Goal: Task Accomplishment & Management: Use online tool/utility

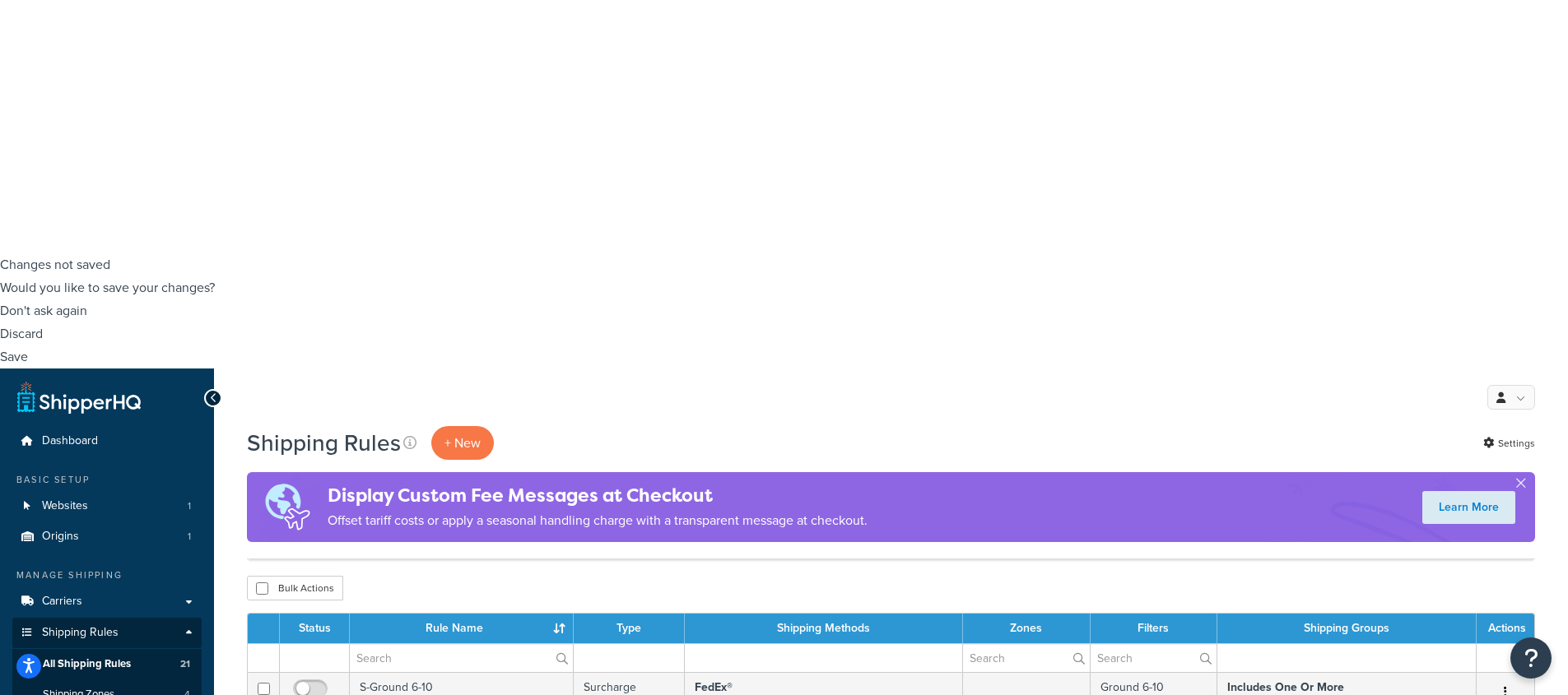
scroll to position [445, 0]
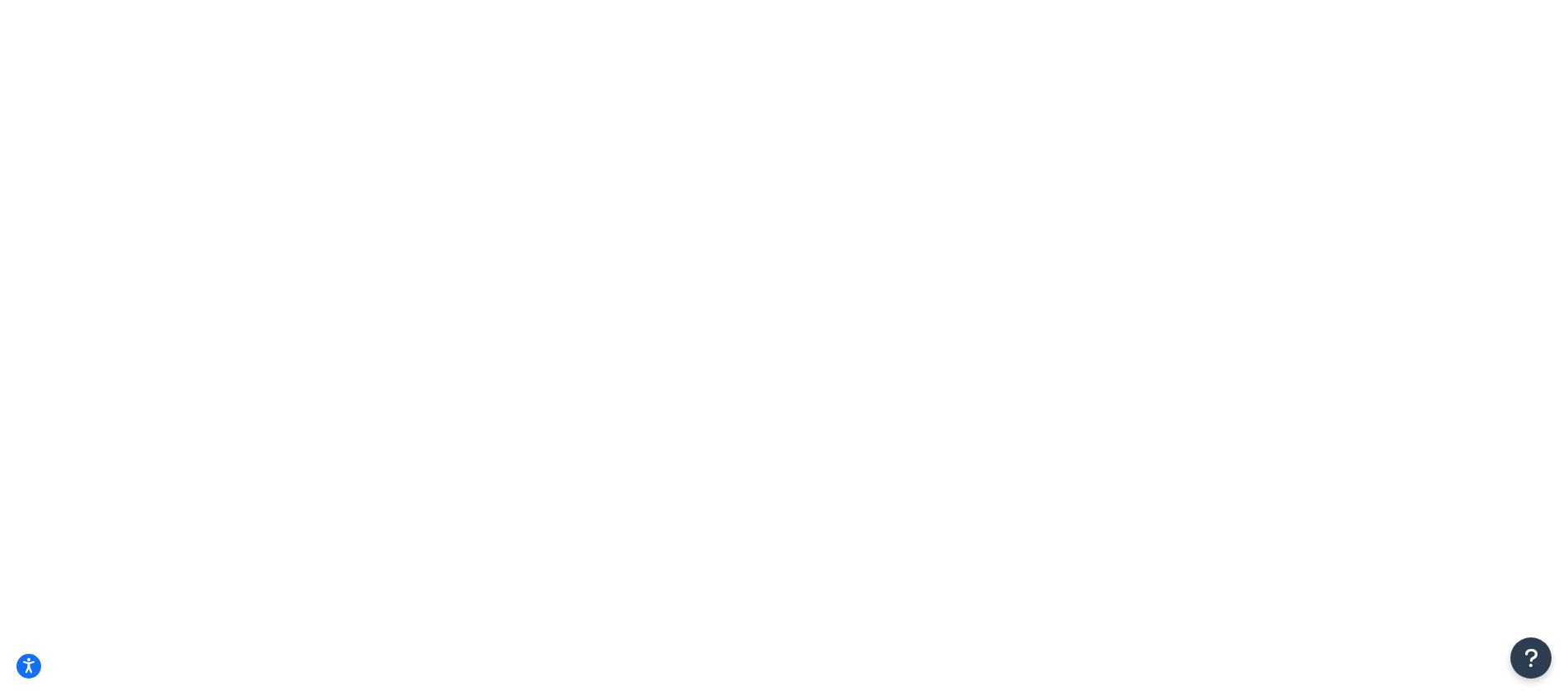
scroll to position [0, 0]
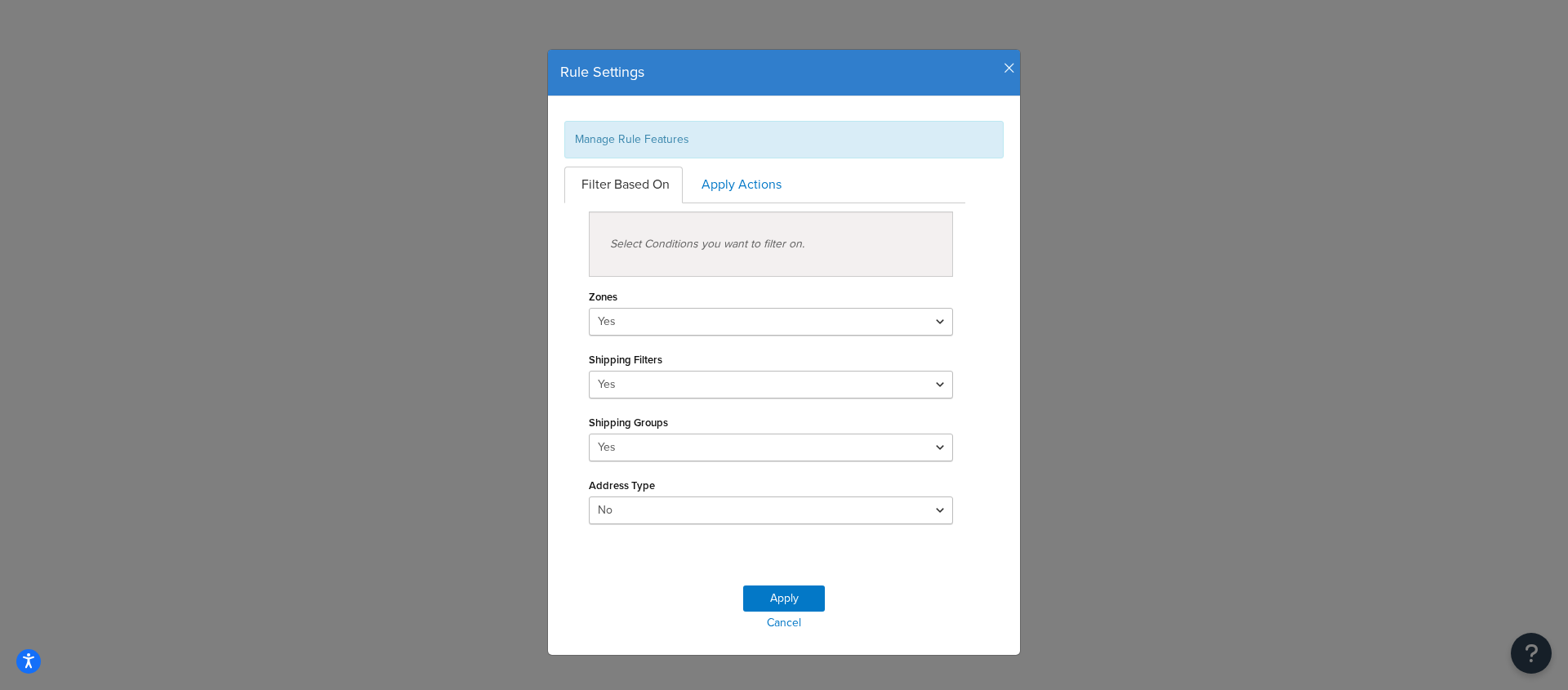
click at [1004, 67] on icon "button" at bounding box center [1010, 69] width 12 height 15
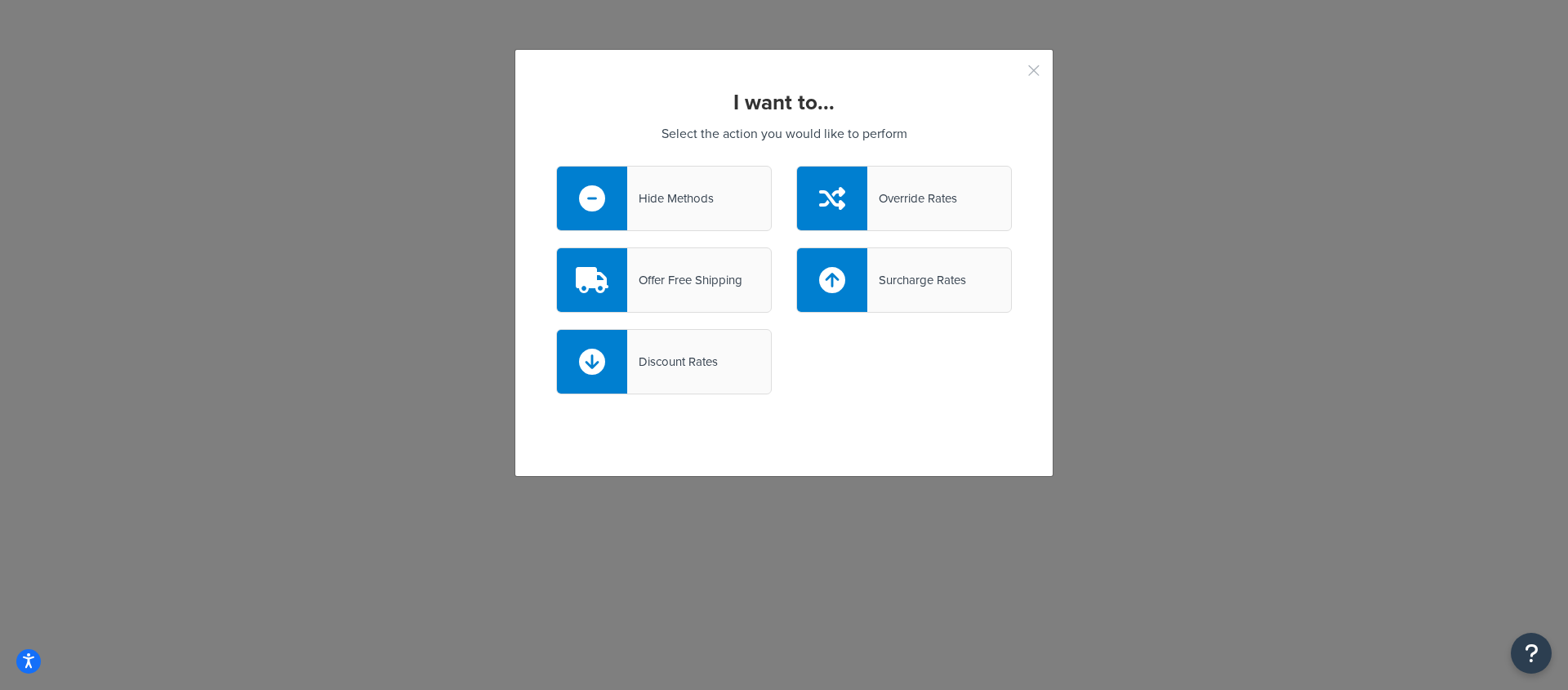
drag, startPoint x: 1027, startPoint y: 73, endPoint x: 704, endPoint y: 186, distance: 342.2
click at [1012, 74] on button "button" at bounding box center [1010, 76] width 4 height 4
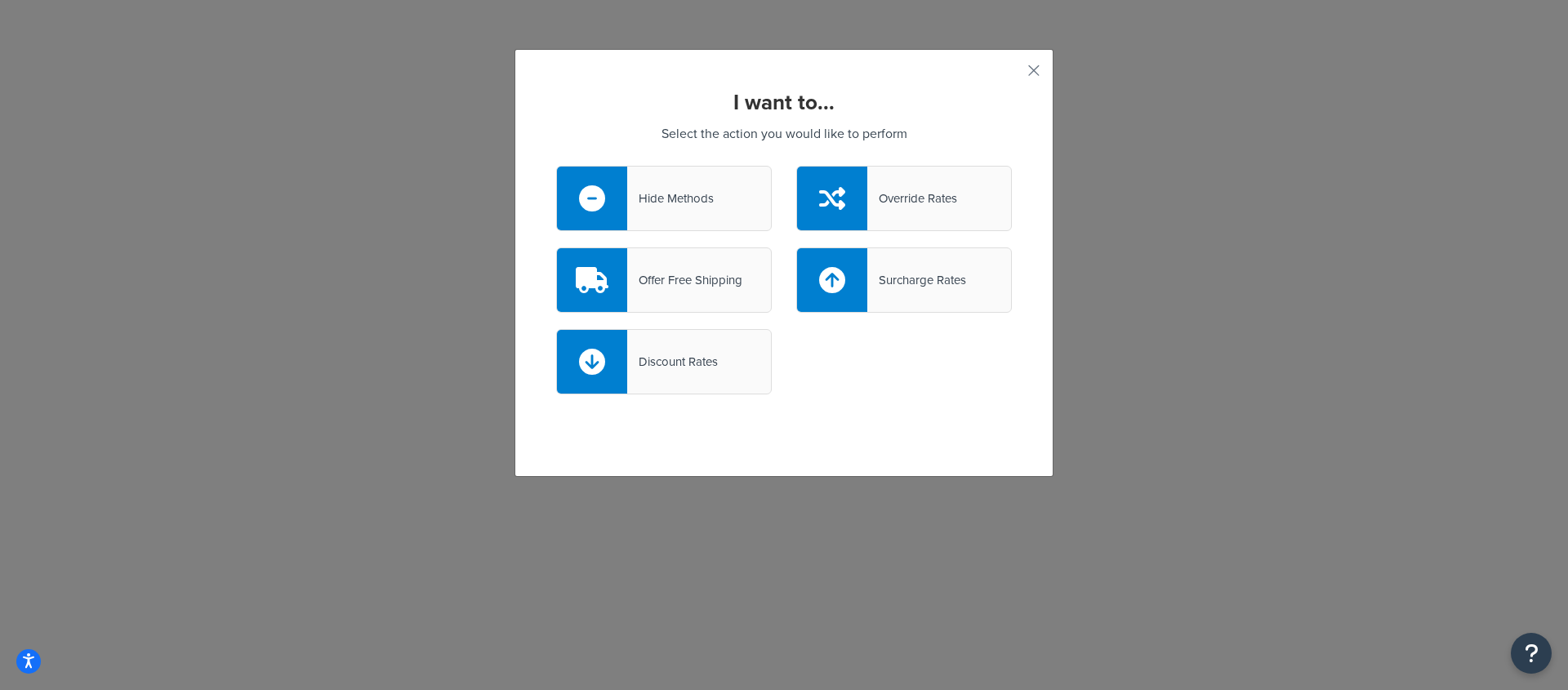
click at [1034, 73] on div "I want to... Select the action you would like to perform Hide Methods Override …" at bounding box center [784, 263] width 539 height 428
click at [1012, 74] on button "button" at bounding box center [1010, 76] width 4 height 4
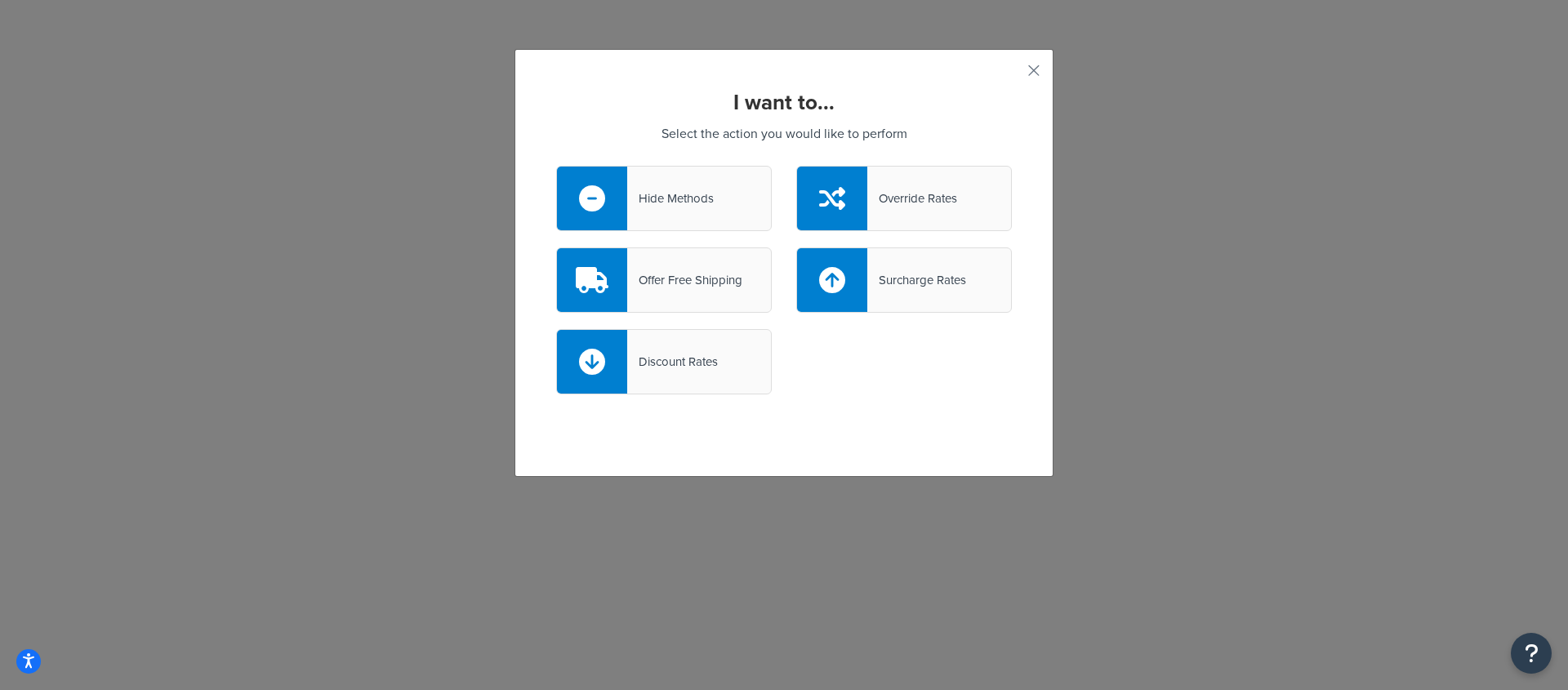
click at [933, 205] on div "Override Rates" at bounding box center [912, 198] width 90 height 22
click at [0, 0] on input "Override Rates" at bounding box center [0, 0] width 0 height 0
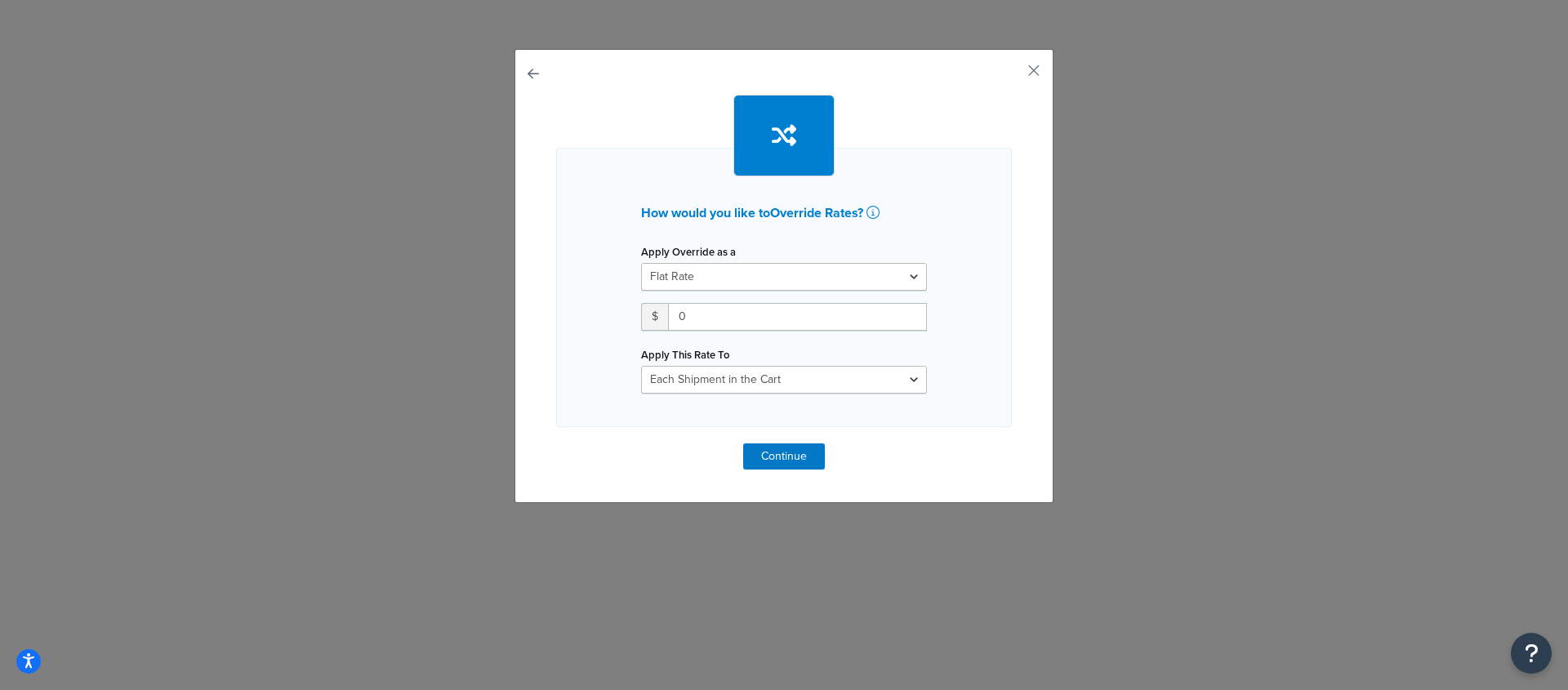
click at [556, 444] on button "button" at bounding box center [556, 444] width 0 height 0
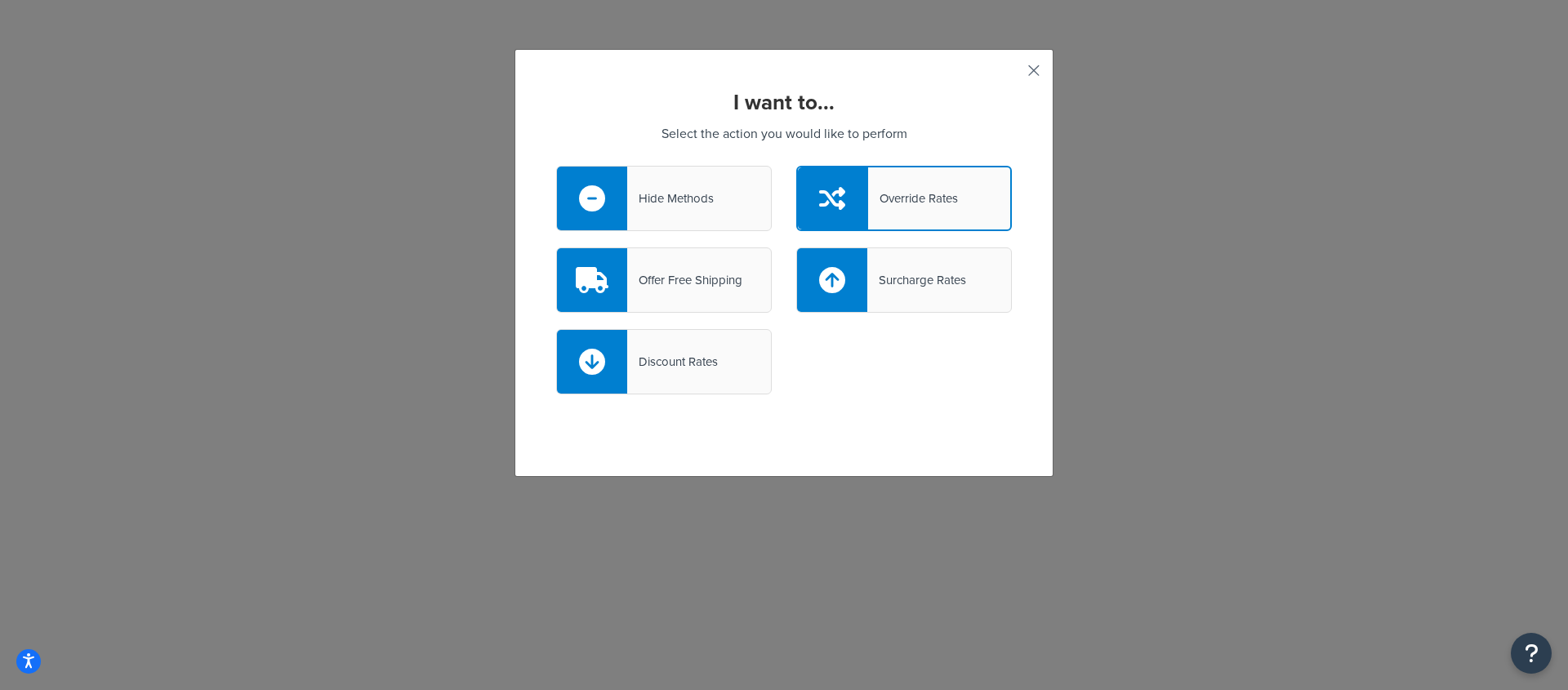
click at [1012, 74] on button "button" at bounding box center [1010, 76] width 4 height 4
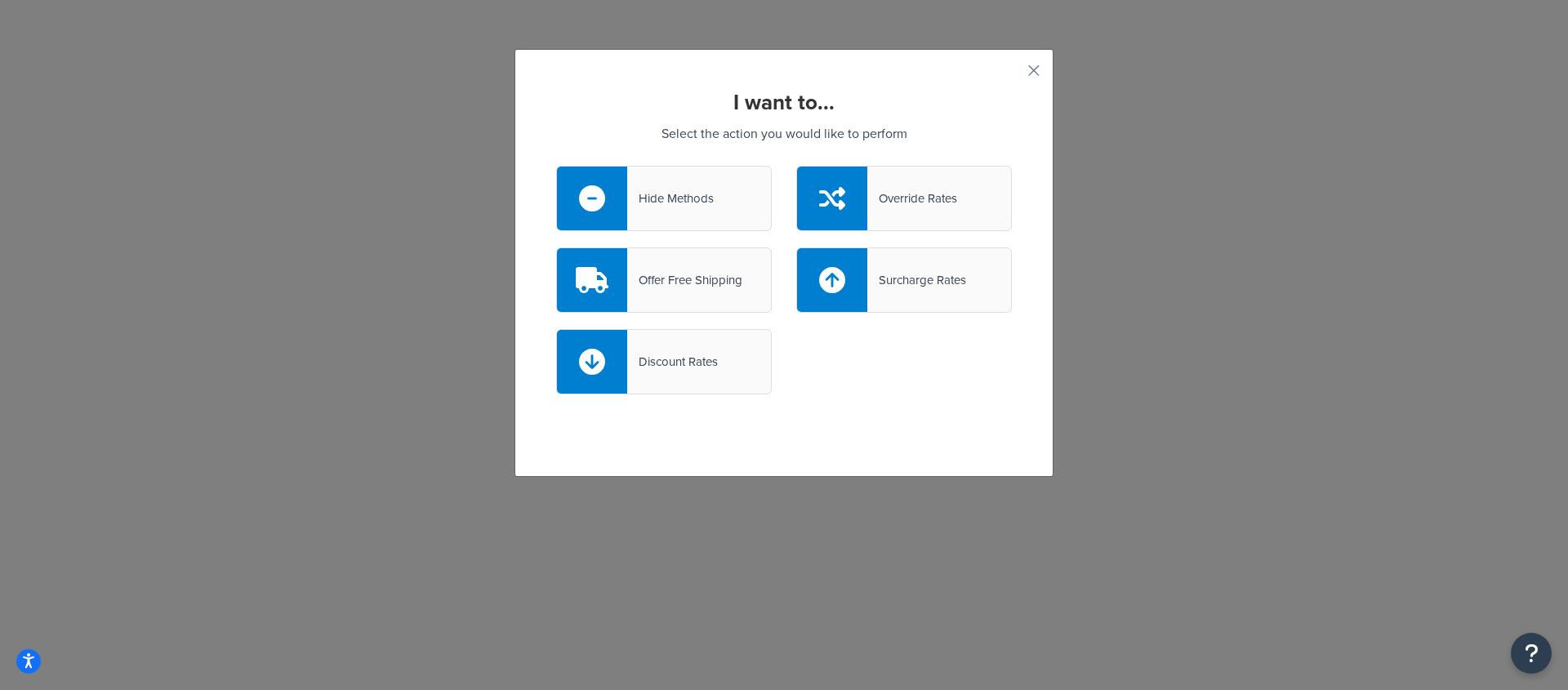
click at [685, 294] on div "Offer Free Shipping" at bounding box center [663, 280] width 216 height 66
click at [0, 0] on input "Offer Free Shipping" at bounding box center [0, 0] width 0 height 0
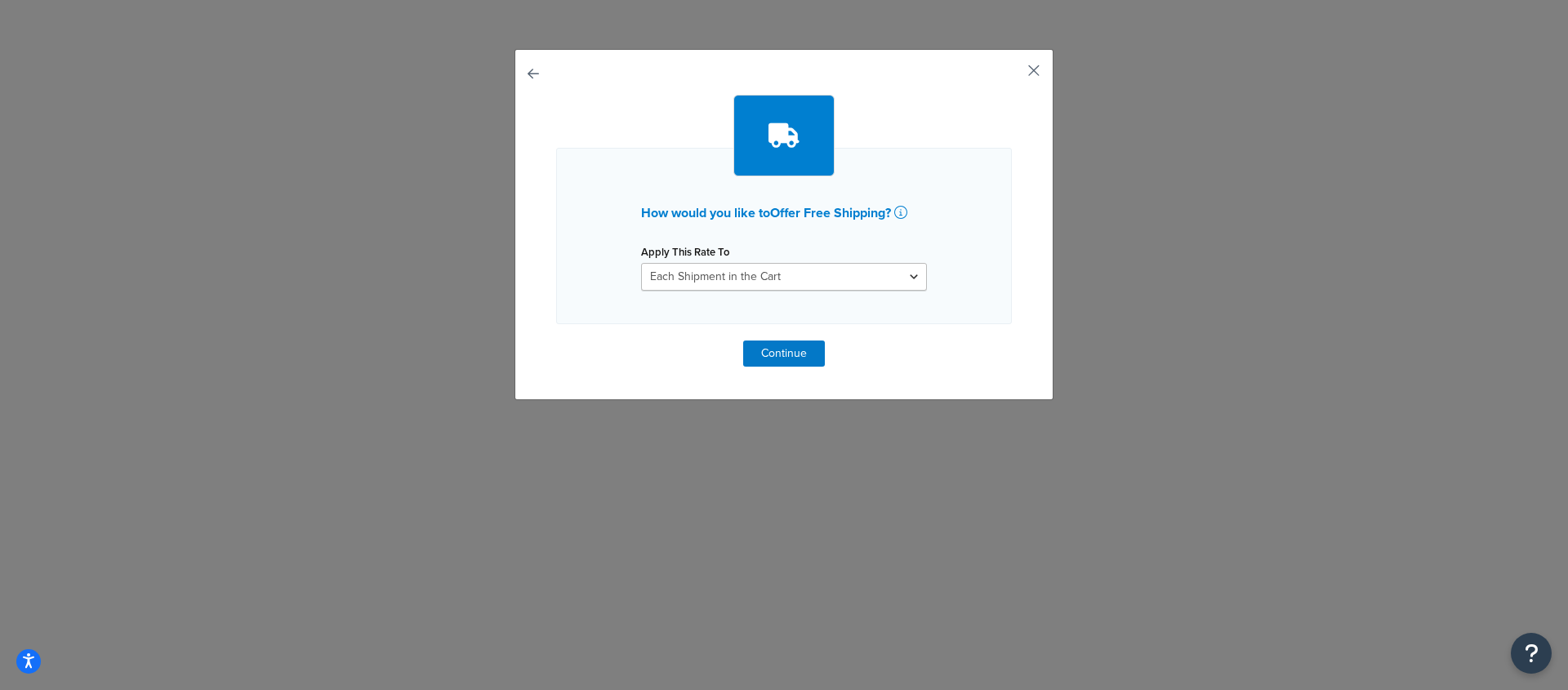
click at [1012, 74] on button "button" at bounding box center [1010, 76] width 4 height 4
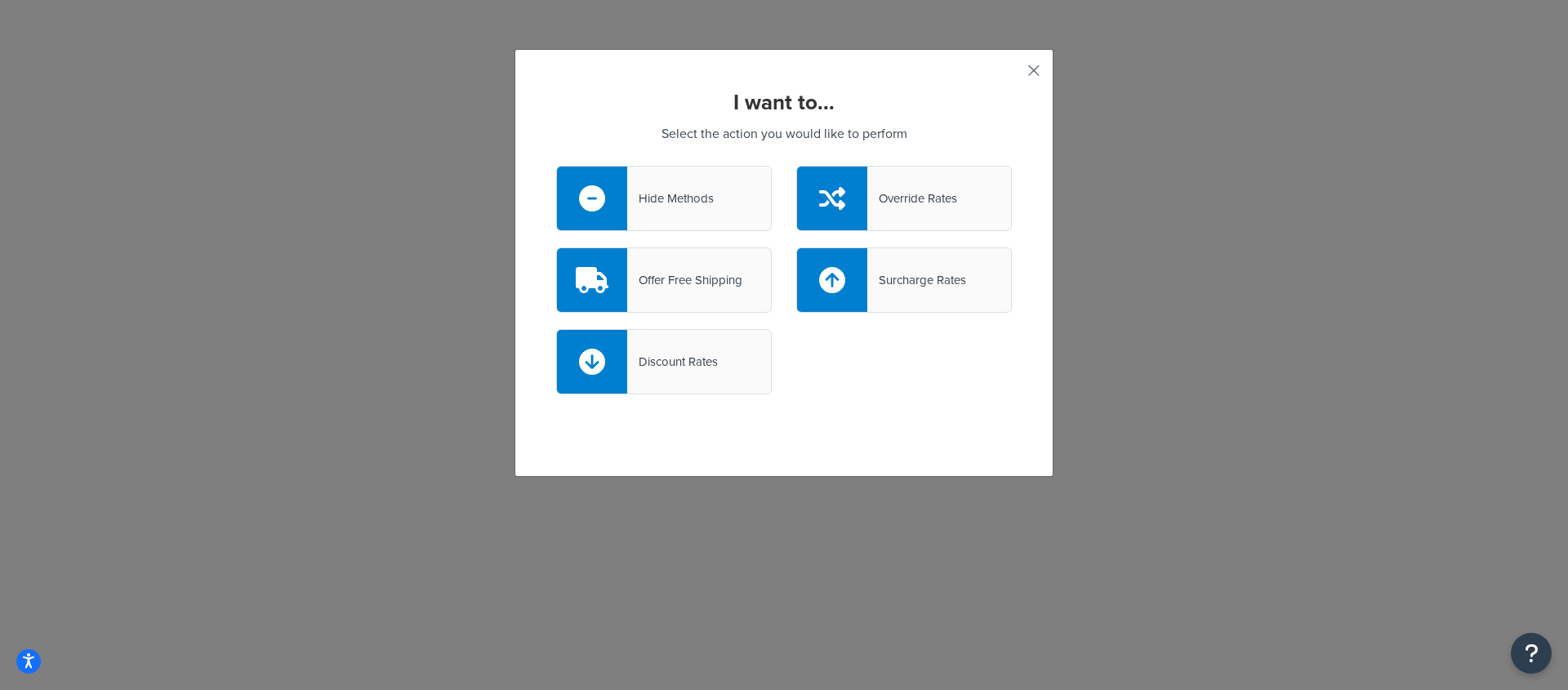
click at [1012, 74] on button "button" at bounding box center [1010, 76] width 4 height 4
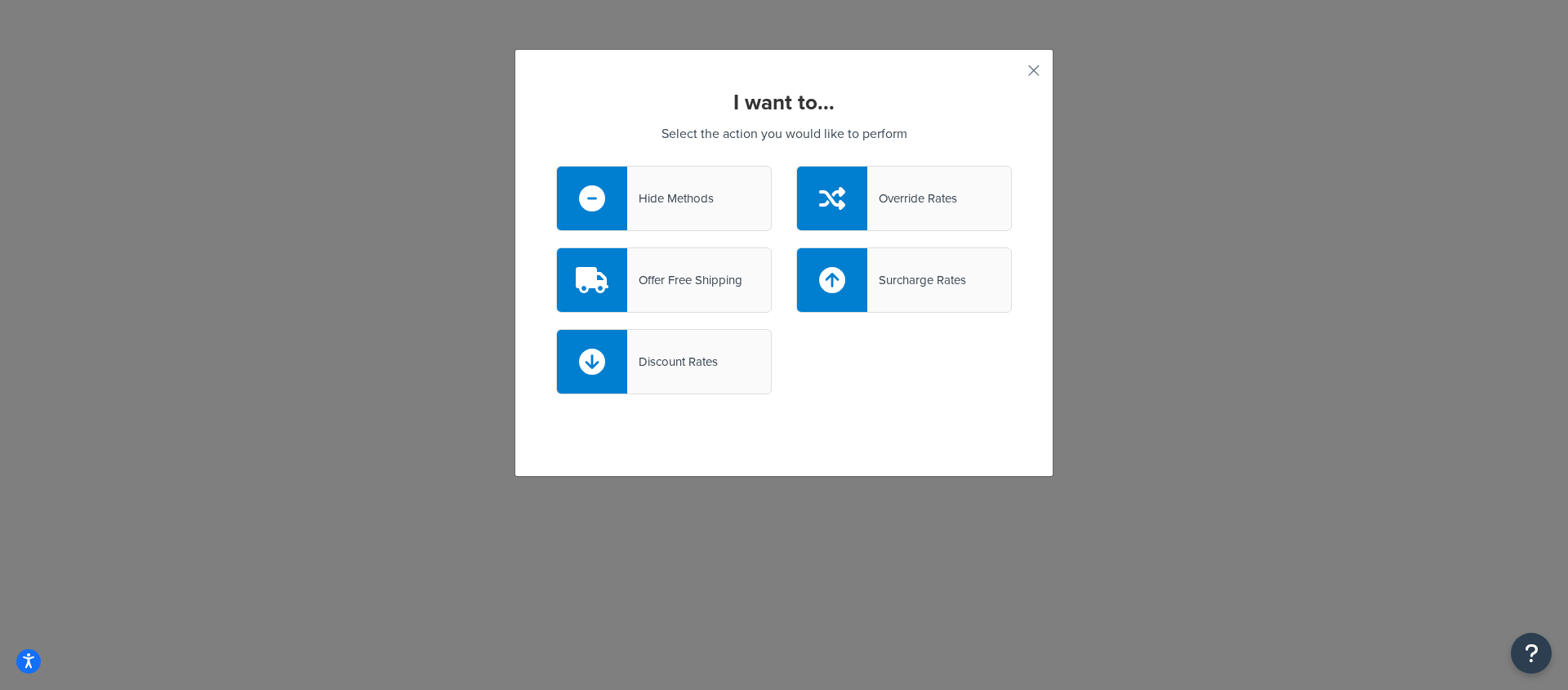
click at [696, 294] on div "Offer Free Shipping" at bounding box center [663, 280] width 216 height 66
click at [0, 0] on input "Offer Free Shipping" at bounding box center [0, 0] width 0 height 0
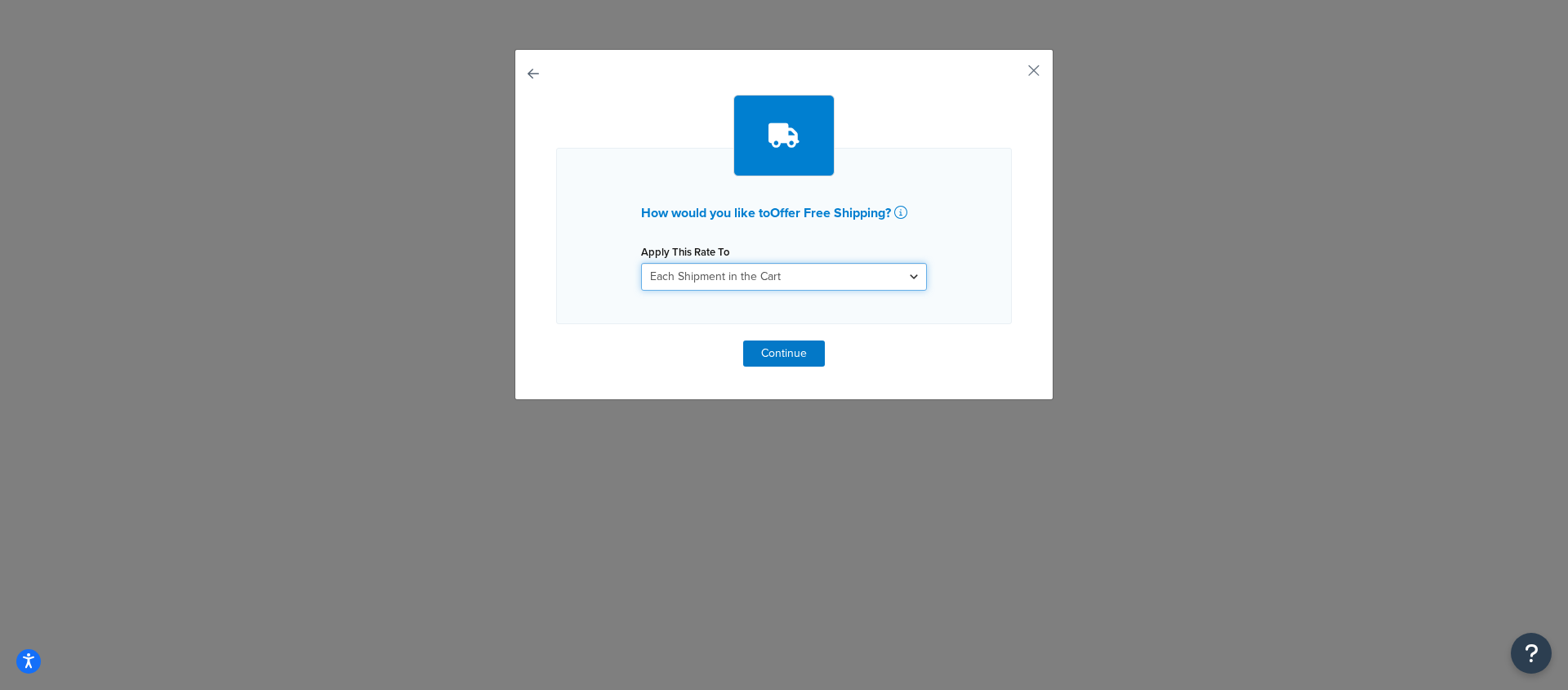
click at [755, 273] on select "Each Shipment in the Cart Each Shipping Group in the Cart Each Item within a Sh…" at bounding box center [783, 276] width 285 height 27
click at [779, 351] on button "Continue" at bounding box center [784, 353] width 82 height 26
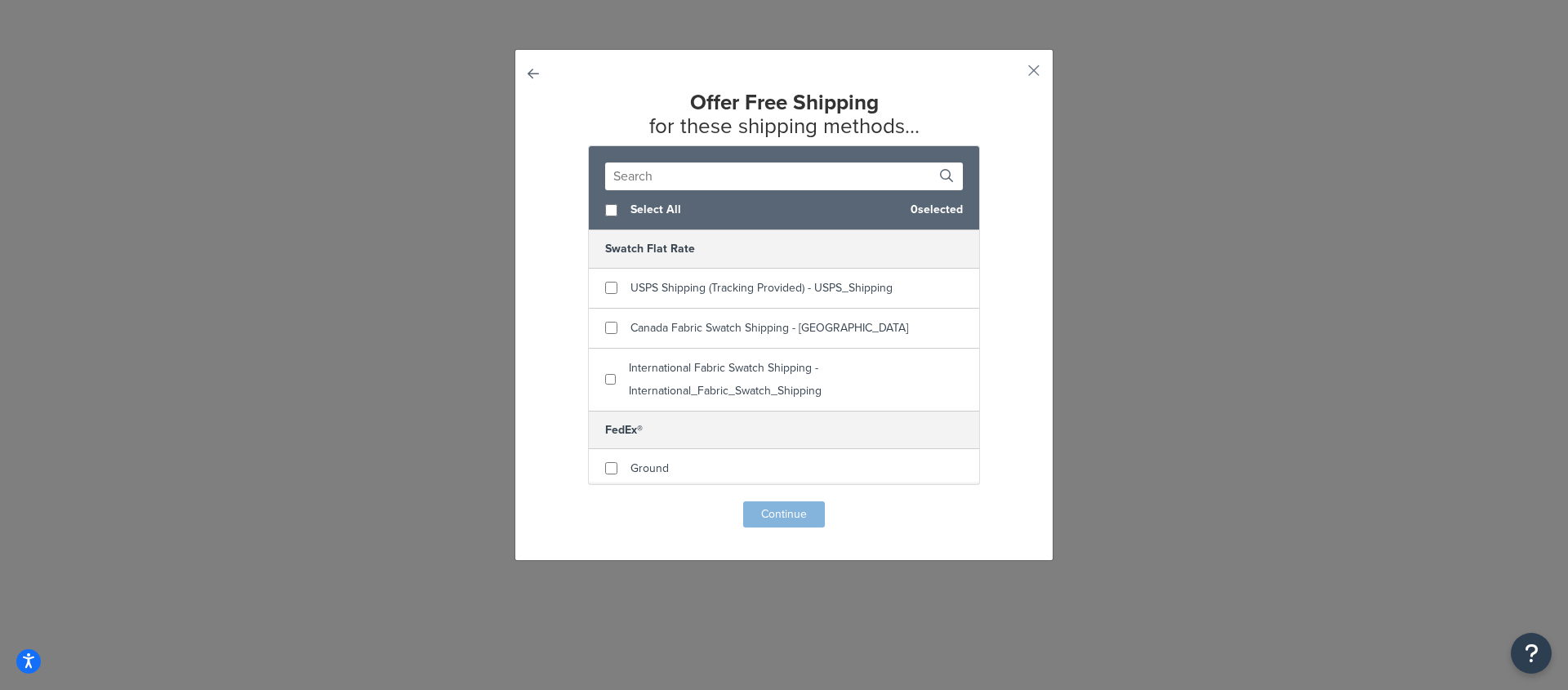
click at [677, 171] on input "text" at bounding box center [784, 176] width 358 height 27
click at [556, 502] on button "button" at bounding box center [556, 502] width 0 height 0
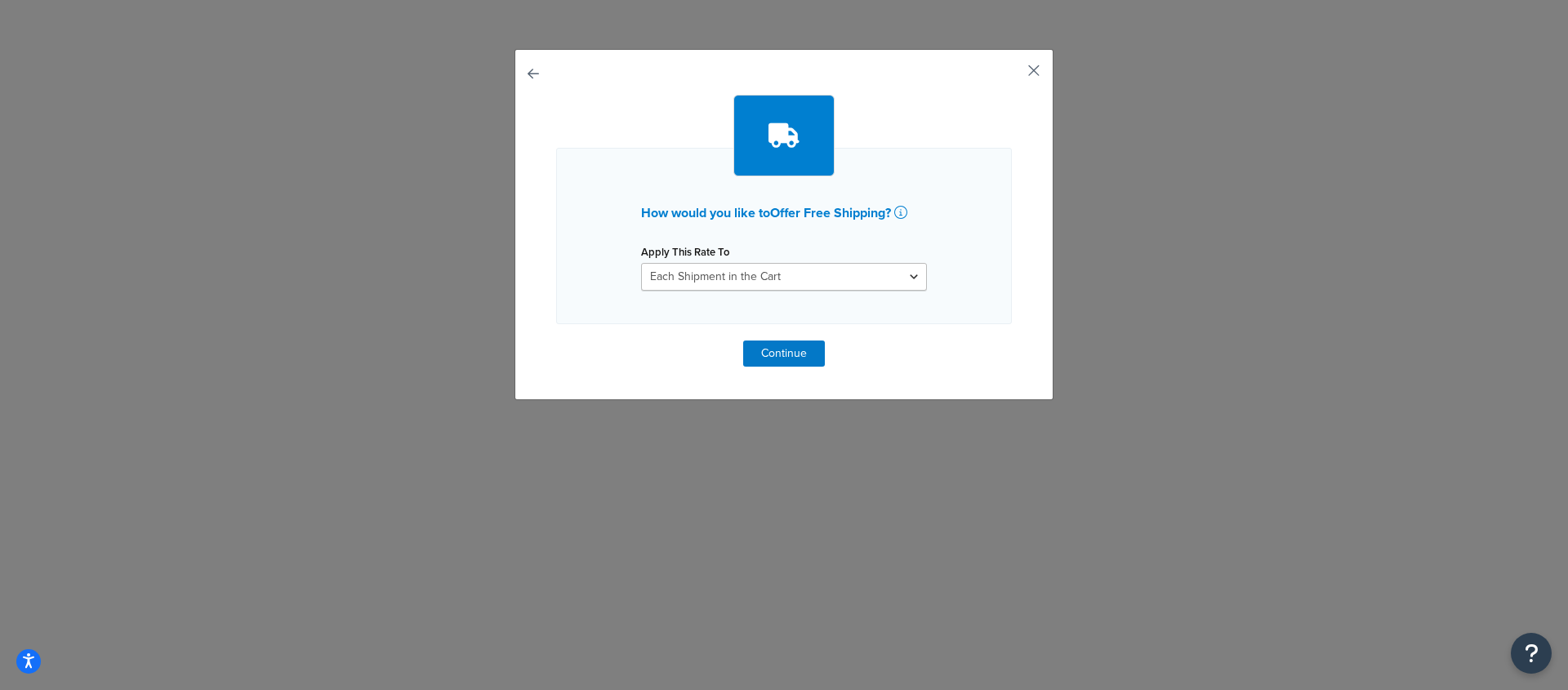
click at [1012, 74] on button "button" at bounding box center [1010, 76] width 4 height 4
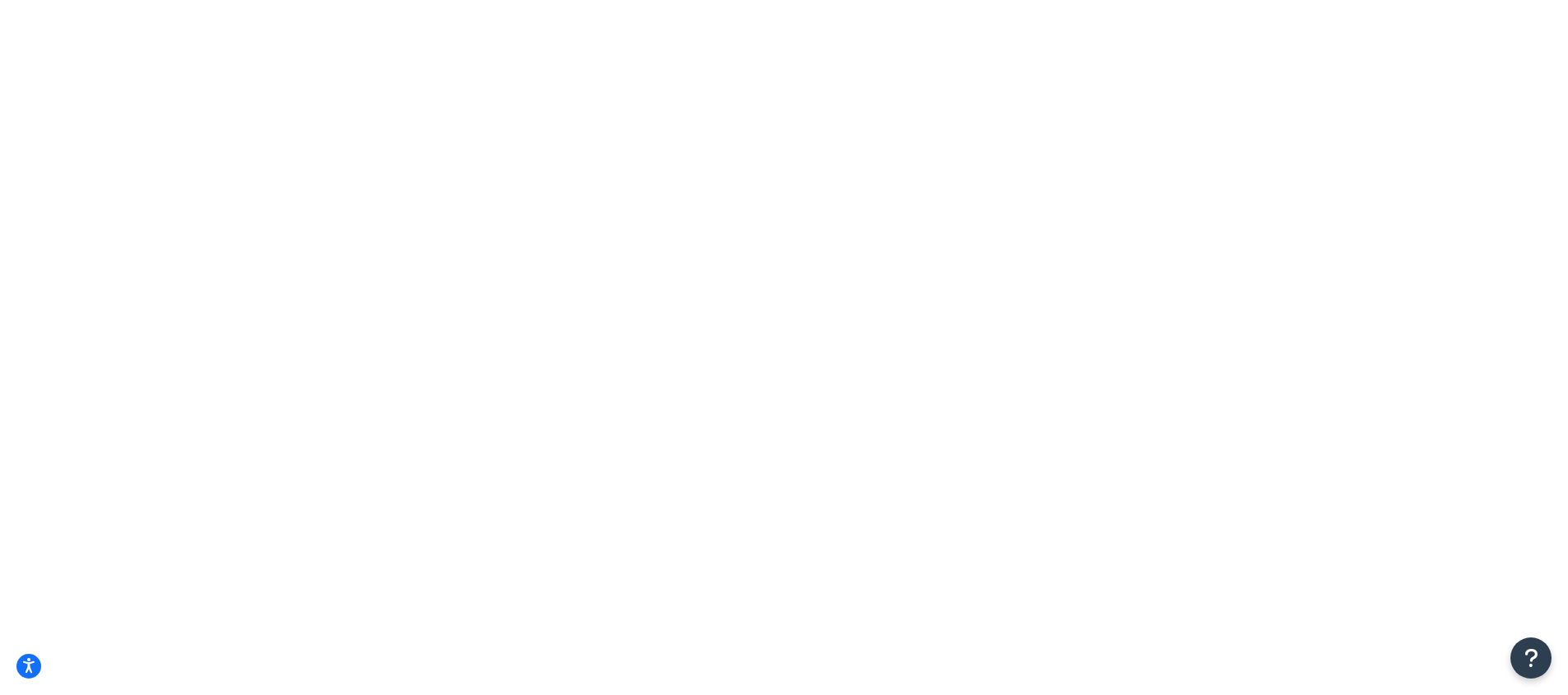
select select "SURCHARGE"
select select "ORDER"
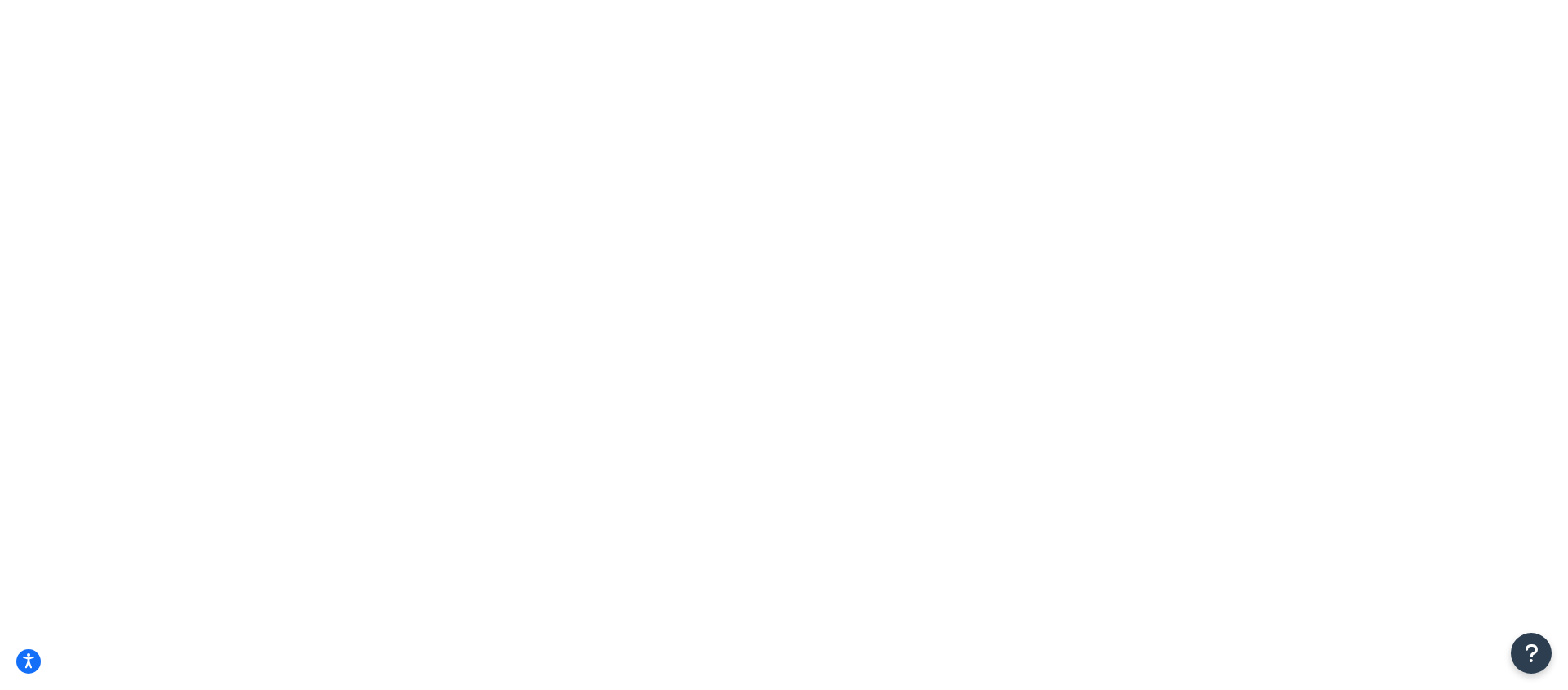
select select "IL"
type input "60712"
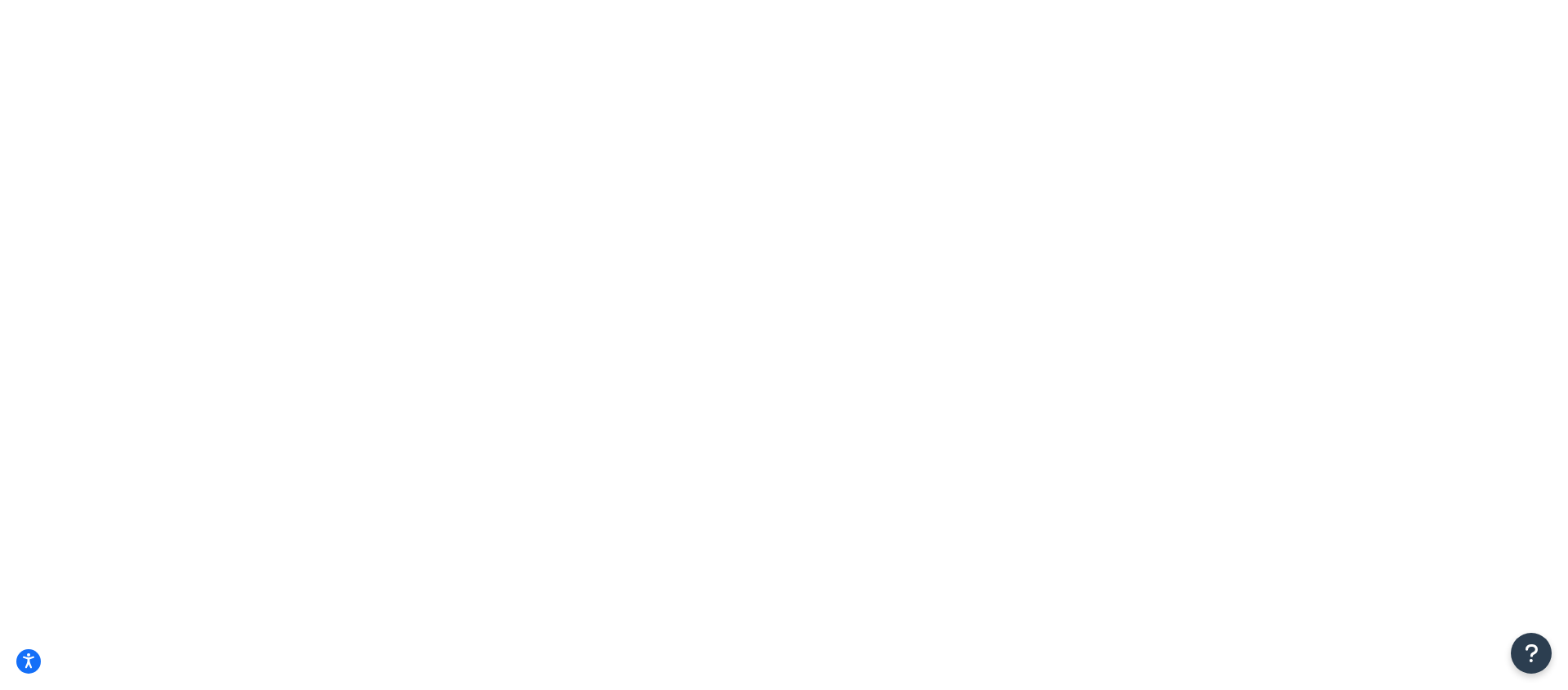
type input "6"
drag, startPoint x: 499, startPoint y: 294, endPoint x: 593, endPoint y: 323, distance: 98.4
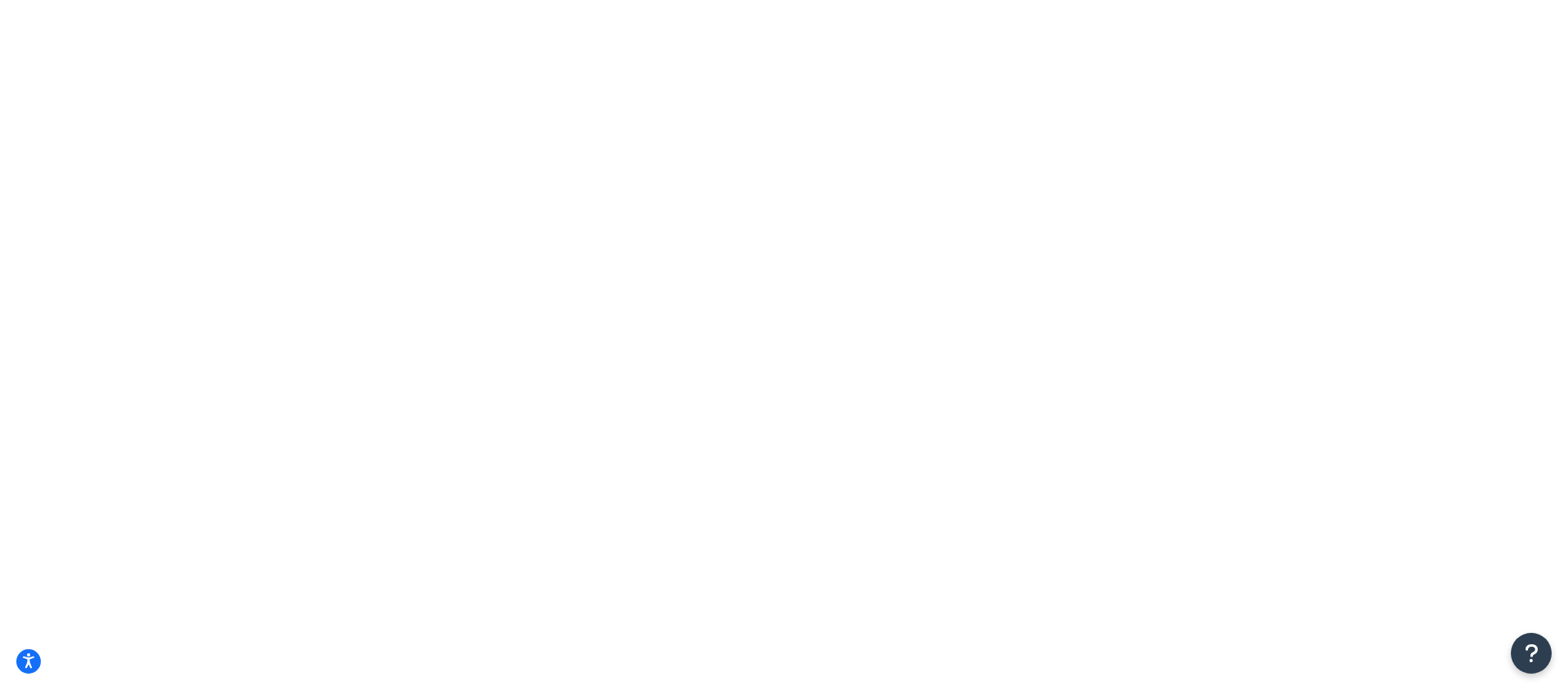
type input "0.1"
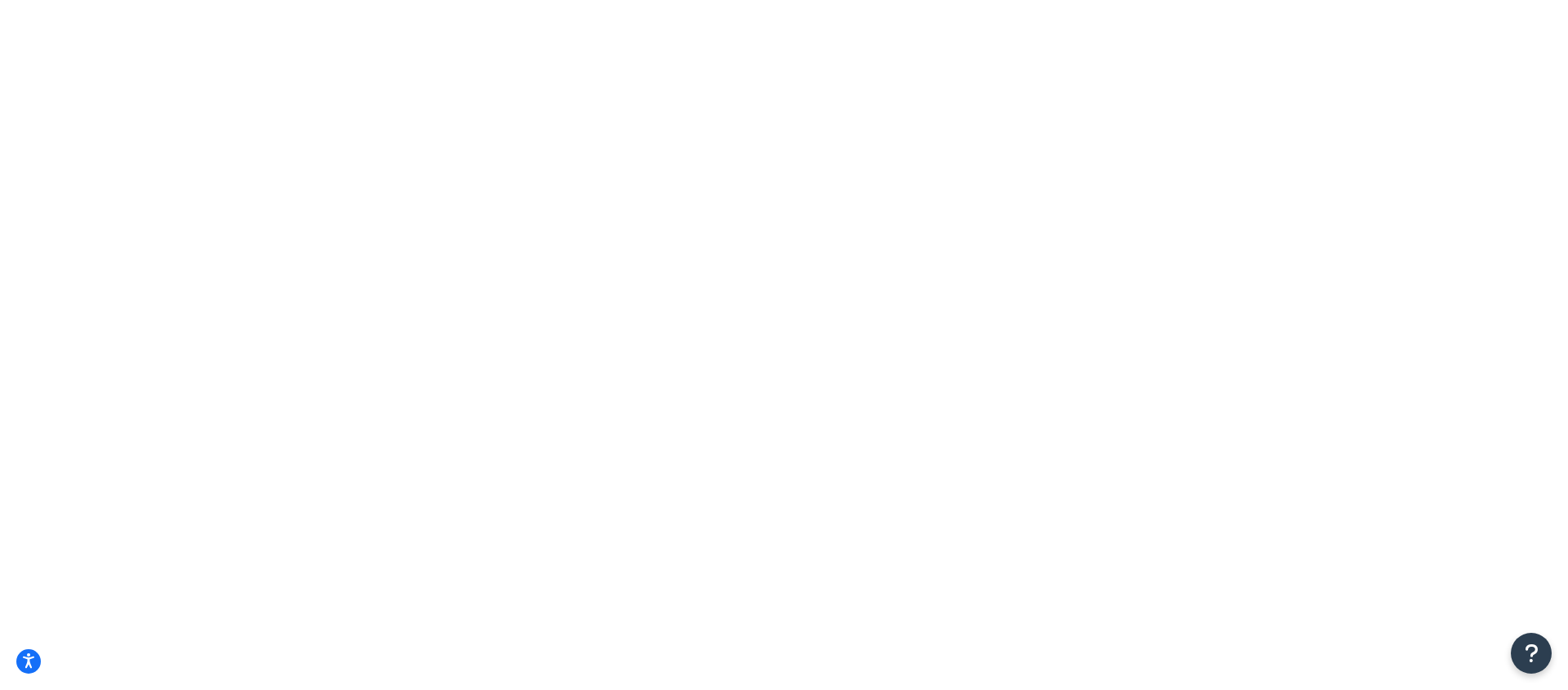
checkbox input "true"
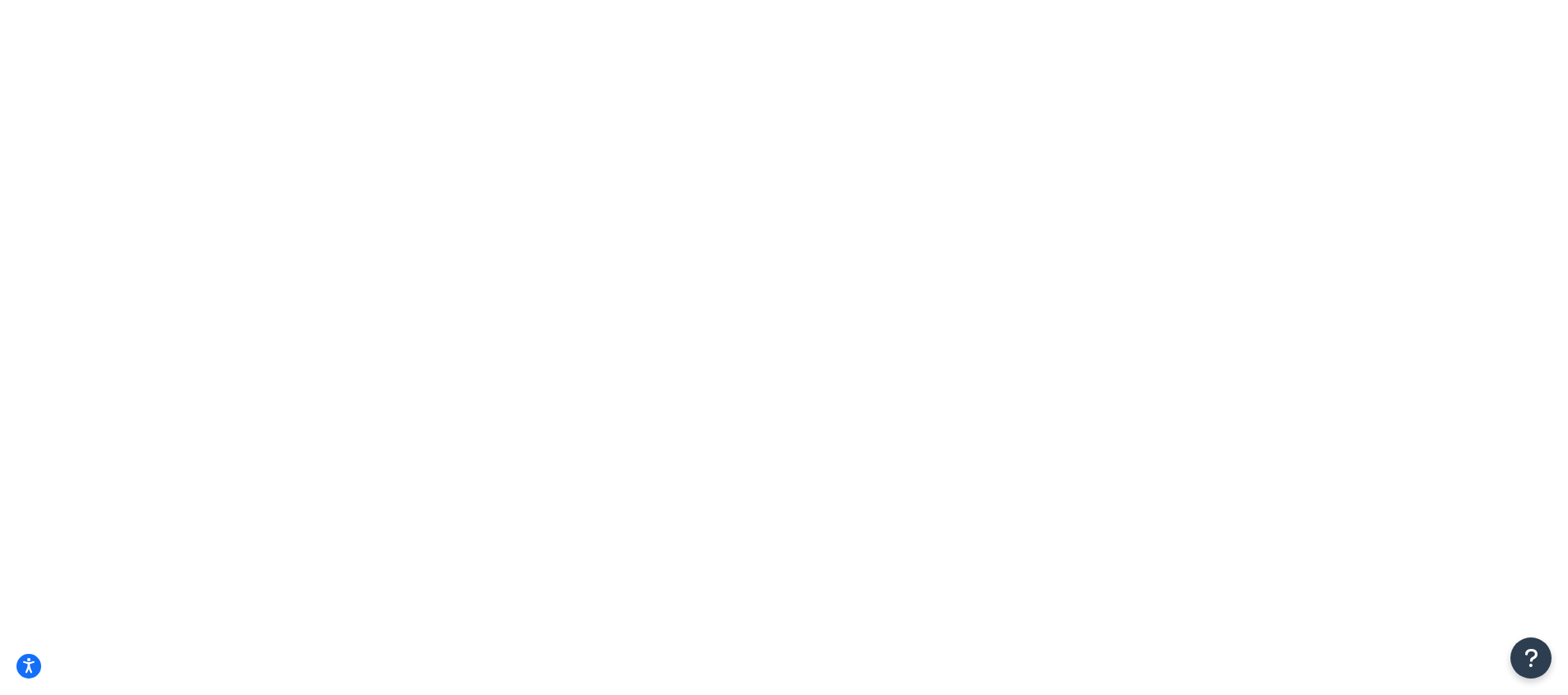
scroll to position [130, 0]
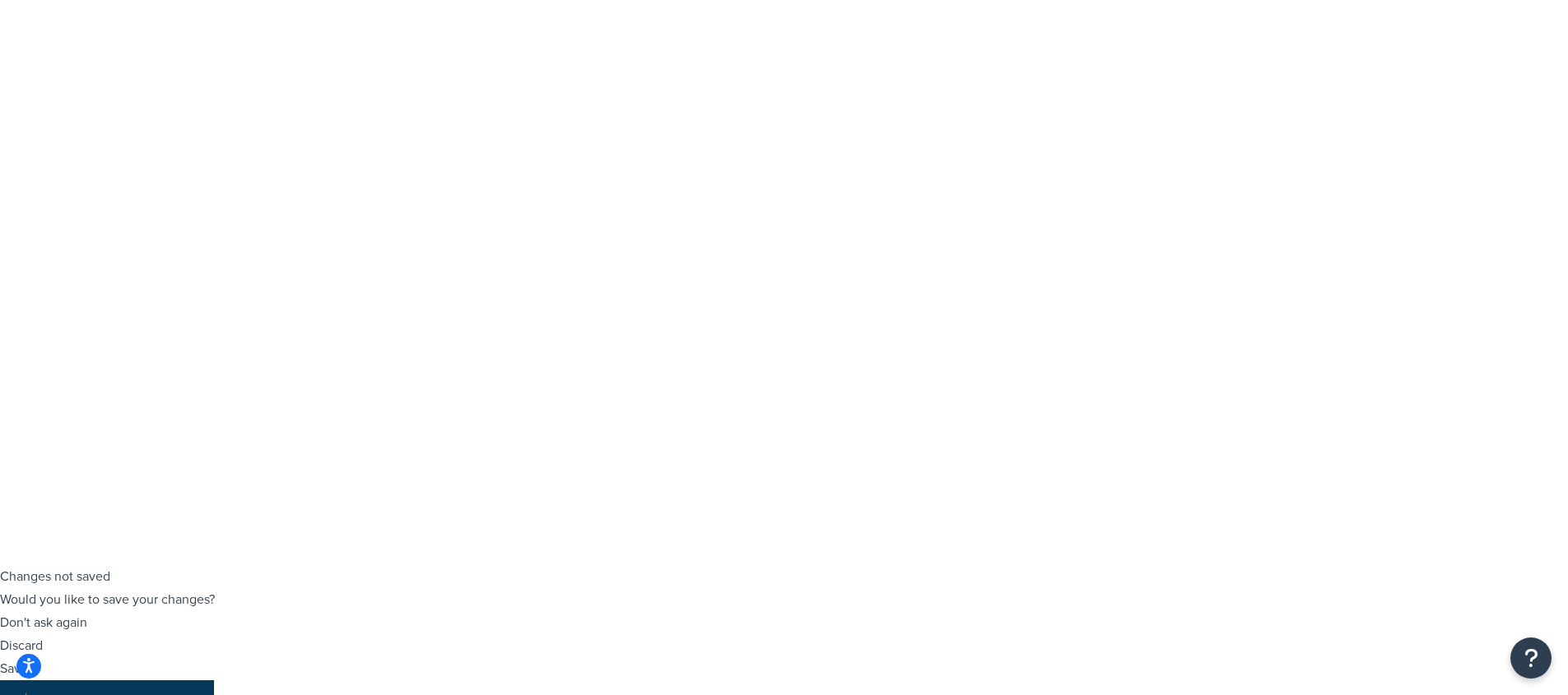
type input "140"
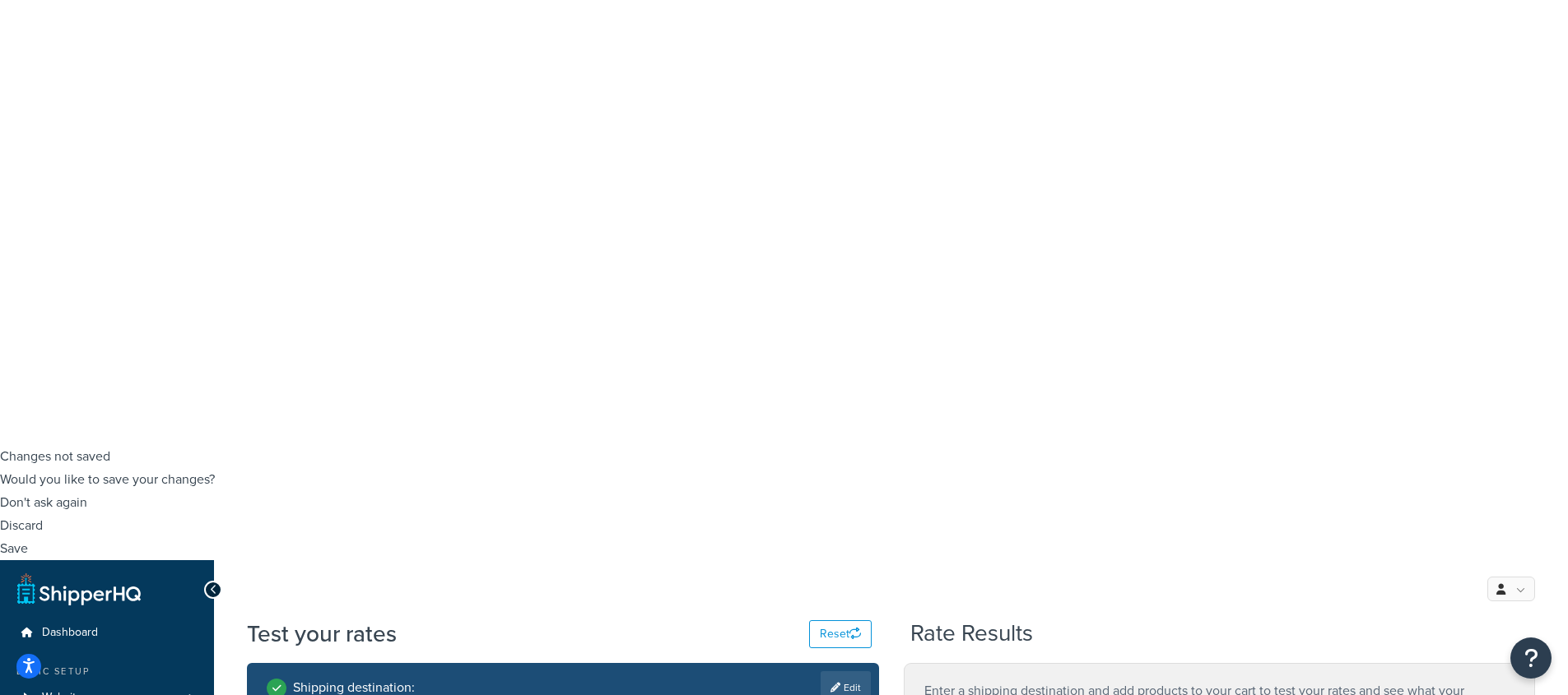
scroll to position [251, 0]
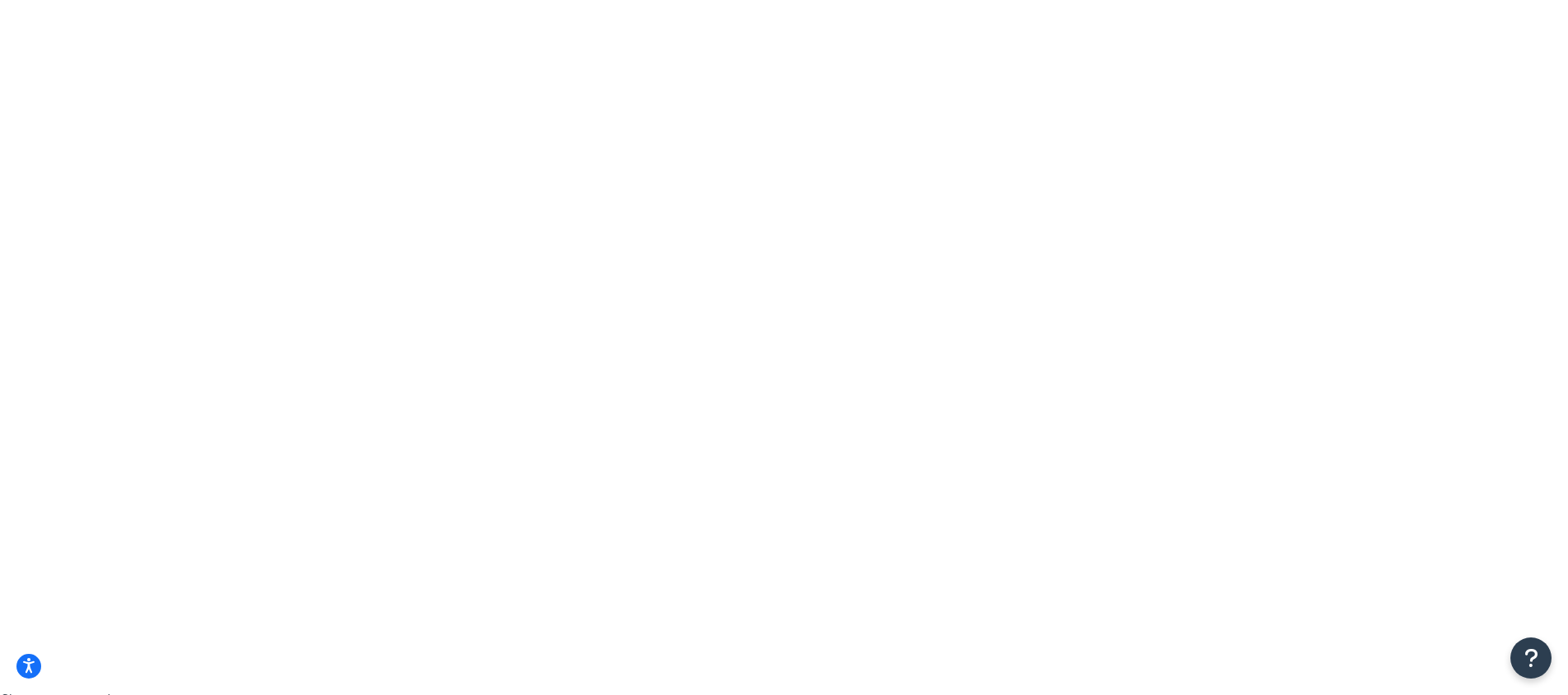
scroll to position [0, 0]
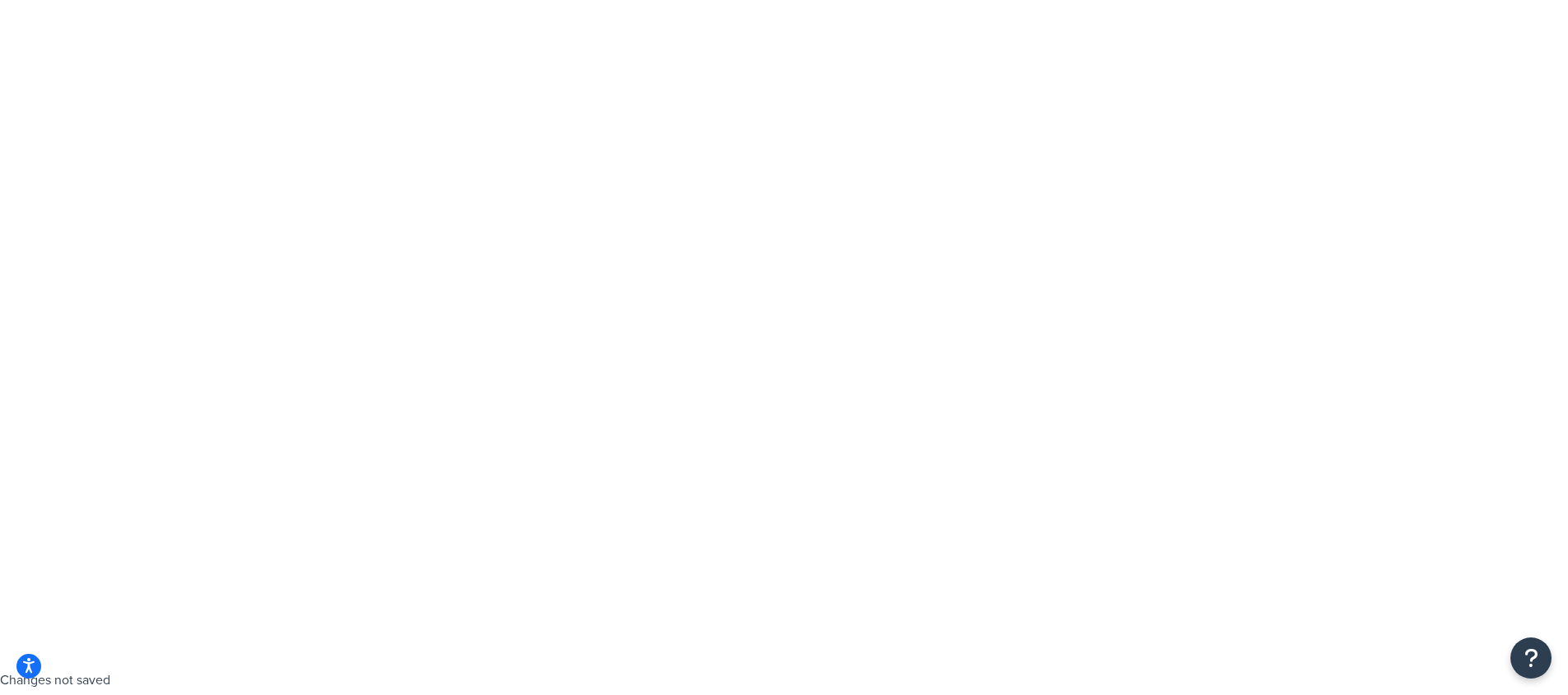
type input "7"
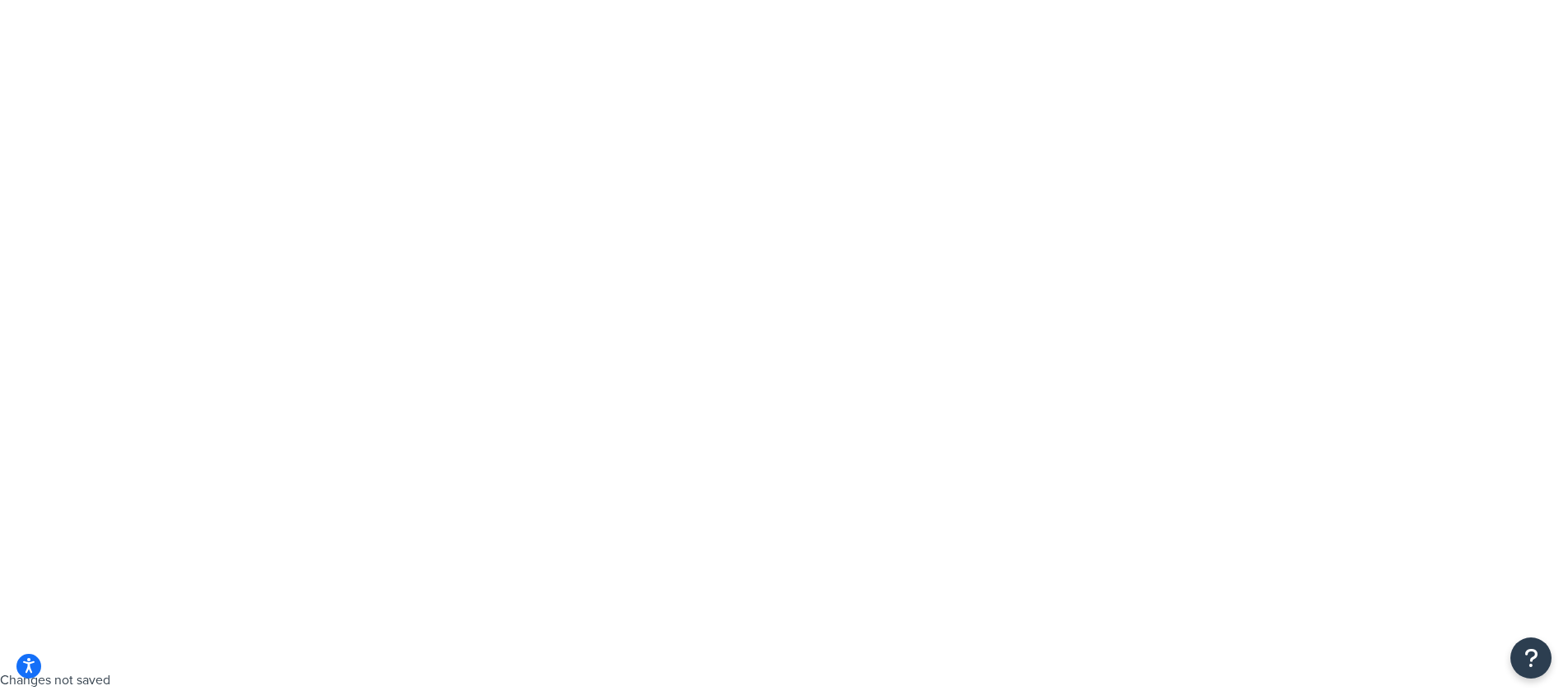
scroll to position [0, 0]
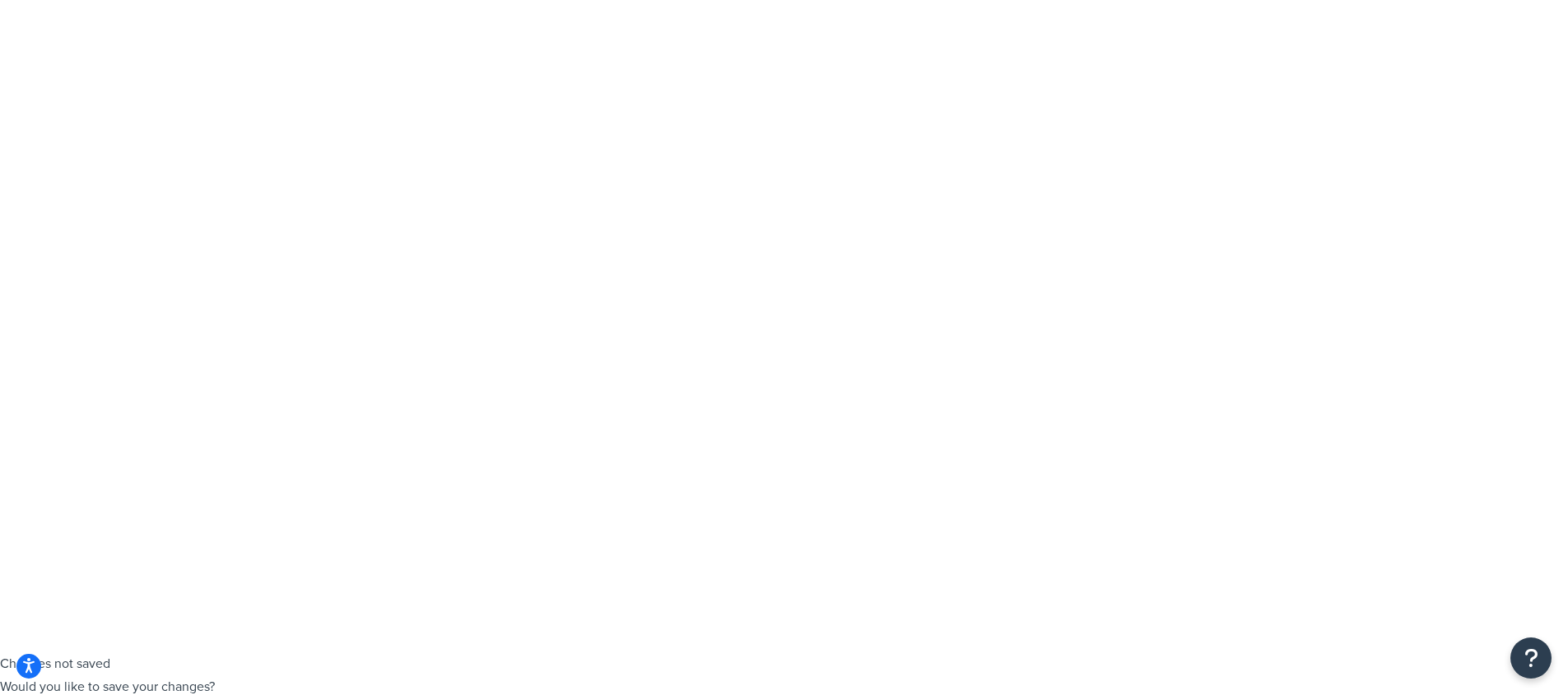
checkbox input "true"
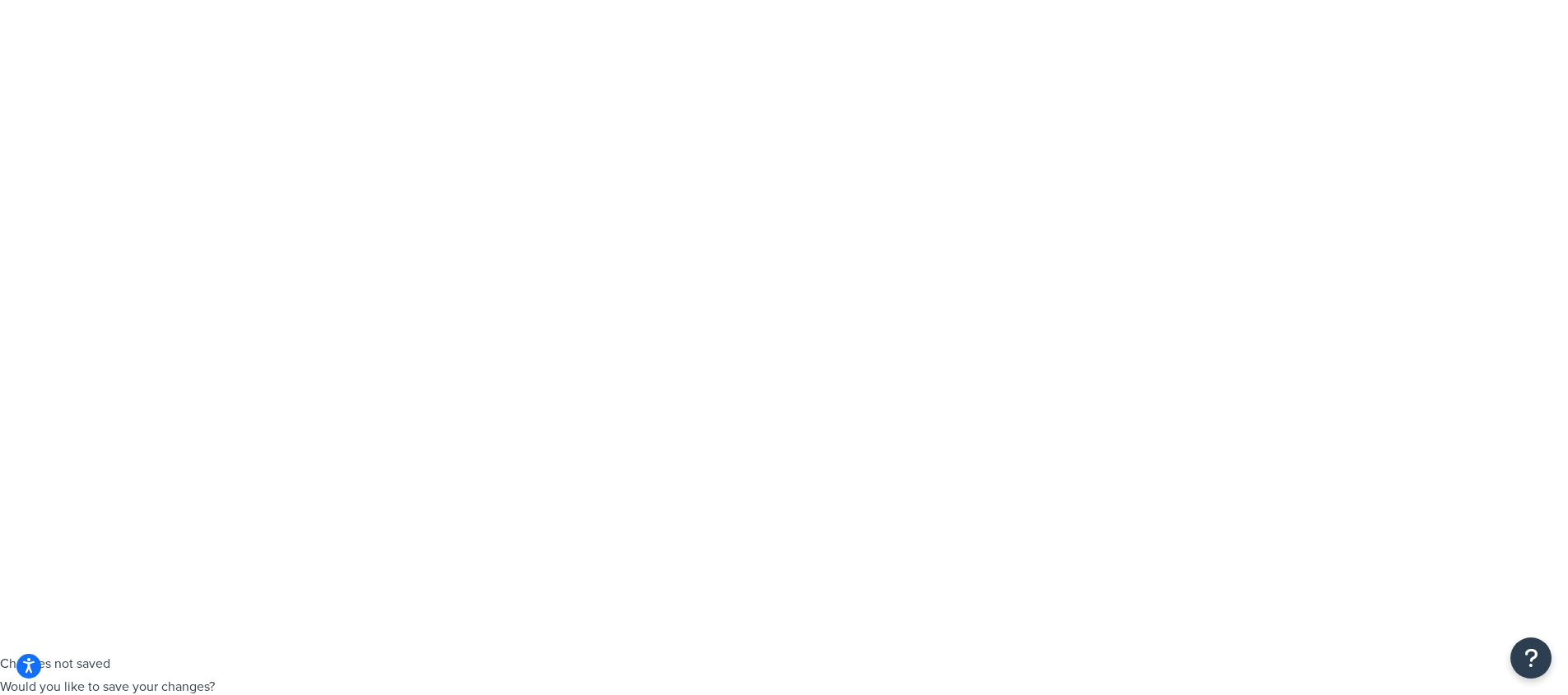
type input "155"
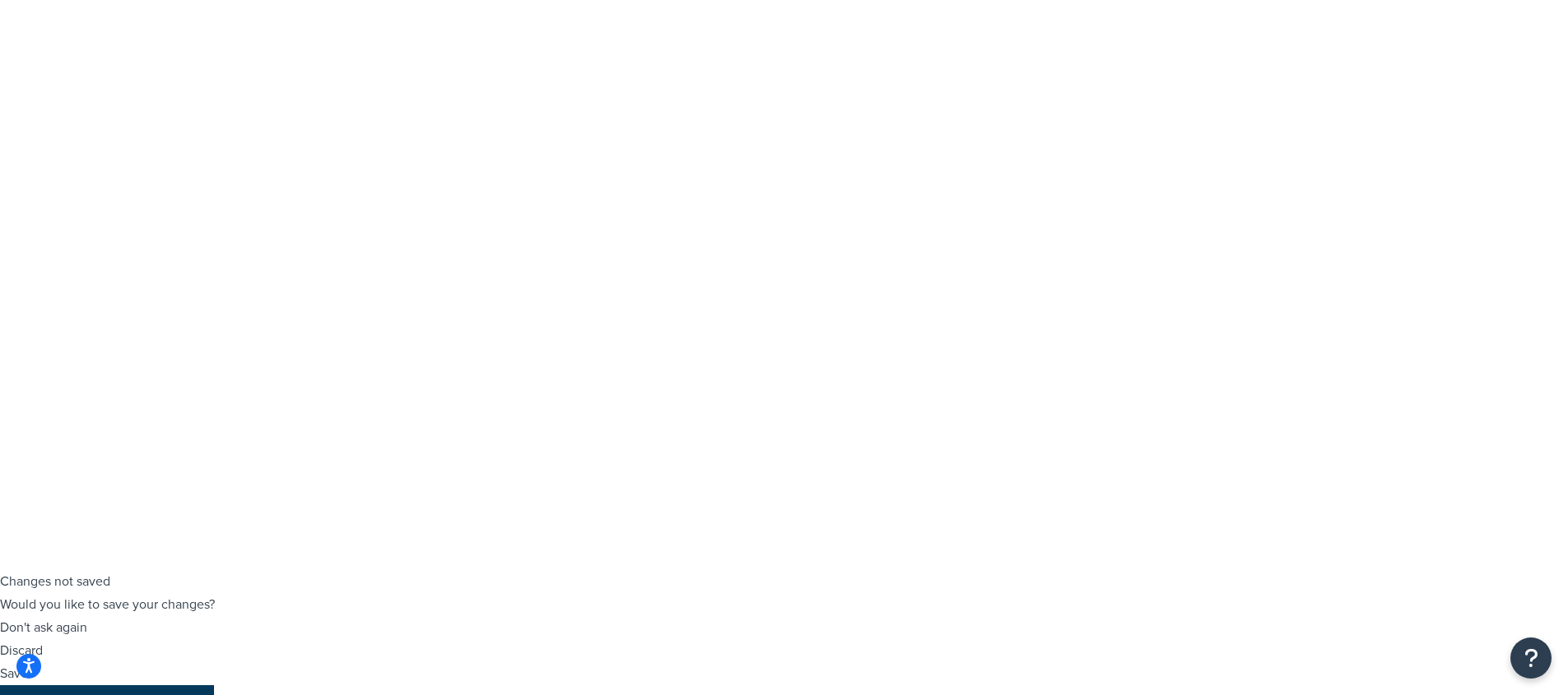
scroll to position [326, 0]
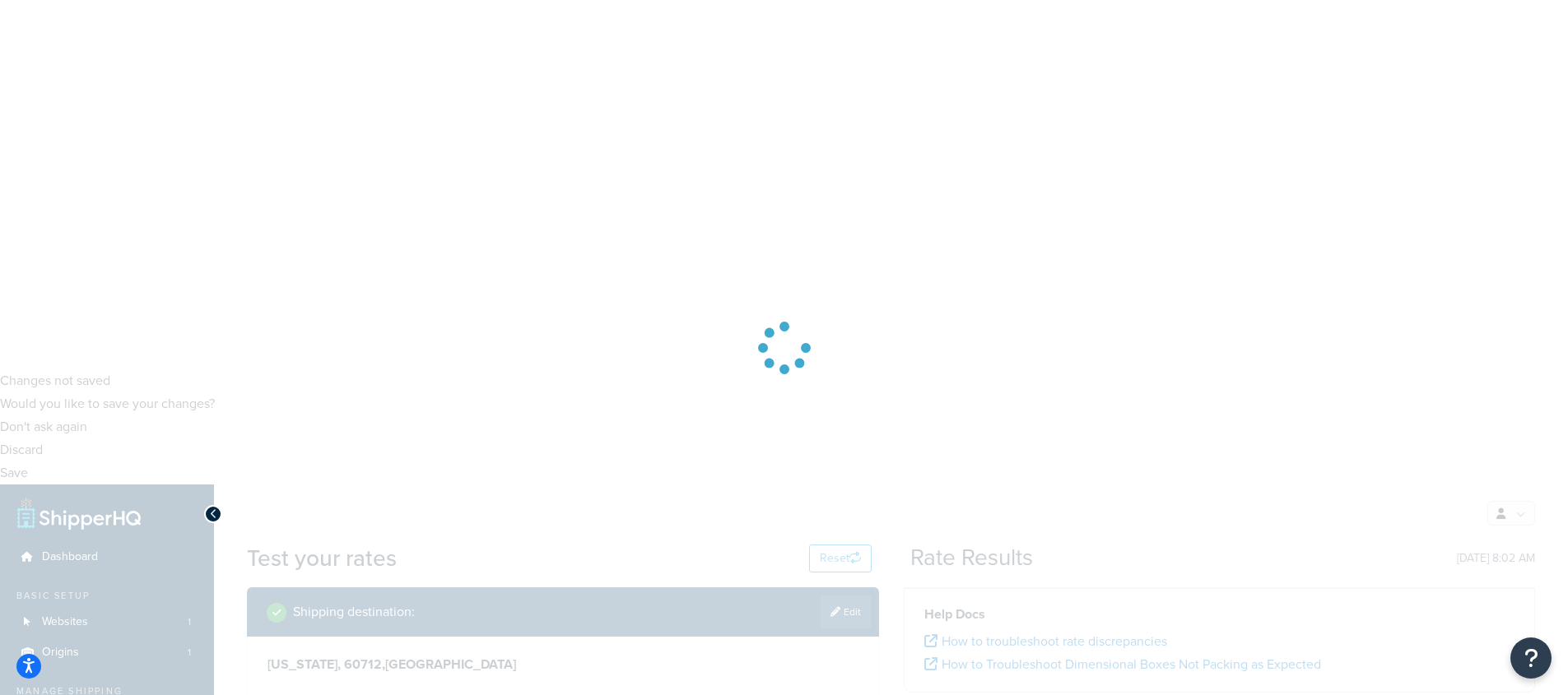
scroll to position [0, 0]
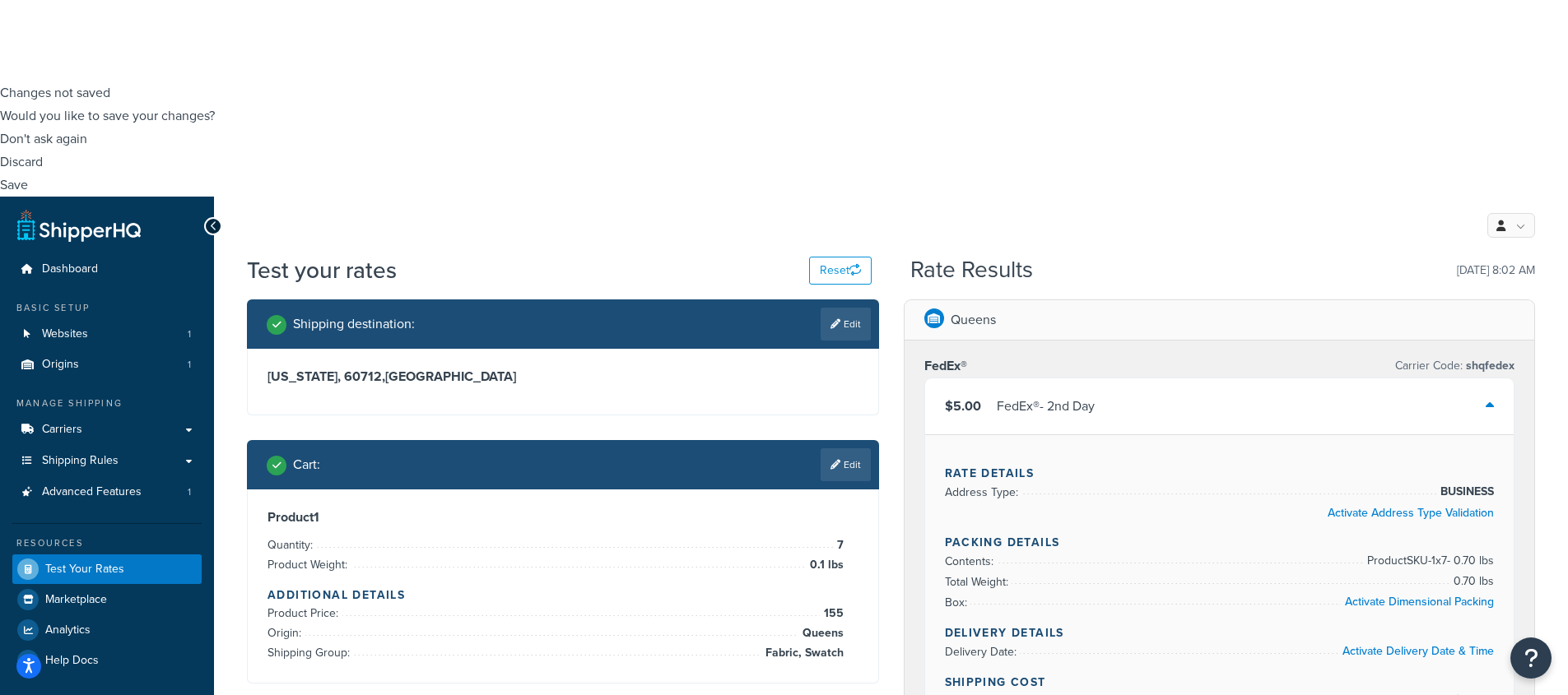
scroll to position [236, 0]
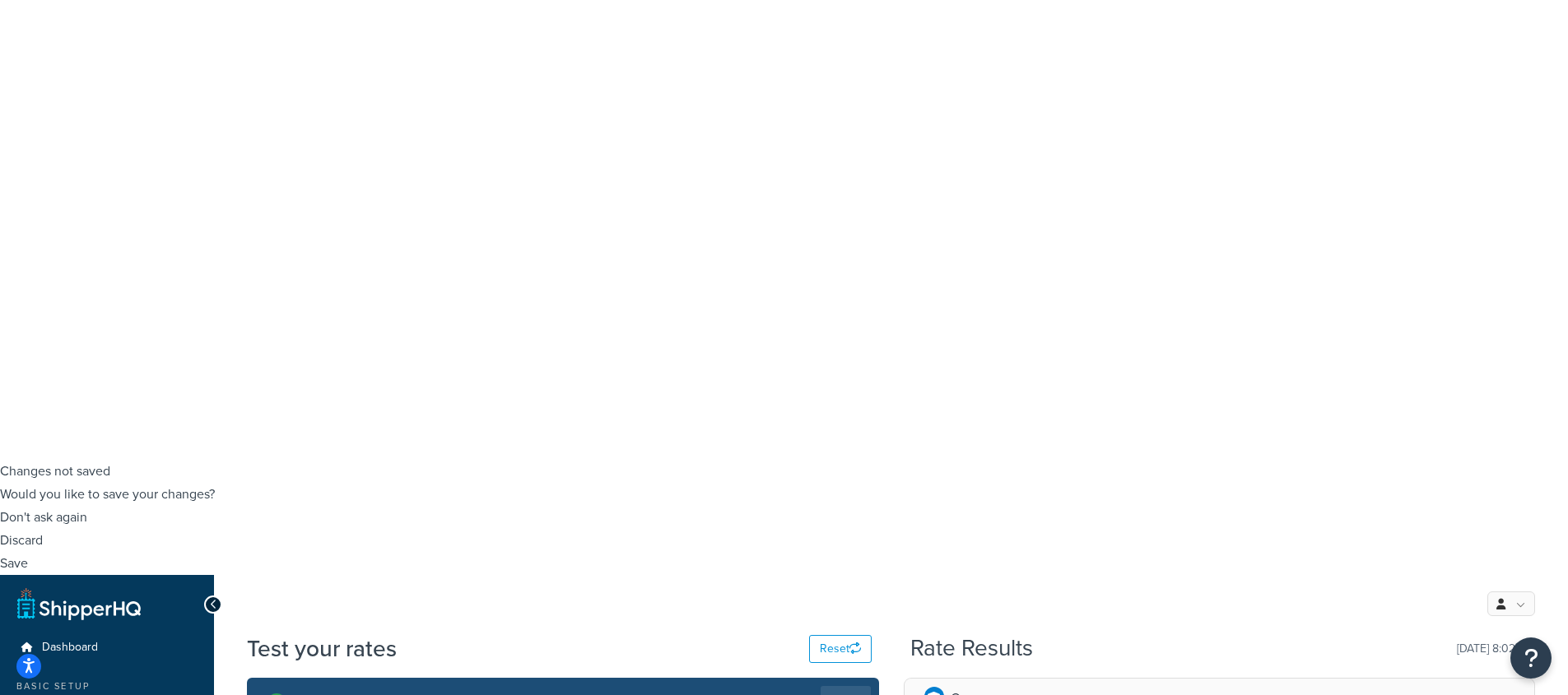
drag, startPoint x: 941, startPoint y: 309, endPoint x: 1374, endPoint y: 350, distance: 434.9
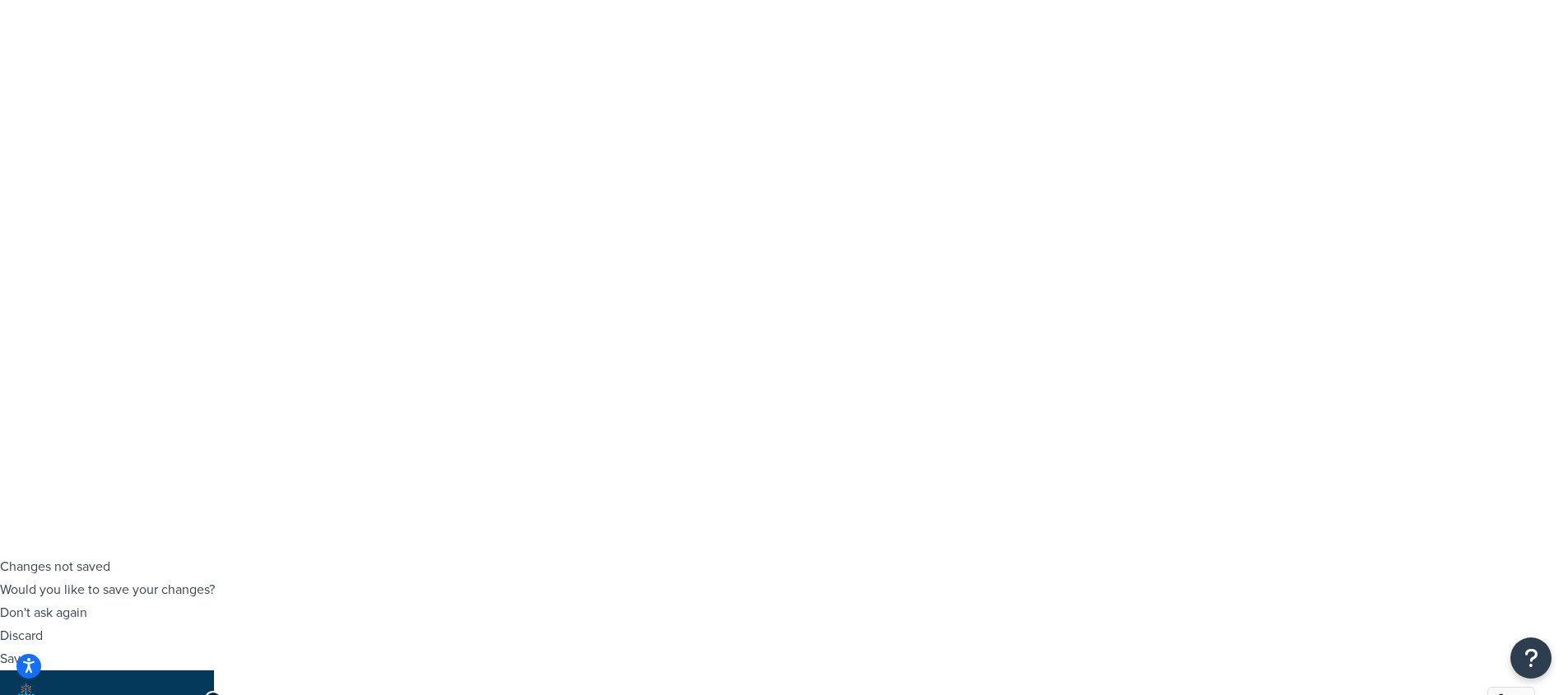
scroll to position [21, 0]
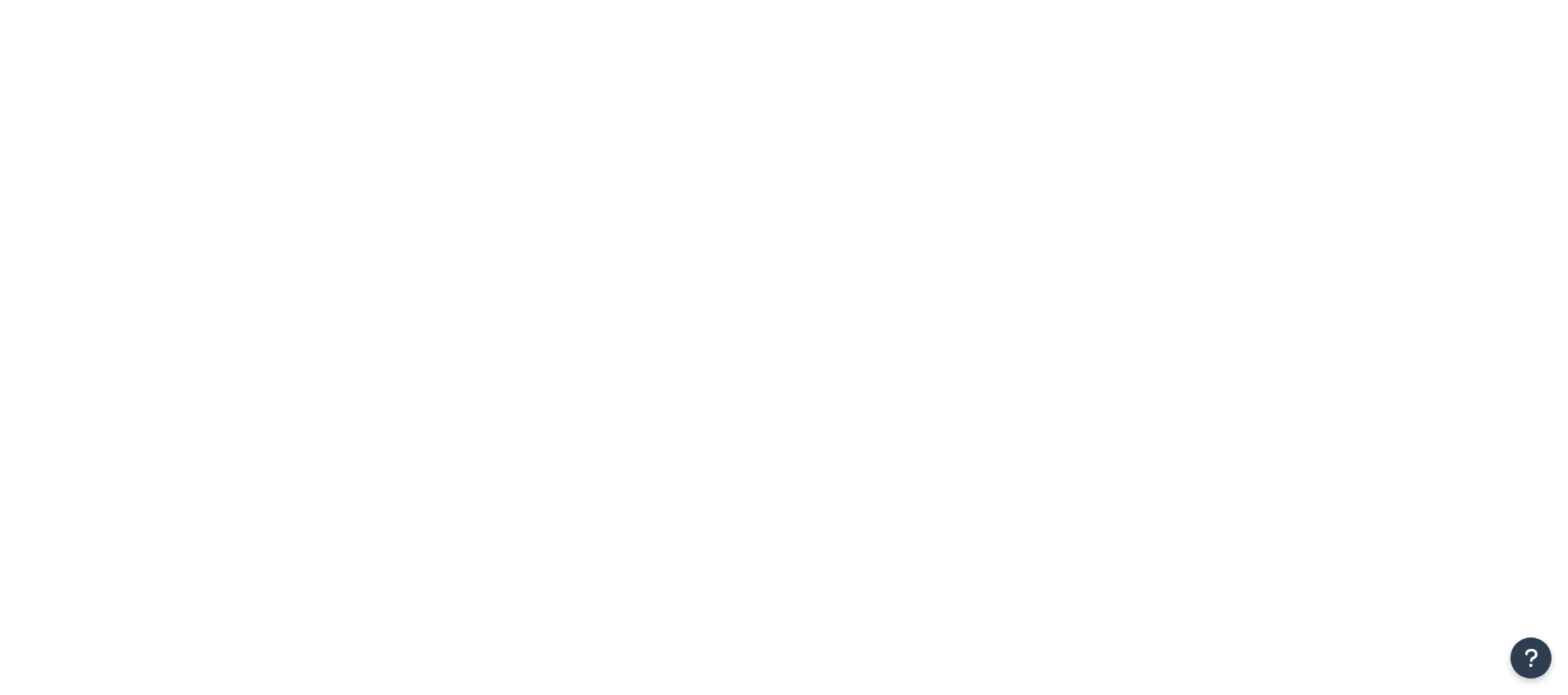
select select "32"
select select "15"
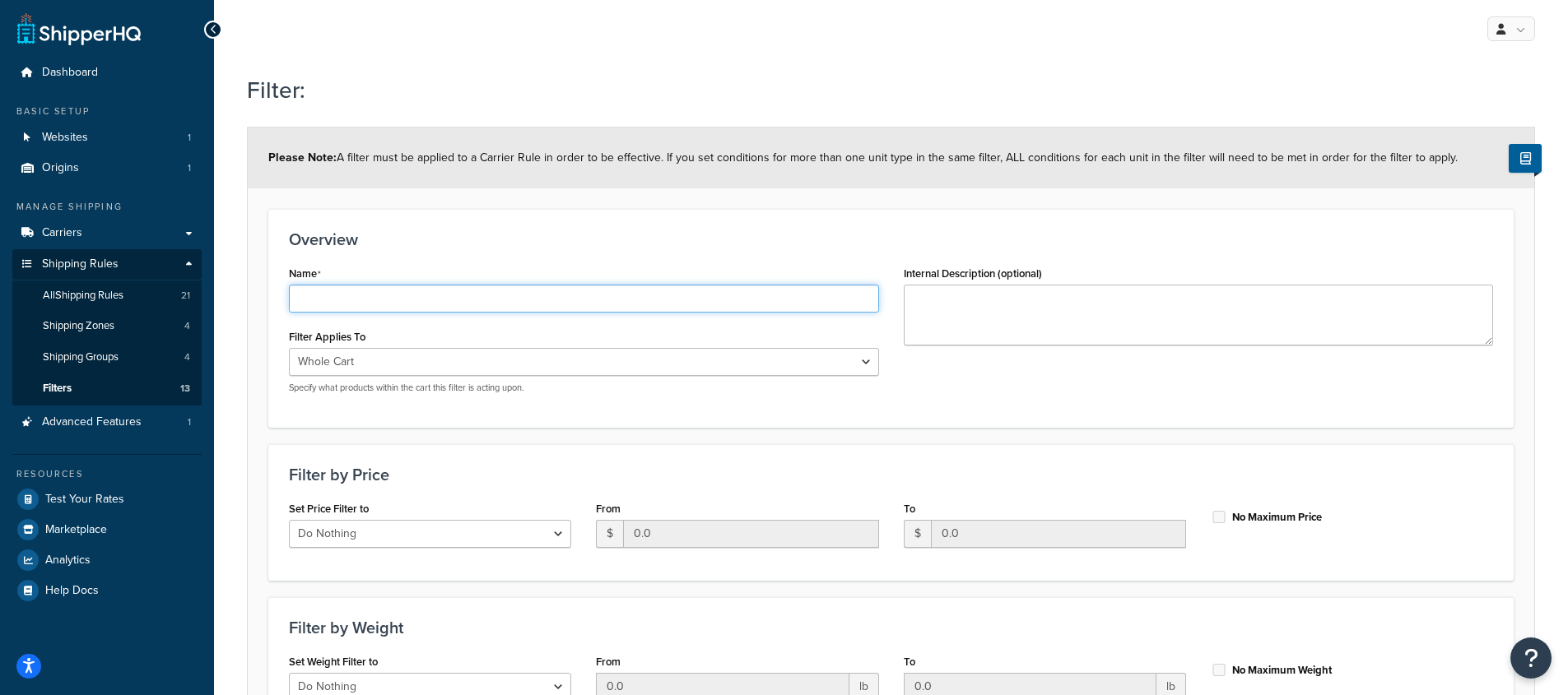
click at [571, 299] on input "Name" at bounding box center [584, 298] width 590 height 28
paste input "FedEx 2-Day Fold Free Shipping"
drag, startPoint x: 345, startPoint y: 301, endPoint x: 285, endPoint y: 303, distance: 60.0
click at [285, 303] on div "Name FedEx 2-Day Fold Free Shipping Filter Applies To Whole Cart Everything in …" at bounding box center [584, 334] width 615 height 145
type input "Day Fold Free Shipping"
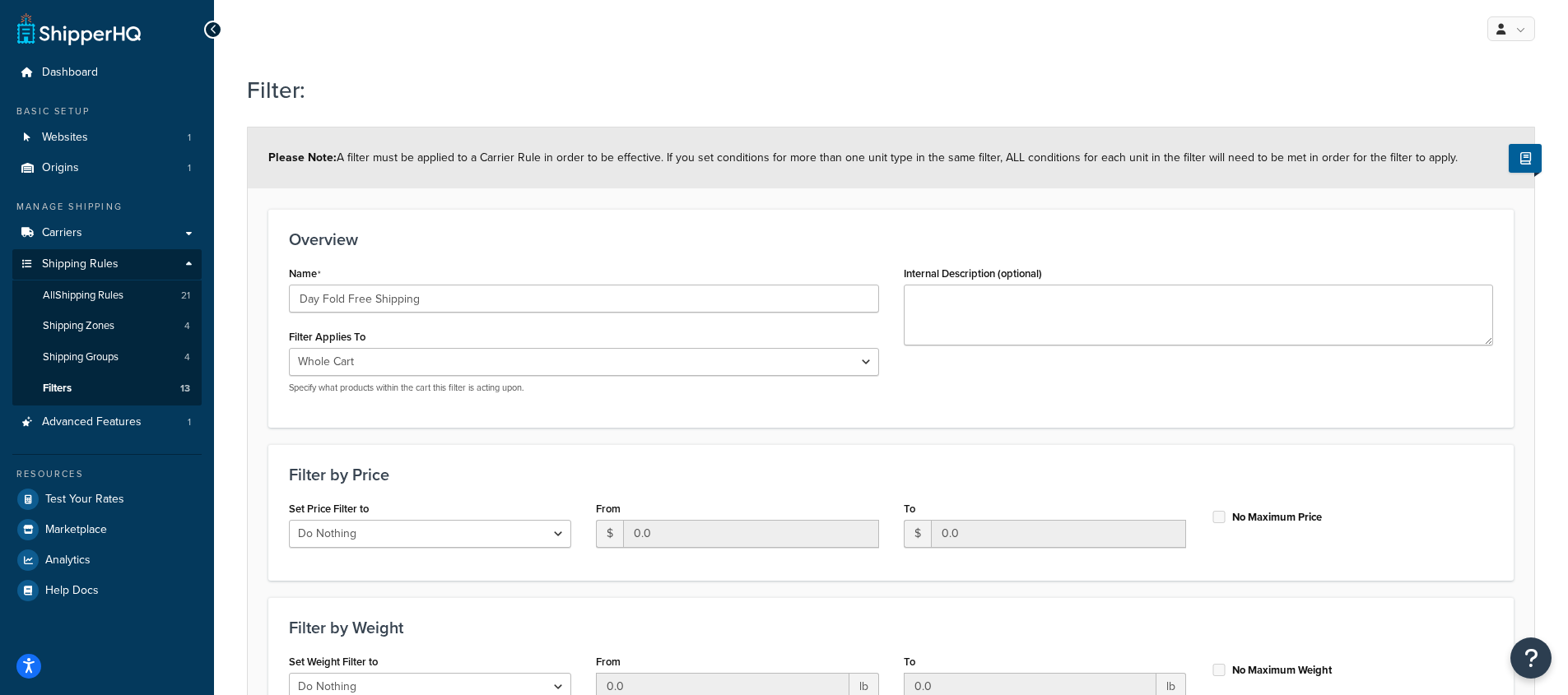
click at [1041, 397] on div "Name Day Fold Free Shipping Filter Applies To Whole Cart Everything in Shipping…" at bounding box center [890, 334] width 1228 height 145
click at [1036, 384] on div "Name Day Fold Free Shipping Filter Applies To Whole Cart Everything in Shipping…" at bounding box center [890, 334] width 1228 height 145
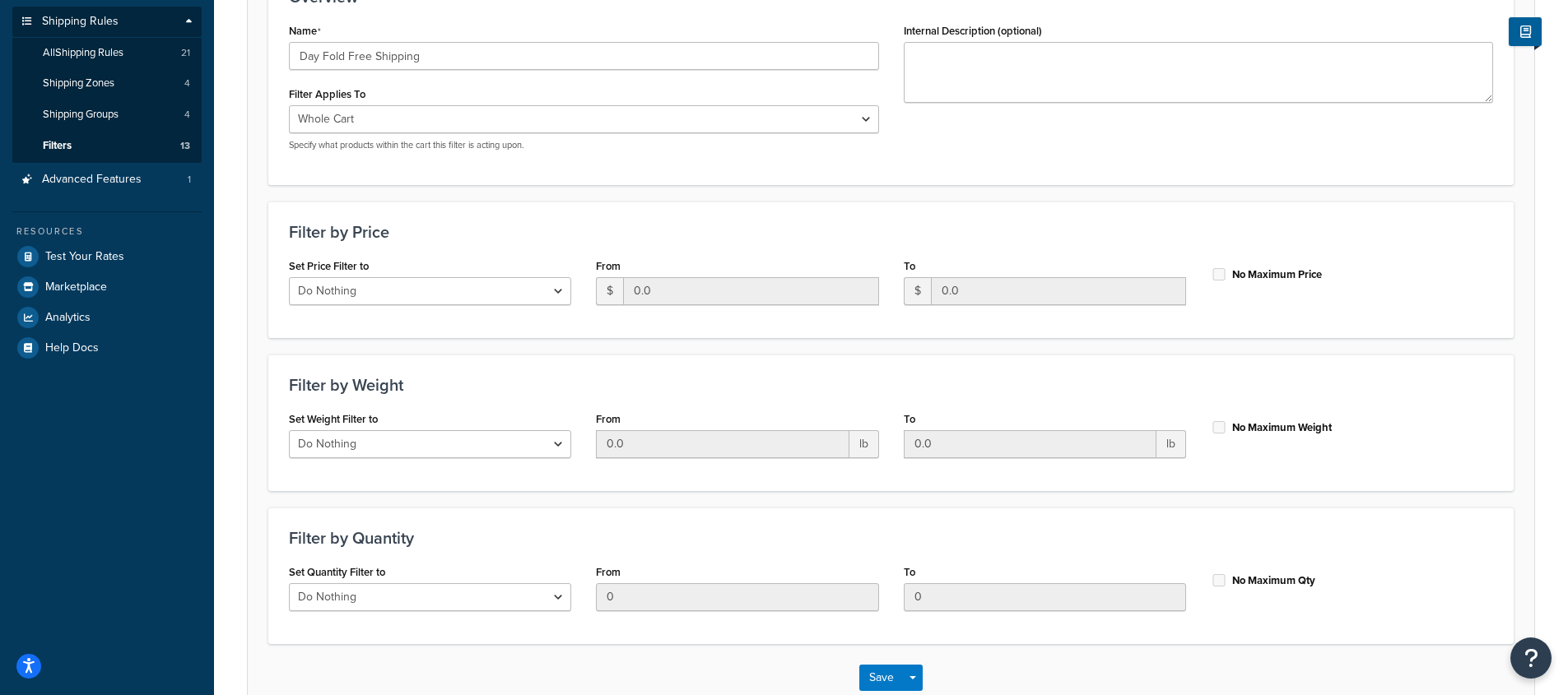
scroll to position [272, 0]
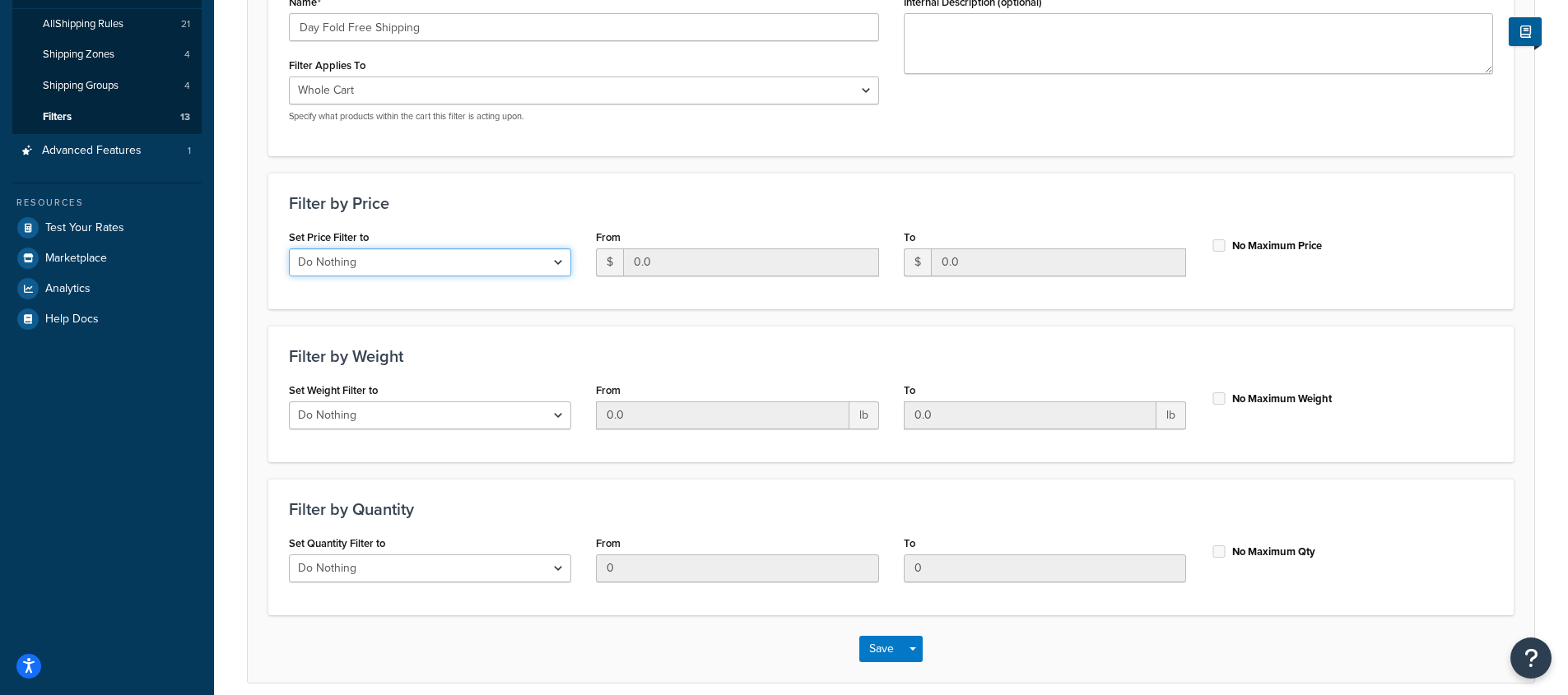
click at [508, 269] on select "Do Nothing Apply to a Range" at bounding box center [429, 262] width 283 height 28
select select "range"
click at [288, 248] on select "Do Nothing Apply to a Range" at bounding box center [429, 262] width 283 height 28
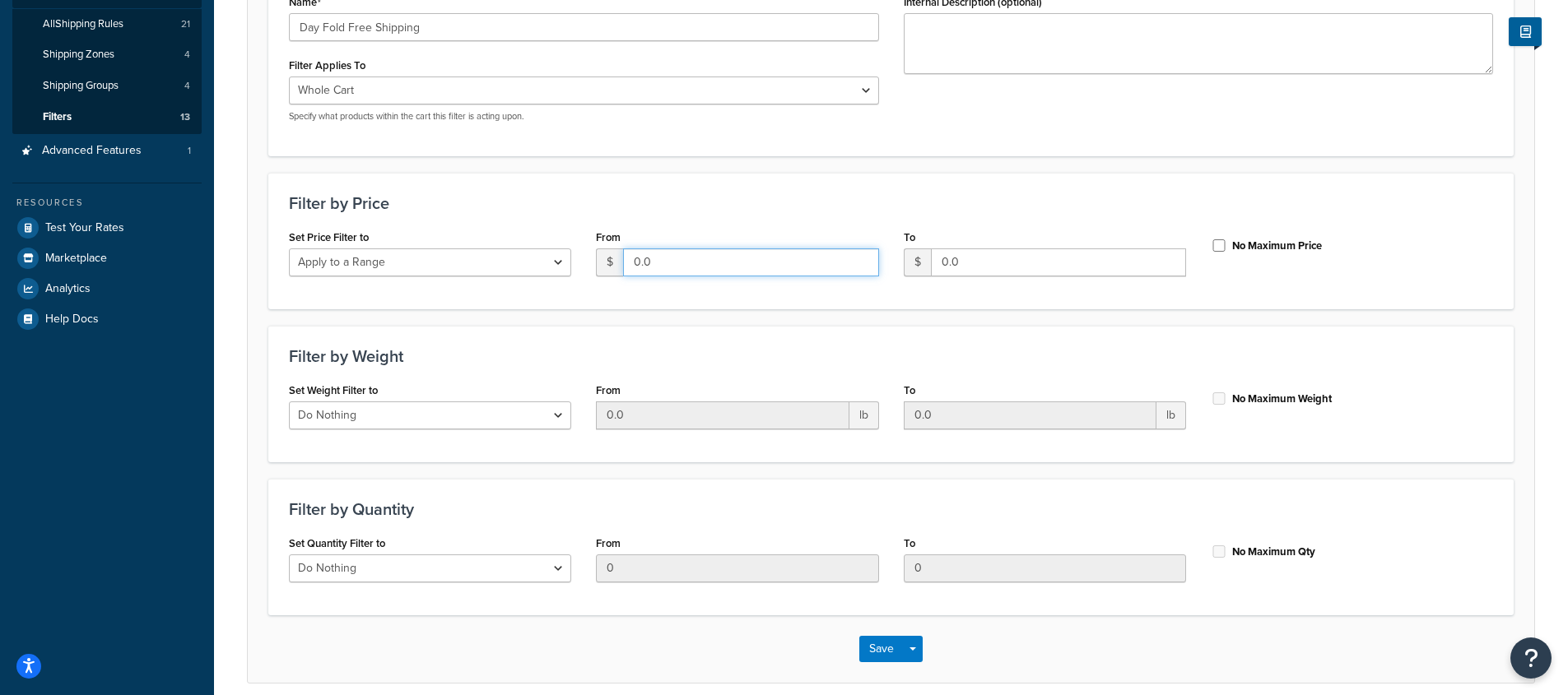
click at [713, 267] on input "0.0" at bounding box center [750, 262] width 255 height 28
type input "150"
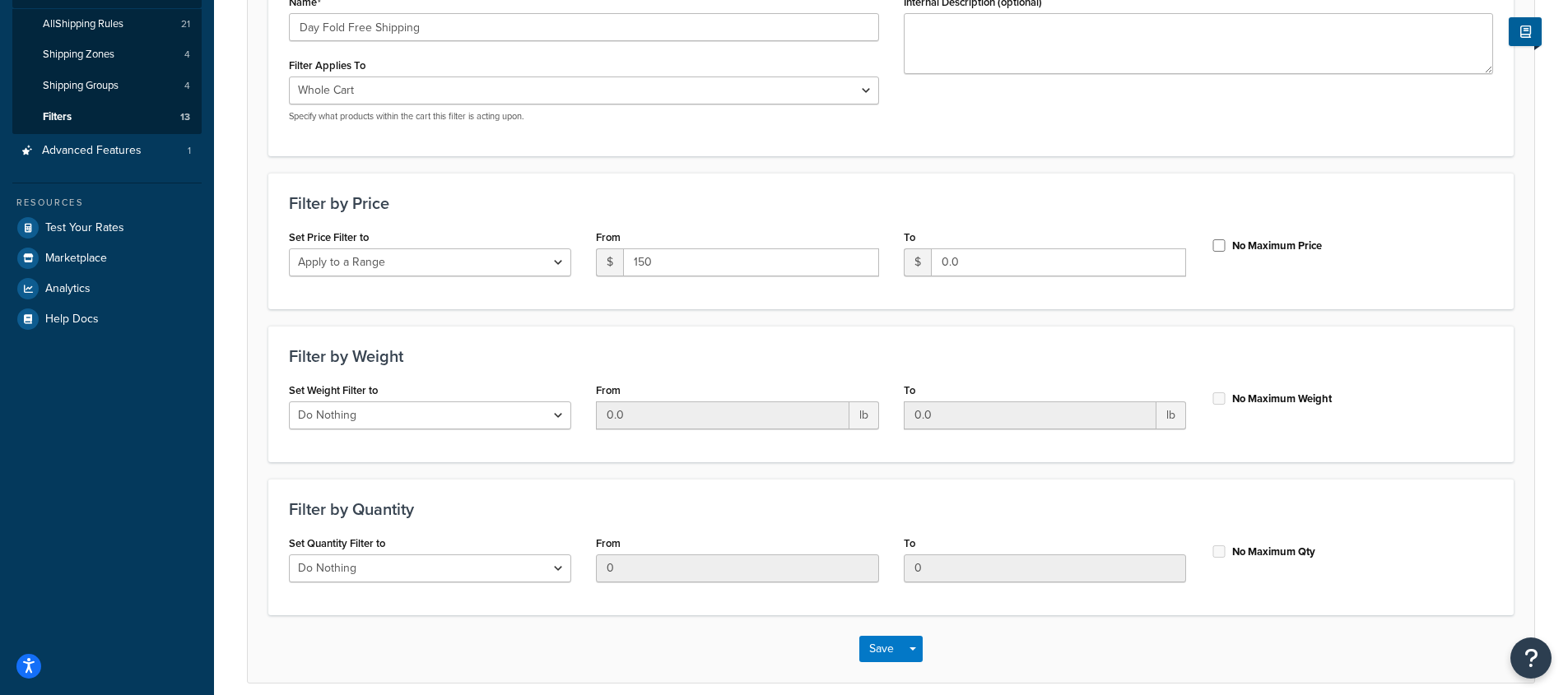
click at [890, 315] on form "Please Note: A filter must be applied to a Carrier Rule in order to be effectiv…" at bounding box center [890, 268] width 1286 height 826
click at [1220, 247] on input "No Maximum Price" at bounding box center [1219, 246] width 17 height 13
checkbox input "true"
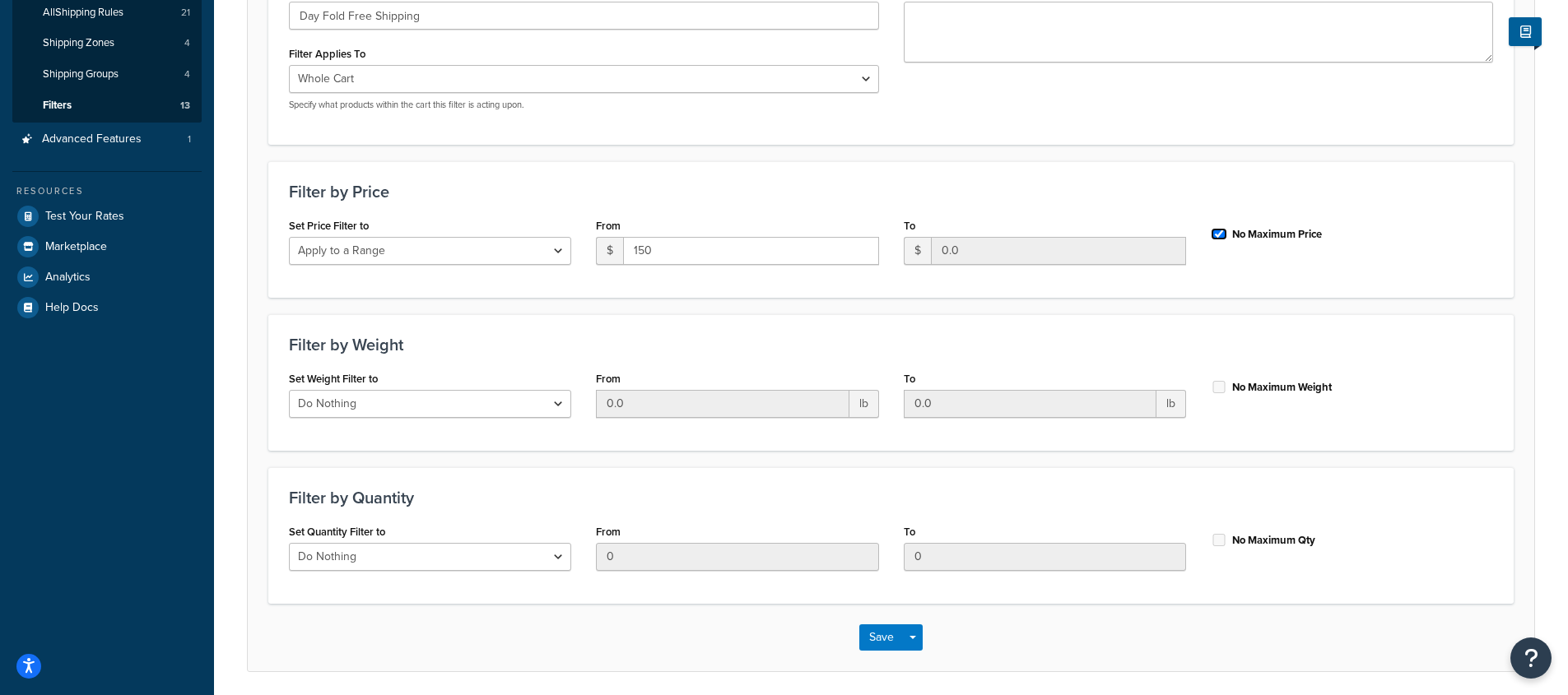
scroll to position [285, 0]
click at [545, 560] on select "Do Nothing Apply to a Range" at bounding box center [429, 555] width 283 height 28
select select "range"
click at [288, 542] on select "Do Nothing Apply to a Range" at bounding box center [429, 555] width 283 height 28
click at [665, 555] on input "0" at bounding box center [737, 555] width 283 height 28
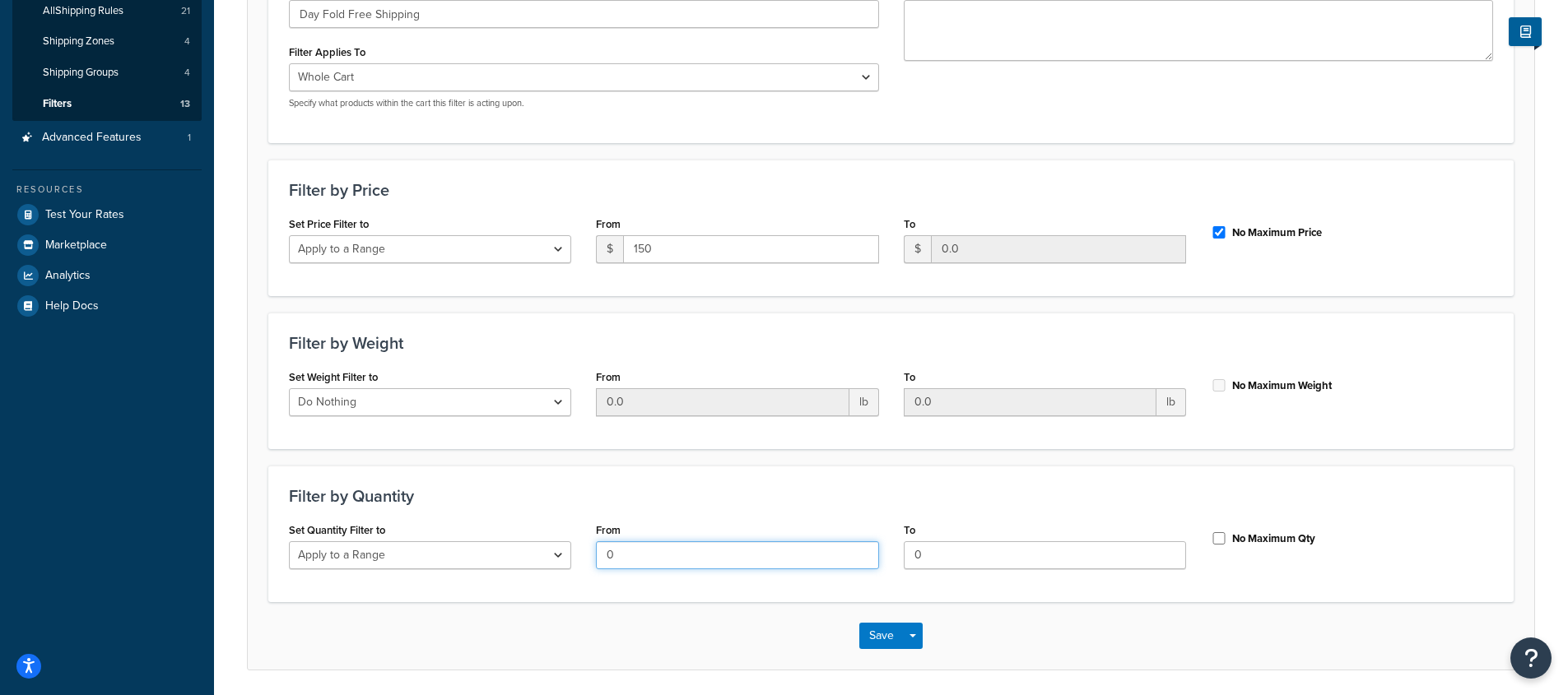
click at [665, 555] on input "0" at bounding box center [737, 555] width 283 height 28
type input "6"
type input "7"
click at [697, 630] on div "Save Save Dropdown Save and Edit Save and Duplicate Save and Create New" at bounding box center [890, 635] width 1286 height 67
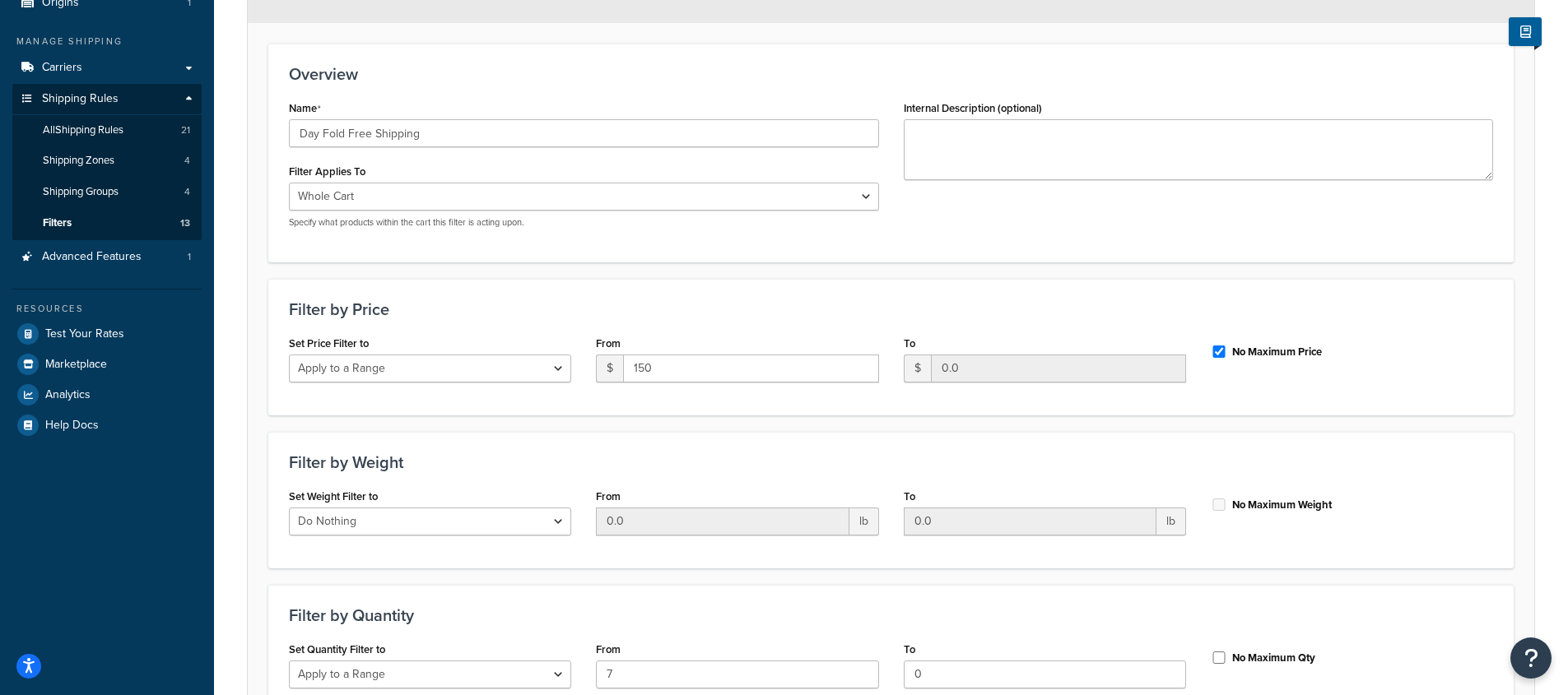
scroll to position [342, 0]
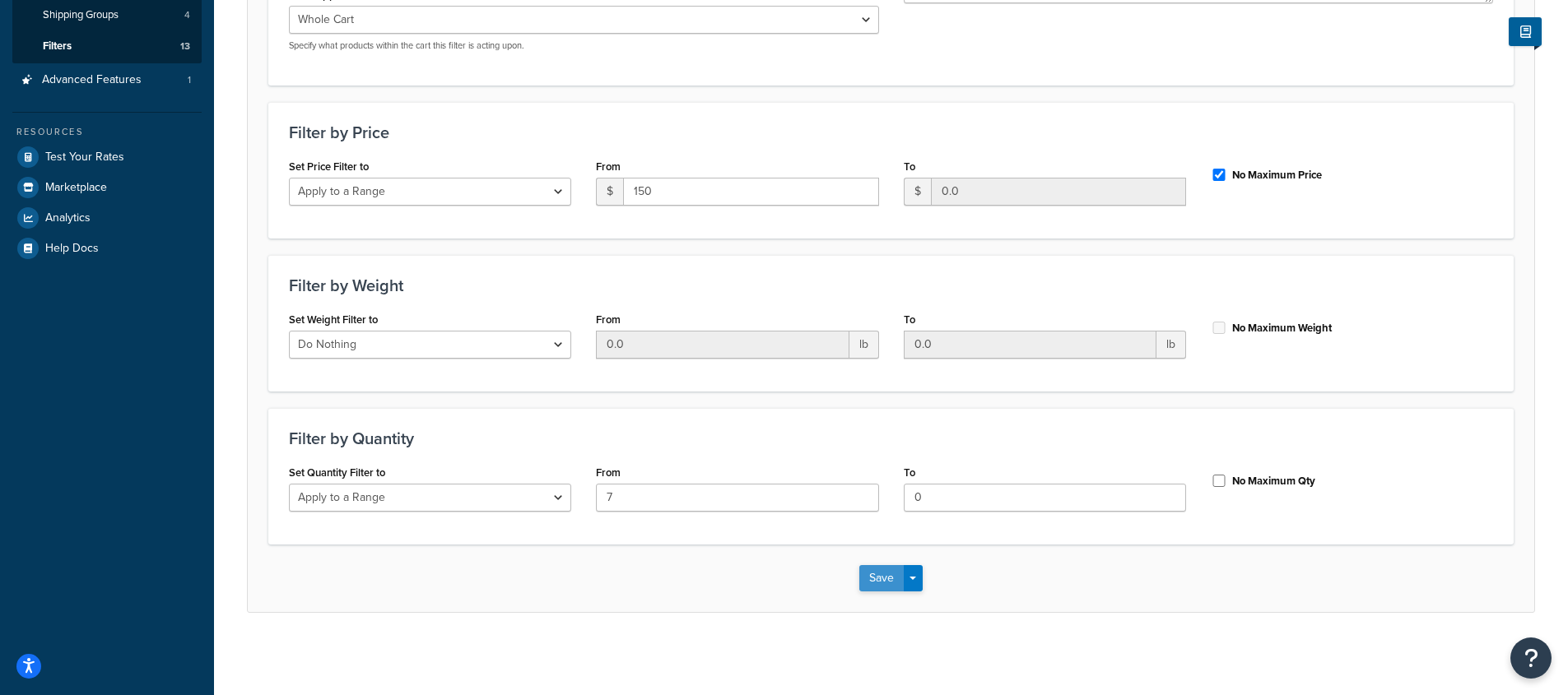
click at [879, 573] on button "Save" at bounding box center [881, 578] width 44 height 26
click at [1220, 478] on input "No Maximum Qty" at bounding box center [1219, 480] width 17 height 13
checkbox input "true"
click at [870, 577] on button "Save" at bounding box center [881, 578] width 44 height 26
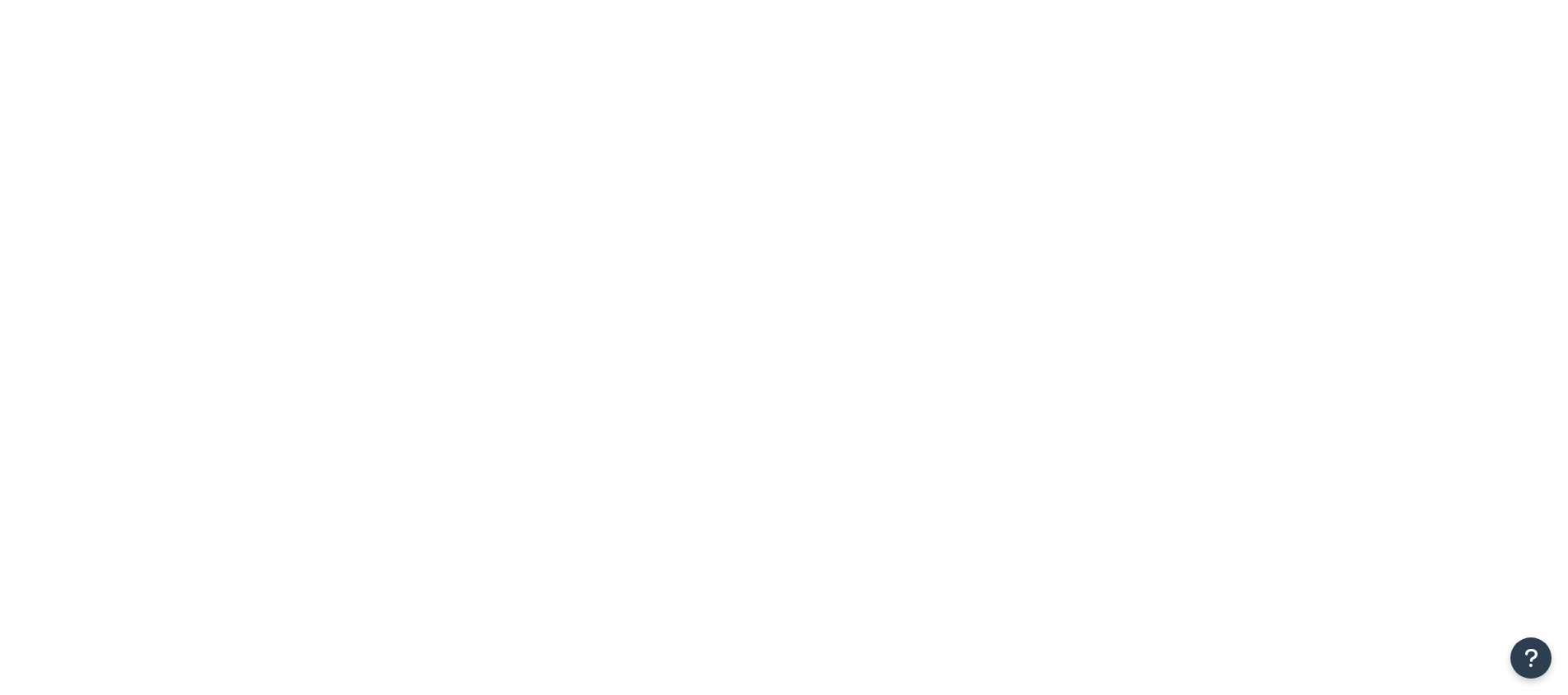
select select "15"
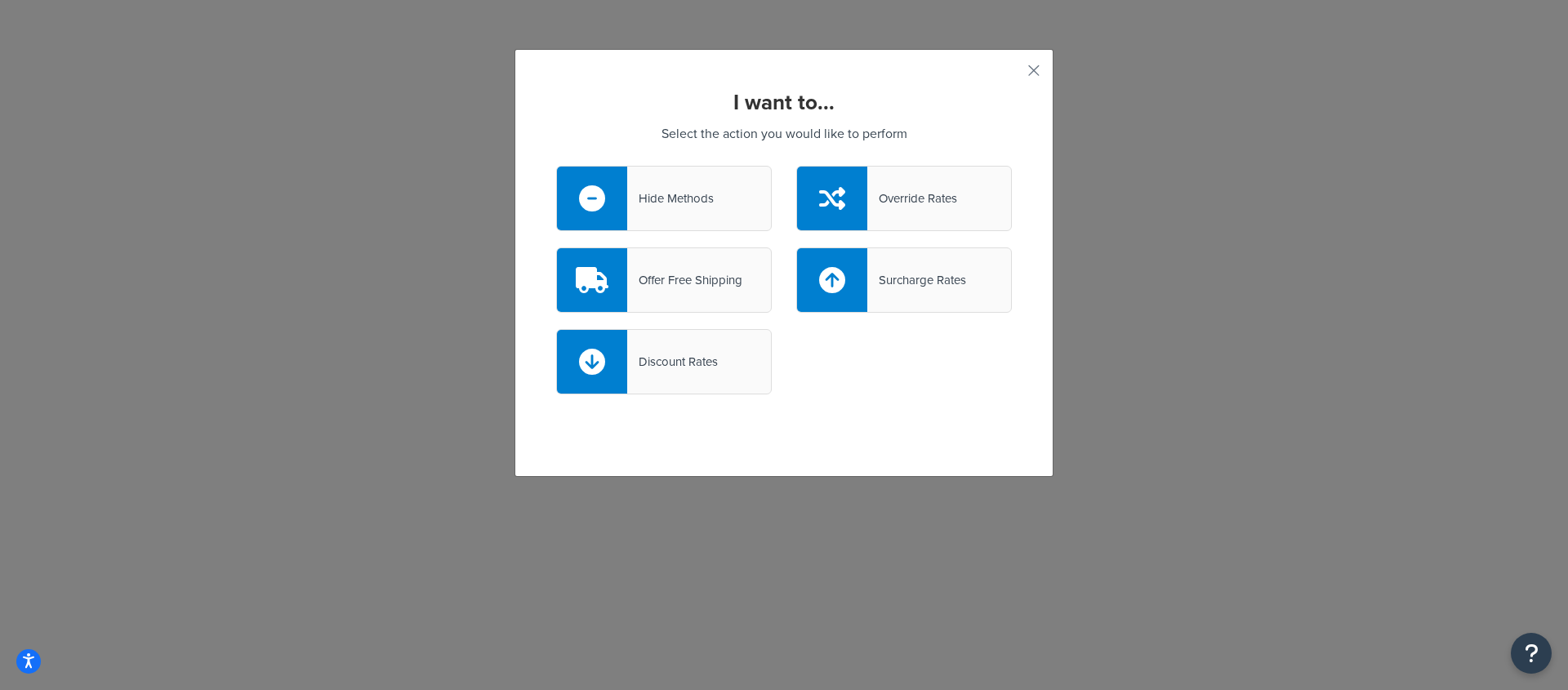
click at [688, 196] on div "Hide Methods" at bounding box center [671, 198] width 87 height 22
click at [0, 0] on input "Hide Methods" at bounding box center [0, 0] width 0 height 0
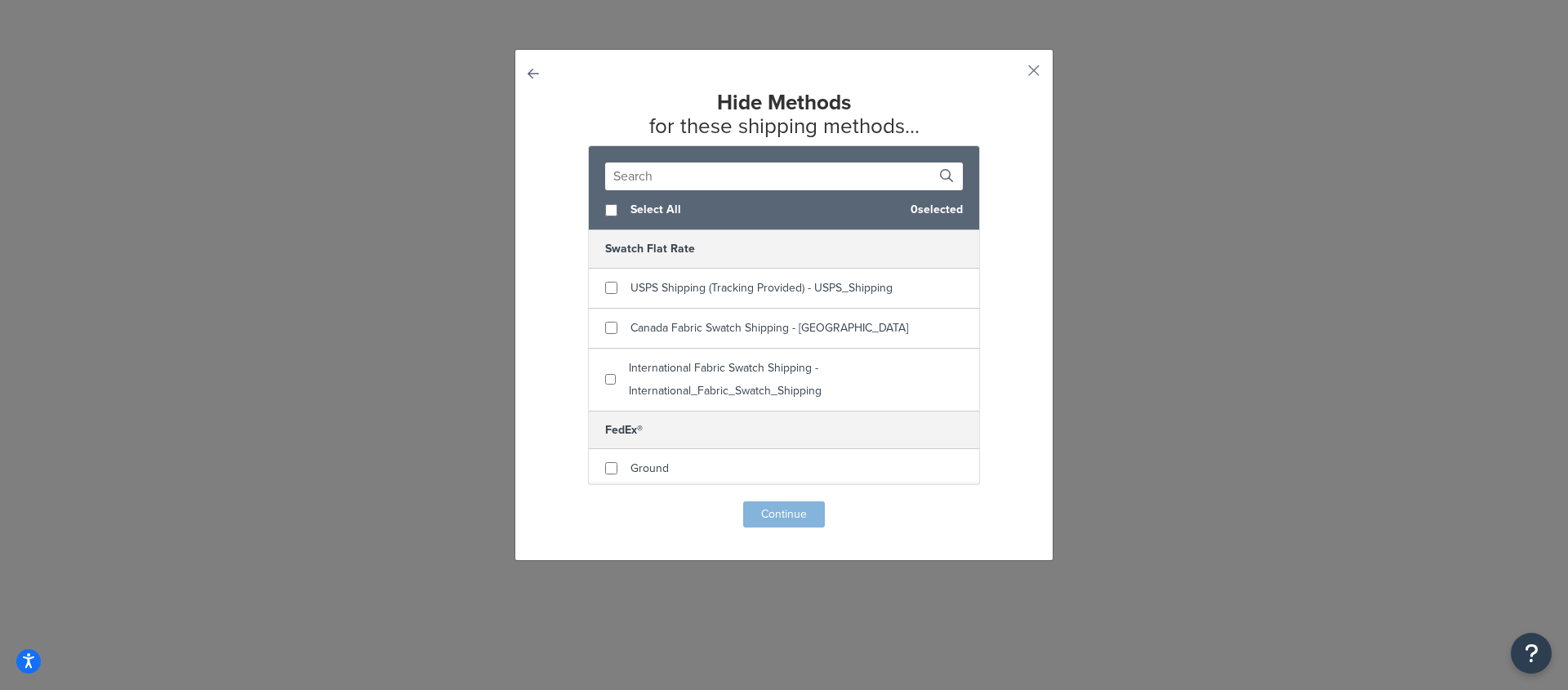
click at [514, 67] on div "Hide Methods for these shipping methods... Select All 0 selected Swatch Flat Ra…" at bounding box center [784, 305] width 539 height 512
click at [556, 502] on button "button" at bounding box center [556, 502] width 0 height 0
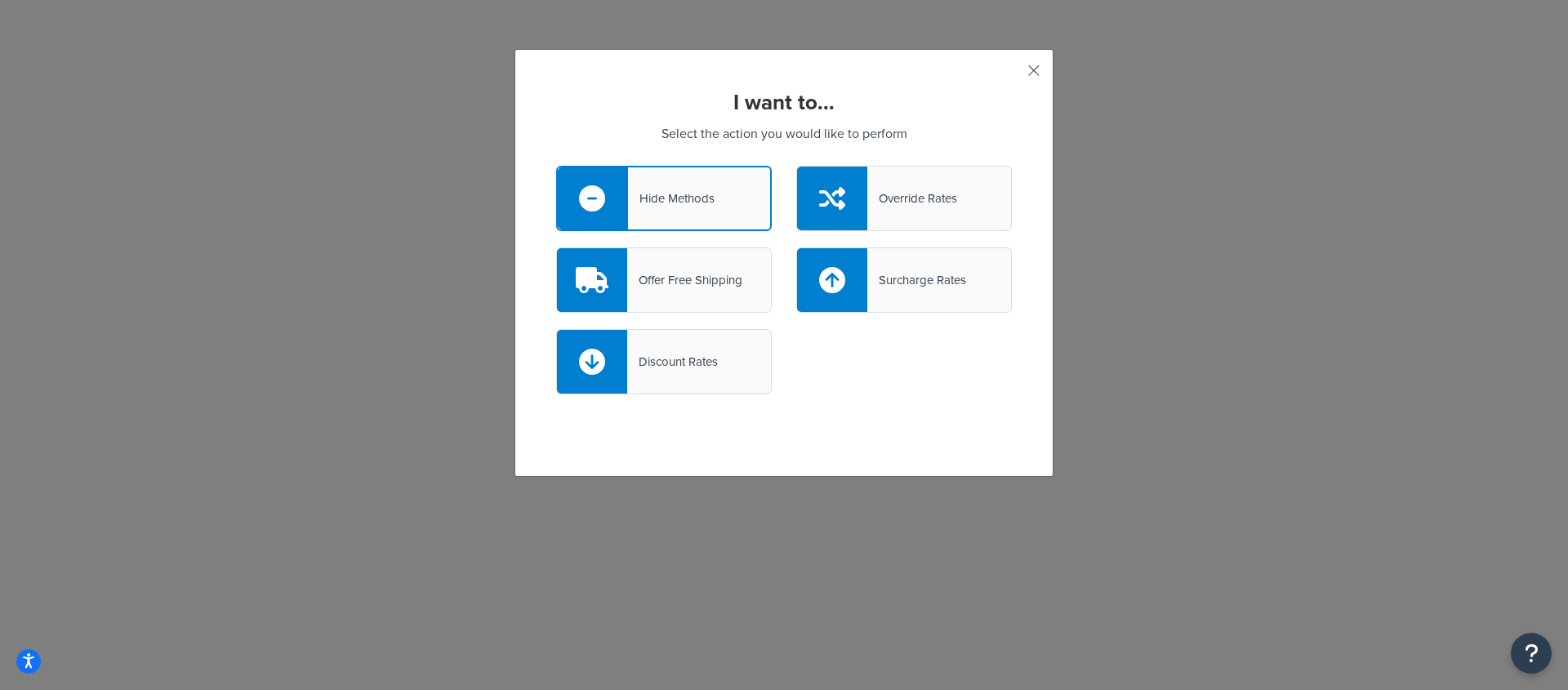
click at [1012, 74] on button "button" at bounding box center [1010, 76] width 4 height 4
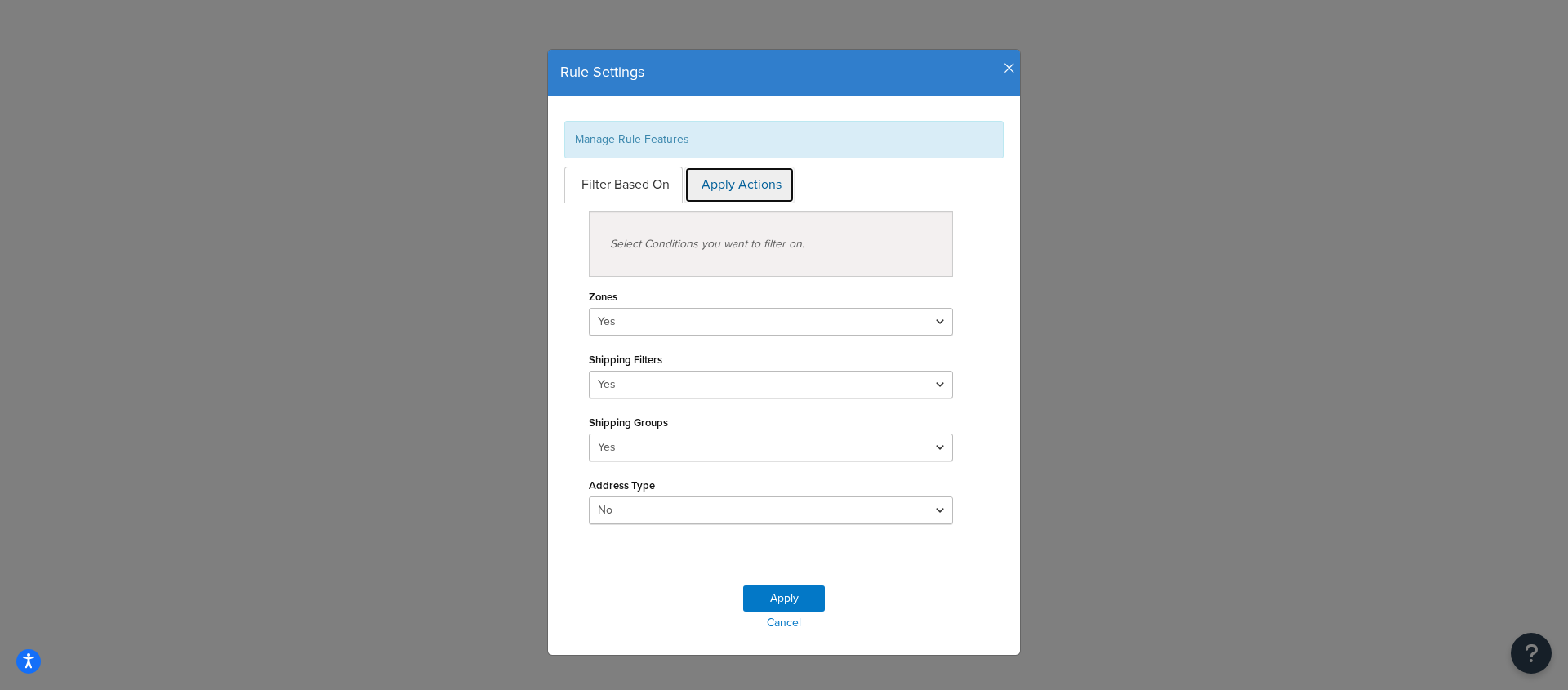
click at [720, 175] on link "Apply Actions" at bounding box center [739, 185] width 110 height 37
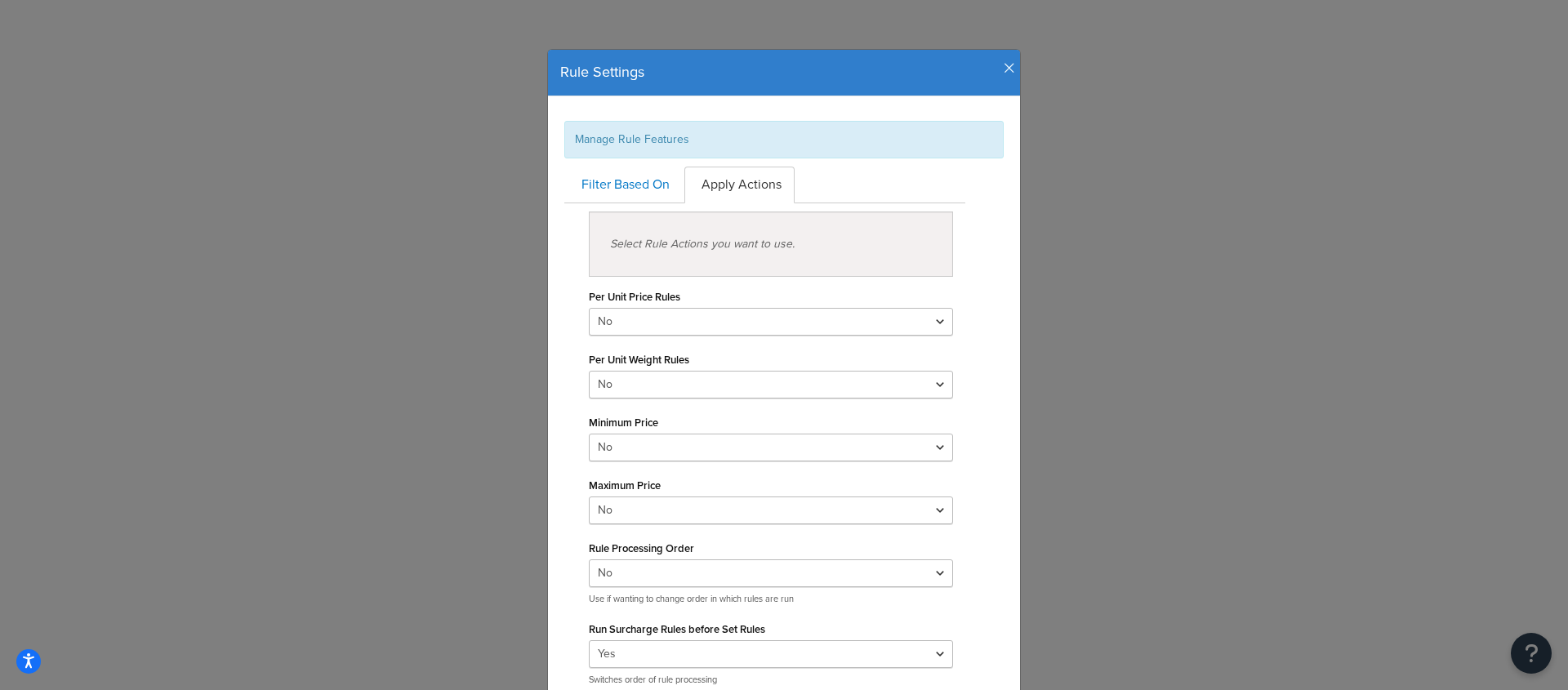
click at [1008, 67] on icon "button" at bounding box center [1010, 69] width 12 height 15
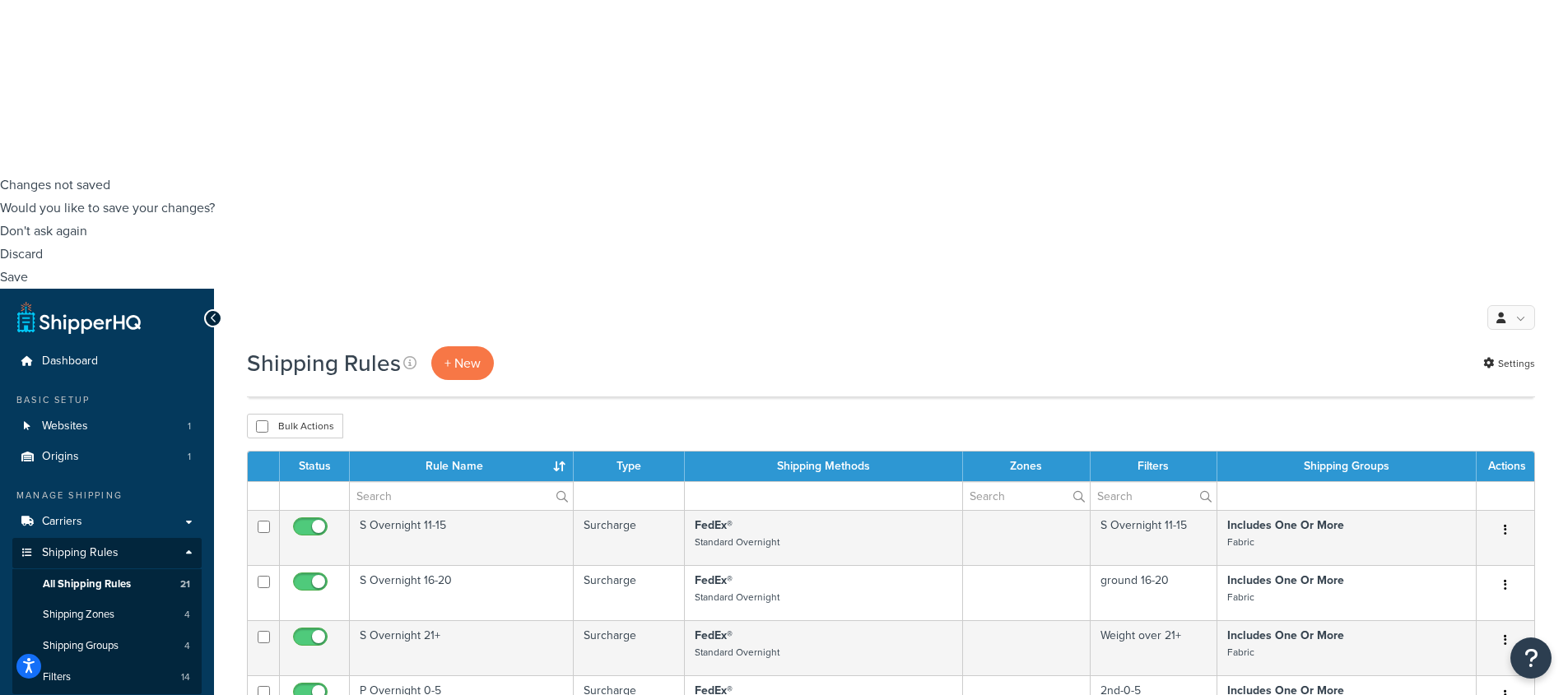
scroll to position [546, 0]
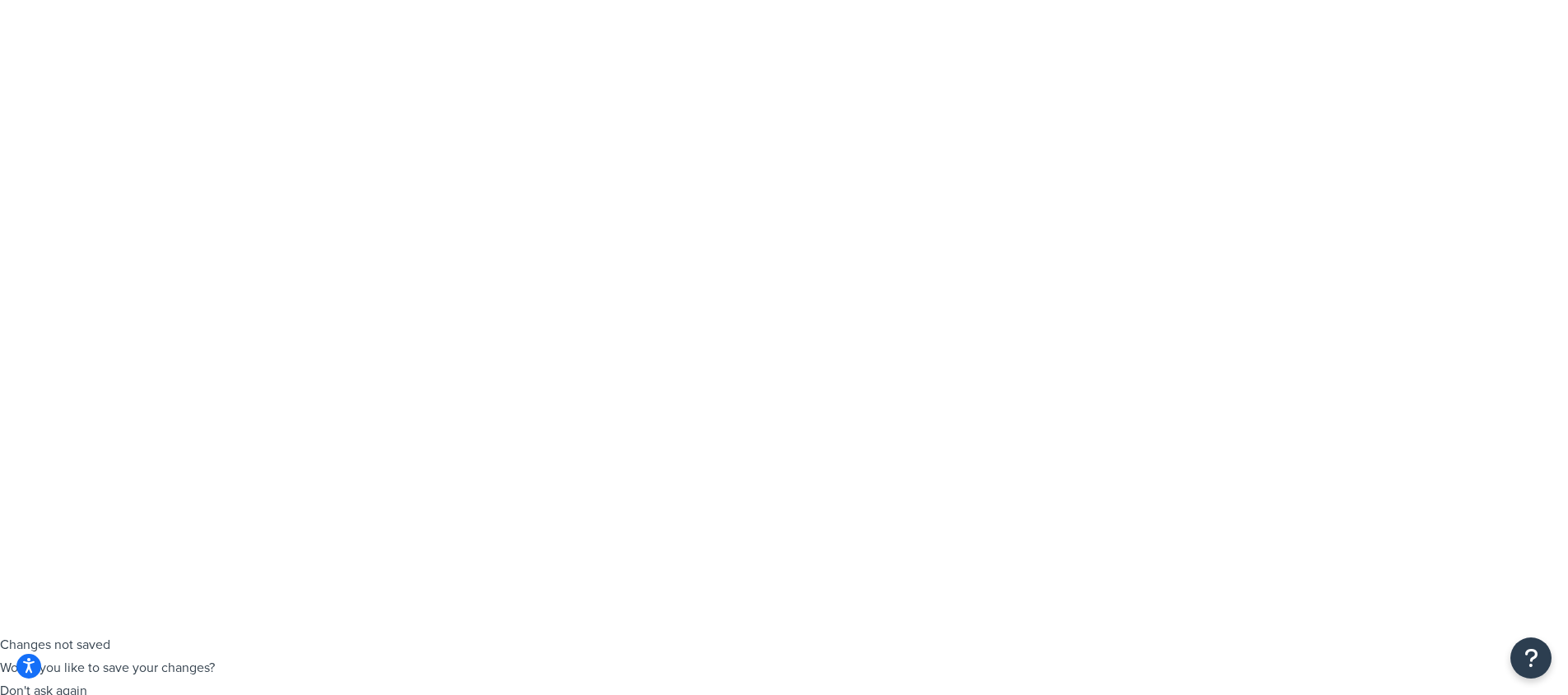
scroll to position [0, 0]
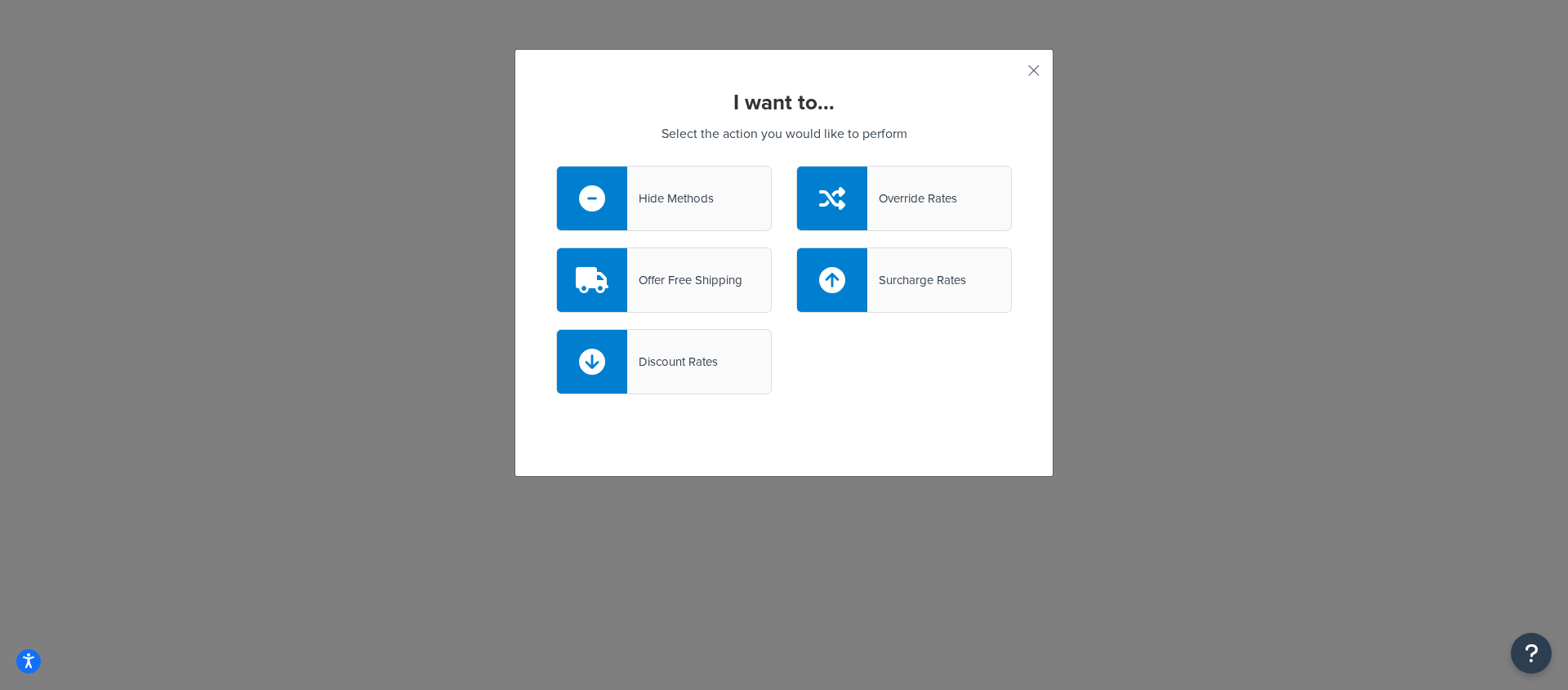
click at [712, 357] on div "Discount Rates" at bounding box center [672, 361] width 91 height 22
click at [0, 0] on input "Discount Rates" at bounding box center [0, 0] width 0 height 0
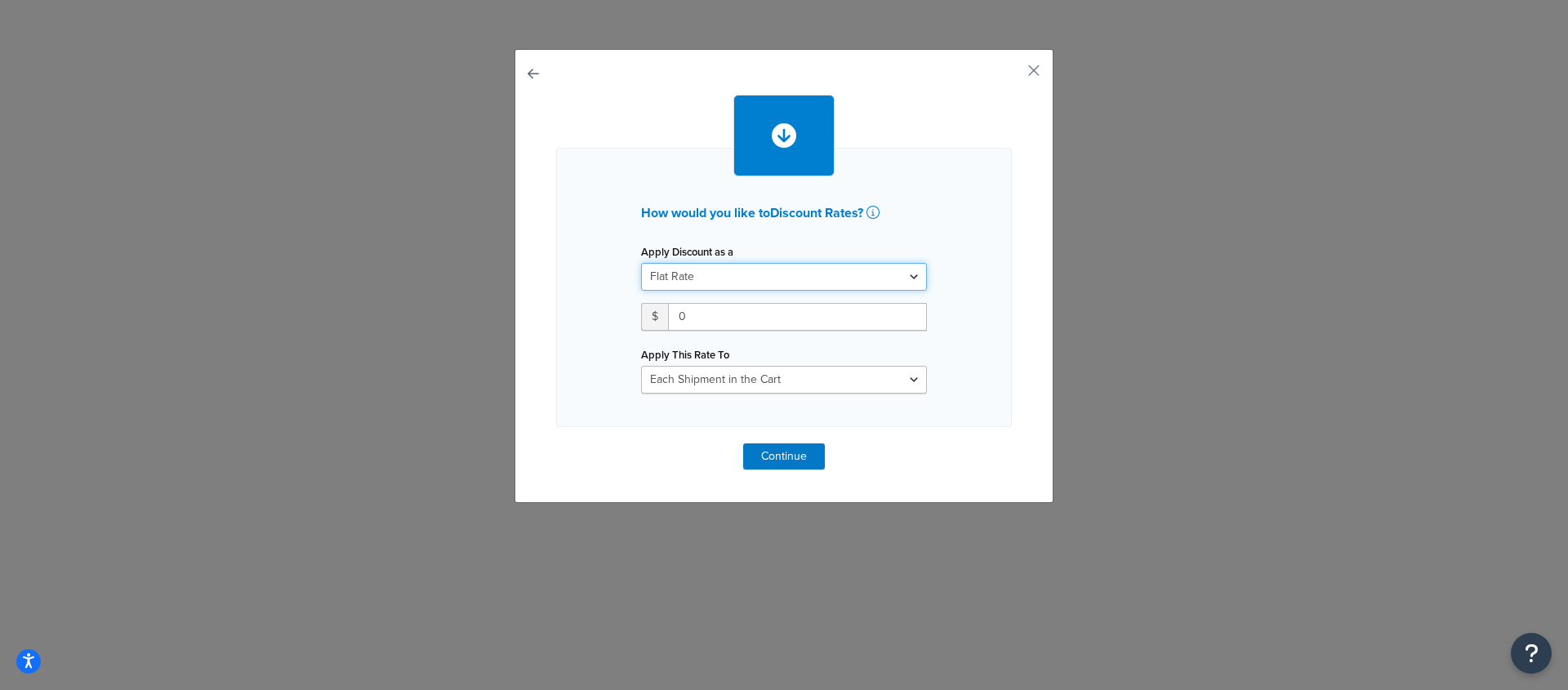
click at [726, 279] on select "Flat Rate Percentage Flat Rate & Percentage" at bounding box center [783, 276] width 285 height 27
click at [517, 61] on div "How would you like to Discount Rates ? Apply Discount as a Flat Rate Percentage…" at bounding box center [784, 276] width 539 height 454
click at [556, 444] on button "button" at bounding box center [556, 444] width 0 height 0
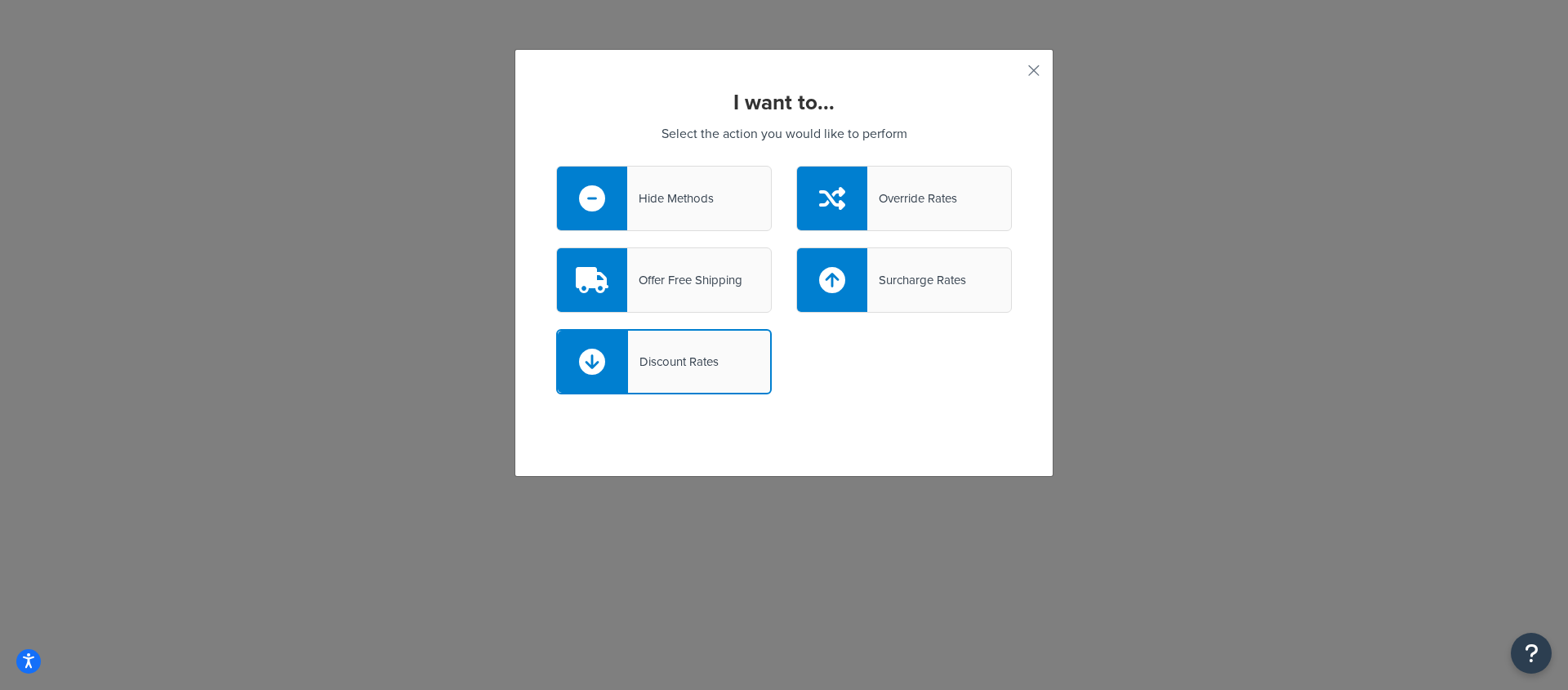
click at [897, 305] on div "Surcharge Rates" at bounding box center [904, 280] width 216 height 66
click at [0, 0] on input "Surcharge Rates" at bounding box center [0, 0] width 0 height 0
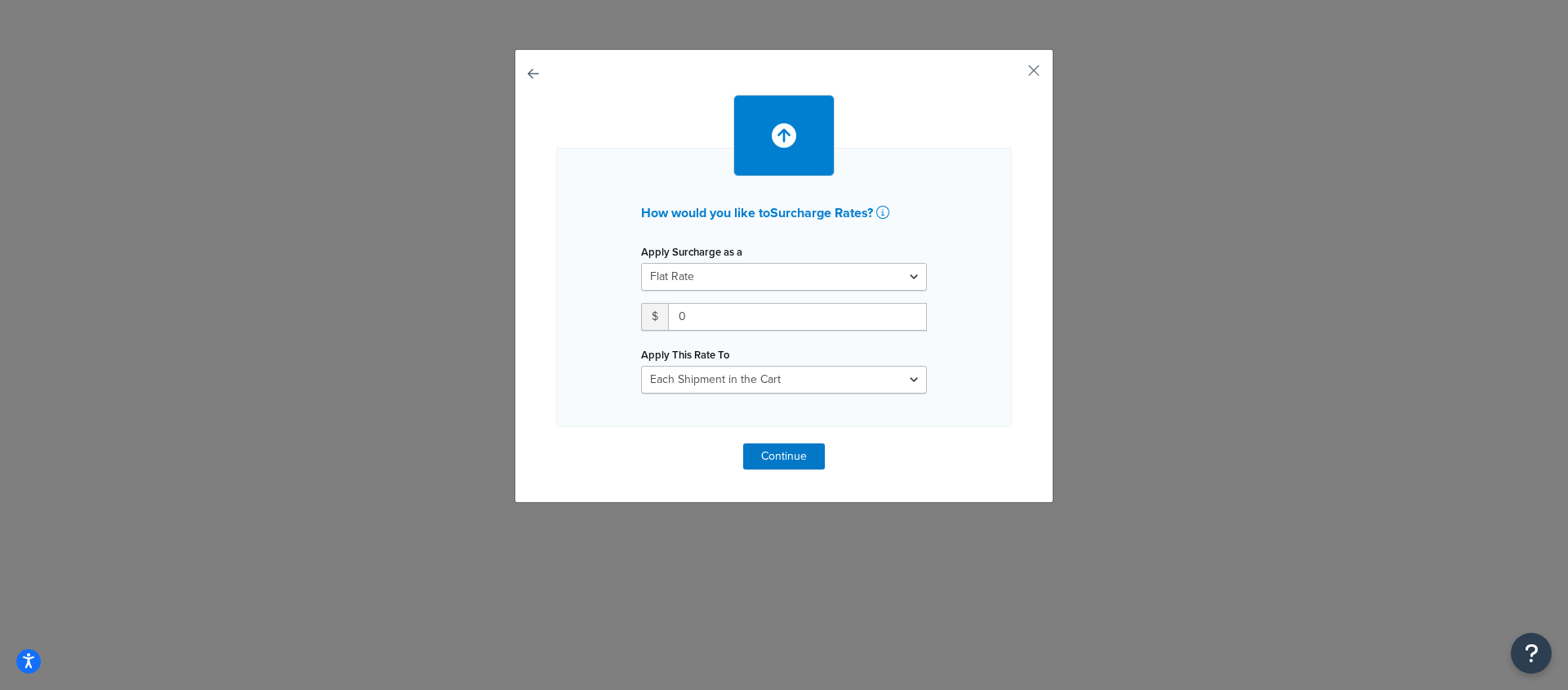
click at [556, 444] on button "button" at bounding box center [556, 444] width 0 height 0
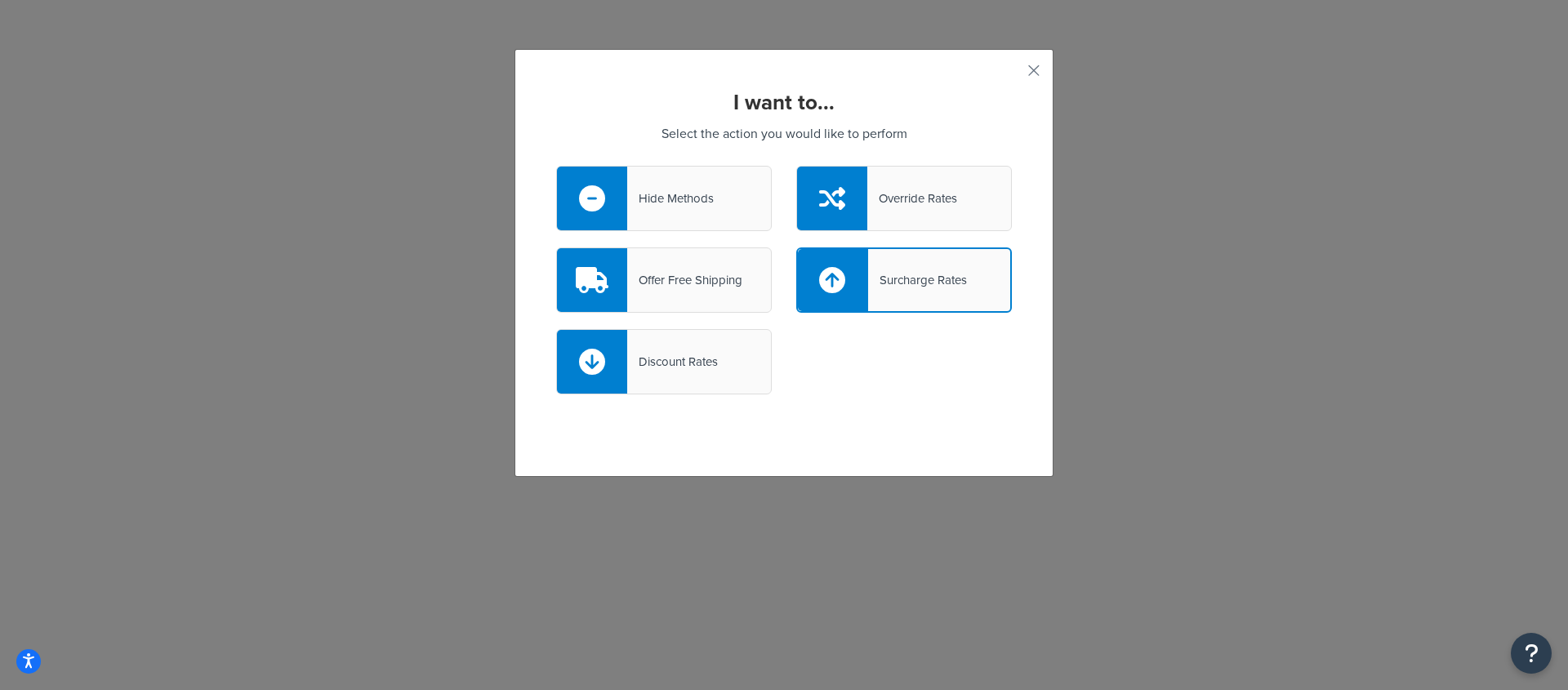
click at [662, 269] on div "Offer Free Shipping" at bounding box center [685, 280] width 115 height 22
click at [0, 0] on input "Offer Free Shipping" at bounding box center [0, 0] width 0 height 0
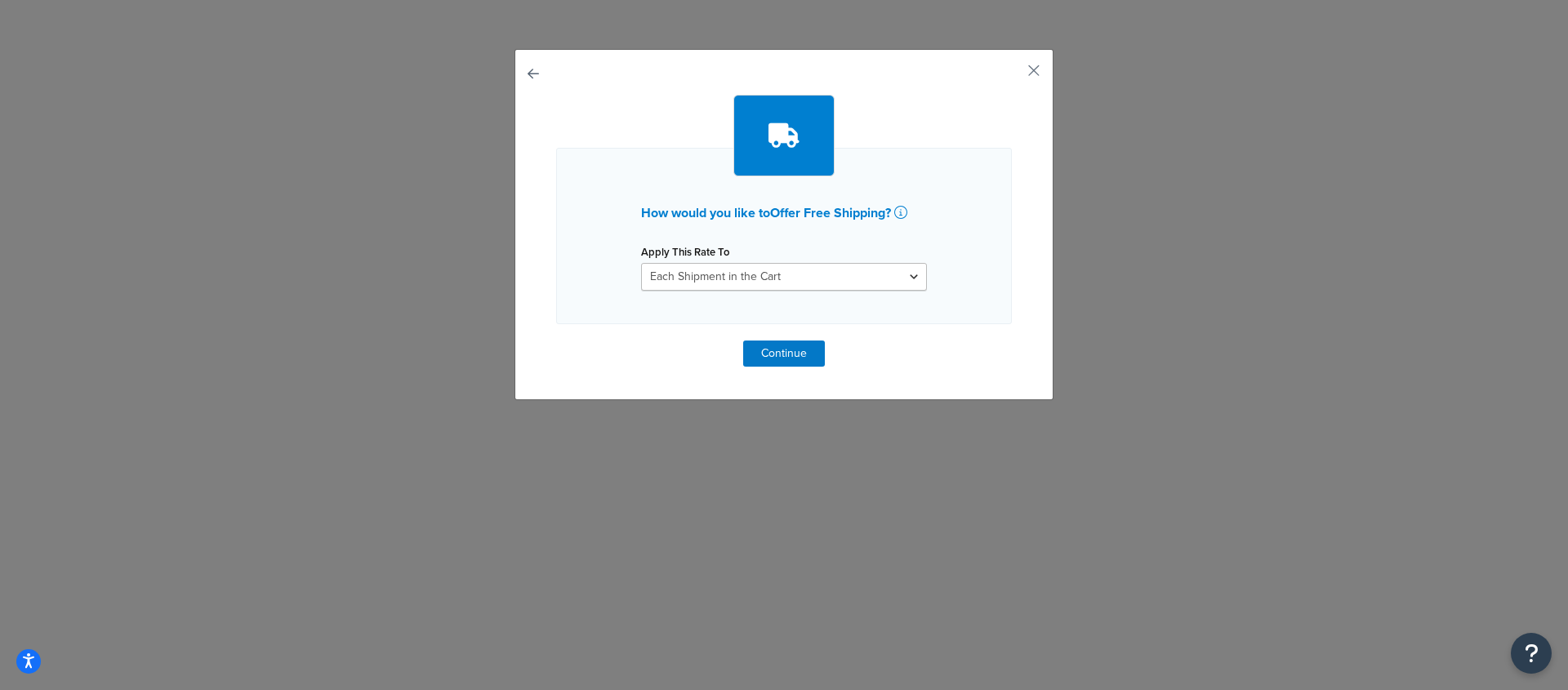
click at [556, 340] on button "button" at bounding box center [556, 340] width 0 height 0
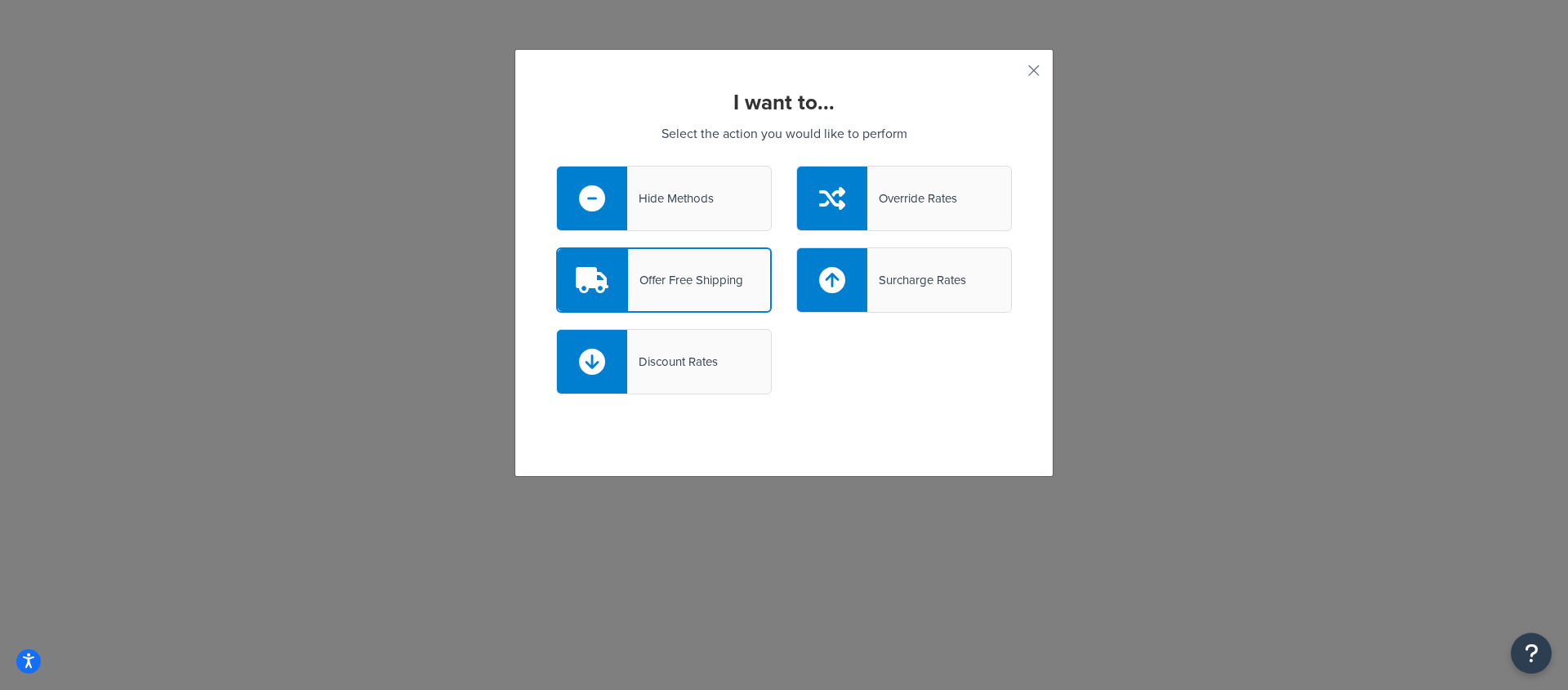
click at [653, 193] on div "Hide Methods" at bounding box center [671, 198] width 87 height 22
click at [0, 0] on input "Hide Methods" at bounding box center [0, 0] width 0 height 0
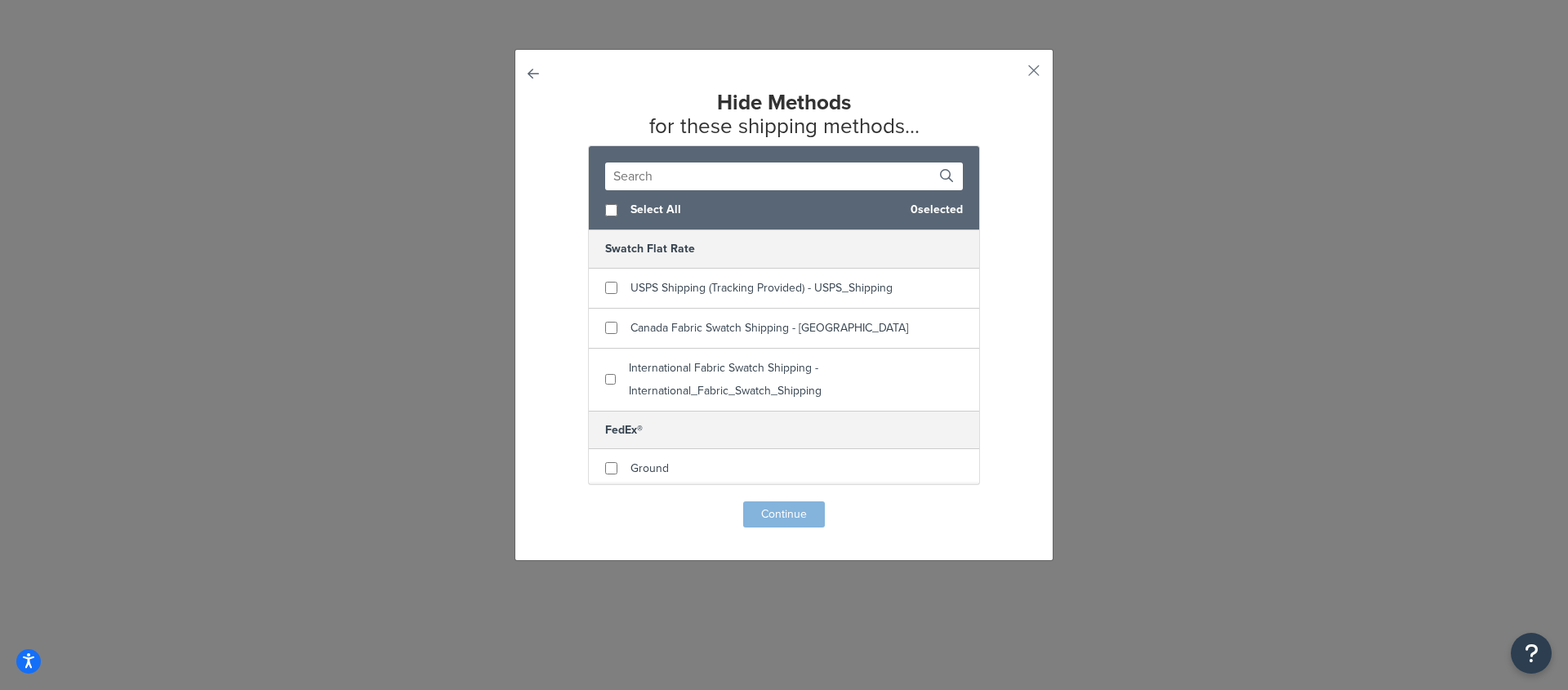
click at [556, 502] on button "button" at bounding box center [556, 502] width 0 height 0
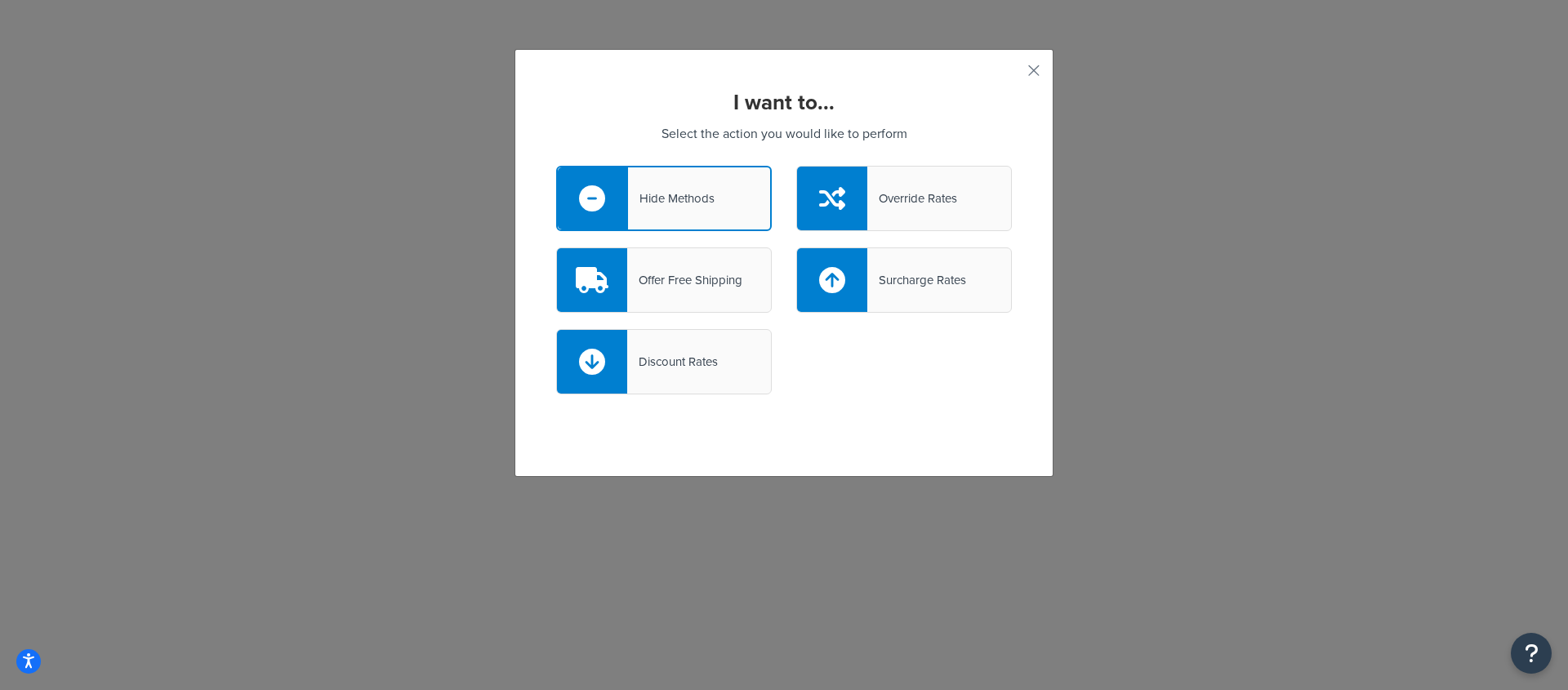
click at [915, 217] on div "Override Rates" at bounding box center [904, 198] width 216 height 66
click at [0, 0] on input "Override Rates" at bounding box center [0, 0] width 0 height 0
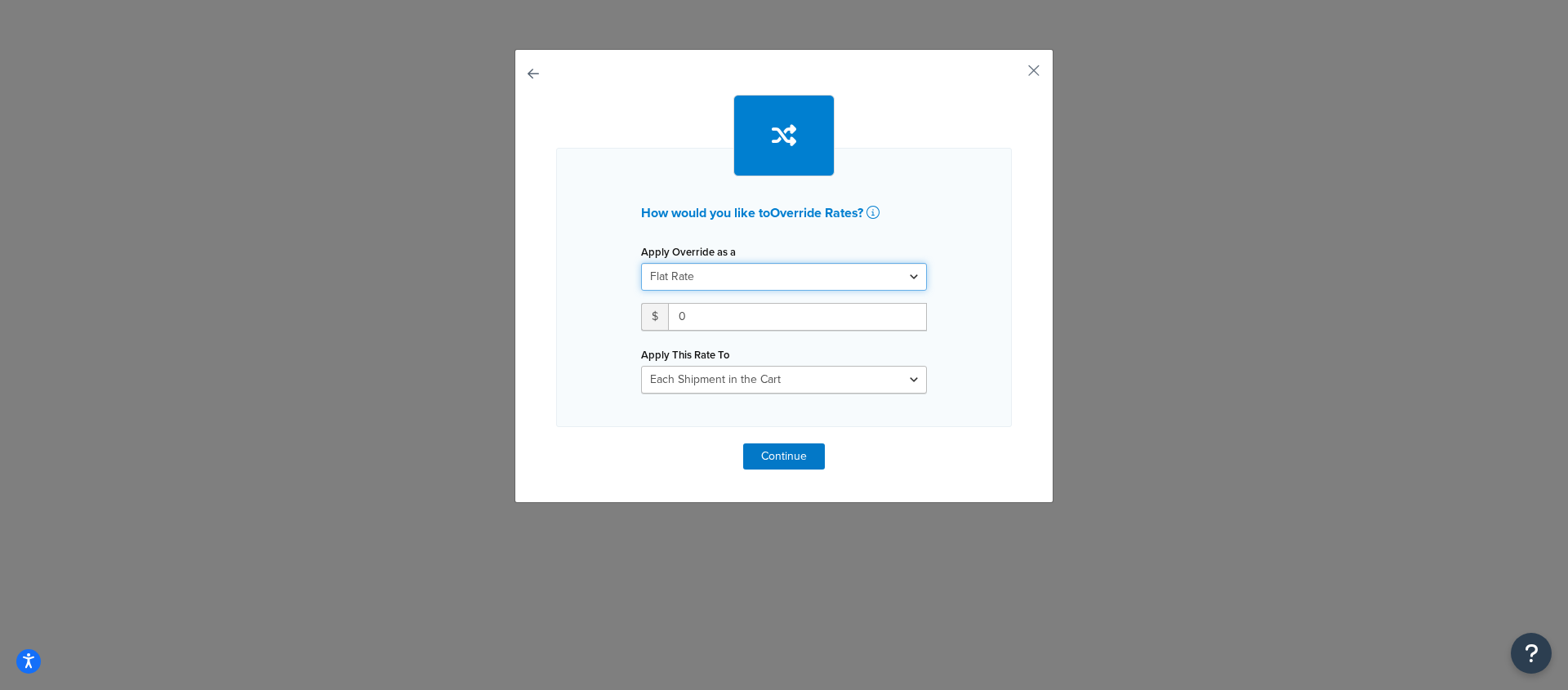
click at [880, 274] on select "Flat Rate Percentage Flat Rate & Percentage" at bounding box center [783, 276] width 285 height 27
click at [1012, 74] on button "button" at bounding box center [1010, 76] width 4 height 4
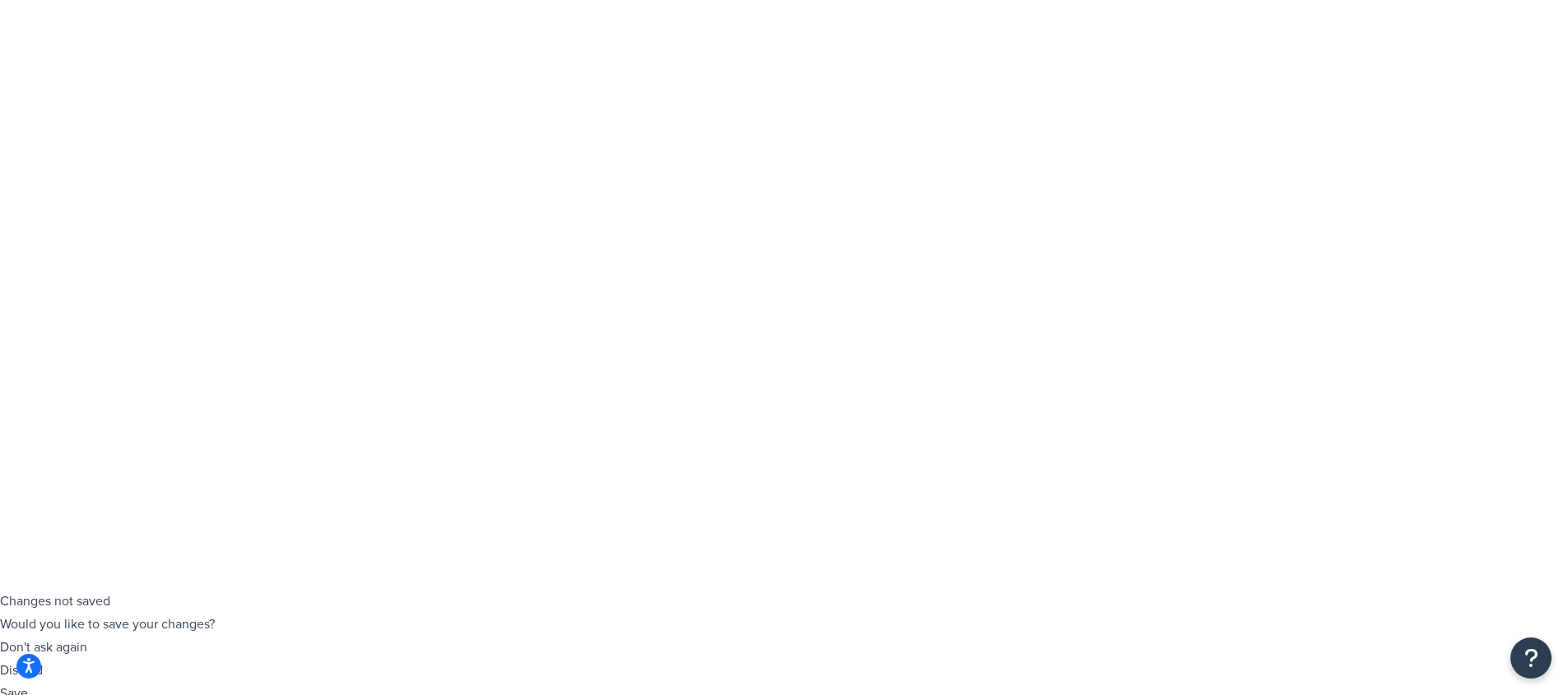
scroll to position [140, 0]
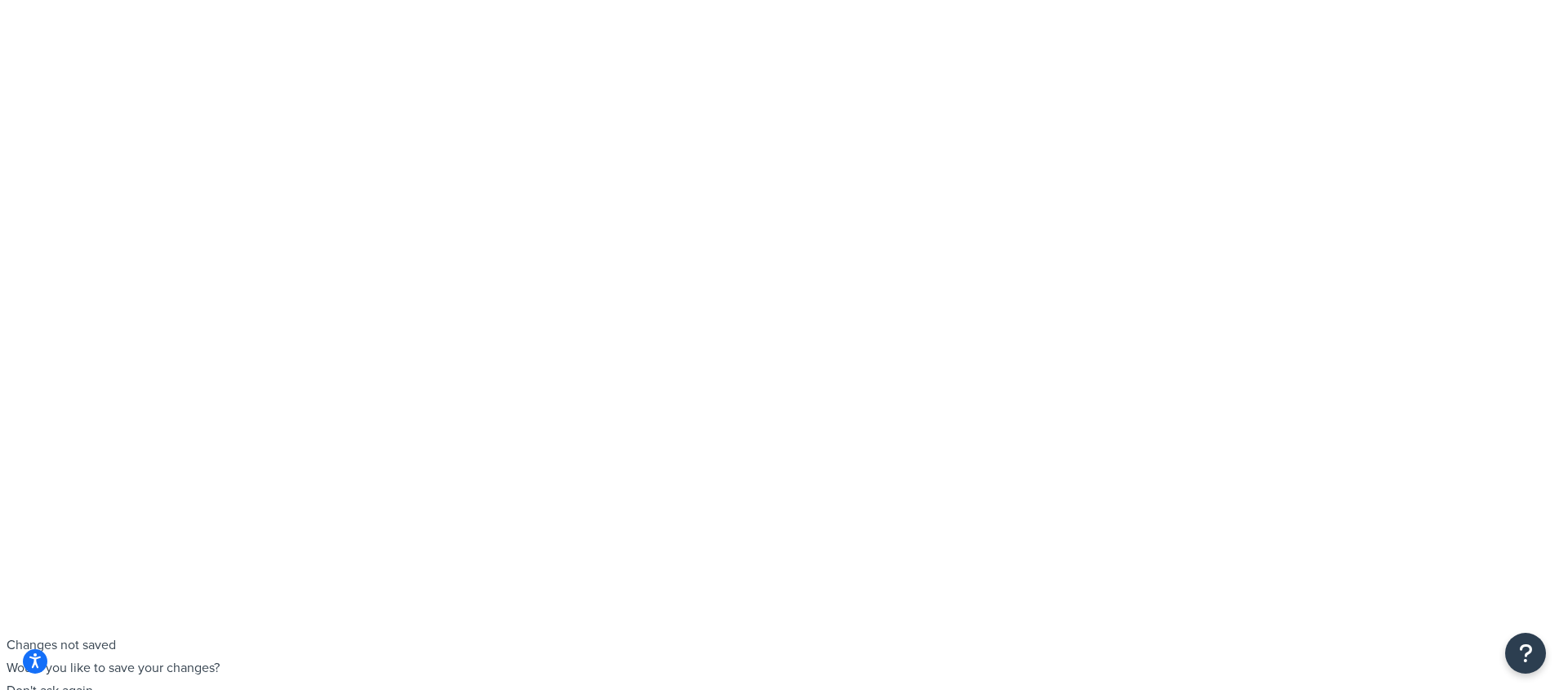
scroll to position [0, 0]
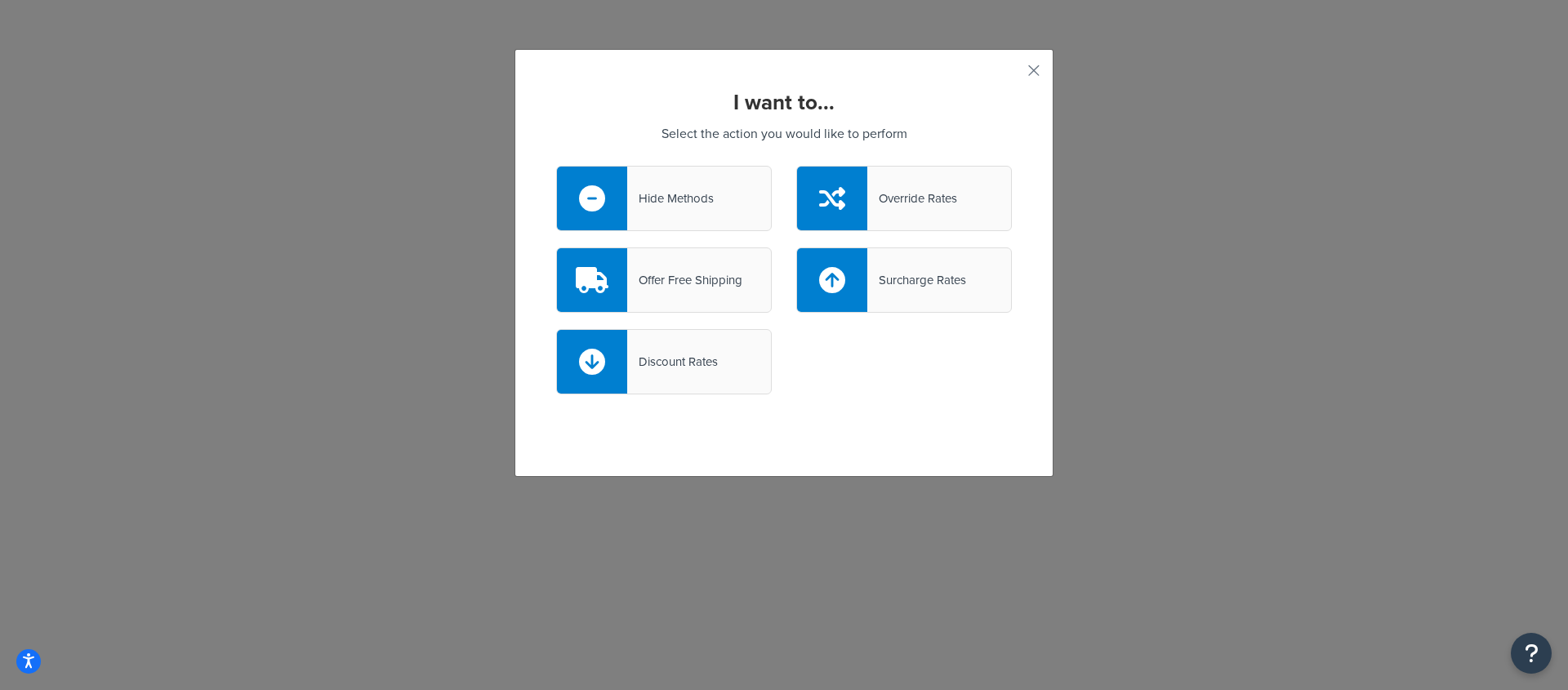
click at [711, 274] on div "Offer Free Shipping" at bounding box center [685, 280] width 115 height 22
click at [0, 0] on input "Offer Free Shipping" at bounding box center [0, 0] width 0 height 0
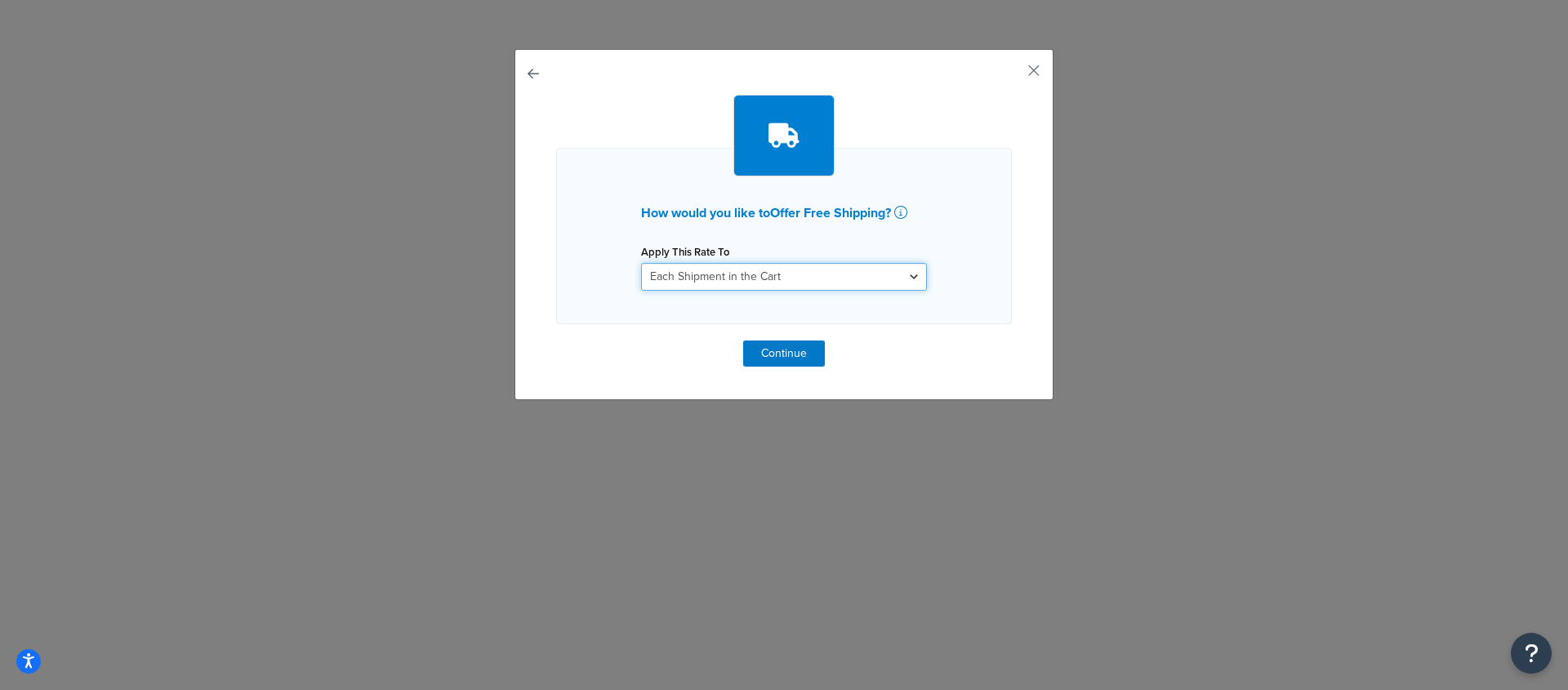
click at [884, 285] on select "Each Shipment in the Cart Each Shipping Group in the Cart Each Item within a Sh…" at bounding box center [783, 276] width 285 height 27
click at [798, 354] on button "Continue" at bounding box center [784, 353] width 82 height 26
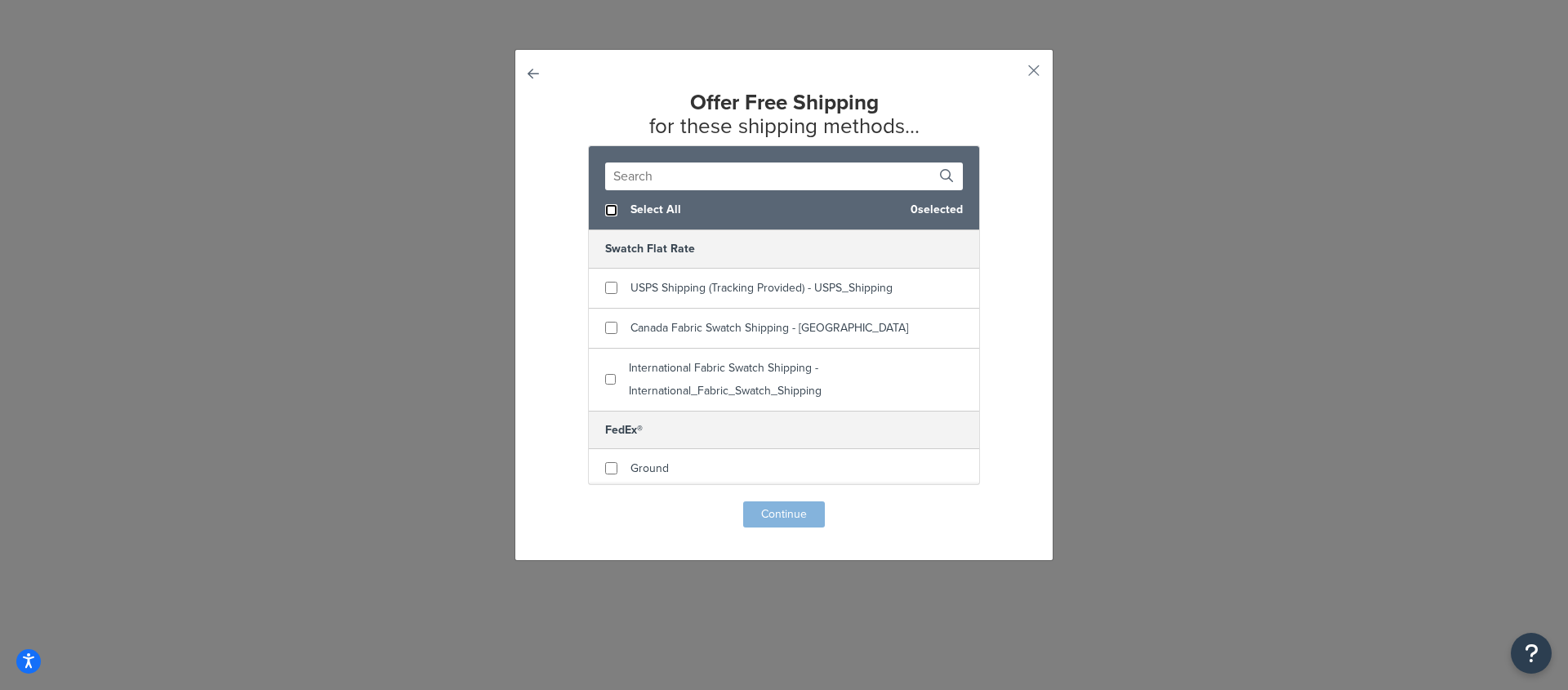
click at [605, 208] on input "checkbox" at bounding box center [611, 210] width 12 height 12
checkbox input "true"
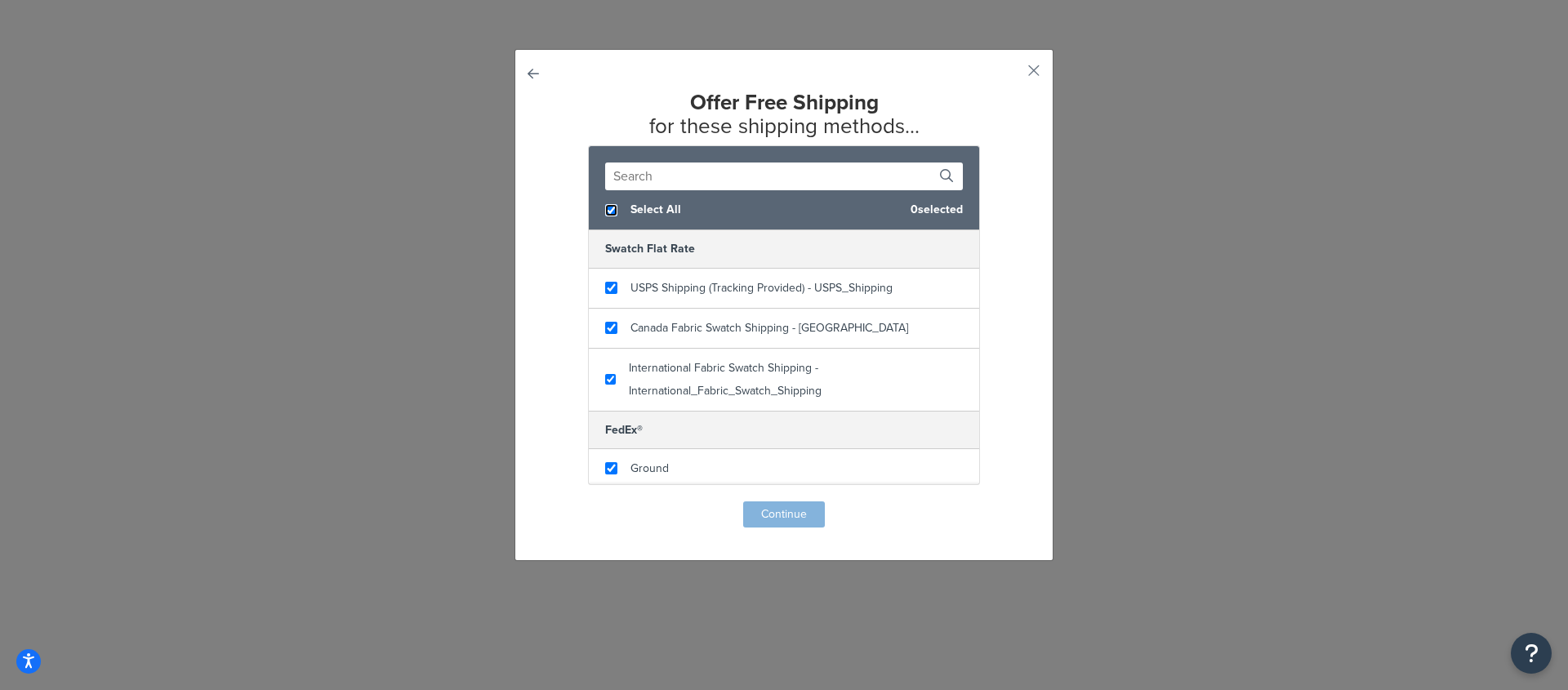
checkbox input "true"
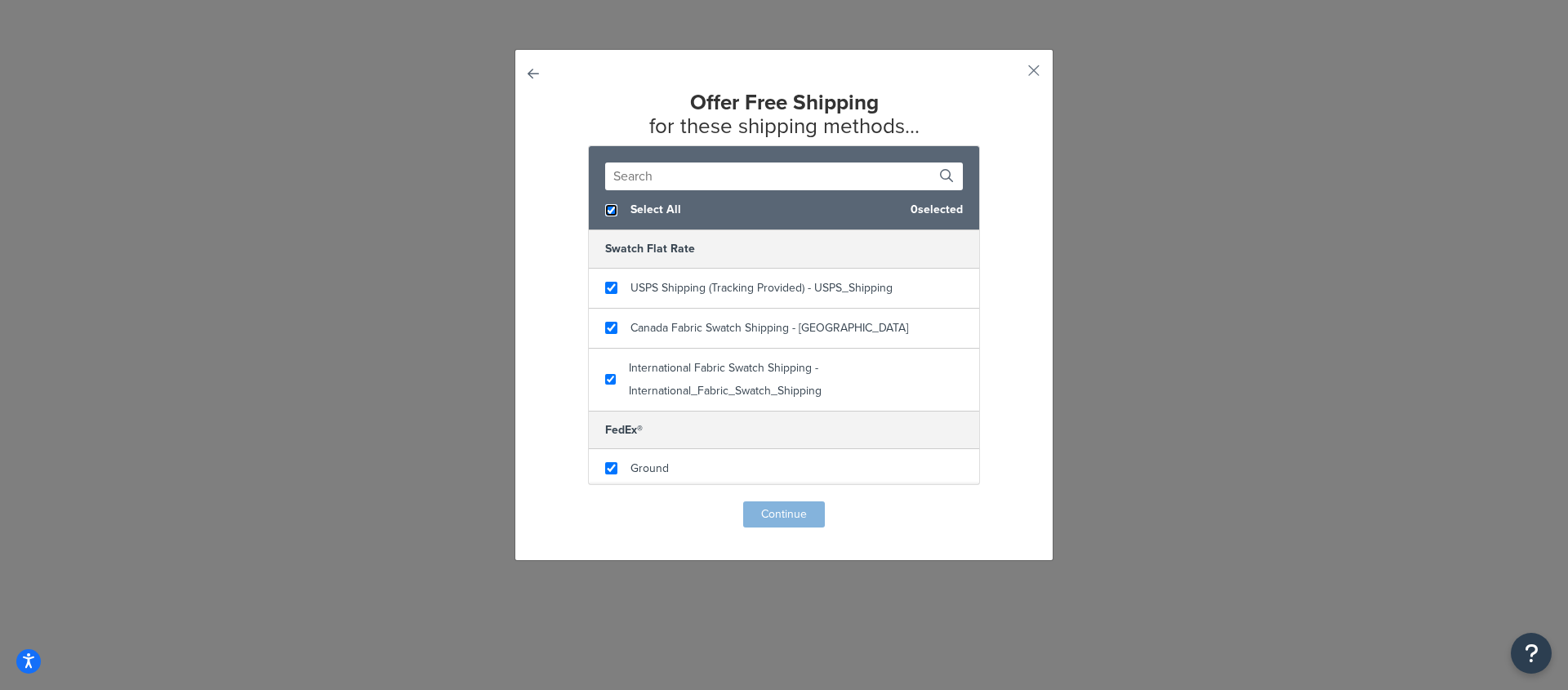
checkbox input "true"
click at [606, 208] on input "checkbox" at bounding box center [611, 210] width 12 height 12
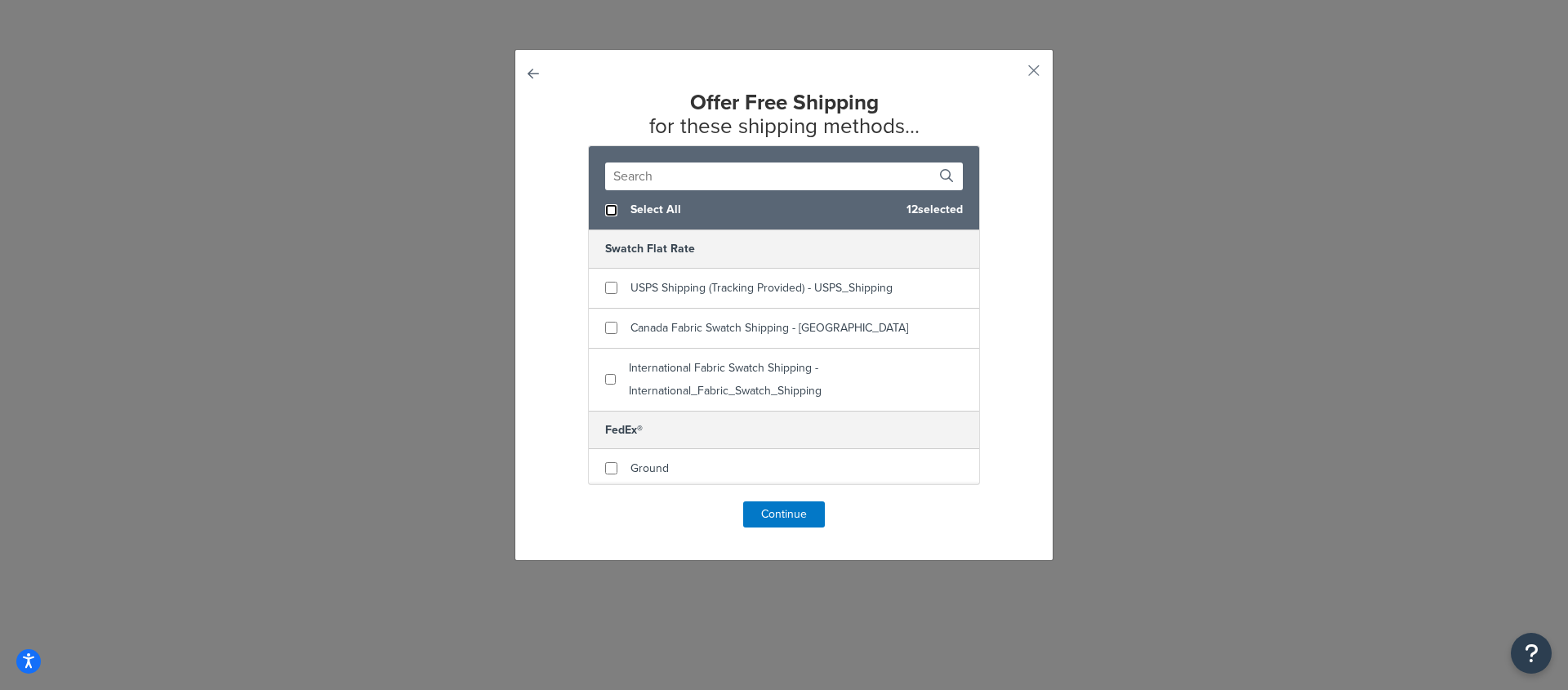
checkbox input "false"
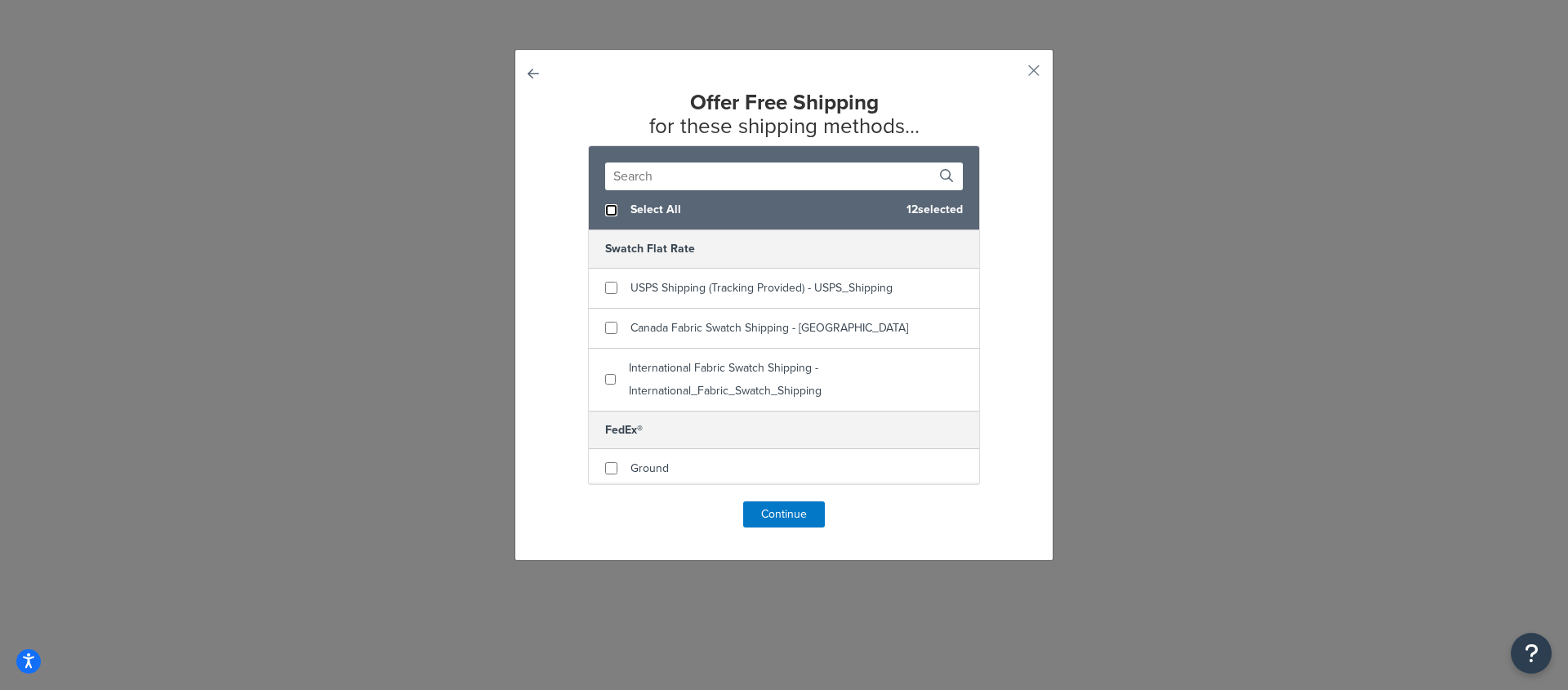
checkbox input "false"
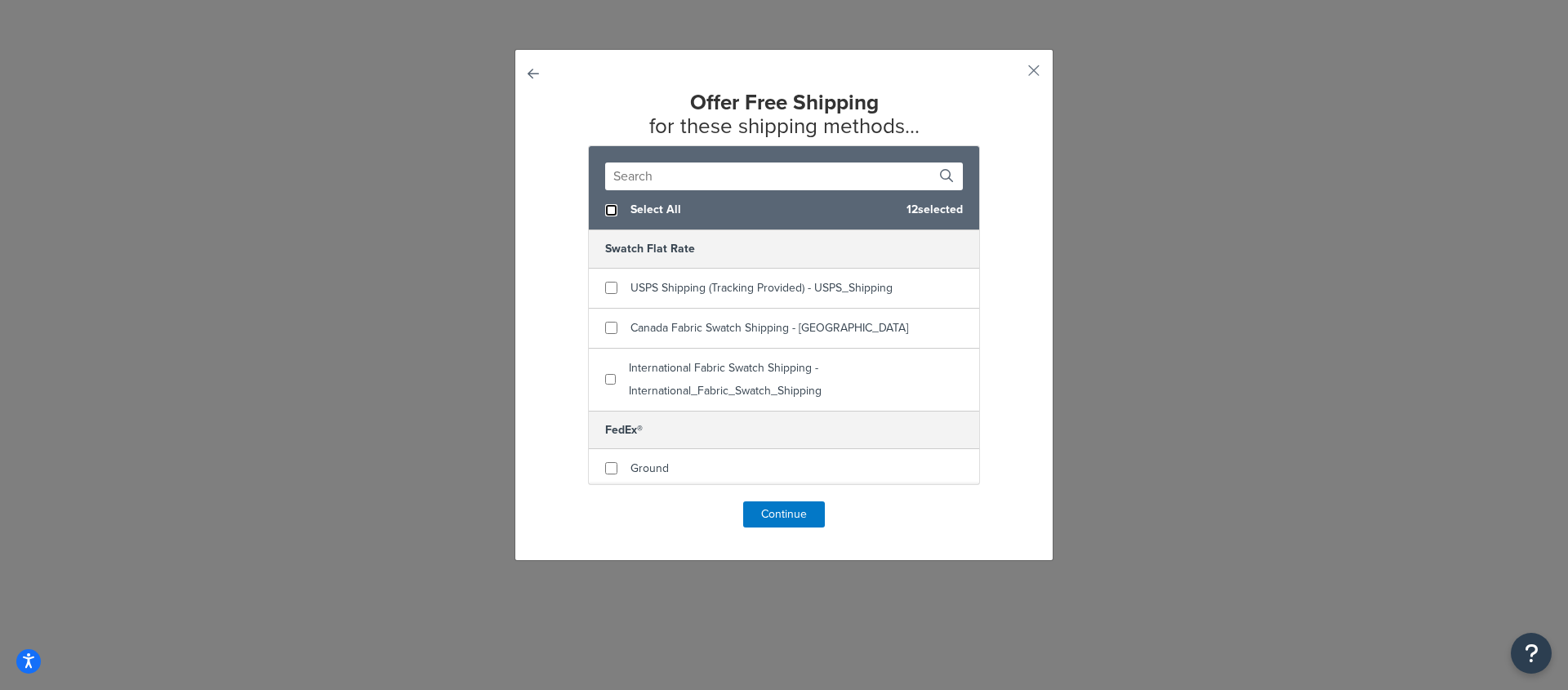
checkbox input "false"
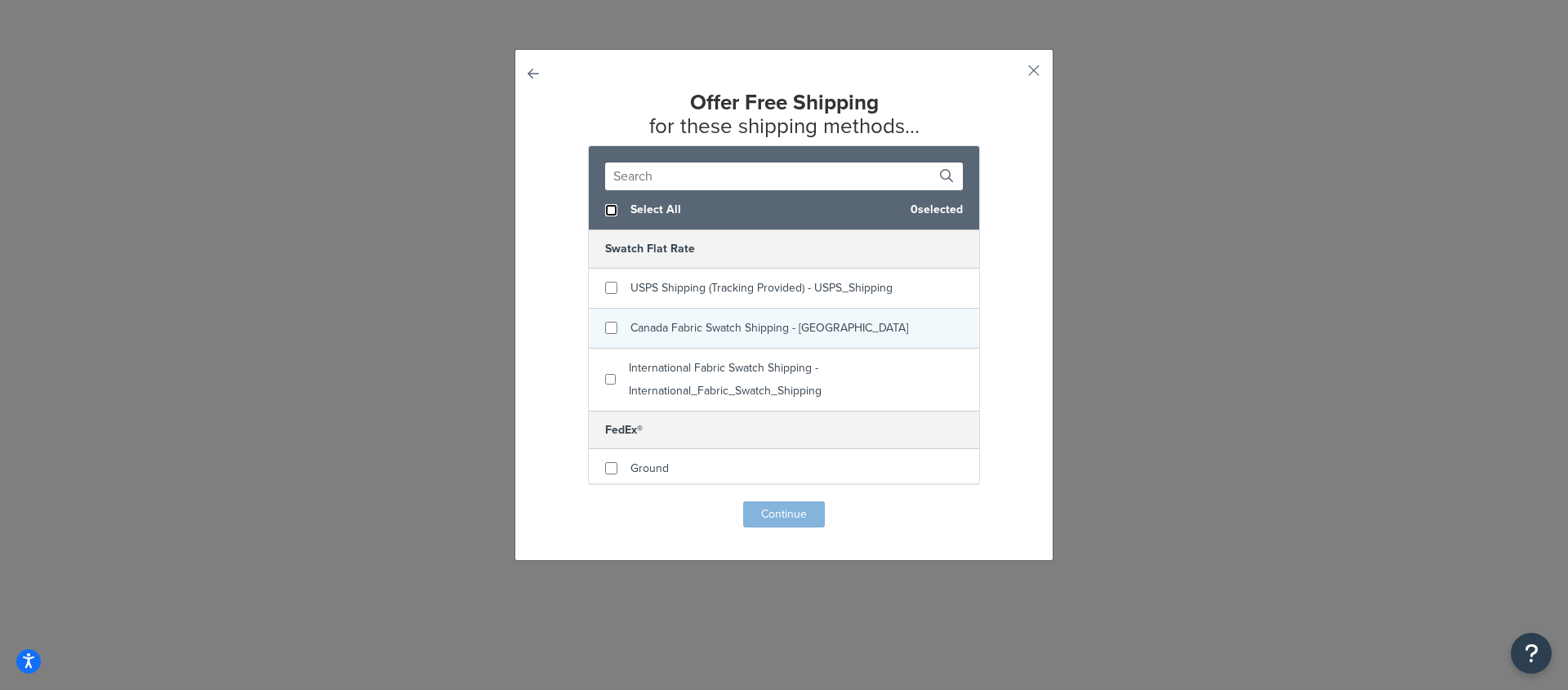
scroll to position [104, 0]
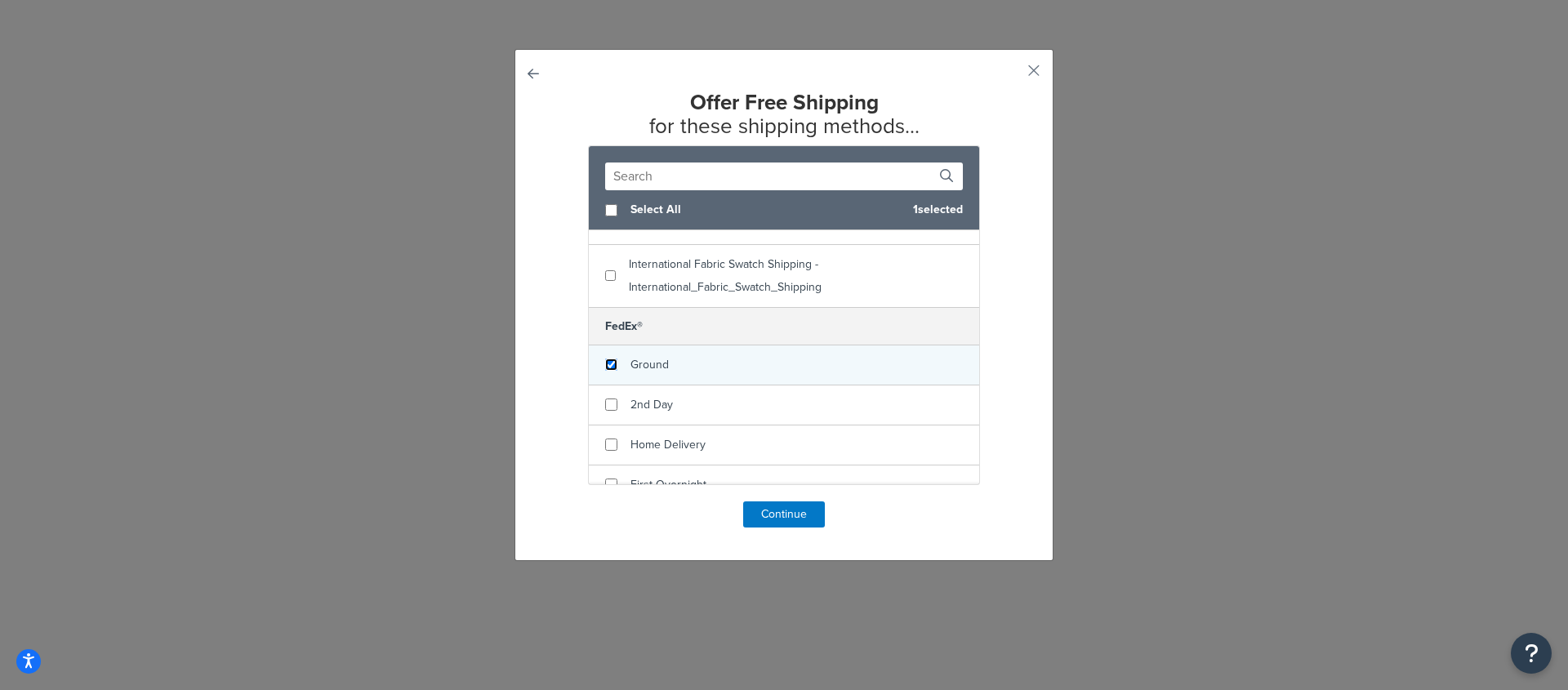
click at [607, 371] on input "checkbox" at bounding box center [611, 365] width 12 height 12
checkbox input "true"
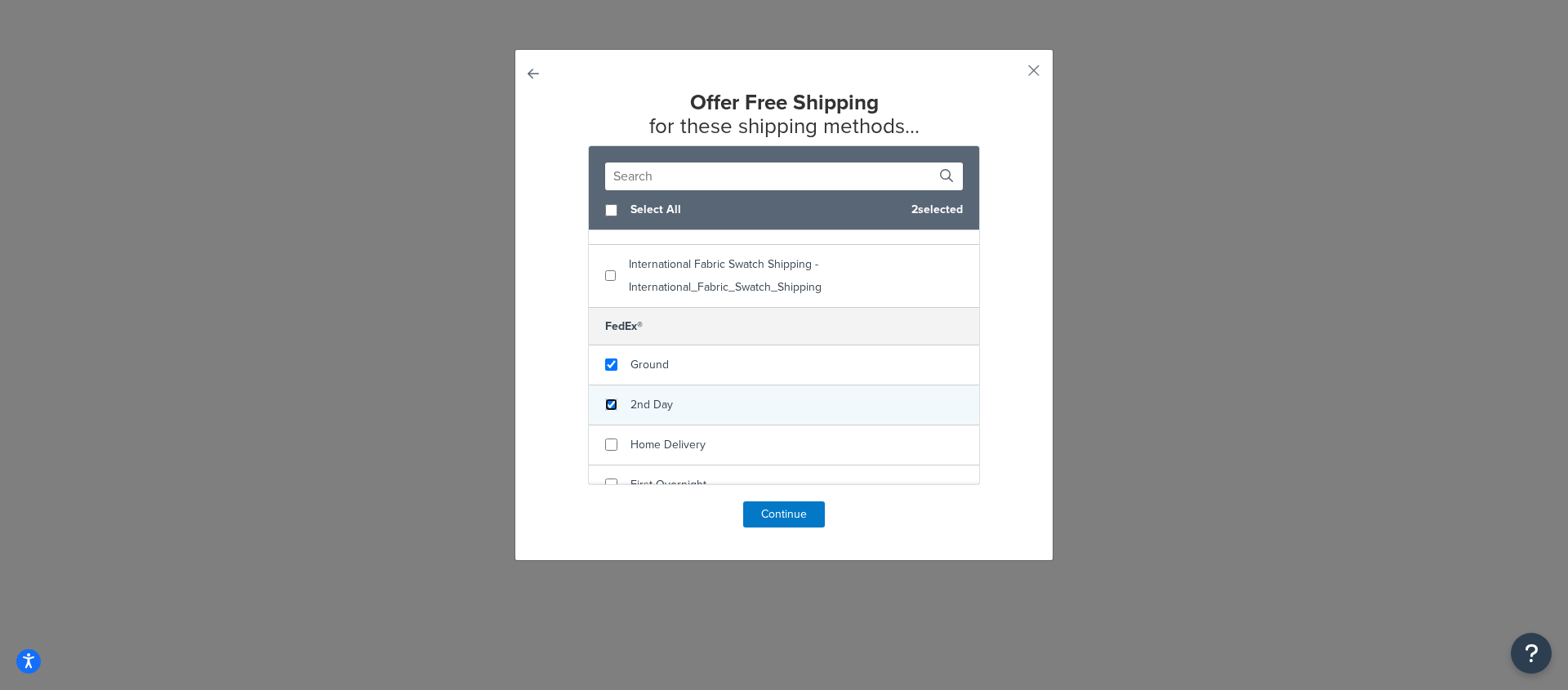
click at [608, 411] on input "checkbox" at bounding box center [611, 405] width 12 height 12
checkbox input "true"
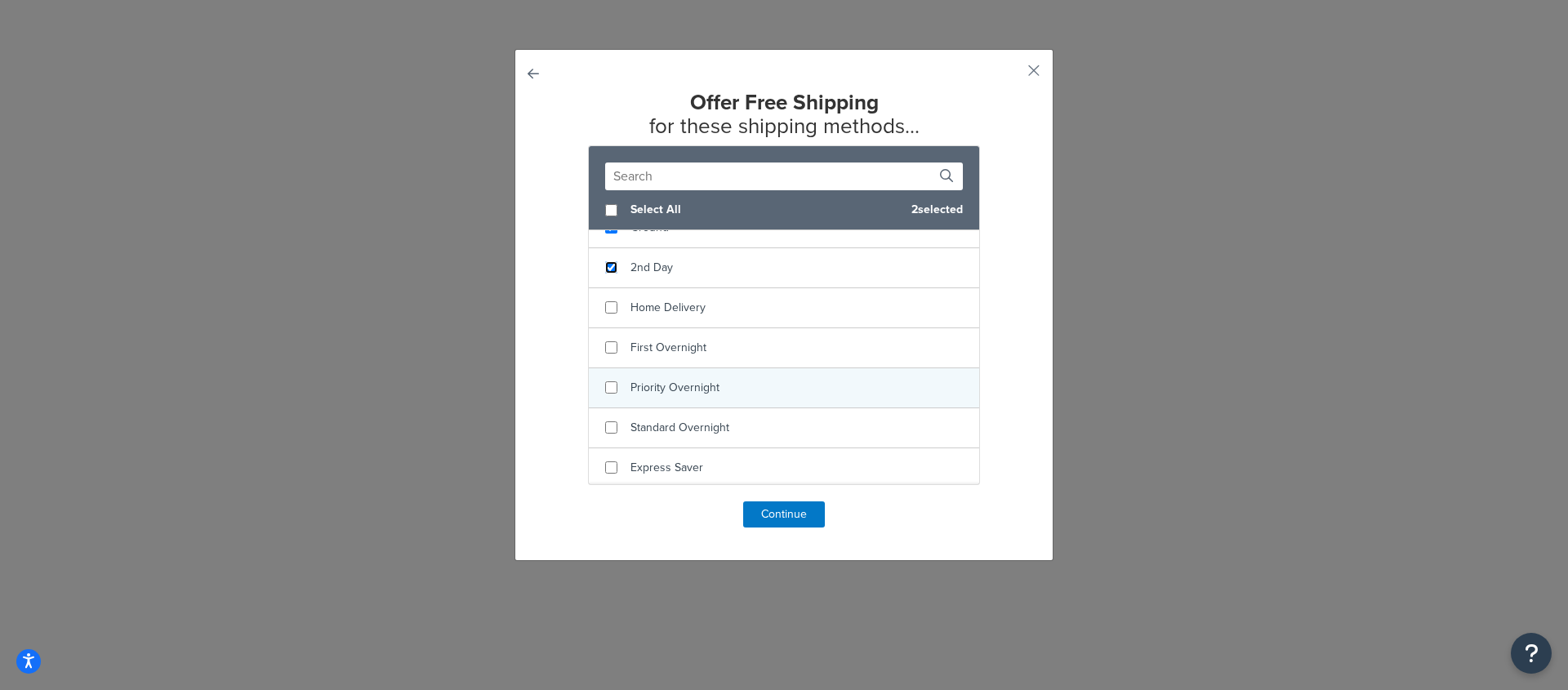
scroll to position [242, 0]
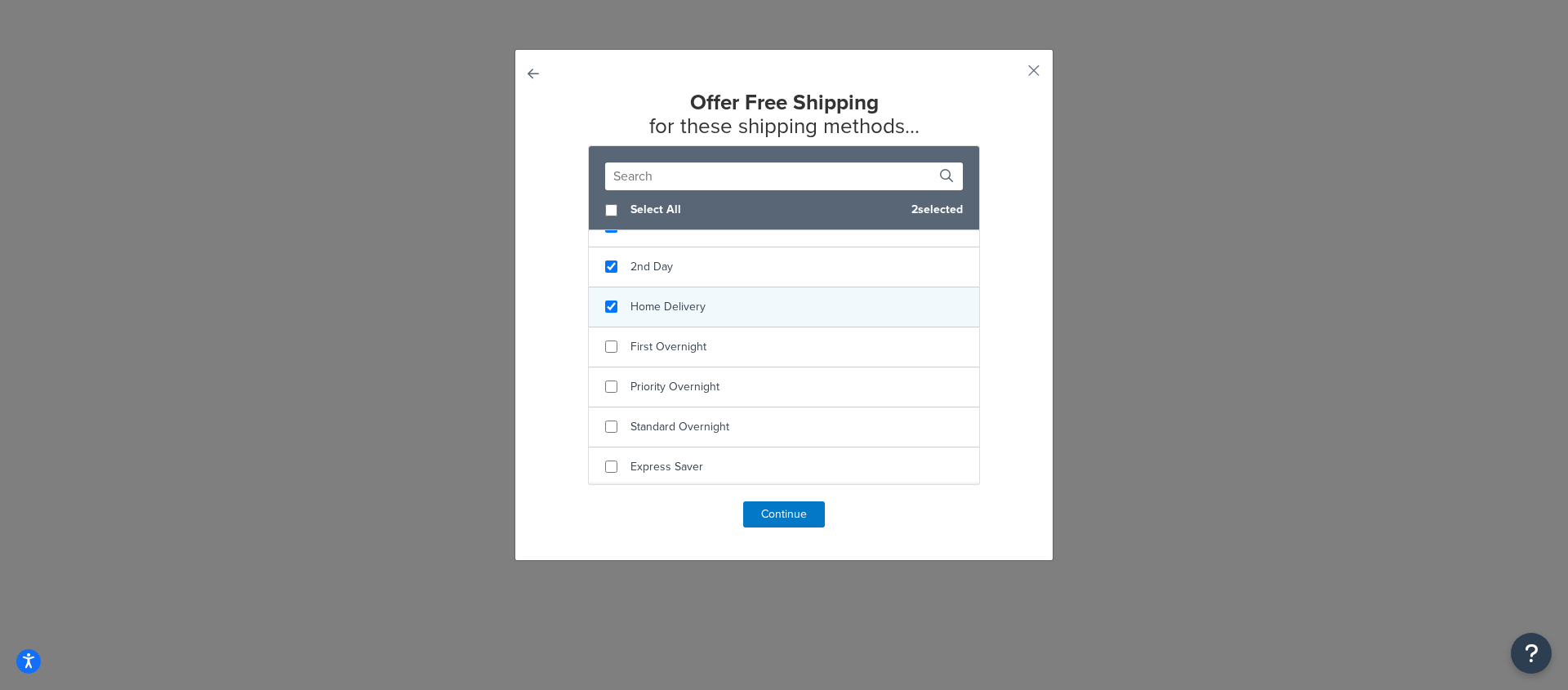
checkbox input "true"
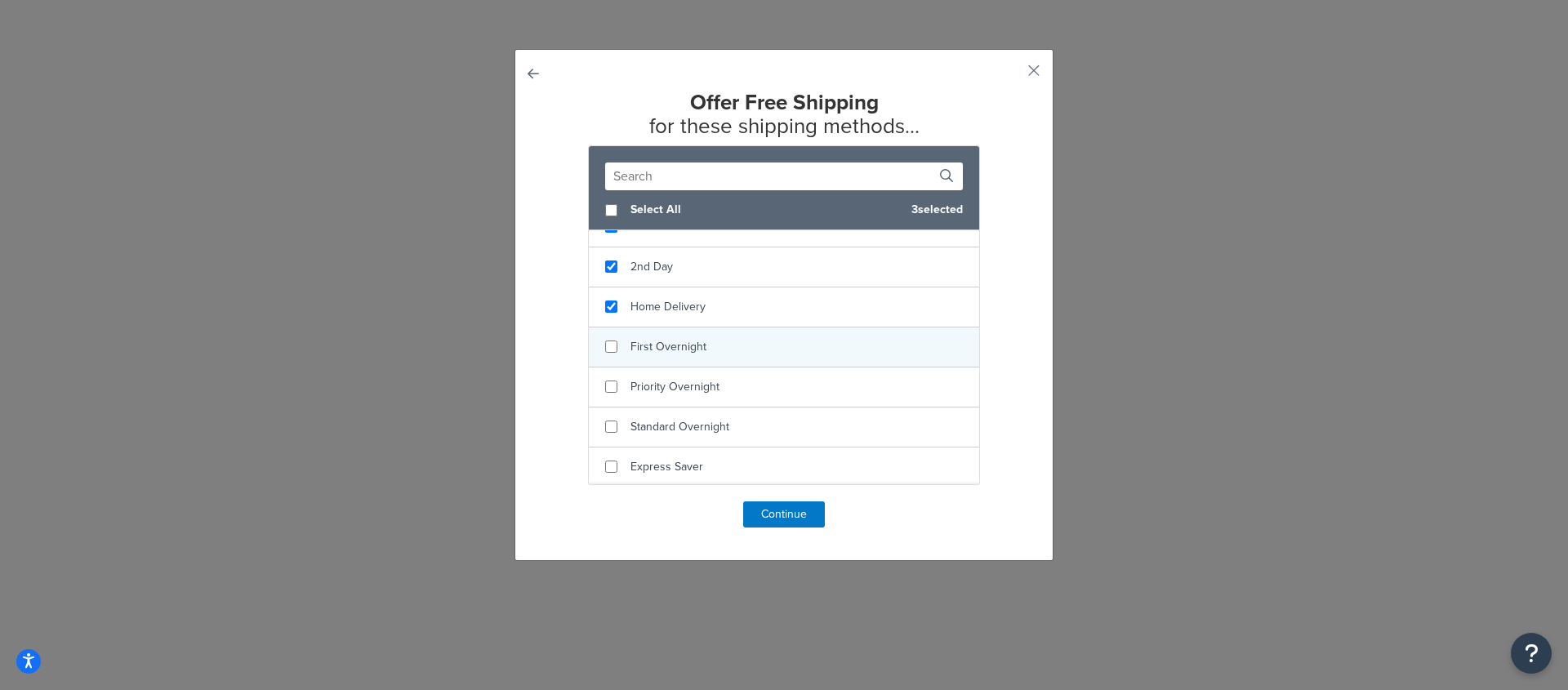
drag, startPoint x: 653, startPoint y: 327, endPoint x: 654, endPoint y: 365, distance: 38.0
click at [653, 315] on span "Home Delivery" at bounding box center [668, 306] width 75 height 17
checkbox input "true"
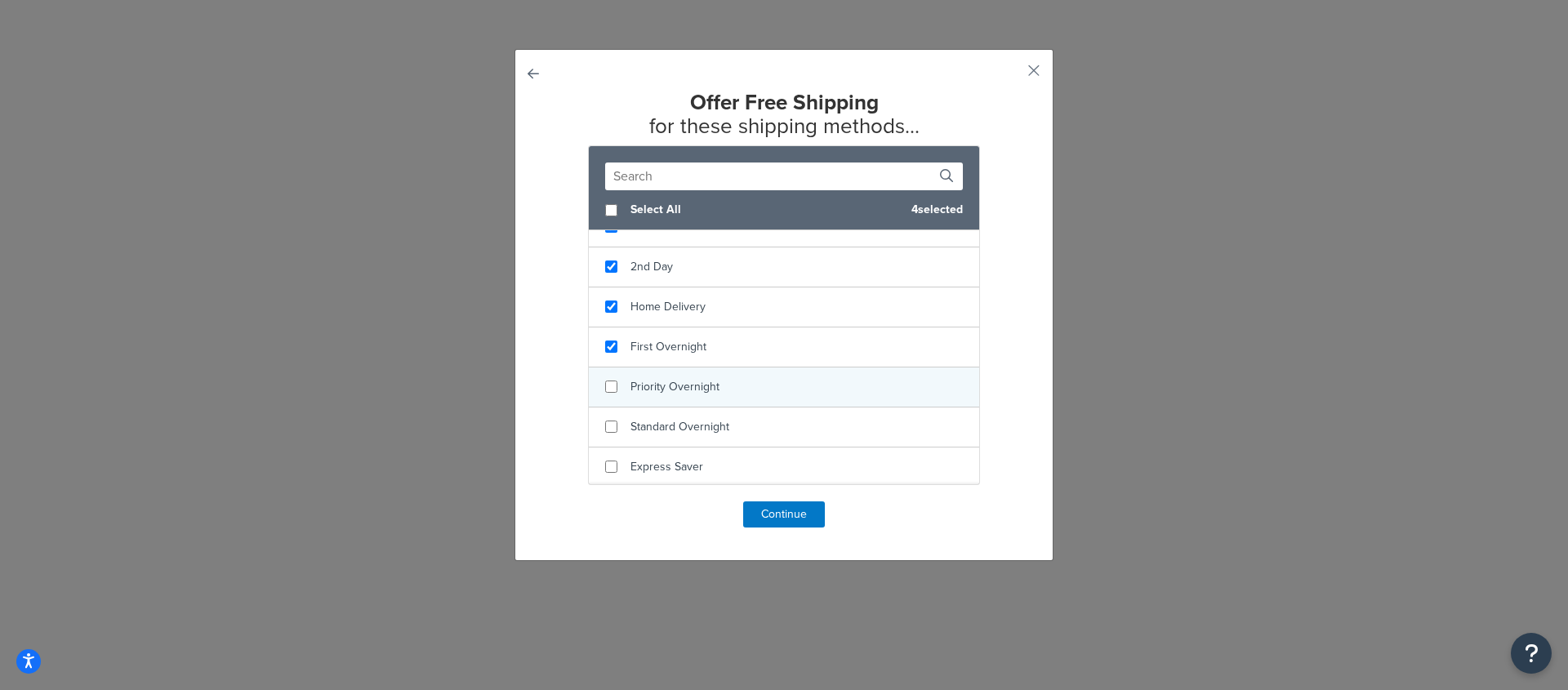
drag, startPoint x: 654, startPoint y: 365, endPoint x: 670, endPoint y: 404, distance: 42.2
click at [655, 355] on span "First Overnight" at bounding box center [668, 346] width 76 height 17
checkbox input "true"
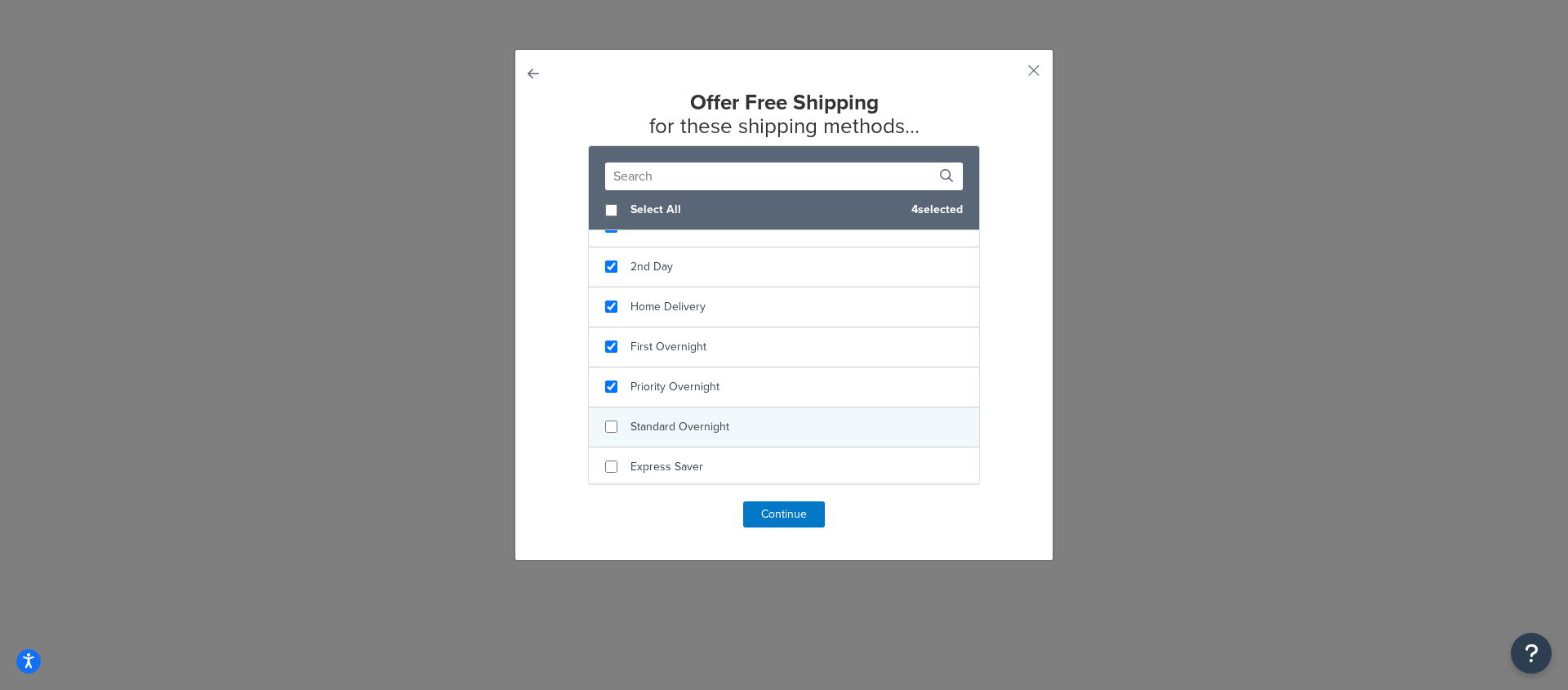
drag, startPoint x: 670, startPoint y: 405, endPoint x: 697, endPoint y: 458, distance: 59.5
click at [671, 395] on span "Priority Overnight" at bounding box center [675, 386] width 89 height 17
checkbox input "true"
click at [698, 439] on div "Standard Overnight" at bounding box center [680, 427] width 99 height 22
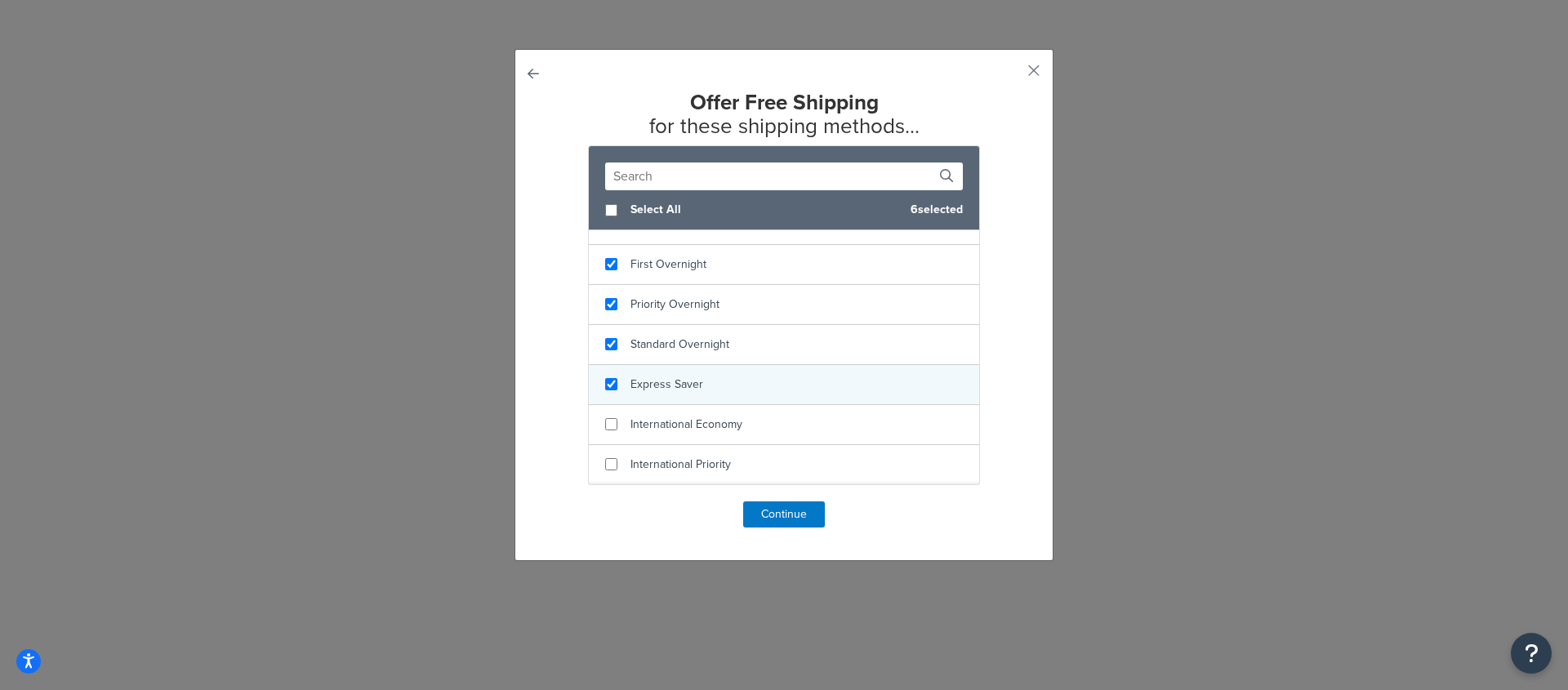
checkbox input "true"
click at [697, 398] on div "Express Saver" at bounding box center [784, 385] width 390 height 40
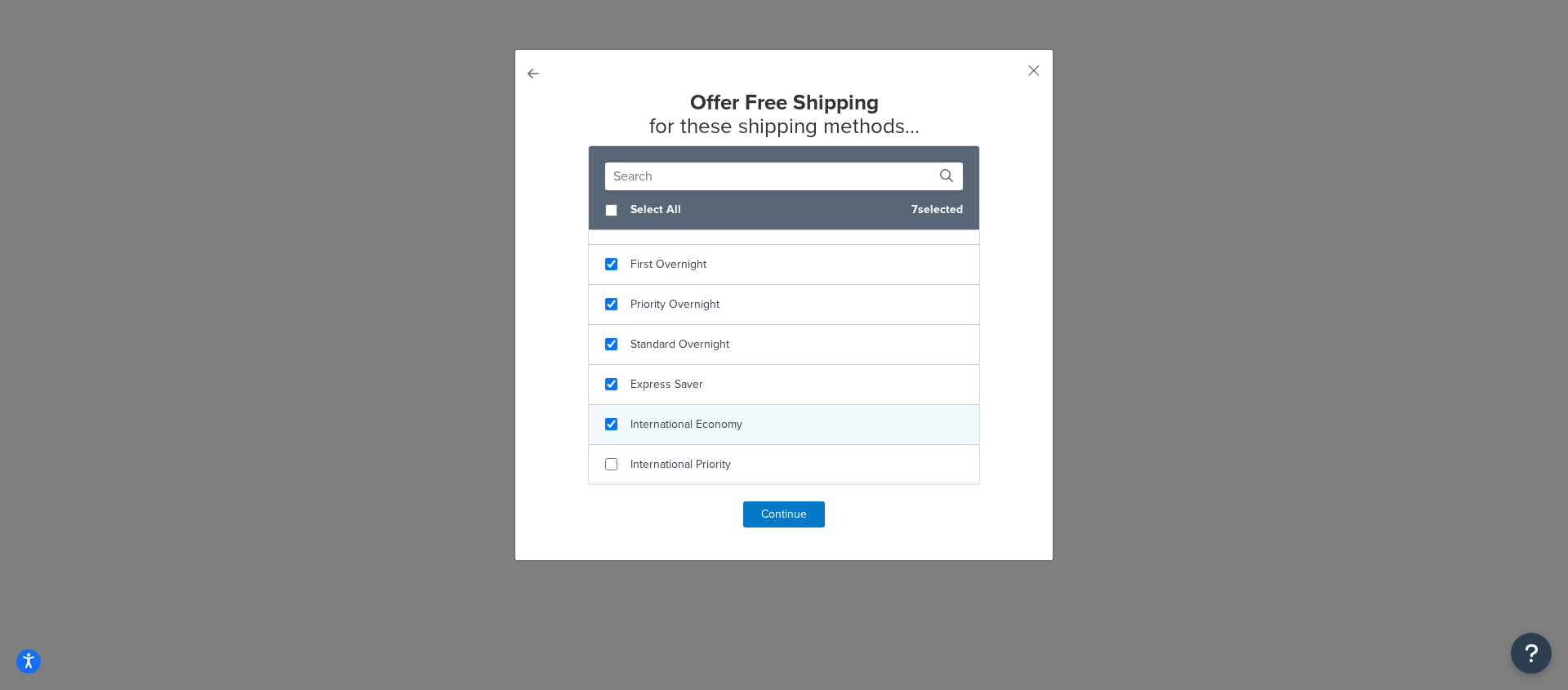
checkbox input "true"
click at [707, 418] on span "International Economy" at bounding box center [687, 424] width 112 height 17
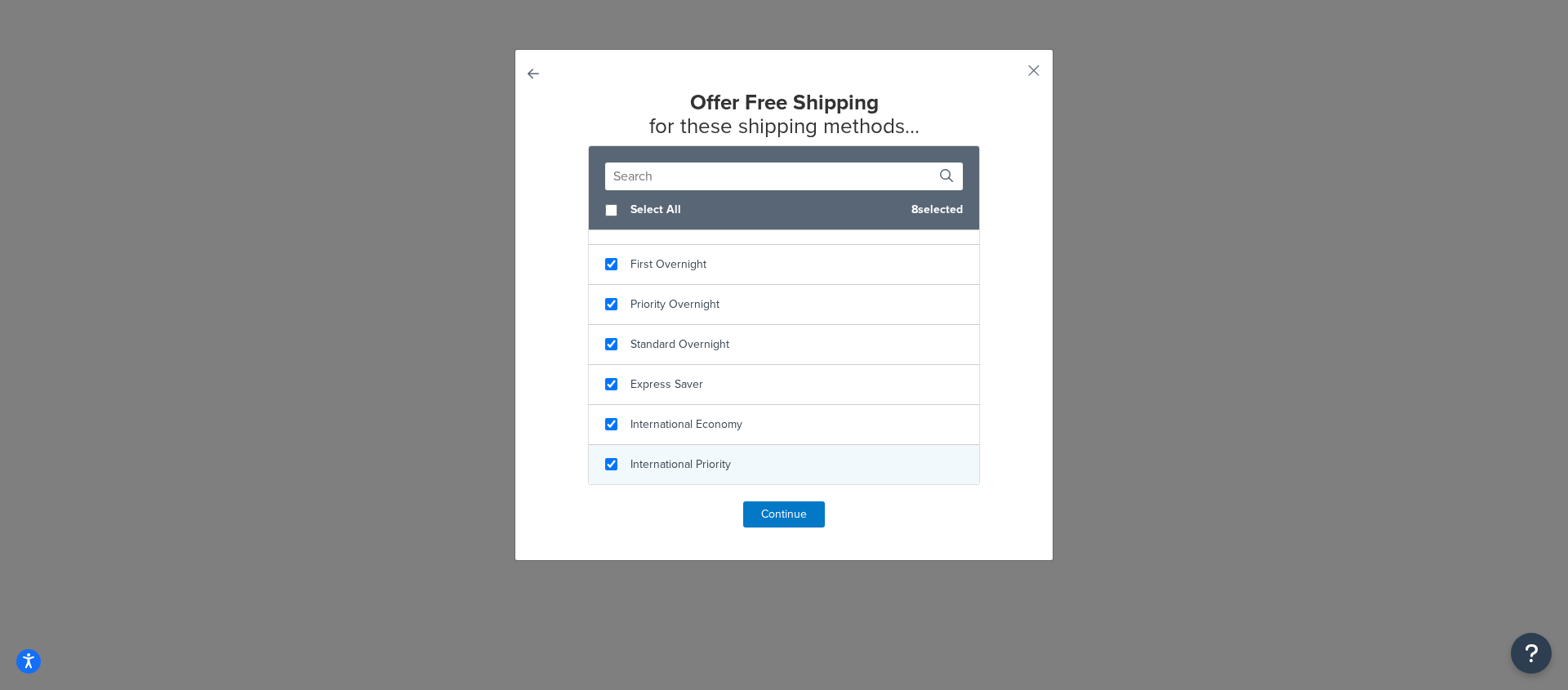
checkbox input "true"
click at [714, 462] on span "International Priority" at bounding box center [681, 464] width 101 height 17
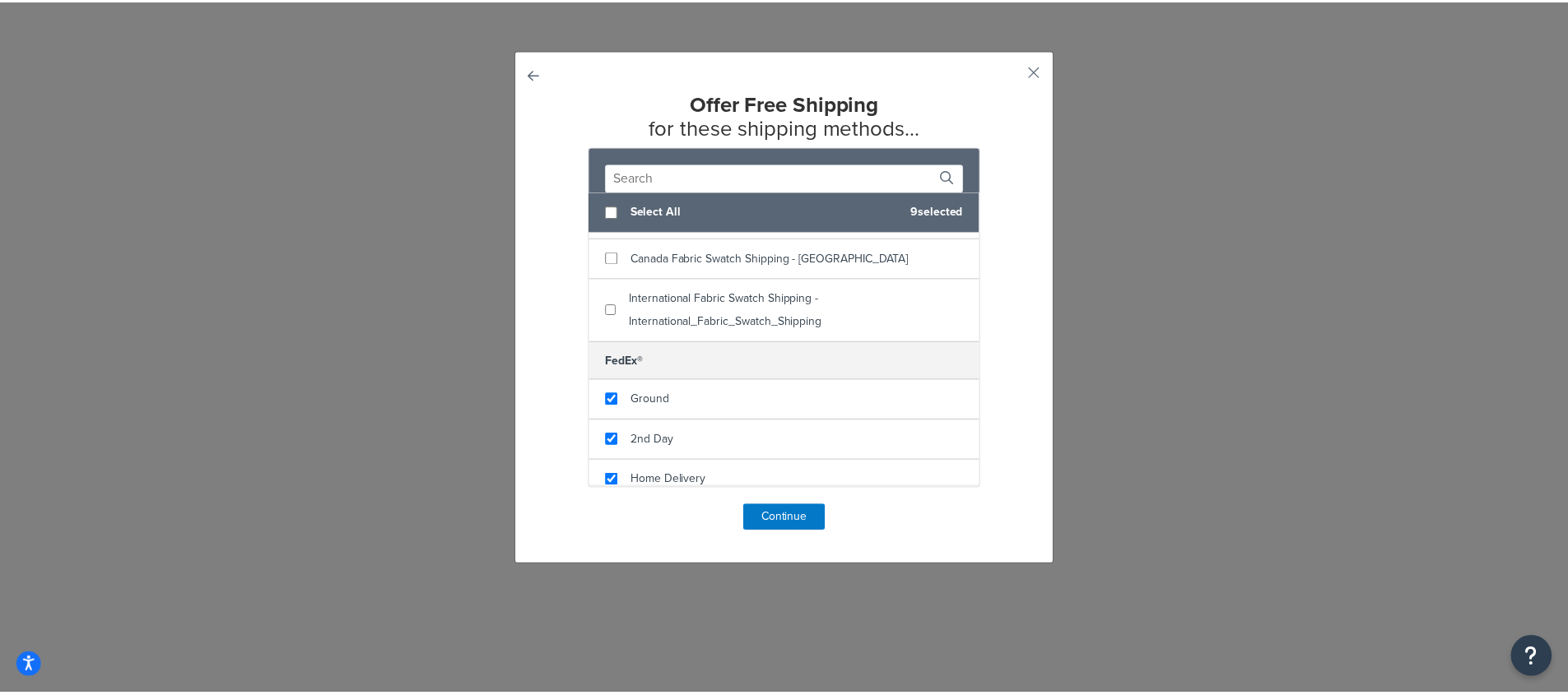
scroll to position [155, 0]
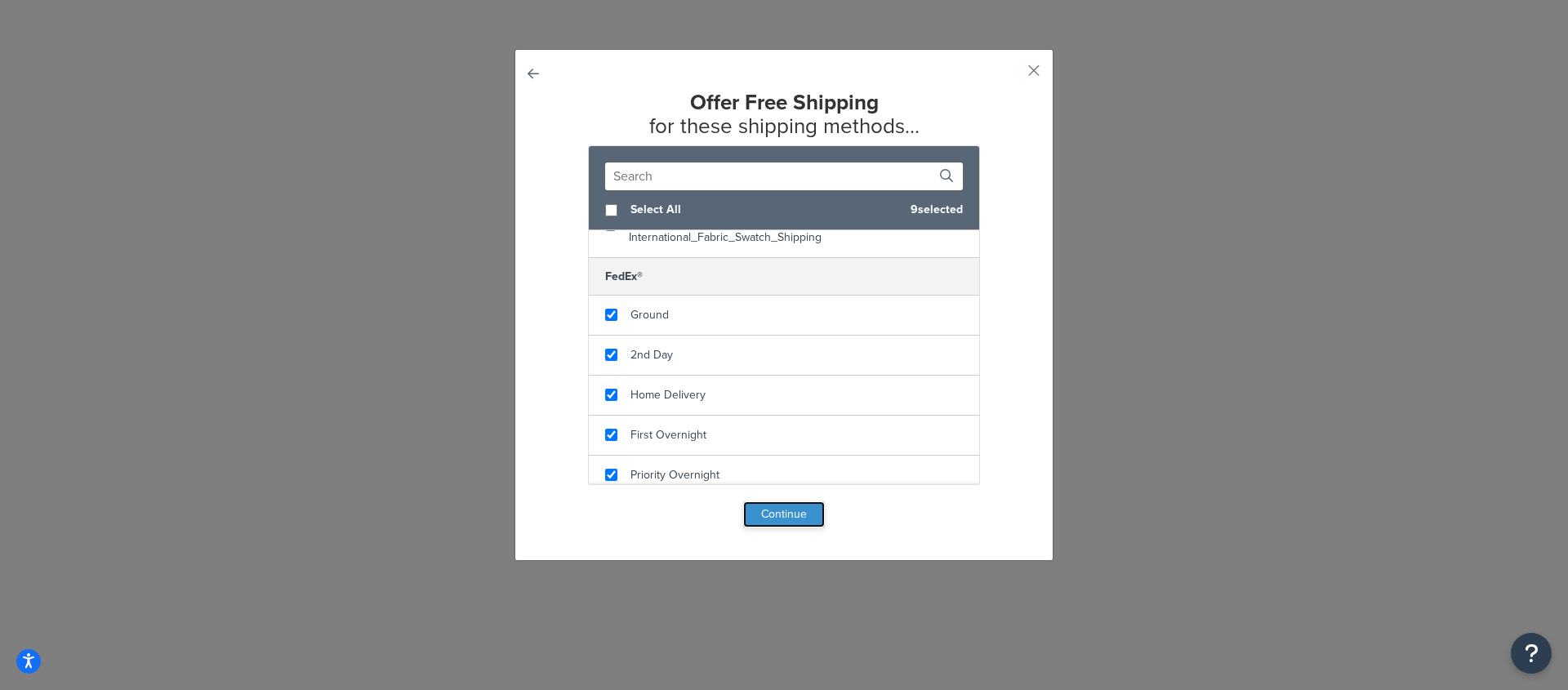
click at [786, 517] on button "Continue" at bounding box center [784, 514] width 82 height 26
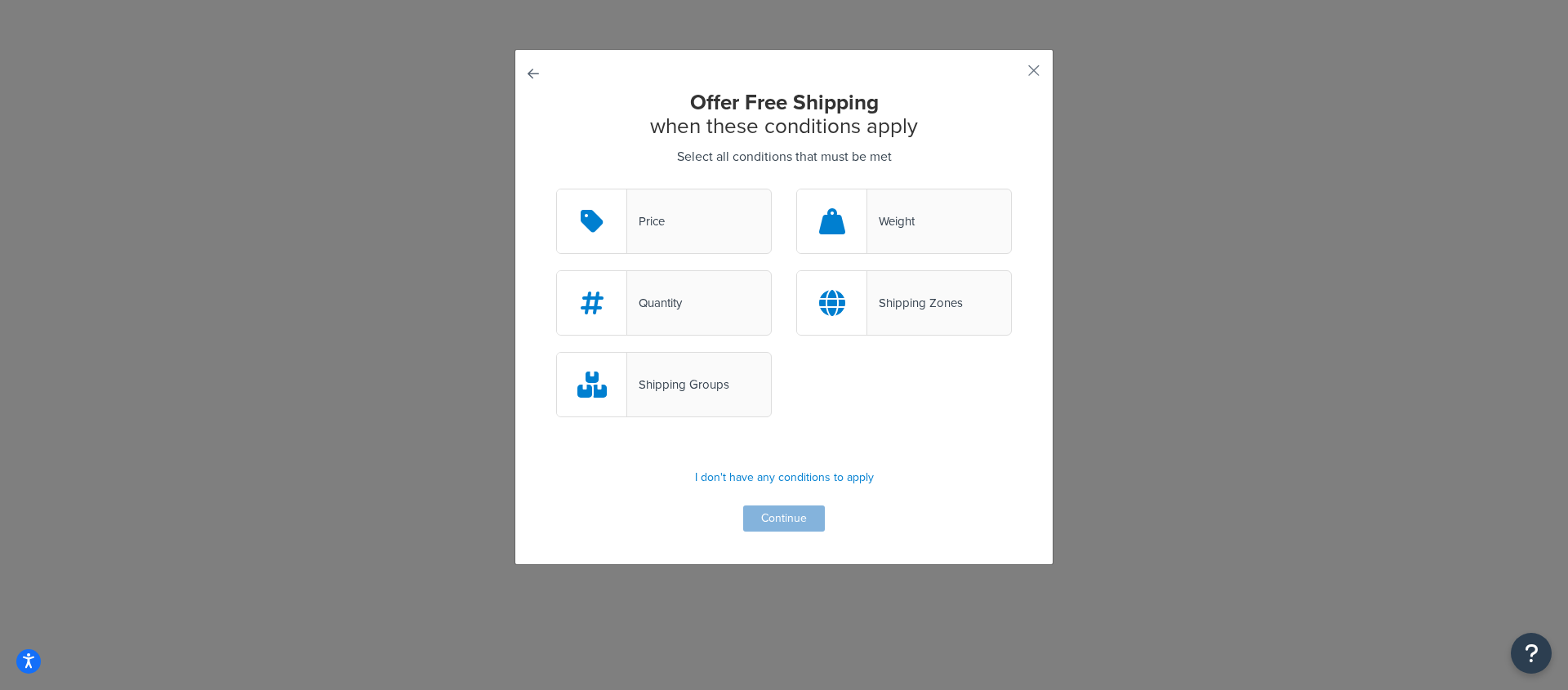
click at [514, 66] on div "Offer Free Shipping when these conditions apply Select all conditions that must…" at bounding box center [784, 307] width 539 height 516
click at [515, 68] on div "Offer Free Shipping when these conditions apply Select all conditions that must…" at bounding box center [784, 307] width 539 height 516
click at [556, 189] on button "button" at bounding box center [556, 189] width 0 height 0
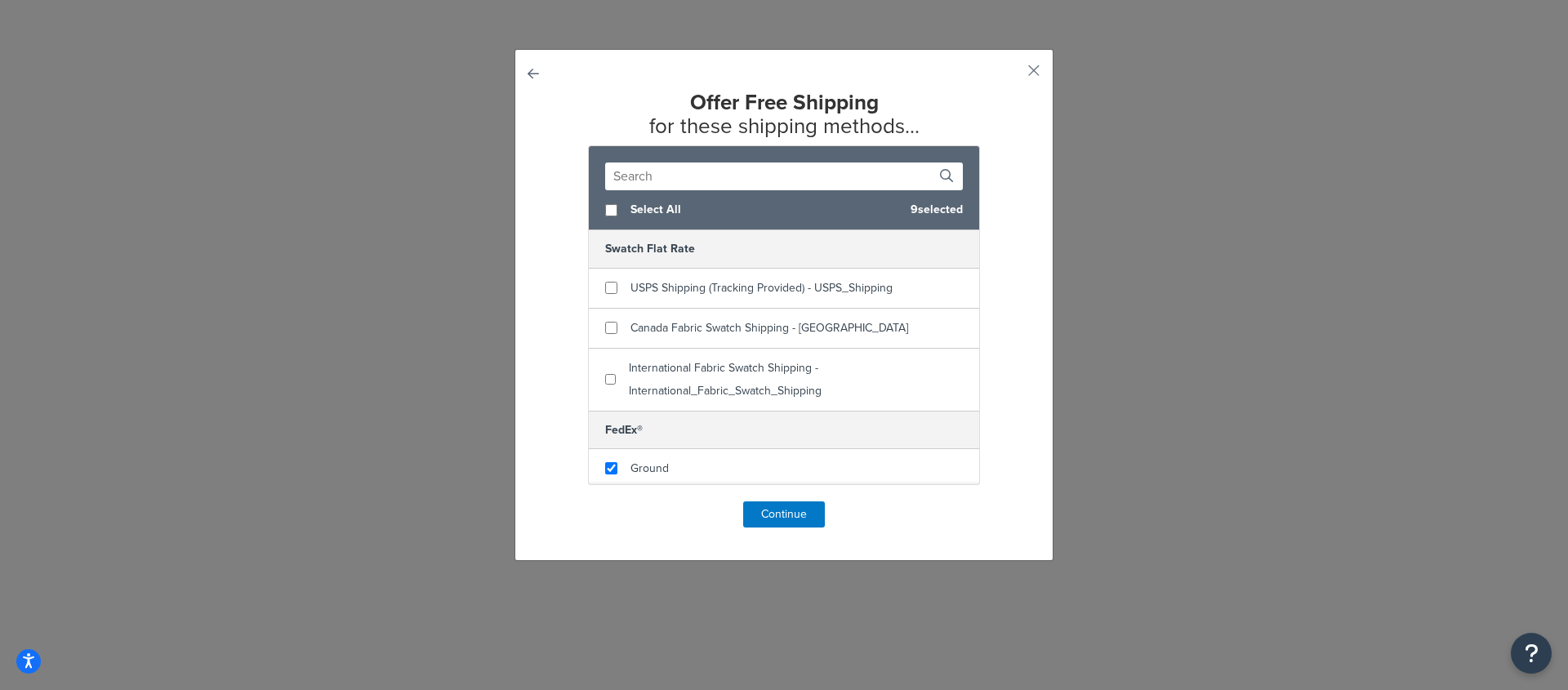
click at [556, 502] on button "button" at bounding box center [556, 502] width 0 height 0
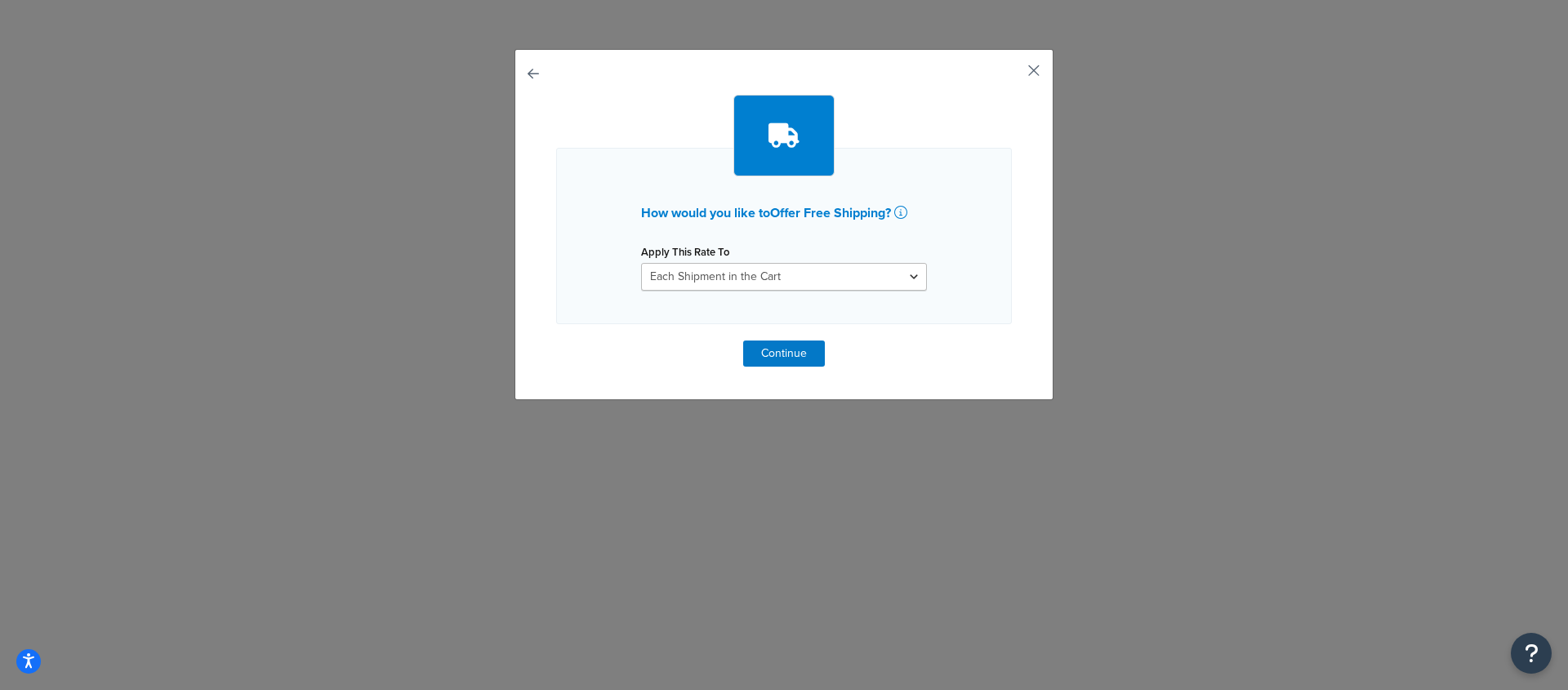
click at [1012, 74] on button "button" at bounding box center [1010, 76] width 4 height 4
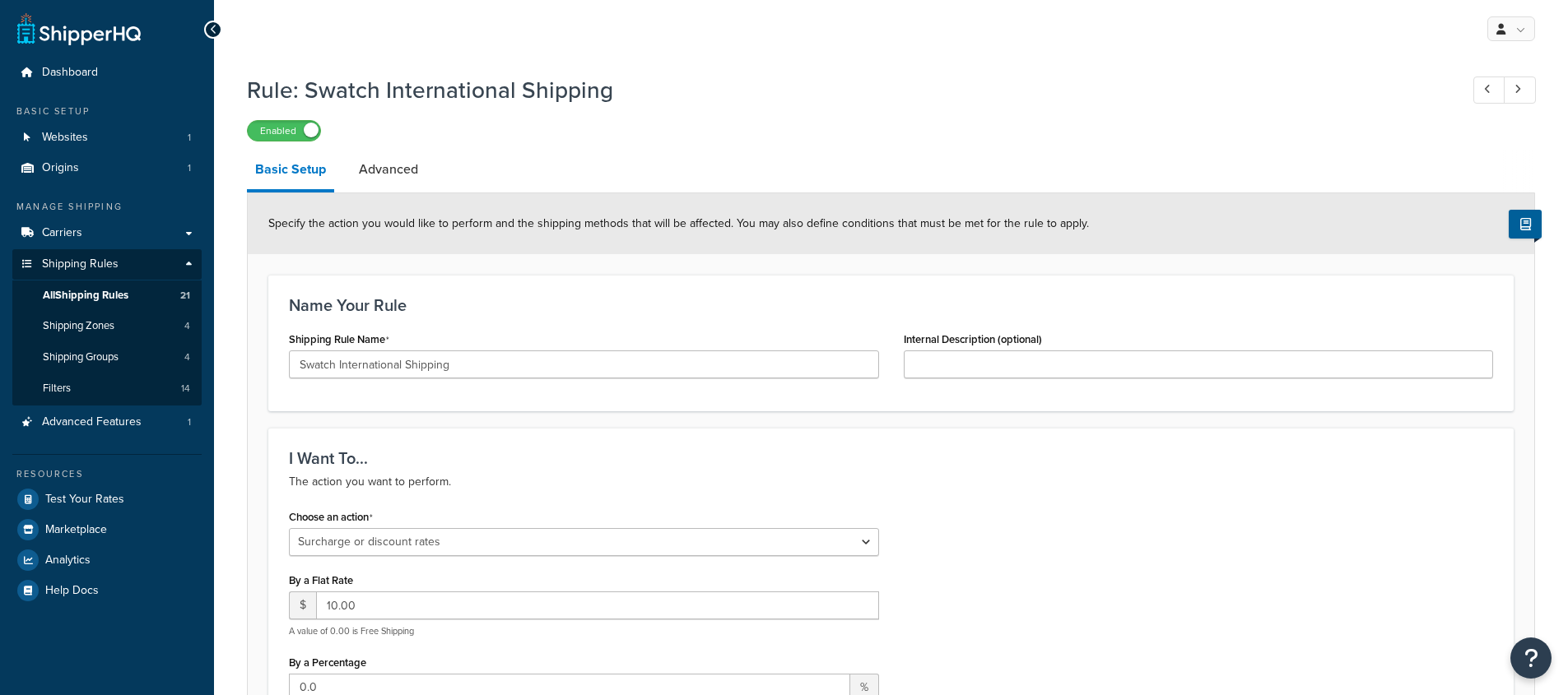
select select "SURCHARGE"
select select "ORDER"
click at [80, 289] on span "All Shipping Rules" at bounding box center [86, 295] width 86 height 14
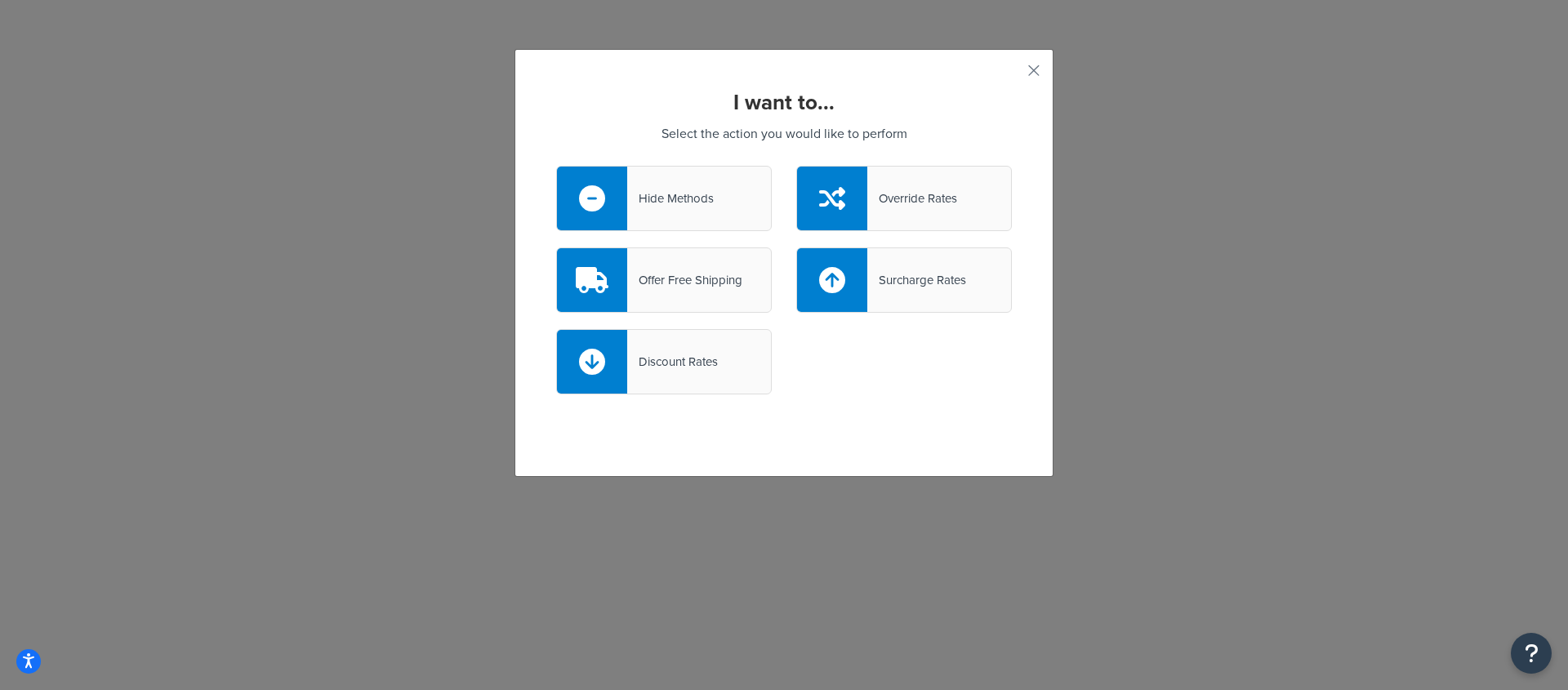
click at [684, 296] on div "Offer Free Shipping" at bounding box center [663, 280] width 216 height 66
click at [0, 0] on input "Offer Free Shipping" at bounding box center [0, 0] width 0 height 0
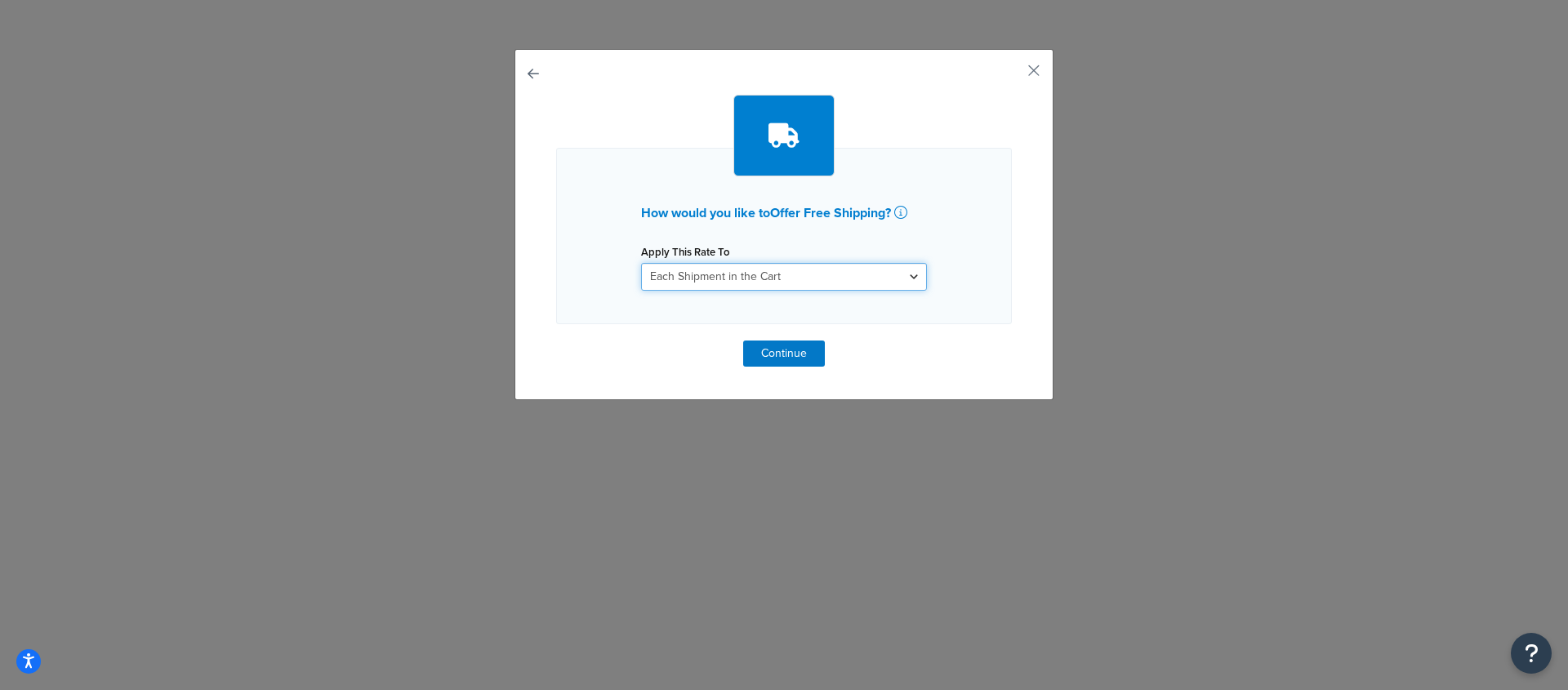
click at [733, 271] on select "Each Shipment in the Cart Each Shipping Group in the Cart Each Item within a Sh…" at bounding box center [783, 276] width 285 height 27
click at [794, 339] on div "How would you like to Offer Free Shipping ? Apply This Rate To Each Shipment in…" at bounding box center [784, 231] width 456 height 272
click at [793, 355] on button "Continue" at bounding box center [784, 353] width 82 height 26
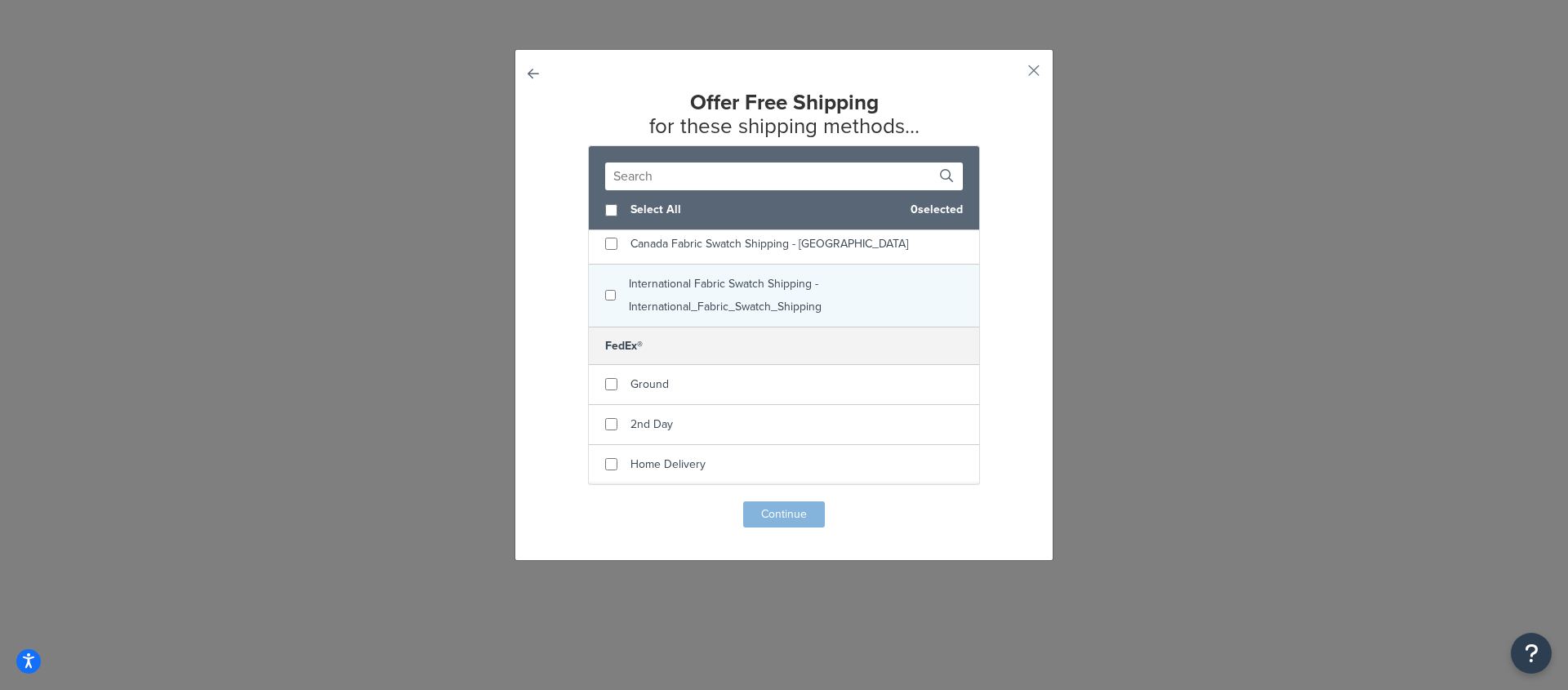
scroll to position [153, 0]
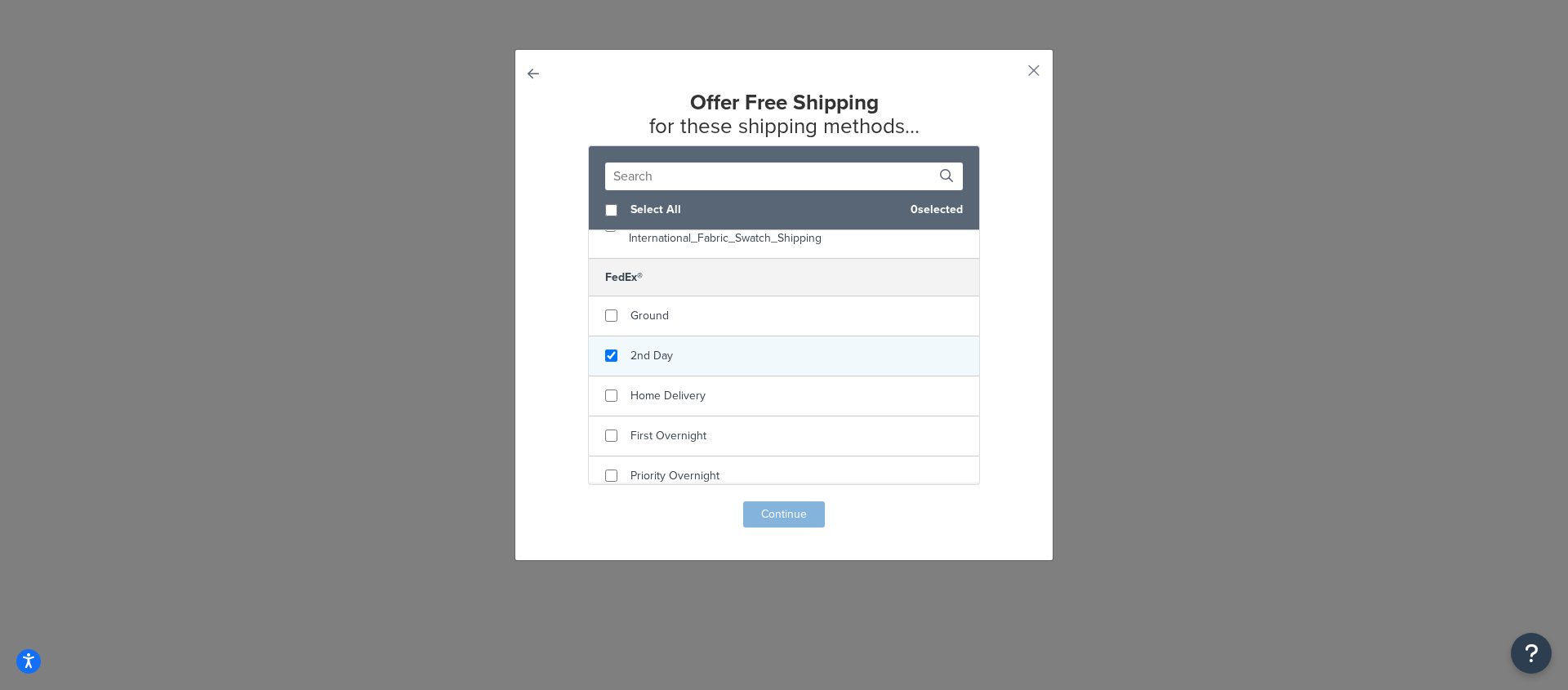
checkbox input "true"
click at [649, 365] on span "2nd Day" at bounding box center [652, 355] width 42 height 17
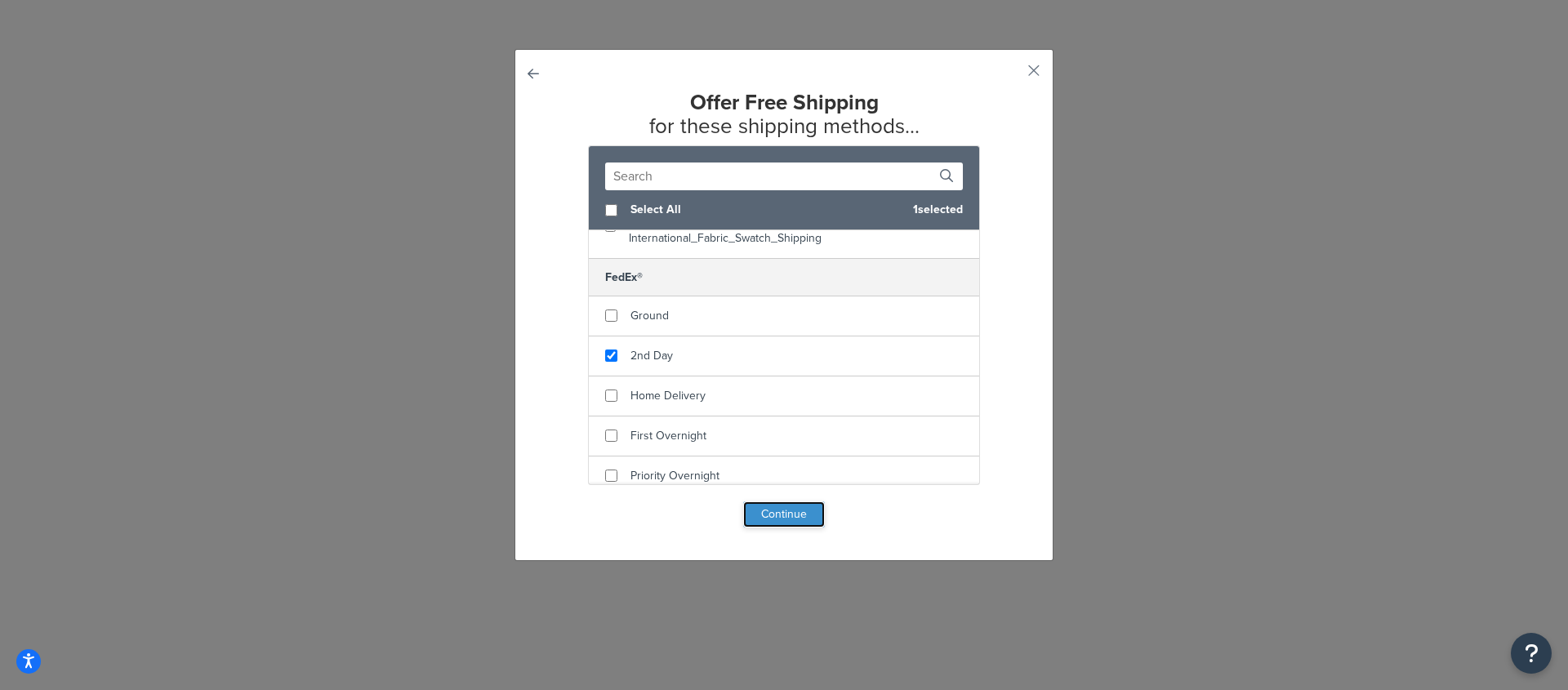
click at [780, 520] on button "Continue" at bounding box center [784, 514] width 82 height 26
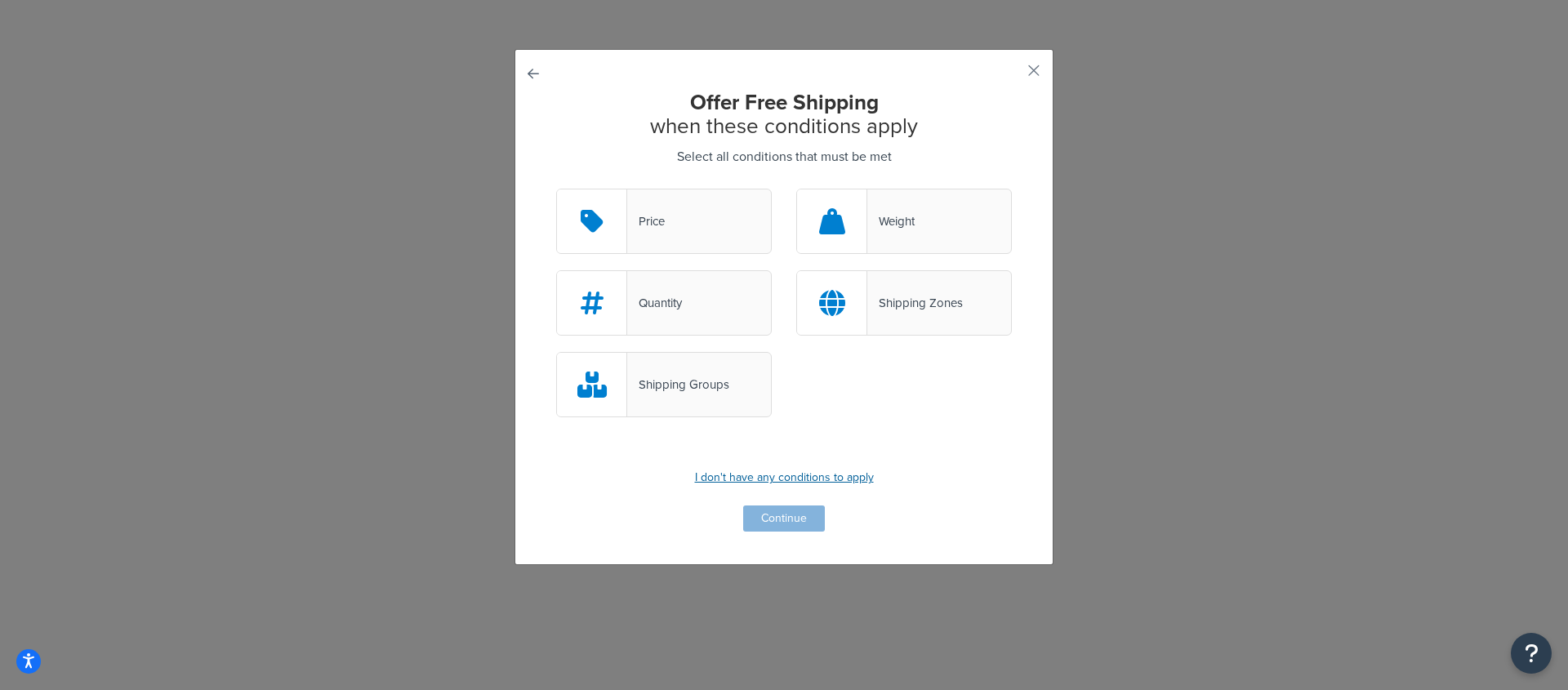
click at [784, 478] on p "I don't have any conditions to apply" at bounding box center [784, 477] width 456 height 22
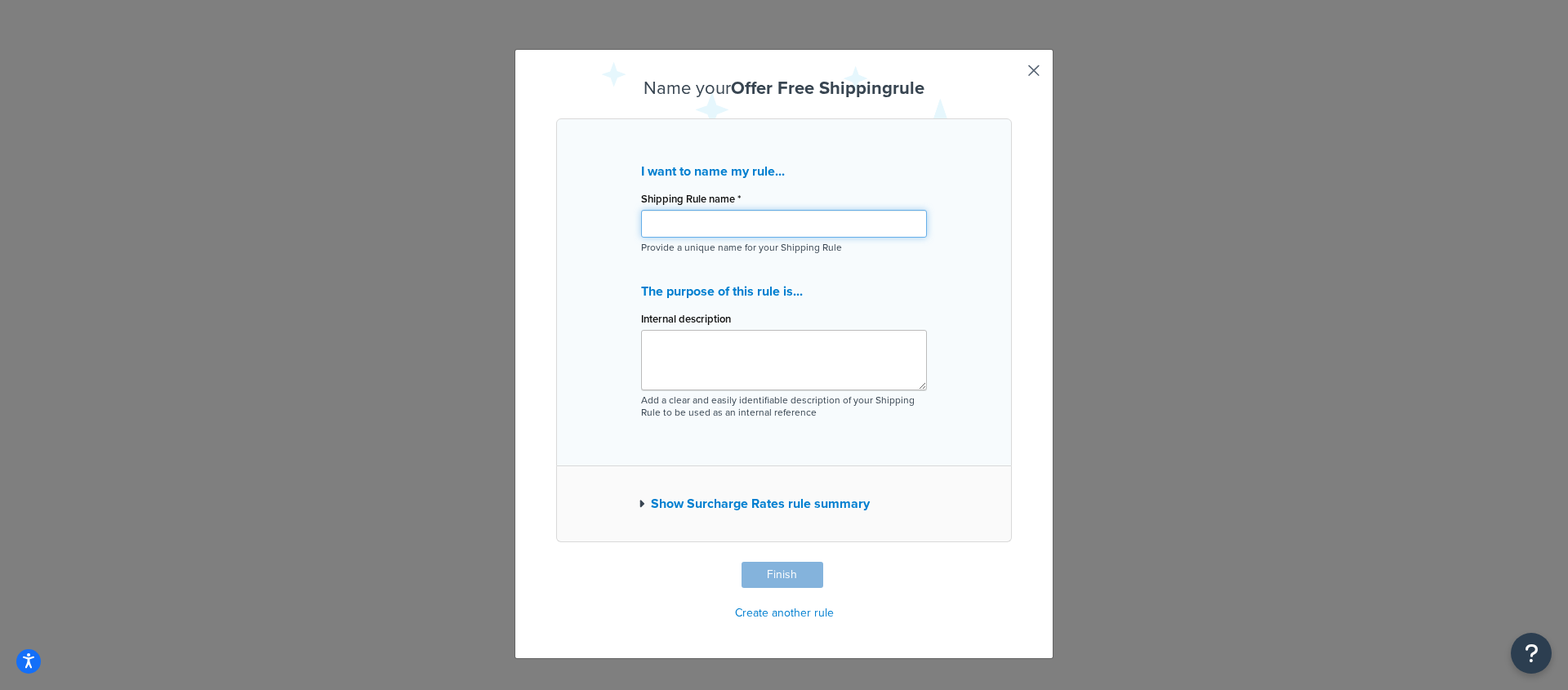
click at [737, 224] on input "Shipping Rule name *" at bounding box center [783, 223] width 285 height 27
paste input "FedEx 2-Day Fold Free Shipping"
type input "FedEx 2-Day Fold Free Shipping"
click at [937, 301] on div "I want to name my rule... Shipping Rule name * FedEx 2-Day Fold Free Shipping P…" at bounding box center [784, 292] width 456 height 348
click at [804, 359] on textarea "Internal description" at bounding box center [783, 360] width 285 height 61
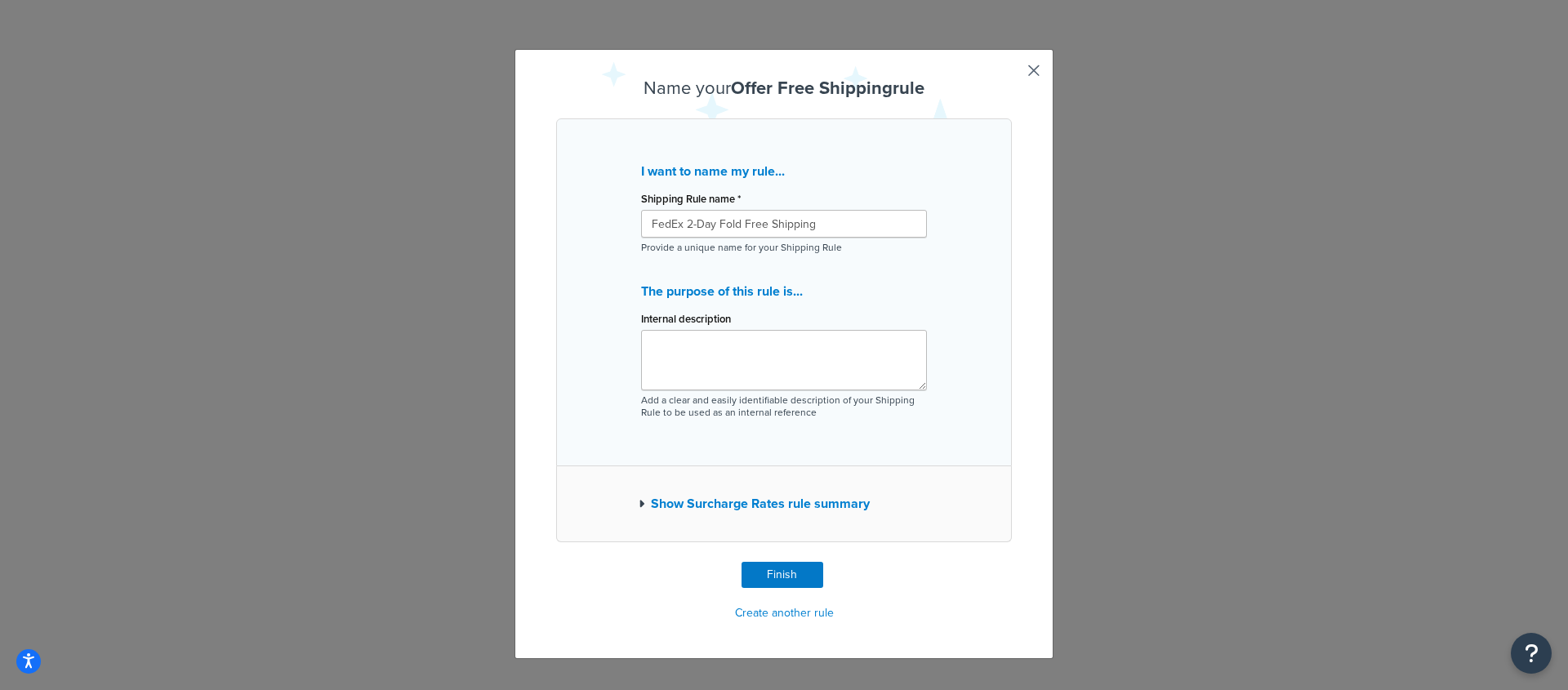
click at [918, 295] on p "The purpose of this rule is..." at bounding box center [783, 291] width 285 height 22
click at [814, 504] on button "Show Surcharge Rates rule summary" at bounding box center [754, 504] width 231 height 22
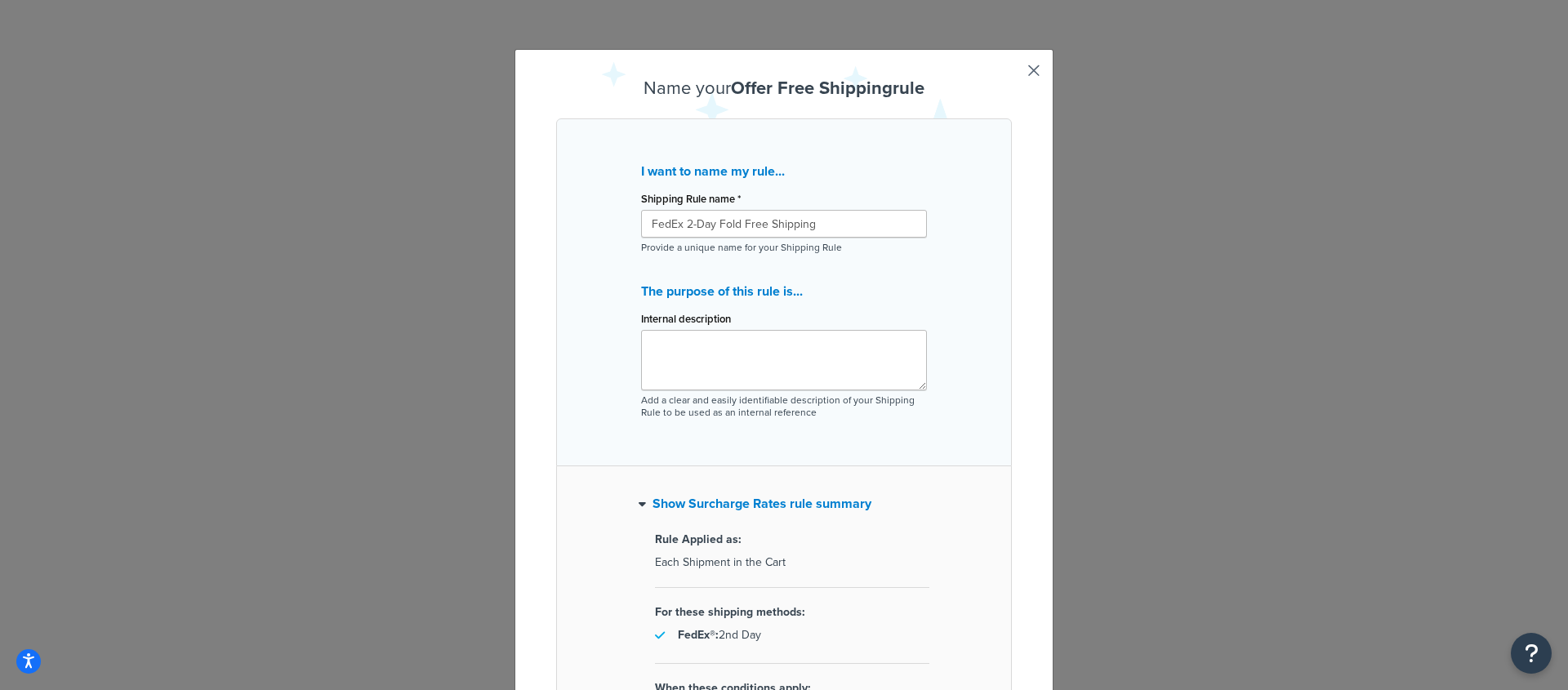
click at [814, 502] on button "Show Surcharge Rates rule summary" at bounding box center [755, 504] width 233 height 22
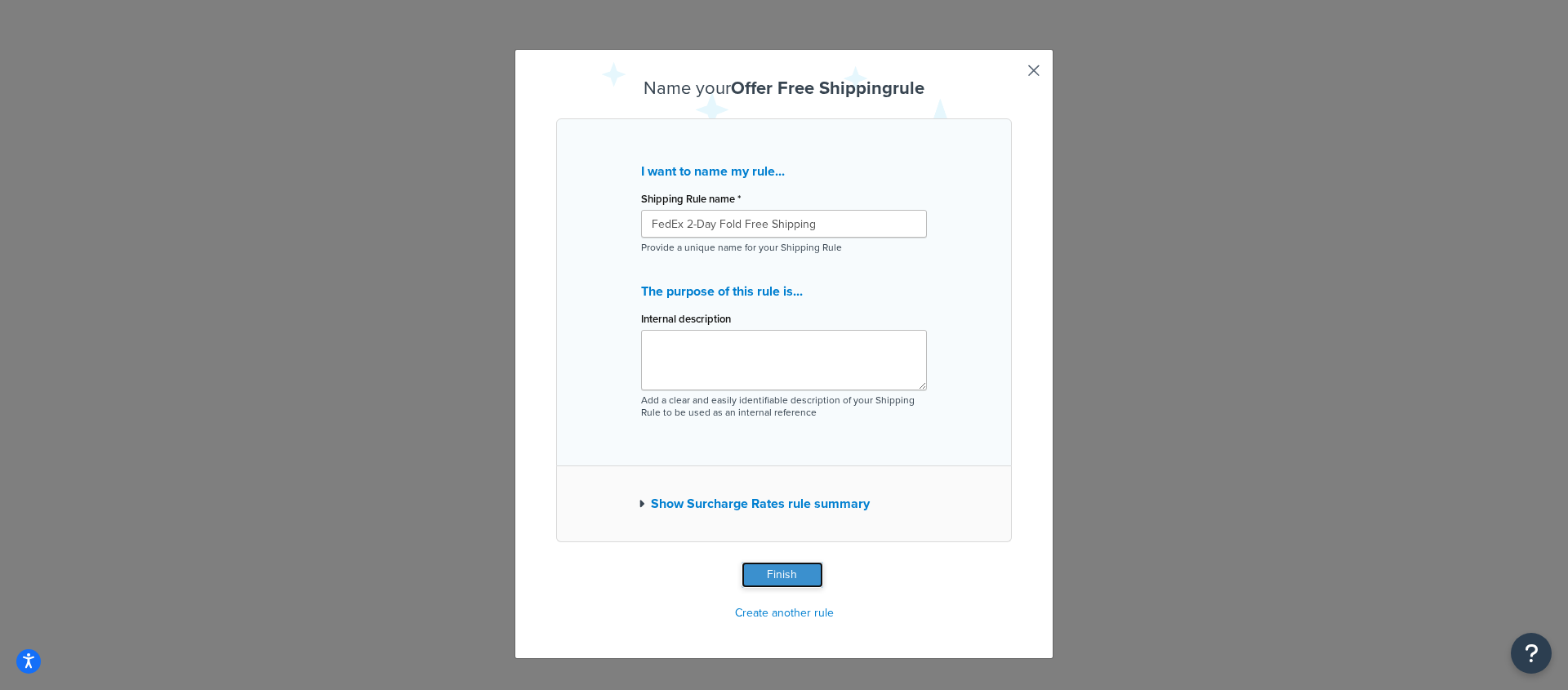
click at [786, 570] on button "Finish" at bounding box center [782, 574] width 82 height 26
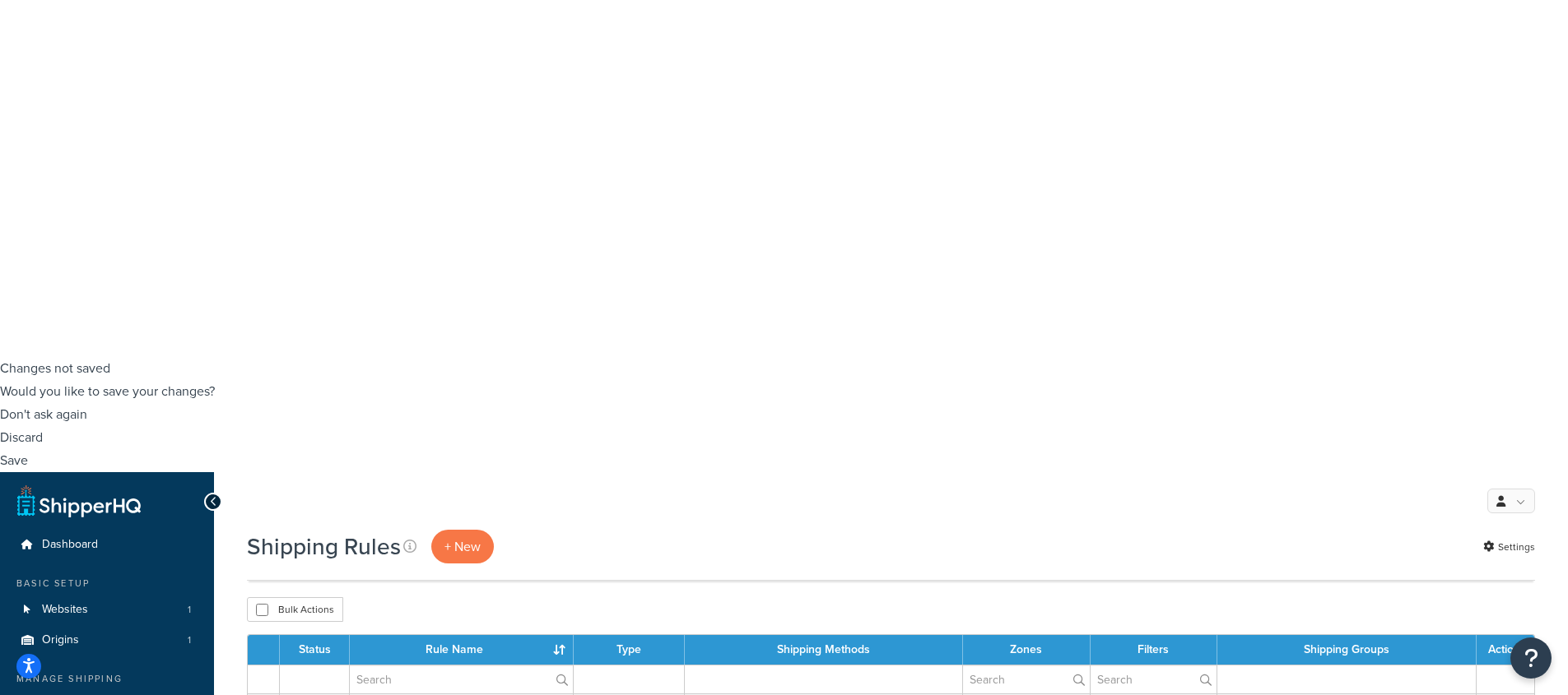
scroll to position [386, 0]
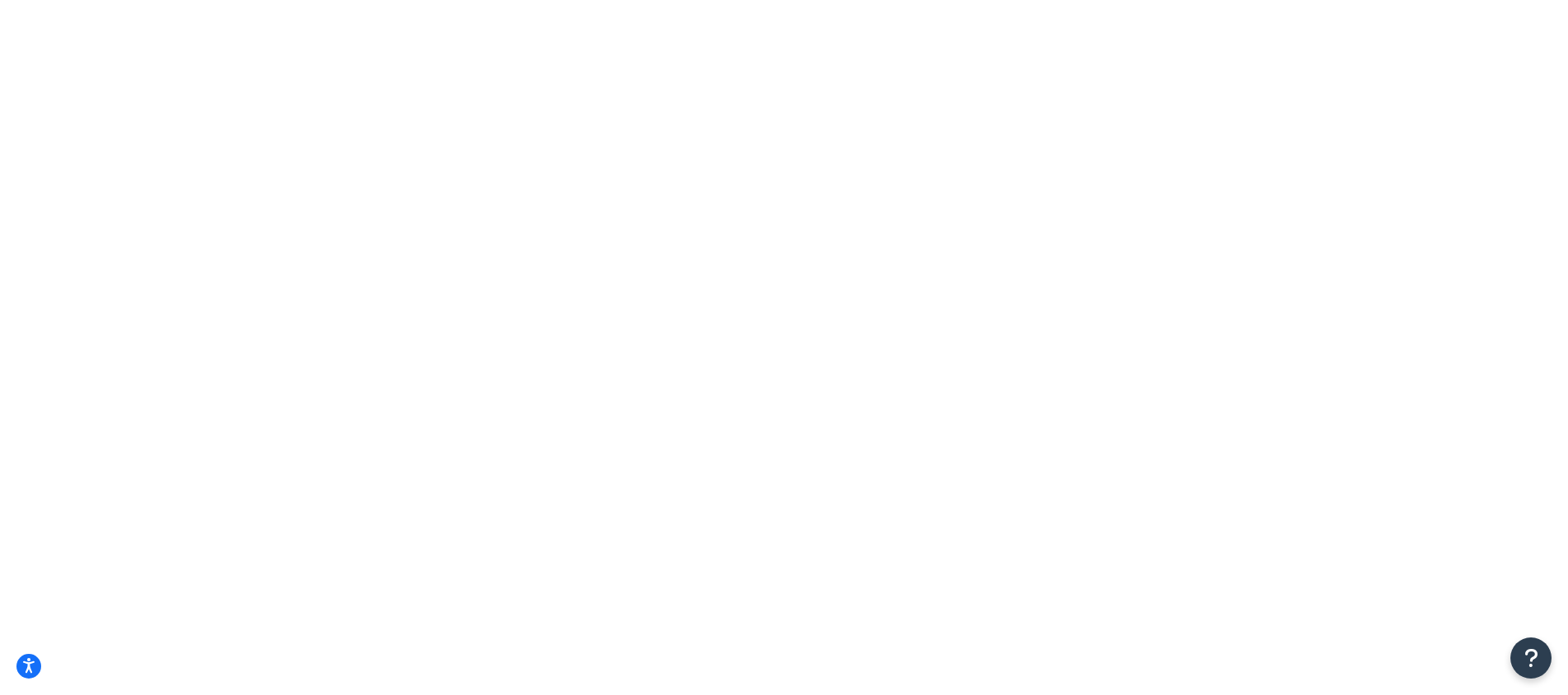
scroll to position [0, 0]
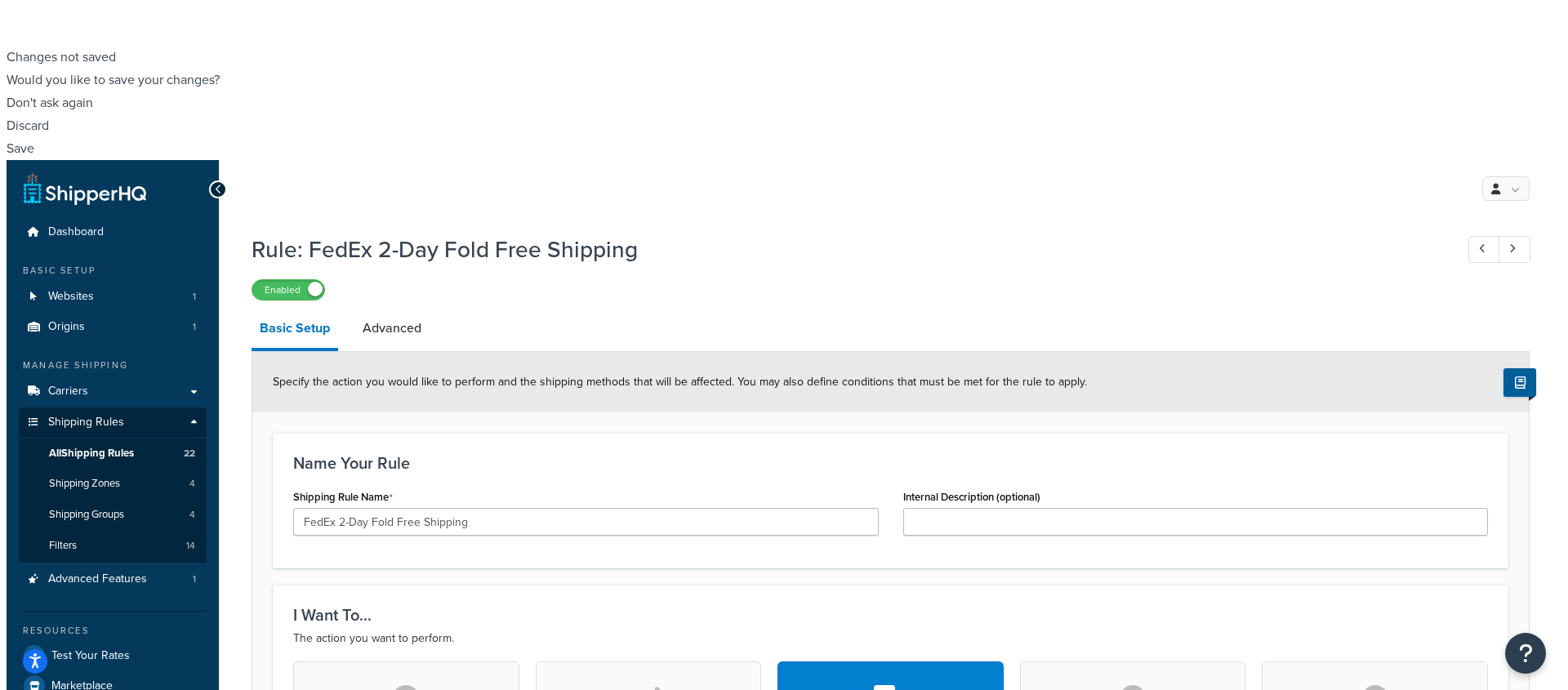
scroll to position [646, 0]
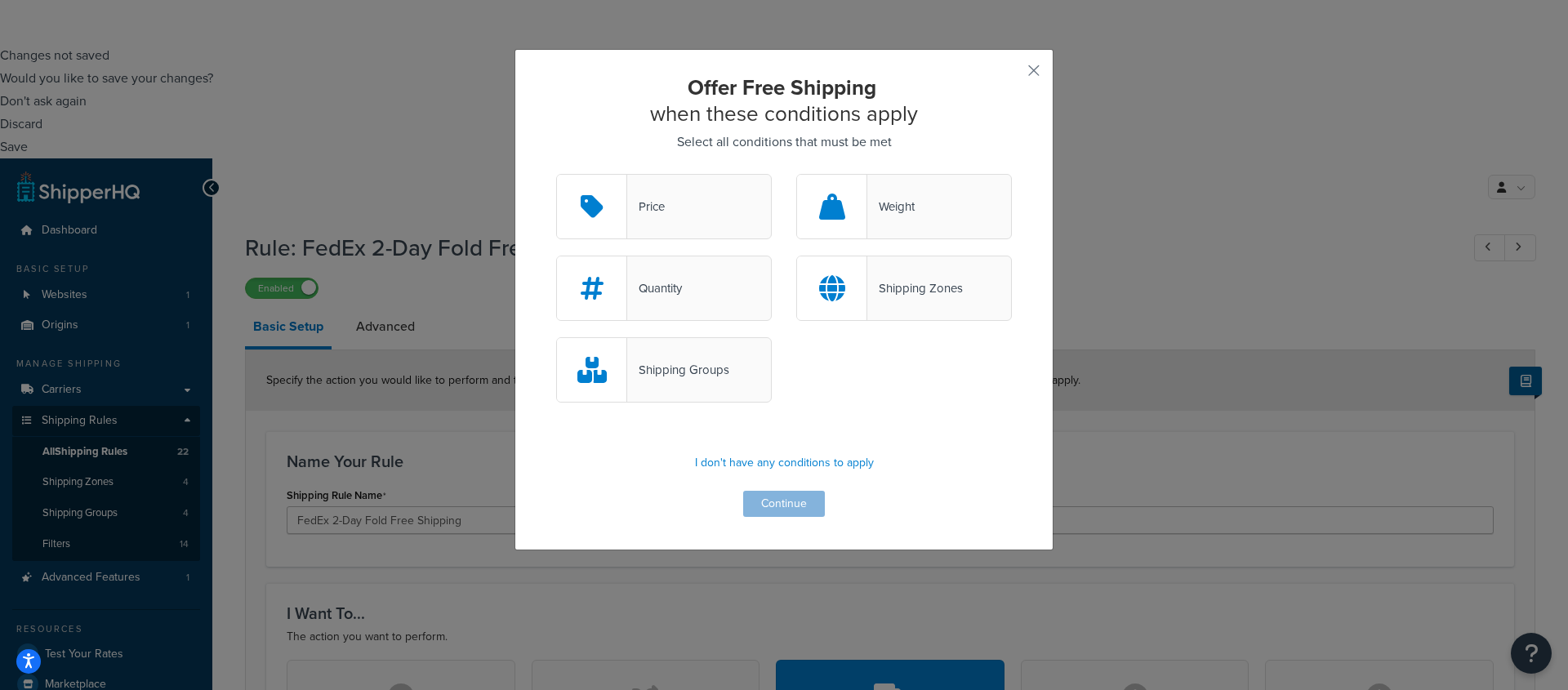
click at [676, 220] on div "Price" at bounding box center [663, 206] width 216 height 66
click at [0, 0] on input "Price" at bounding box center [0, 0] width 0 height 0
click at [790, 503] on button "Continue" at bounding box center [784, 504] width 82 height 26
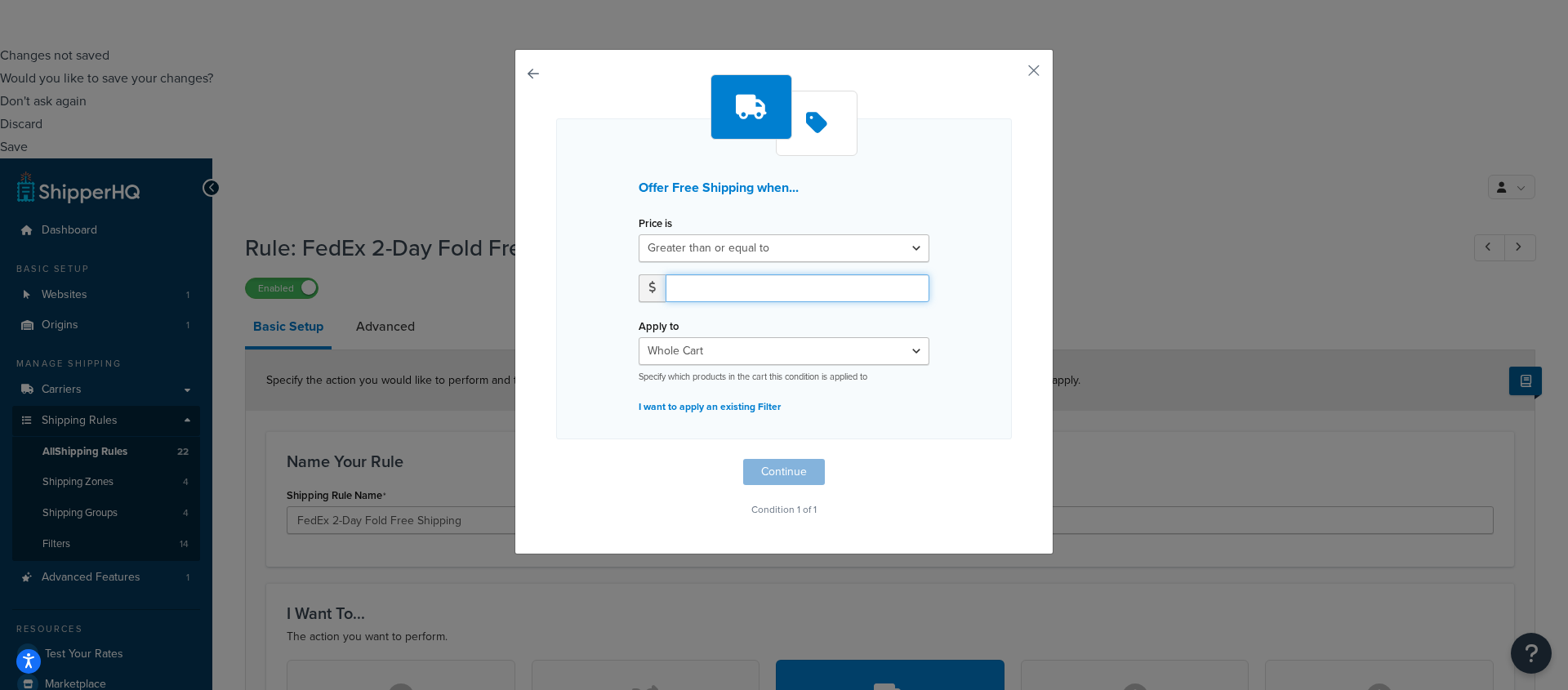
click at [757, 285] on input "number" at bounding box center [797, 288] width 264 height 27
type input "150"
click at [814, 464] on button "Continue" at bounding box center [784, 472] width 82 height 26
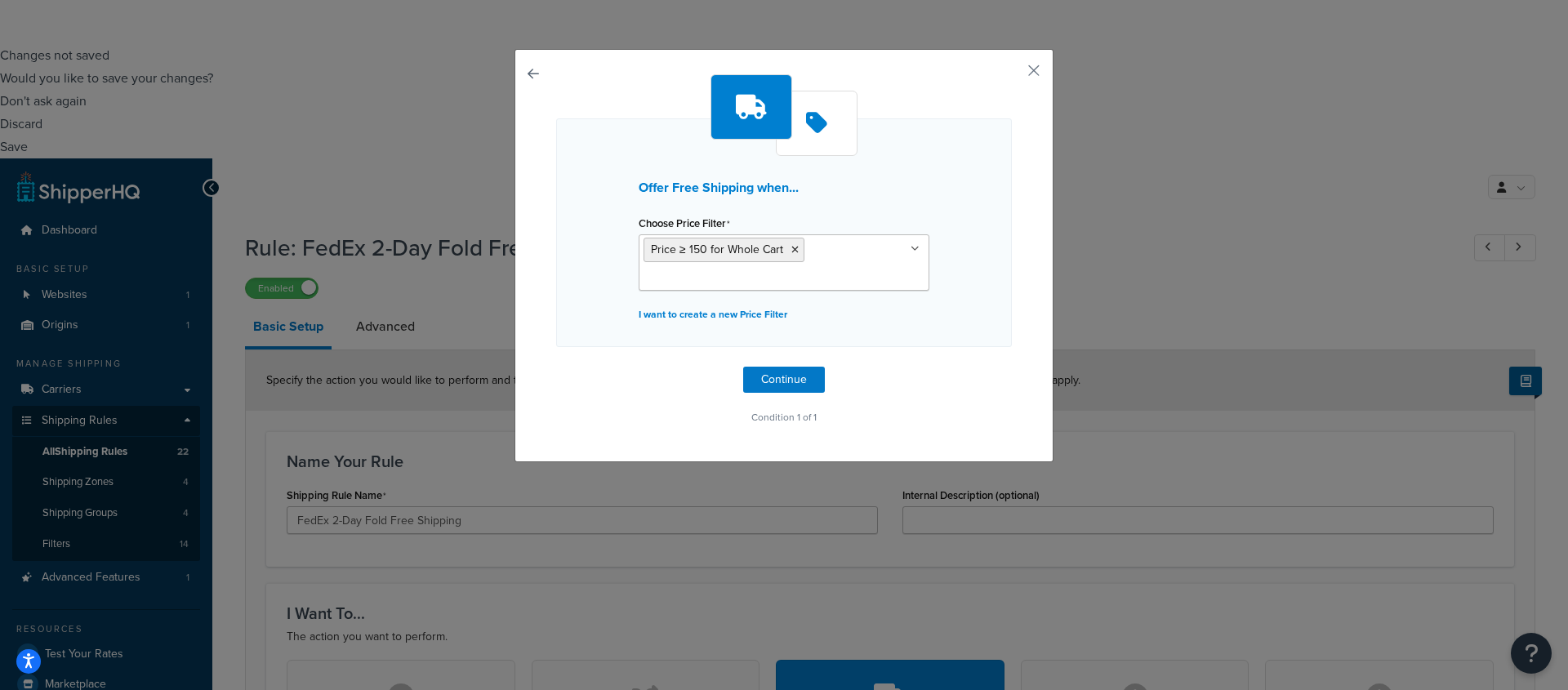
click at [757, 280] on input "Choose Price Filter" at bounding box center [716, 279] width 145 height 18
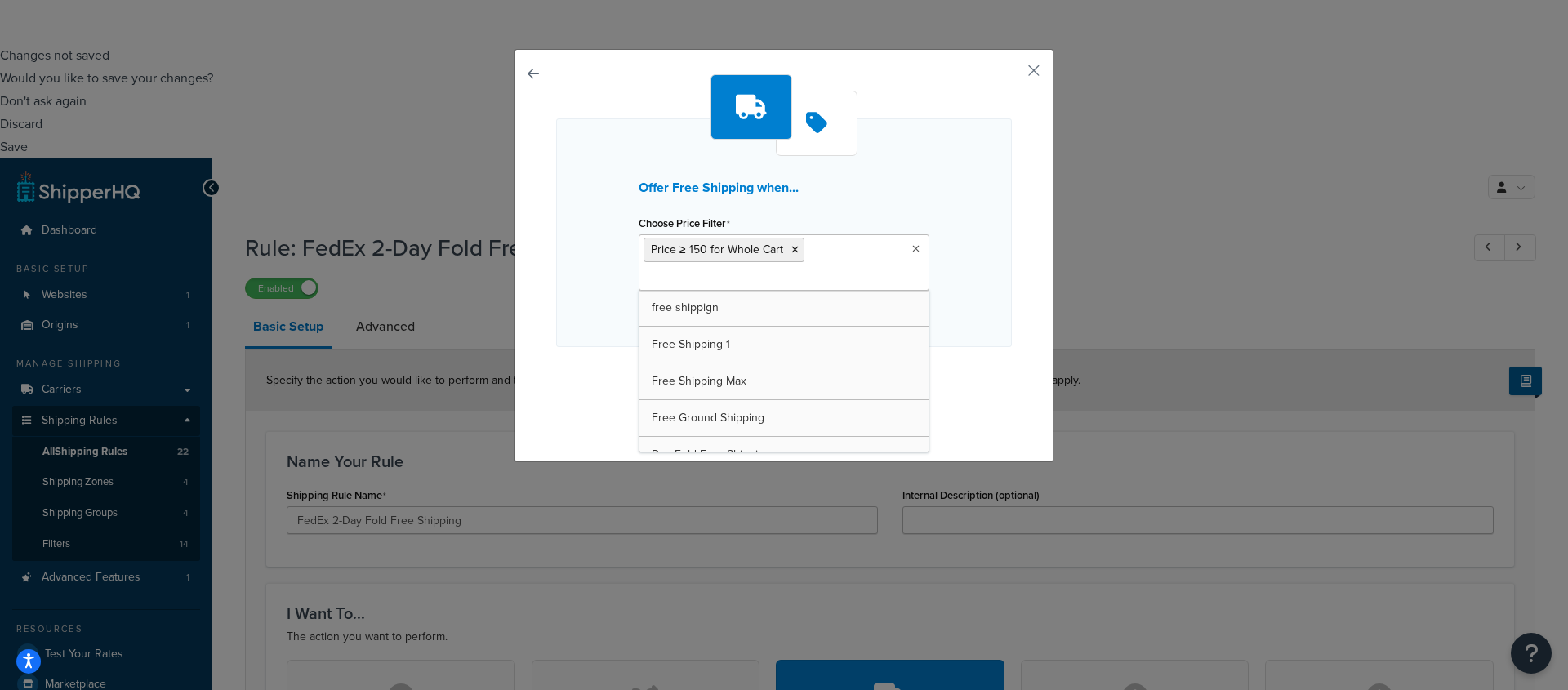
click at [970, 309] on div "Offer Free Shipping when... Choose Price Filter Price ≥ 150 for Whole Cart free…" at bounding box center [784, 232] width 456 height 229
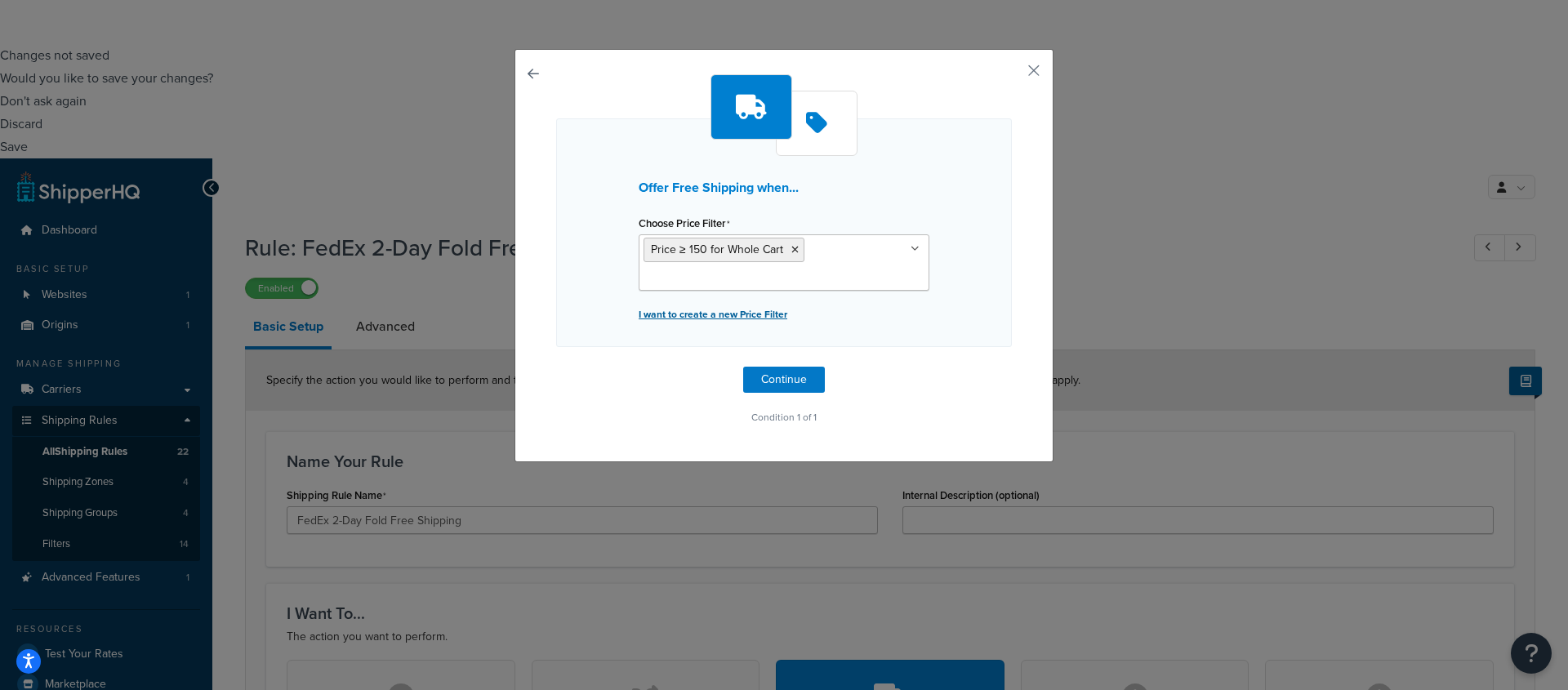
click at [768, 316] on p "I want to create a new Price Filter" at bounding box center [783, 314] width 290 height 22
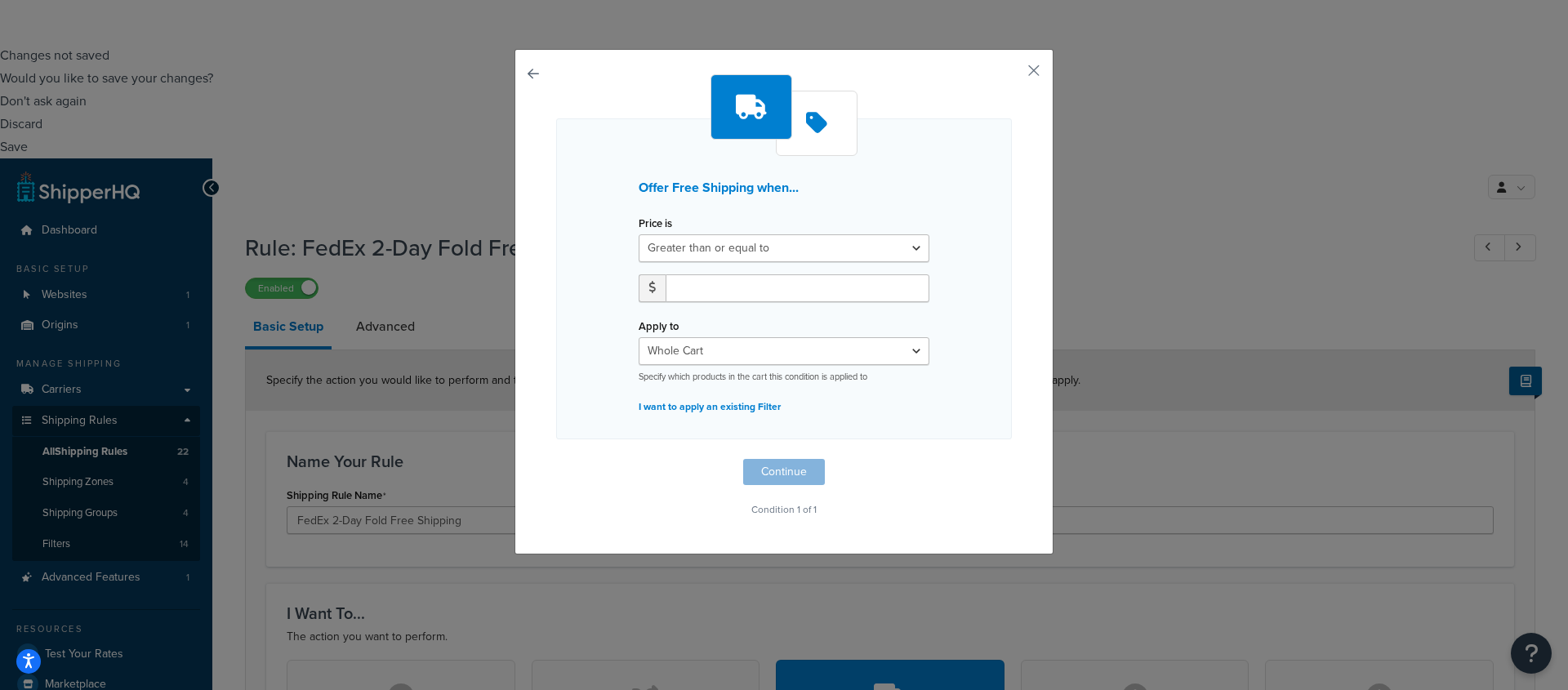
click at [556, 459] on button "button" at bounding box center [556, 459] width 0 height 0
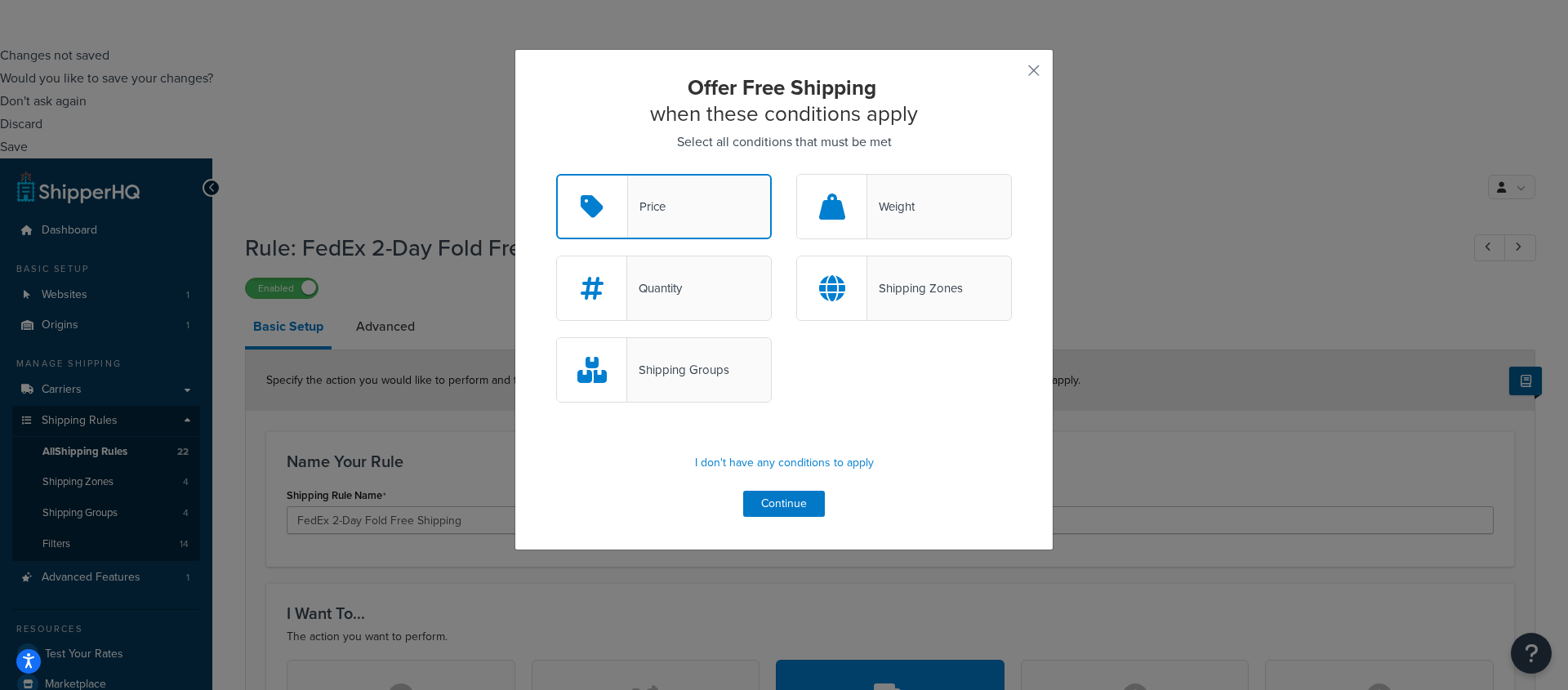
click at [687, 305] on div "Quantity" at bounding box center [663, 288] width 216 height 66
click at [0, 0] on input "Quantity" at bounding box center [0, 0] width 0 height 0
click at [781, 510] on button "Continue" at bounding box center [784, 504] width 82 height 26
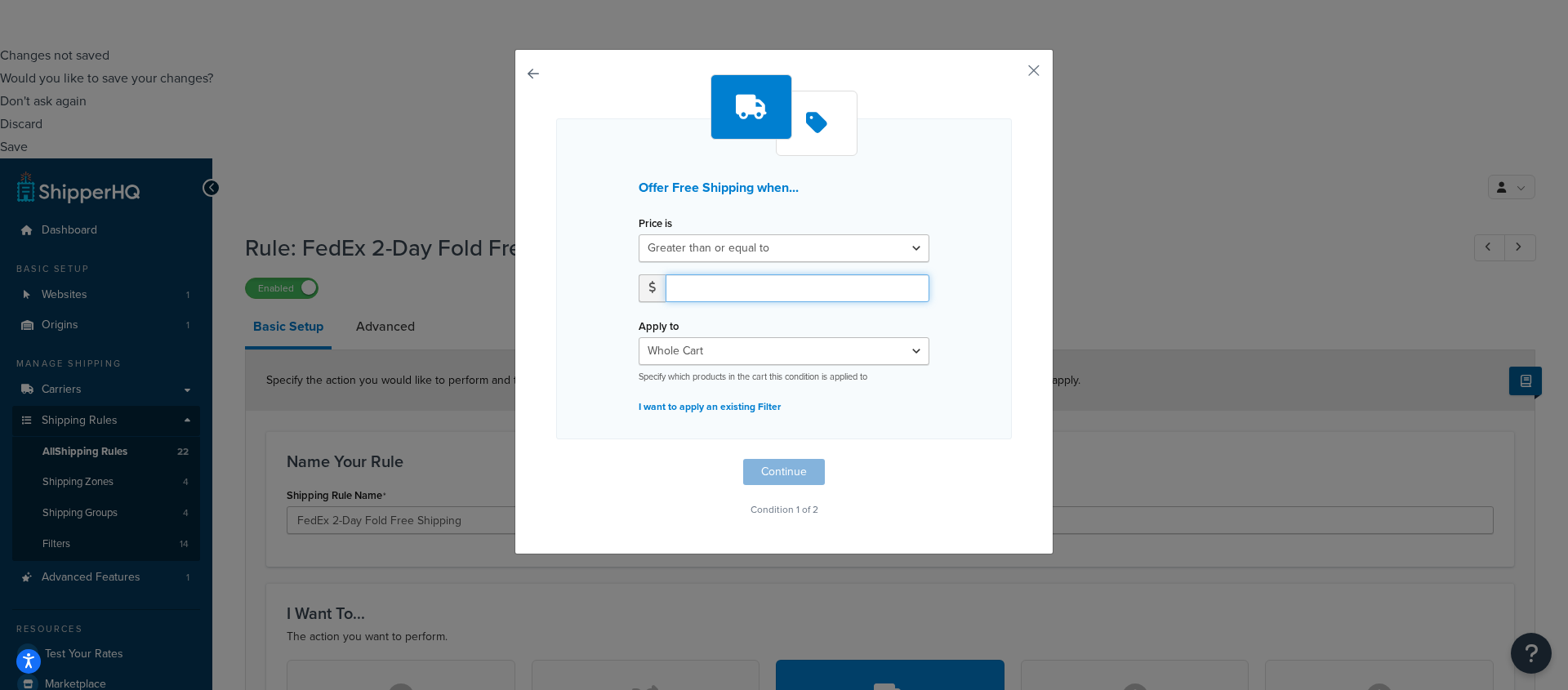
click at [738, 281] on input "number" at bounding box center [797, 288] width 264 height 27
type input "7"
click at [787, 471] on button "Continue" at bounding box center [784, 472] width 82 height 26
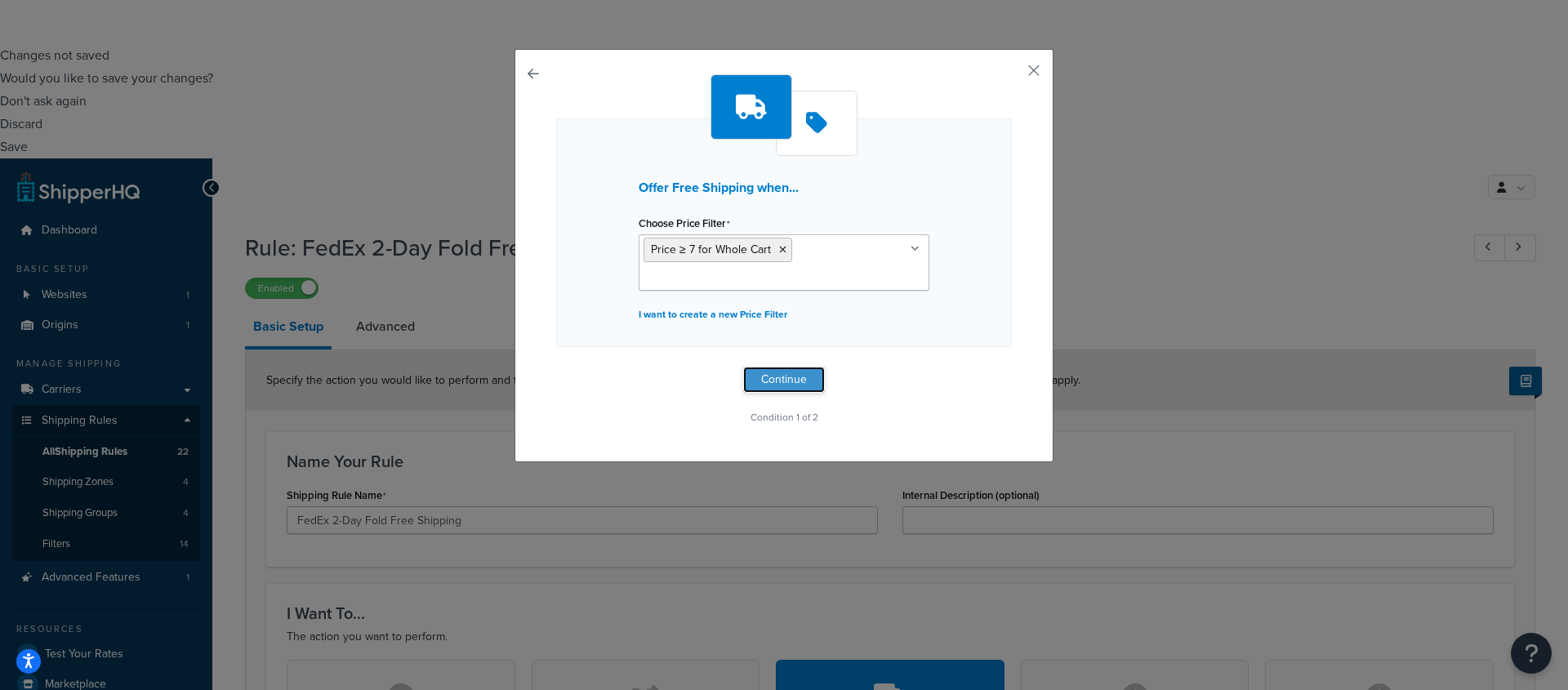
click at [769, 381] on button "Continue" at bounding box center [784, 380] width 82 height 26
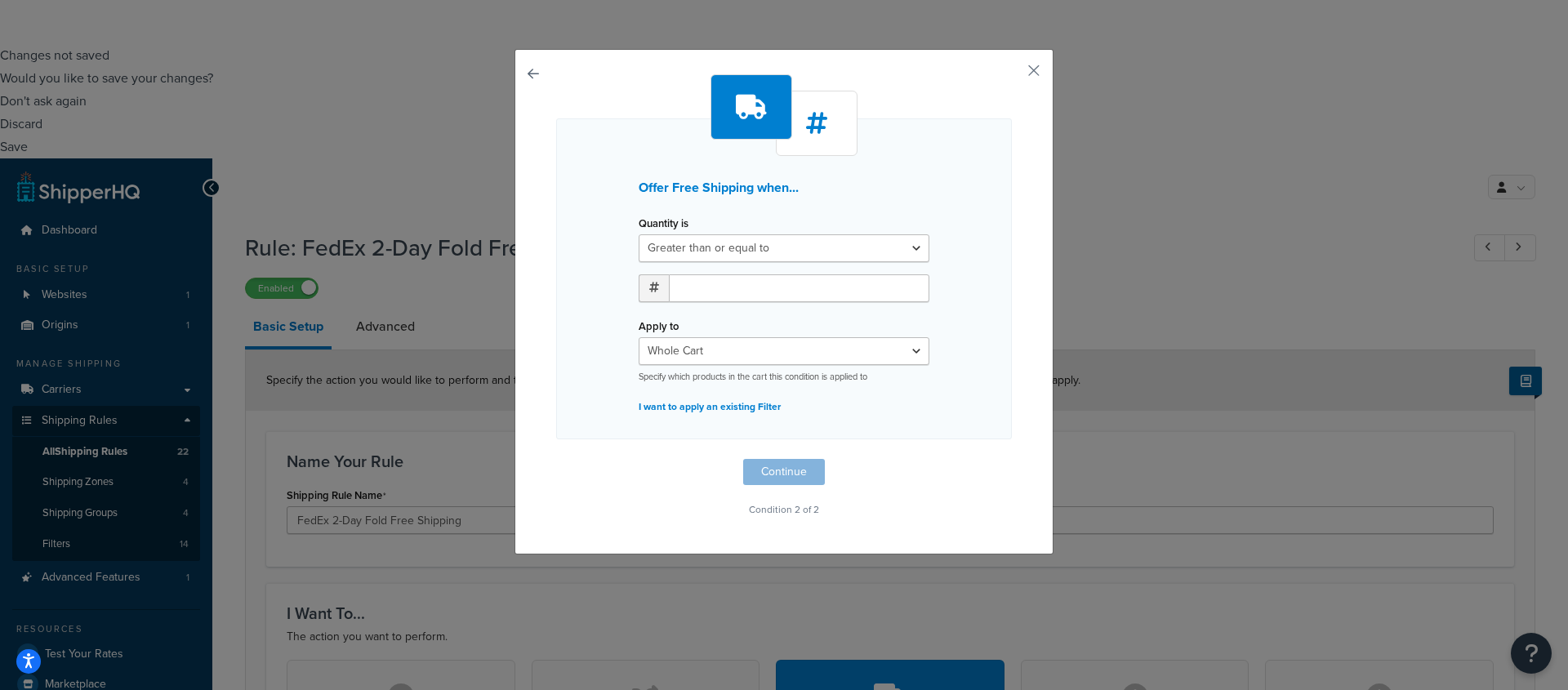
drag, startPoint x: 777, startPoint y: 509, endPoint x: 877, endPoint y: 509, distance: 100.0
click at [868, 509] on p "Condition 2 of 2" at bounding box center [784, 509] width 456 height 22
click at [877, 509] on p "Condition 2 of 2" at bounding box center [784, 509] width 456 height 22
click at [556, 459] on button "button" at bounding box center [556, 459] width 0 height 0
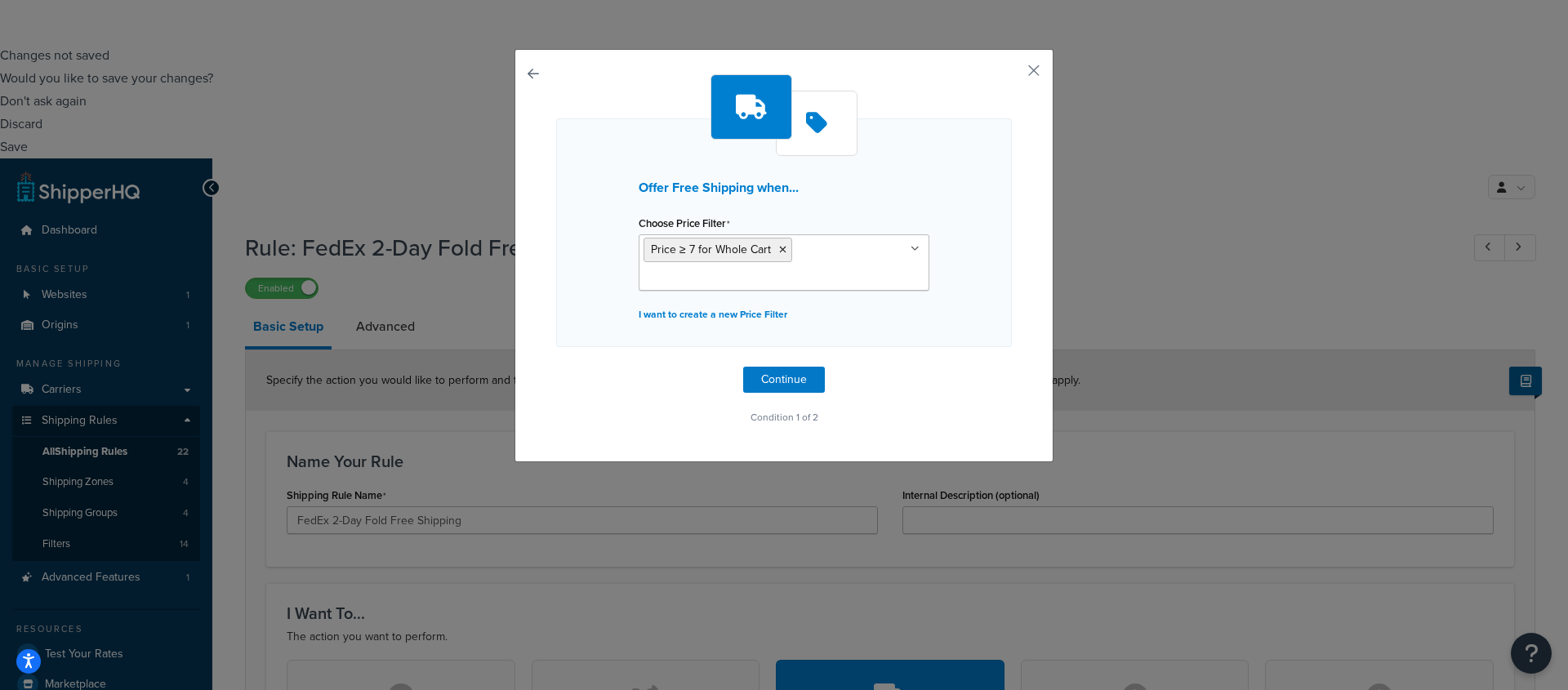
click at [556, 367] on button "button" at bounding box center [556, 367] width 0 height 0
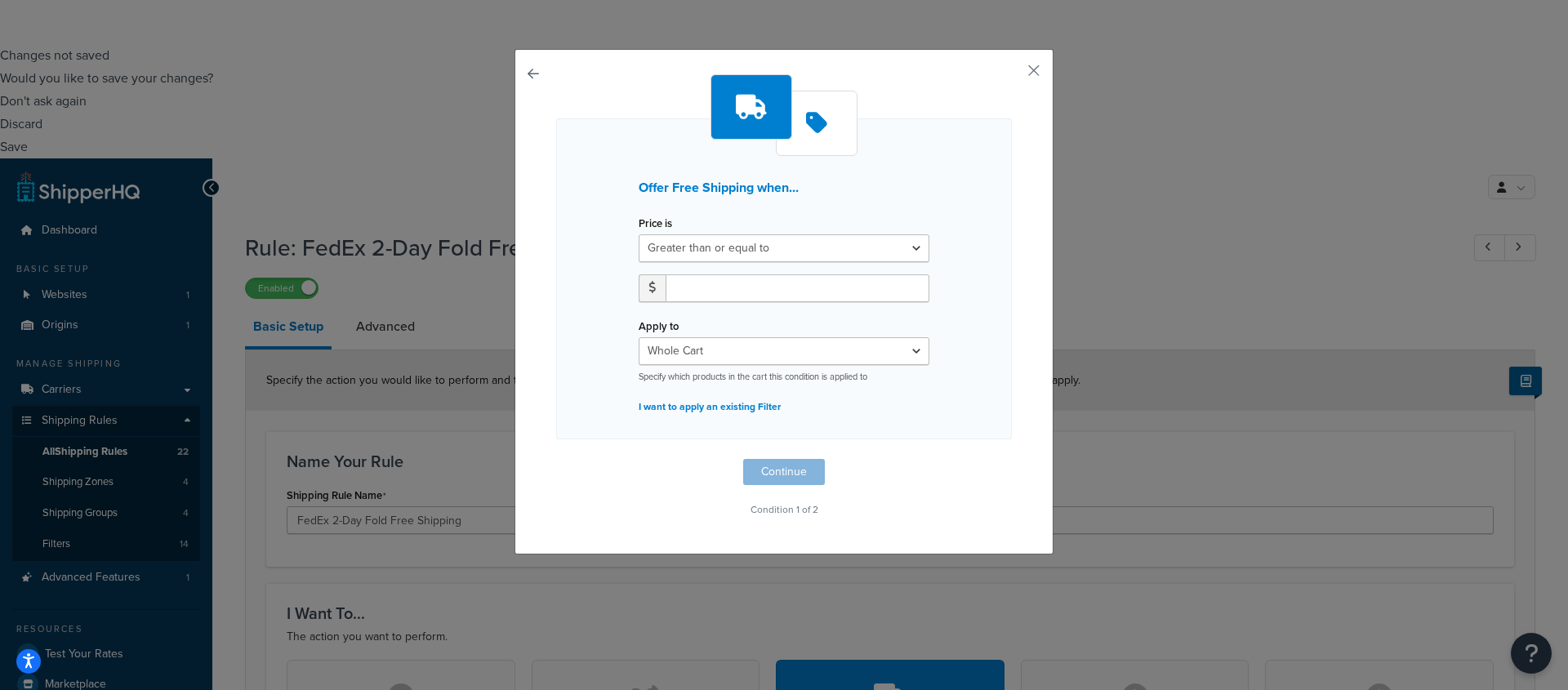
click at [556, 459] on button "button" at bounding box center [556, 459] width 0 height 0
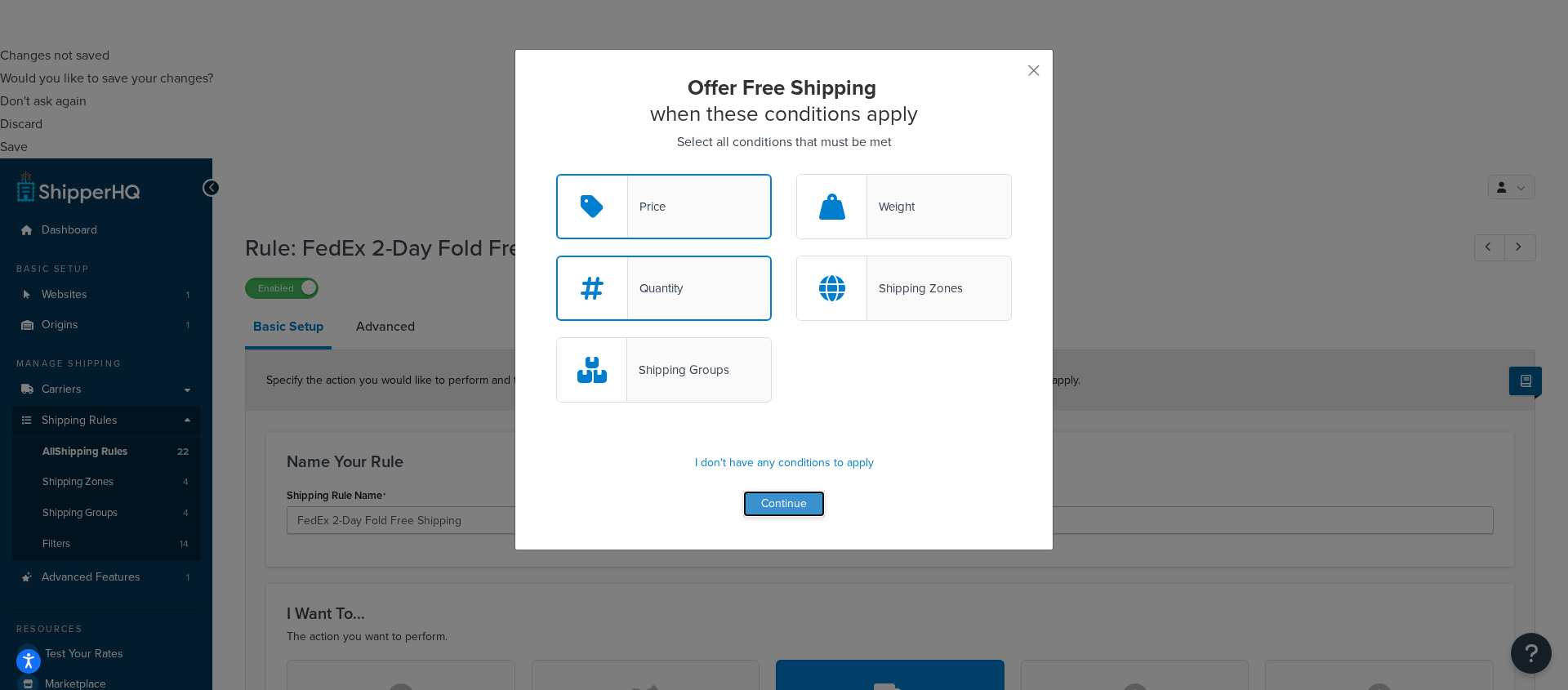
click at [780, 511] on button "Continue" at bounding box center [784, 504] width 82 height 26
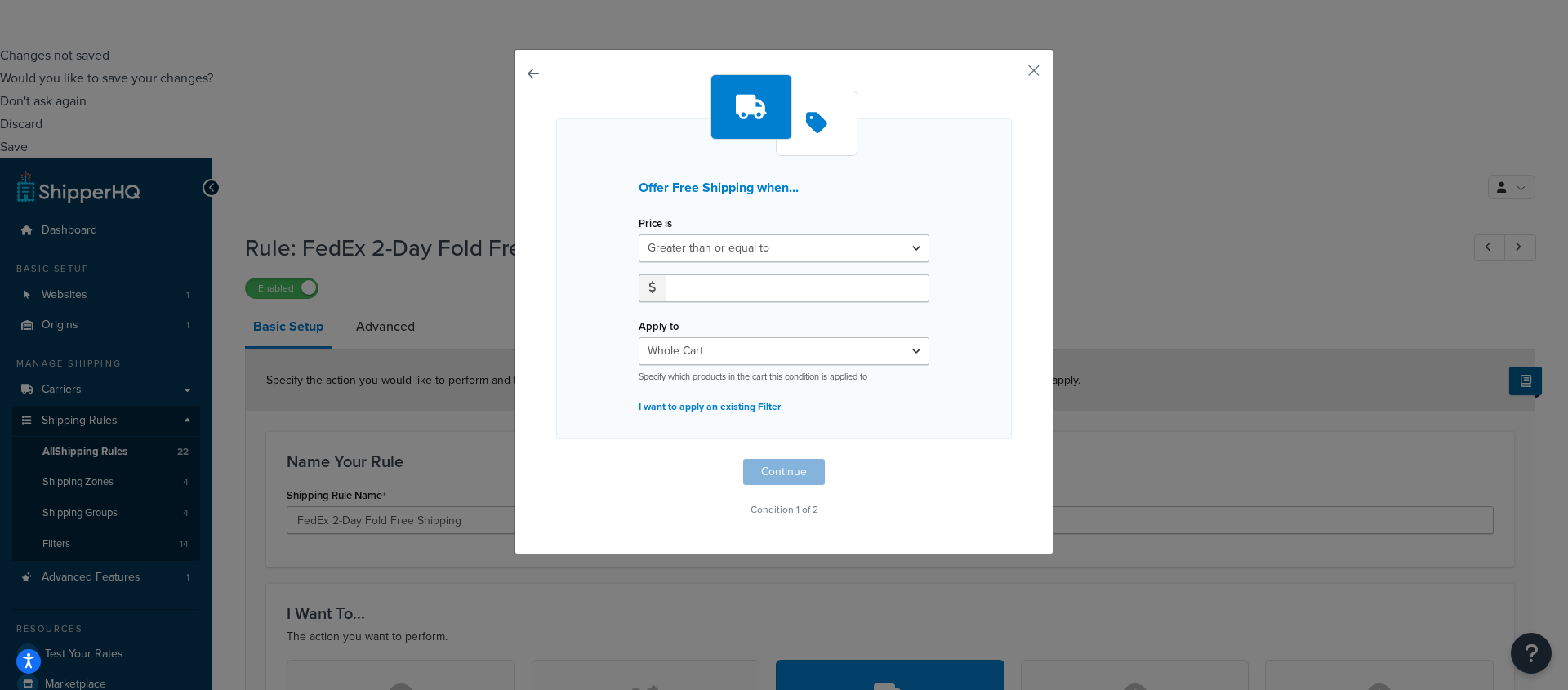
click at [787, 475] on div "Offer Free Shipping when... Price is Greater than or equal to Between or equal …" at bounding box center [784, 297] width 456 height 447
click at [726, 294] on input "number" at bounding box center [797, 288] width 264 height 27
type input "150"
click at [913, 460] on div "Offer Free Shipping when... Price is Greater than or equal to Between or equal …" at bounding box center [784, 297] width 456 height 447
click at [762, 476] on button "Continue" at bounding box center [784, 472] width 82 height 26
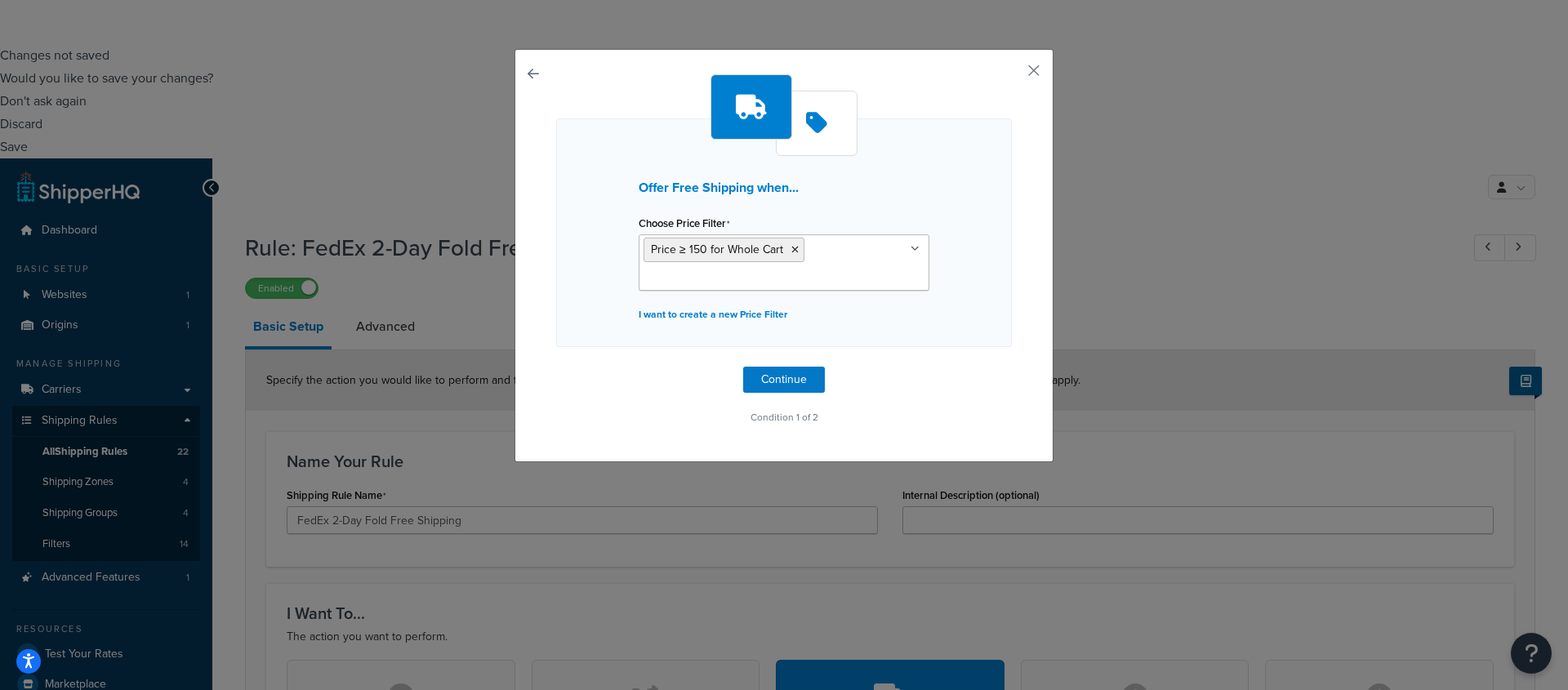
click at [911, 246] on icon at bounding box center [915, 249] width 9 height 10
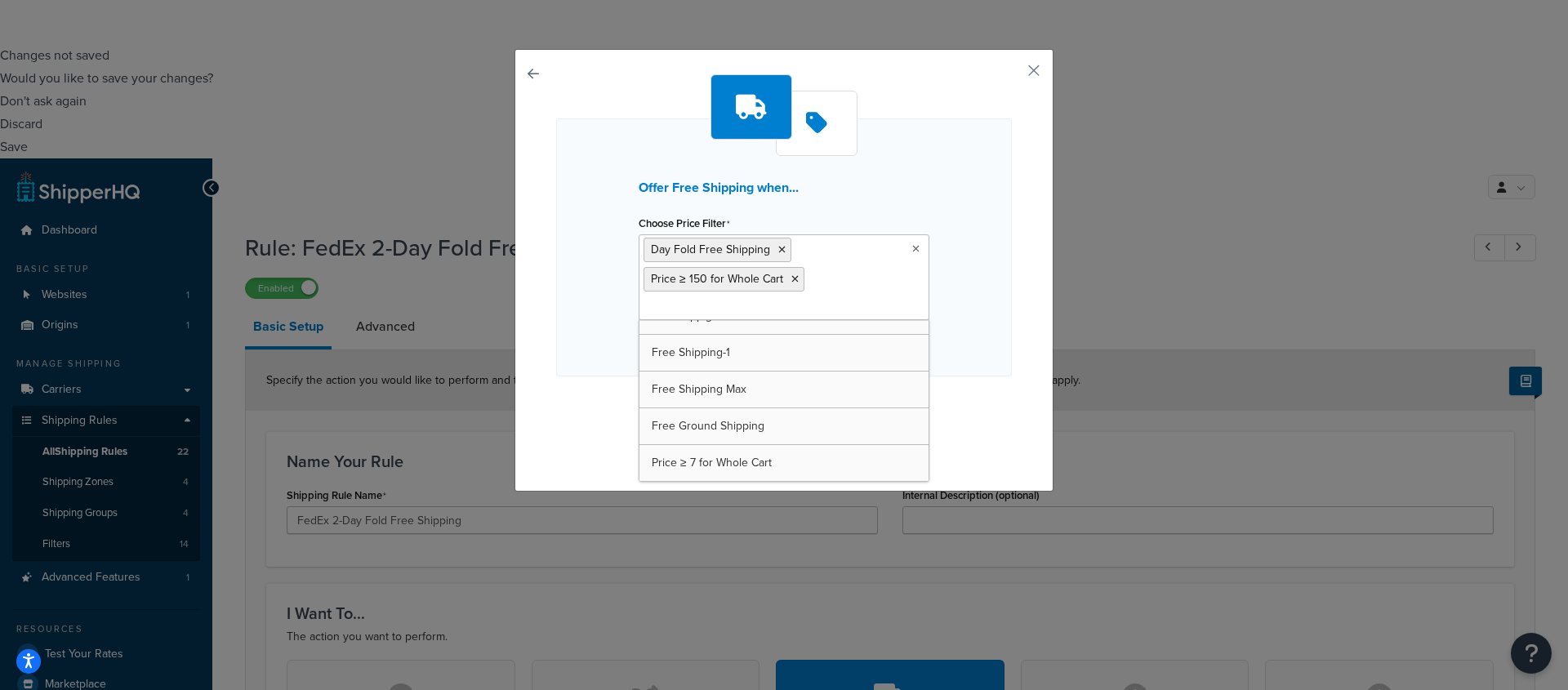
scroll to position [22, 0]
click at [778, 247] on icon at bounding box center [782, 250] width 7 height 10
click at [791, 277] on icon at bounding box center [795, 280] width 7 height 10
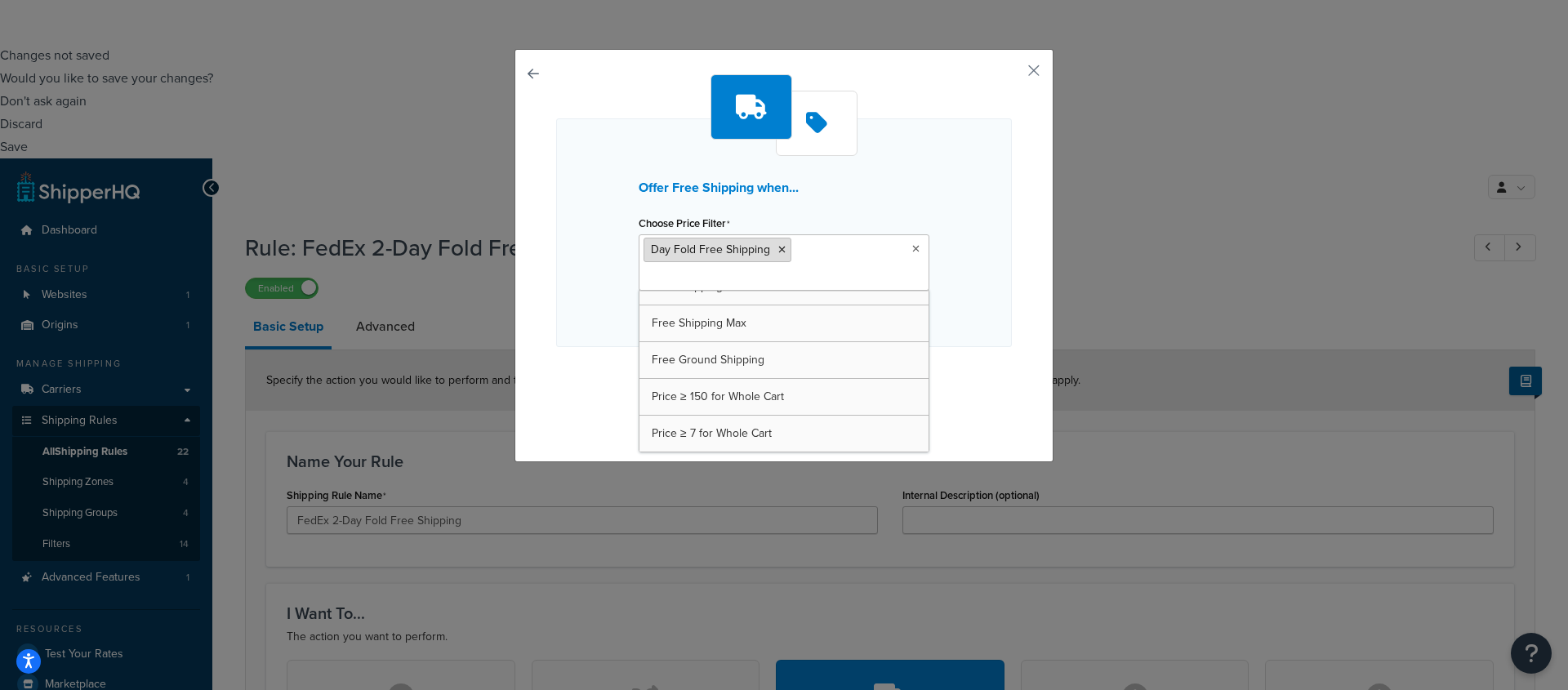
click at [778, 251] on icon at bounding box center [782, 250] width 7 height 10
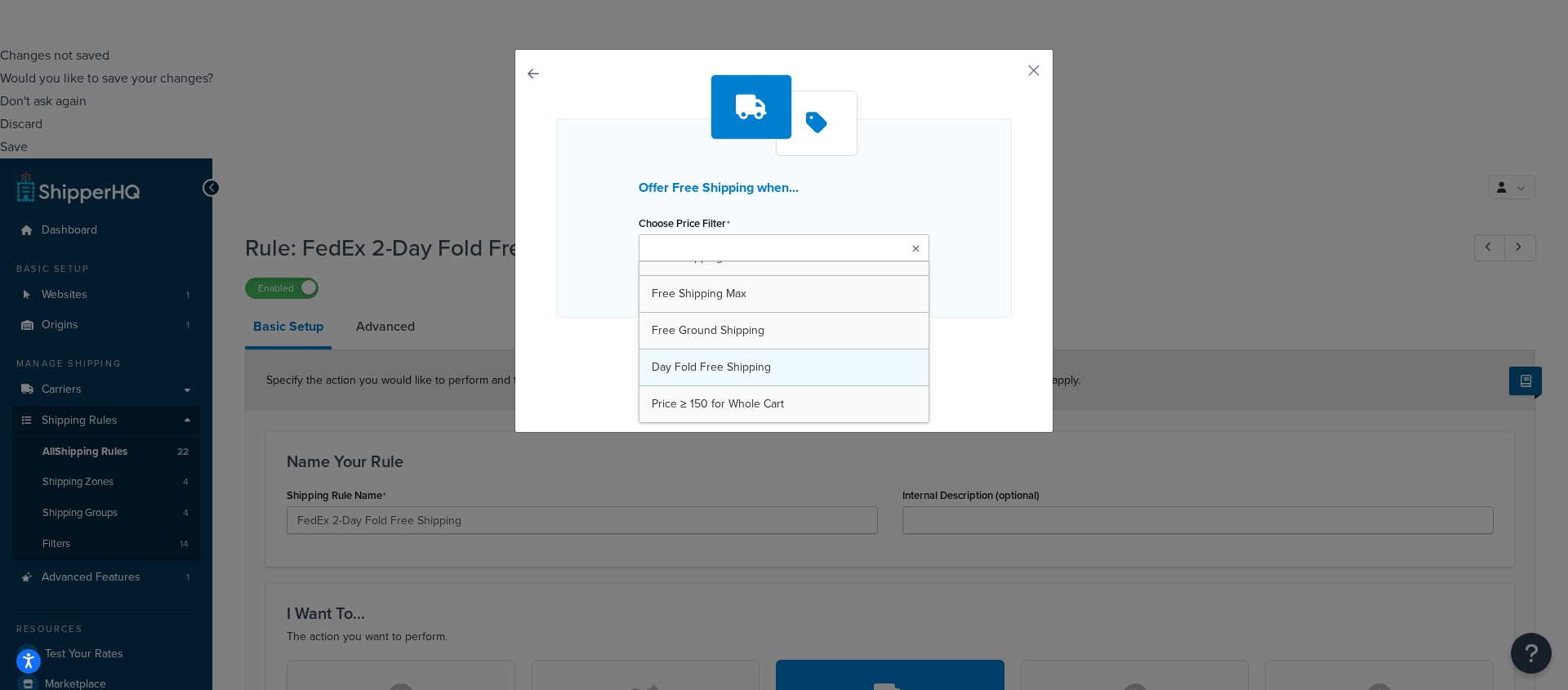
scroll to position [58, 0]
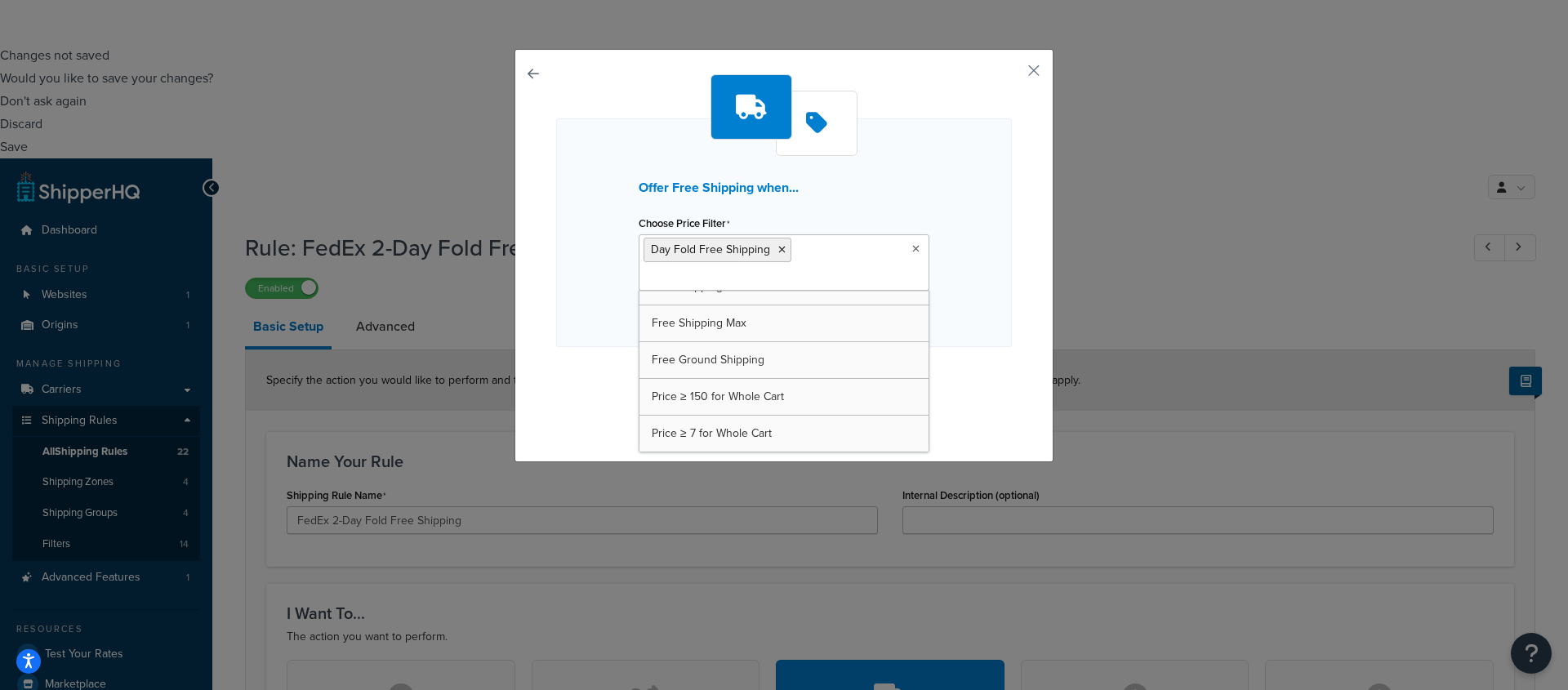
click at [988, 388] on div "Offer Free Shipping when... Choose Price Filter Day Fold Free Shipping free shi…" at bounding box center [784, 251] width 456 height 355
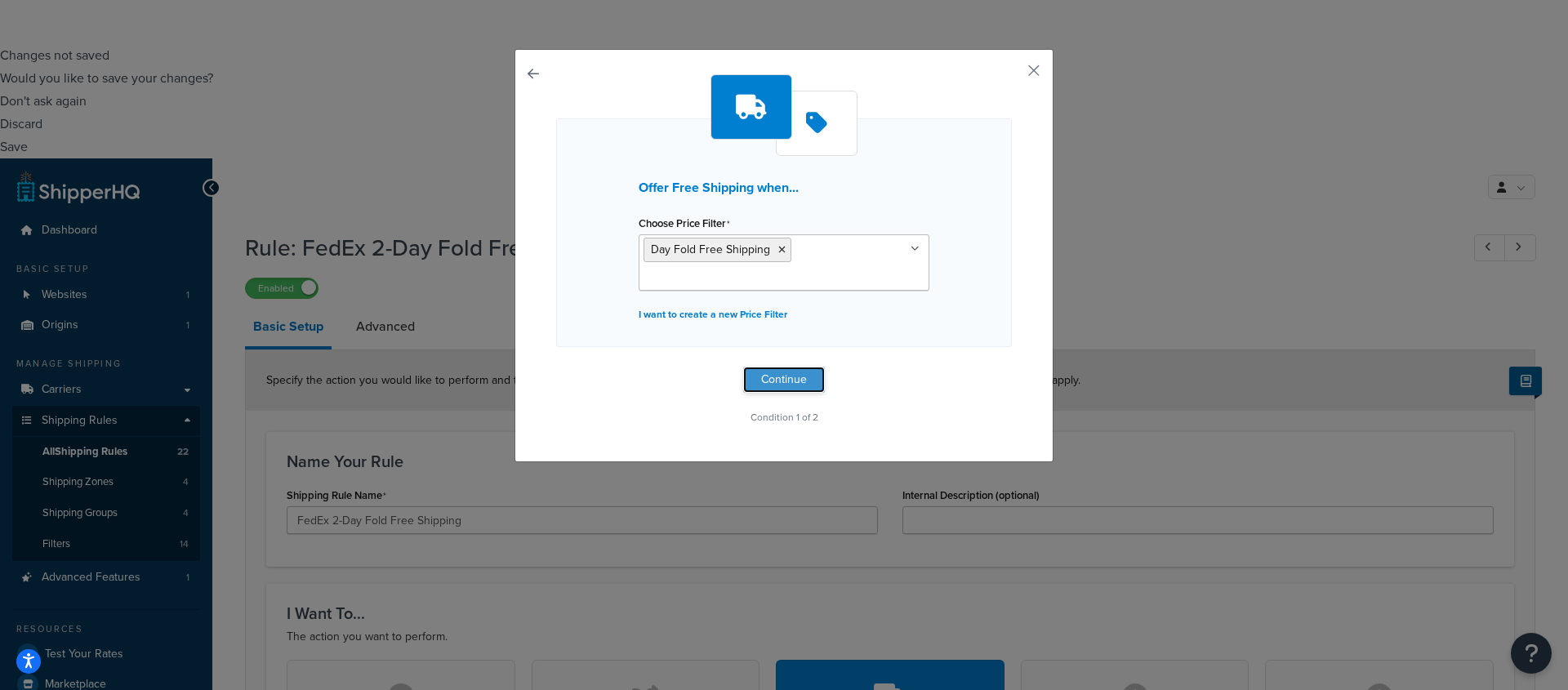
click at [796, 384] on button "Continue" at bounding box center [784, 380] width 82 height 26
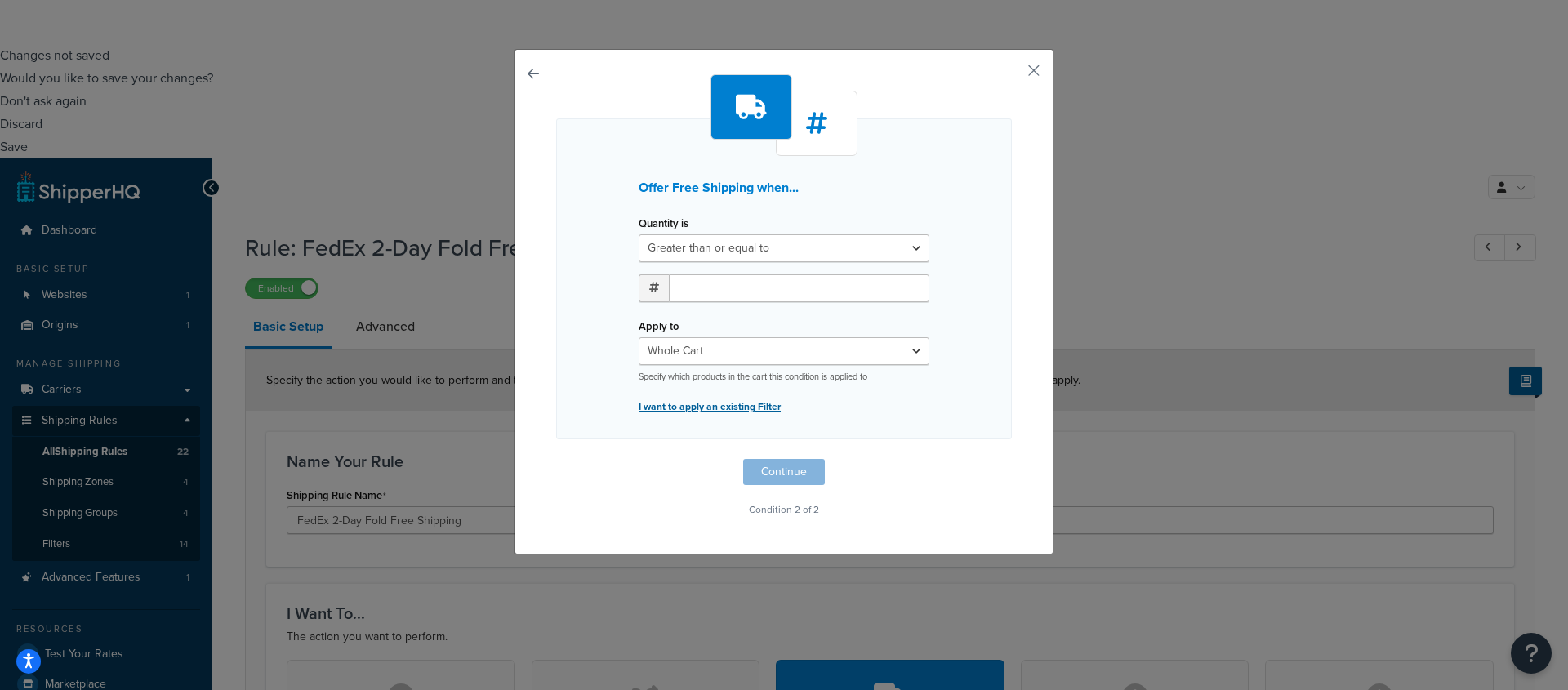
click at [742, 406] on p "I want to apply an existing Filter" at bounding box center [783, 406] width 290 height 22
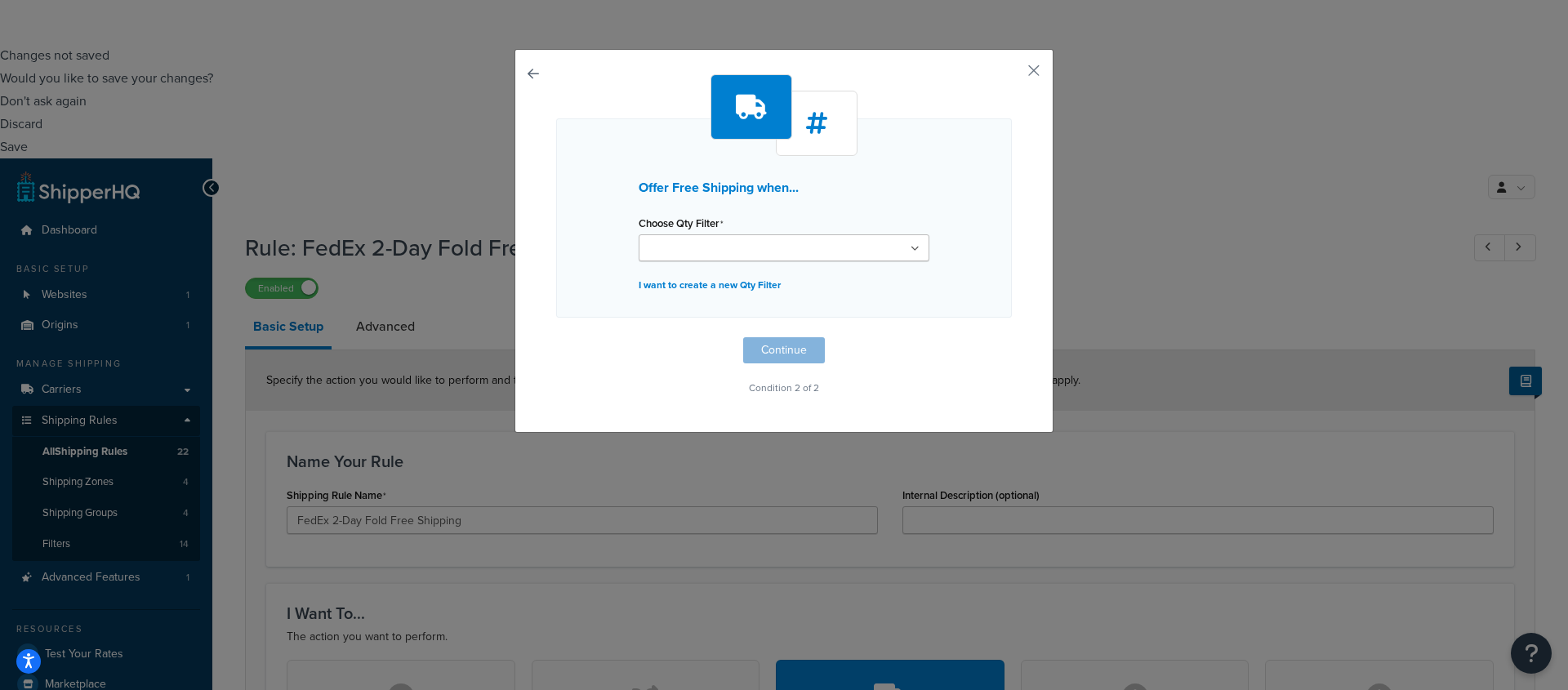
click at [862, 239] on ul at bounding box center [783, 248] width 290 height 27
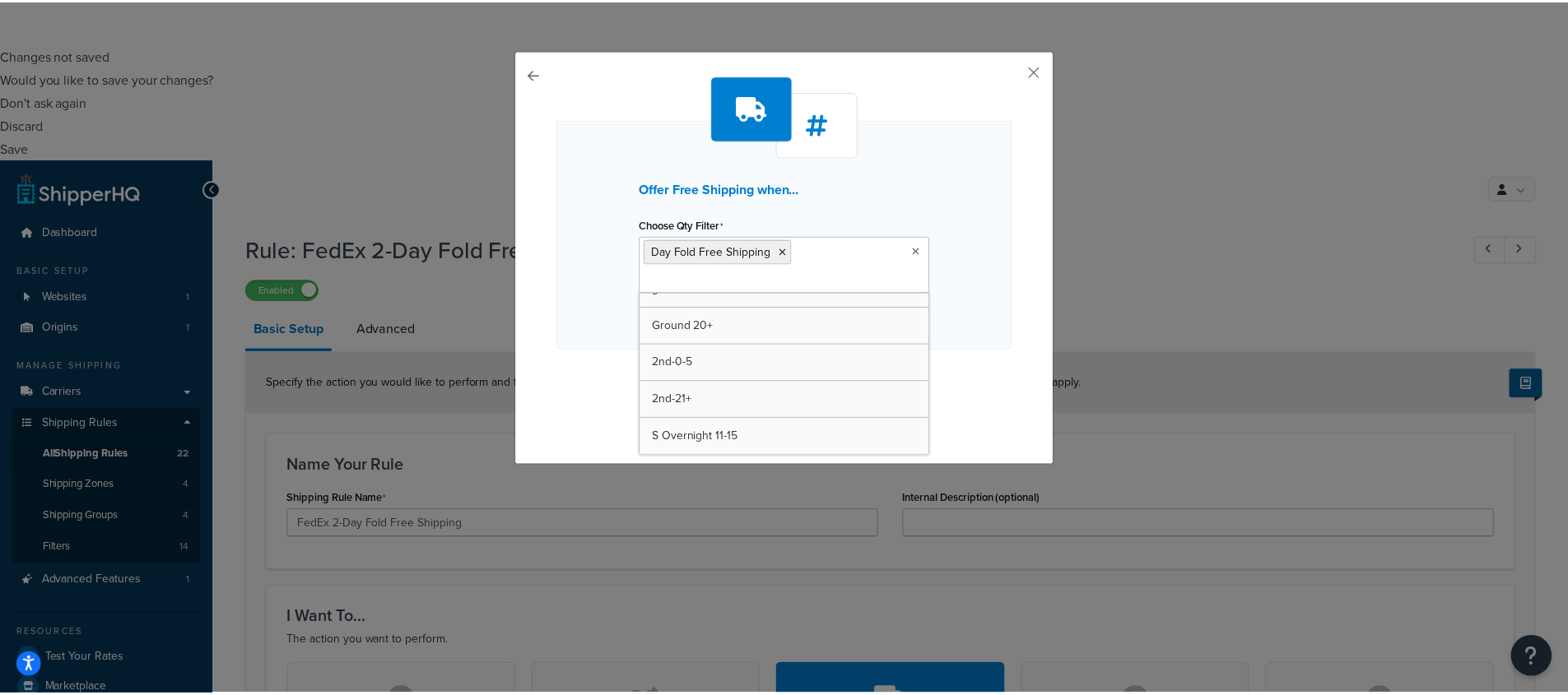
scroll to position [96, 0]
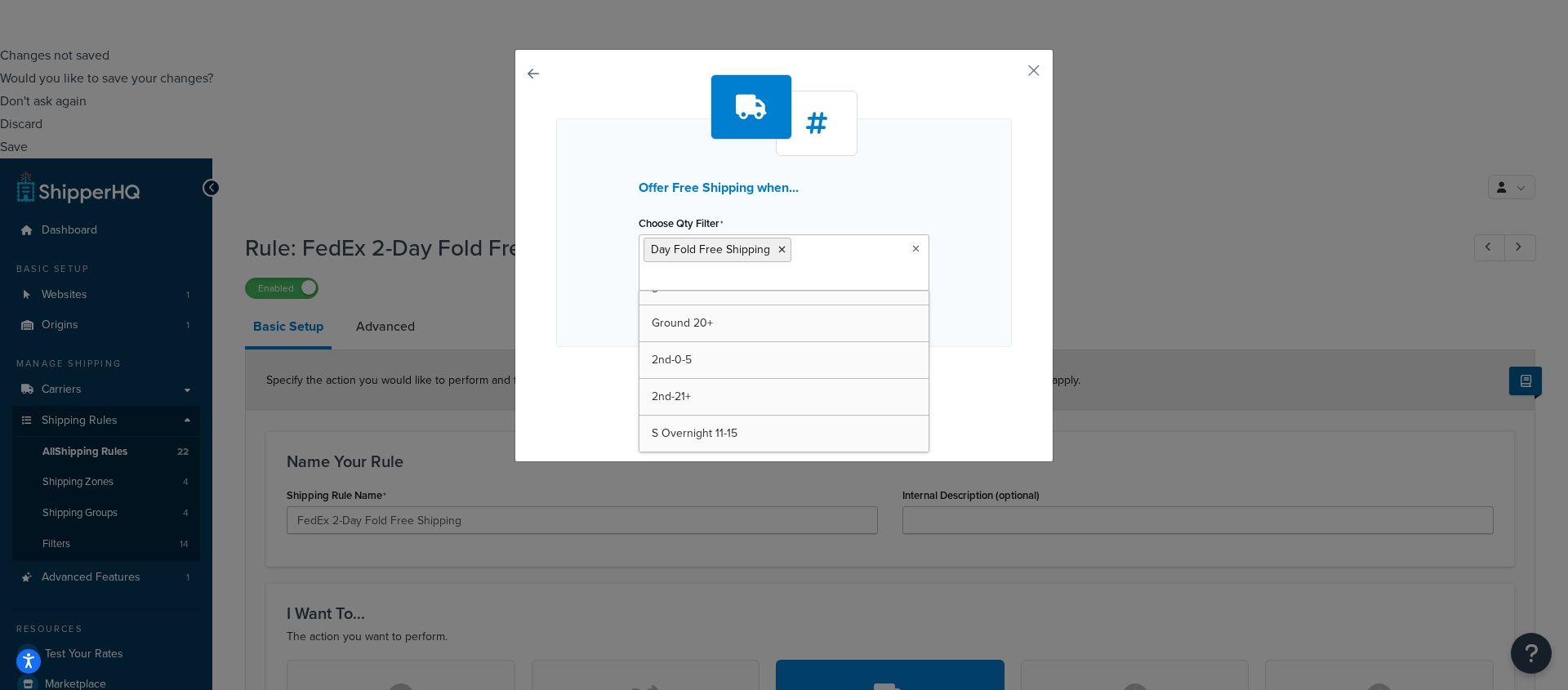
click at [1013, 358] on div "Offer Free Shipping when... Choose Qty Filter Day Fold Free Shipping Ground 6-1…" at bounding box center [784, 256] width 539 height 414
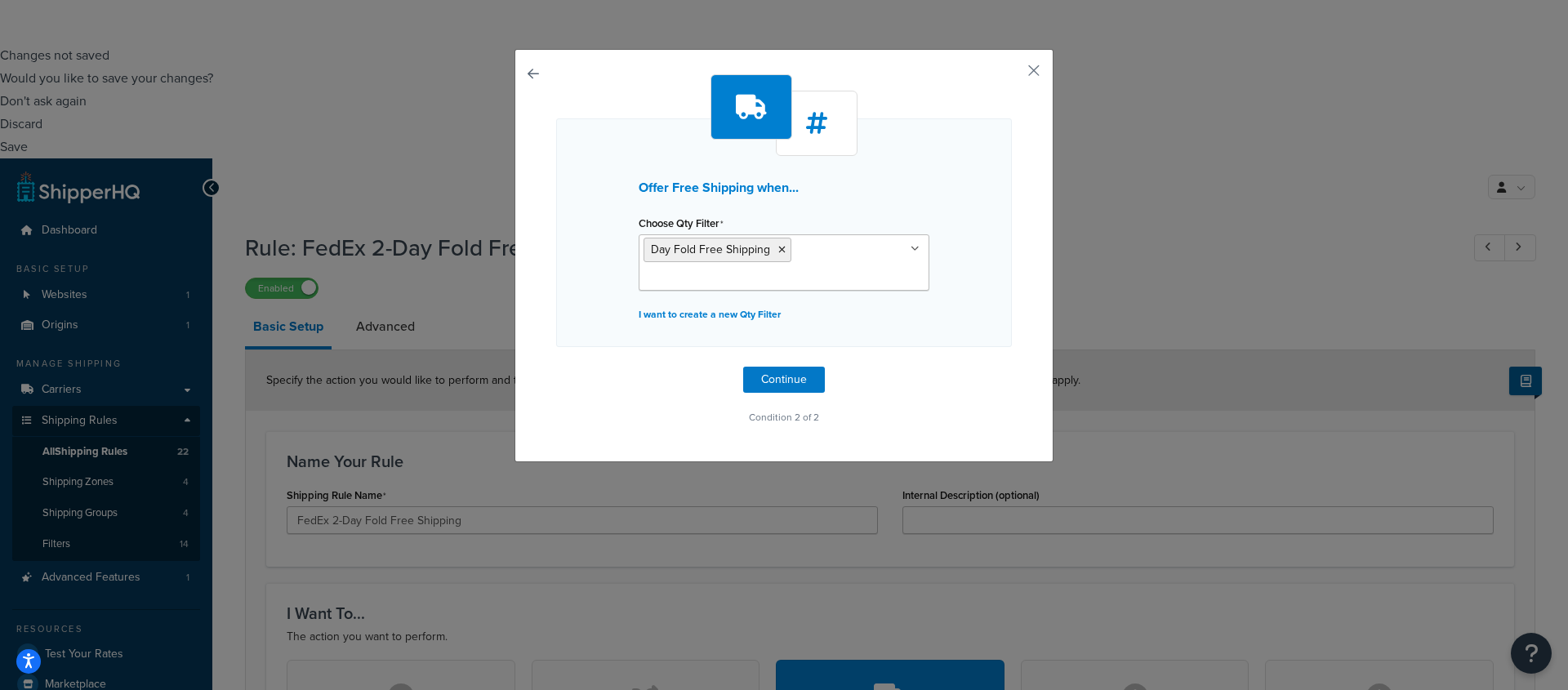
click at [802, 392] on div "Offer Free Shipping when... Choose Qty Filter Day Fold Free Shipping Ground 6-1…" at bounding box center [784, 251] width 456 height 355
click at [802, 388] on button "Continue" at bounding box center [784, 380] width 82 height 26
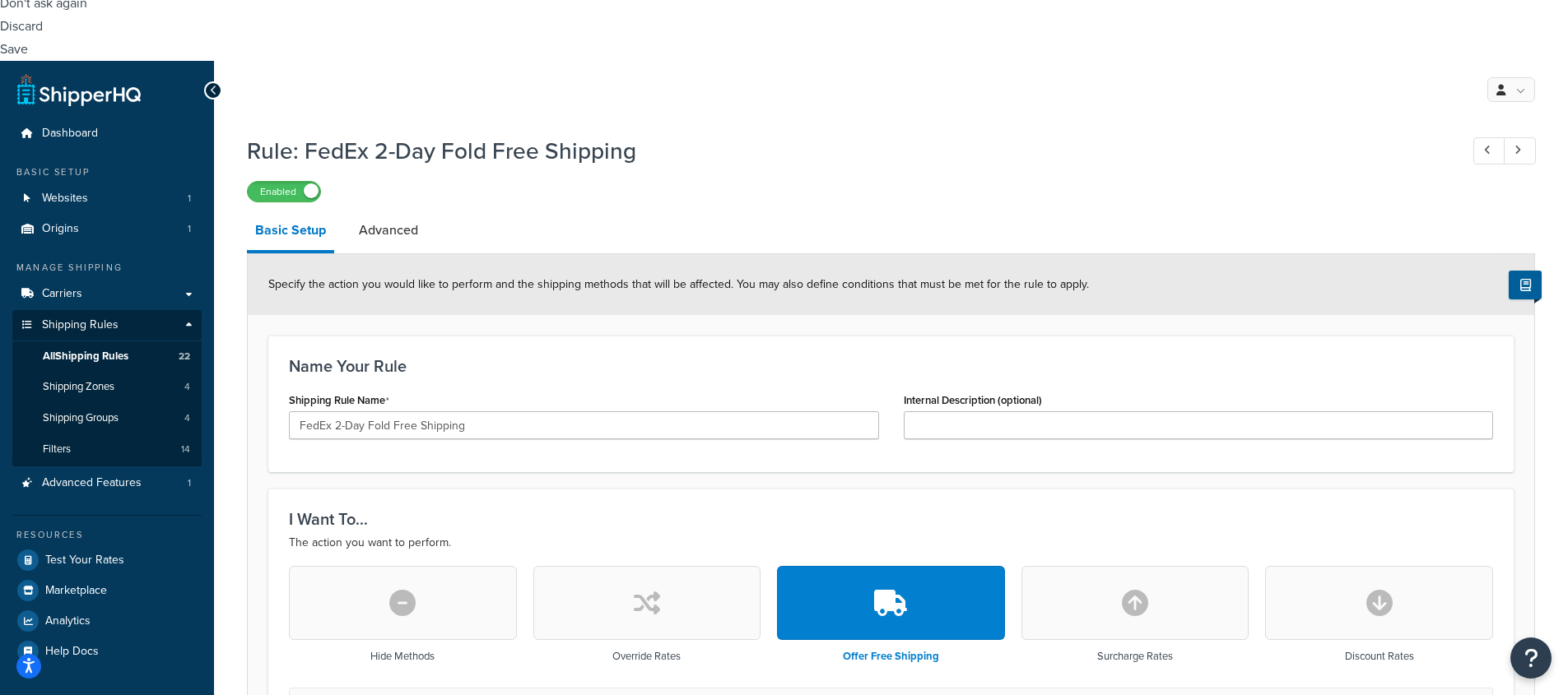
scroll to position [946, 0]
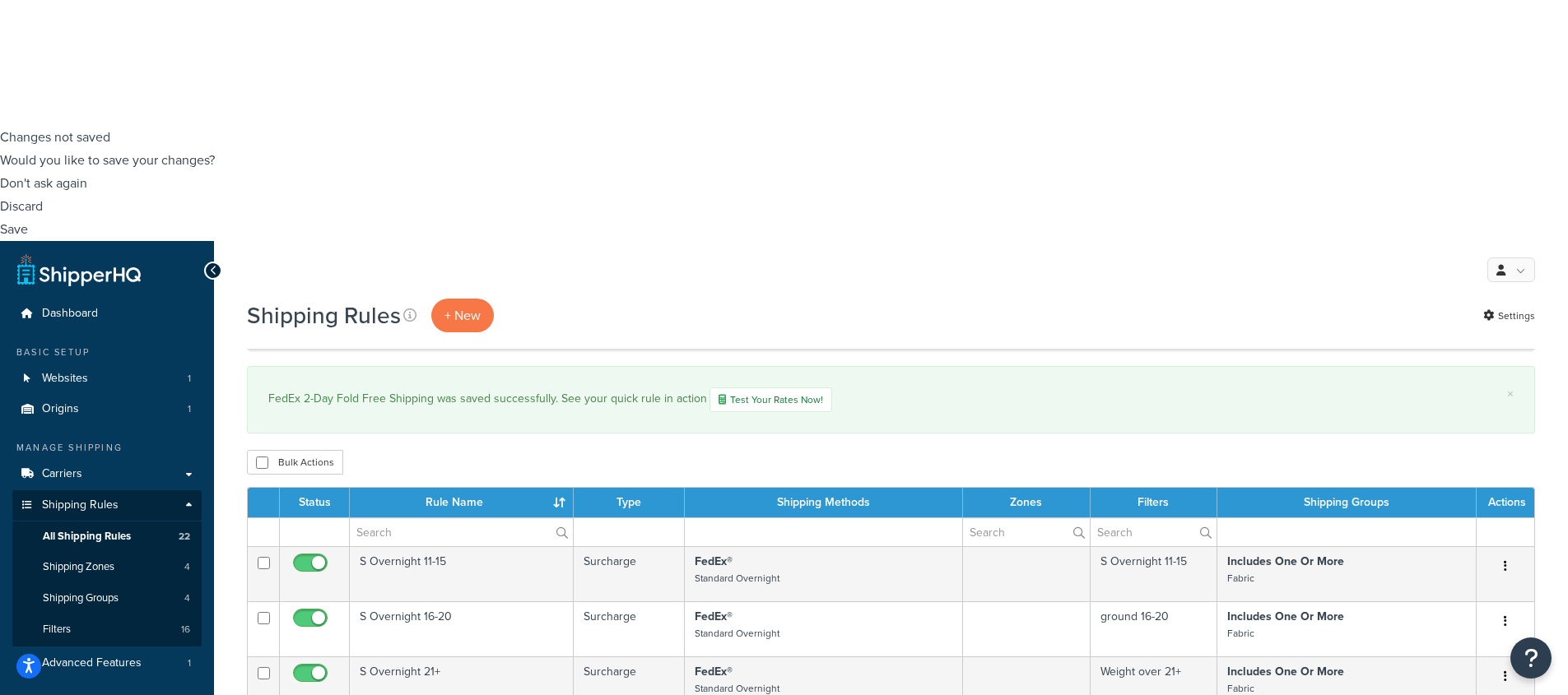
scroll to position [586, 0]
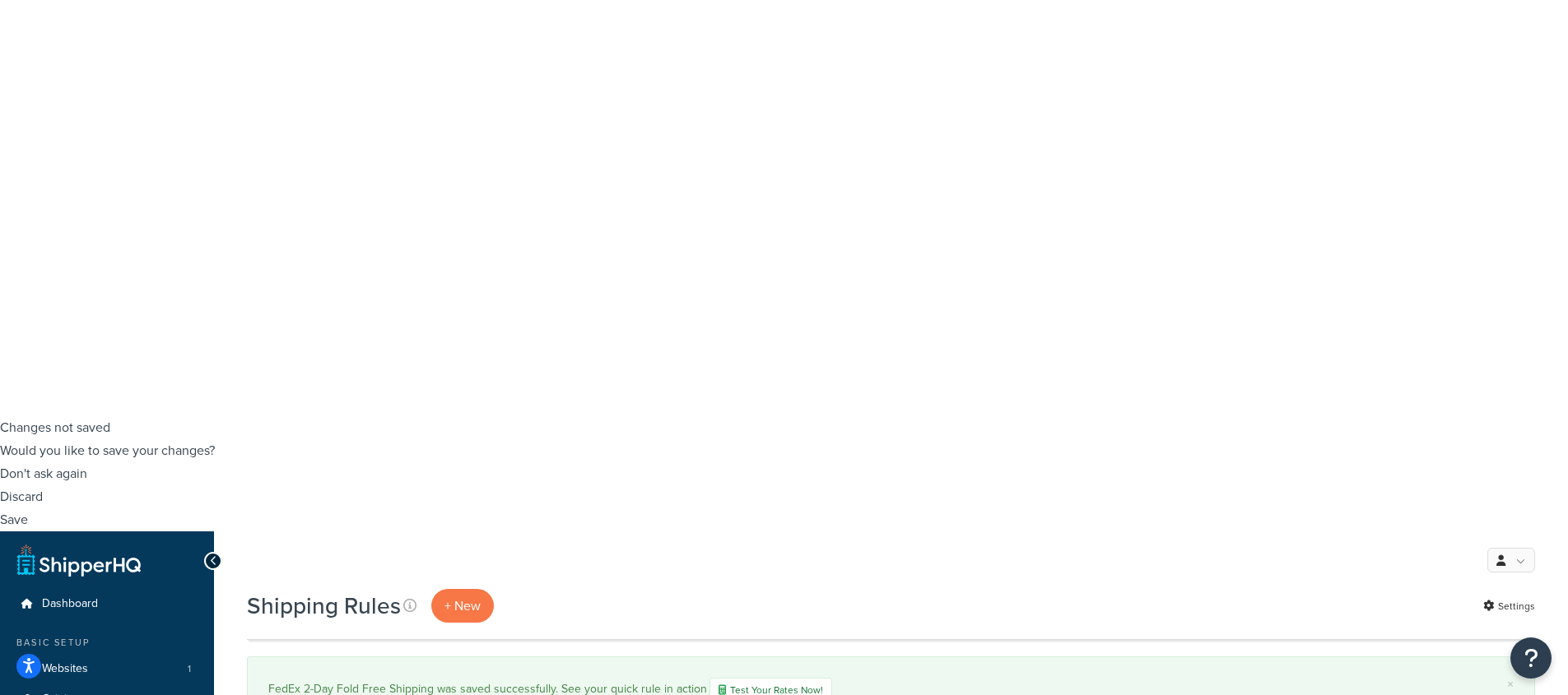
scroll to position [250, 0]
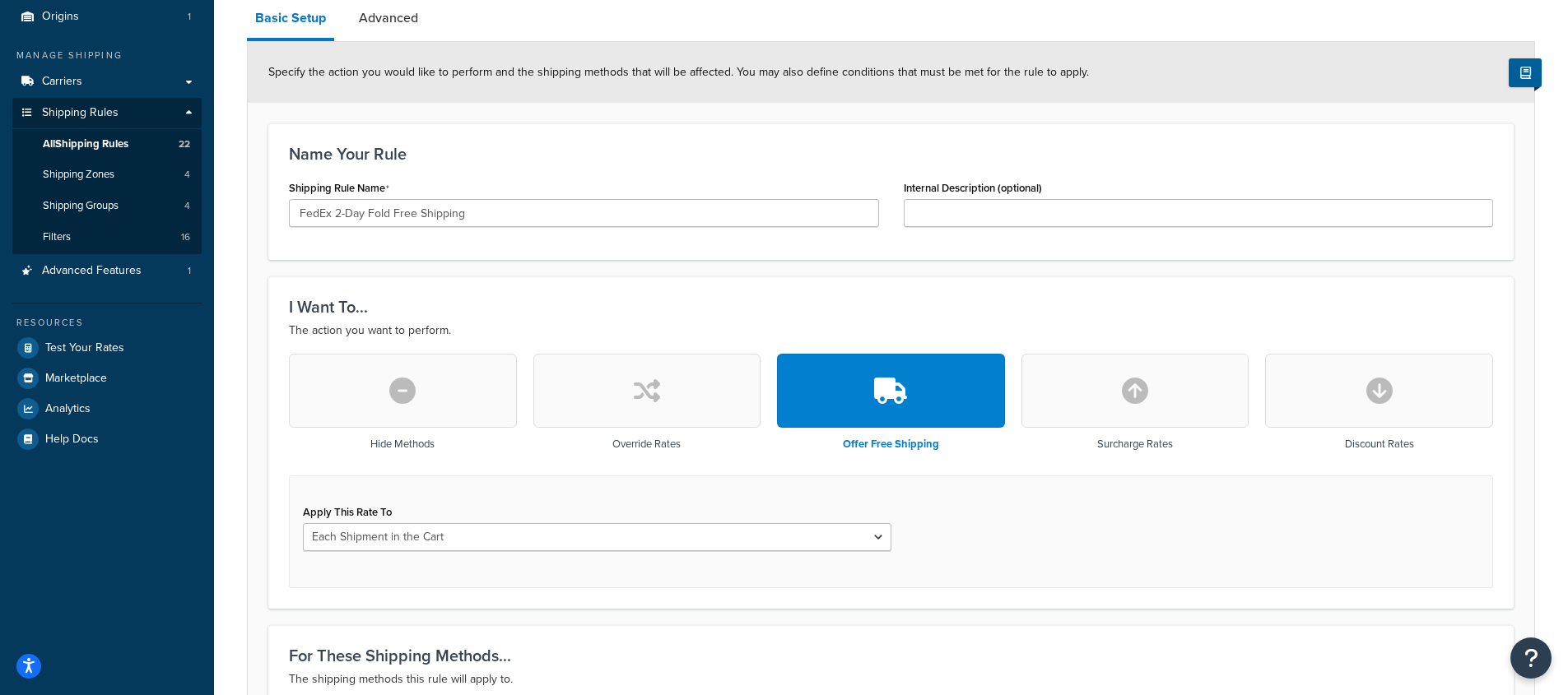
scroll to position [132, 0]
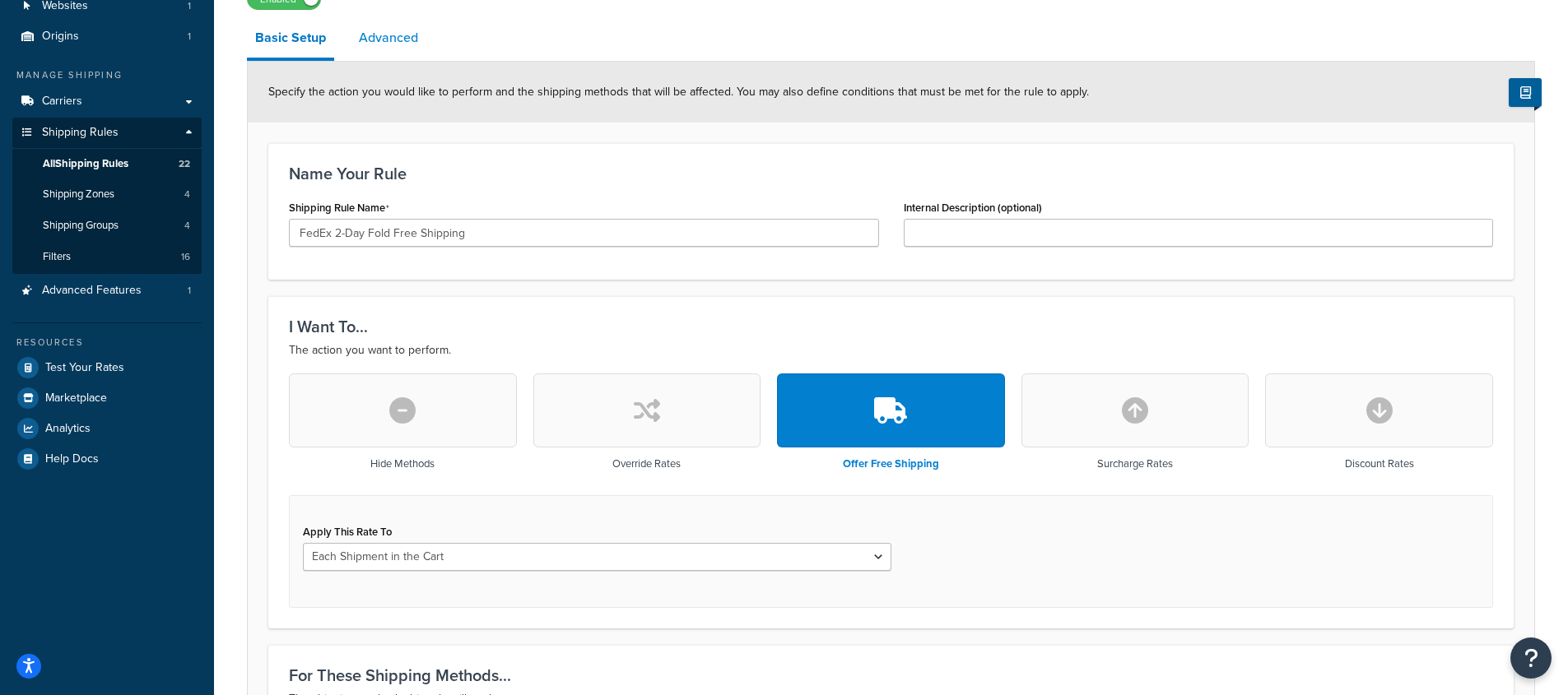
click at [375, 48] on link "Advanced" at bounding box center [388, 38] width 75 height 39
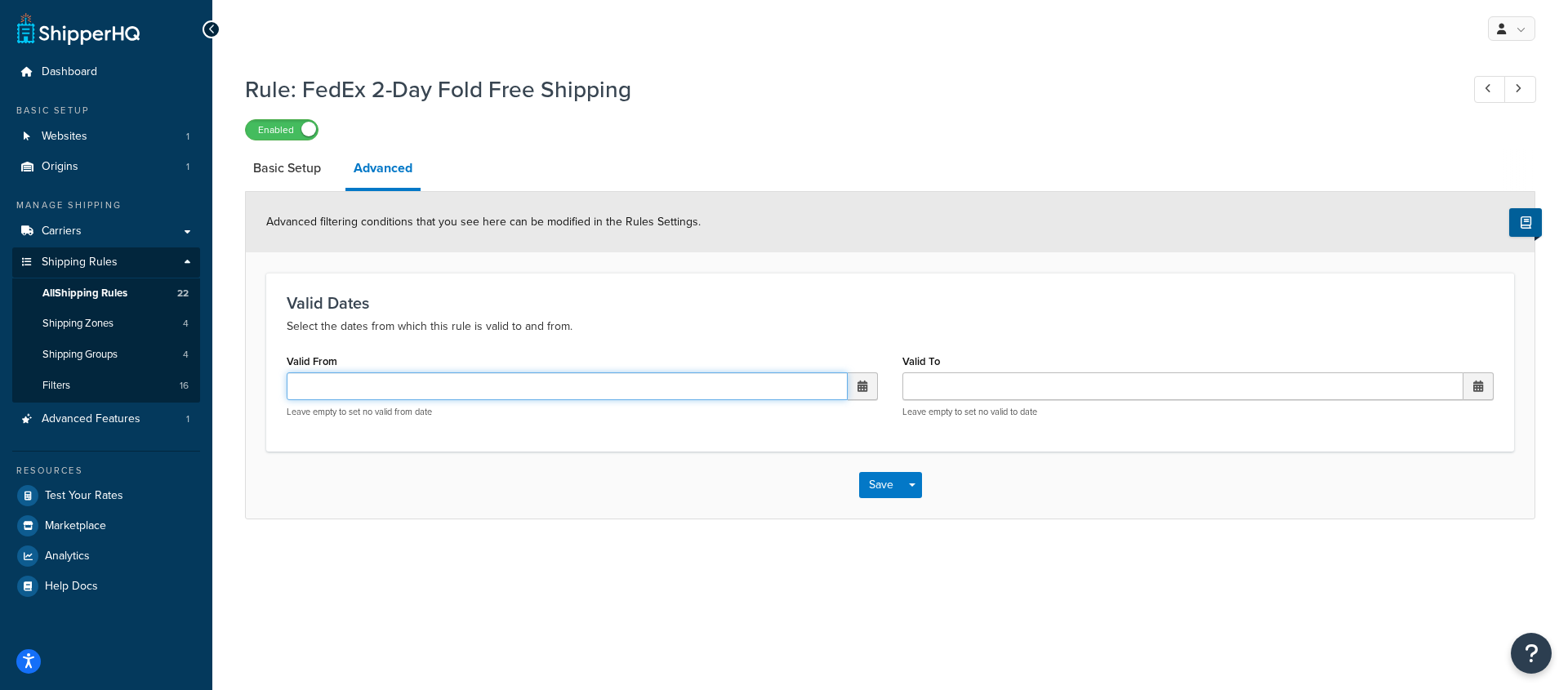
click at [601, 380] on input "Valid From" at bounding box center [567, 386] width 561 height 27
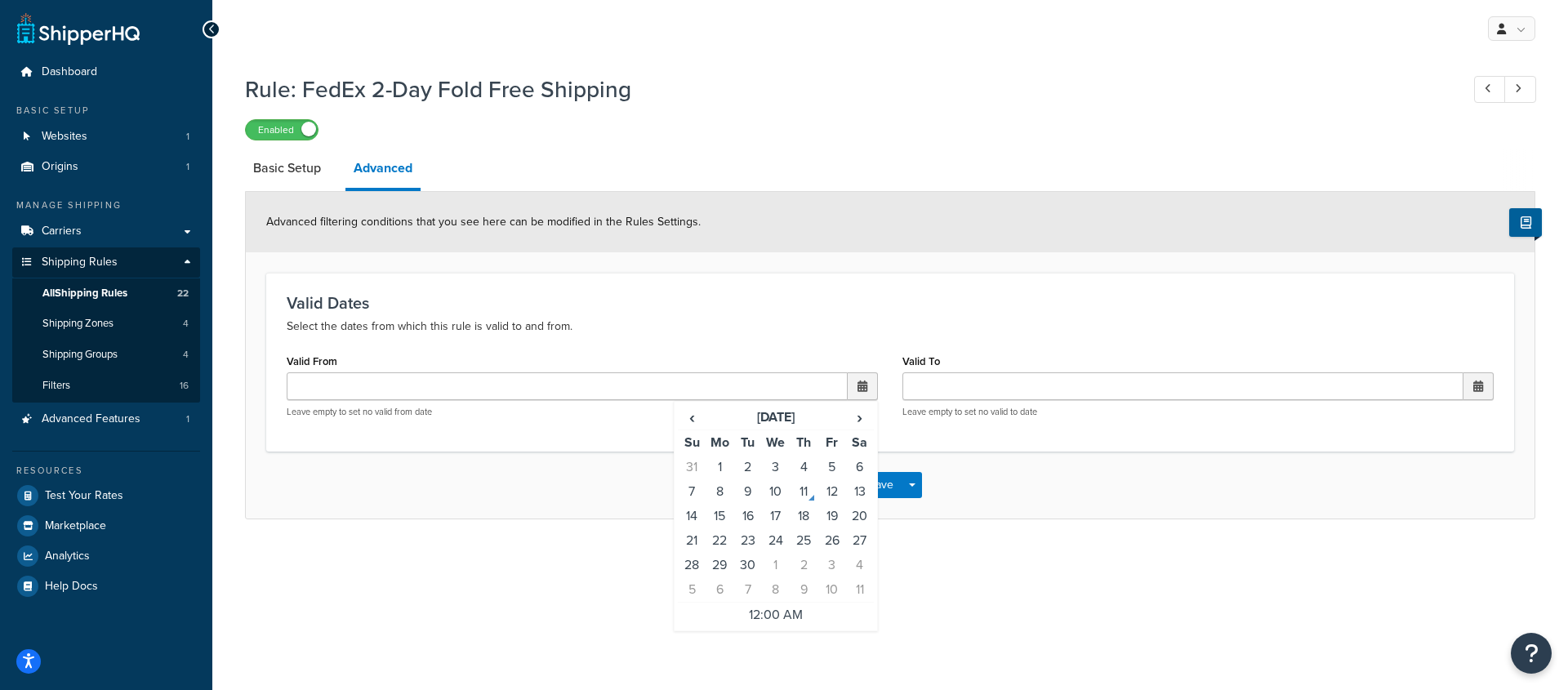
click at [634, 301] on h3 "Valid Dates" at bounding box center [890, 303] width 1208 height 18
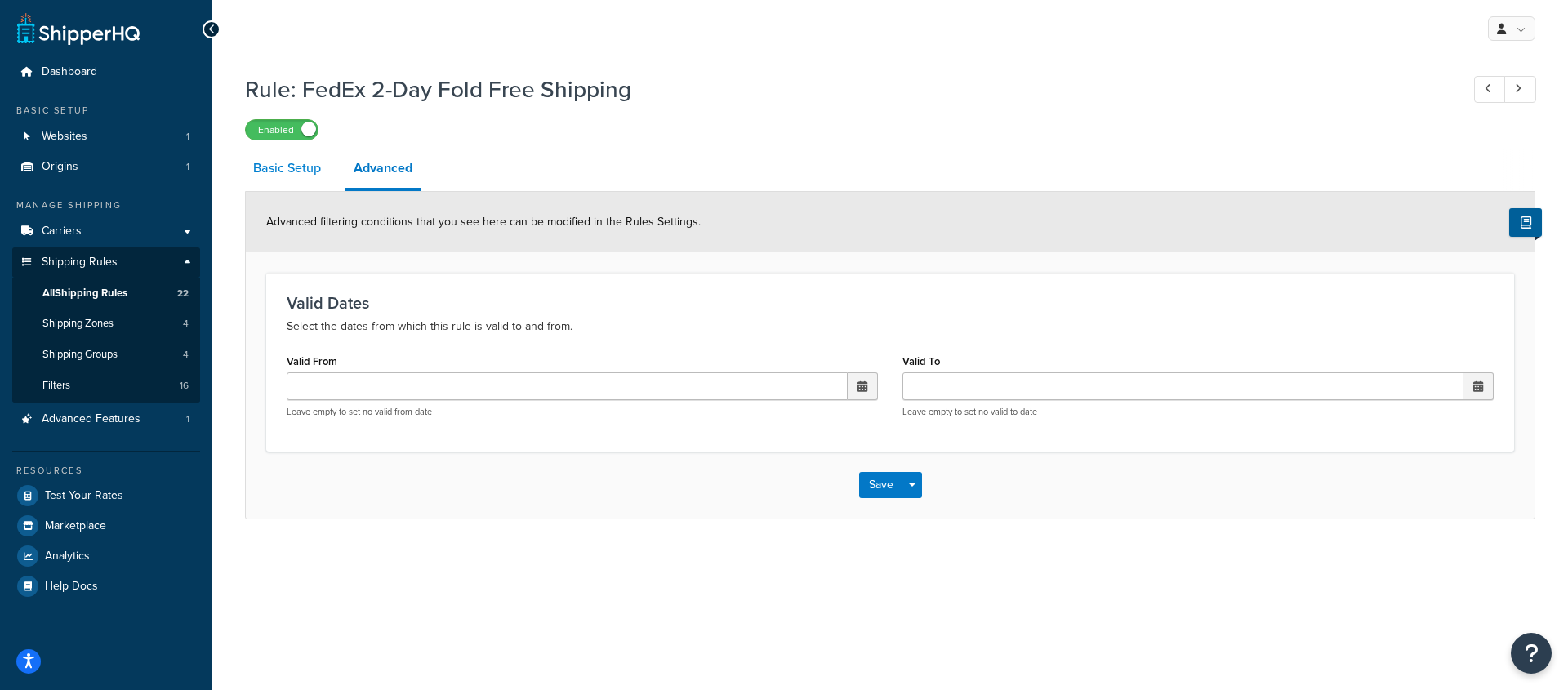
click at [262, 176] on link "Basic Setup" at bounding box center [286, 168] width 84 height 39
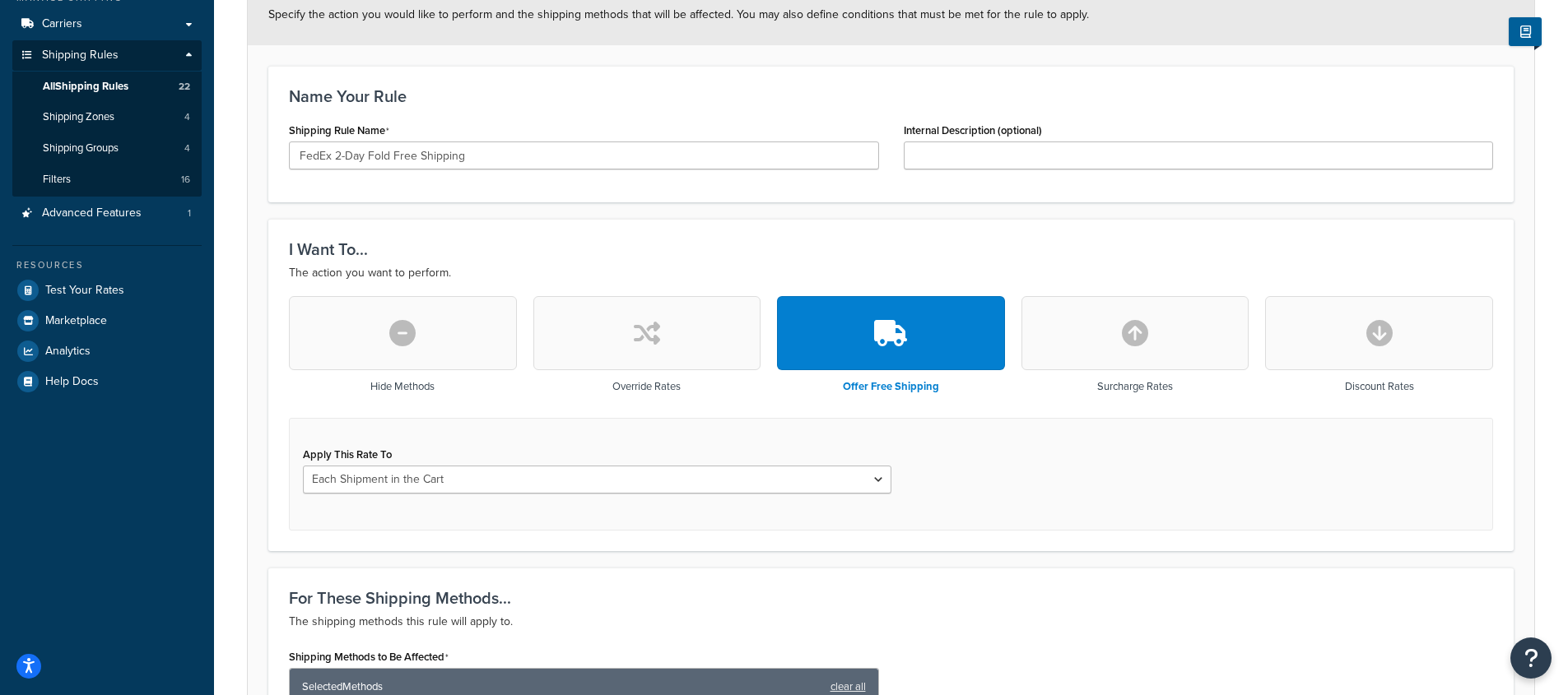
scroll to position [261, 0]
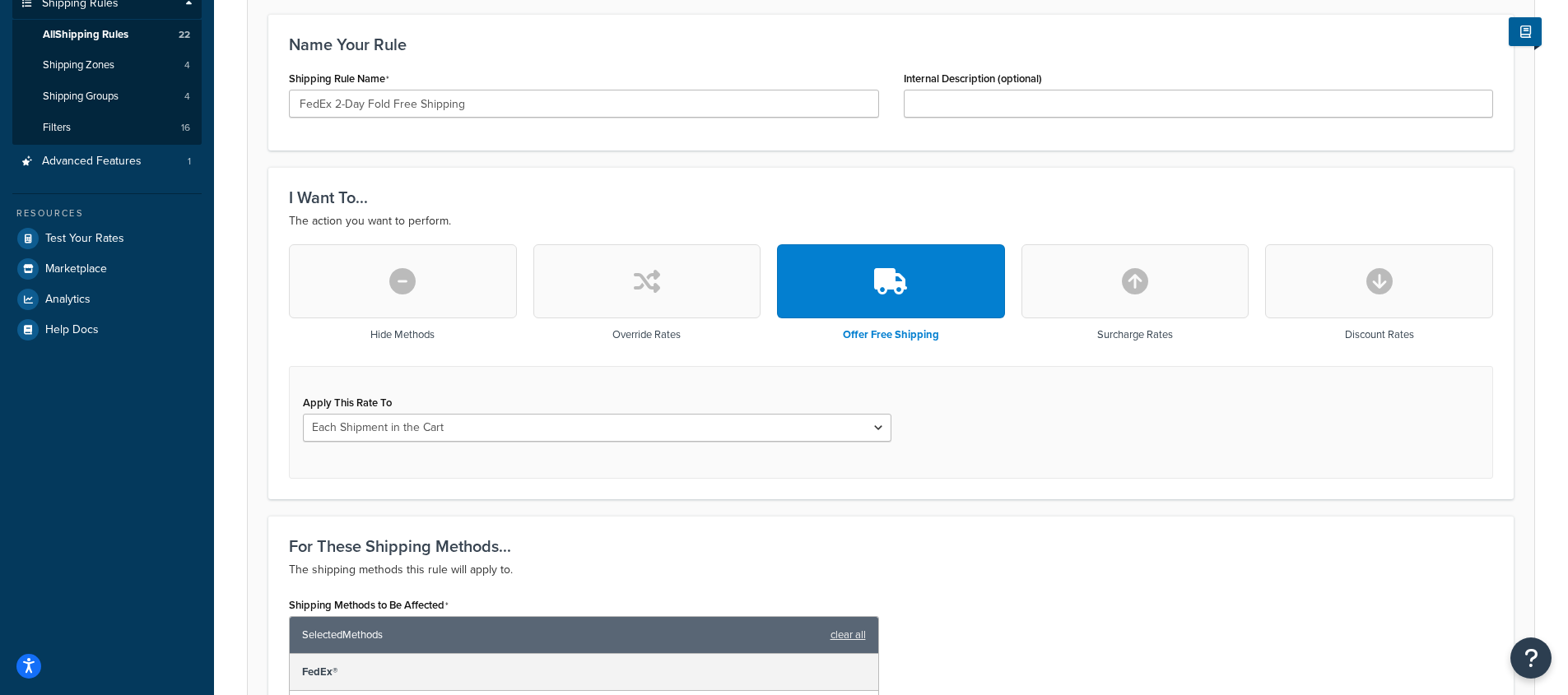
click at [619, 276] on button "button" at bounding box center [647, 281] width 228 height 74
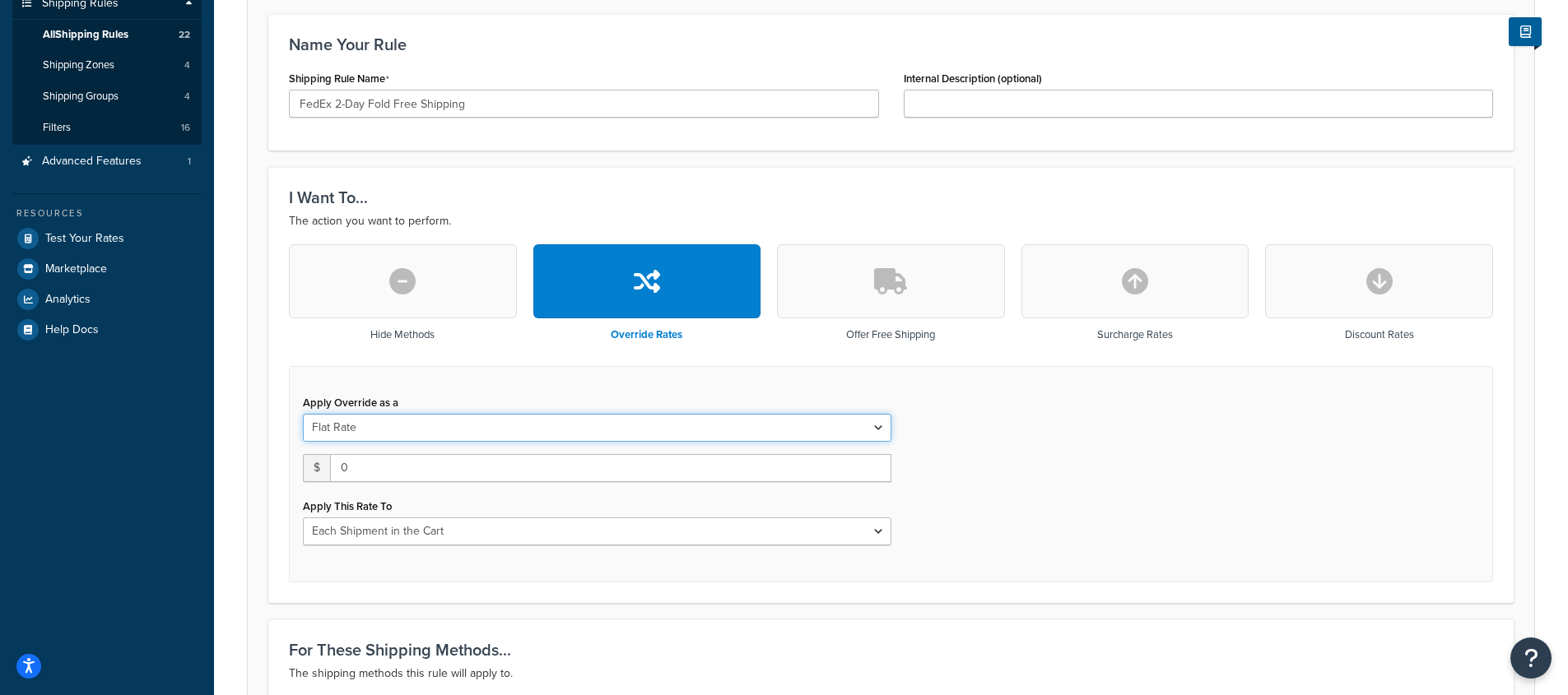
click at [693, 425] on select "Flat Rate Percentage Flat Rate & Percentage" at bounding box center [597, 428] width 589 height 28
click at [577, 469] on input "0" at bounding box center [610, 468] width 561 height 28
click at [963, 492] on div "Apply Override as a Flat Rate Percentage Flat Rate & Percentage $ 0 Apply This …" at bounding box center [890, 475] width 1204 height 216
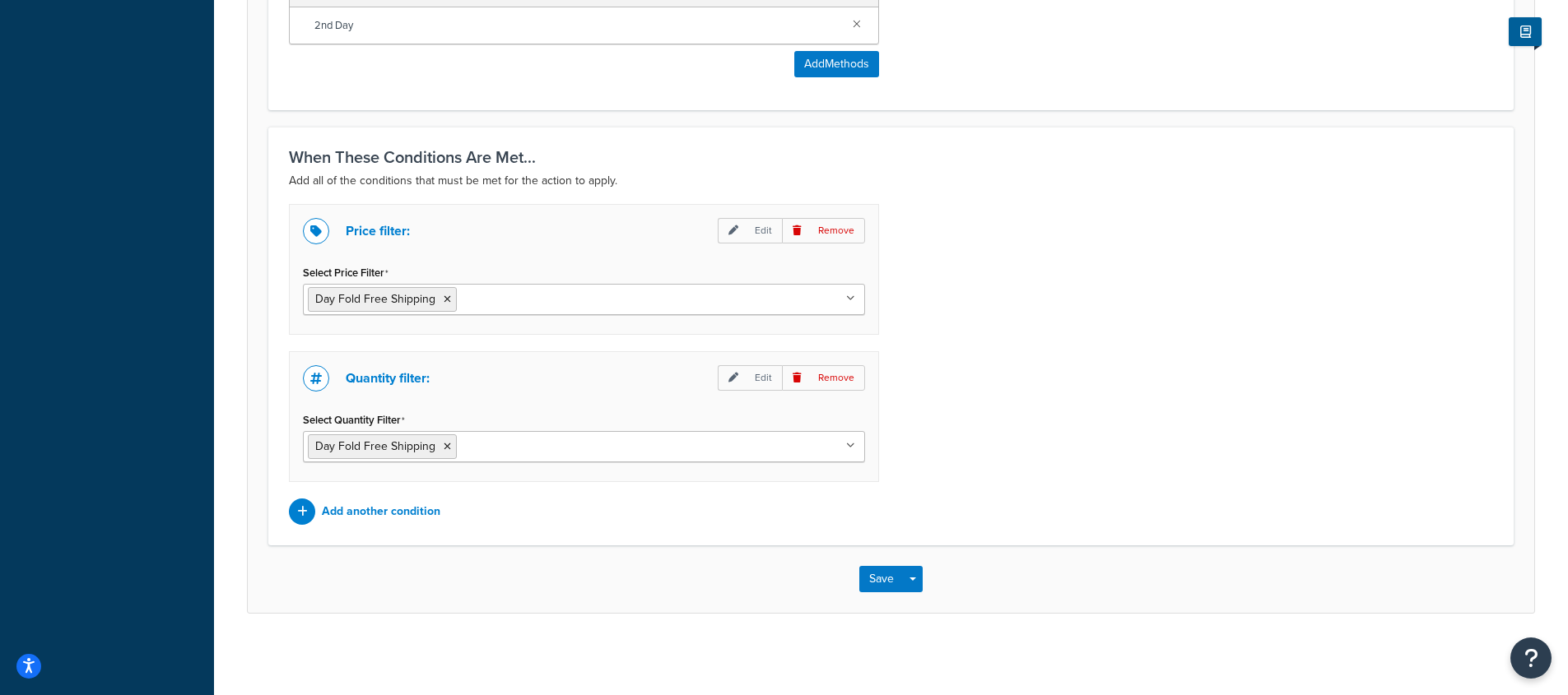
scroll to position [1049, 0]
click at [880, 578] on button "Save" at bounding box center [881, 578] width 44 height 26
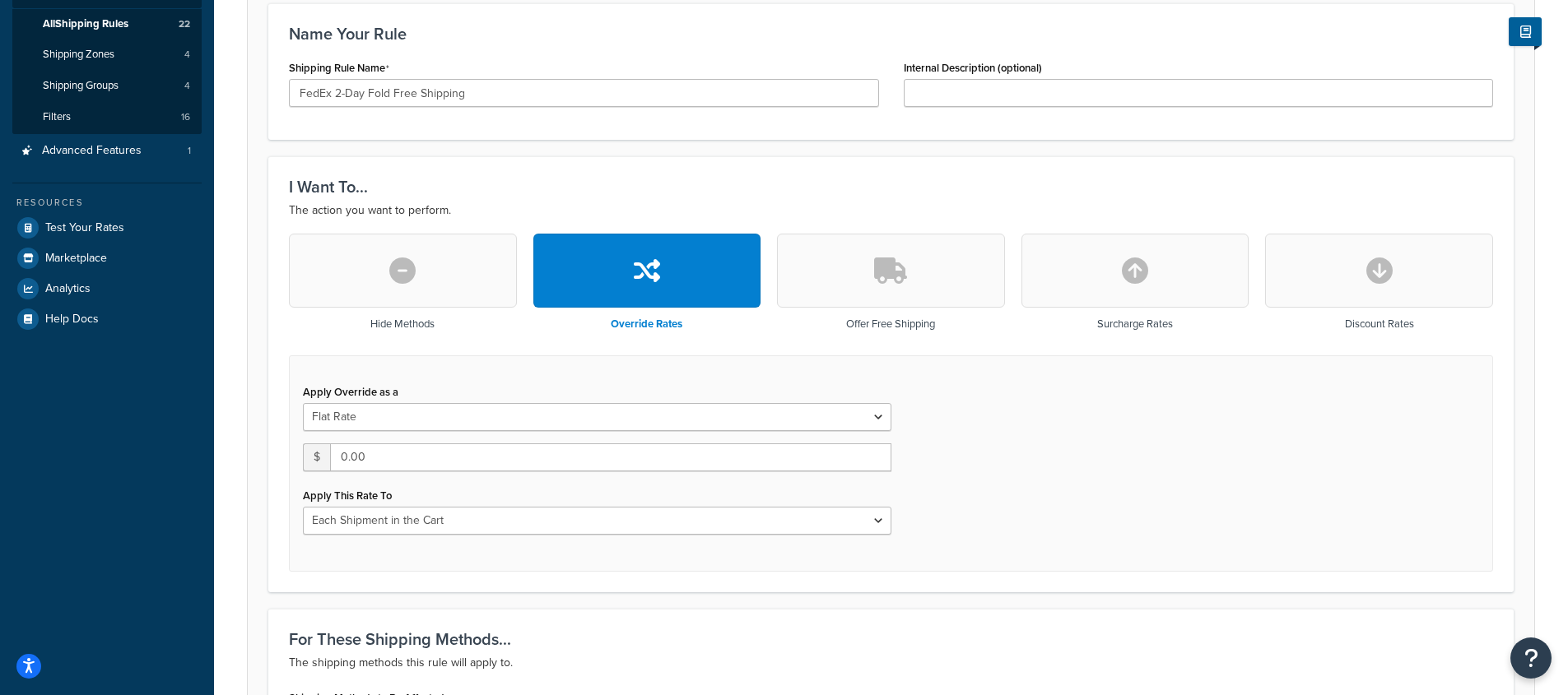
scroll to position [404, 0]
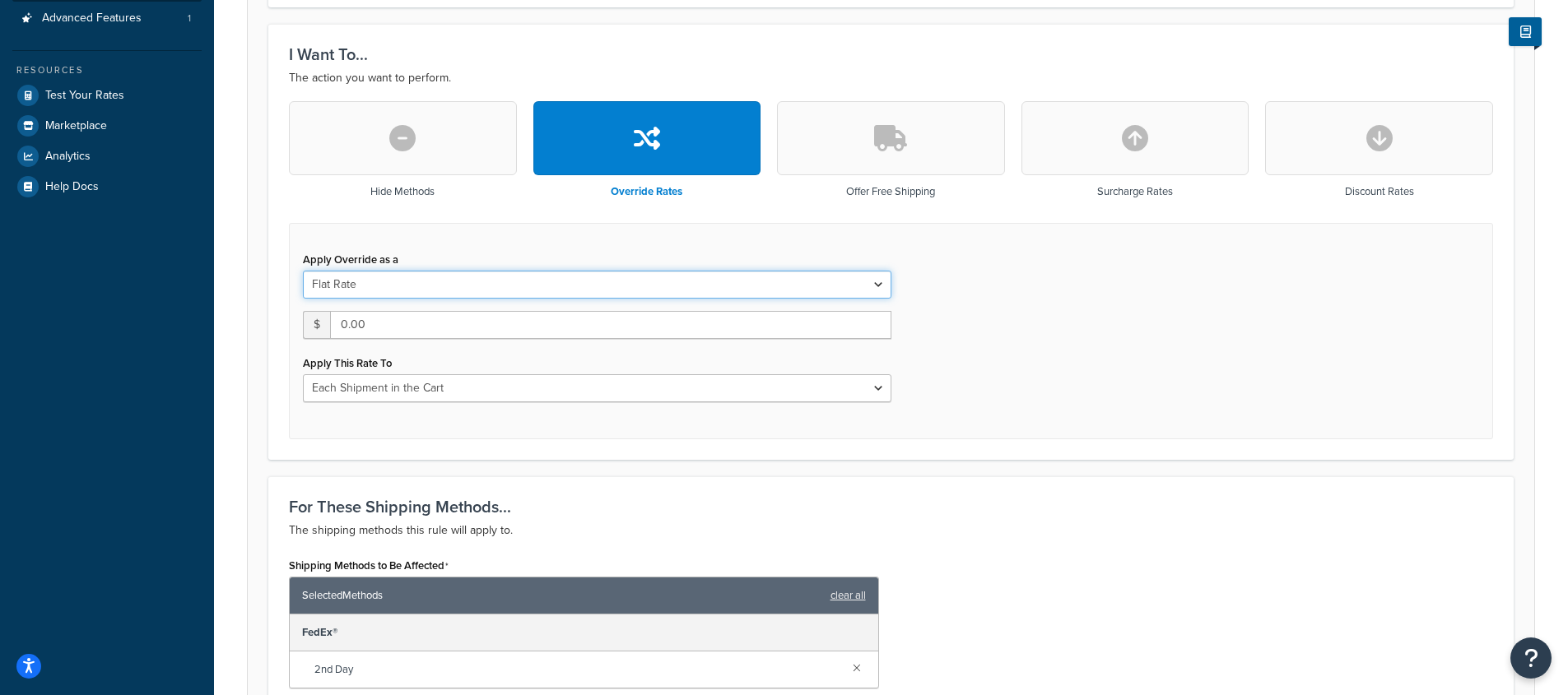
click at [736, 289] on select "Flat Rate Percentage Flat Rate & Percentage" at bounding box center [597, 284] width 589 height 28
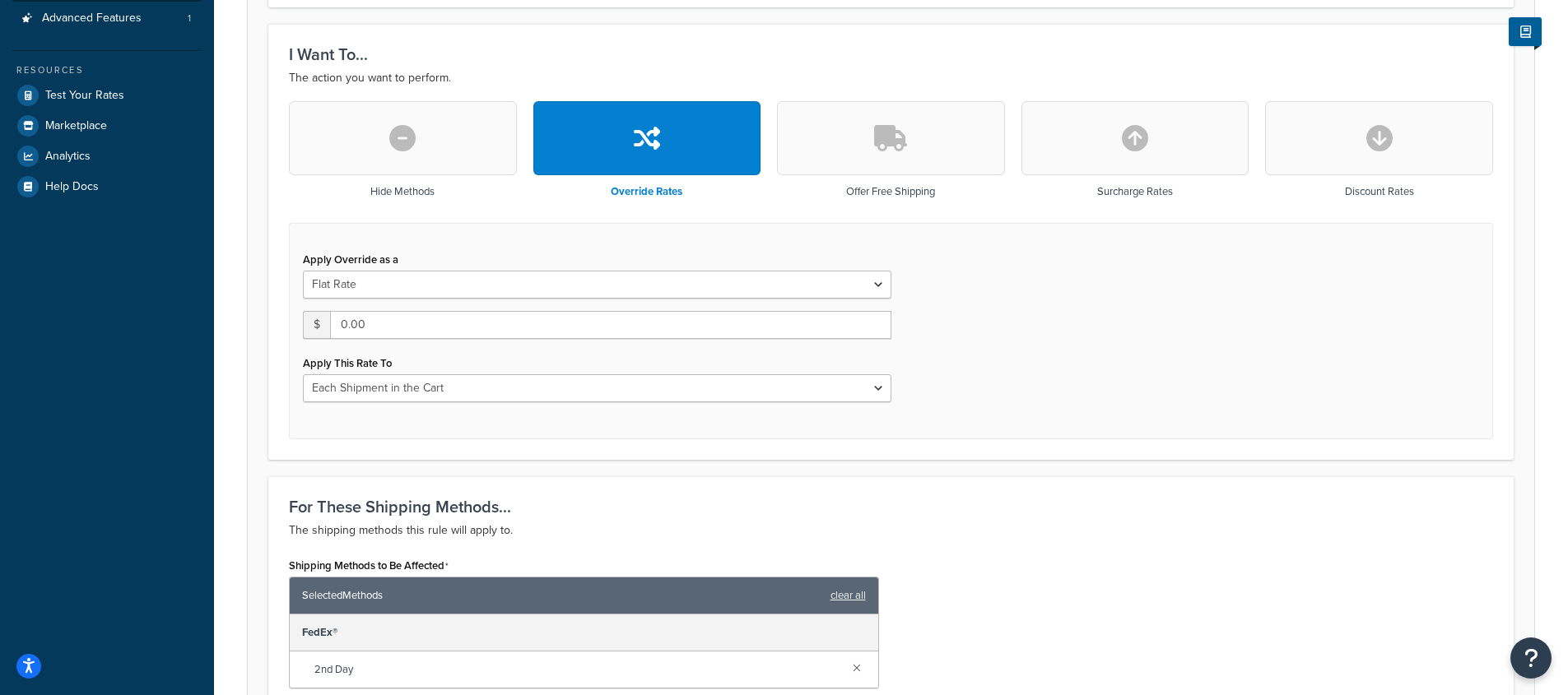
click at [825, 298] on div "Apply Override as a Flat Rate Percentage Flat Rate & Percentage $ 0.00 Apply Th…" at bounding box center [596, 324] width 613 height 155
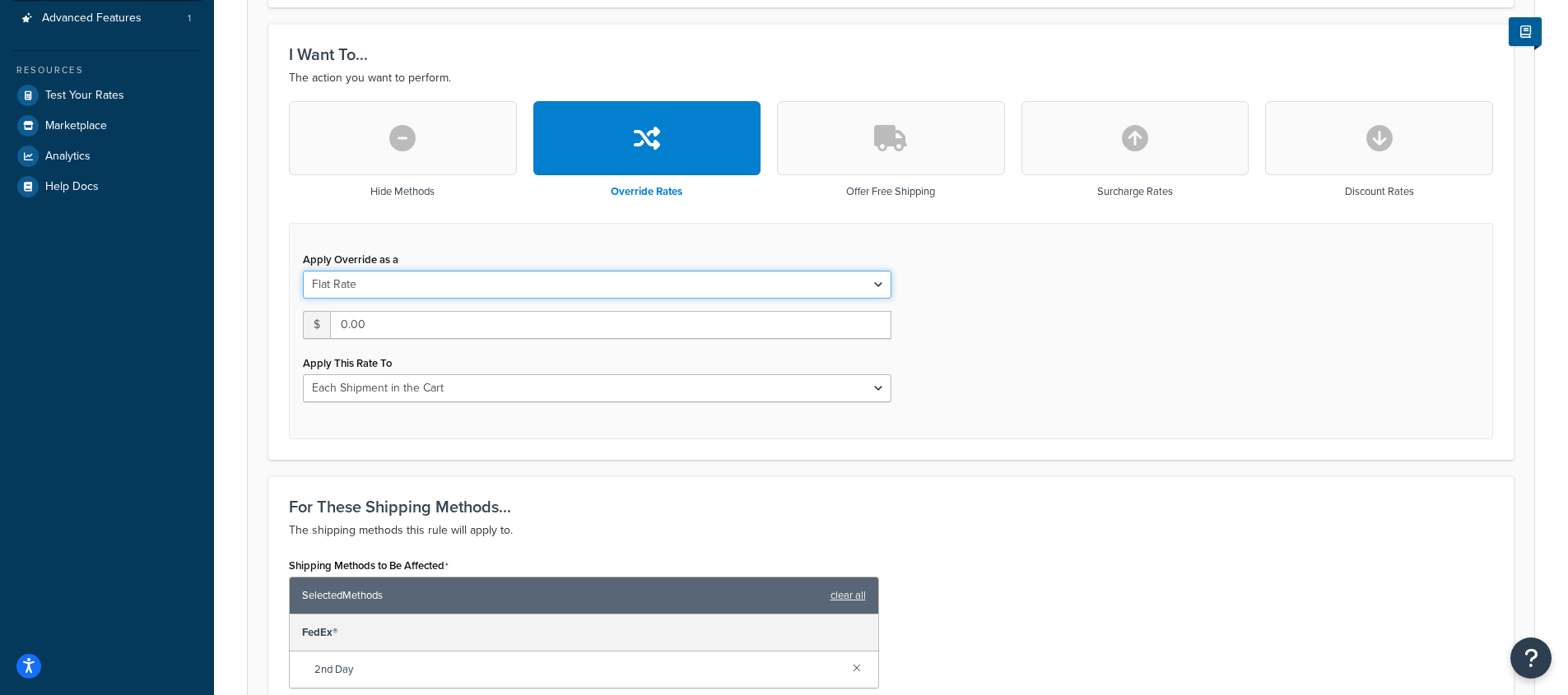
click at [826, 289] on select "Flat Rate Percentage Flat Rate & Percentage" at bounding box center [597, 284] width 589 height 28
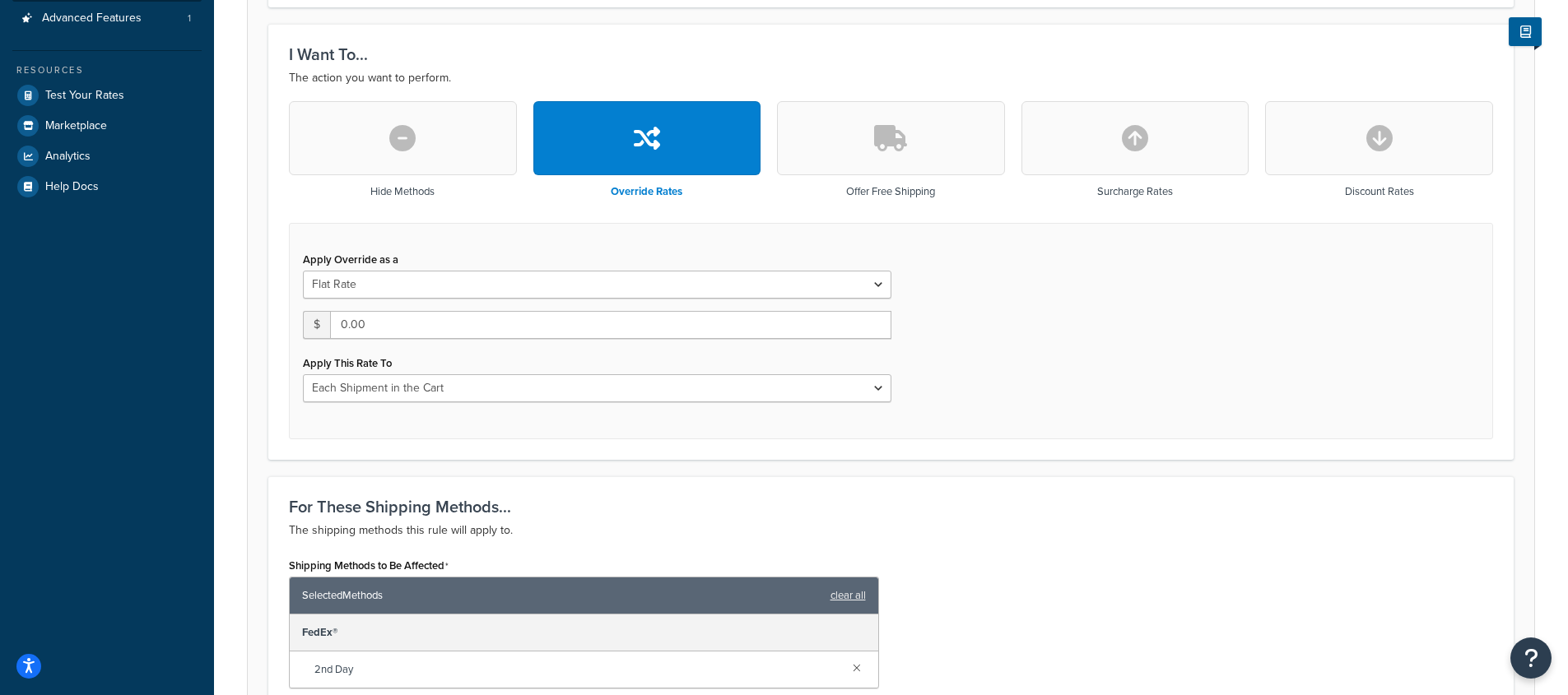
click at [1015, 452] on div "I Want To... The action you want to perform. Hide Methods Override Rates Offer …" at bounding box center [890, 241] width 1245 height 435
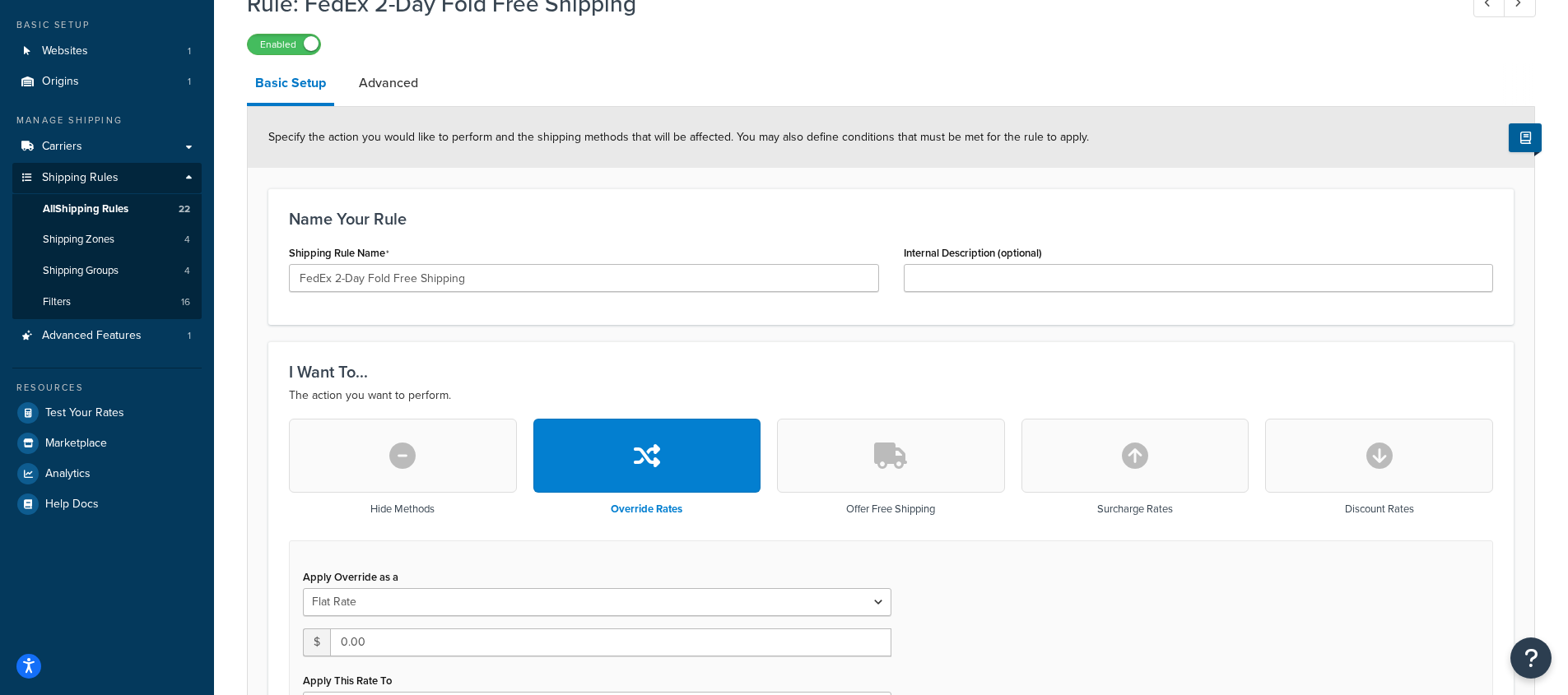
scroll to position [0, 0]
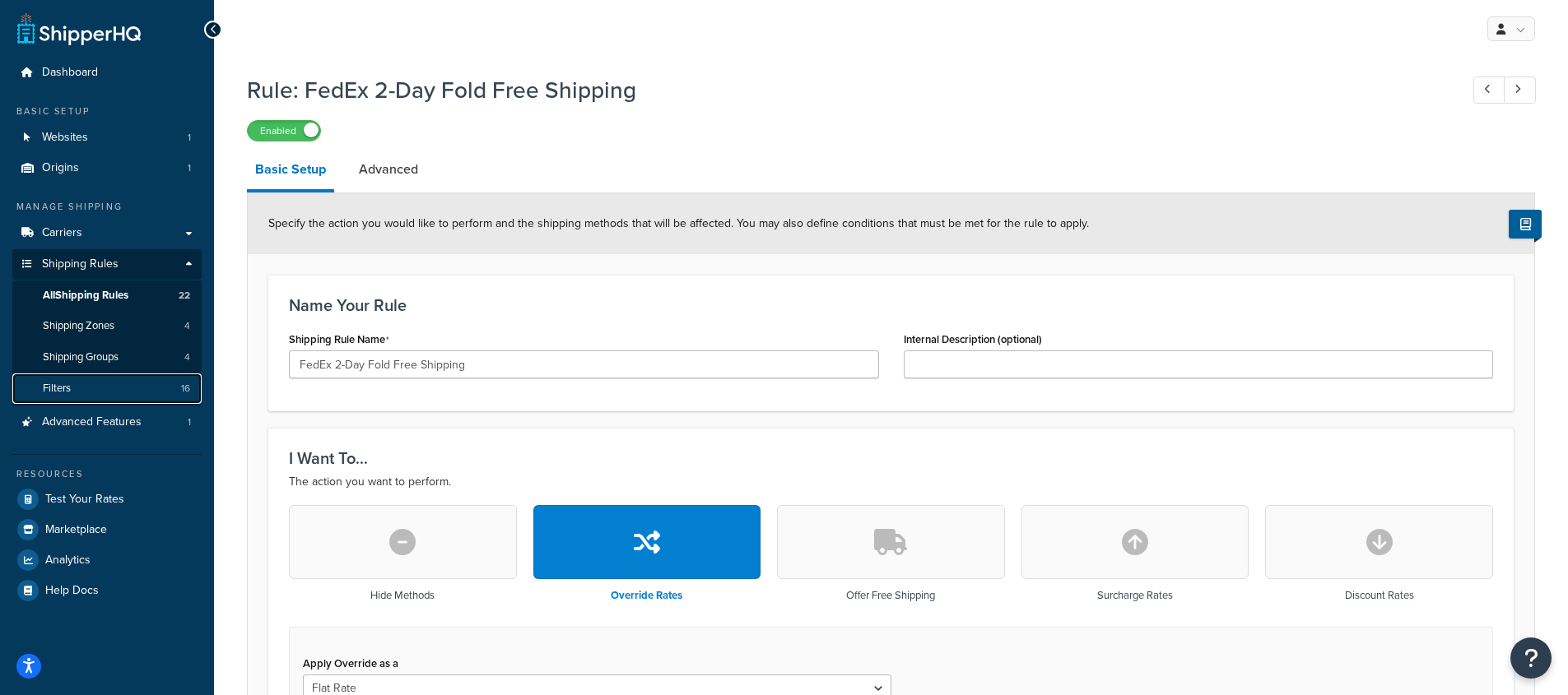
click at [85, 378] on link "Filters 16" at bounding box center [107, 389] width 190 height 30
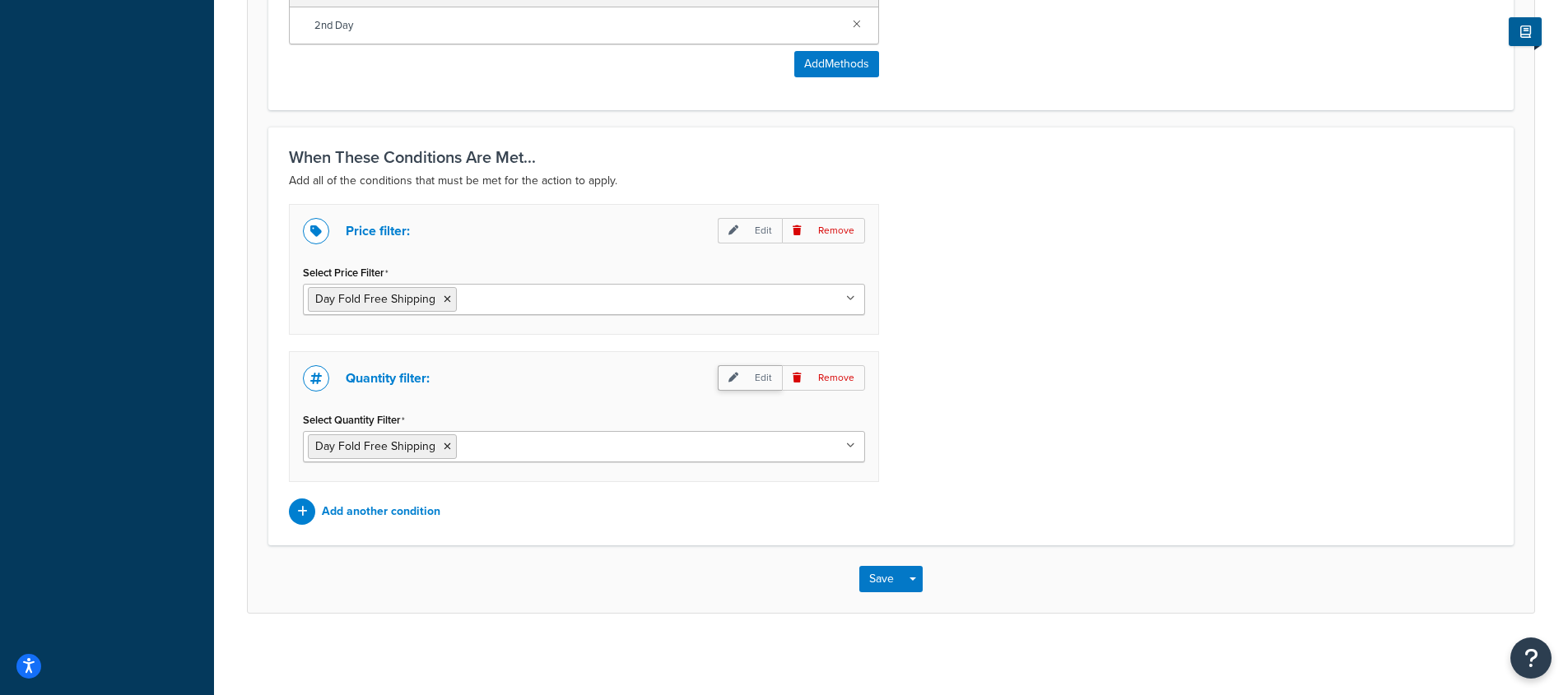
scroll to position [1049, 0]
click at [870, 584] on button "Save" at bounding box center [881, 578] width 44 height 26
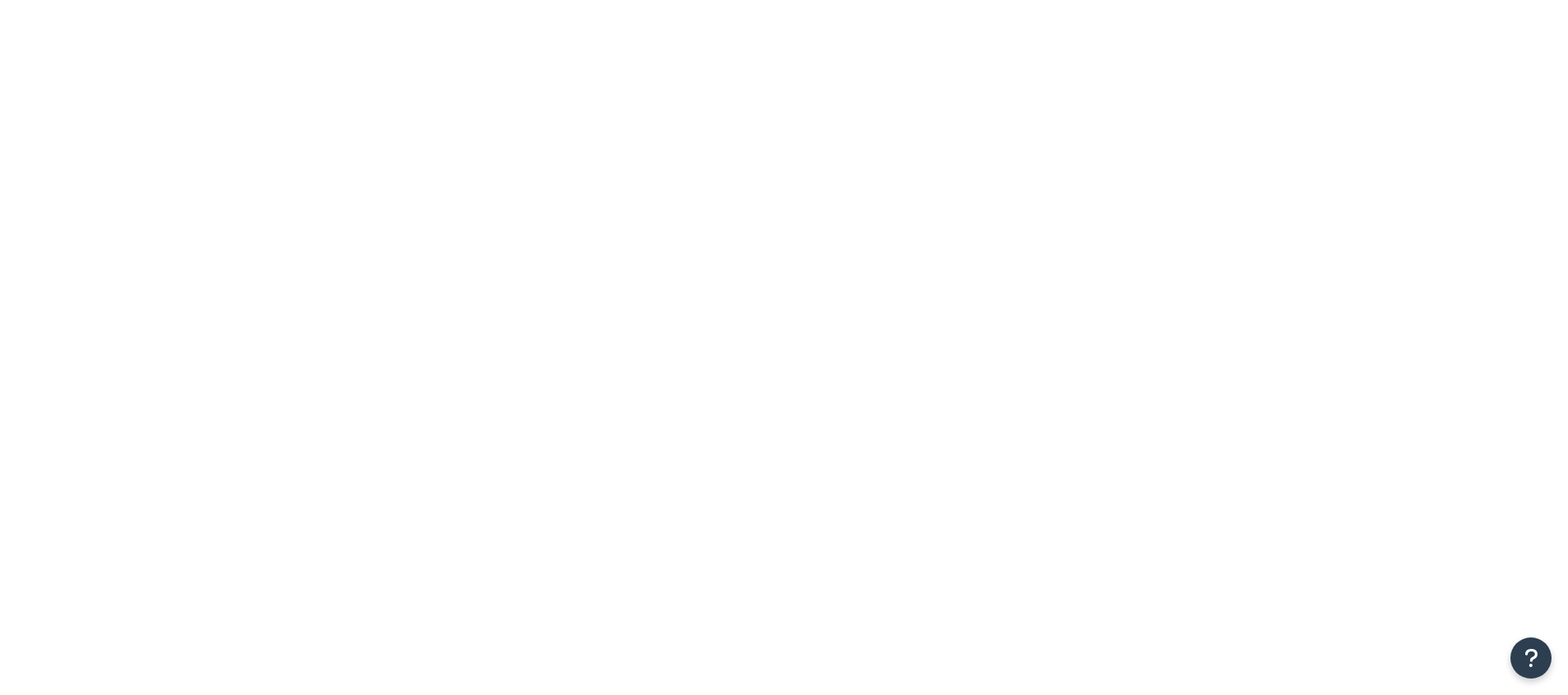
select select "15"
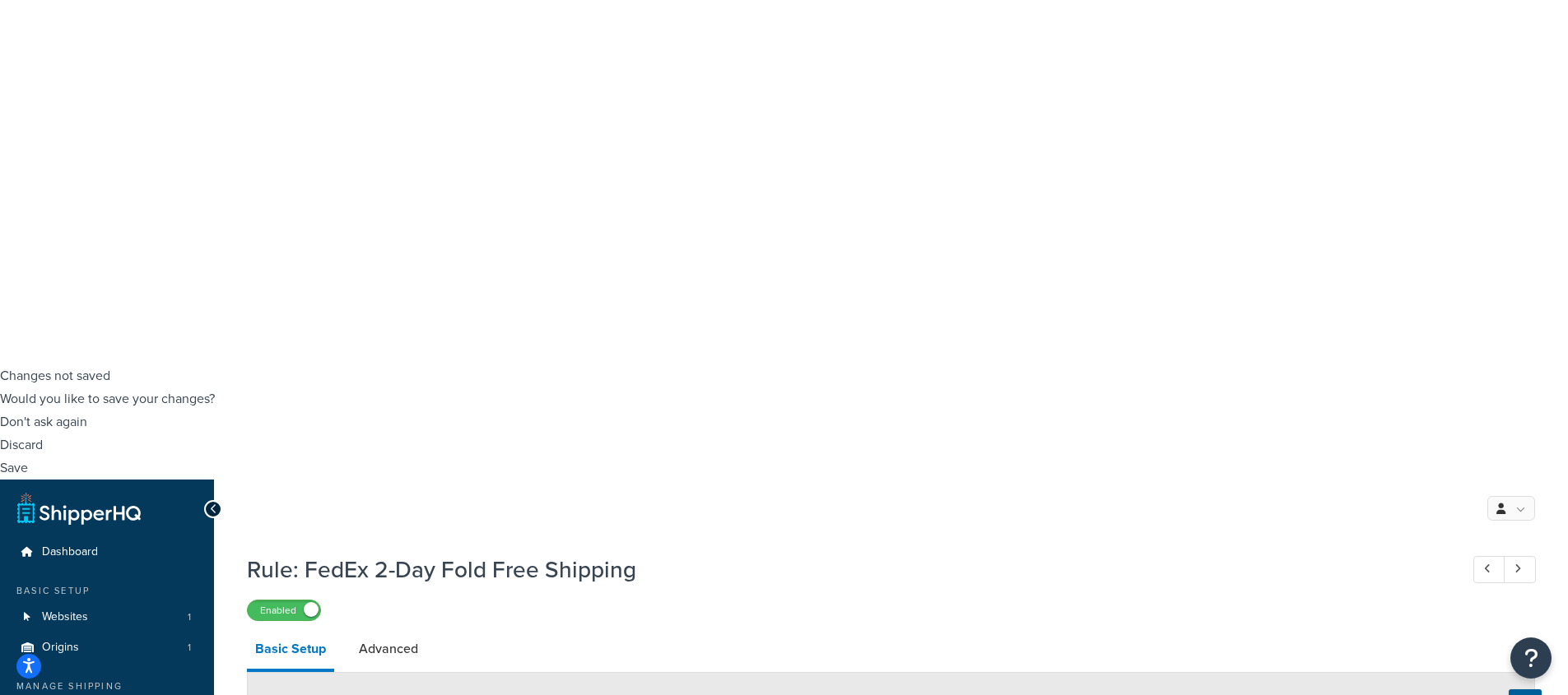
scroll to position [347, 0]
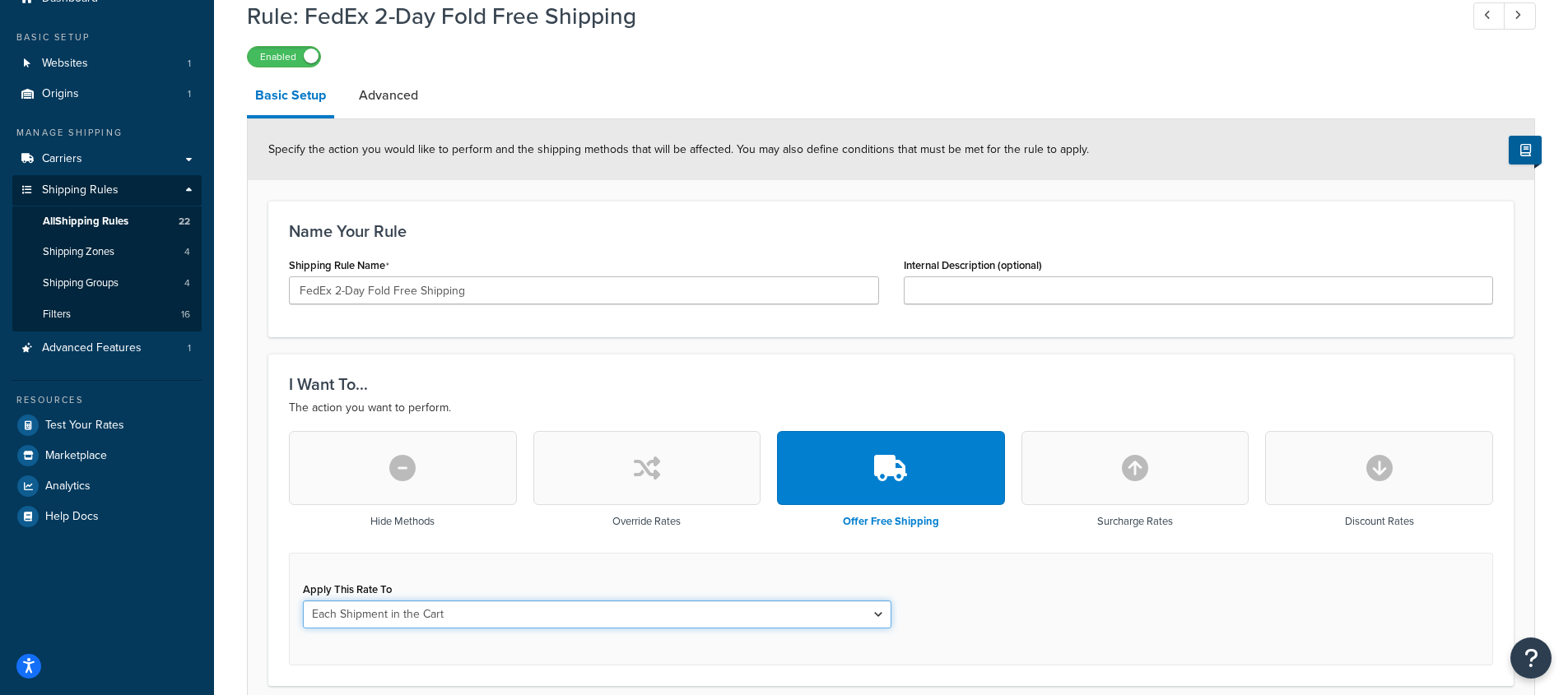
scroll to position [946, 0]
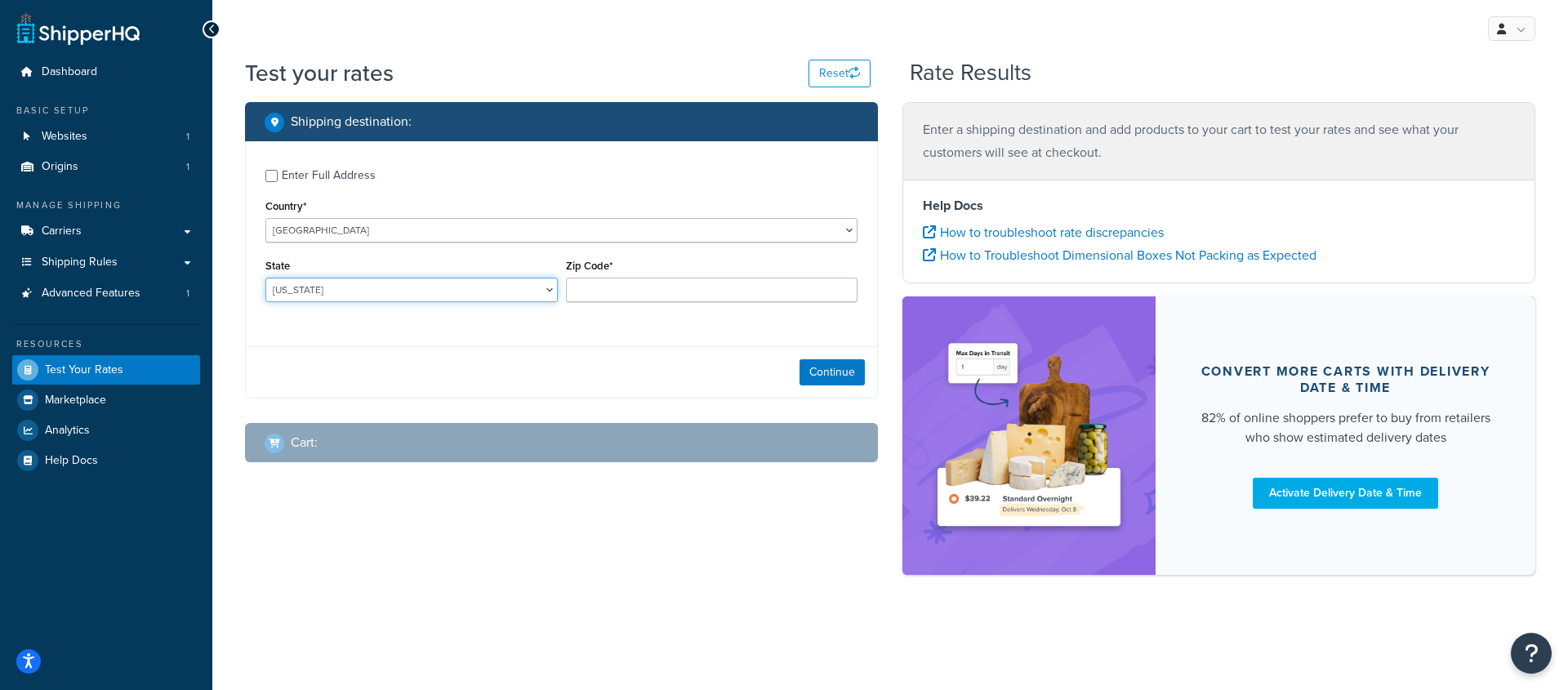
click at [404, 286] on select "[US_STATE] [US_STATE] [US_STATE] [US_STATE] [US_STATE] Armed Forces Americas Ar…" at bounding box center [411, 290] width 292 height 24
select select "IL"
click at [265, 278] on select "[US_STATE] [US_STATE] [US_STATE] [US_STATE] [US_STATE] Armed Forces Americas Ar…" at bounding box center [411, 290] width 292 height 24
type input "60712"
click at [809, 375] on button "Continue" at bounding box center [832, 372] width 66 height 26
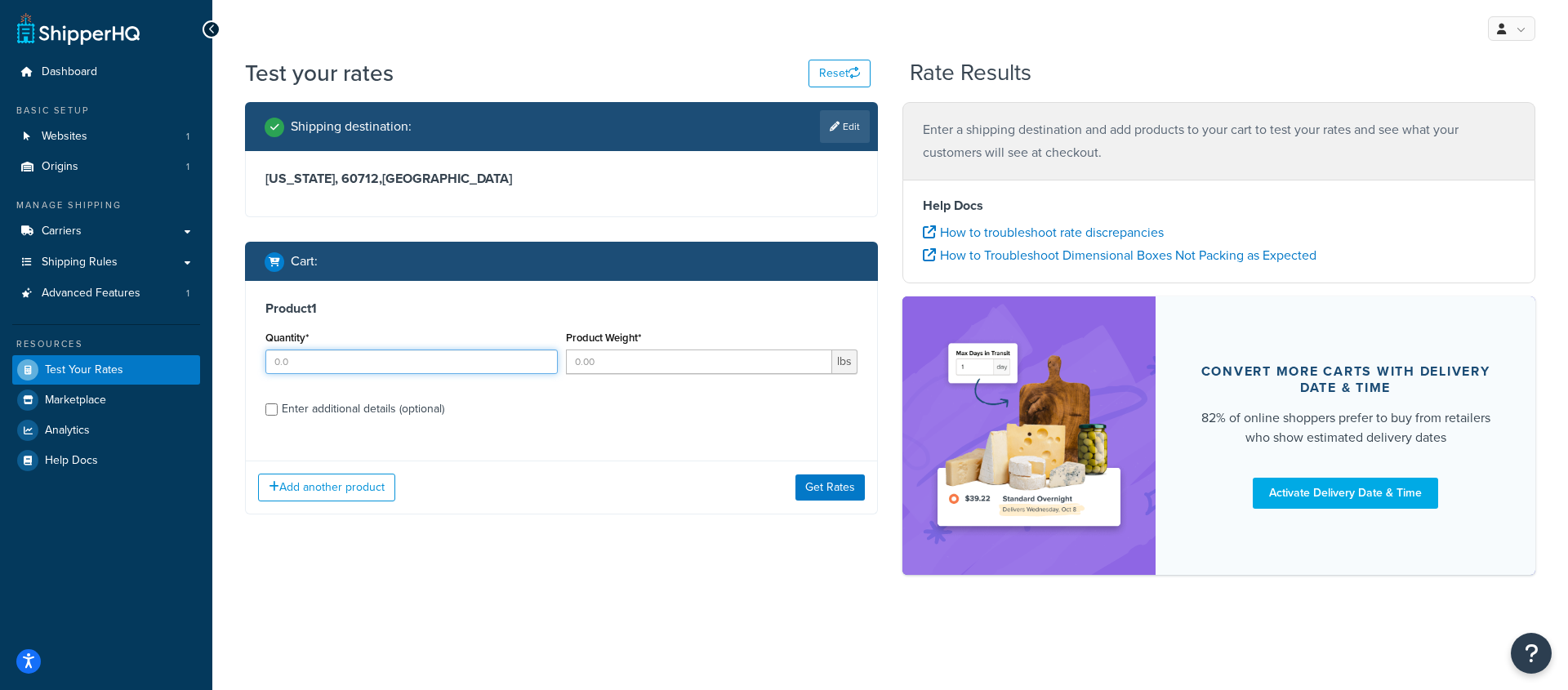
click at [415, 358] on input "Quantity*" at bounding box center [411, 361] width 292 height 24
type input "8"
click at [662, 402] on label "Enter additional details (optional)" at bounding box center [570, 407] width 576 height 26
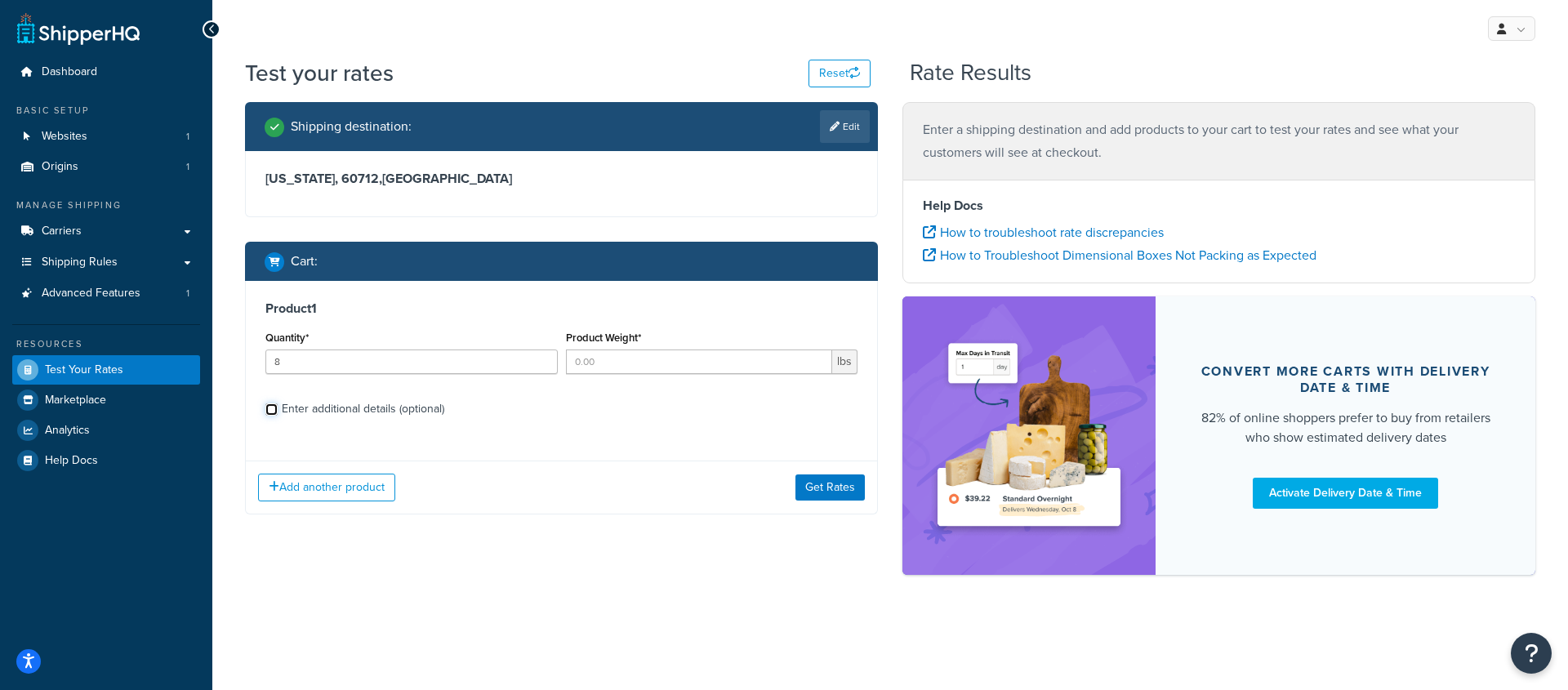
click at [278, 404] on input "Enter additional details (optional)" at bounding box center [271, 410] width 12 height 12
checkbox input "true"
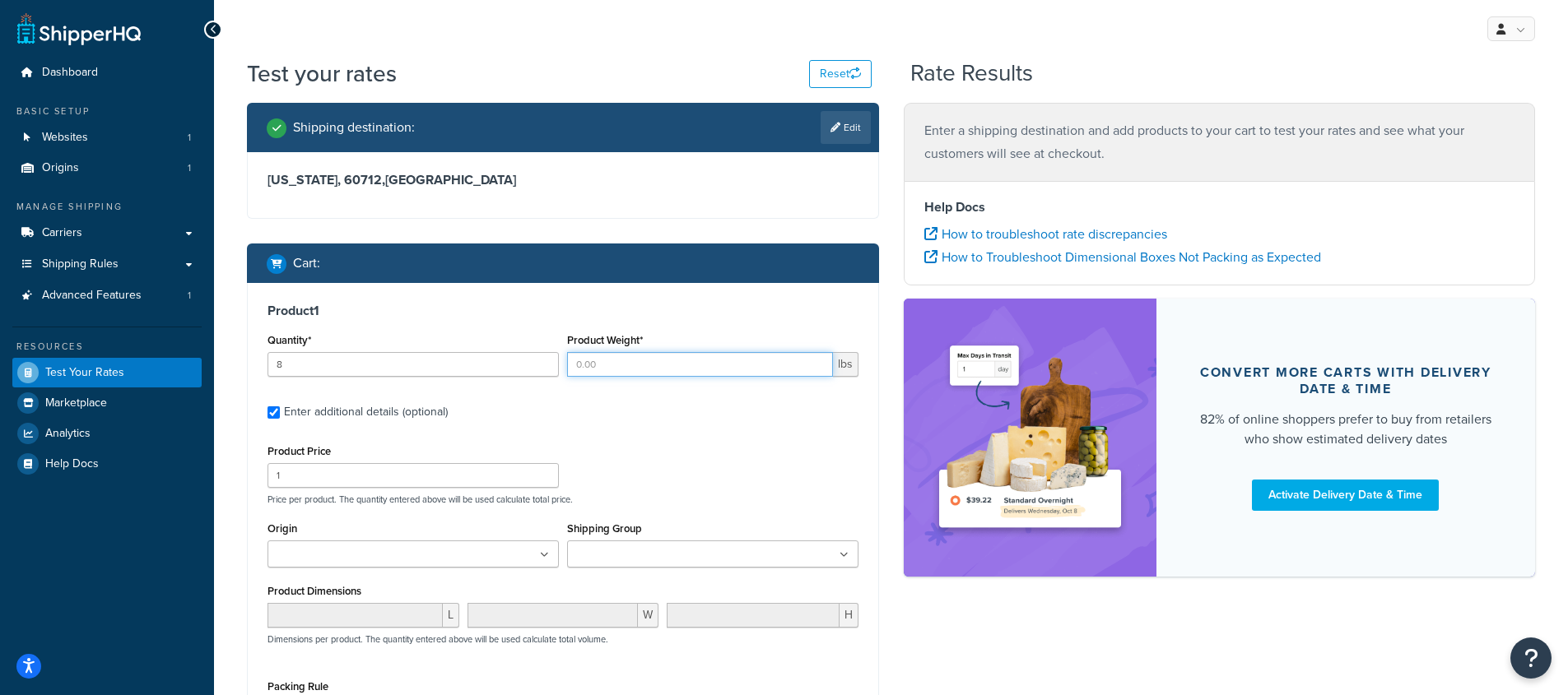
click at [683, 367] on input "Product Weight*" at bounding box center [699, 364] width 266 height 24
type input "0.1"
click at [752, 440] on div "Product Price 1 Price per product. The quantity entered above will be used calc…" at bounding box center [563, 473] width 599 height 65
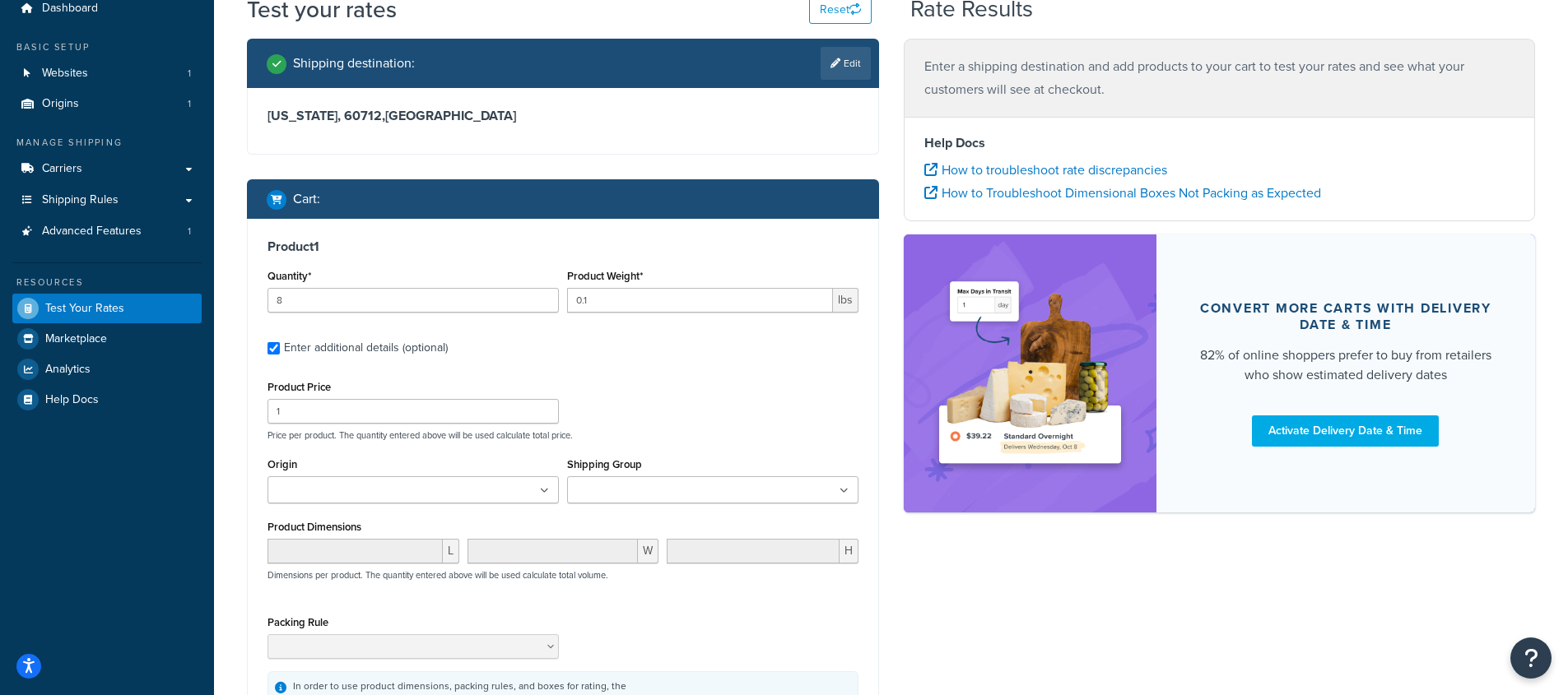
scroll to position [138, 0]
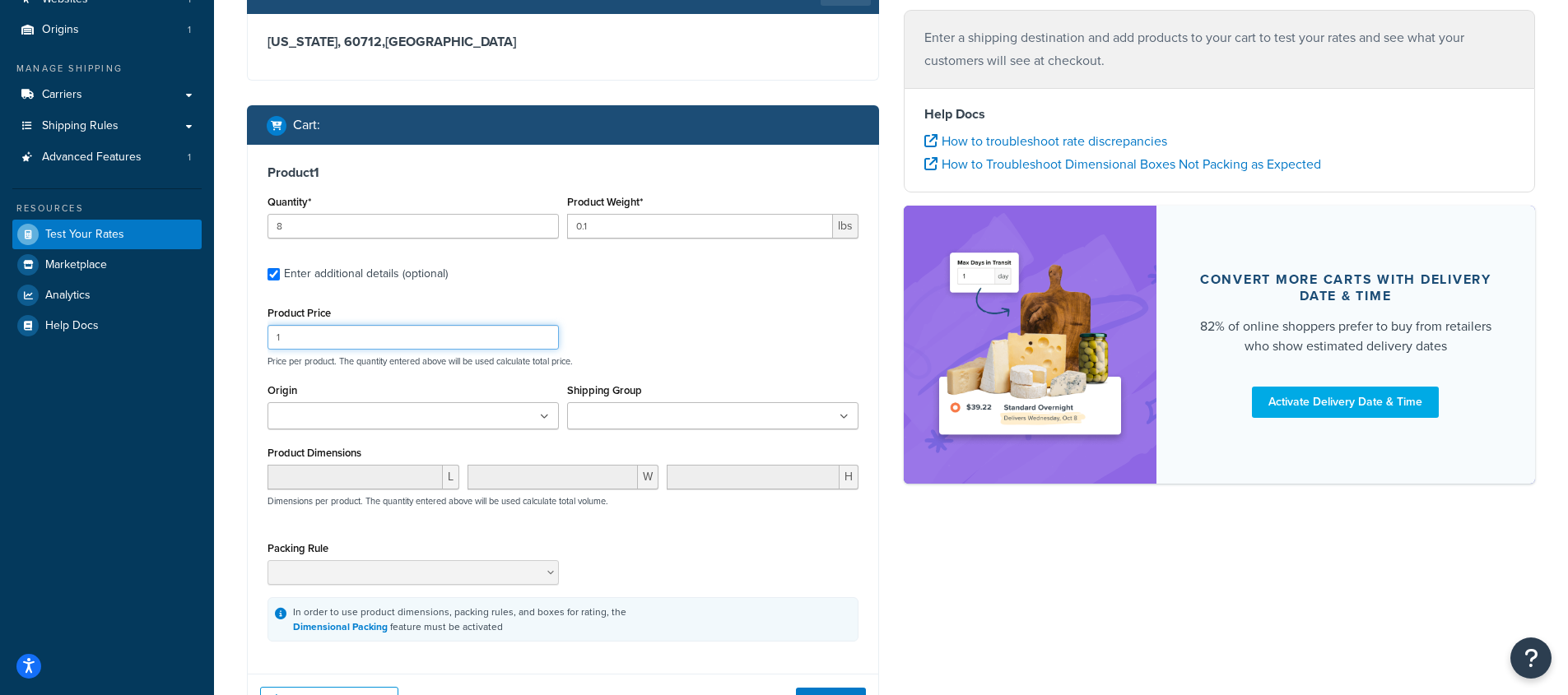
click at [358, 339] on input "1" at bounding box center [413, 337] width 291 height 24
type input "160"
click at [800, 341] on div "Product Price 160 Price per product. The quantity entered above will be used ca…" at bounding box center [563, 335] width 599 height 65
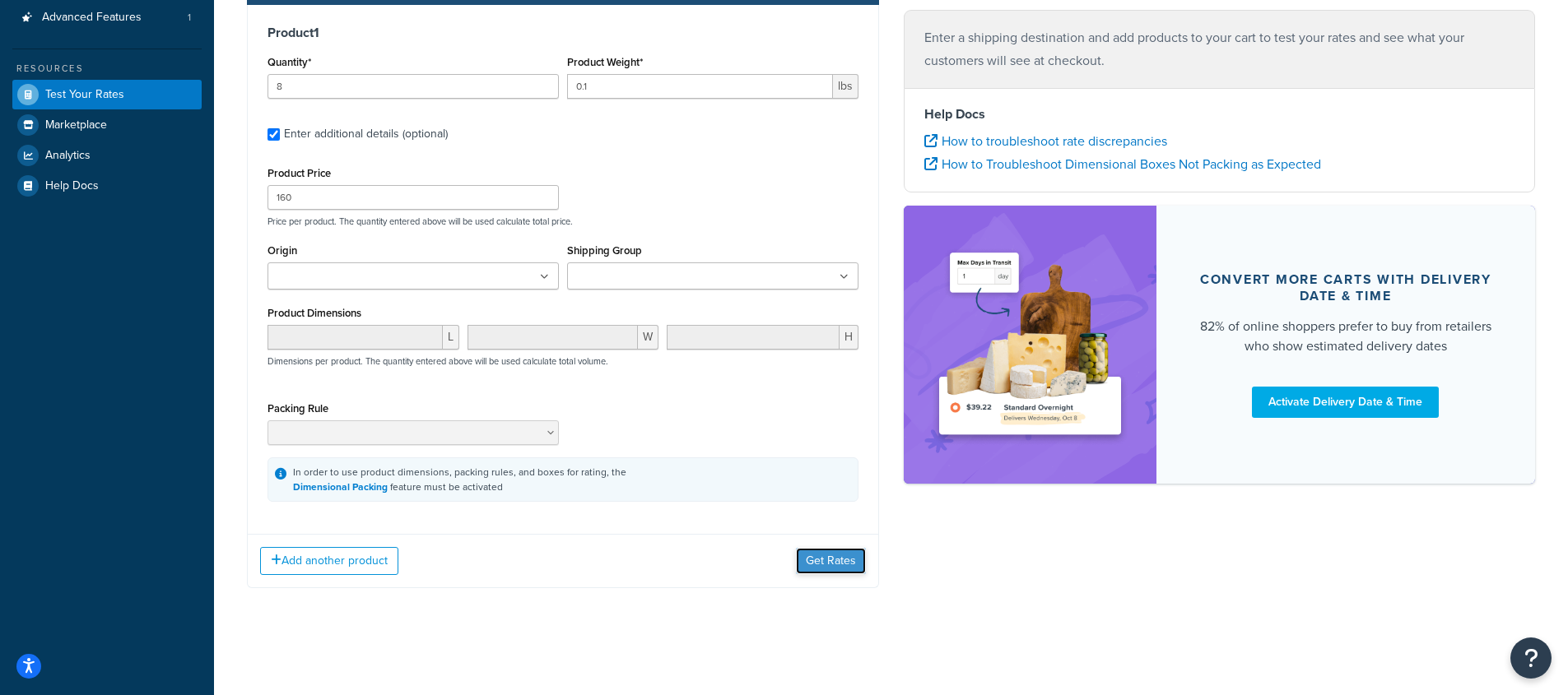
click at [830, 552] on button "Get Rates" at bounding box center [830, 561] width 70 height 26
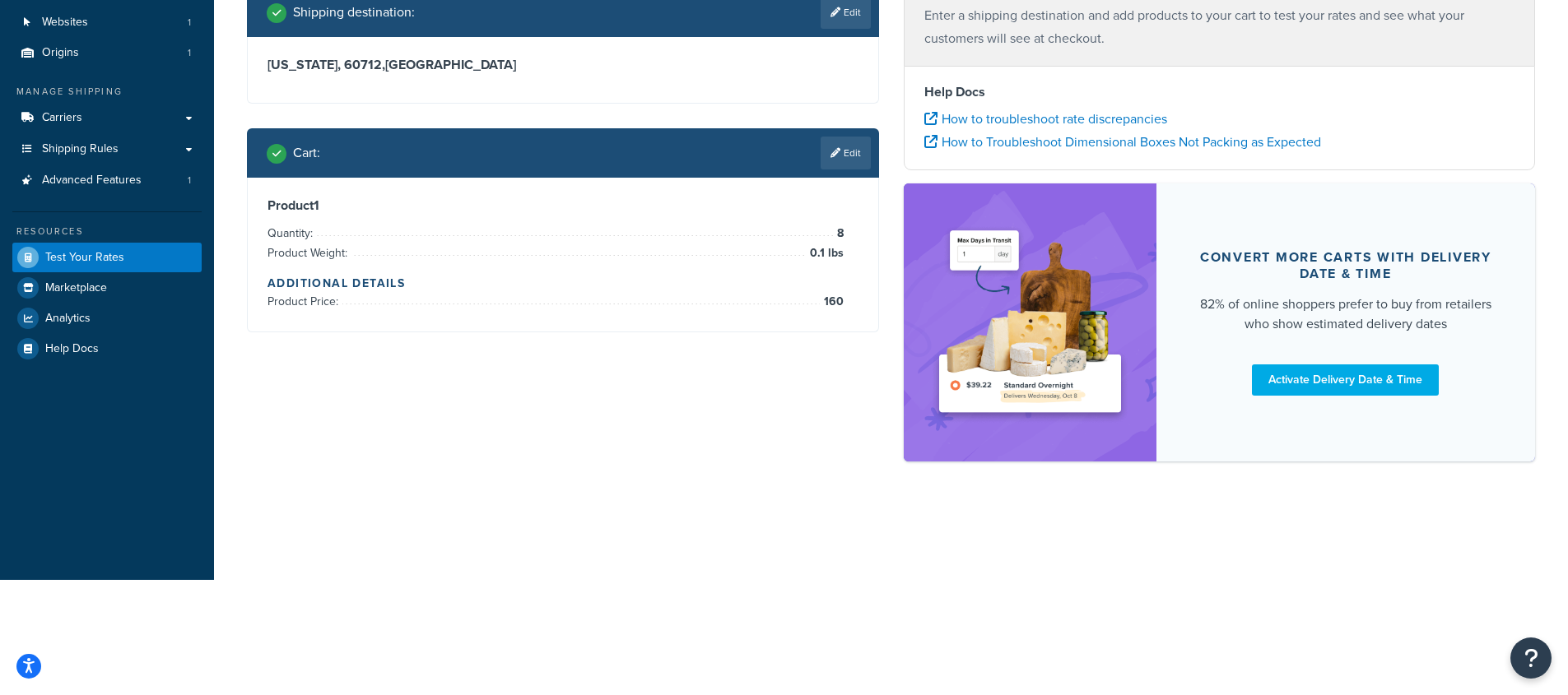
scroll to position [0, 0]
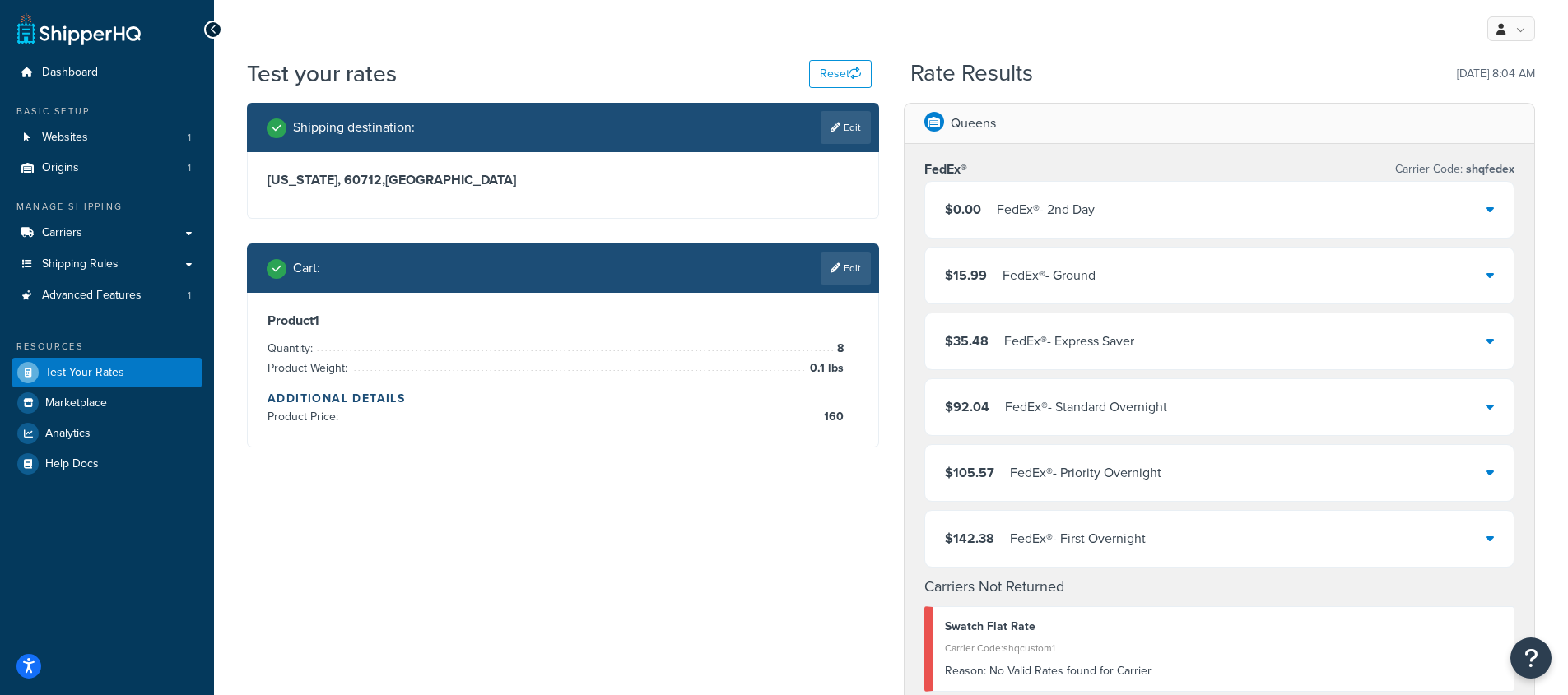
click at [1270, 208] on div "$0.00 FedEx® - 2nd Day" at bounding box center [1219, 210] width 589 height 56
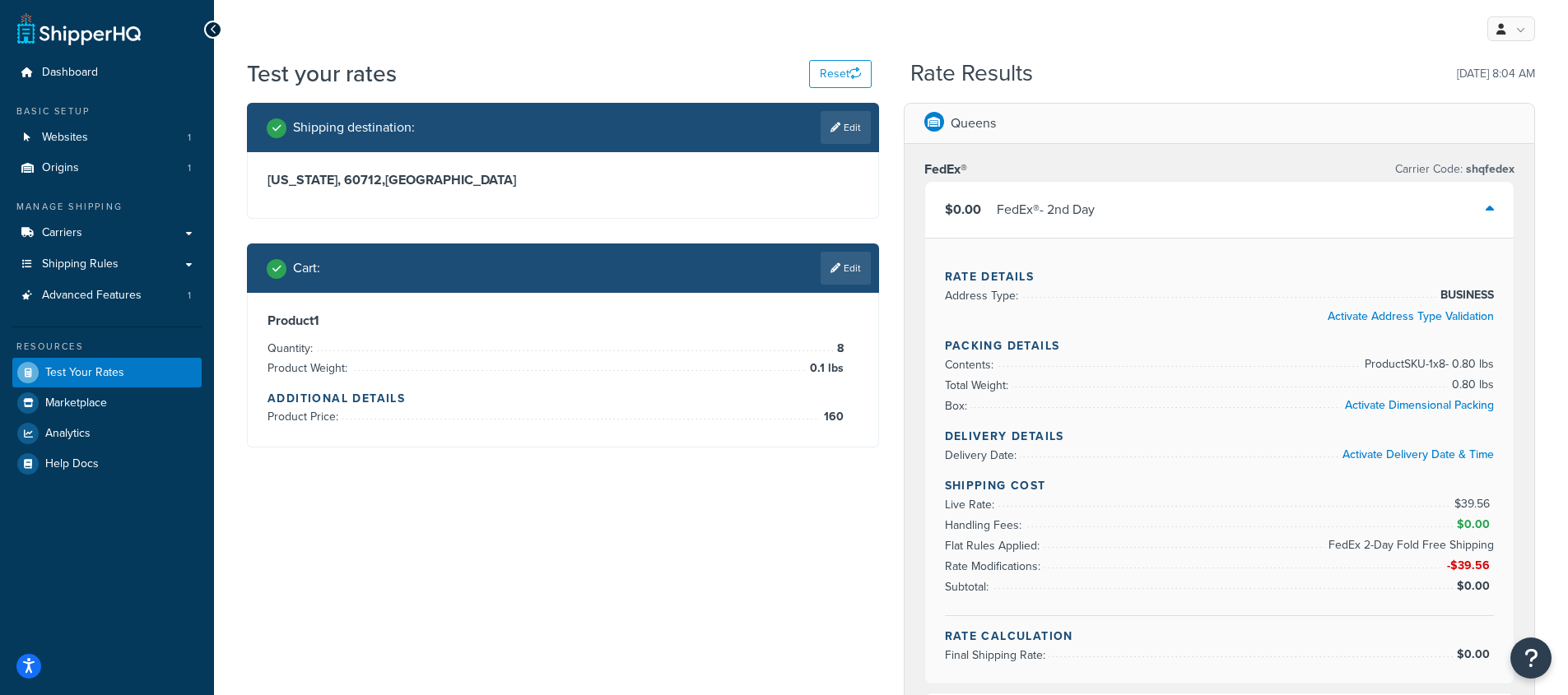
click at [1270, 208] on div "$0.00 FedEx® - 2nd Day" at bounding box center [1219, 210] width 589 height 56
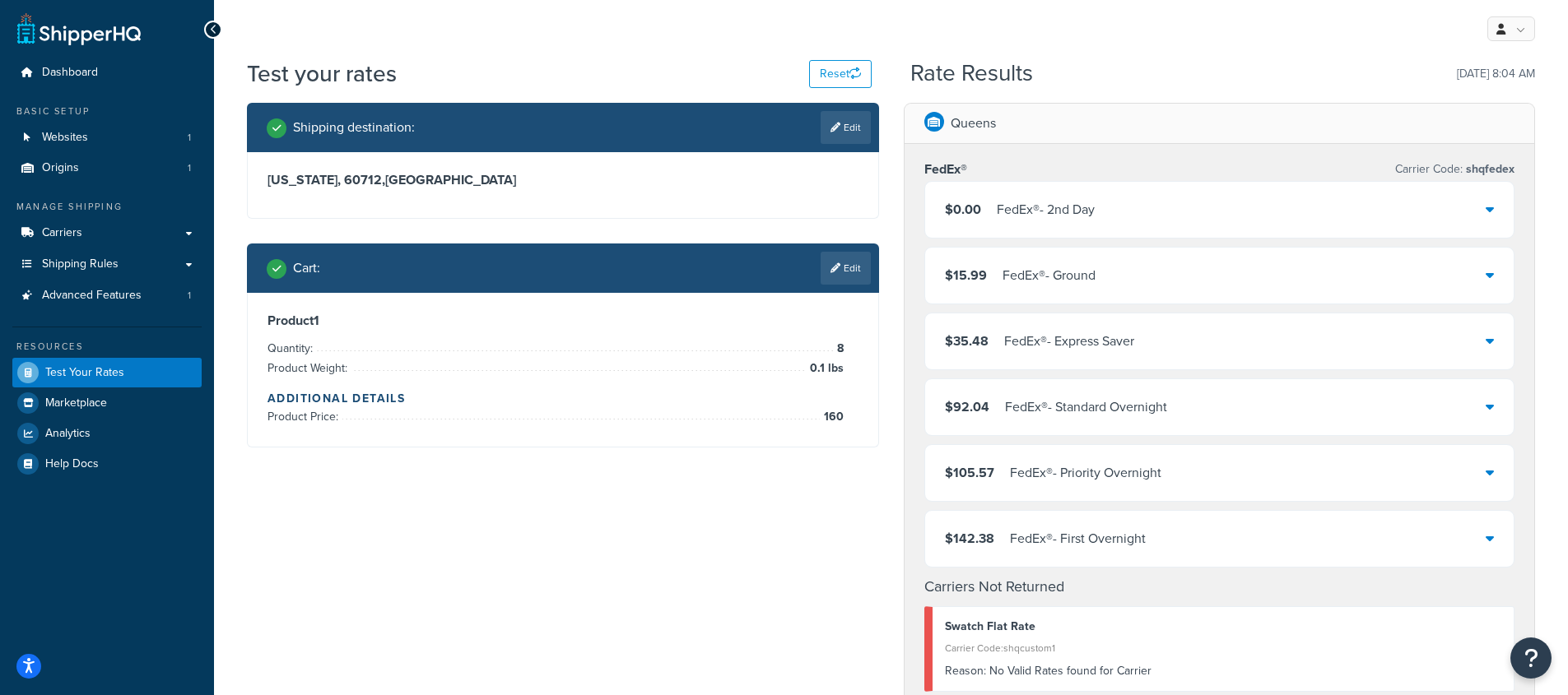
click at [1270, 208] on div "$0.00 FedEx® - 2nd Day" at bounding box center [1219, 210] width 589 height 56
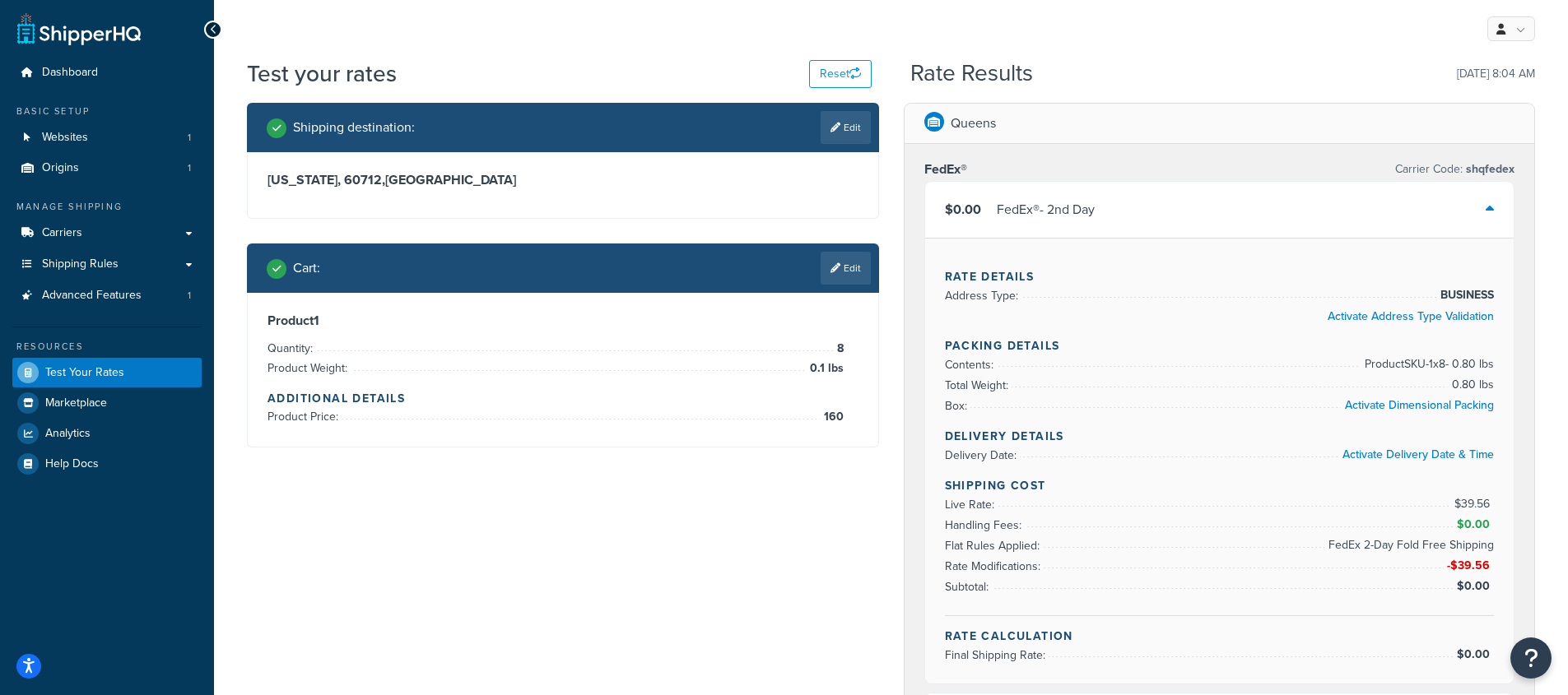
click at [1270, 208] on div "$0.00 FedEx® - 2nd Day" at bounding box center [1219, 210] width 589 height 56
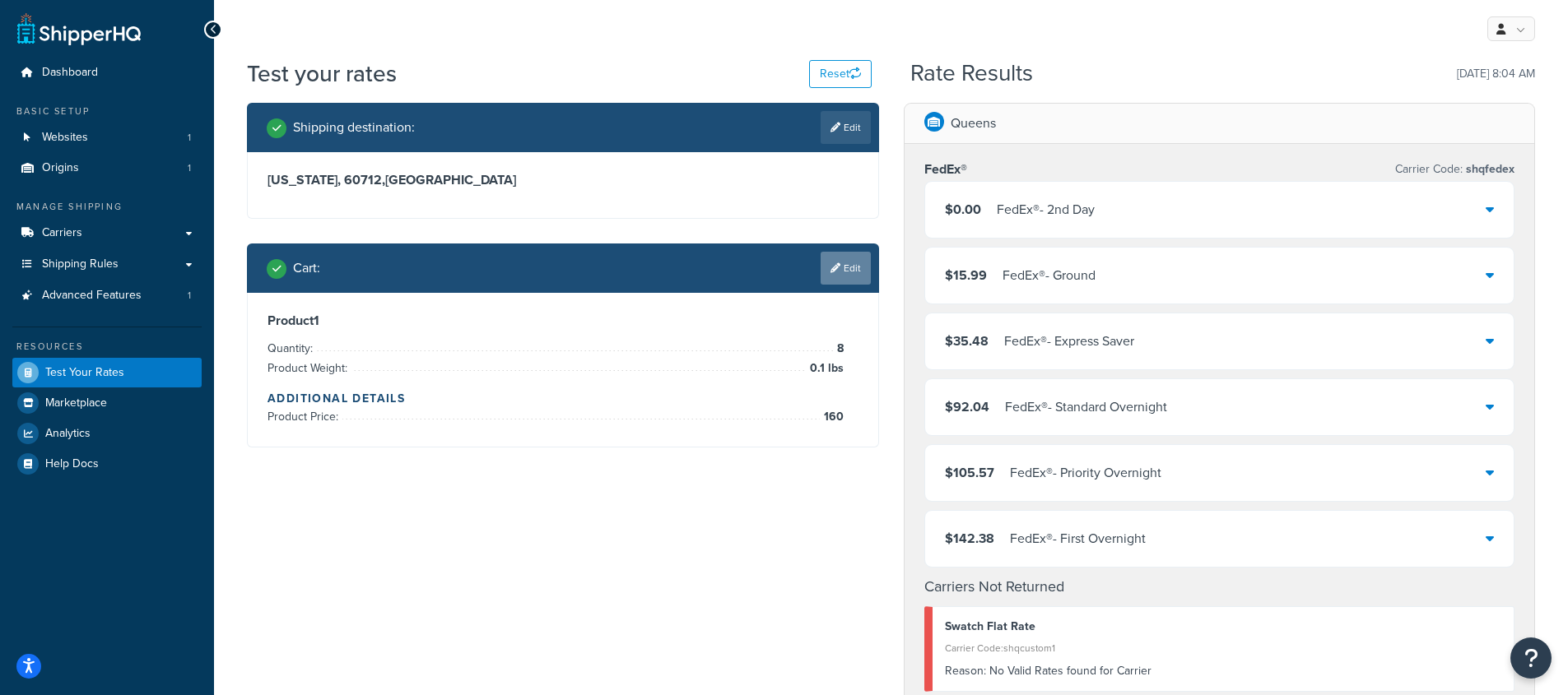
click at [840, 267] on link "Edit" at bounding box center [845, 267] width 50 height 33
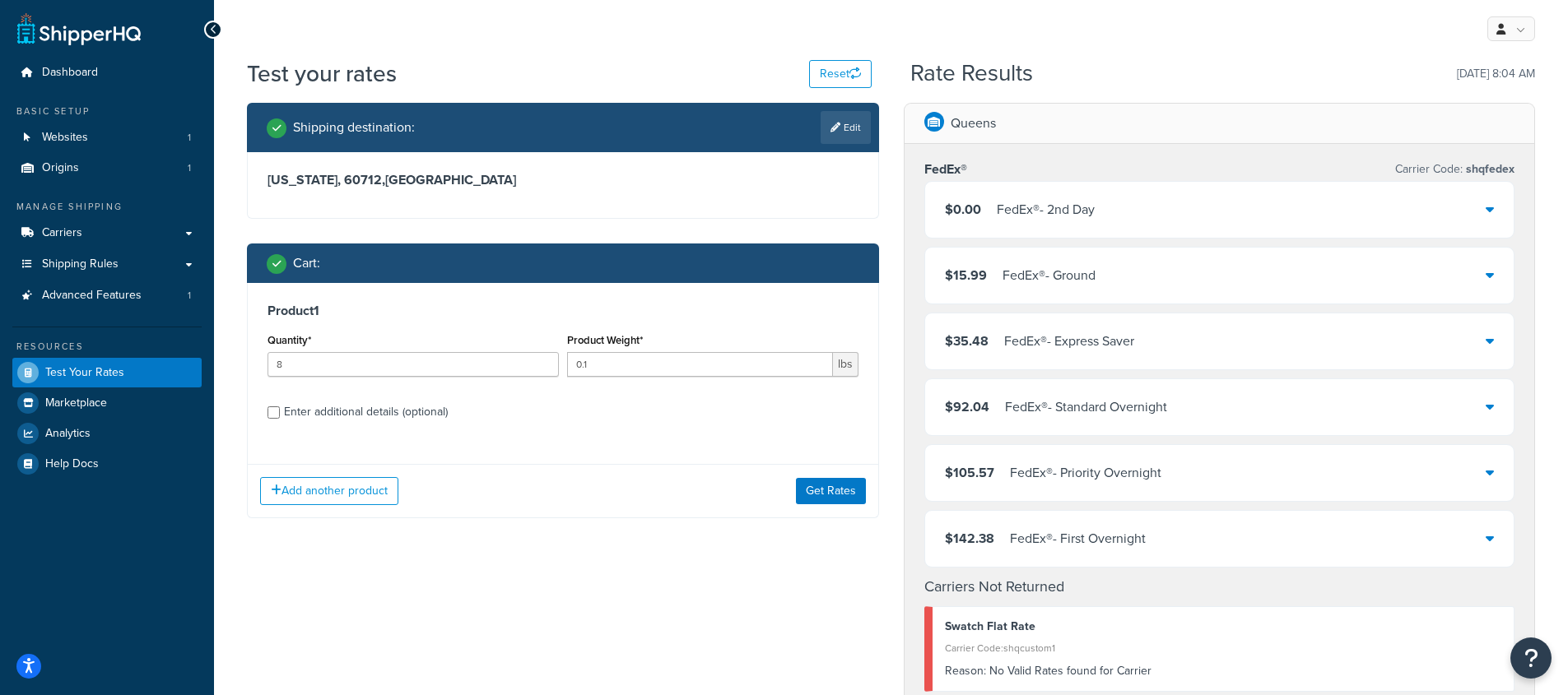
click at [345, 413] on div "Enter additional details (optional)" at bounding box center [366, 412] width 164 height 23
click at [280, 413] on input "Enter additional details (optional)" at bounding box center [273, 412] width 13 height 13
checkbox input "true"
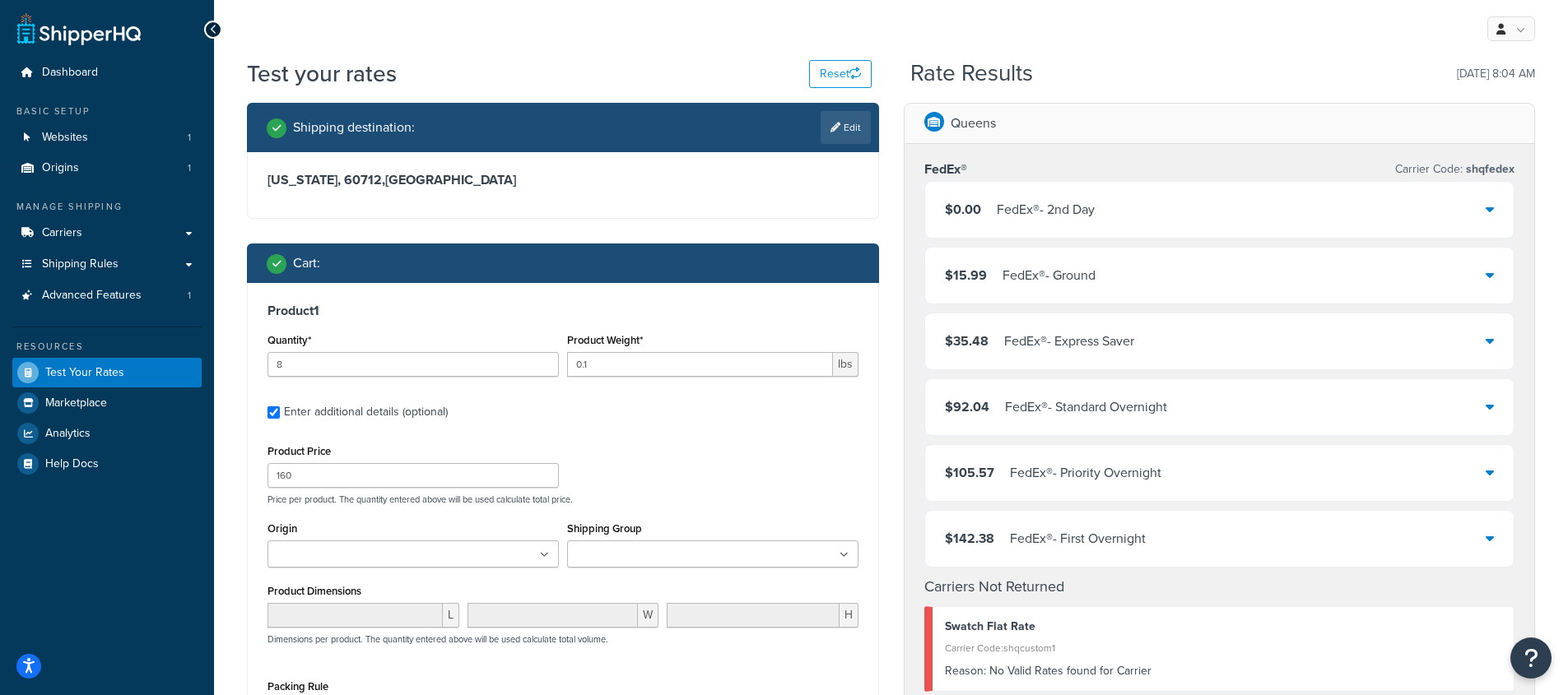
click at [647, 553] on input "Shipping Group" at bounding box center [645, 556] width 146 height 18
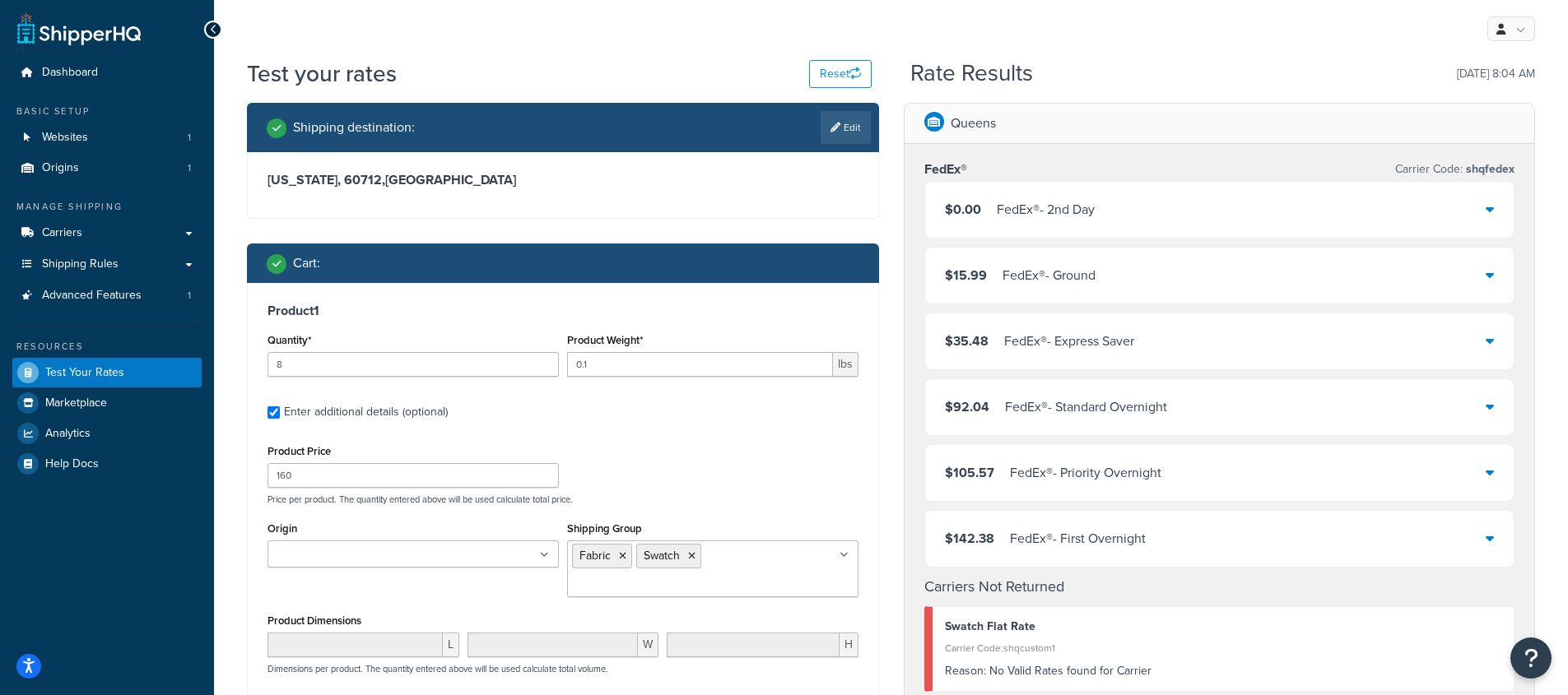
click at [793, 458] on div "Product Price 160 Price per product. The quantity entered above will be used ca…" at bounding box center [563, 473] width 599 height 65
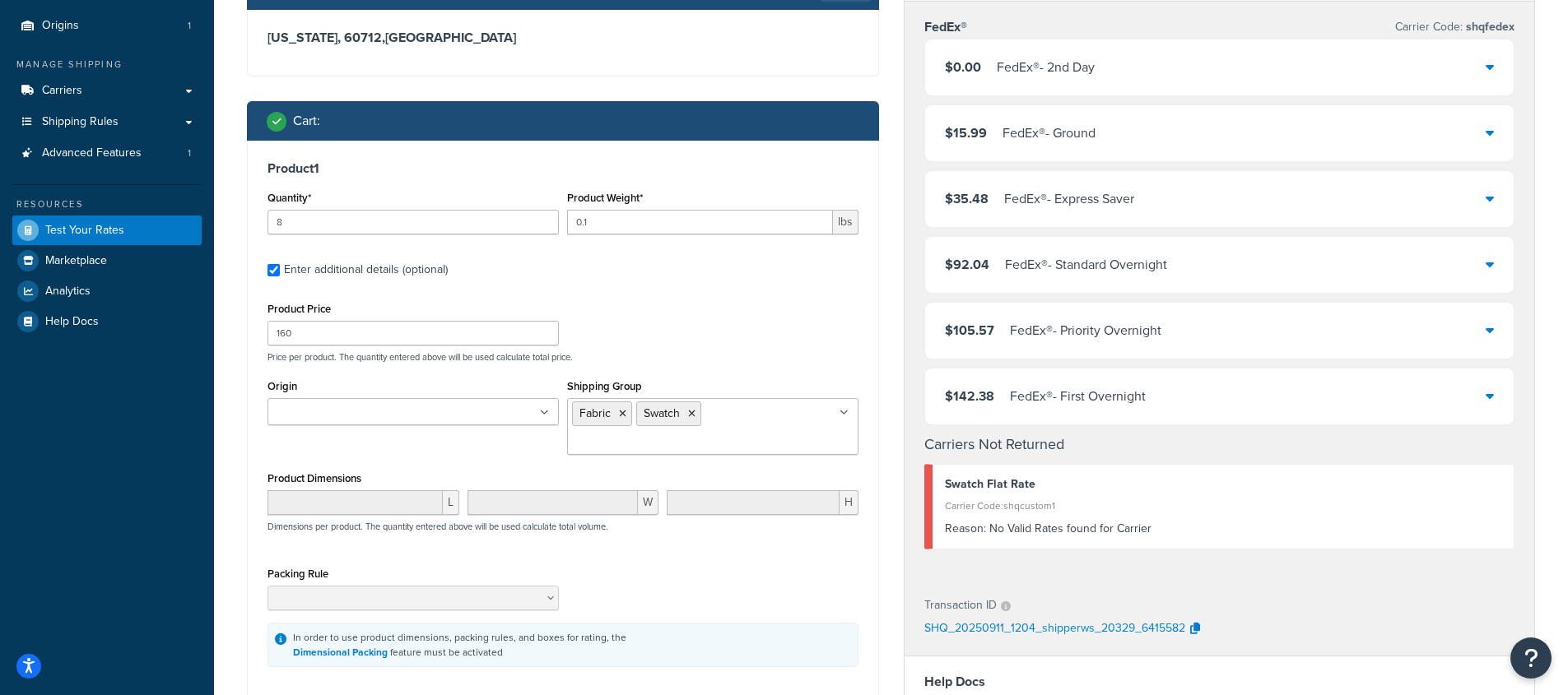
scroll to position [334, 0]
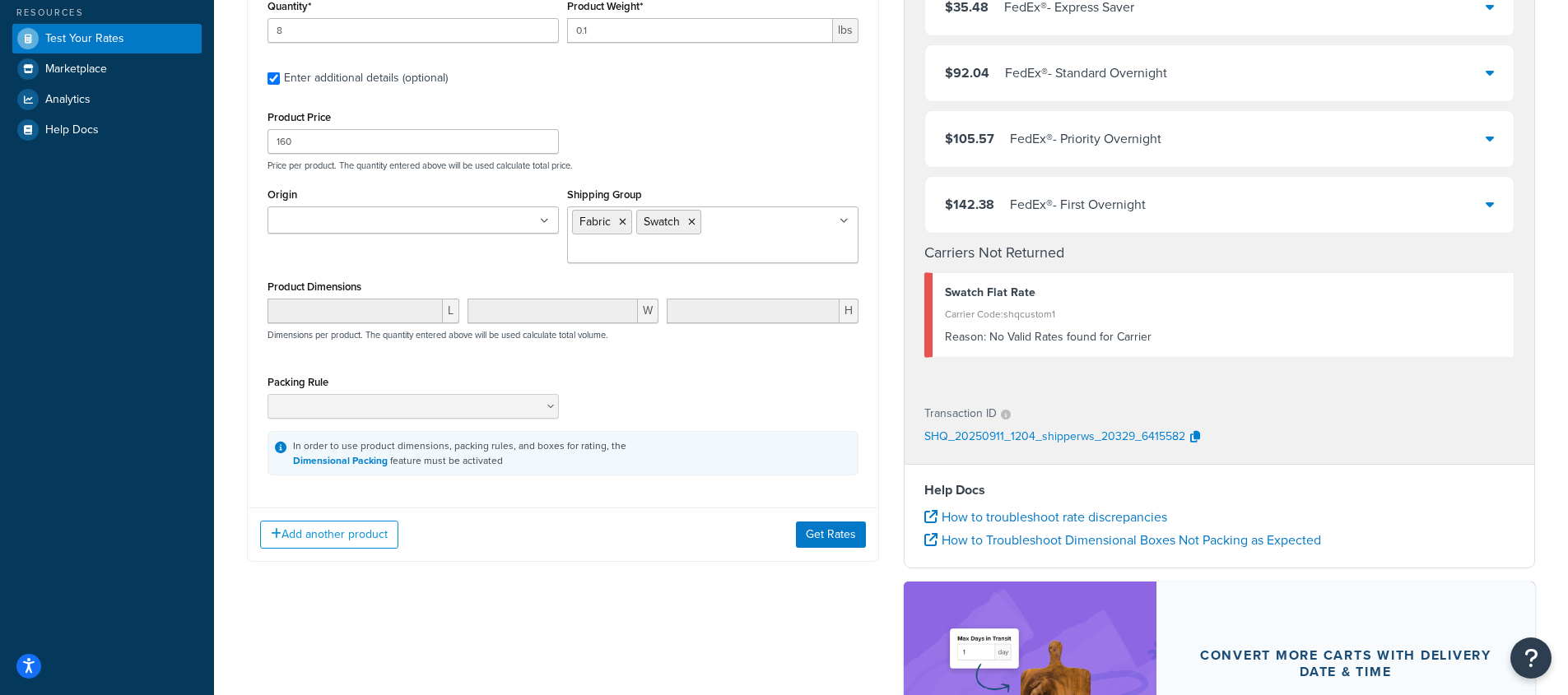
click at [820, 550] on div "Add another product Get Rates" at bounding box center [563, 535] width 631 height 54
click at [837, 537] on button "Get Rates" at bounding box center [830, 534] width 70 height 26
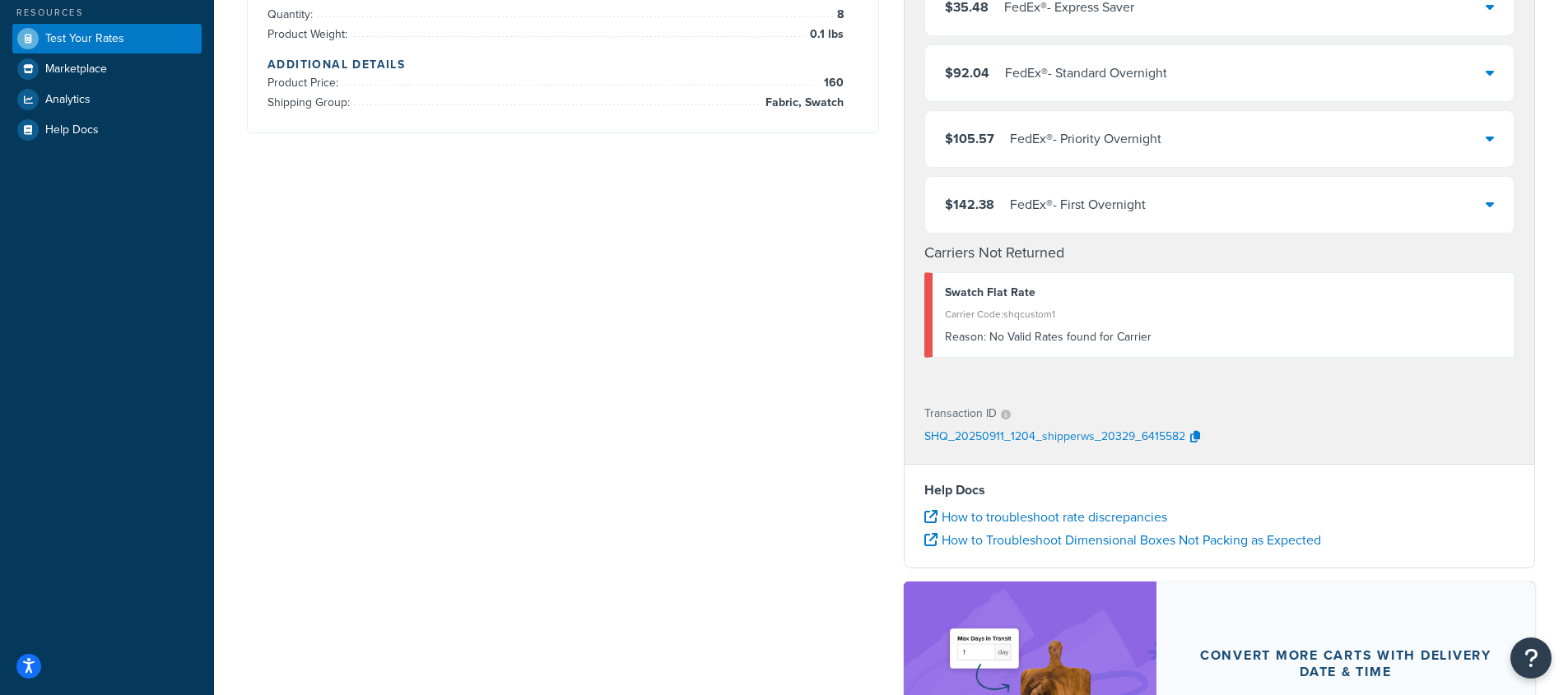
scroll to position [0, 0]
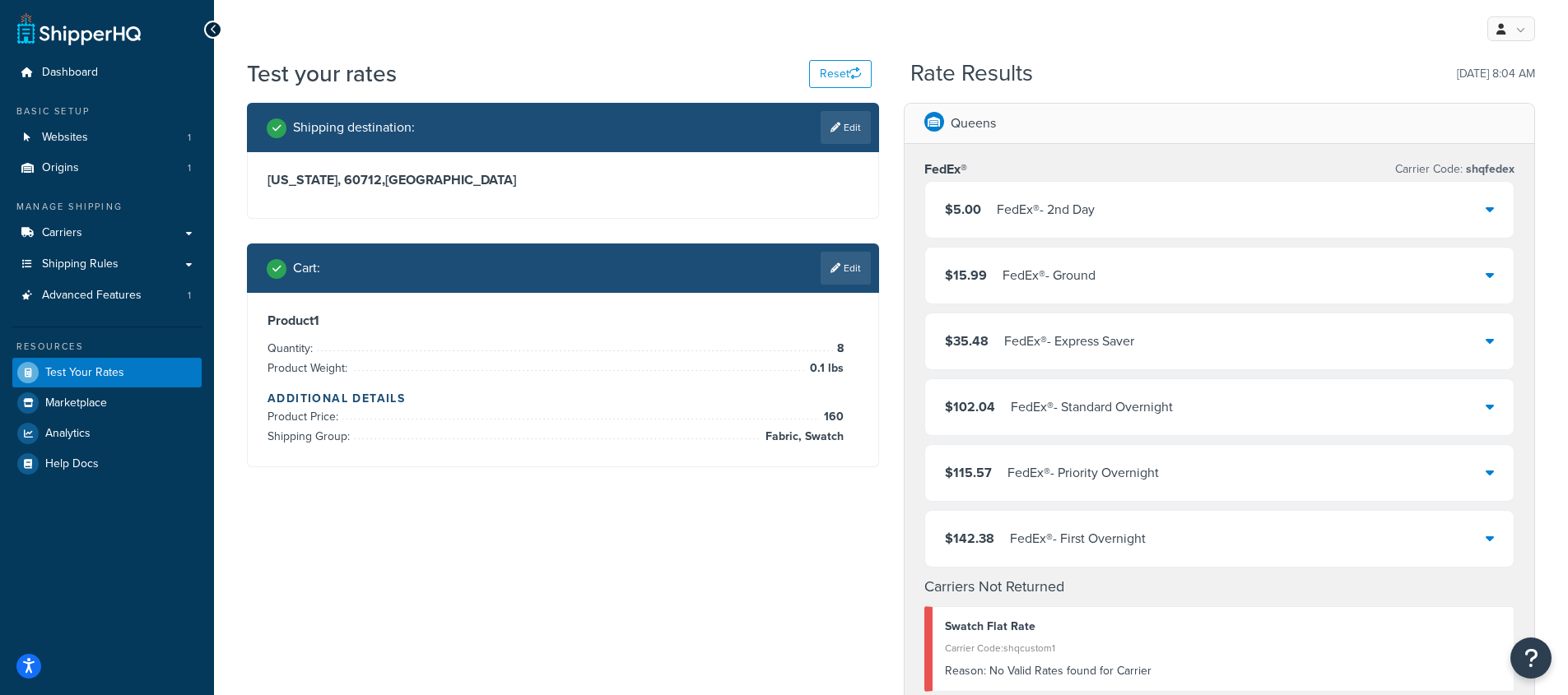
click at [1152, 222] on div "$5.00 FedEx® - 2nd Day" at bounding box center [1219, 210] width 589 height 56
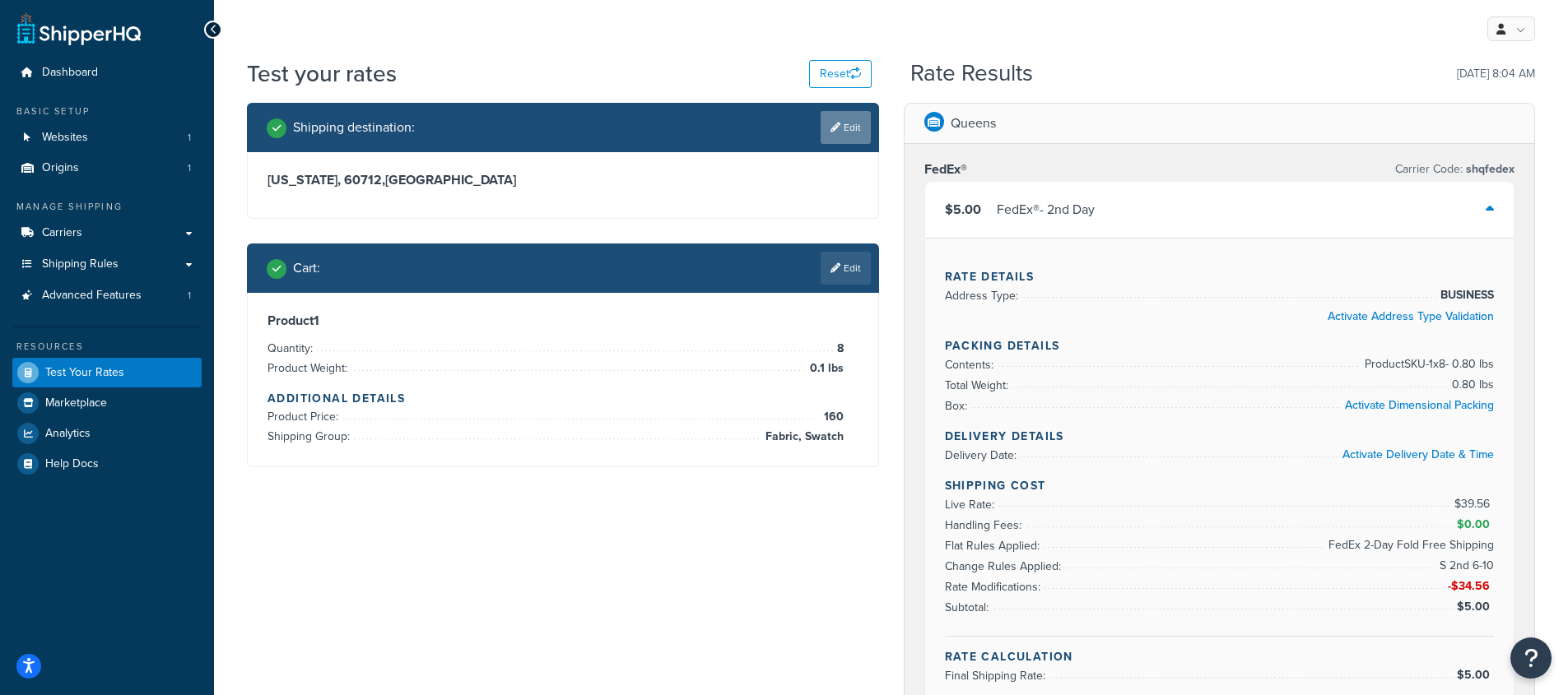
click at [829, 117] on link "Edit" at bounding box center [845, 127] width 50 height 33
select select "IL"
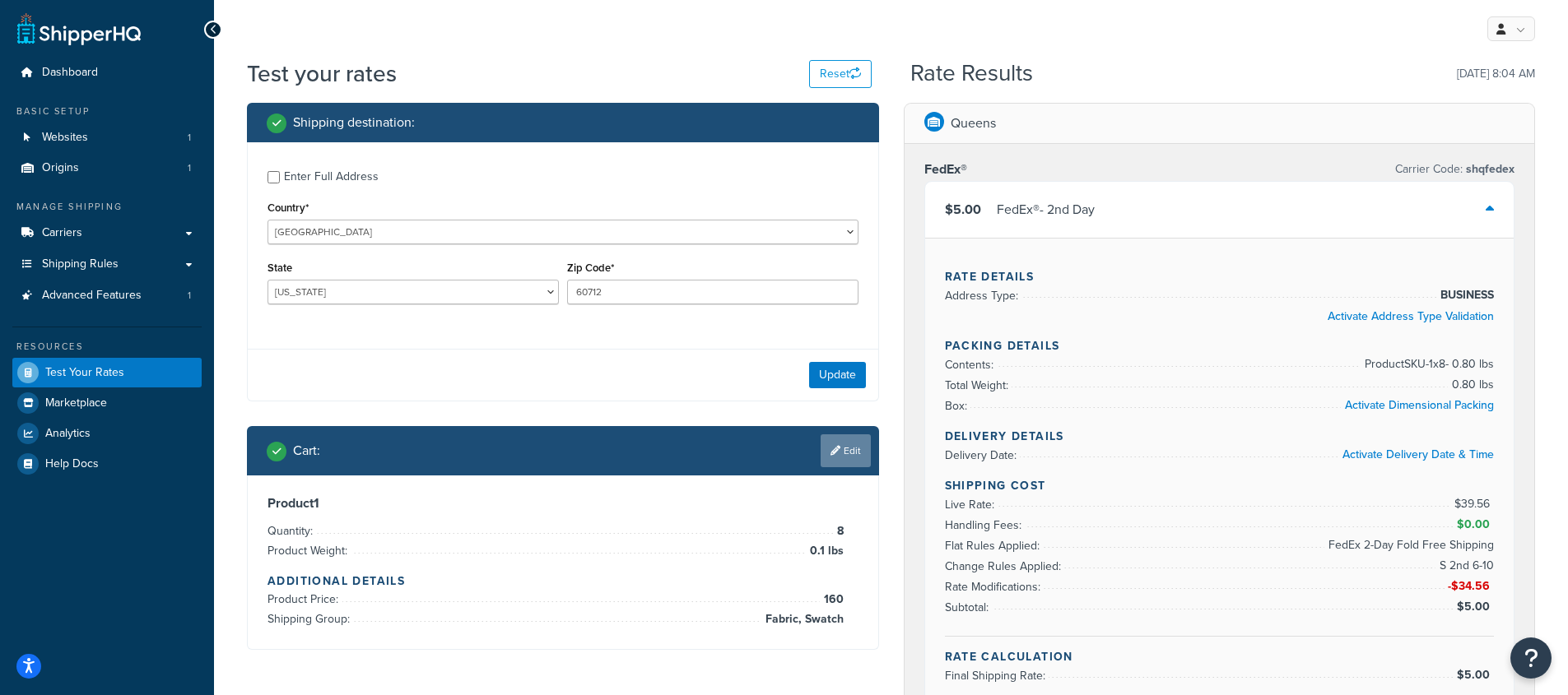
click at [839, 441] on link "Edit" at bounding box center [845, 450] width 50 height 33
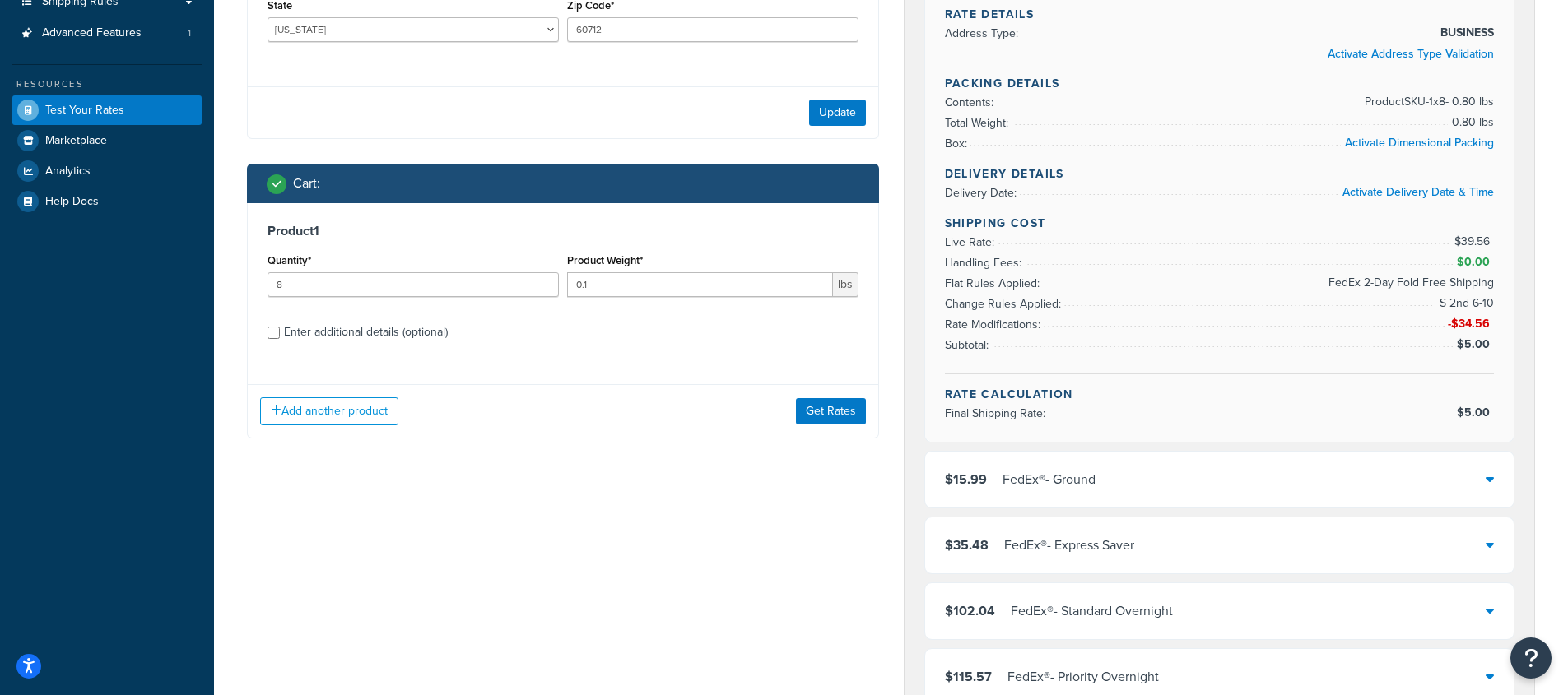
scroll to position [263, 0]
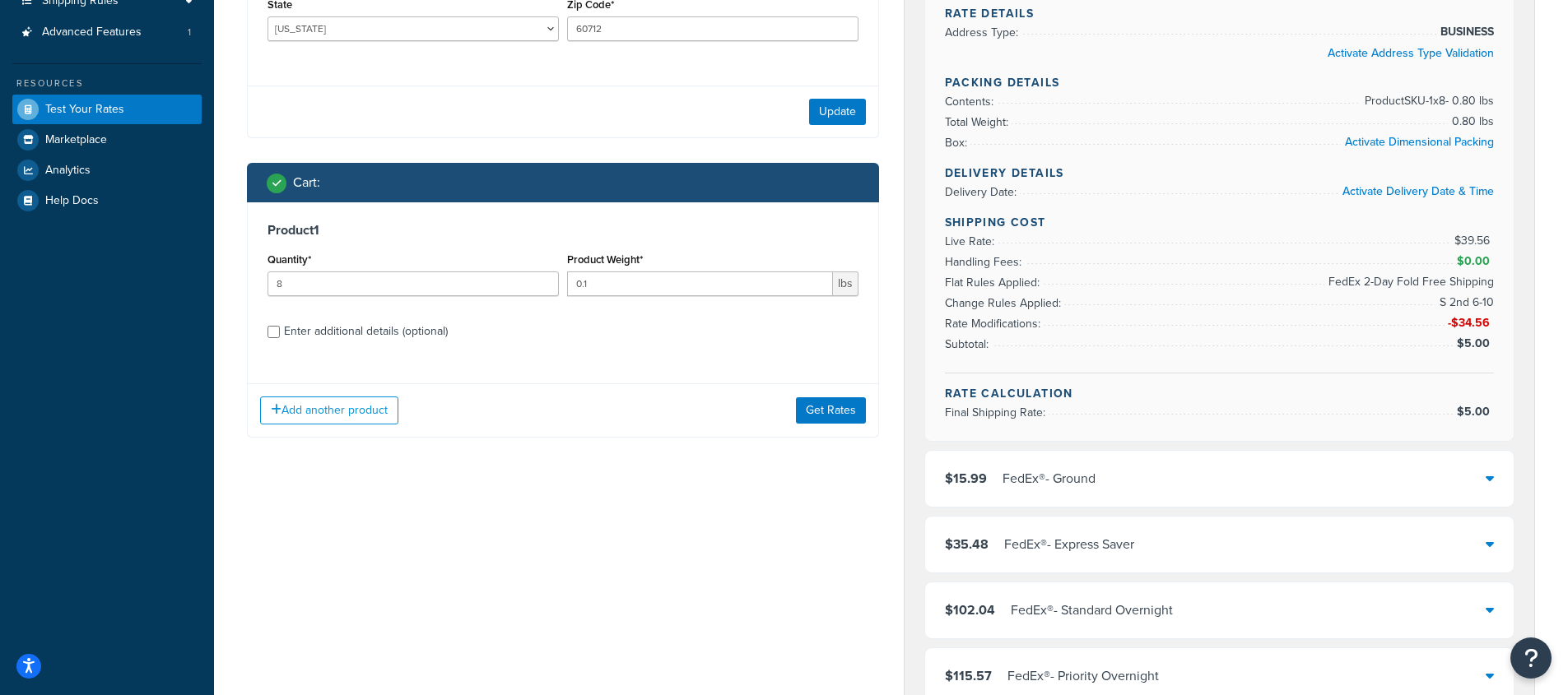
click at [399, 331] on div "Enter additional details (optional)" at bounding box center [366, 331] width 164 height 23
click at [280, 331] on input "Enter additional details (optional)" at bounding box center [273, 332] width 13 height 13
checkbox input "true"
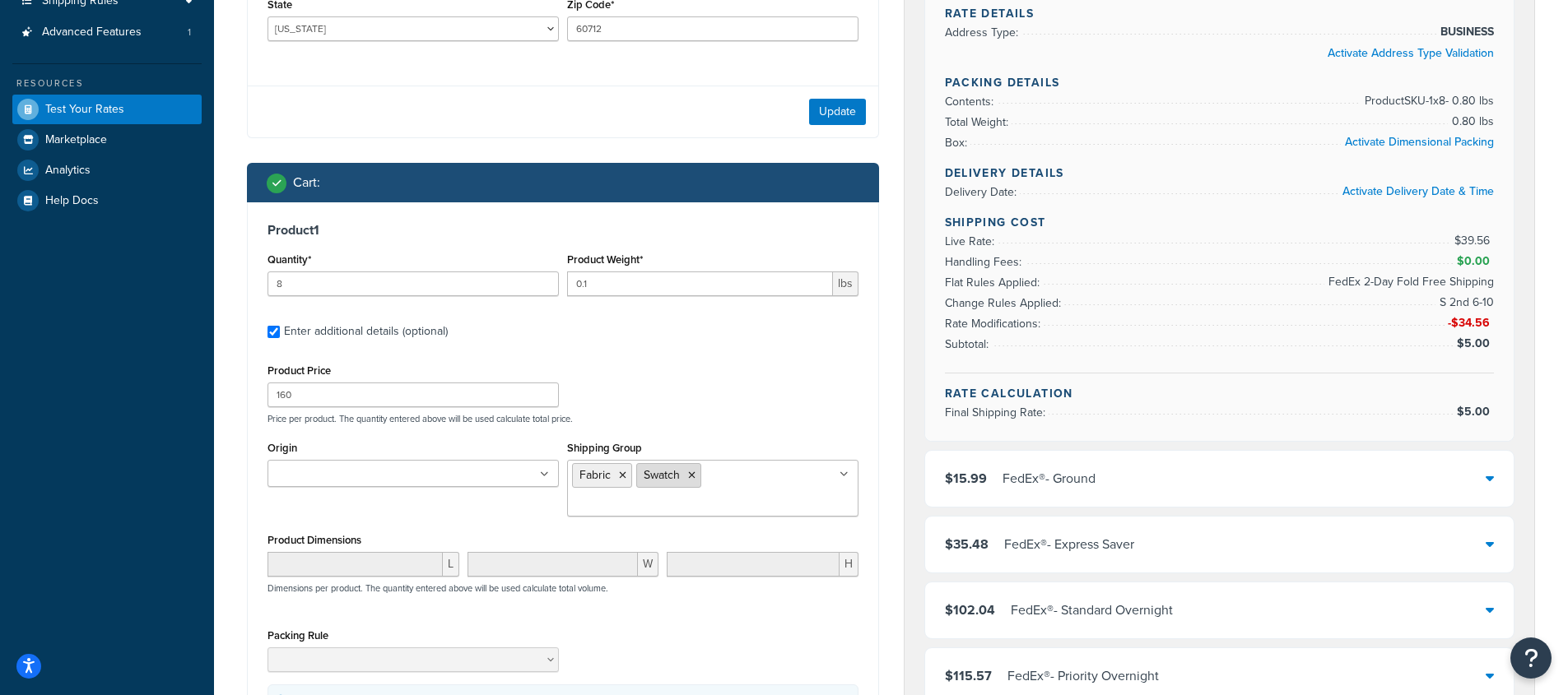
click at [688, 475] on icon at bounding box center [691, 475] width 8 height 10
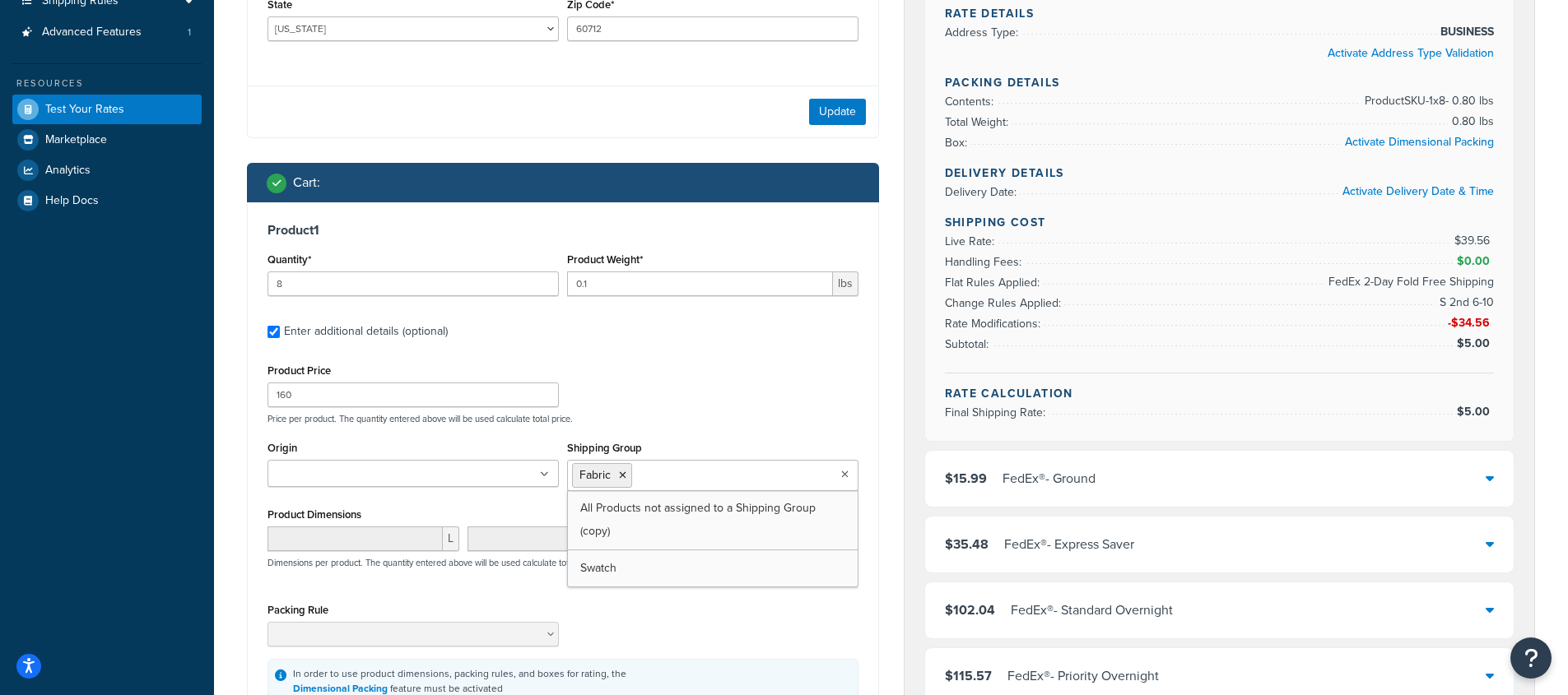
click at [886, 418] on div "Shipping destination : Enter Full Address Country* United States United Kingdom…" at bounding box center [563, 327] width 657 height 975
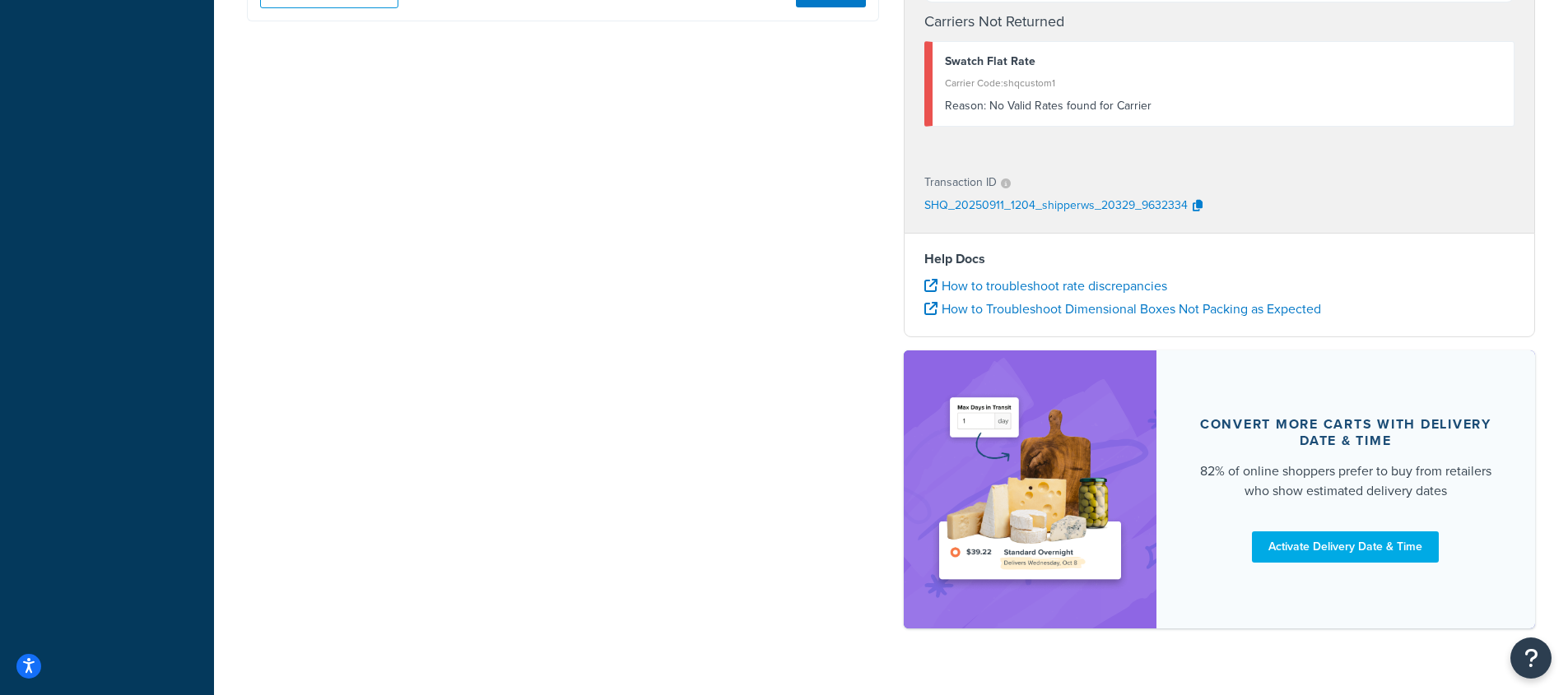
scroll to position [698, 0]
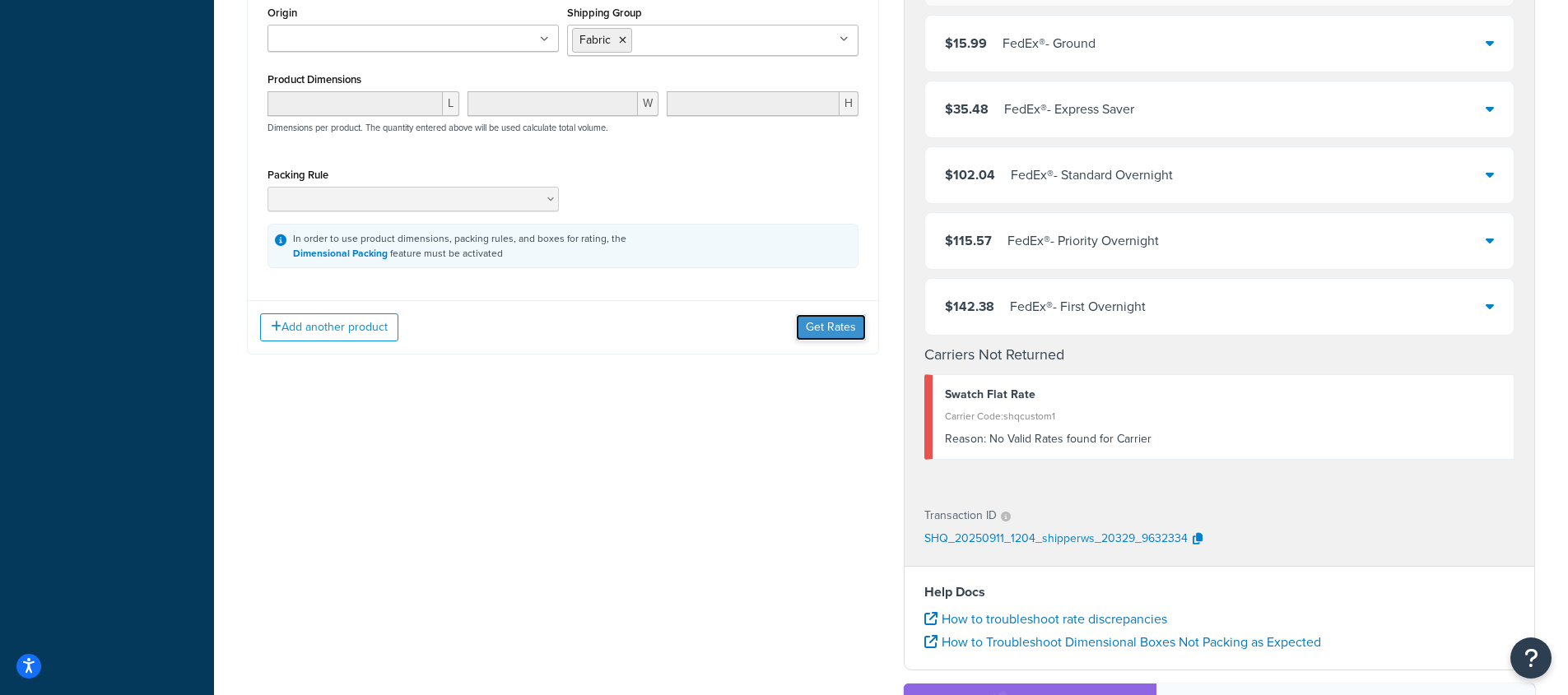
click at [854, 330] on button "Get Rates" at bounding box center [830, 327] width 70 height 26
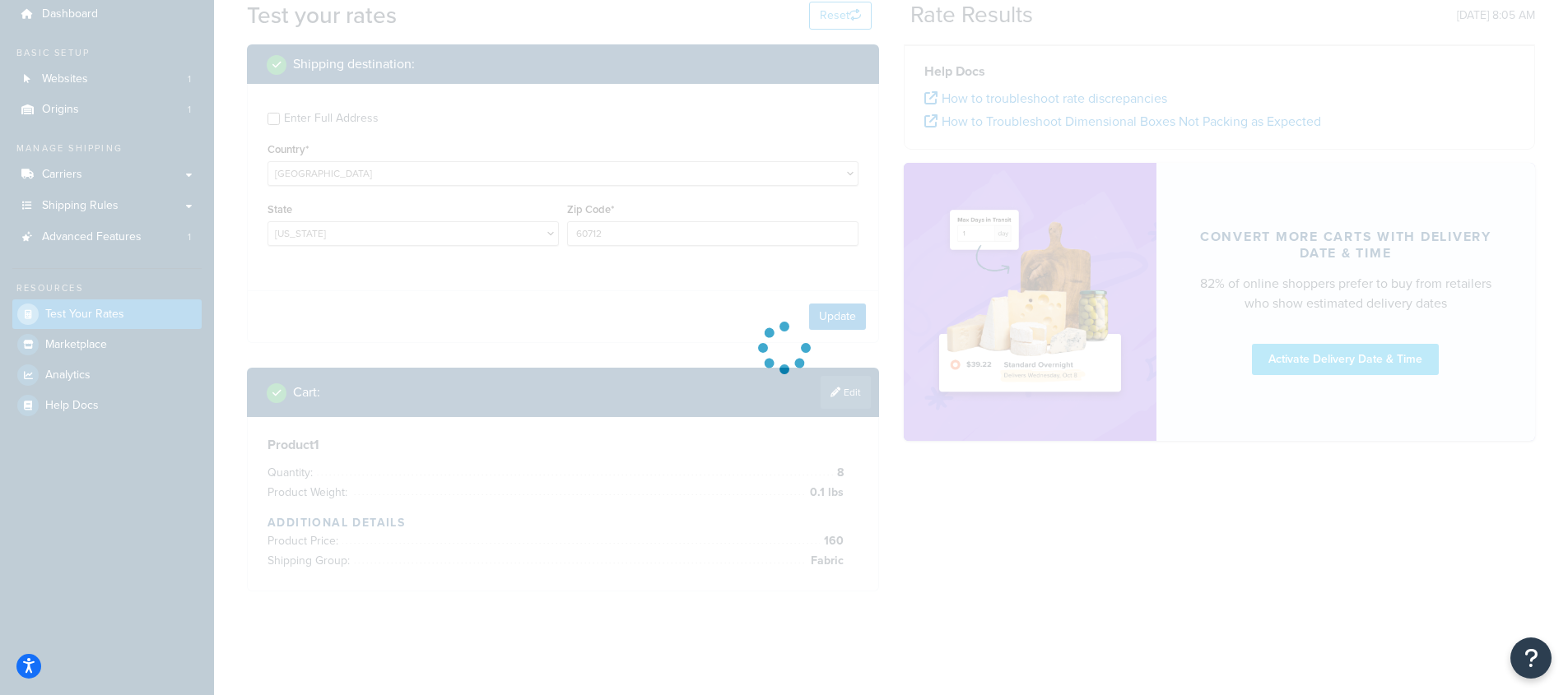
scroll to position [0, 0]
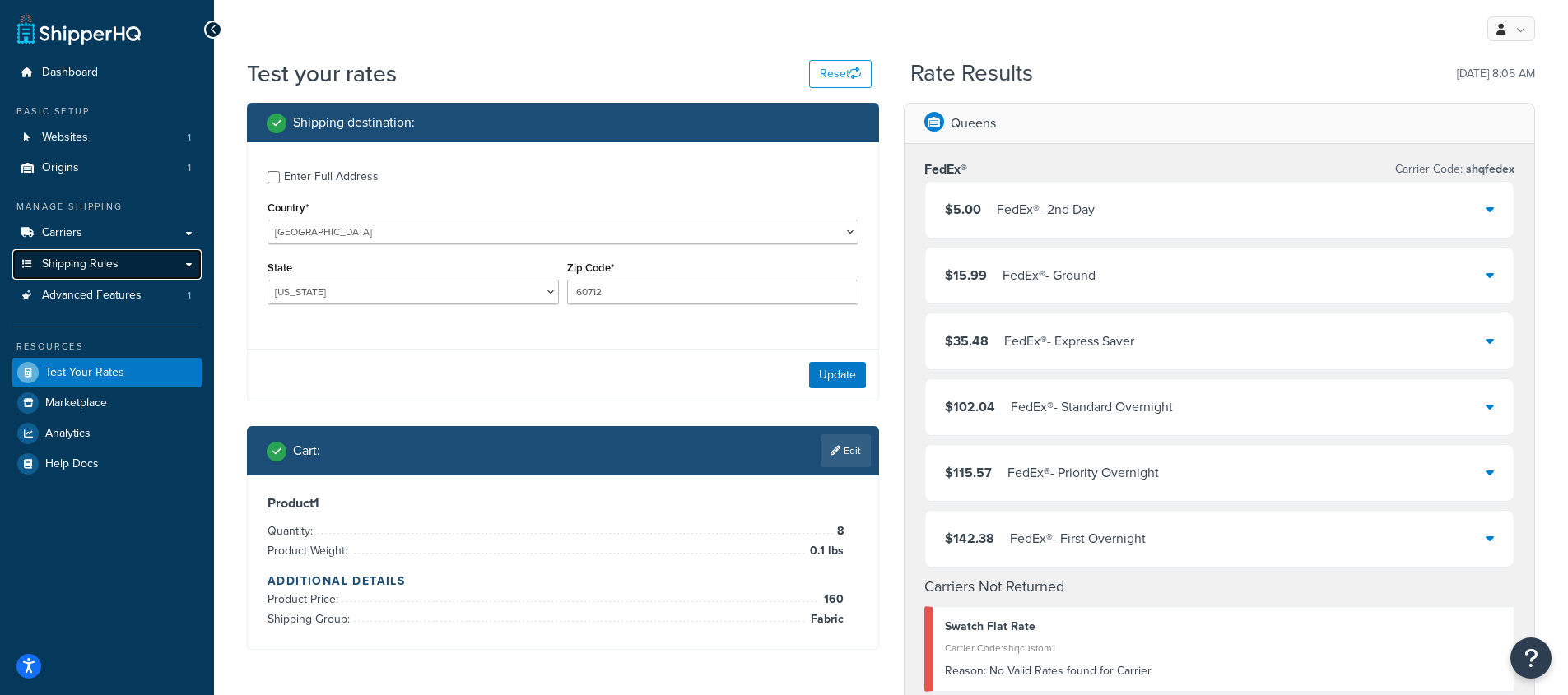
click at [86, 257] on span "Shipping Rules" at bounding box center [80, 264] width 76 height 14
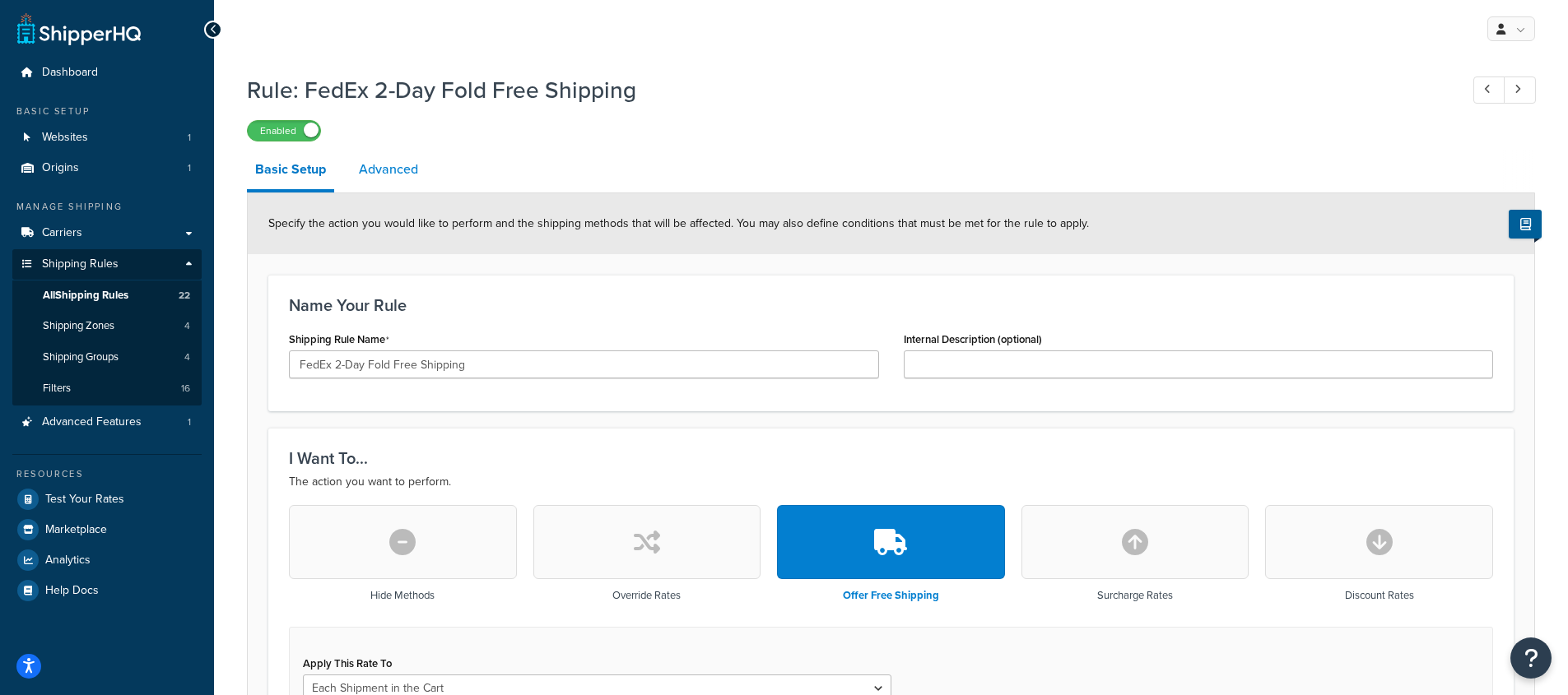
click at [357, 155] on link "Advanced" at bounding box center [388, 169] width 75 height 39
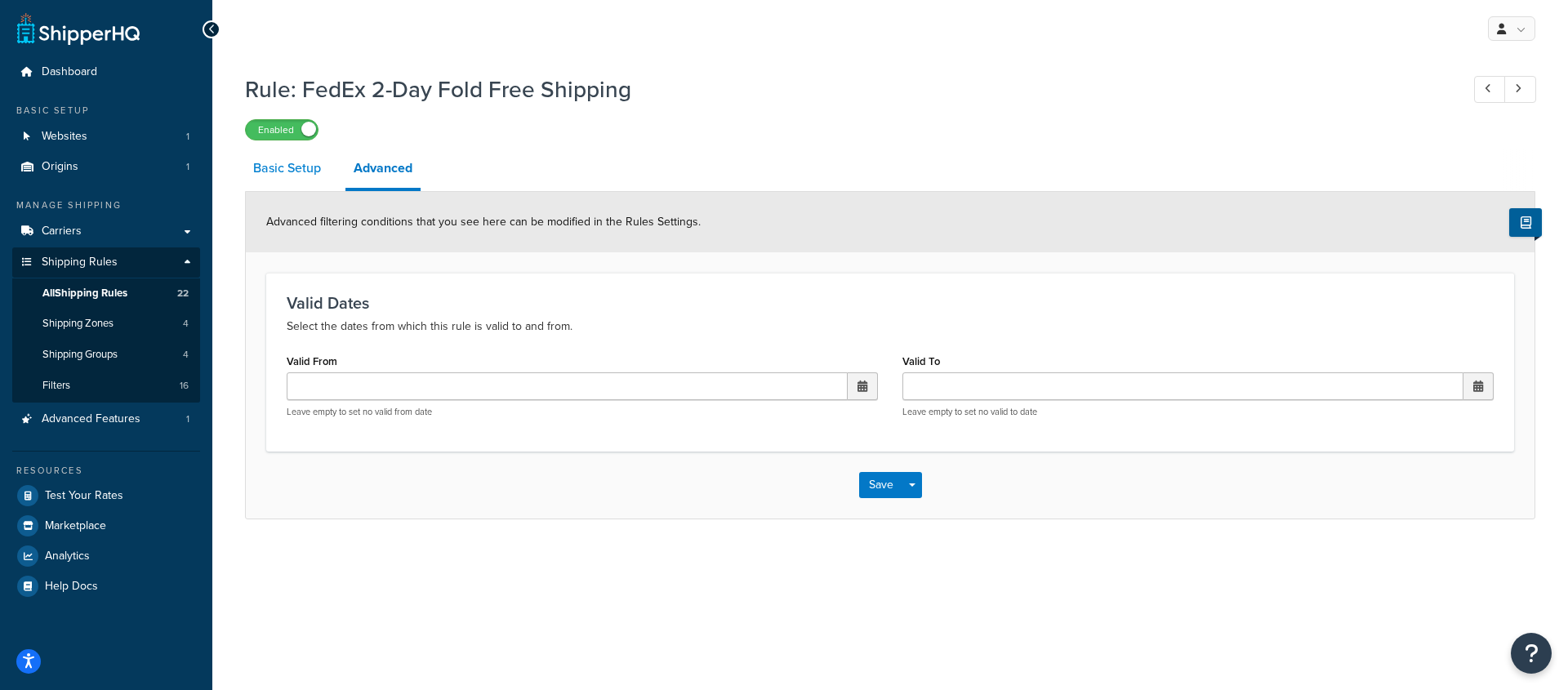
click at [287, 159] on link "Basic Setup" at bounding box center [286, 168] width 84 height 39
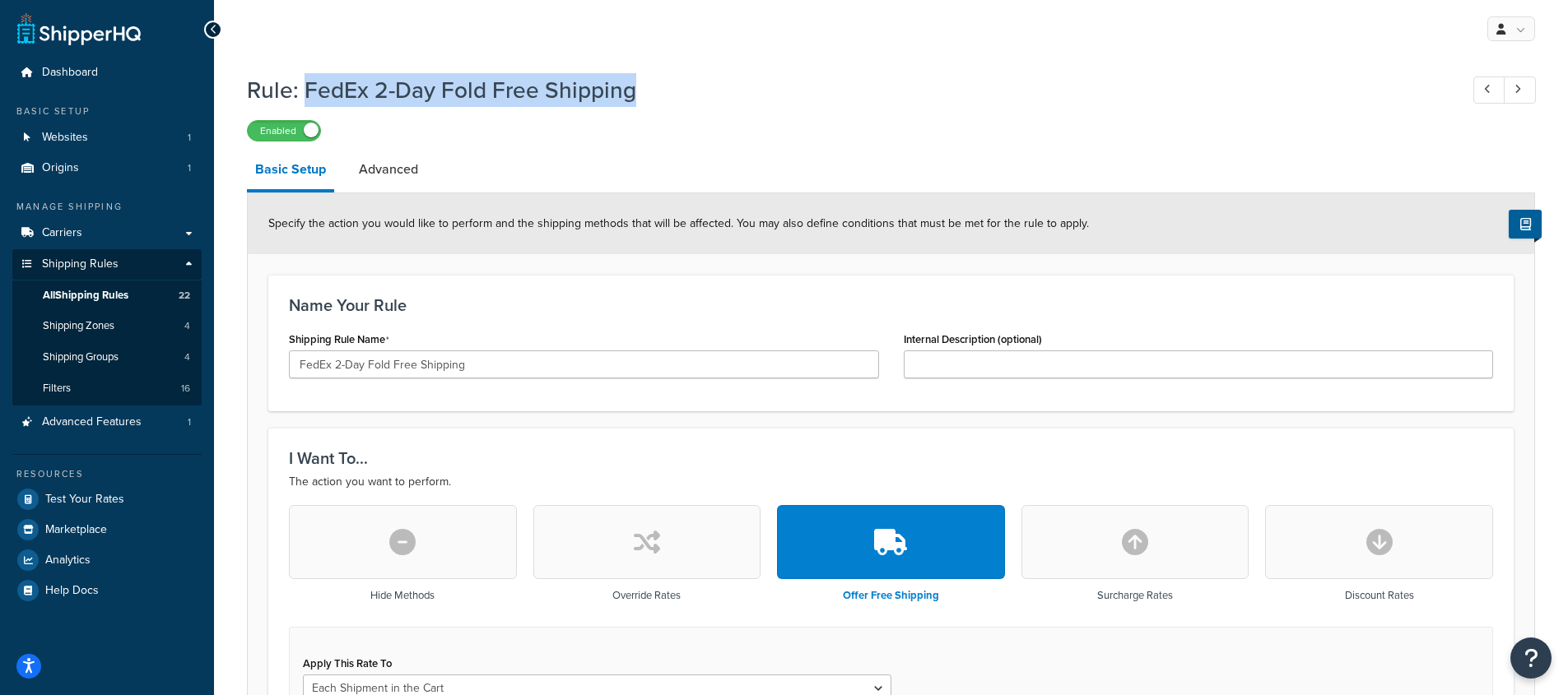
drag, startPoint x: 306, startPoint y: 91, endPoint x: 652, endPoint y: 88, distance: 346.0
click at [652, 87] on h1 "Rule: FedEx 2-Day Fold Free Shipping" at bounding box center [844, 90] width 1196 height 32
copy h1 "FedEx 2-Day Fold Free Shipping"
click at [132, 355] on link "Shipping Groups 4" at bounding box center [107, 357] width 190 height 30
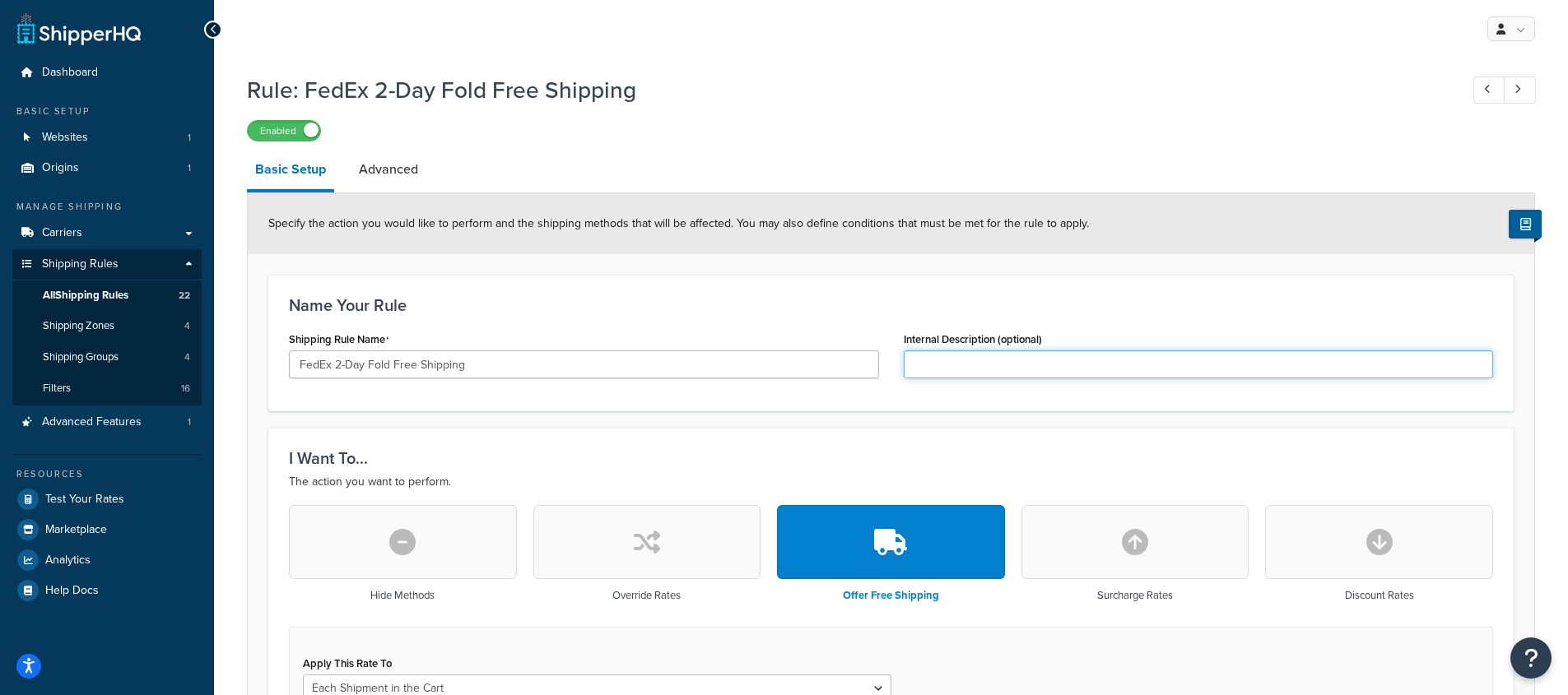
click at [1106, 360] on input "Internal Description (optional)" at bounding box center [1199, 364] width 590 height 28
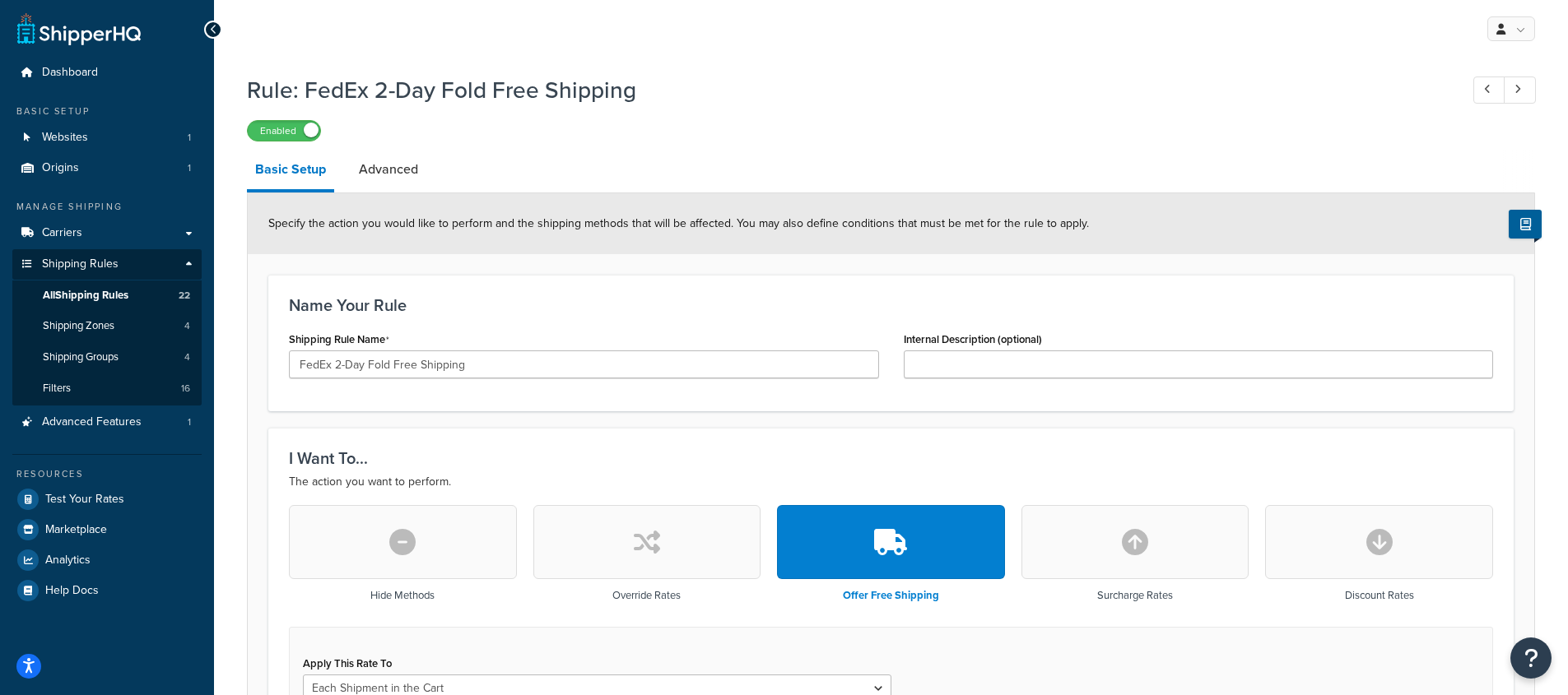
click at [1107, 289] on div "Name Your Rule Shipping Rule Name FedEx 2-Day Fold Free Shipping Internal Descr…" at bounding box center [890, 343] width 1245 height 137
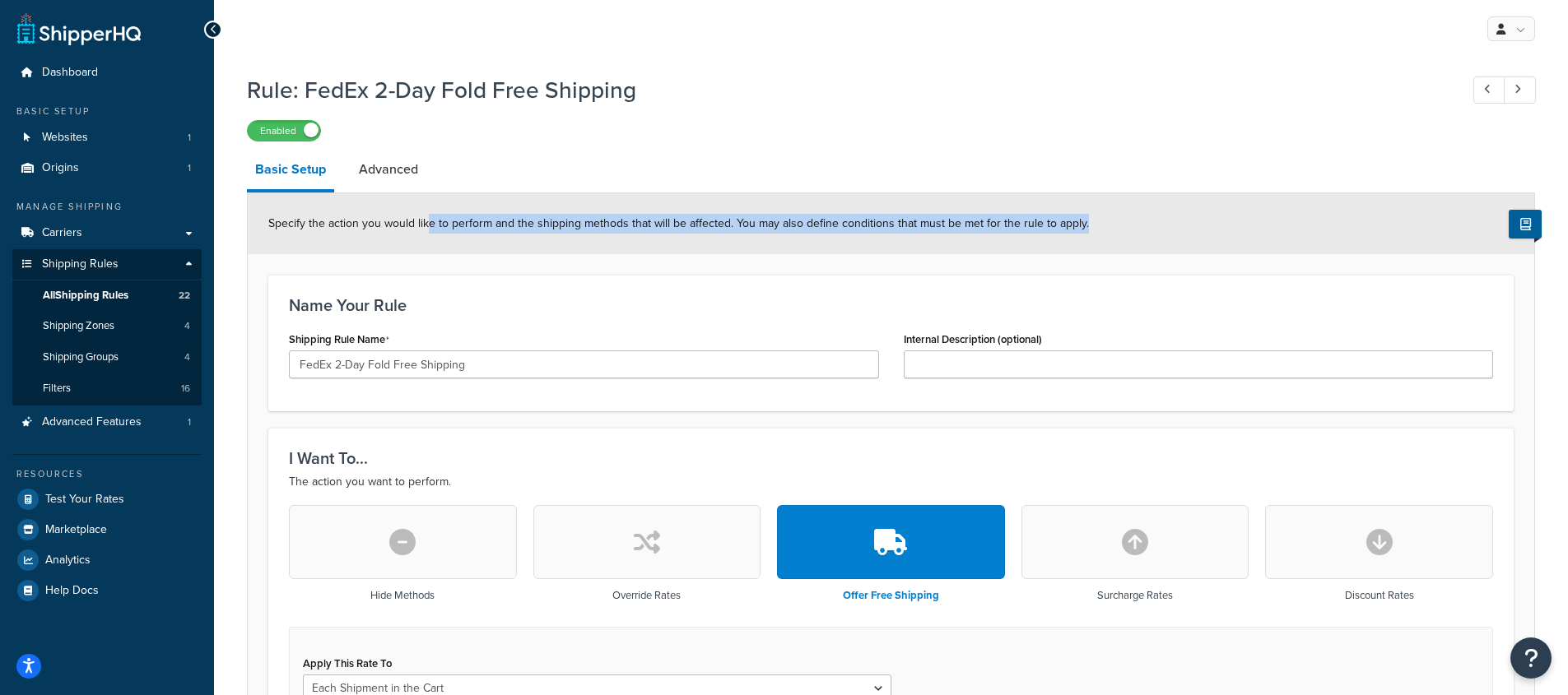
drag, startPoint x: 427, startPoint y: 226, endPoint x: 1148, endPoint y: 227, distance: 721.0
click at [1136, 226] on div "Specify the action you would like to perform and the shipping methods that will…" at bounding box center [890, 224] width 1286 height 61
click at [1148, 227] on div "Specify the action you would like to perform and the shipping methods that will…" at bounding box center [890, 224] width 1286 height 61
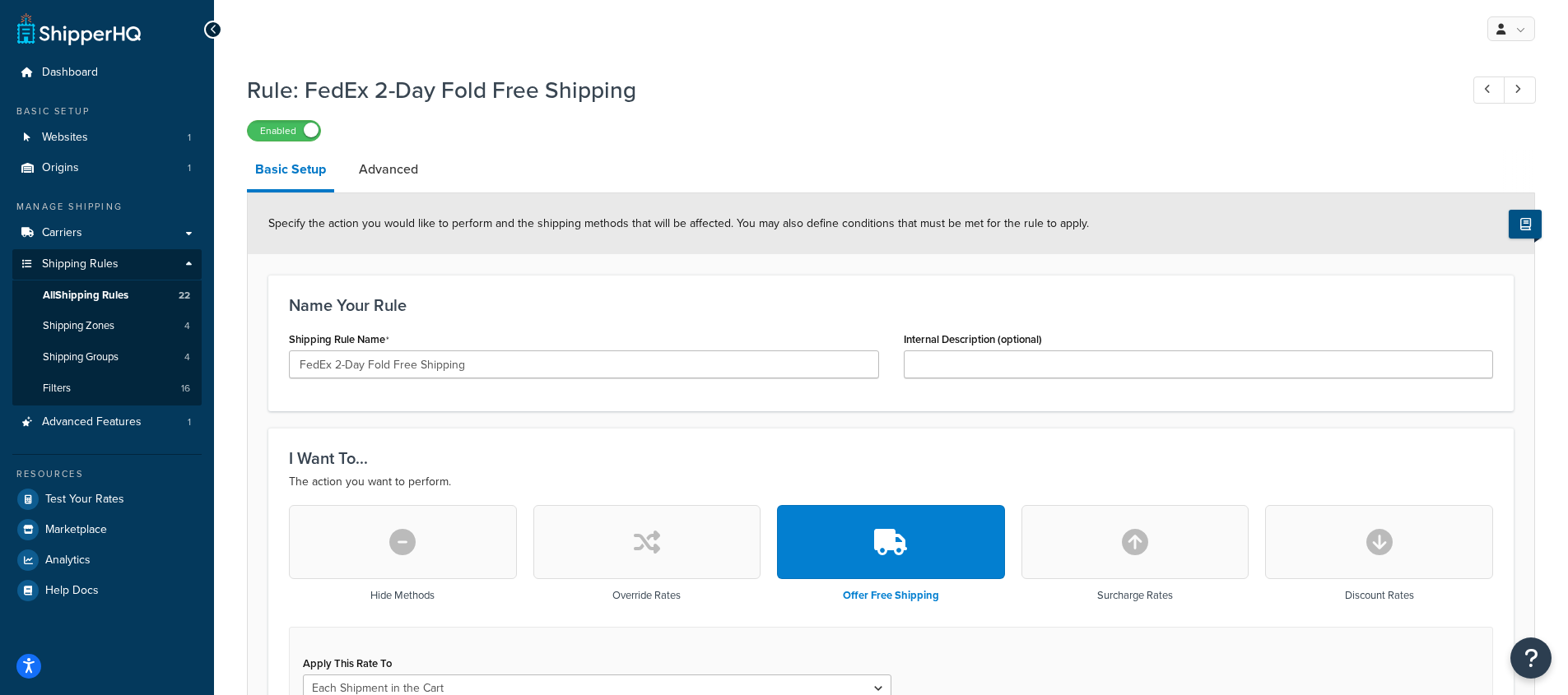
click at [1520, 221] on icon at bounding box center [1525, 224] width 11 height 13
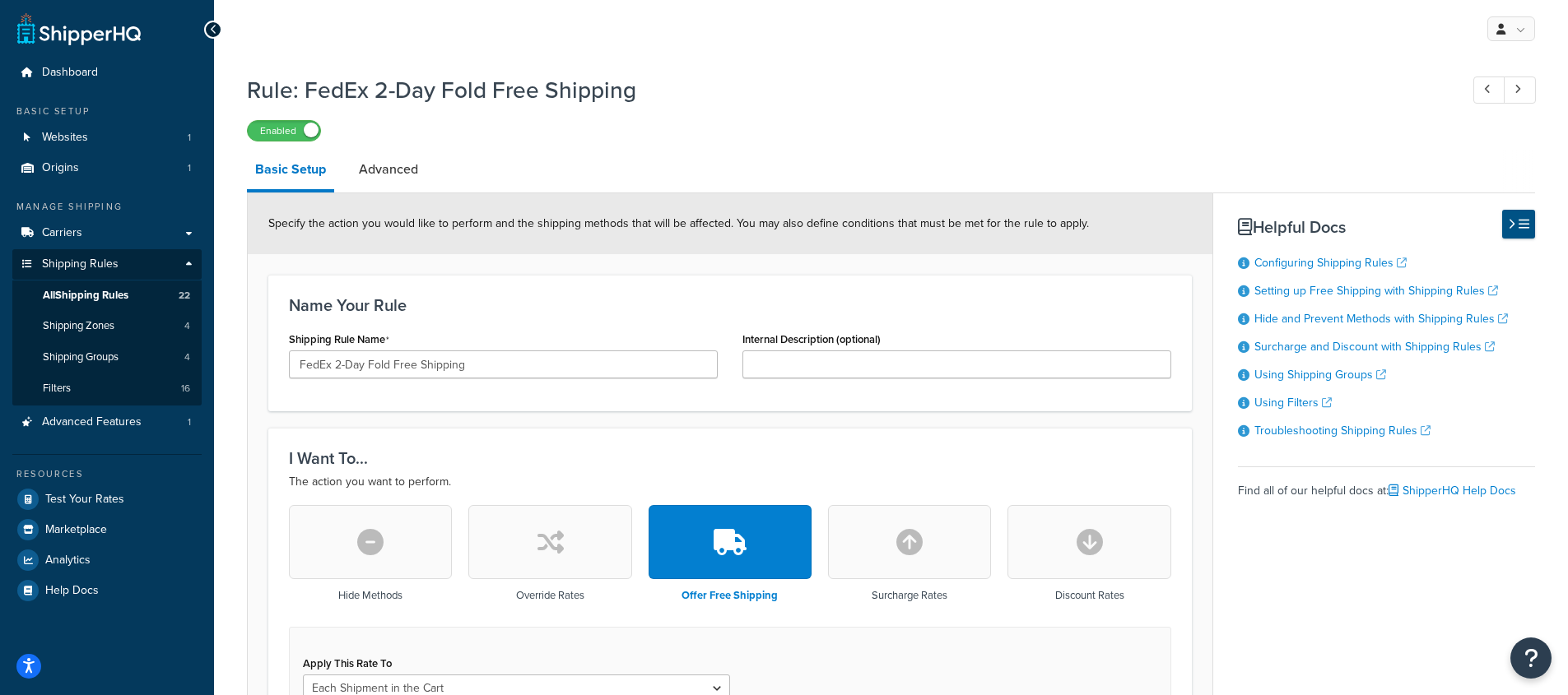
click at [1529, 226] on button at bounding box center [1518, 224] width 33 height 29
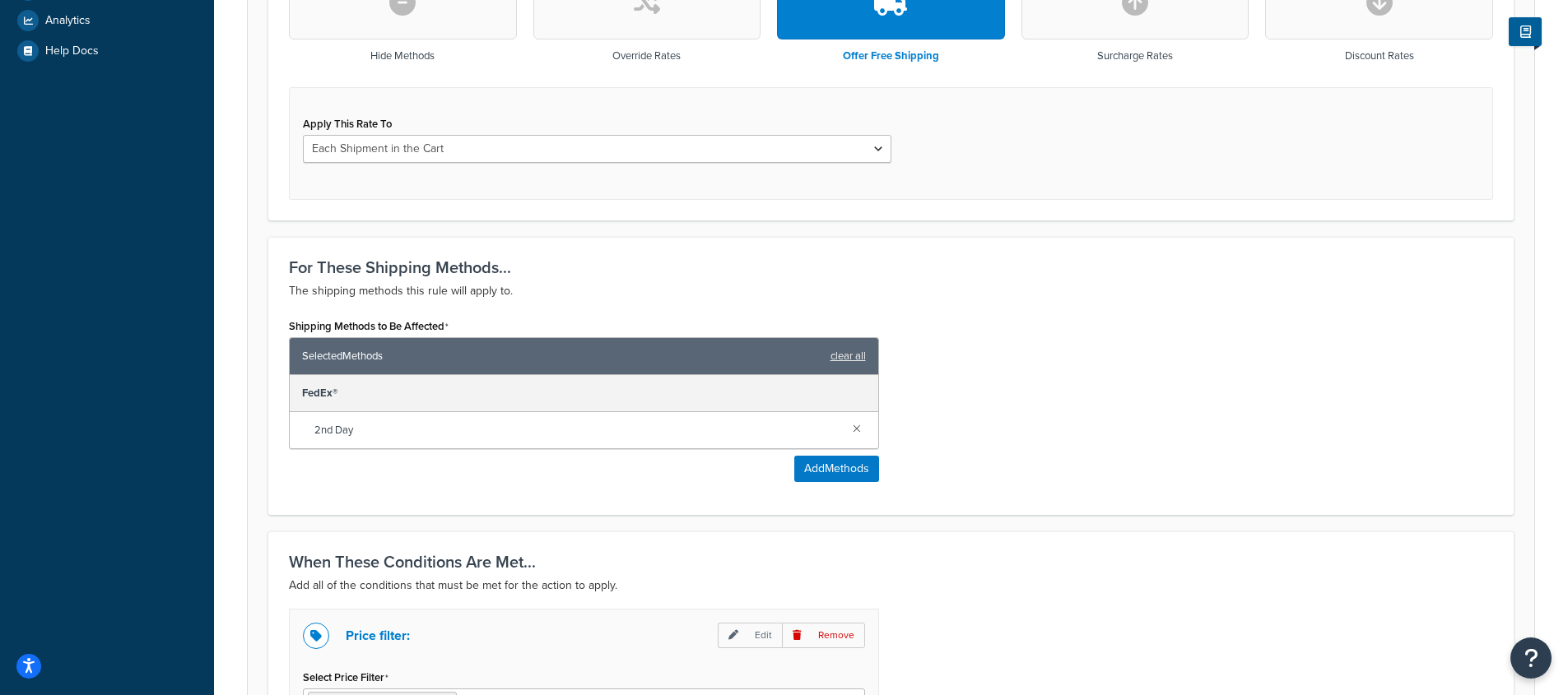
scroll to position [539, 0]
click at [402, 26] on button "button" at bounding box center [402, 3] width 228 height 74
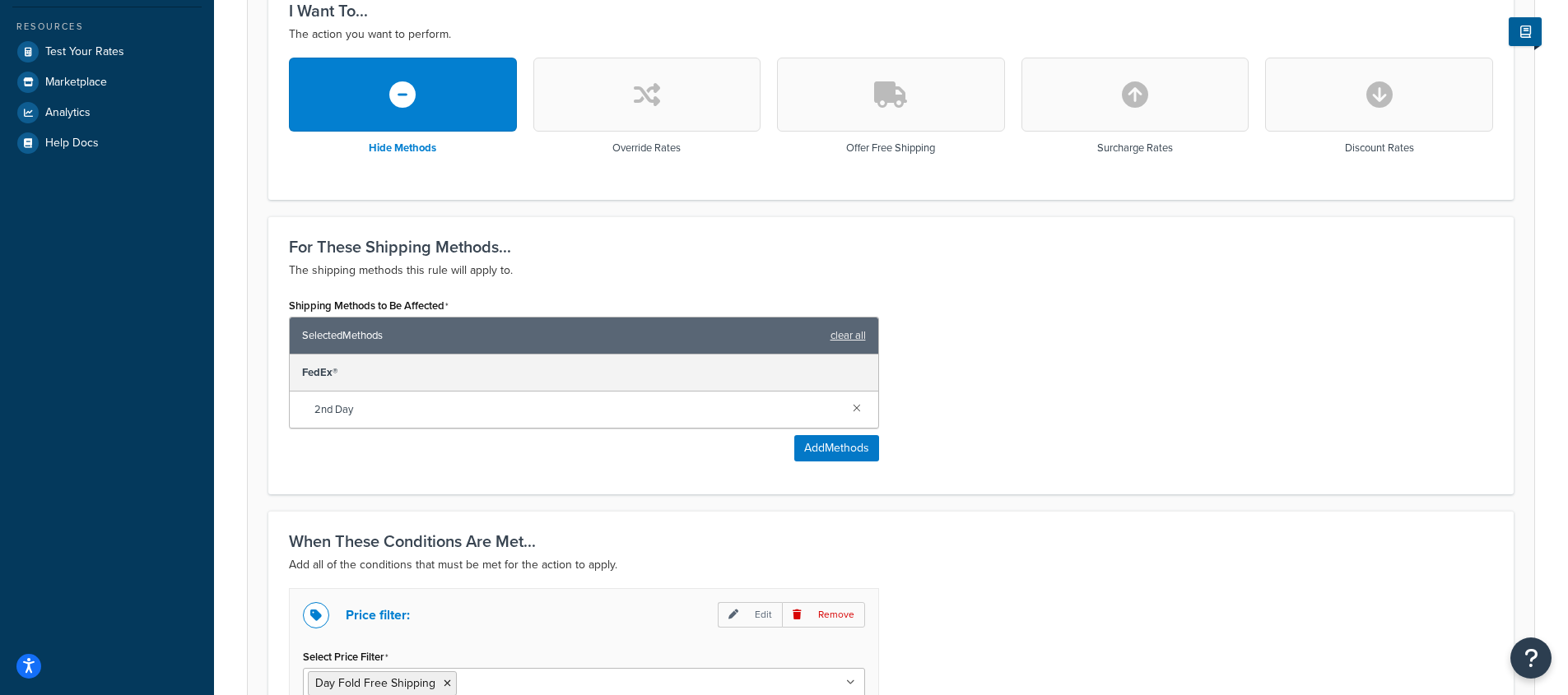
scroll to position [259, 0]
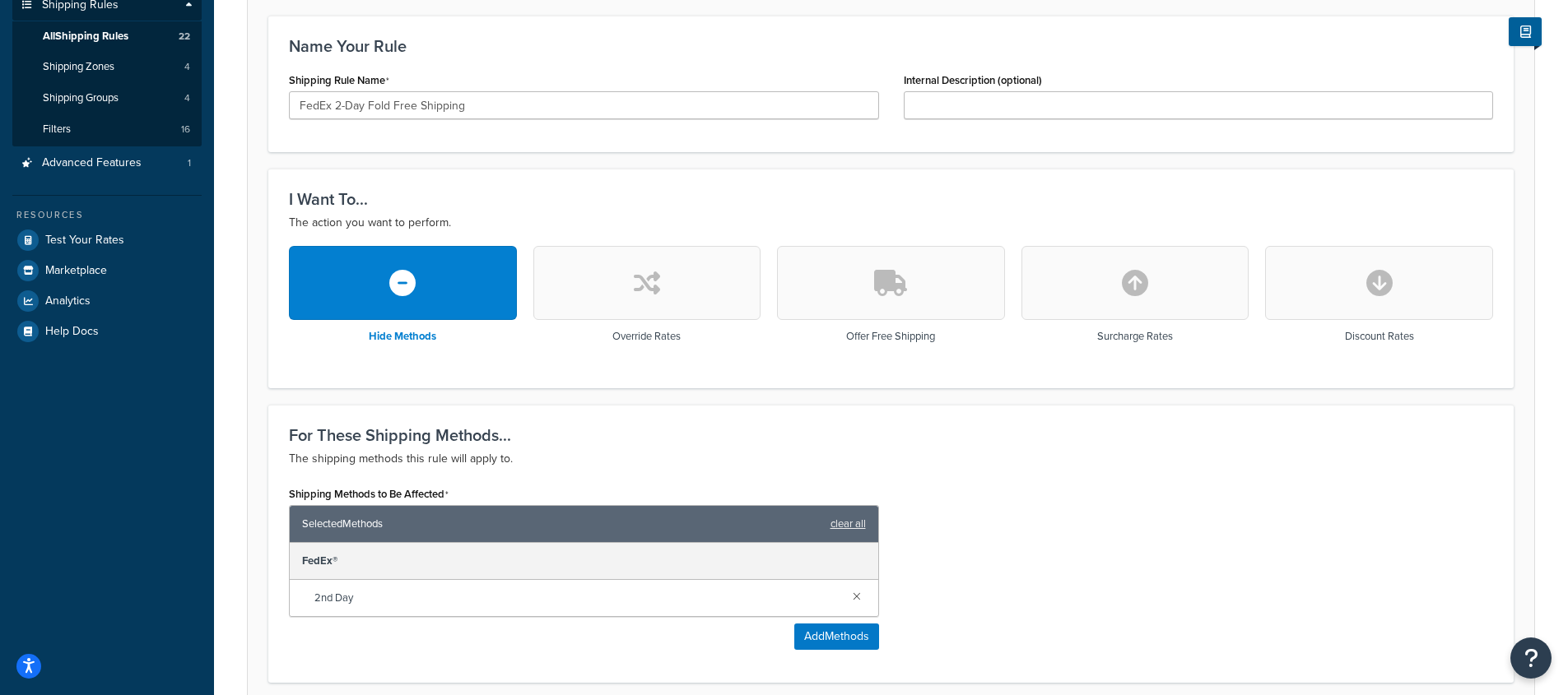
click at [658, 309] on button "button" at bounding box center [647, 283] width 228 height 74
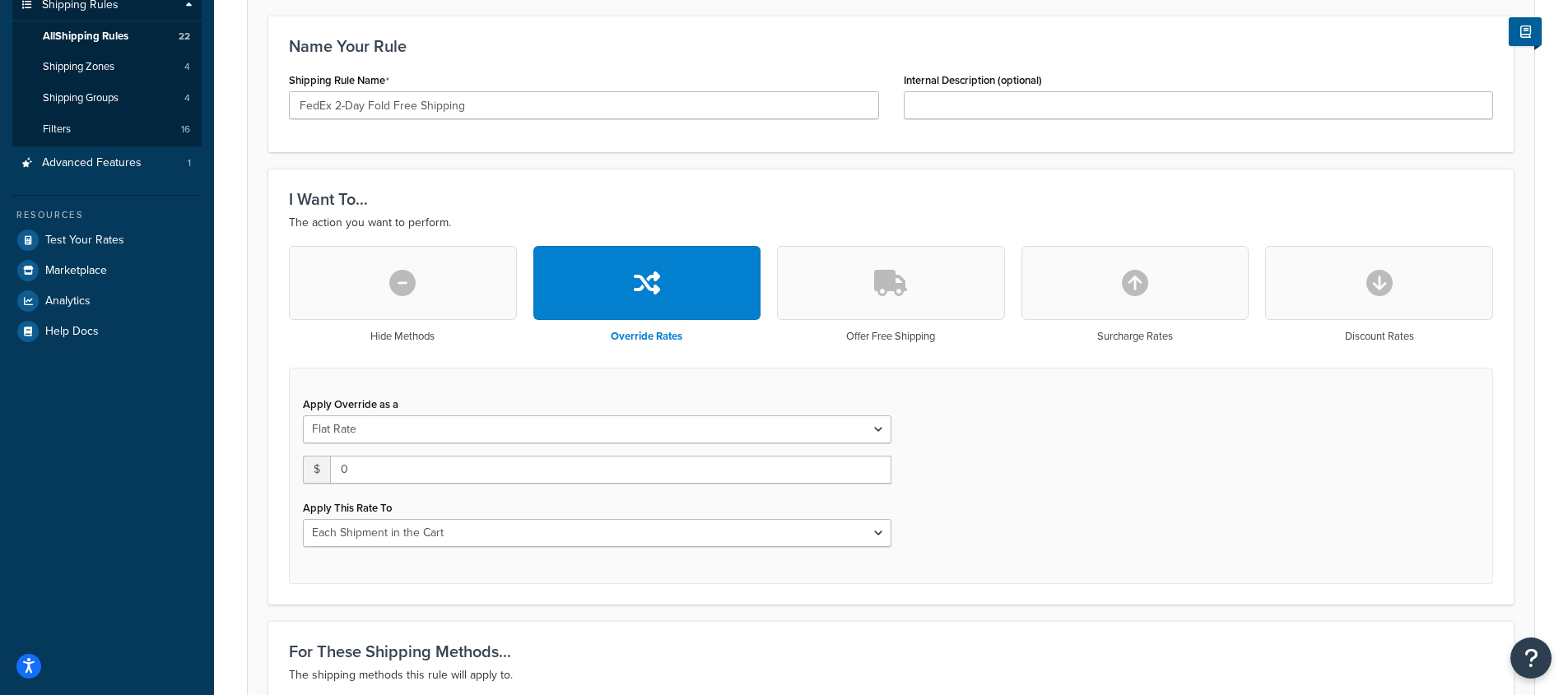
click at [879, 301] on button "button" at bounding box center [890, 283] width 228 height 74
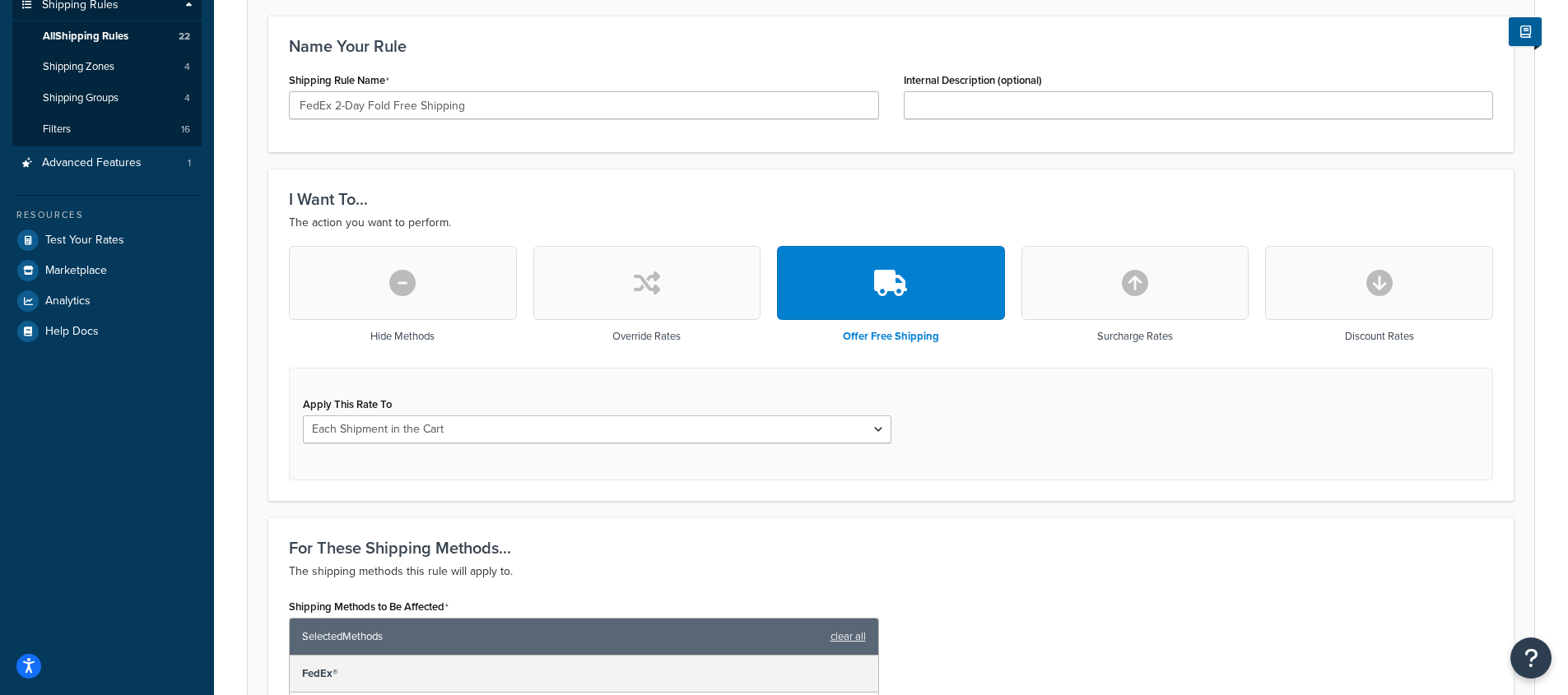
click at [1084, 293] on button "button" at bounding box center [1135, 283] width 228 height 74
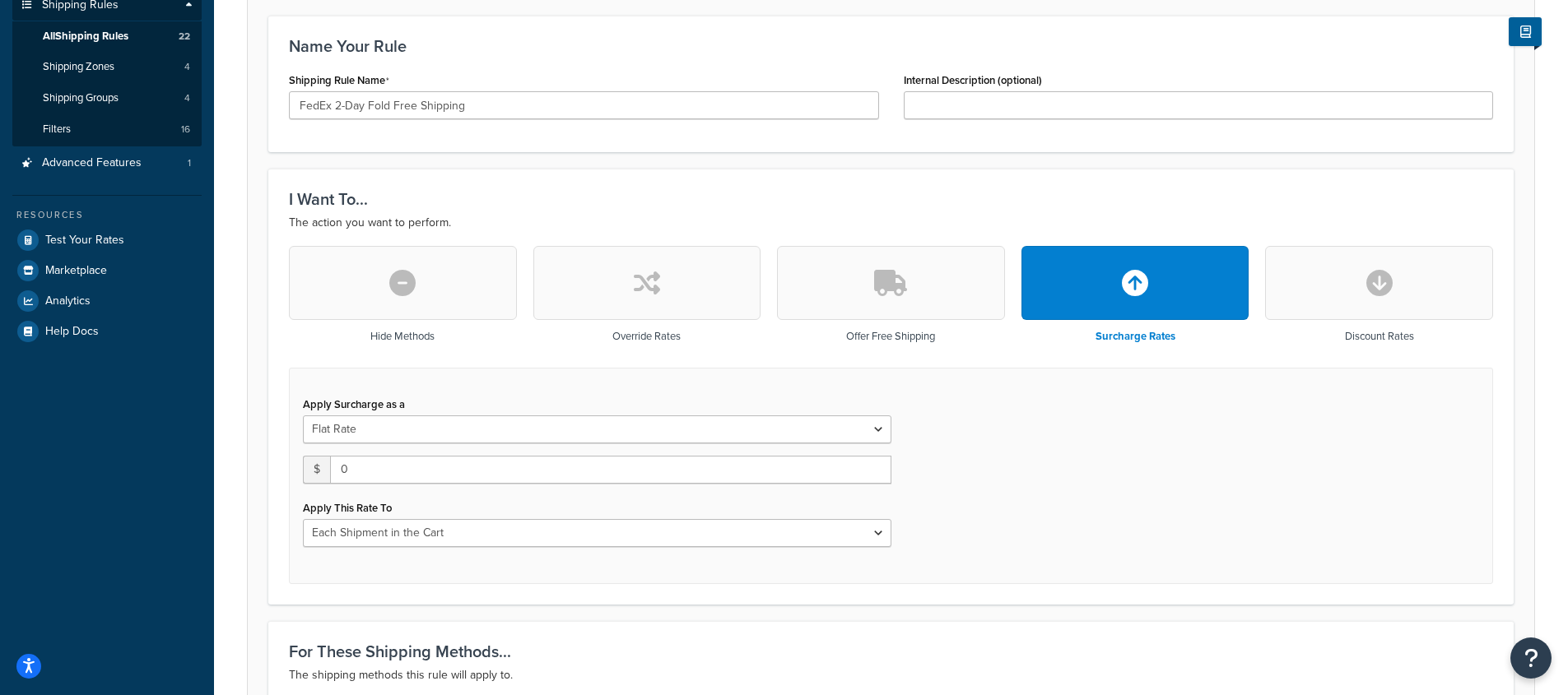
click at [1319, 293] on button "button" at bounding box center [1378, 283] width 228 height 74
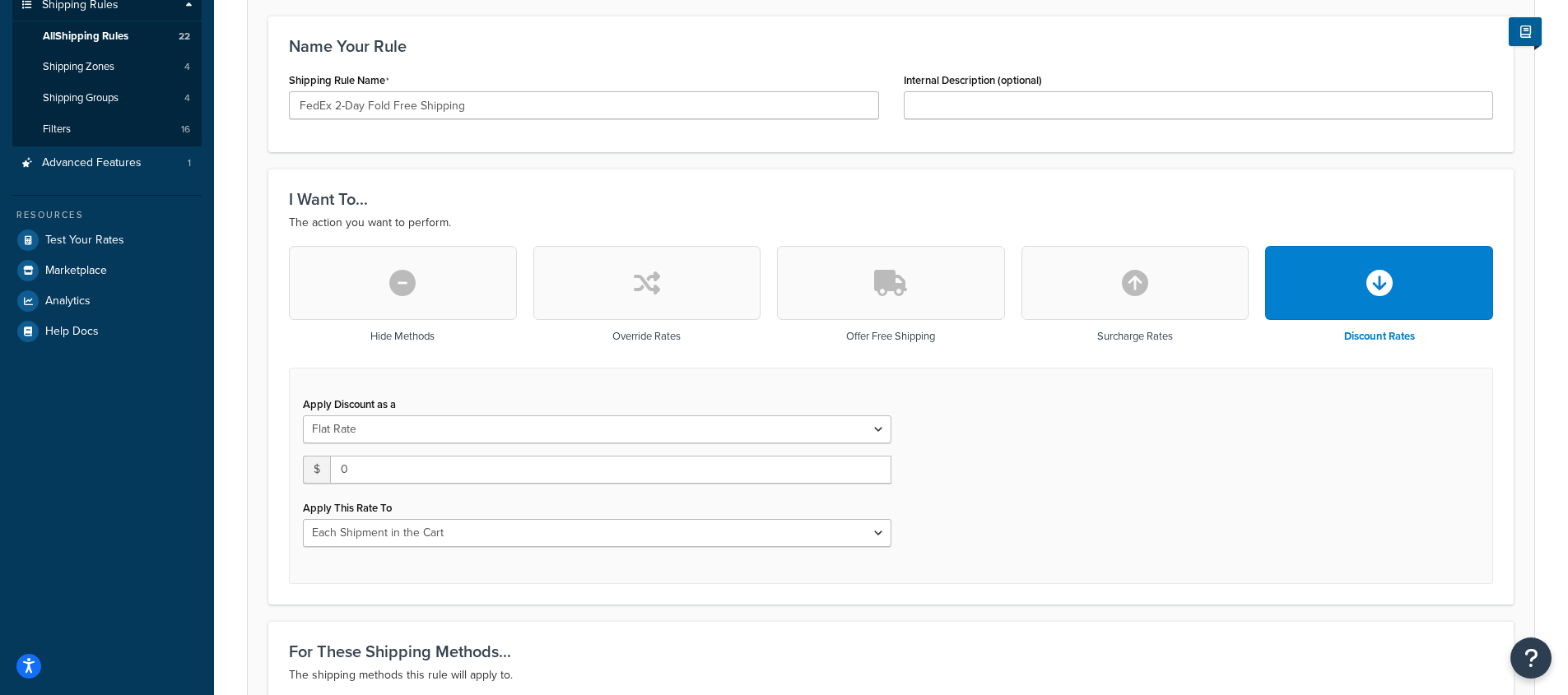
click at [414, 286] on icon "button" at bounding box center [402, 283] width 26 height 26
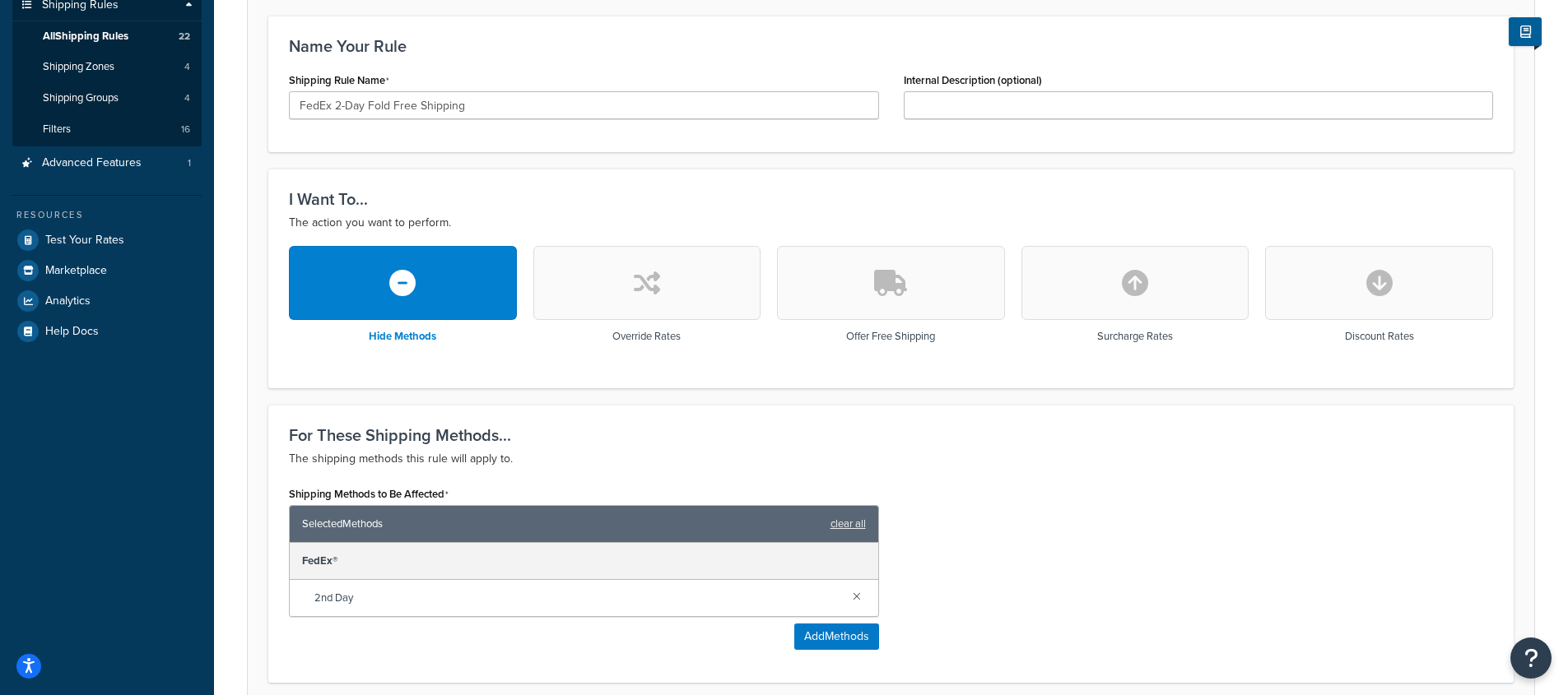
click at [643, 297] on button "button" at bounding box center [647, 283] width 228 height 74
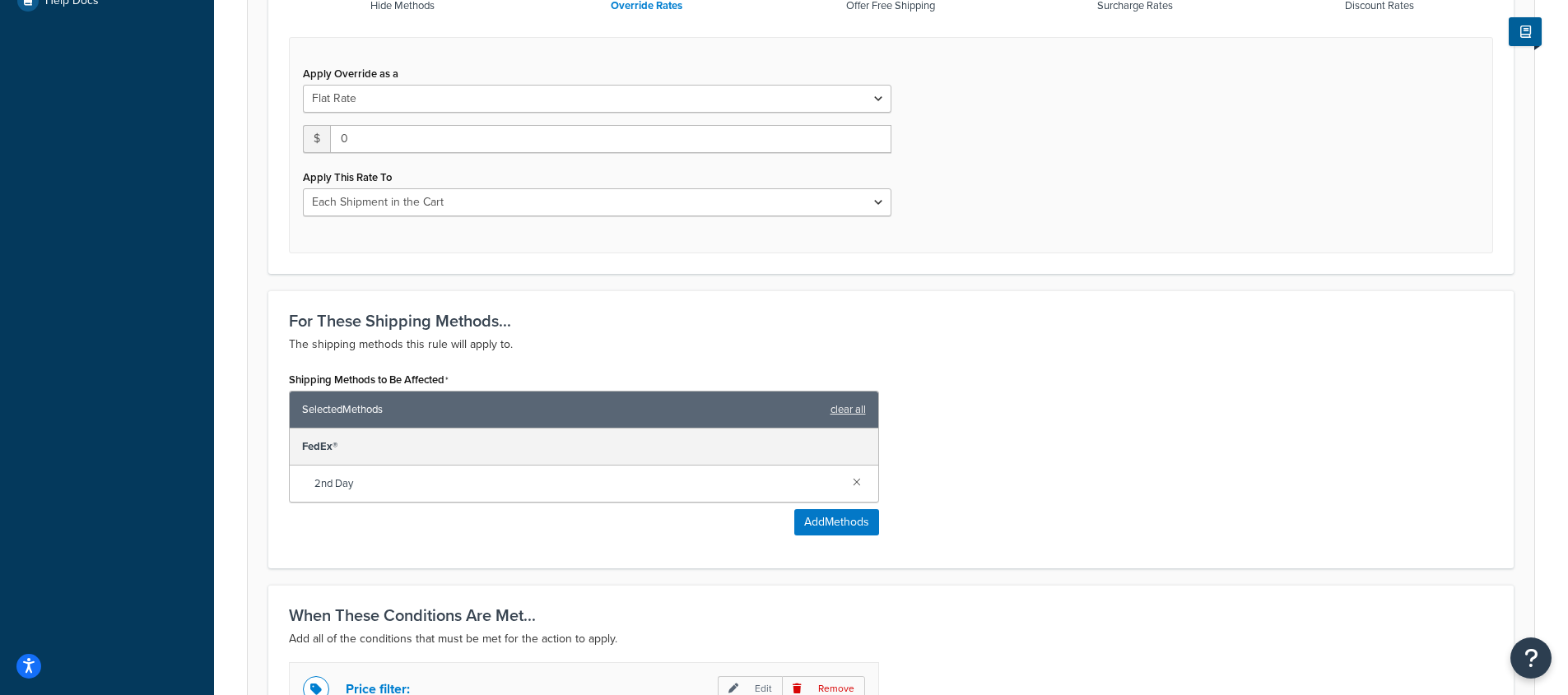
scroll to position [512, 0]
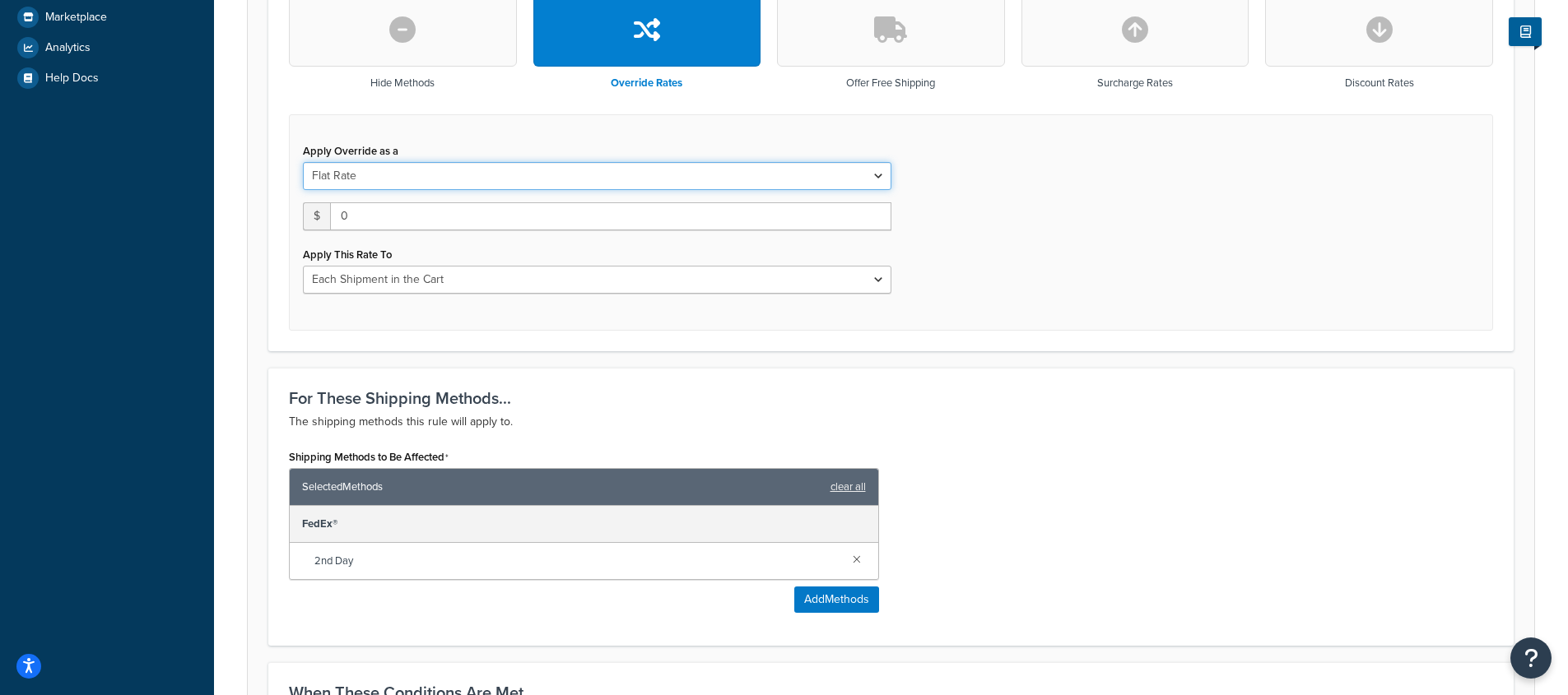
click at [532, 180] on select "Flat Rate Percentage Flat Rate & Percentage" at bounding box center [597, 175] width 589 height 28
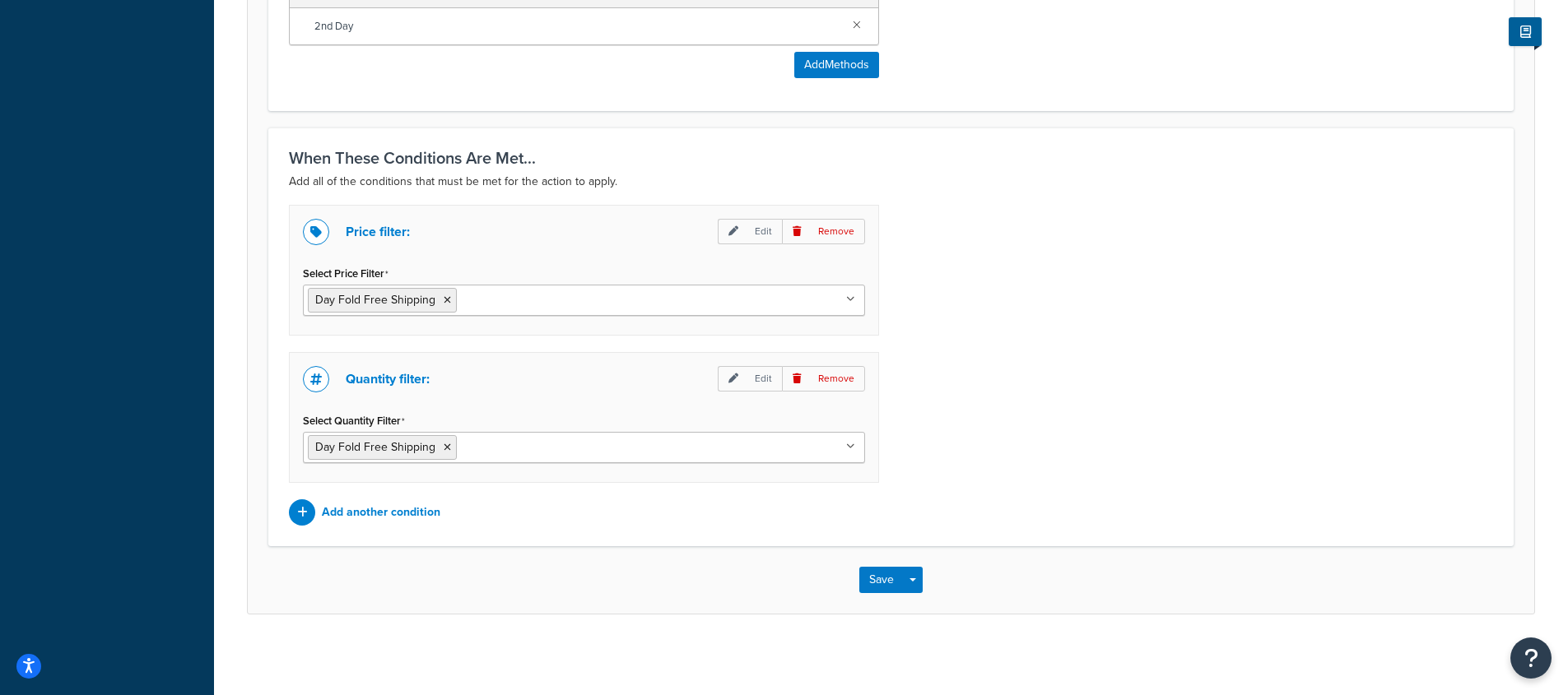
scroll to position [1049, 0]
click at [402, 516] on p "Add another condition" at bounding box center [381, 511] width 118 height 23
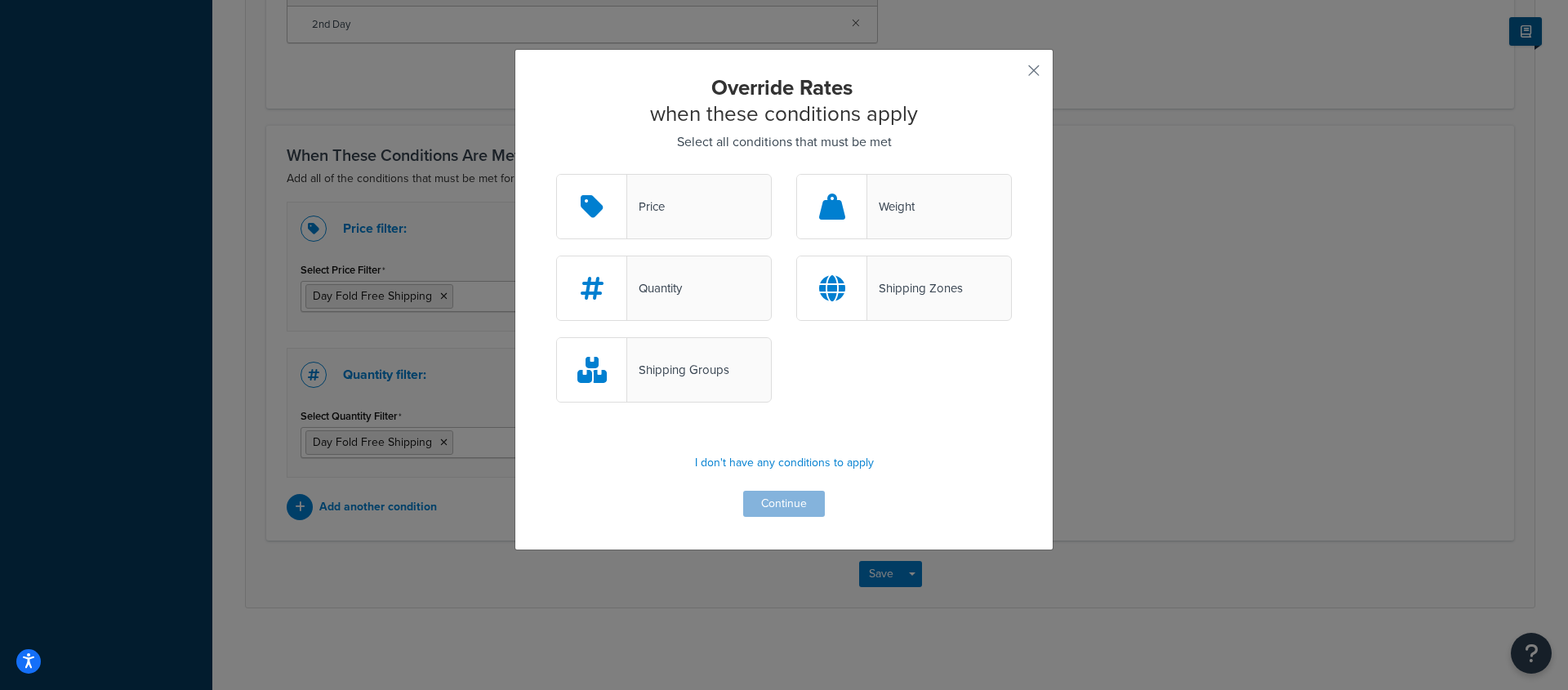
click at [722, 387] on div "Shipping Groups" at bounding box center [663, 370] width 216 height 66
click at [0, 0] on input "Shipping Groups" at bounding box center [0, 0] width 0 height 0
click at [803, 509] on button "Continue" at bounding box center [784, 504] width 82 height 26
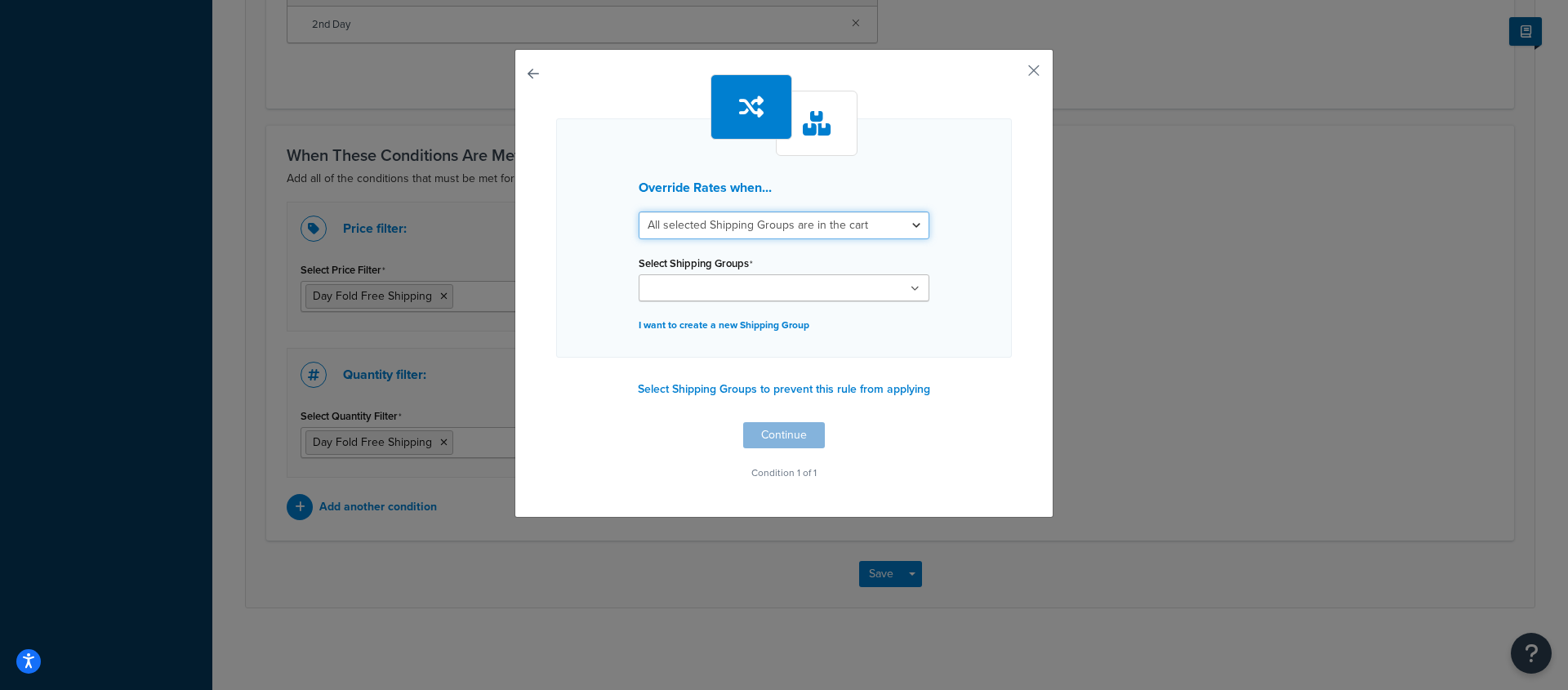
click at [774, 225] on select "All selected Shipping Groups are in the cart Any selected Shipping Groups are i…" at bounding box center [783, 225] width 290 height 27
click at [794, 287] on ul at bounding box center [783, 288] width 290 height 27
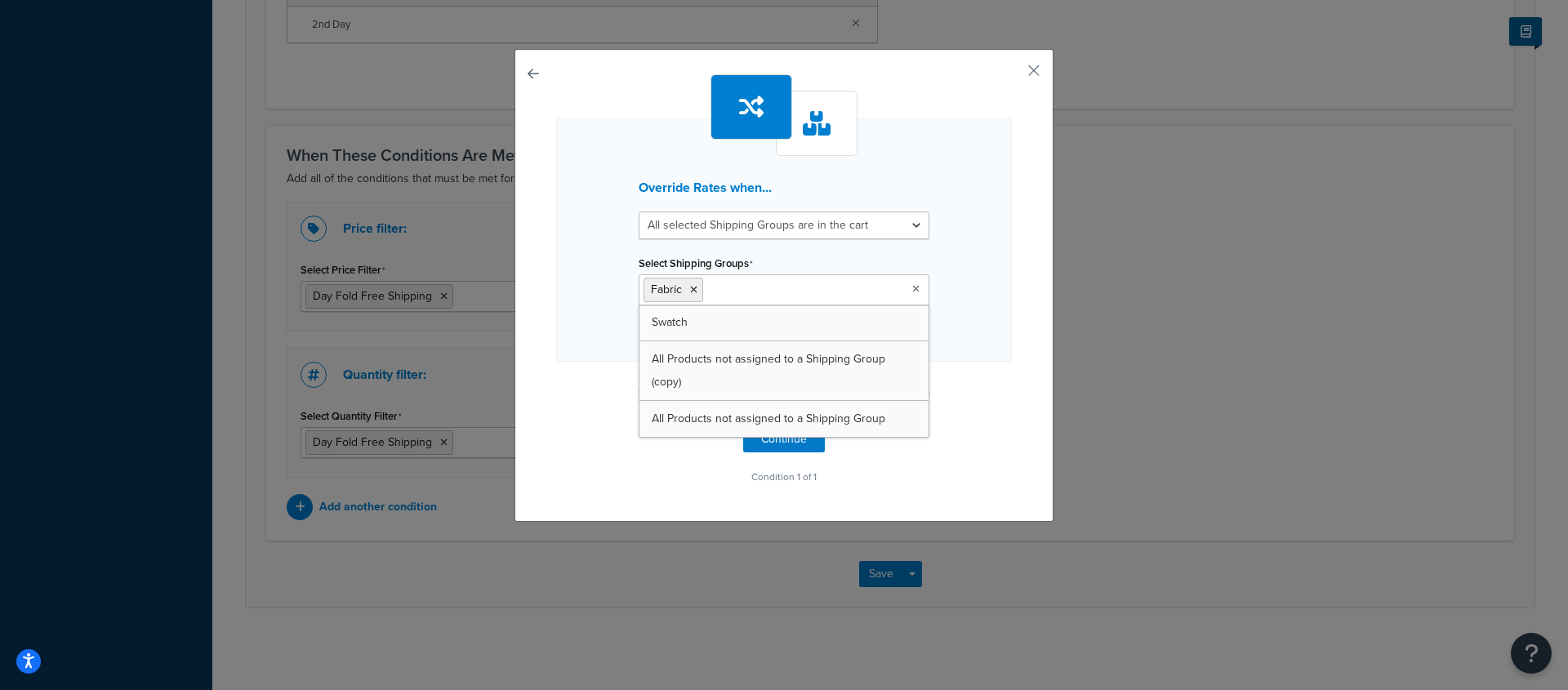
click at [954, 261] on div "Override Rates when... All selected Shipping Groups are in the cart Any selecte…" at bounding box center [784, 240] width 456 height 243
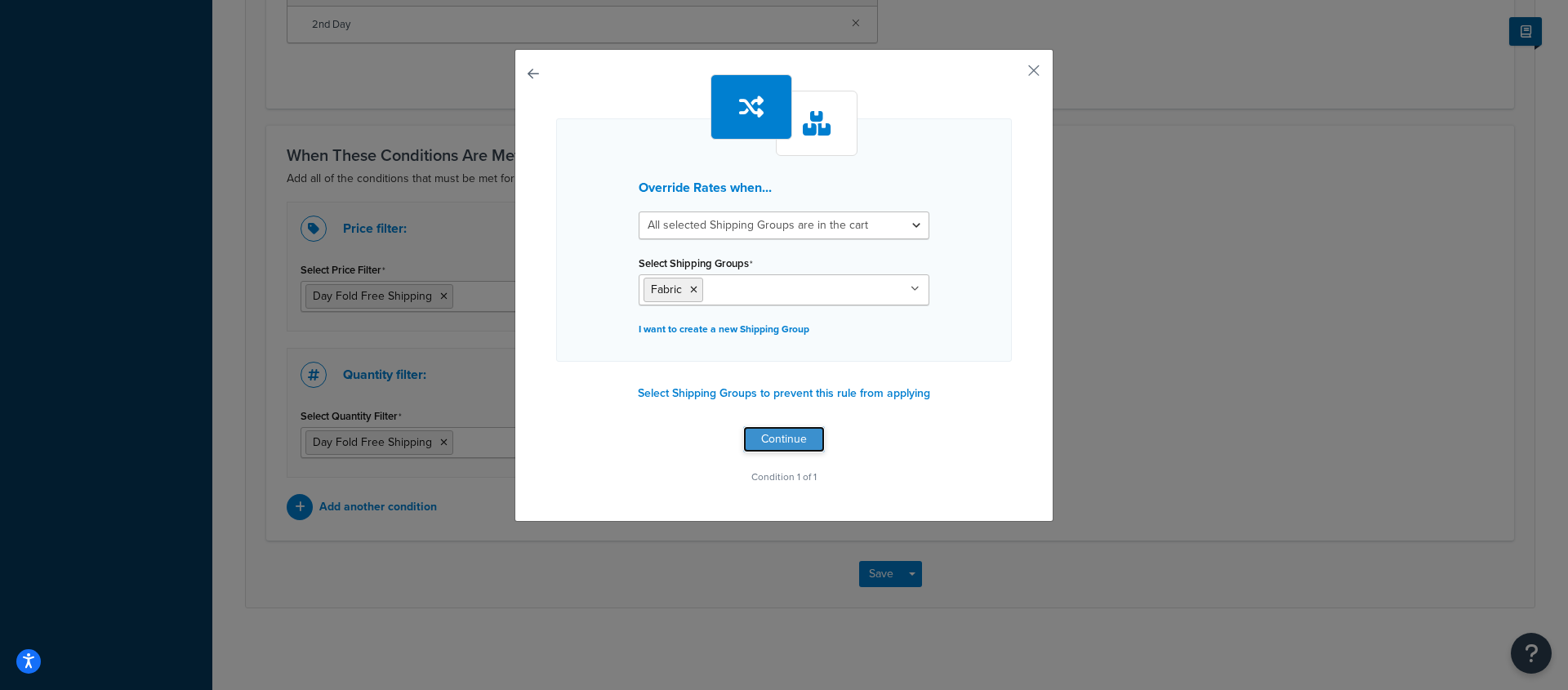
click at [796, 443] on button "Continue" at bounding box center [784, 439] width 82 height 26
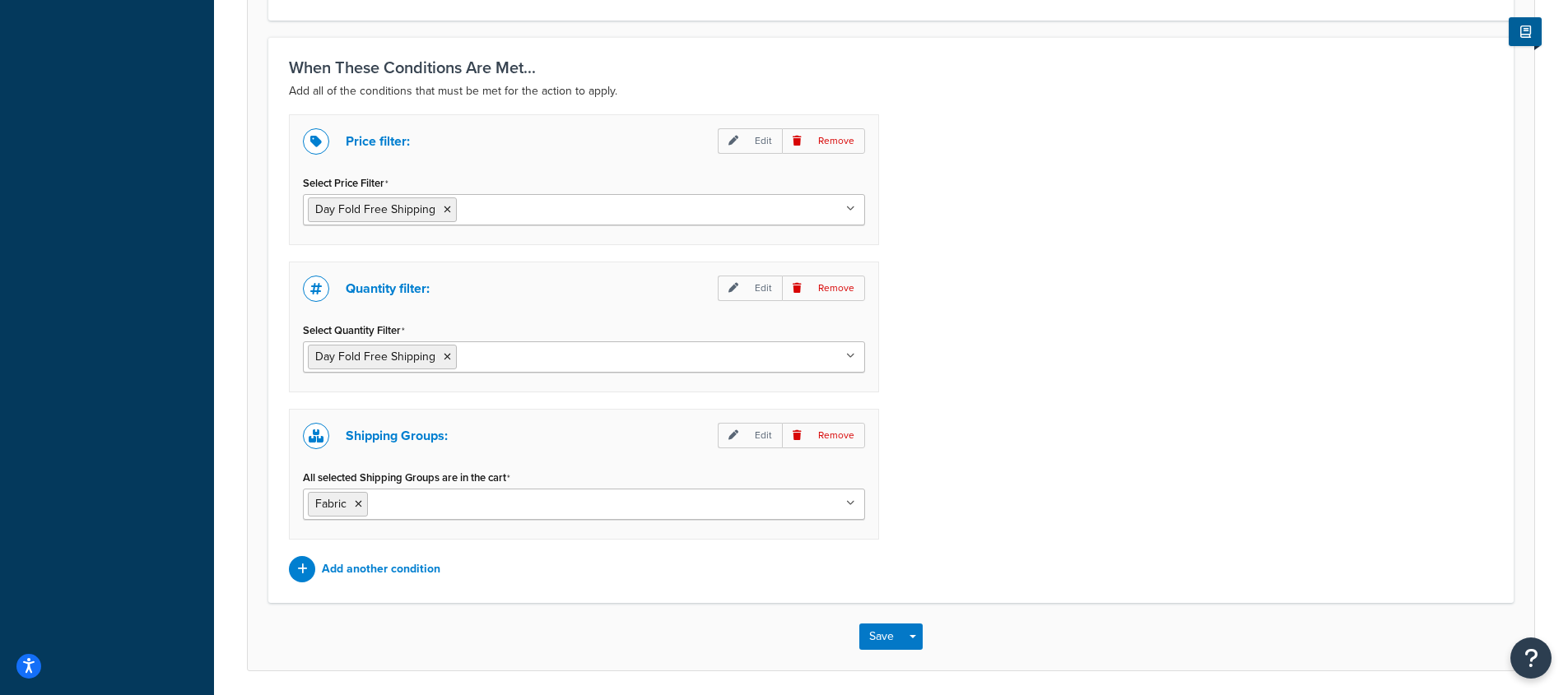
scroll to position [1196, 0]
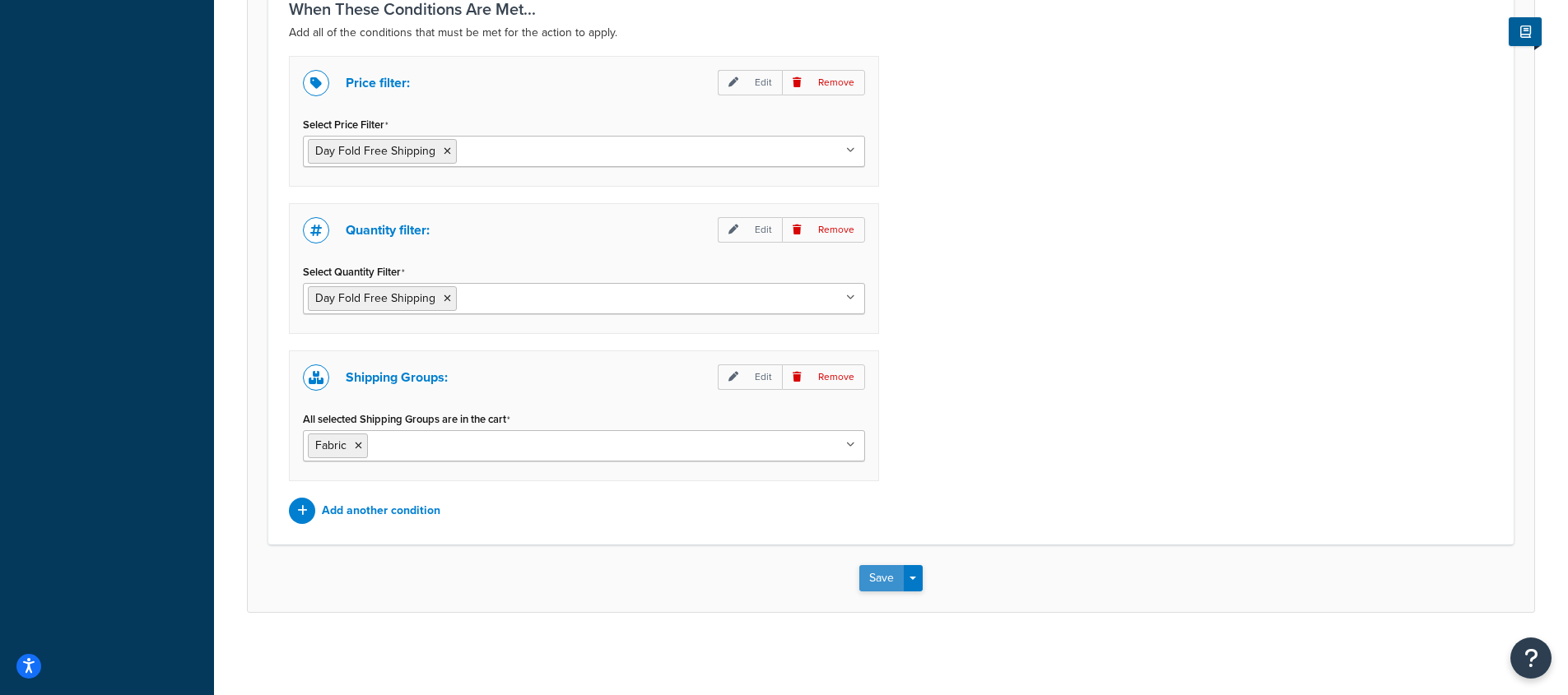
click at [875, 584] on button "Save" at bounding box center [881, 578] width 44 height 26
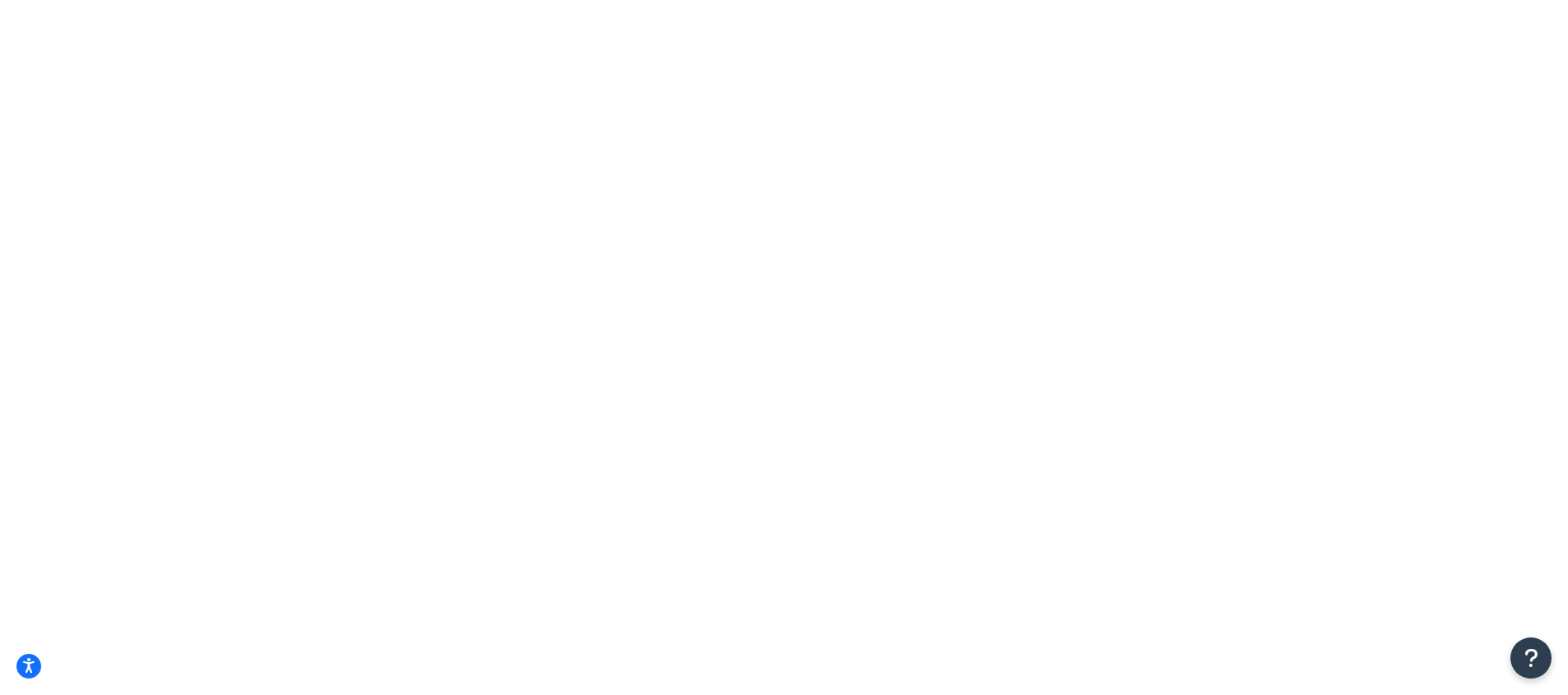
select select "IL"
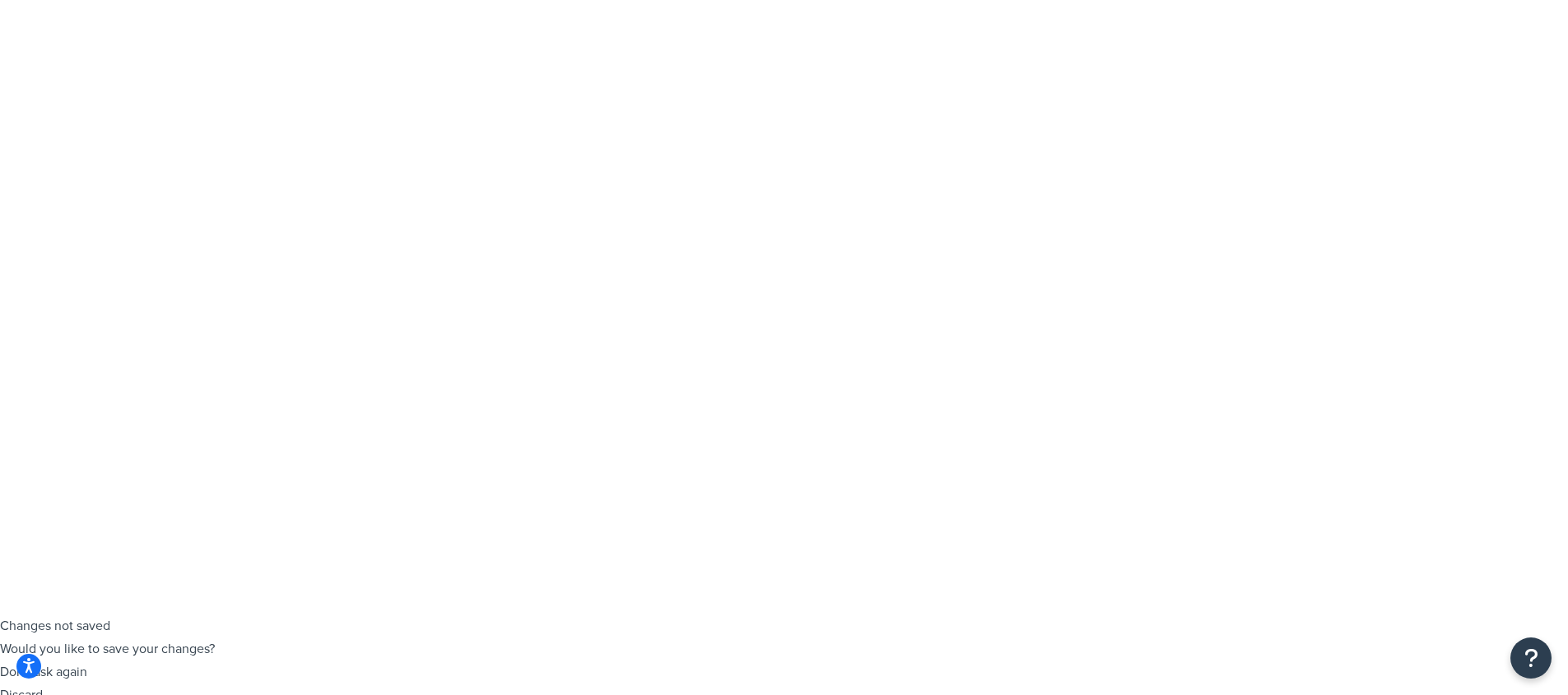
checkbox input "true"
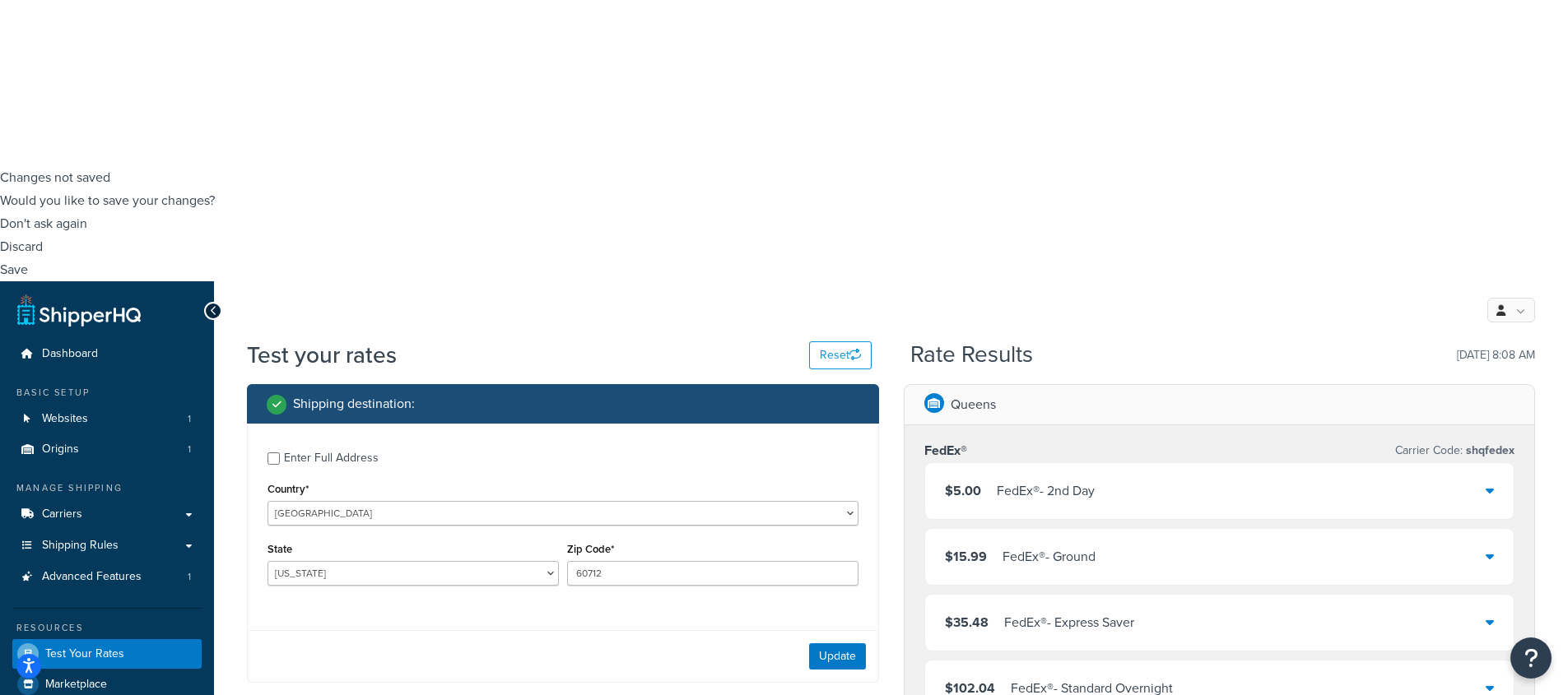
scroll to position [598, 0]
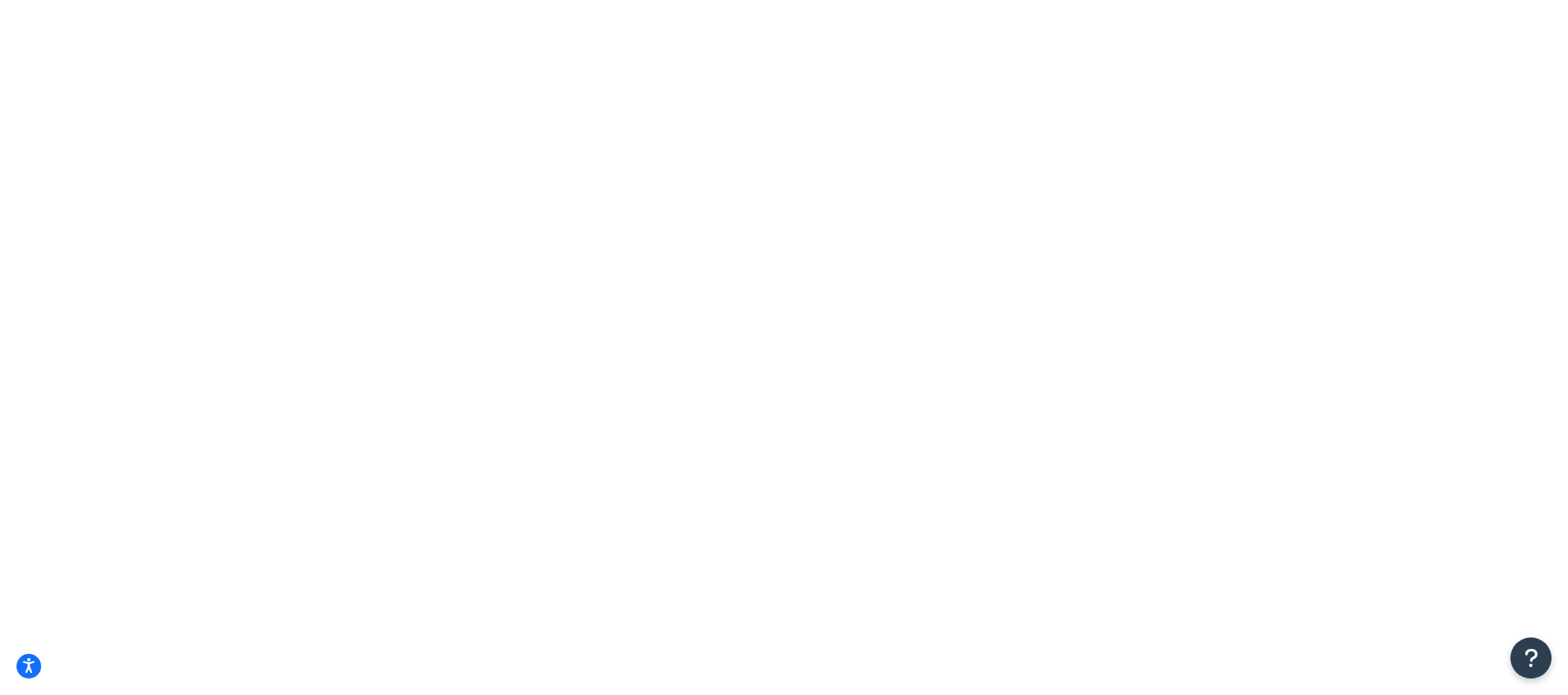
scroll to position [0, 0]
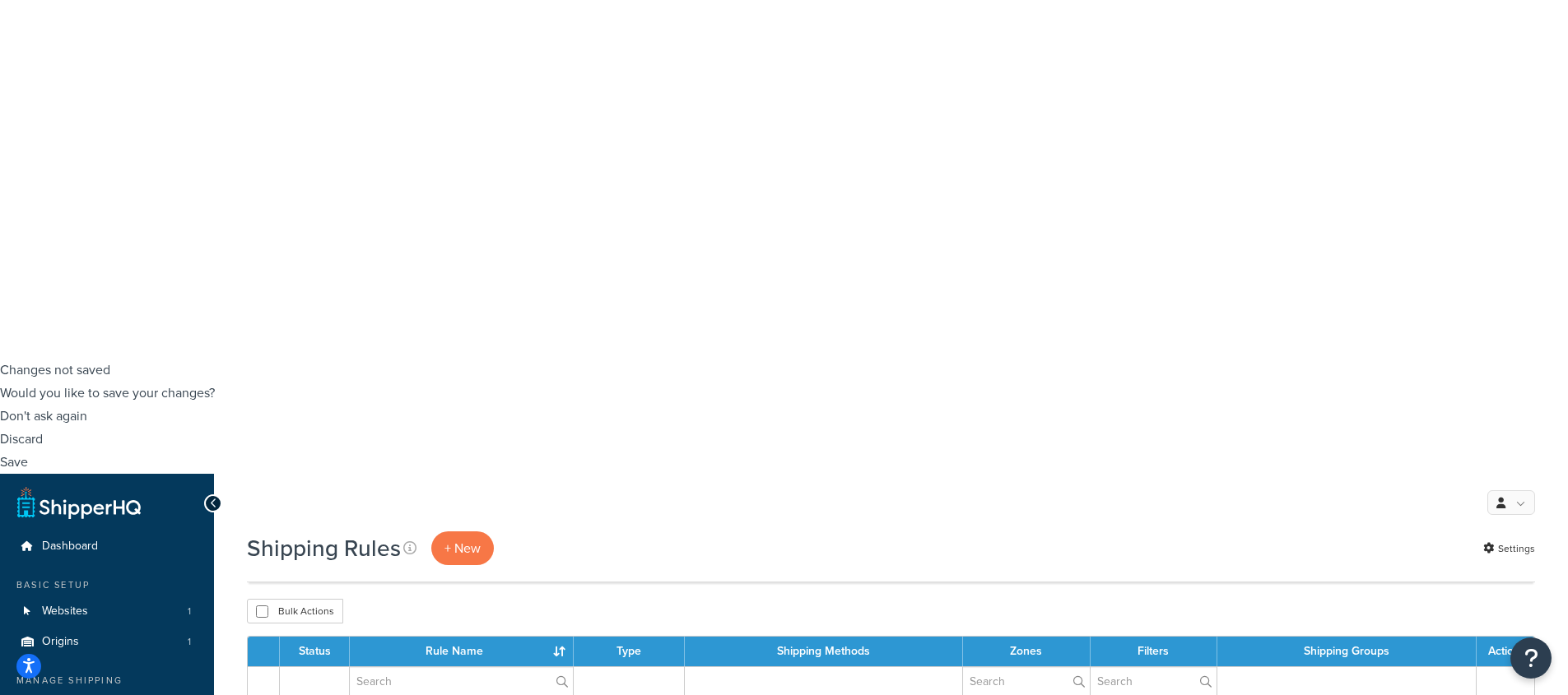
scroll to position [334, 0]
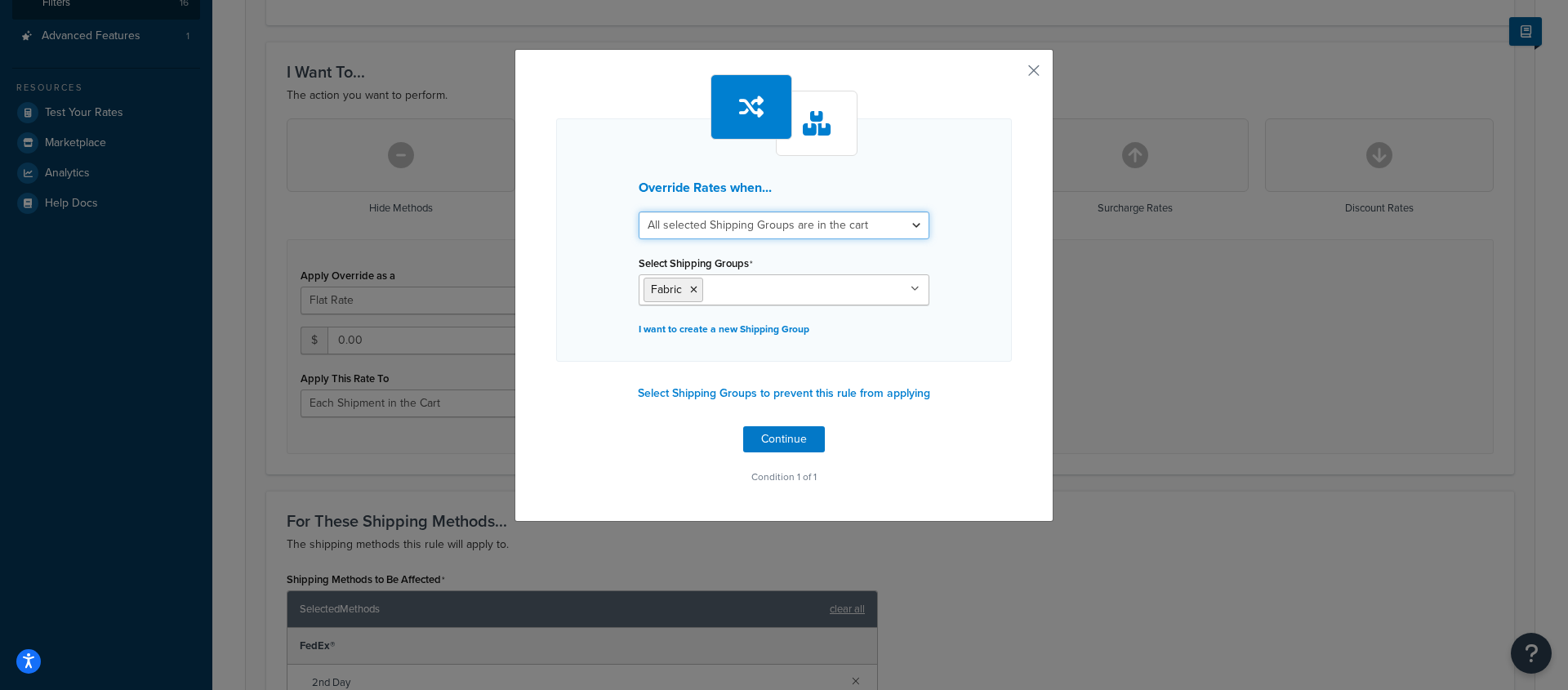
click at [777, 224] on select "All selected Shipping Groups are in the cart Any selected Shipping Groups are i…" at bounding box center [783, 225] width 290 height 27
select select "any"
click at [638, 211] on select "All selected Shipping Groups are in the cart Any selected Shipping Groups are i…" at bounding box center [783, 225] width 290 height 27
click at [786, 439] on button "Continue" at bounding box center [784, 439] width 82 height 26
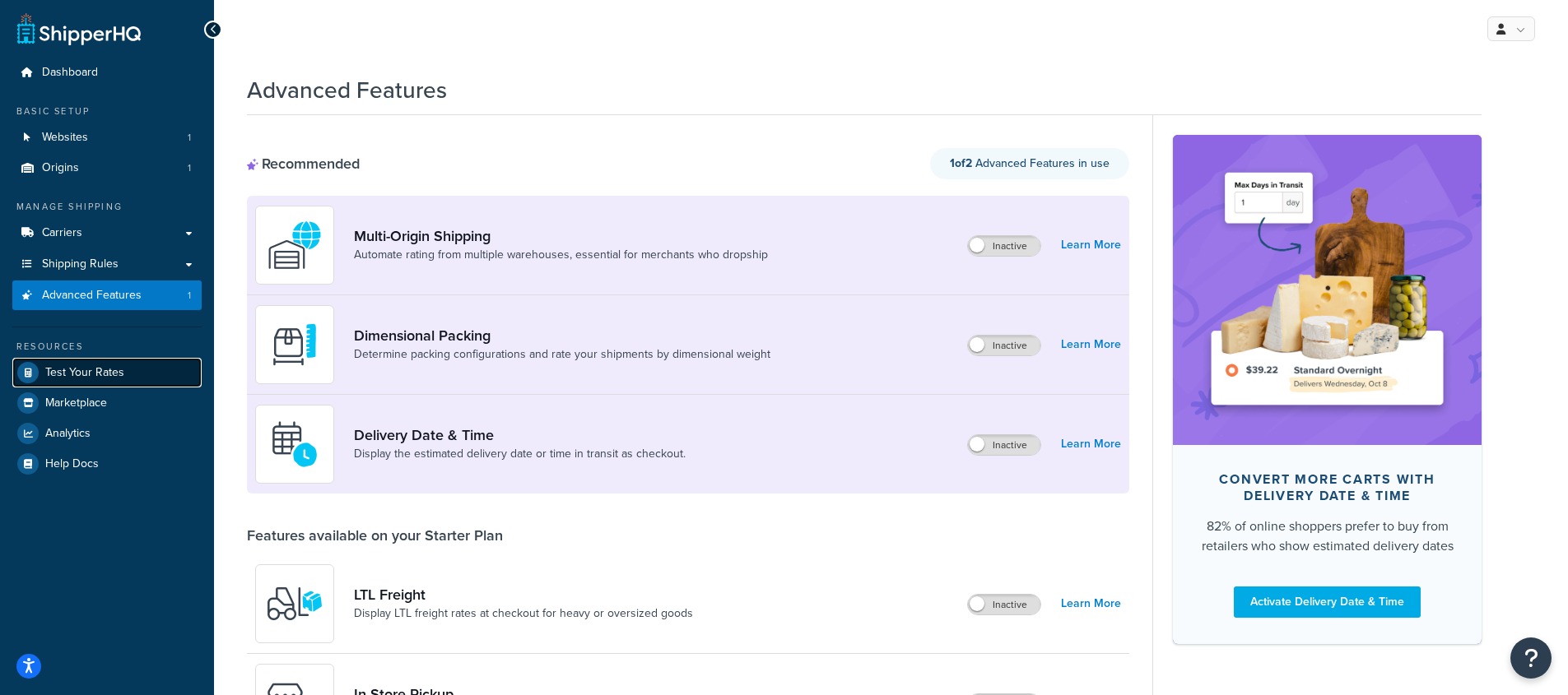
click at [85, 370] on span "Test Your Rates" at bounding box center [85, 373] width 79 height 14
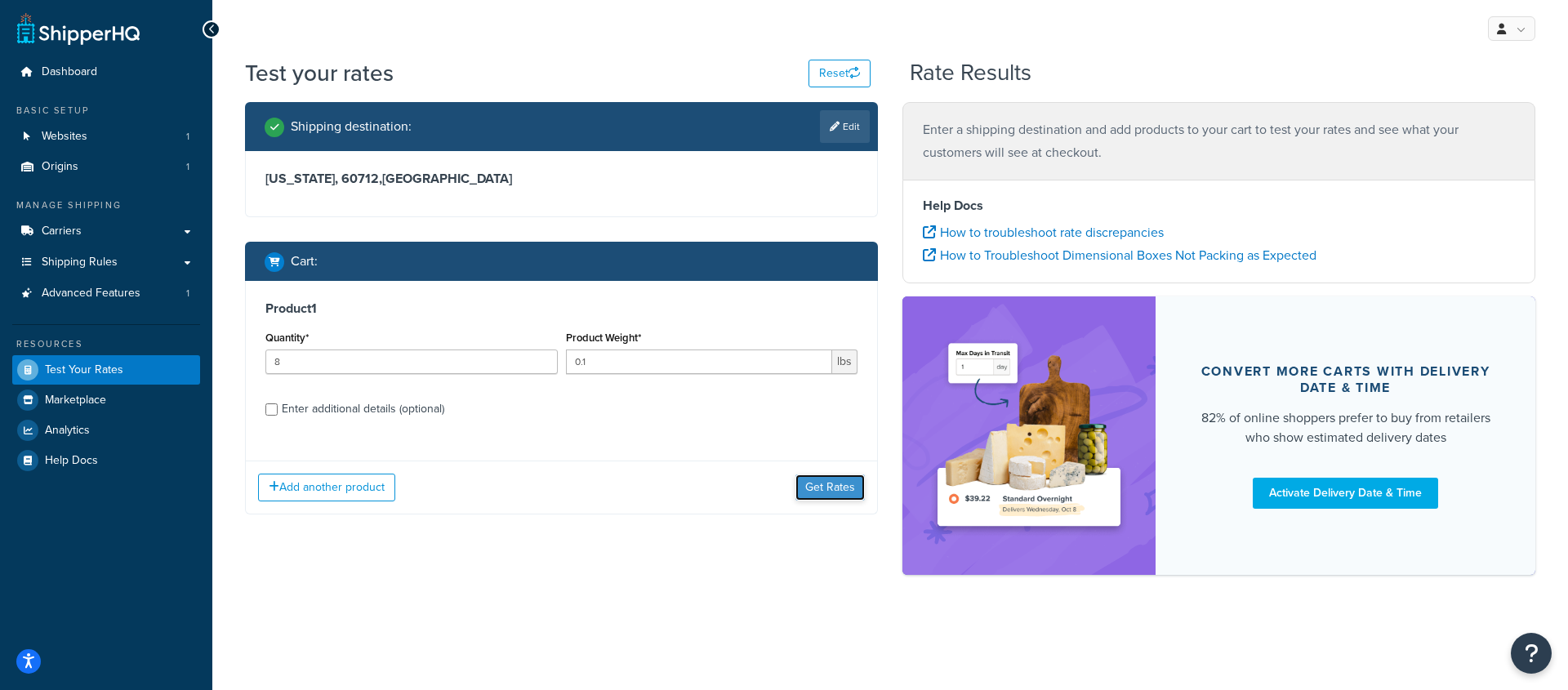
click at [831, 484] on button "Get Rates" at bounding box center [830, 487] width 69 height 26
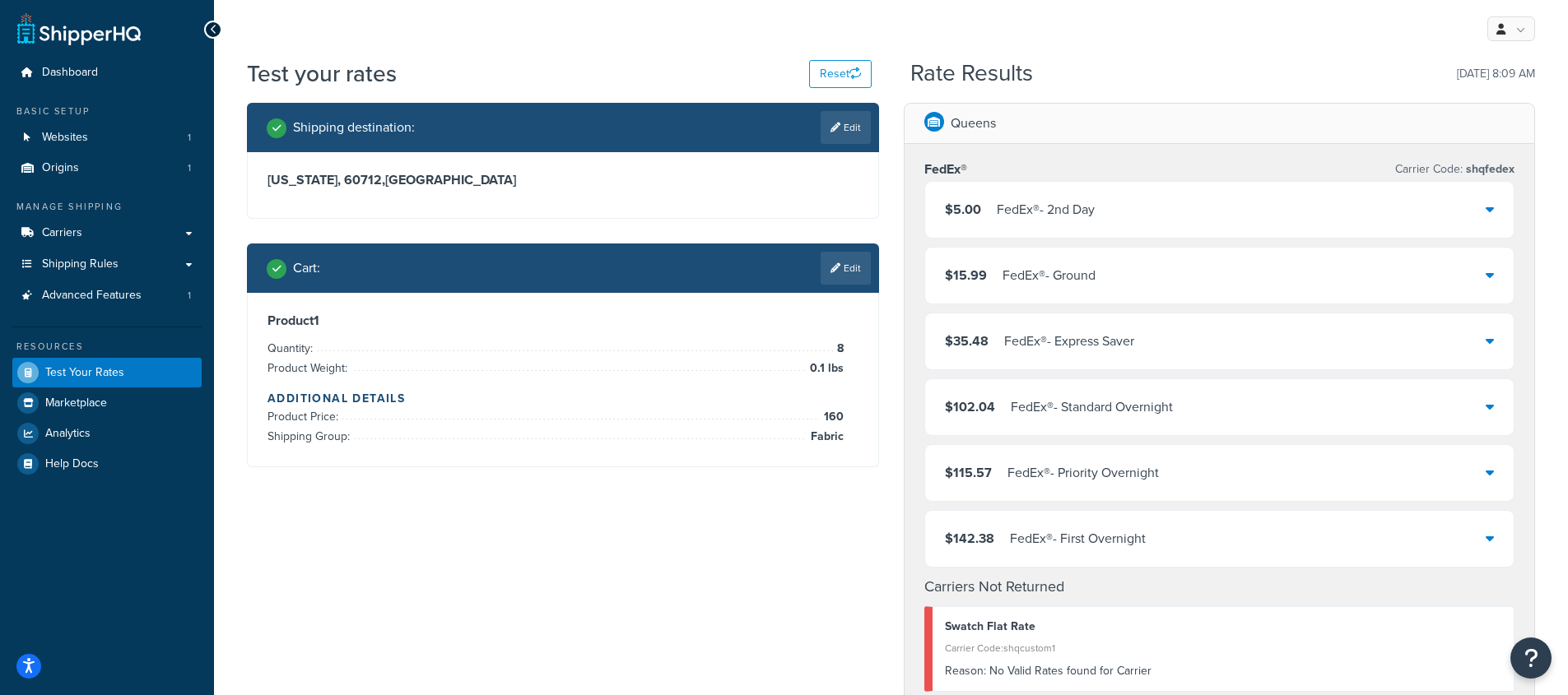
click at [1482, 213] on div "$5.00 FedEx® - 2nd Day" at bounding box center [1219, 210] width 589 height 56
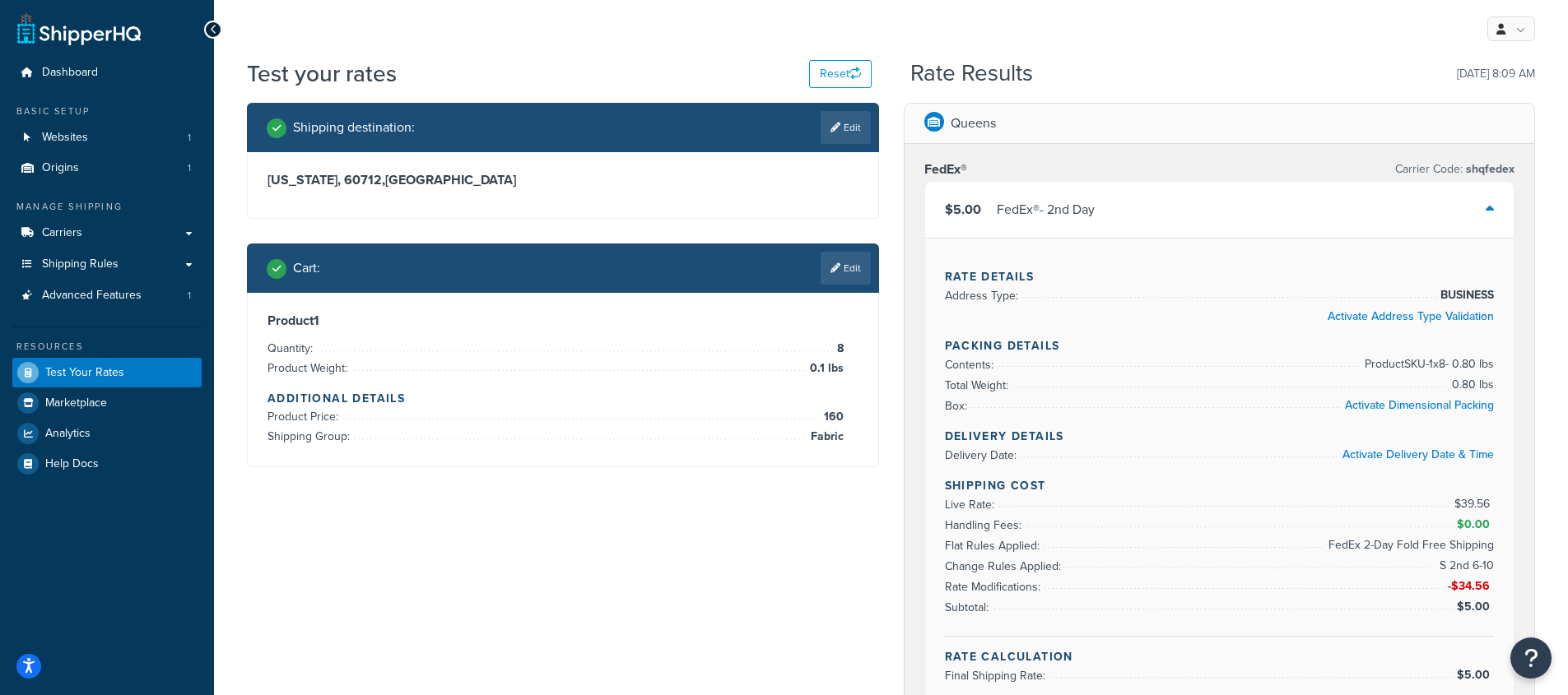
click at [1387, 542] on span "FedEx 2-Day Fold Free Shipping" at bounding box center [1409, 546] width 169 height 20
click at [1036, 597] on li "Rate Modifications: -$34.56" at bounding box center [1220, 587] width 550 height 21
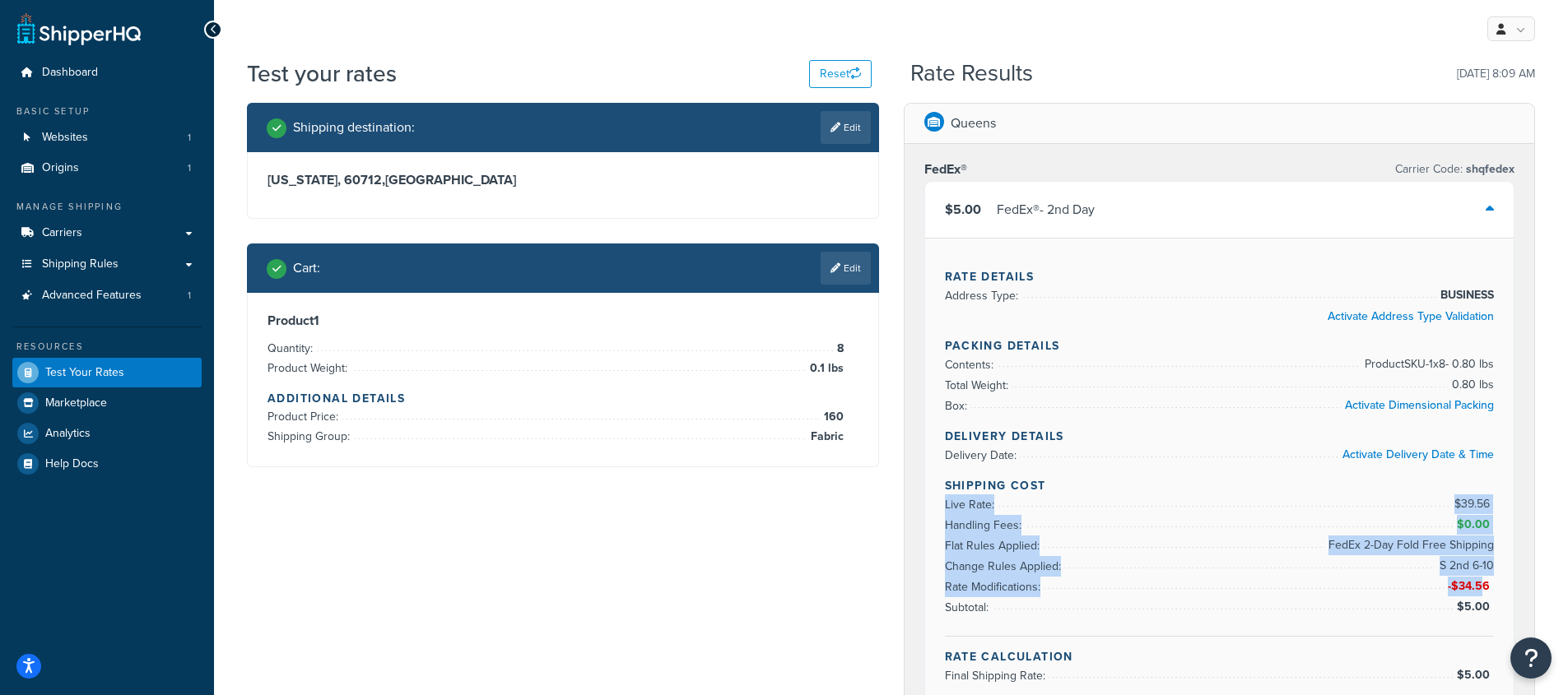
drag, startPoint x: 1442, startPoint y: 503, endPoint x: 1486, endPoint y: 583, distance: 91.3
click at [1486, 583] on ul "Live Rate: $39.56 Handling Fees: $0.00 Flat Rules Applied: FedEx 2-Day Fold Fre…" at bounding box center [1220, 556] width 550 height 123
click at [1465, 573] on span "S 2nd 6-10" at bounding box center [1465, 566] width 59 height 20
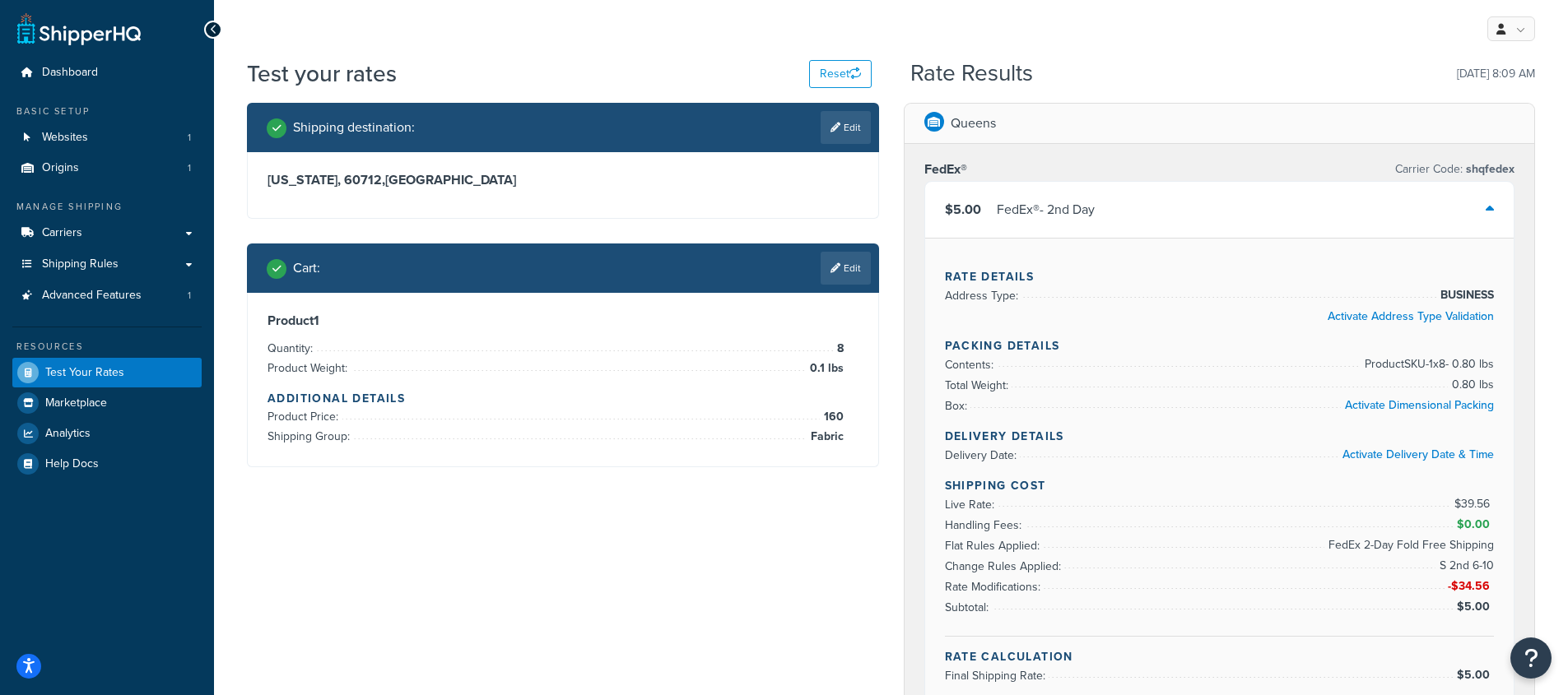
click at [1465, 589] on span "-$34.56" at bounding box center [1470, 586] width 46 height 18
click at [1377, 584] on li "Rate Modifications: -$34.56" at bounding box center [1220, 587] width 550 height 21
click at [506, 260] on div "Cart : Edit" at bounding box center [569, 267] width 604 height 33
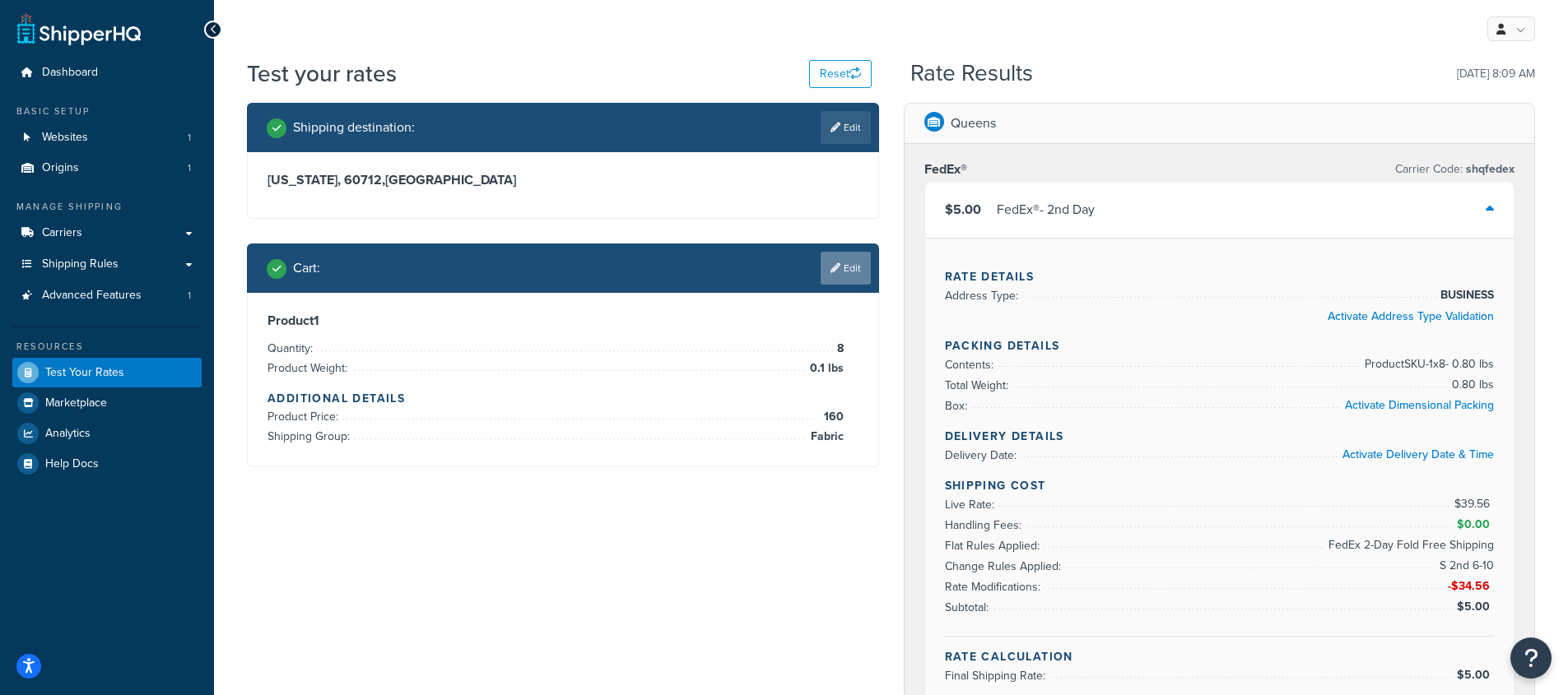
click at [825, 262] on link "Edit" at bounding box center [845, 267] width 50 height 33
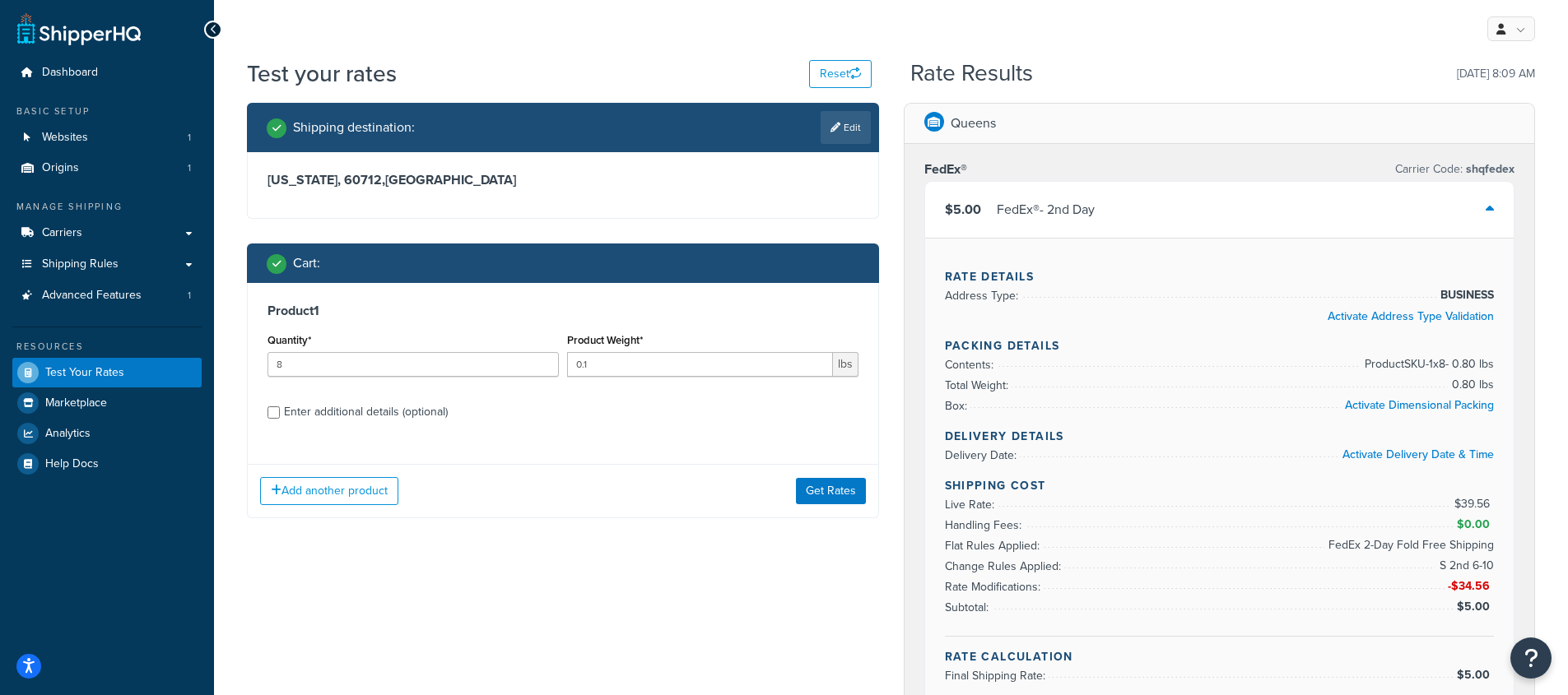
click at [345, 411] on div "Enter additional details (optional)" at bounding box center [366, 412] width 164 height 23
click at [280, 411] on input "Enter additional details (optional)" at bounding box center [273, 412] width 13 height 13
checkbox input "true"
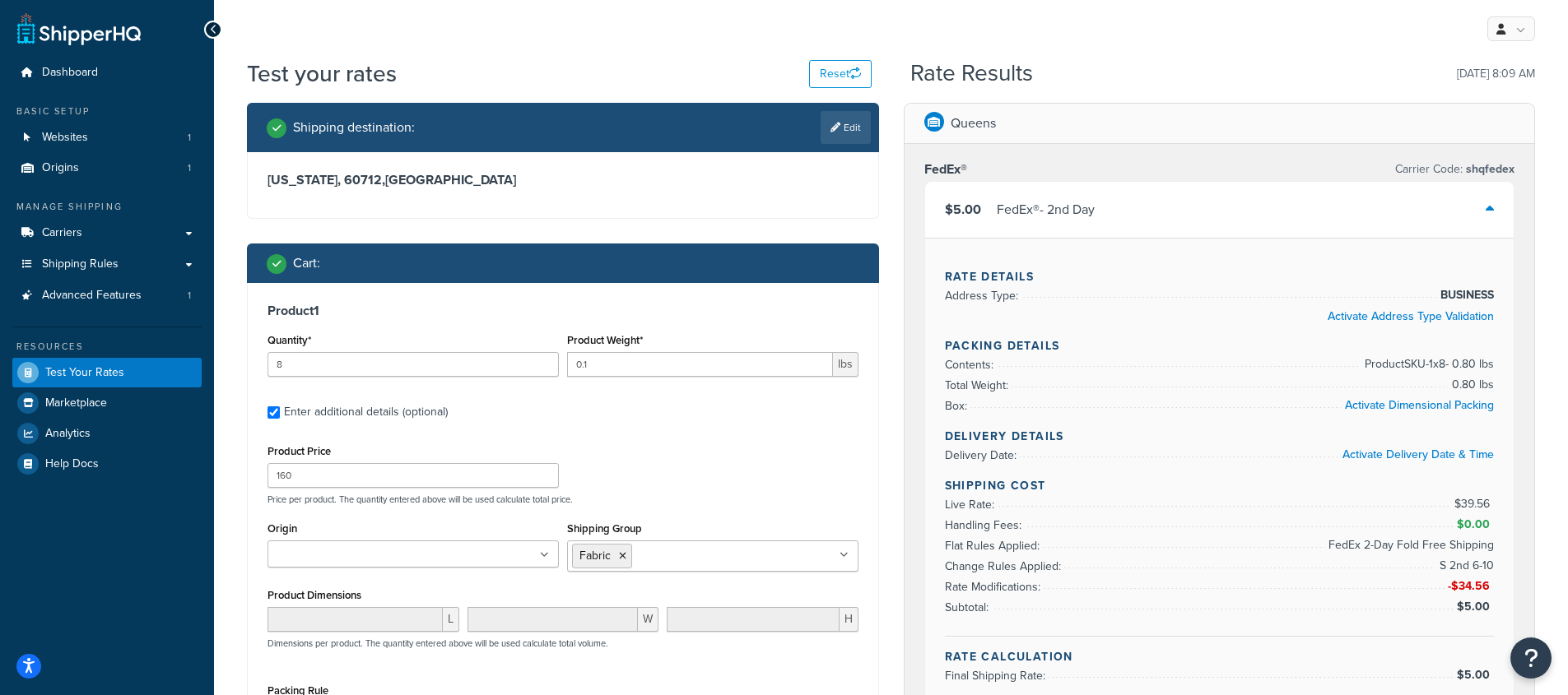
click at [622, 553] on icon at bounding box center [622, 557] width 8 height 10
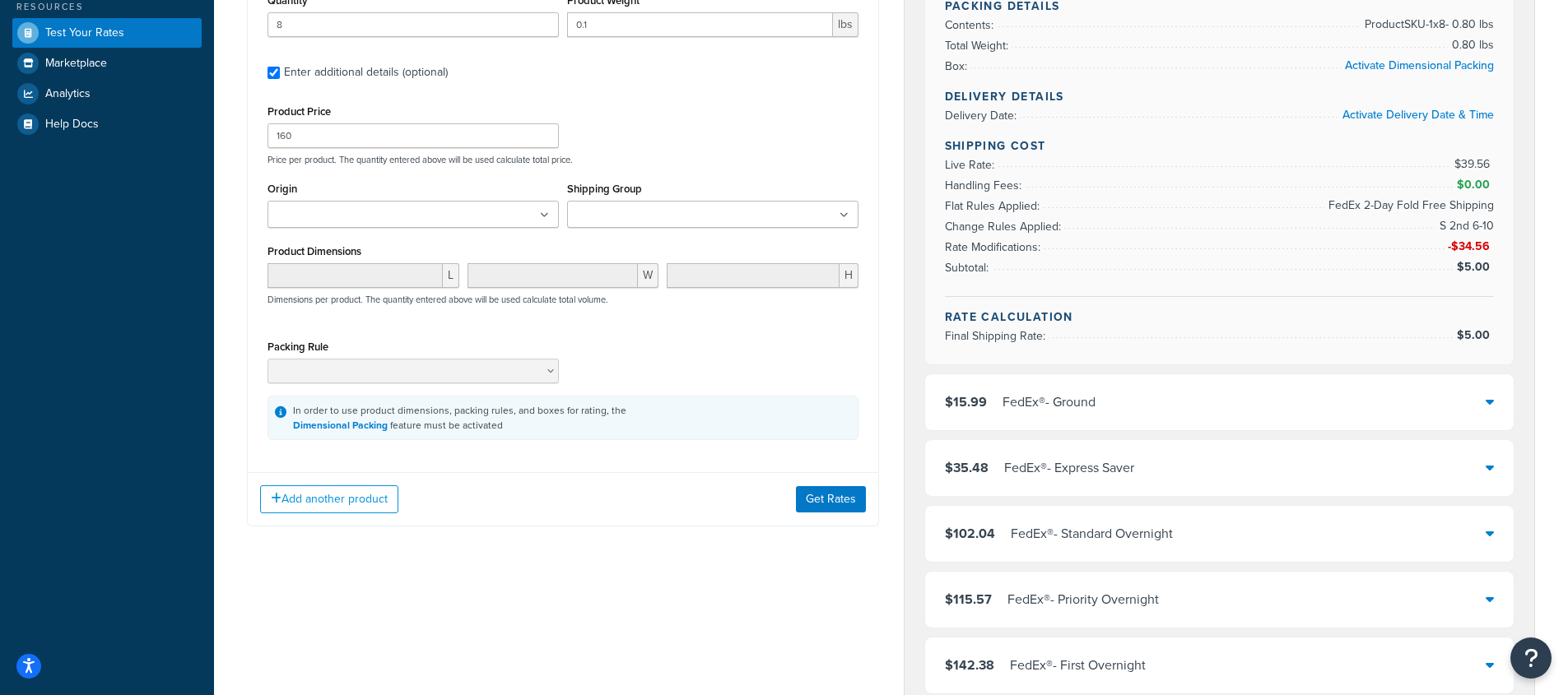
click at [844, 523] on div "Add another product Get Rates" at bounding box center [563, 499] width 631 height 54
click at [846, 509] on button "Get Rates" at bounding box center [830, 499] width 70 height 26
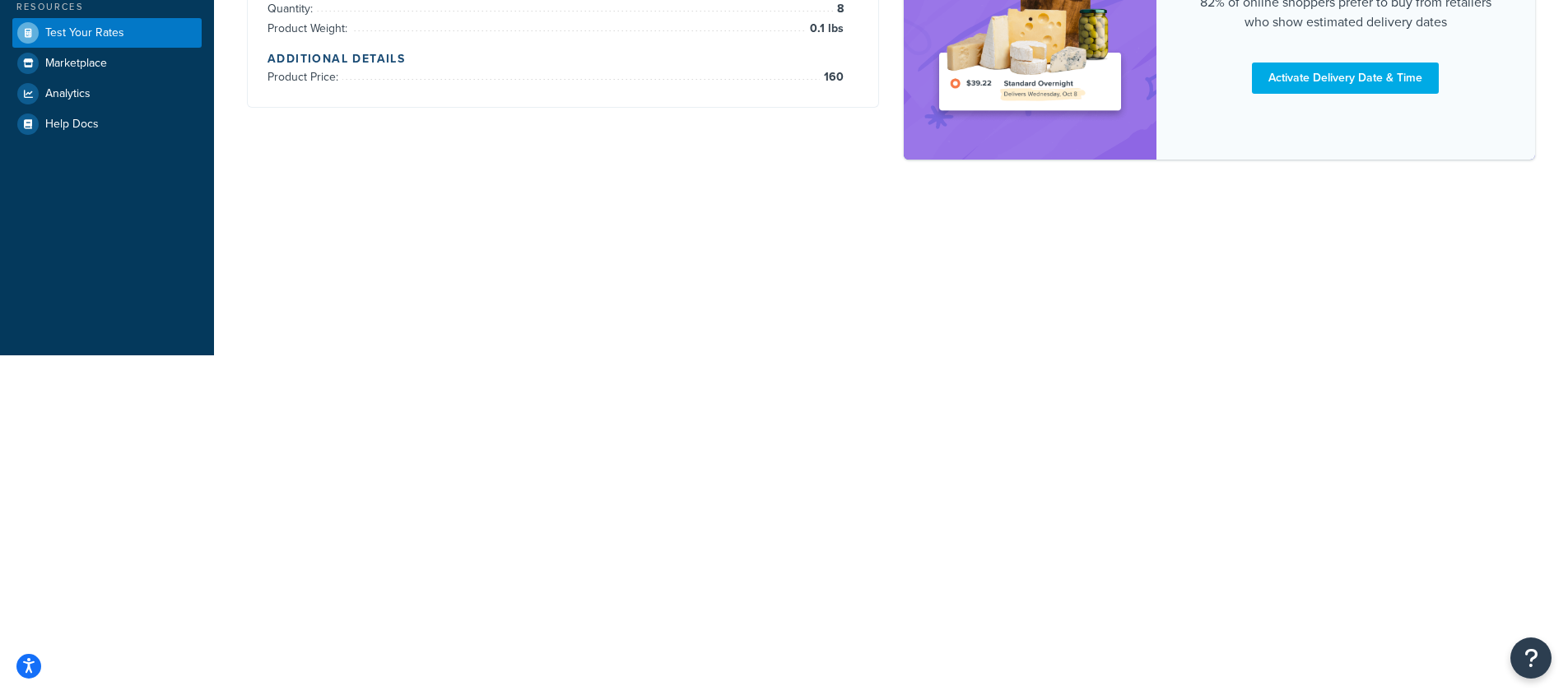
scroll to position [0, 0]
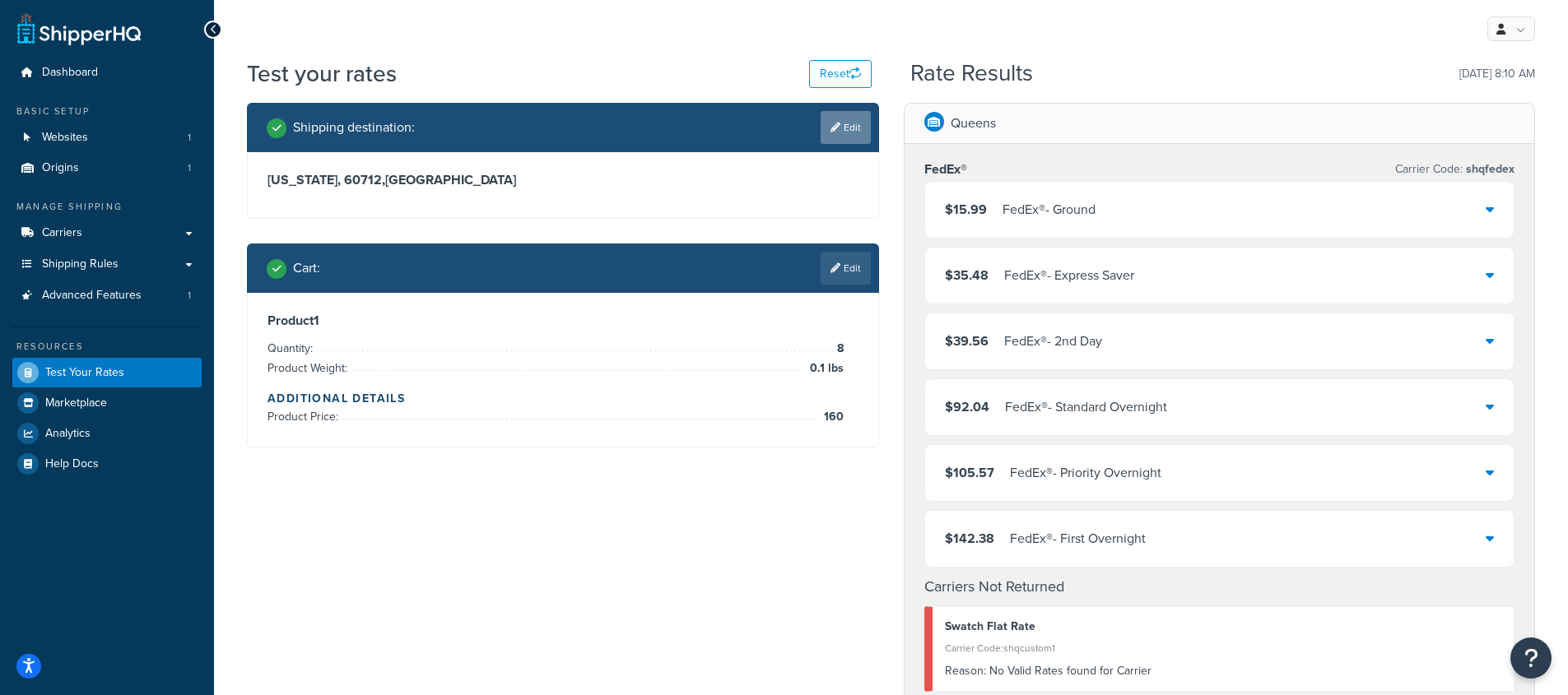
click at [833, 128] on icon at bounding box center [835, 127] width 10 height 10
select select "IL"
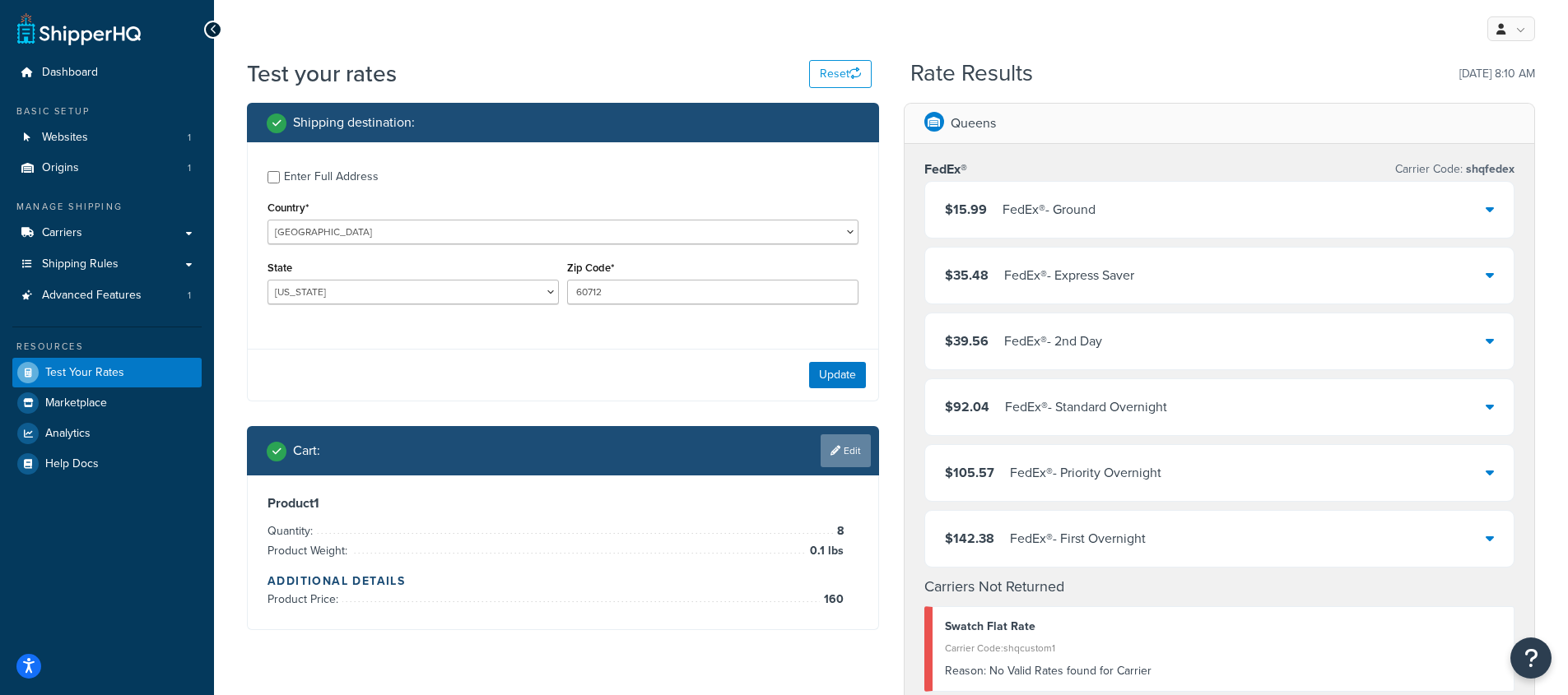
click at [836, 460] on link "Edit" at bounding box center [845, 450] width 50 height 33
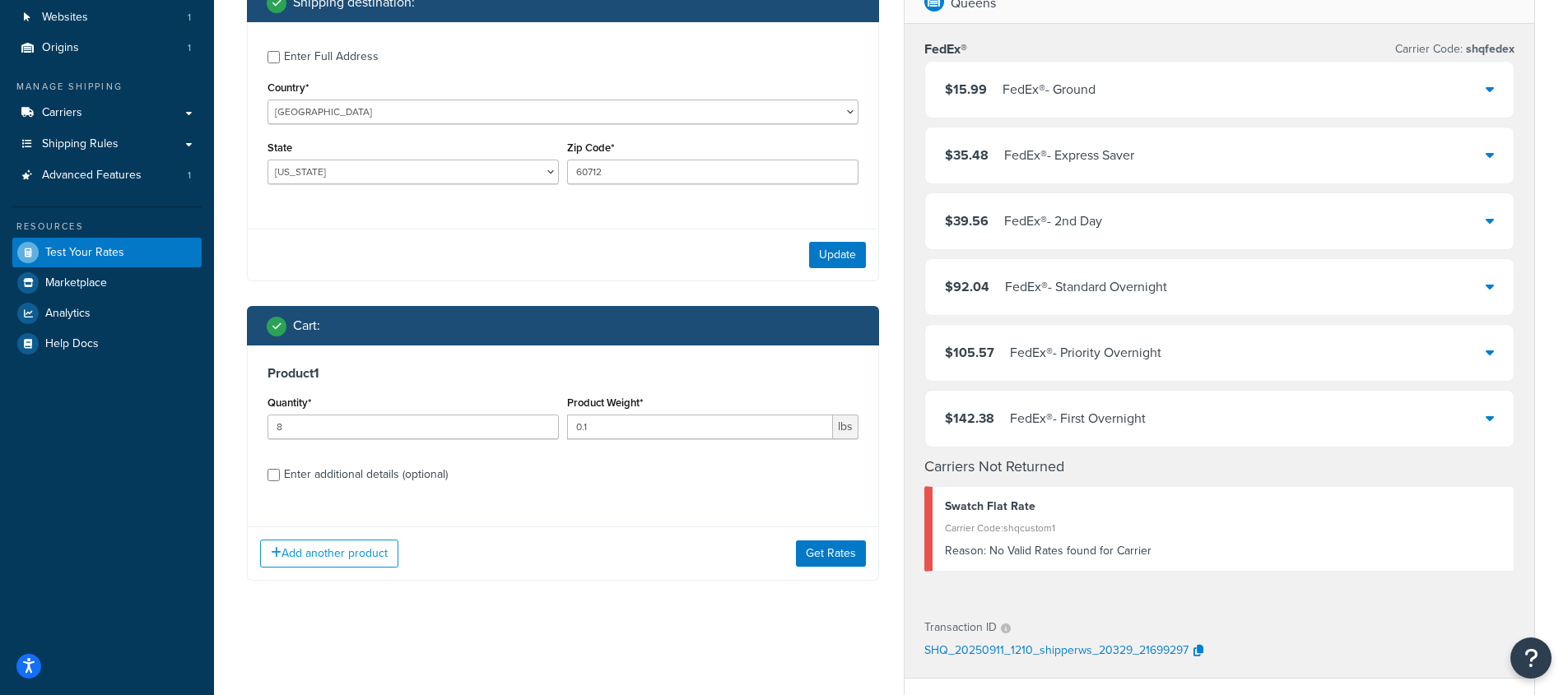
scroll to position [123, 0]
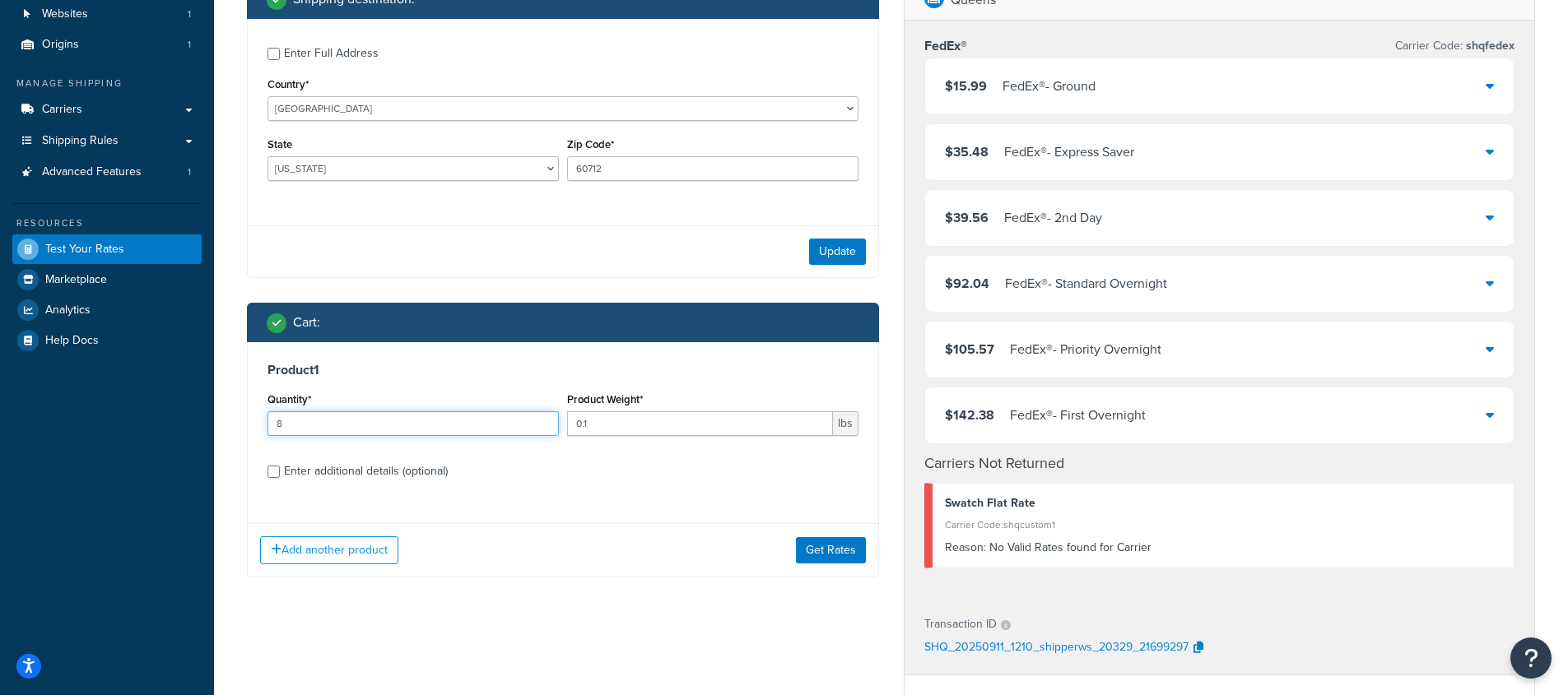
click at [399, 426] on input "8" at bounding box center [413, 423] width 291 height 24
type input "6"
click at [693, 481] on label "Enter additional details (optional)" at bounding box center [571, 469] width 574 height 26
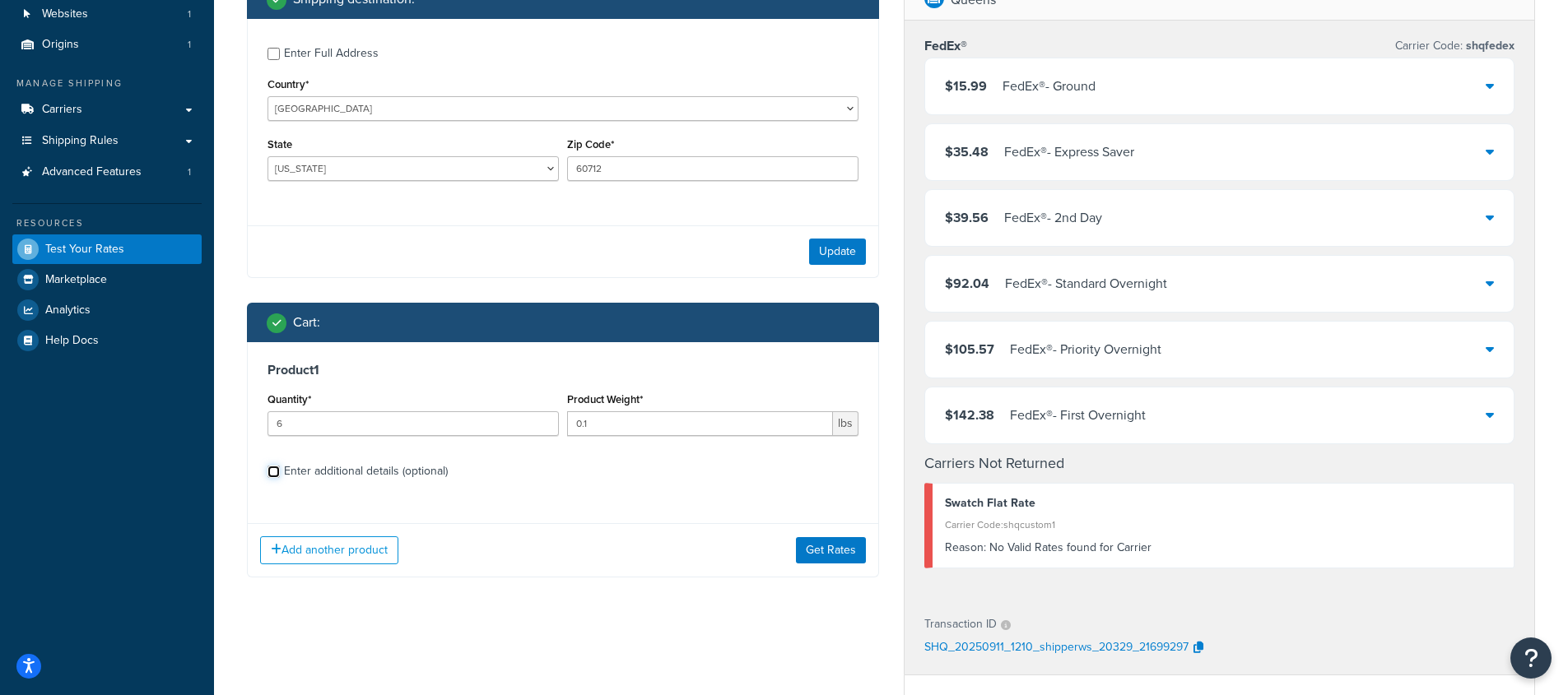
click at [280, 478] on input "Enter additional details (optional)" at bounding box center [273, 471] width 13 height 13
checkbox input "true"
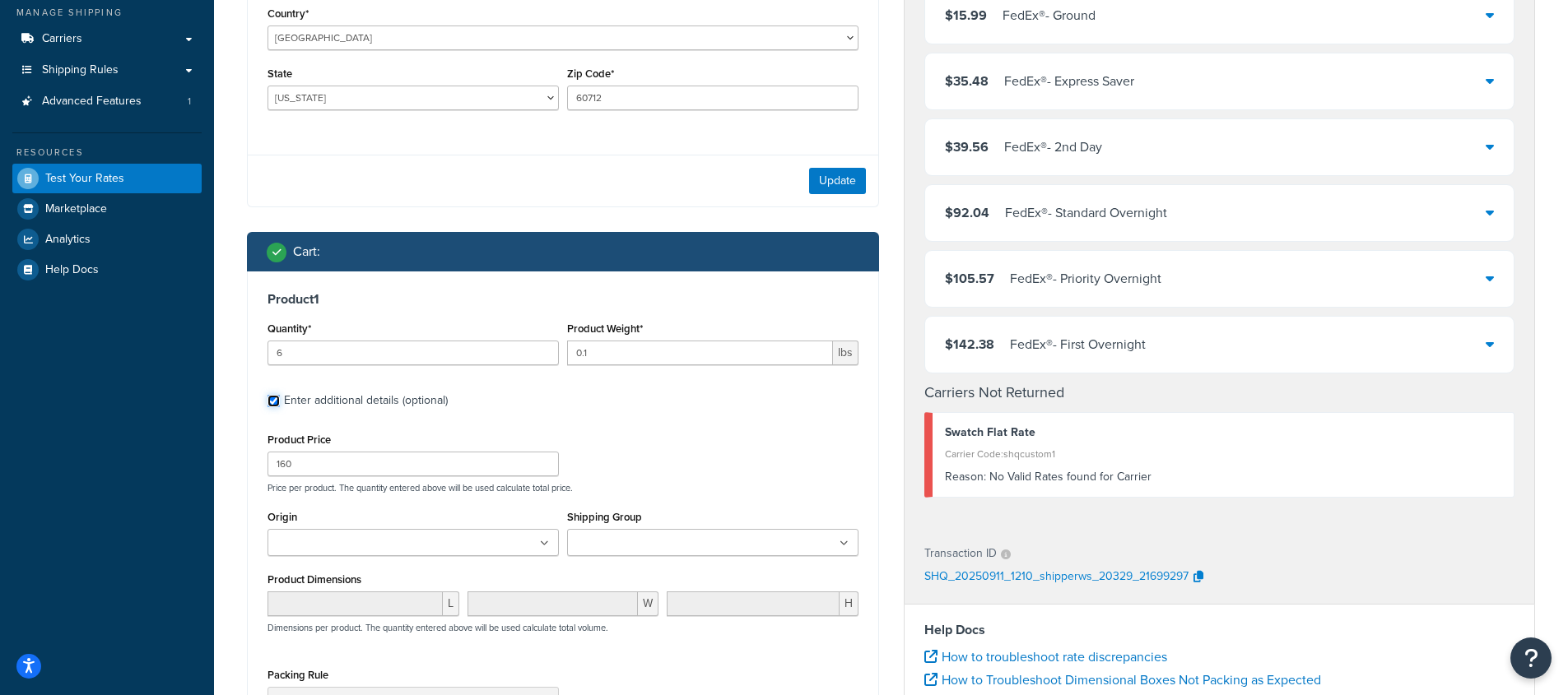
scroll to position [459, 0]
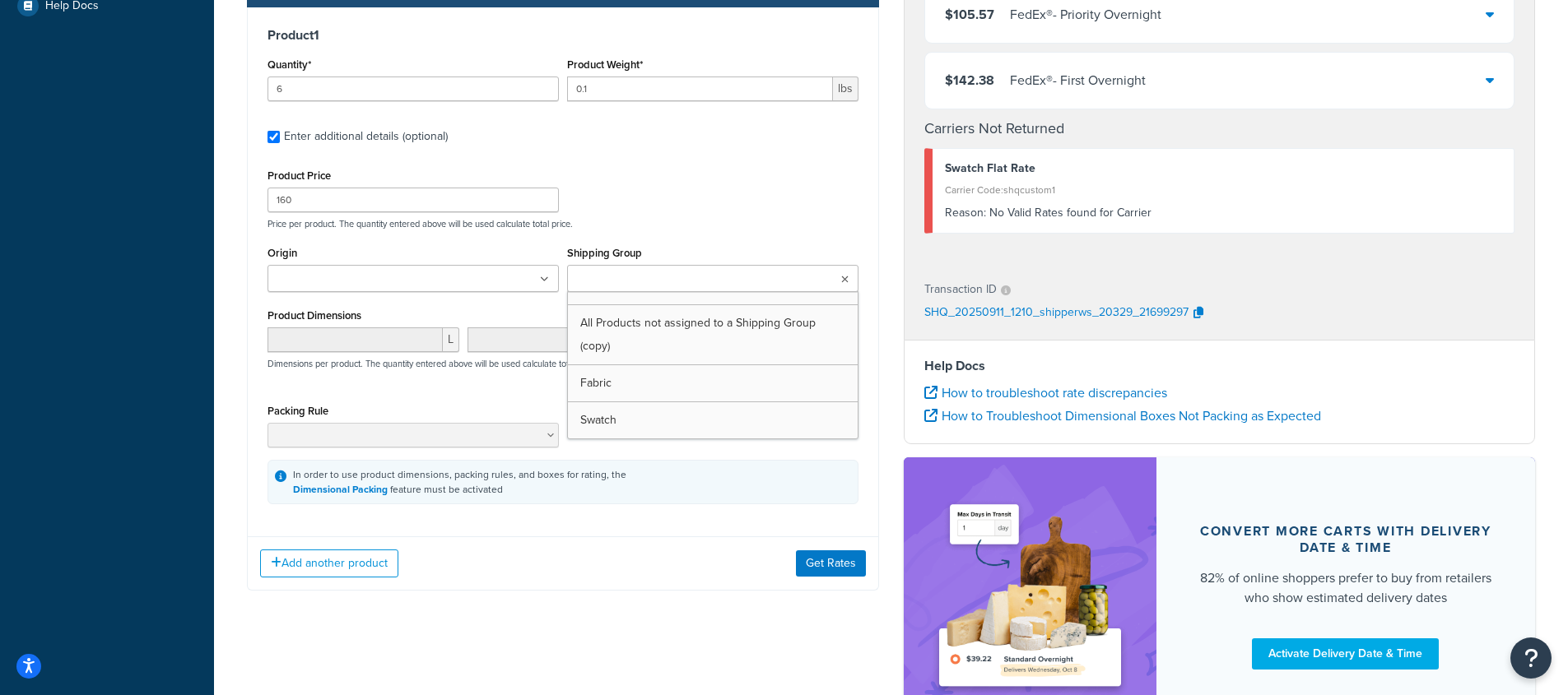
click at [658, 276] on input "Shipping Group" at bounding box center [645, 280] width 146 height 18
type input "f"
click at [817, 573] on button "Get Rates" at bounding box center [830, 567] width 70 height 26
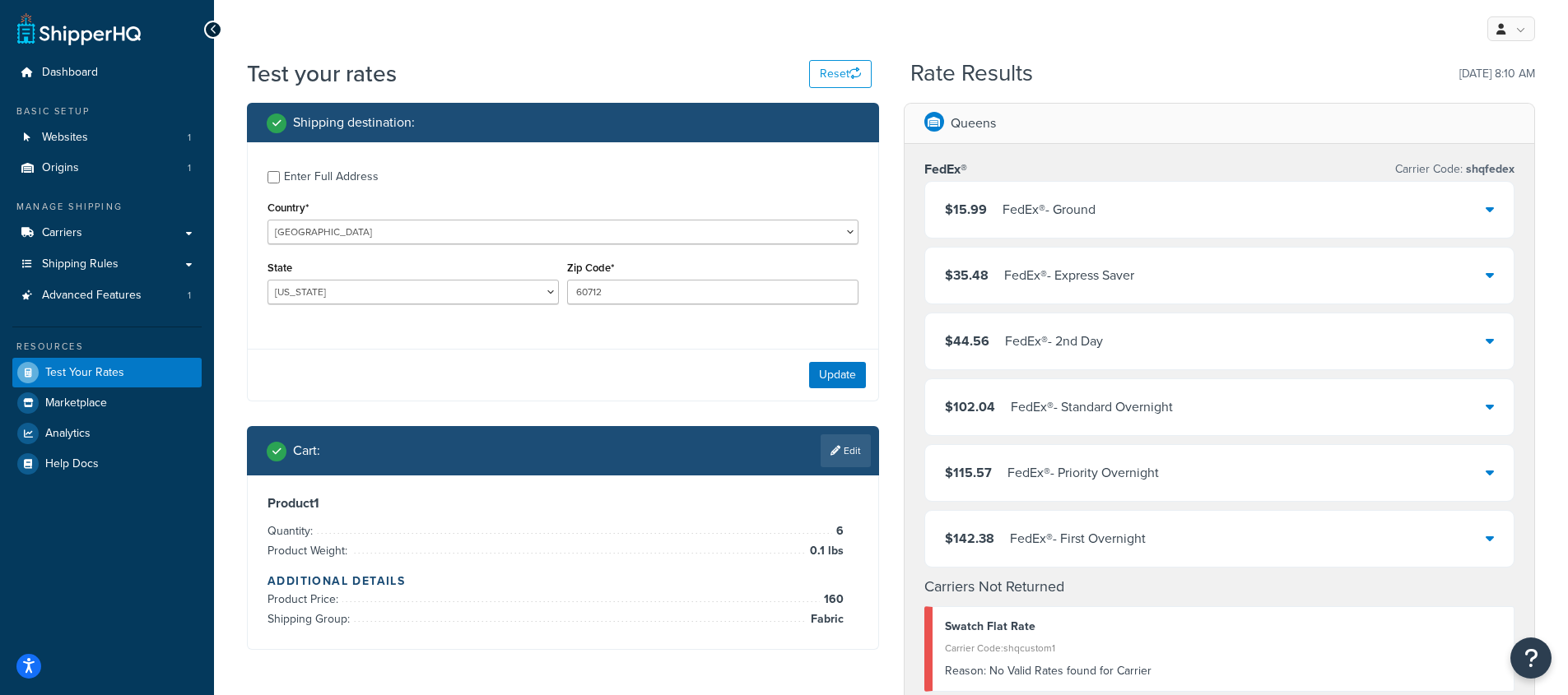
scroll to position [272, 0]
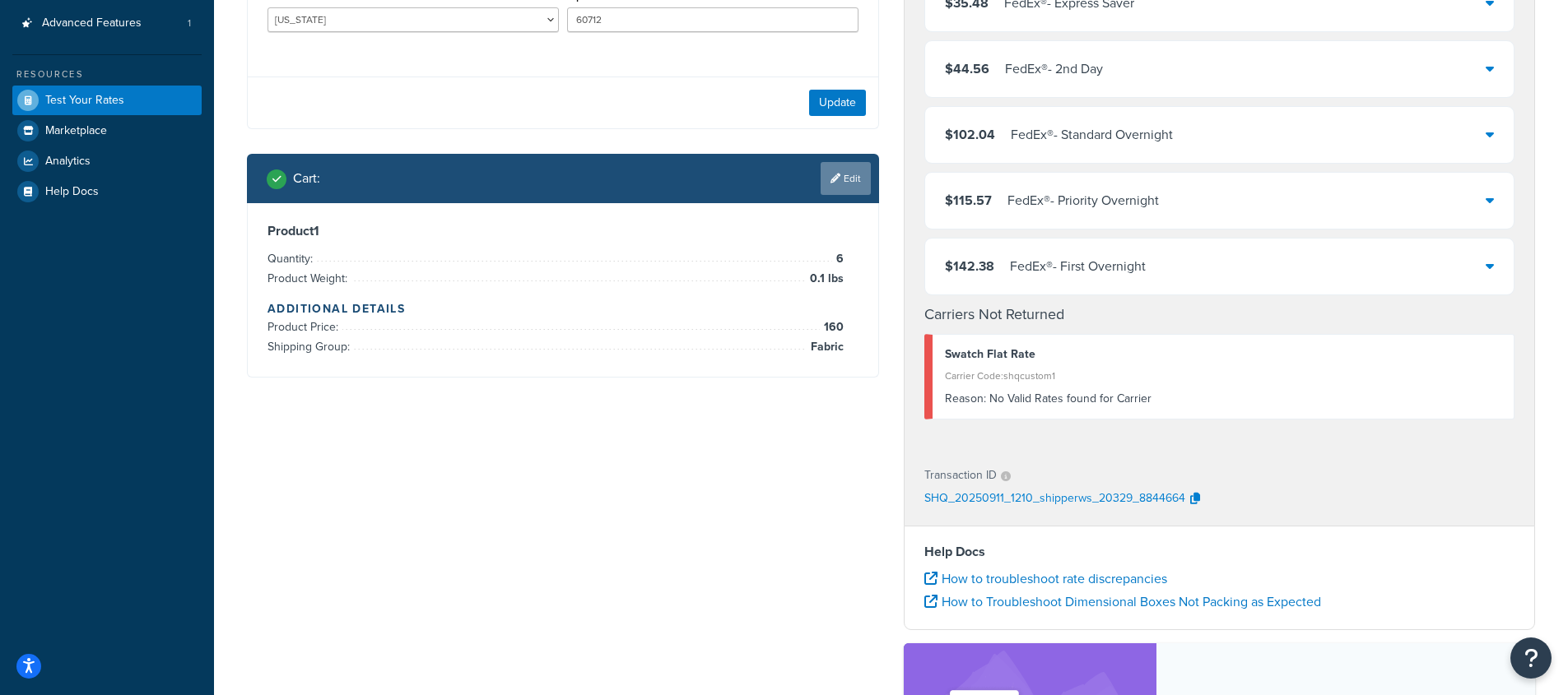
click at [842, 179] on link "Edit" at bounding box center [845, 178] width 50 height 33
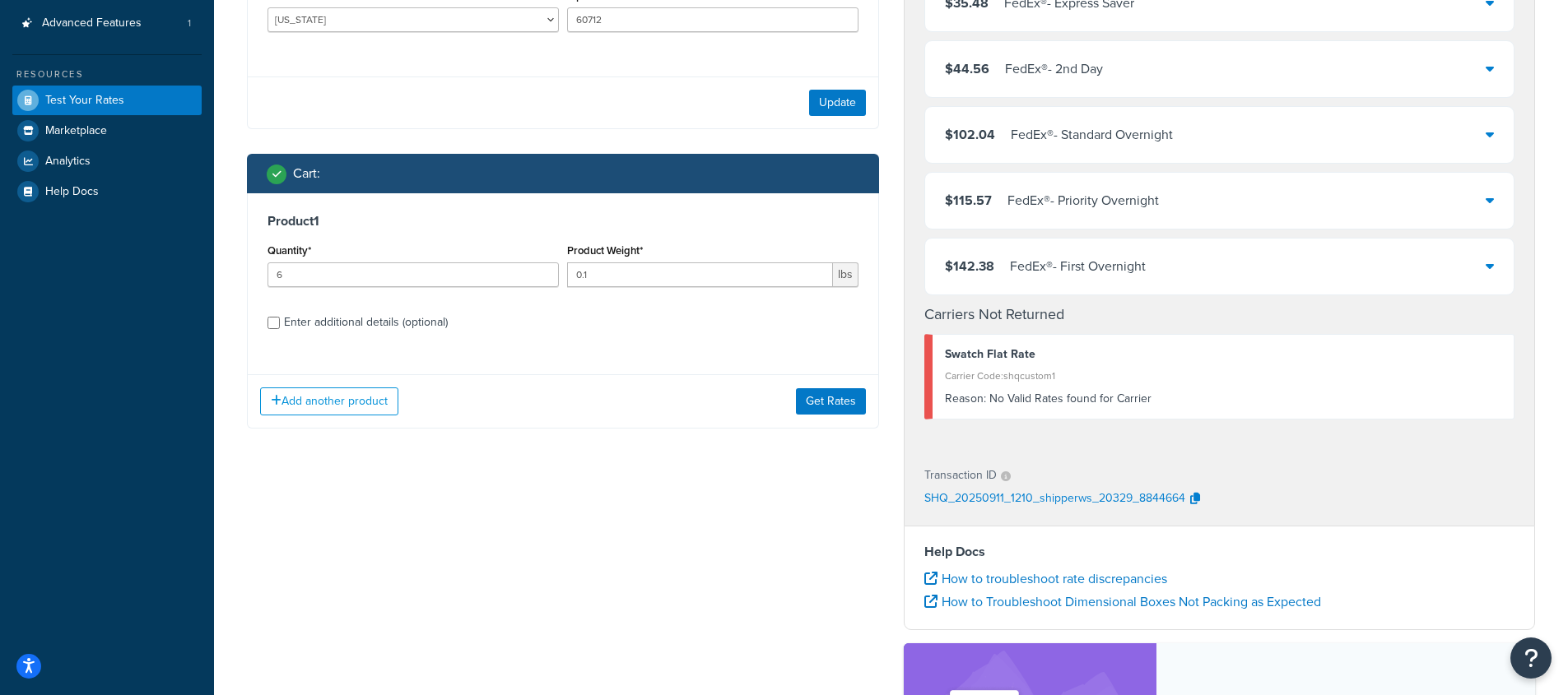
click at [396, 324] on div "Enter additional details (optional)" at bounding box center [366, 322] width 164 height 23
click at [280, 324] on input "Enter additional details (optional)" at bounding box center [273, 323] width 13 height 13
checkbox input "true"
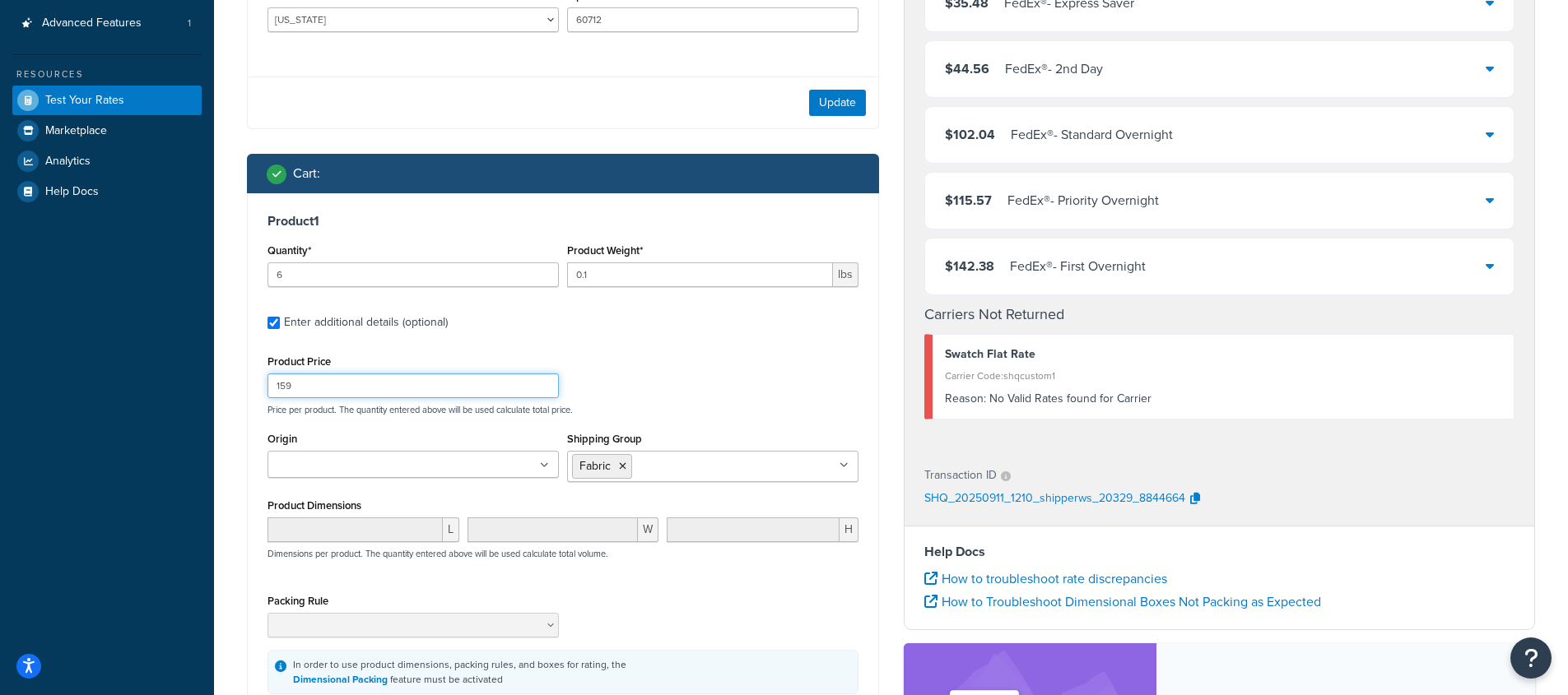
click at [542, 387] on input "159" at bounding box center [413, 386] width 291 height 24
click at [542, 387] on input "158" at bounding box center [413, 386] width 291 height 24
click at [542, 387] on input "157" at bounding box center [413, 386] width 291 height 24
click at [542, 387] on input "156" at bounding box center [413, 386] width 291 height 24
click at [542, 387] on input "155" at bounding box center [413, 386] width 291 height 24
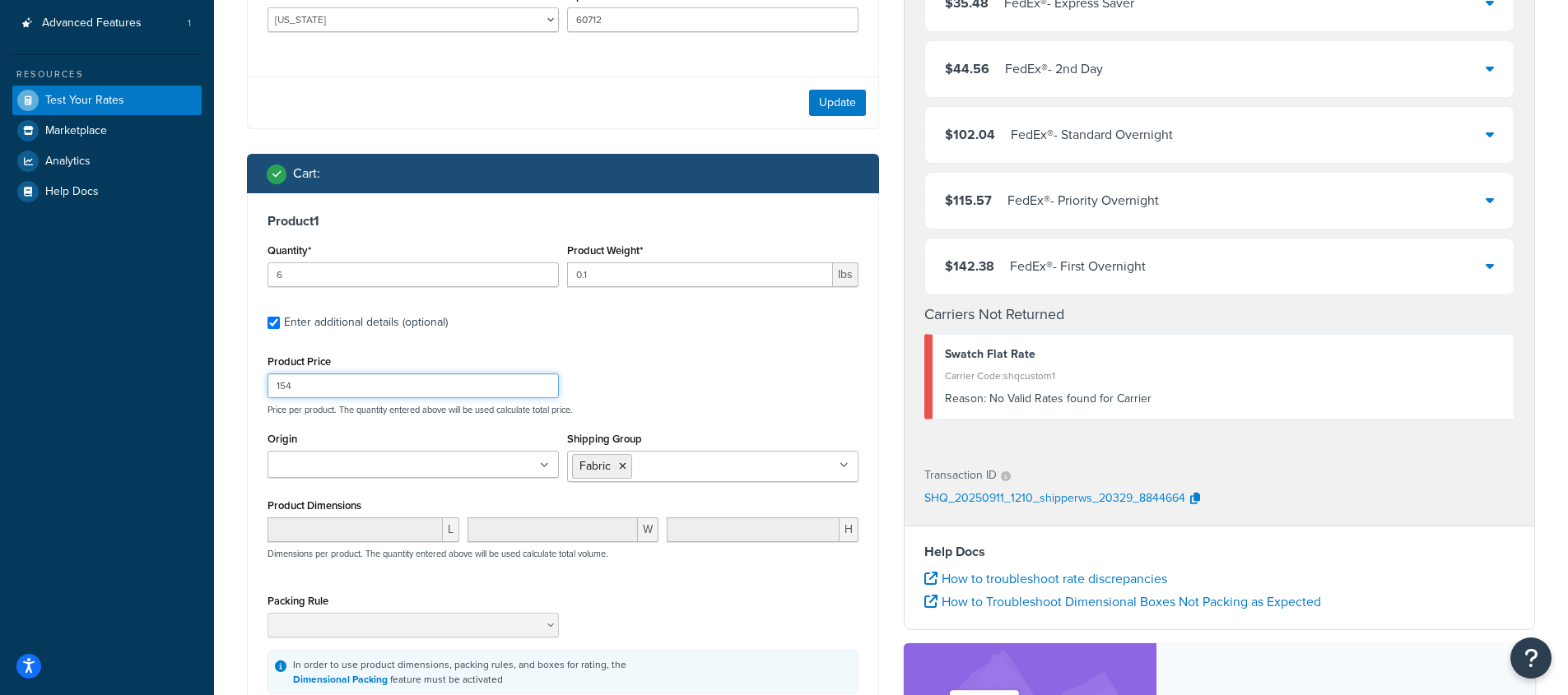
click at [542, 387] on input "154" at bounding box center [413, 386] width 291 height 24
click at [542, 387] on input "153" at bounding box center [413, 386] width 291 height 24
click at [542, 387] on input "152" at bounding box center [413, 386] width 291 height 24
click at [542, 387] on input "151" at bounding box center [413, 386] width 291 height 24
click at [542, 387] on input "150" at bounding box center [413, 386] width 291 height 24
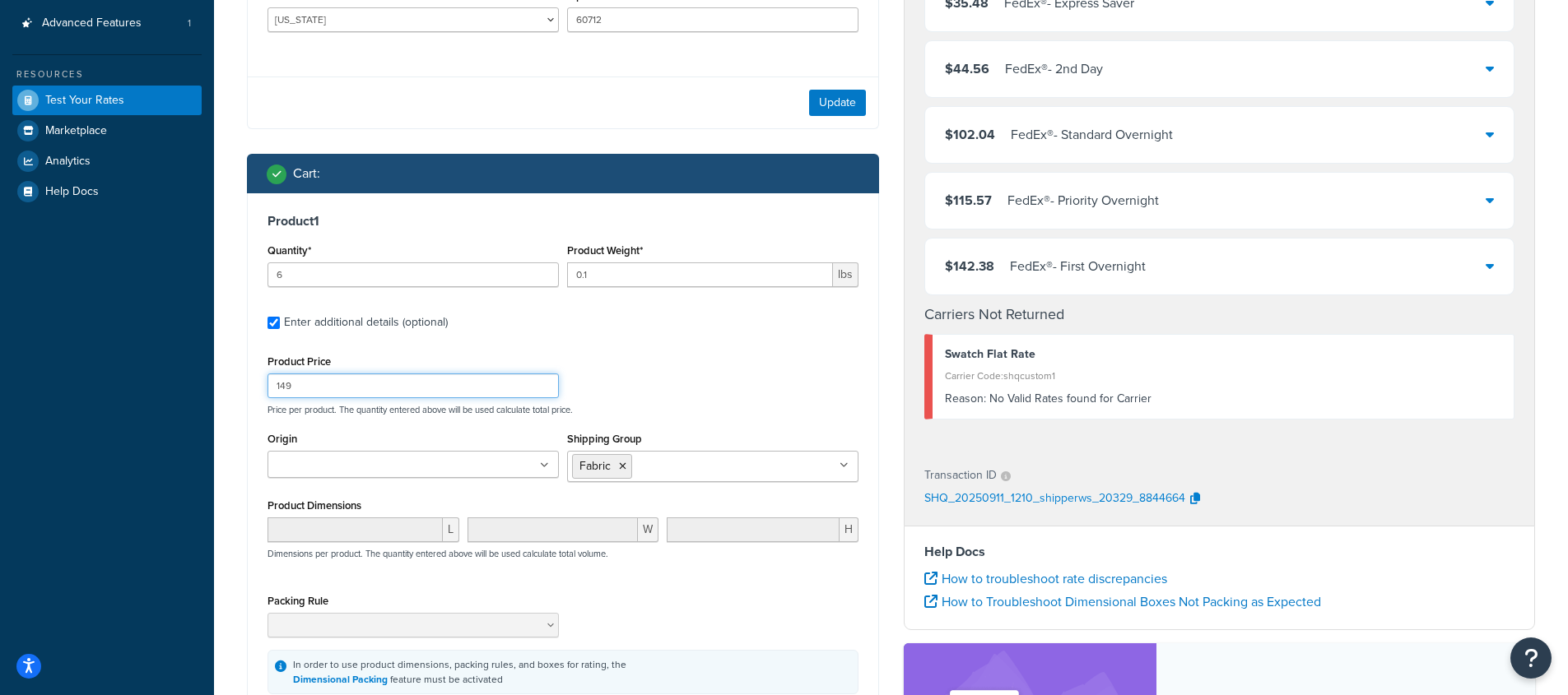
click at [542, 387] on input "149" at bounding box center [413, 386] width 291 height 24
type input "148"
click at [542, 387] on input "148" at bounding box center [413, 386] width 291 height 24
click at [388, 280] on input "6" at bounding box center [413, 274] width 291 height 24
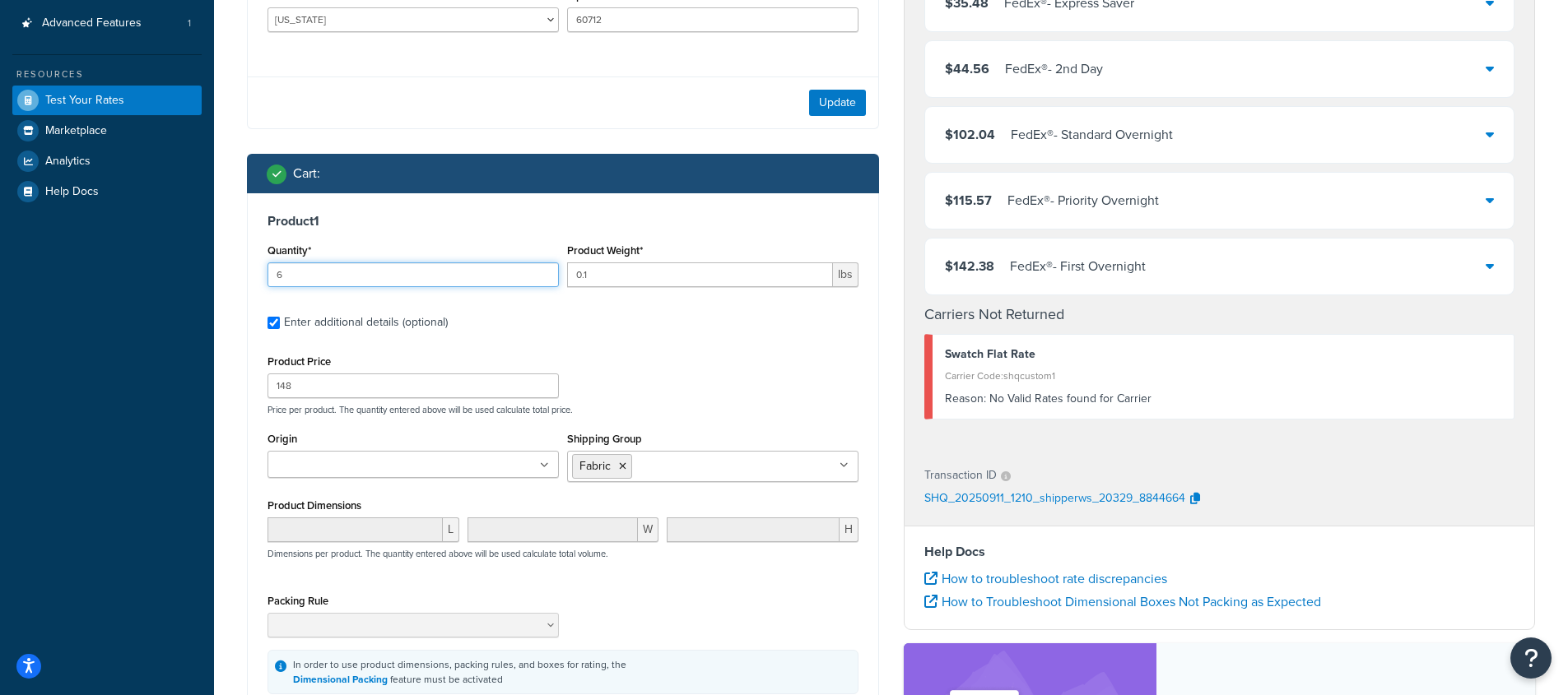
click at [388, 280] on input "6" at bounding box center [413, 274] width 291 height 24
type input "8"
click at [714, 363] on div "Product Price 148 Price per product. The quantity entered above will be used ca…" at bounding box center [563, 383] width 599 height 65
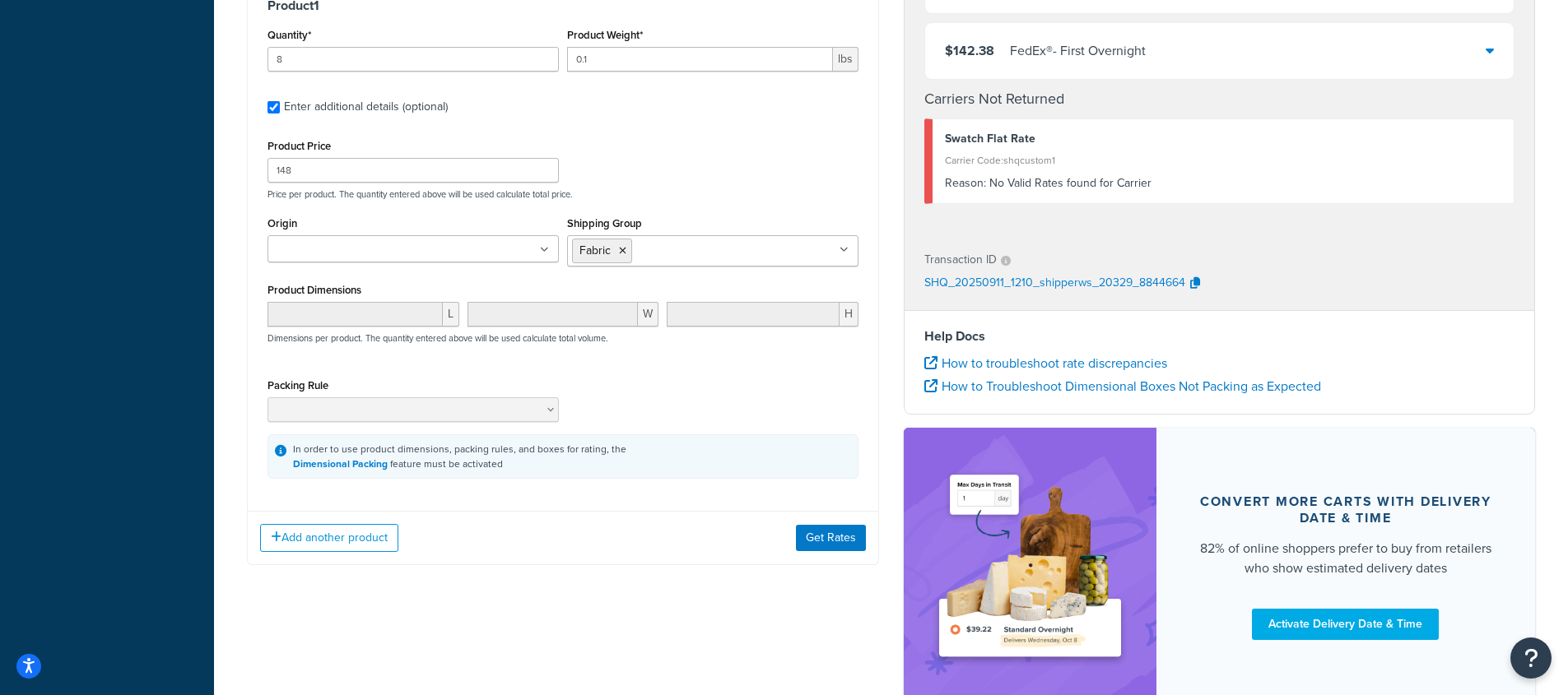
scroll to position [598, 0]
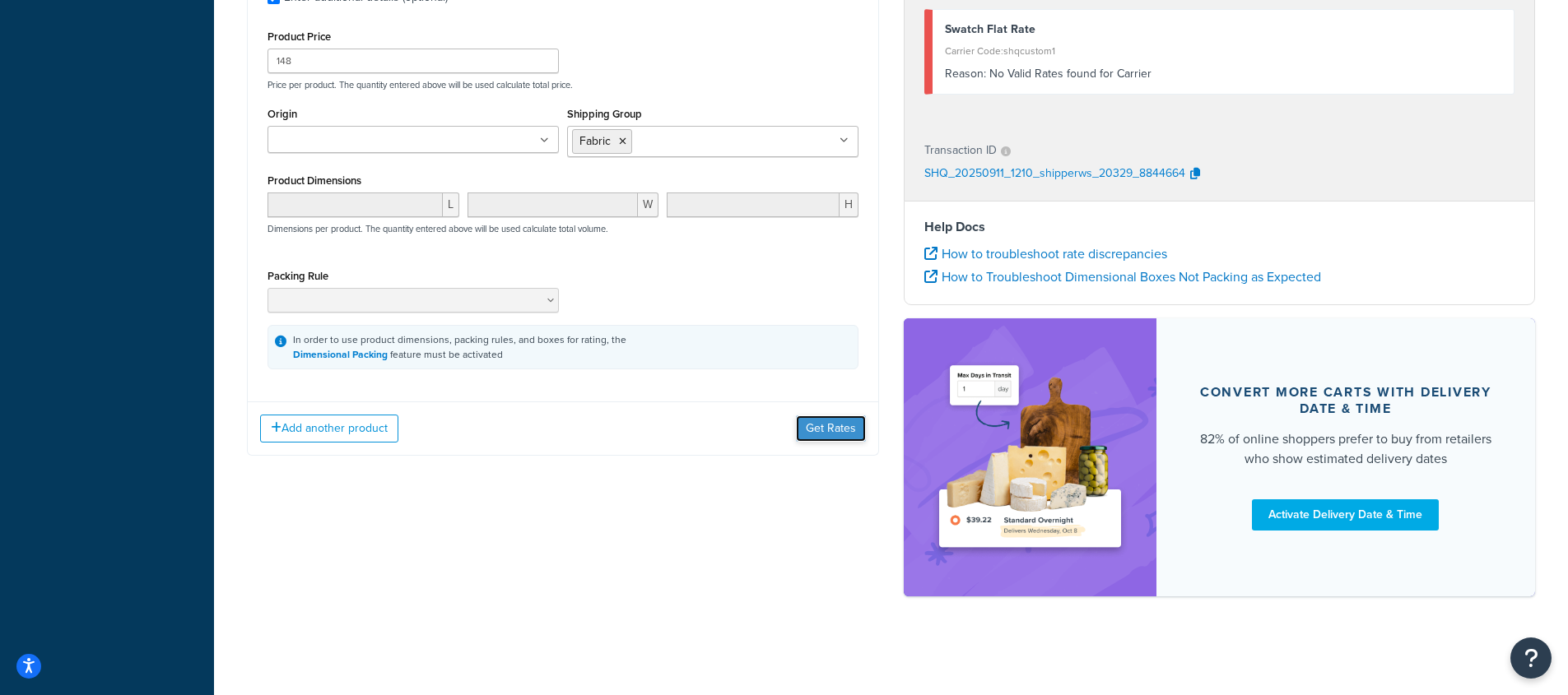
click at [849, 428] on button "Get Rates" at bounding box center [830, 428] width 70 height 26
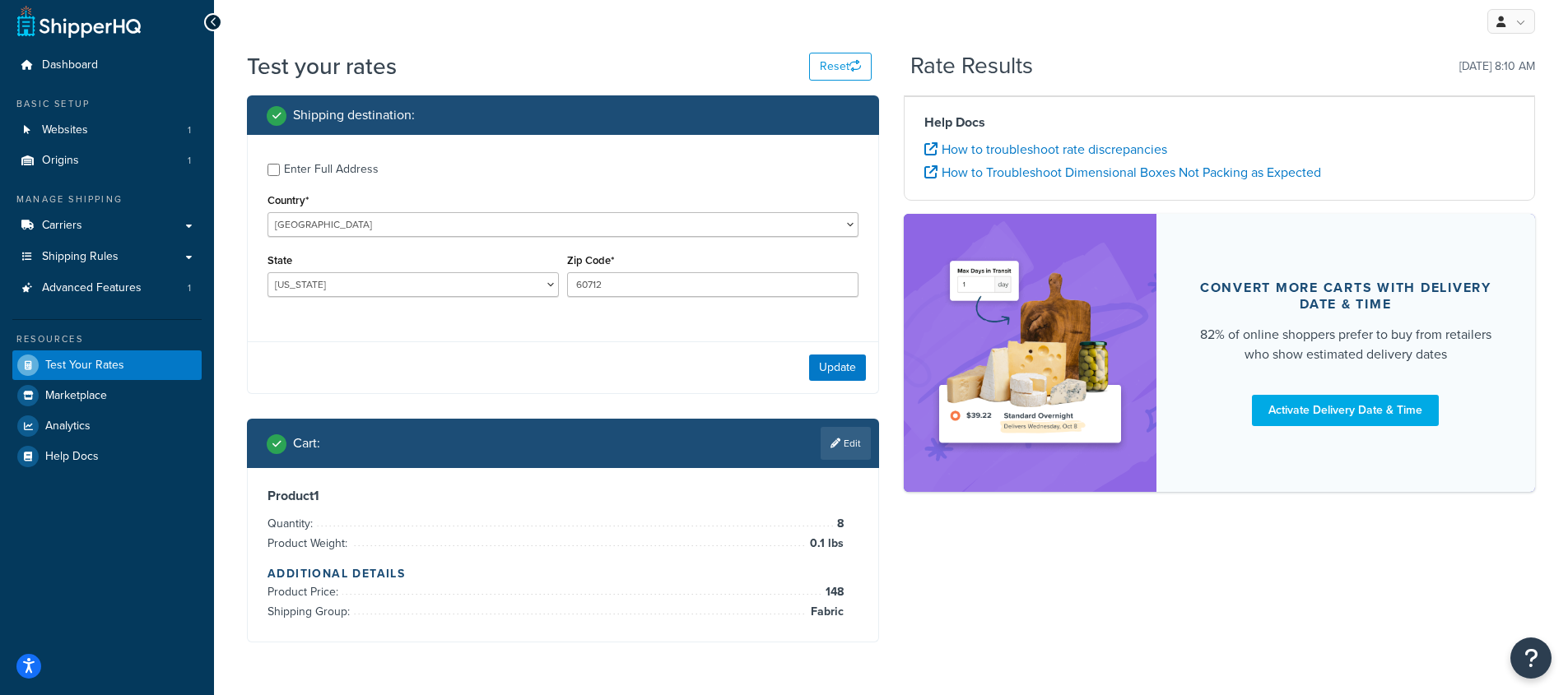
scroll to position [0, 0]
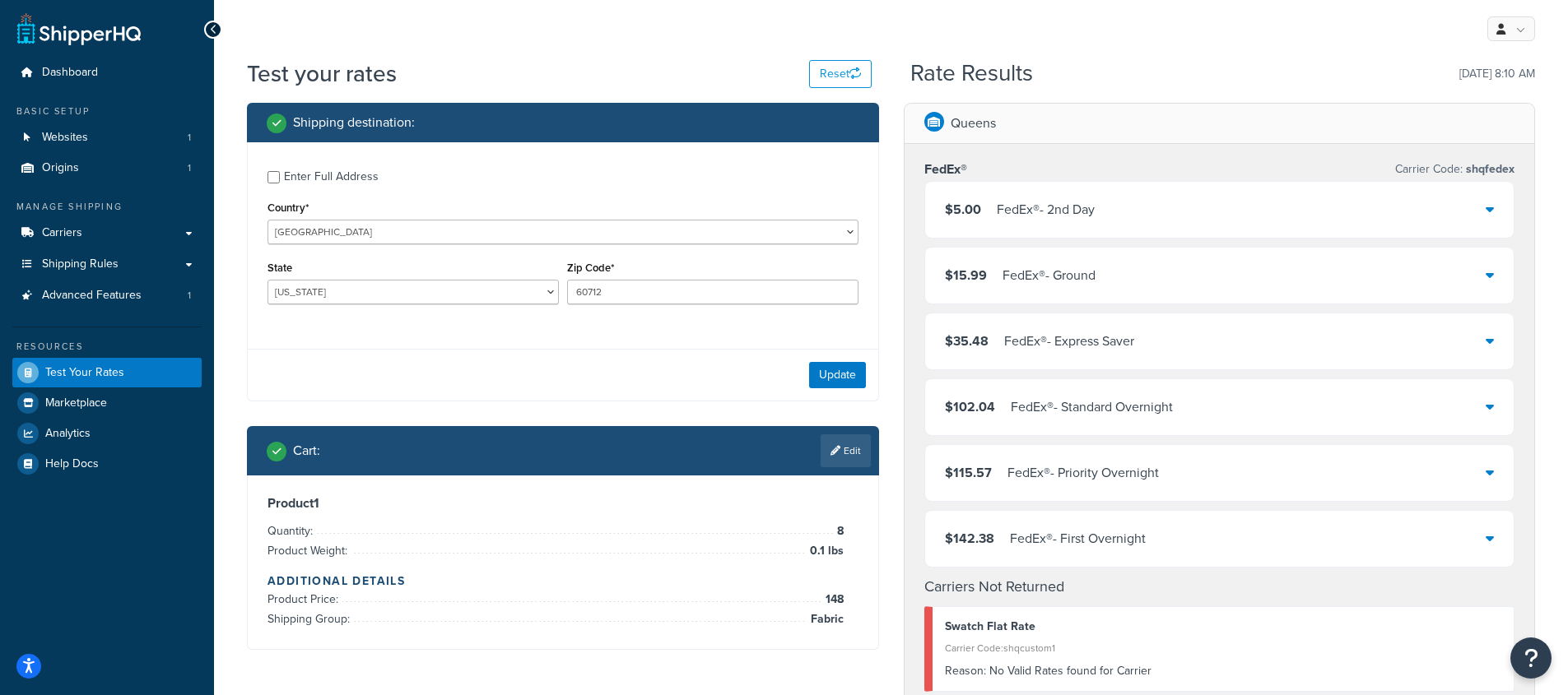
click at [1116, 204] on div "$5.00 FedEx® - 2nd Day" at bounding box center [1219, 210] width 589 height 56
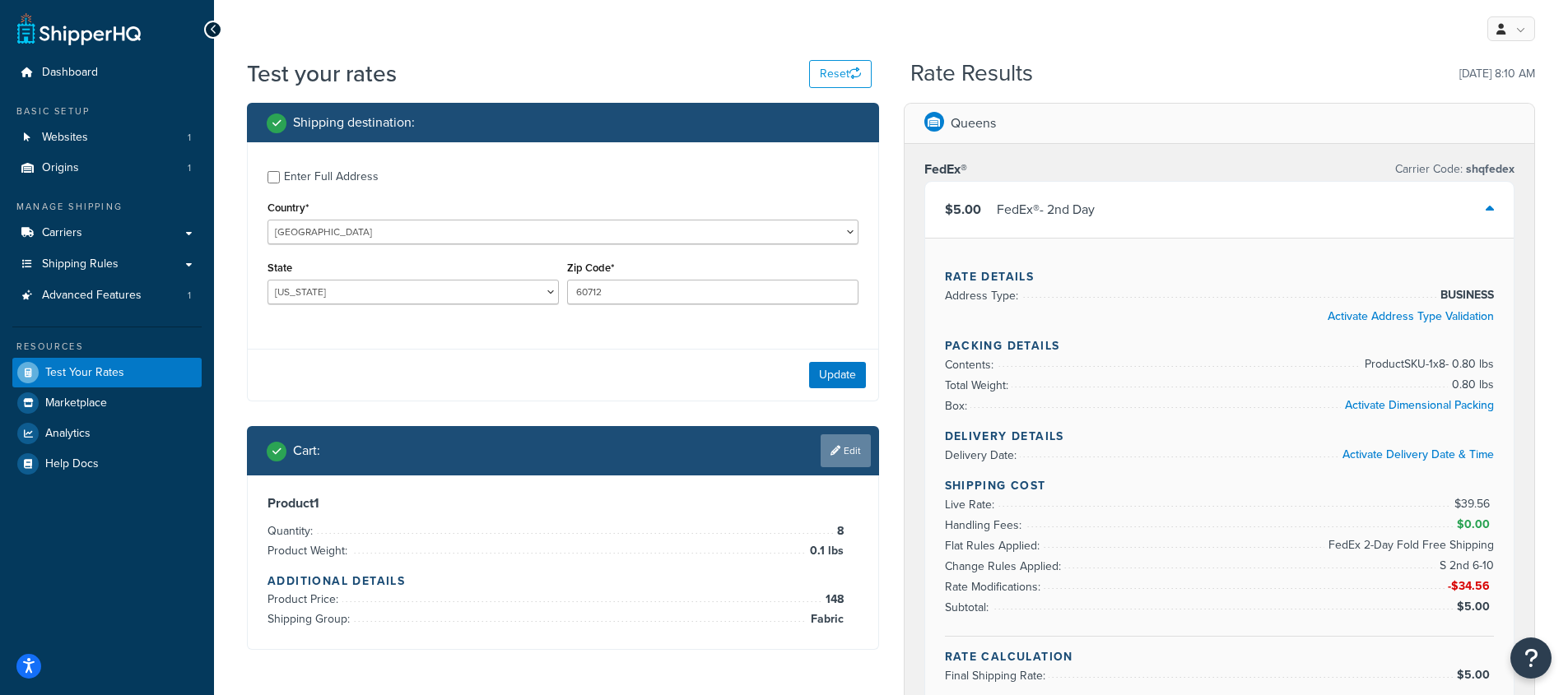
click at [846, 449] on link "Edit" at bounding box center [845, 450] width 50 height 33
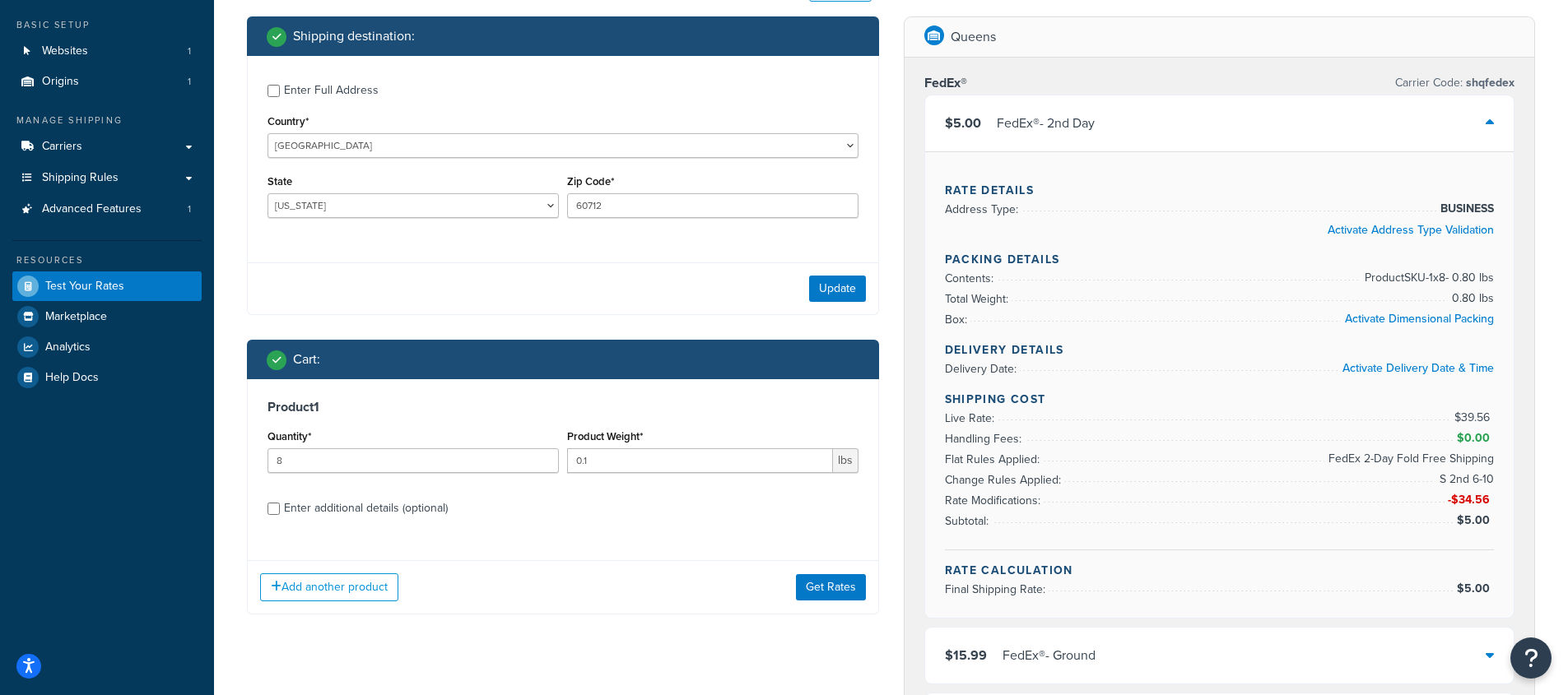
scroll to position [18, 0]
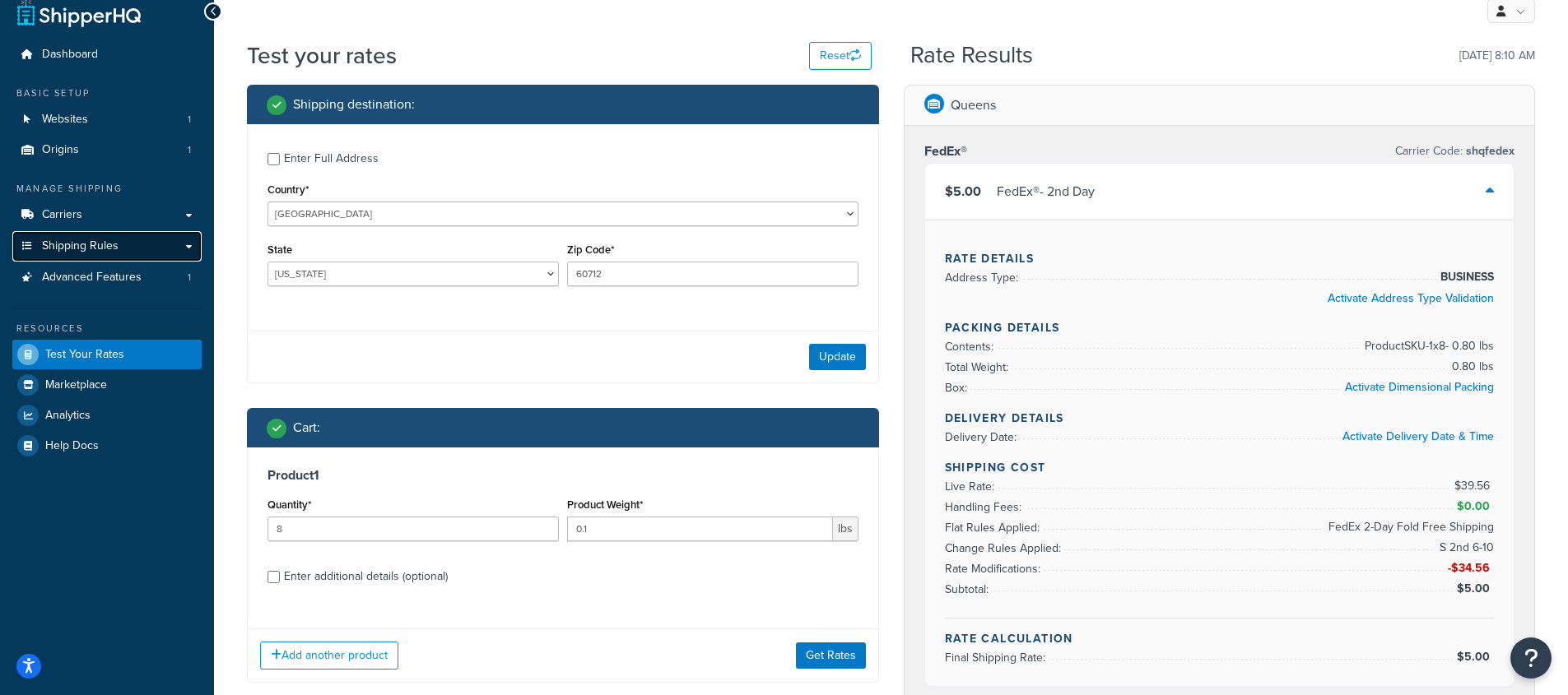
click at [111, 248] on span "Shipping Rules" at bounding box center [80, 246] width 76 height 14
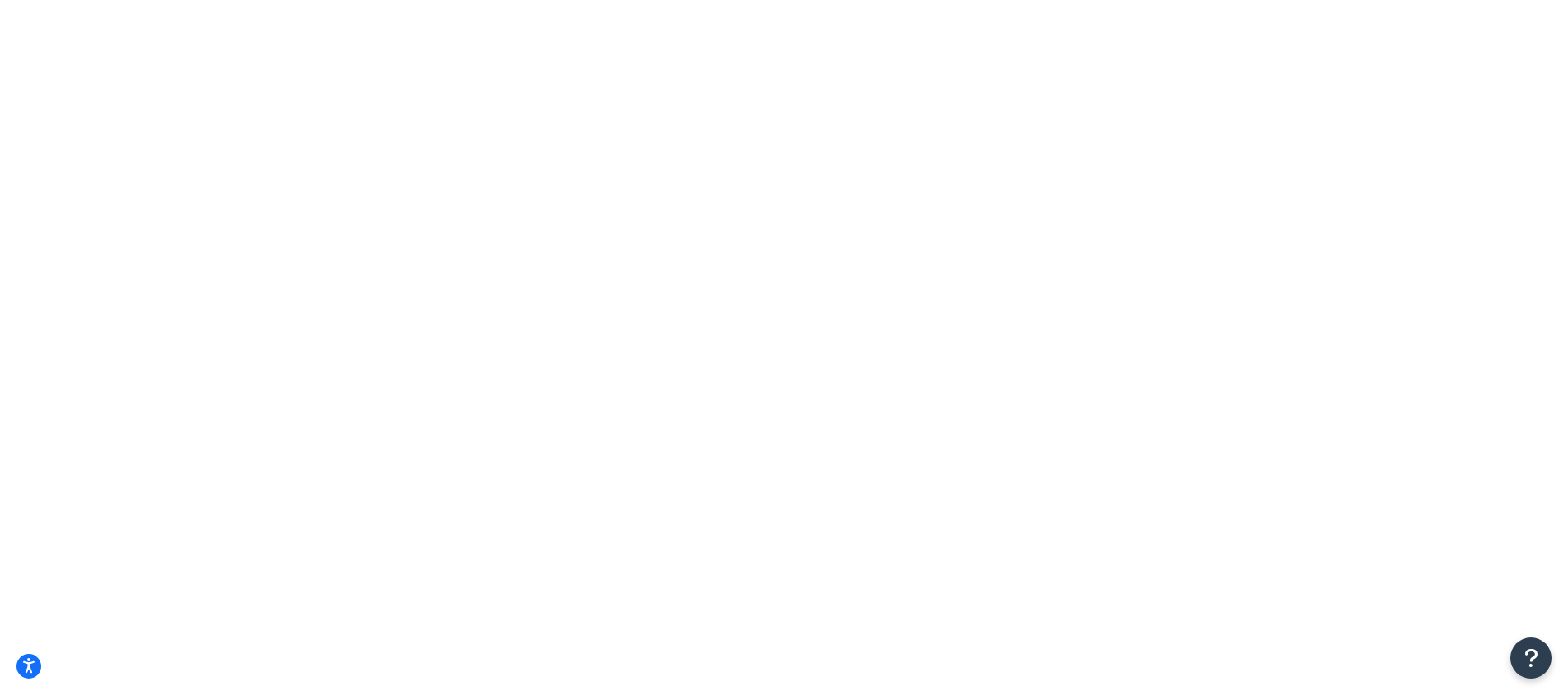
select select "15"
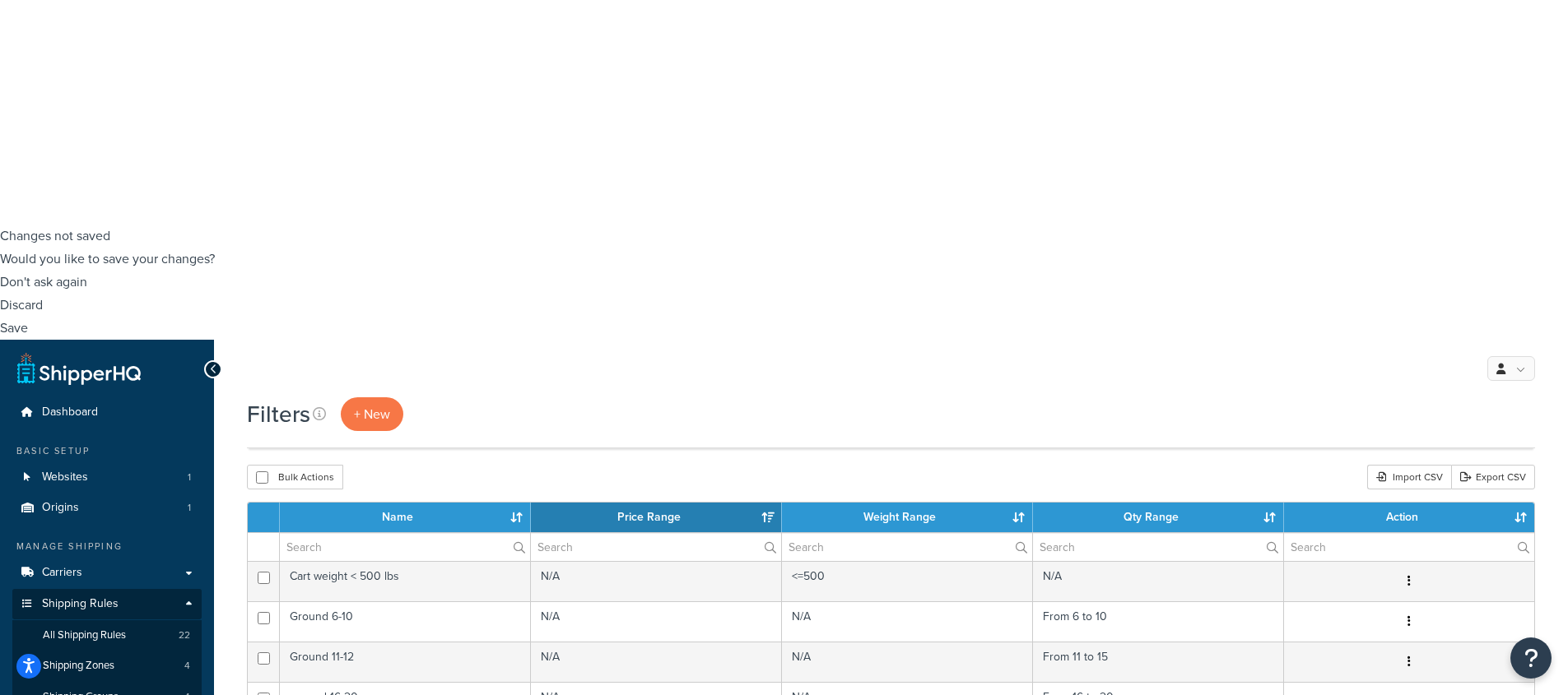
scroll to position [510, 0]
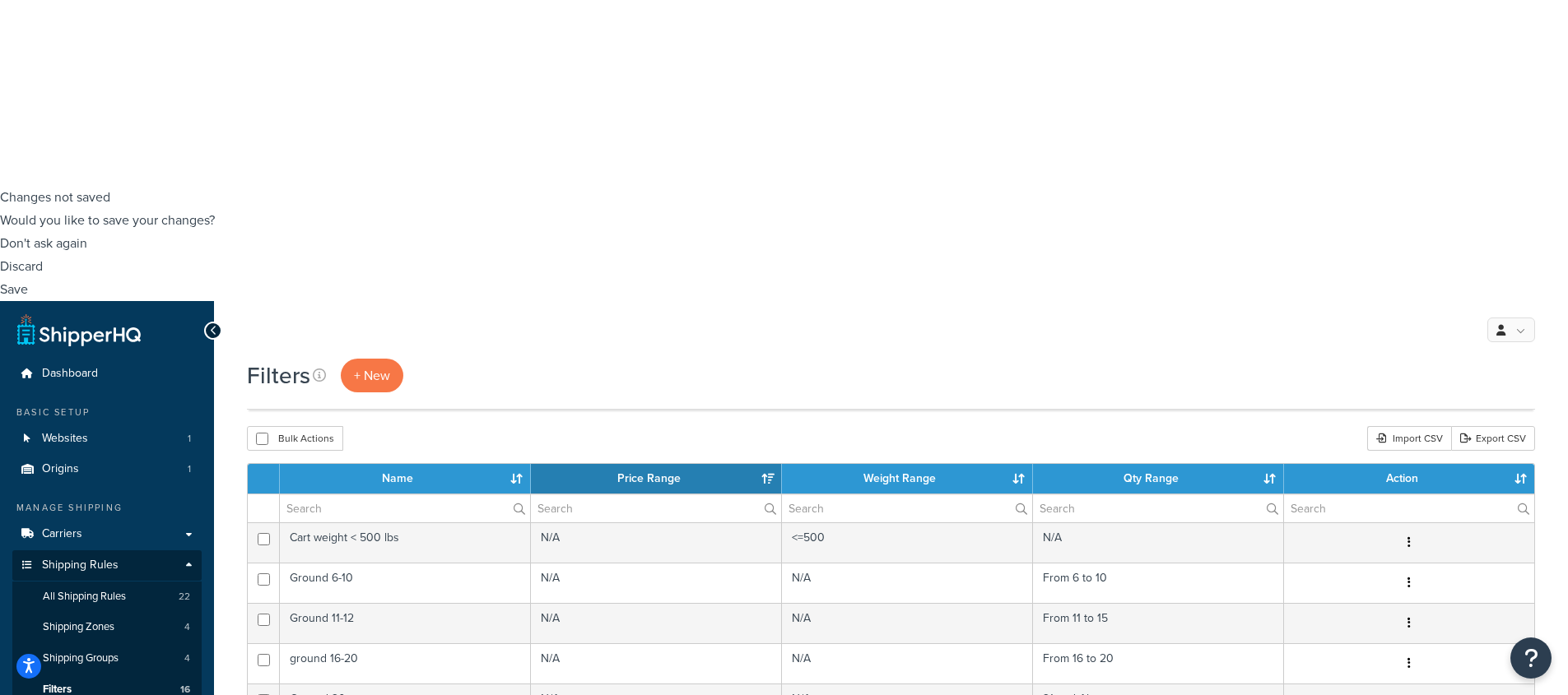
checkbox input "true"
click at [1191, 313] on link "Delete" at bounding box center [1159, 316] width 130 height 34
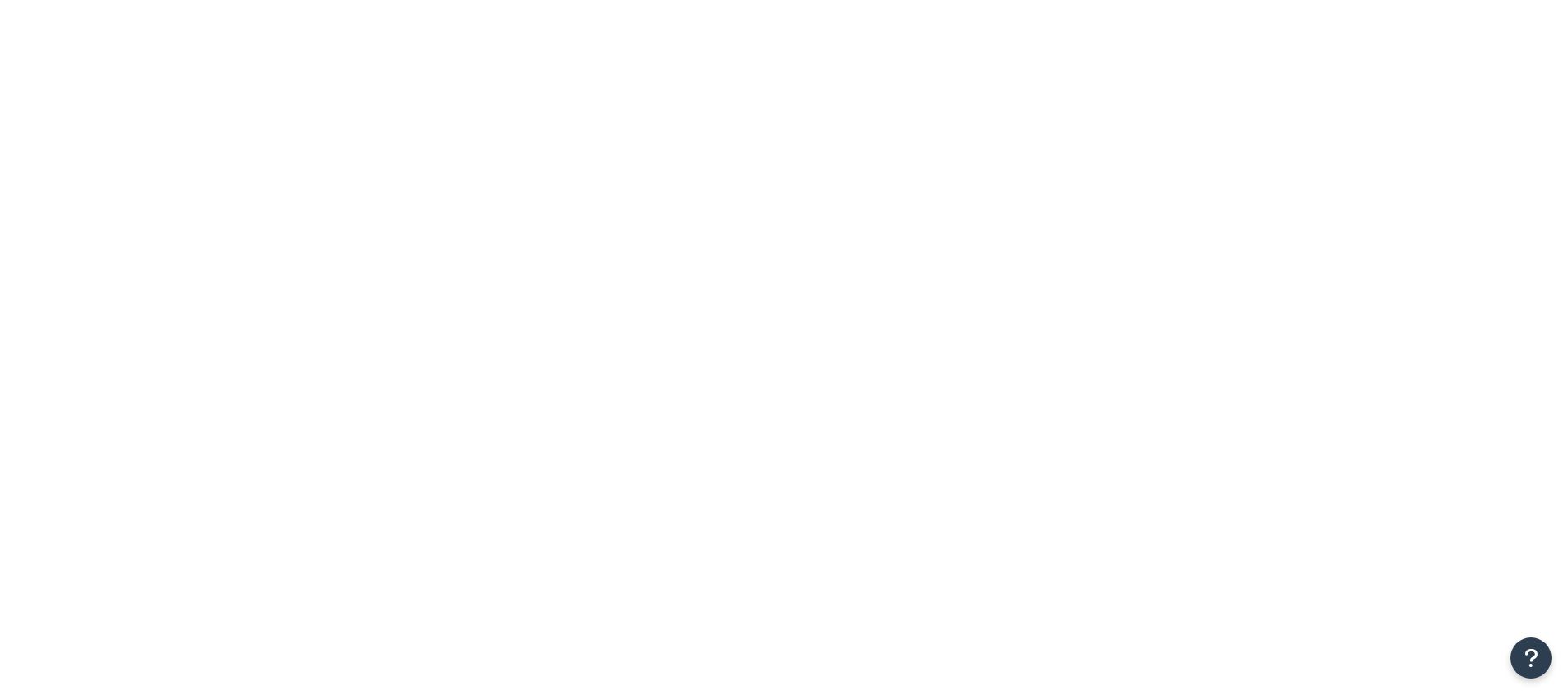
select select "15"
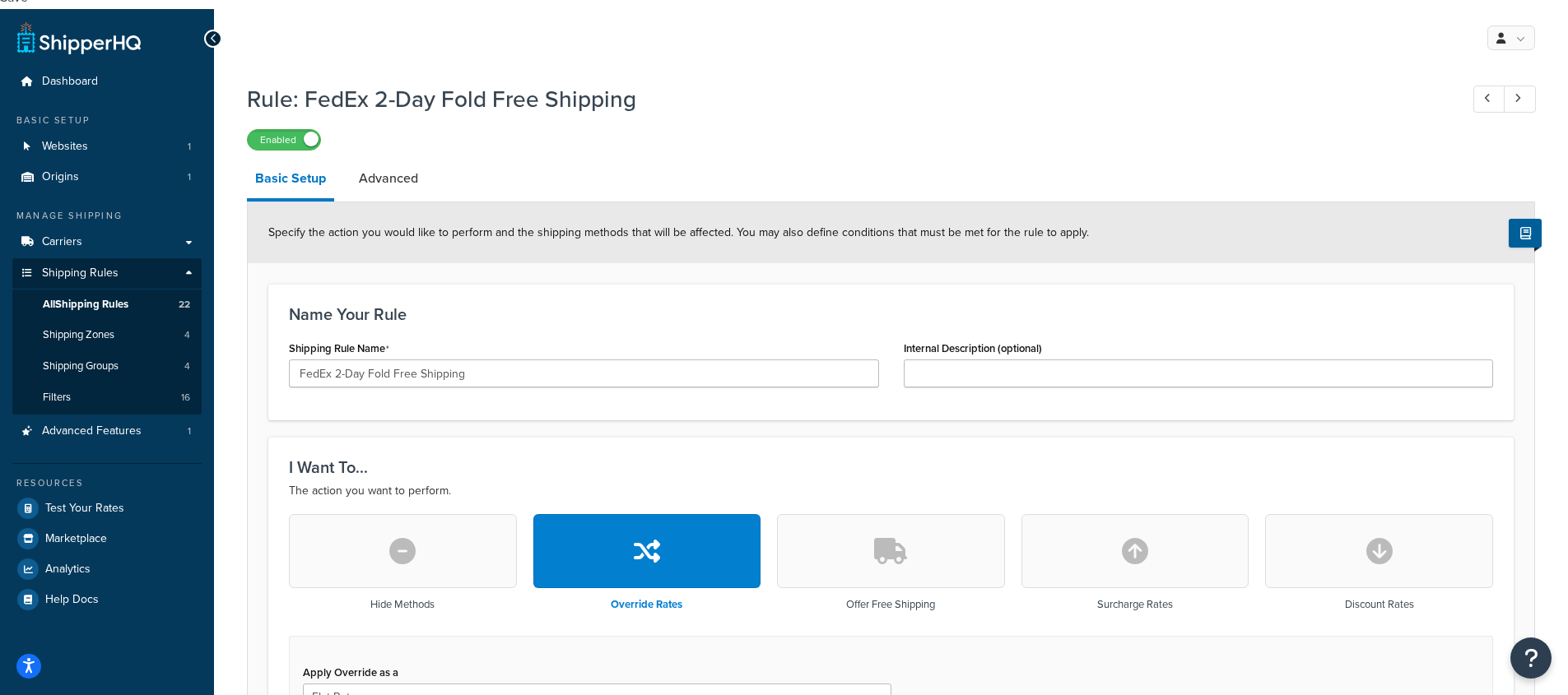
scroll to position [1196, 0]
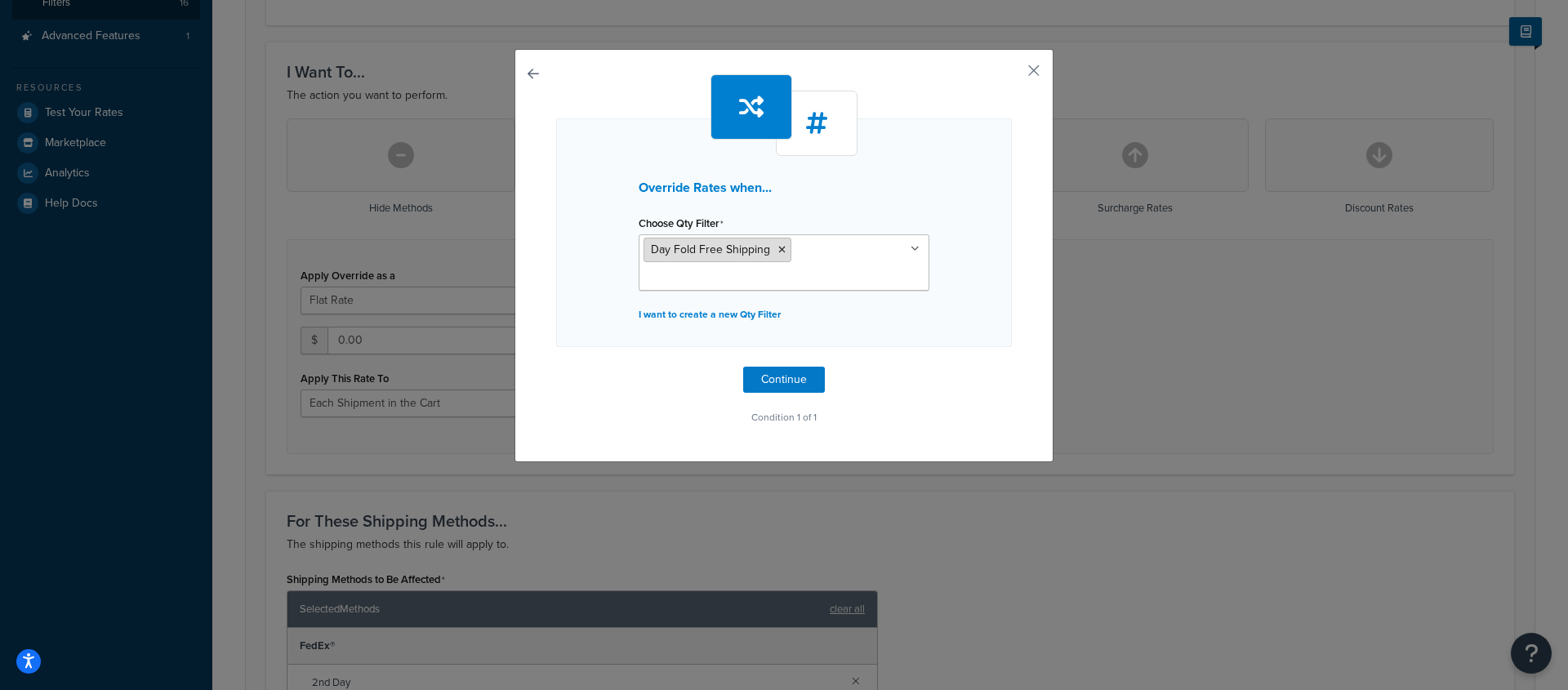
click at [778, 248] on icon at bounding box center [782, 250] width 7 height 10
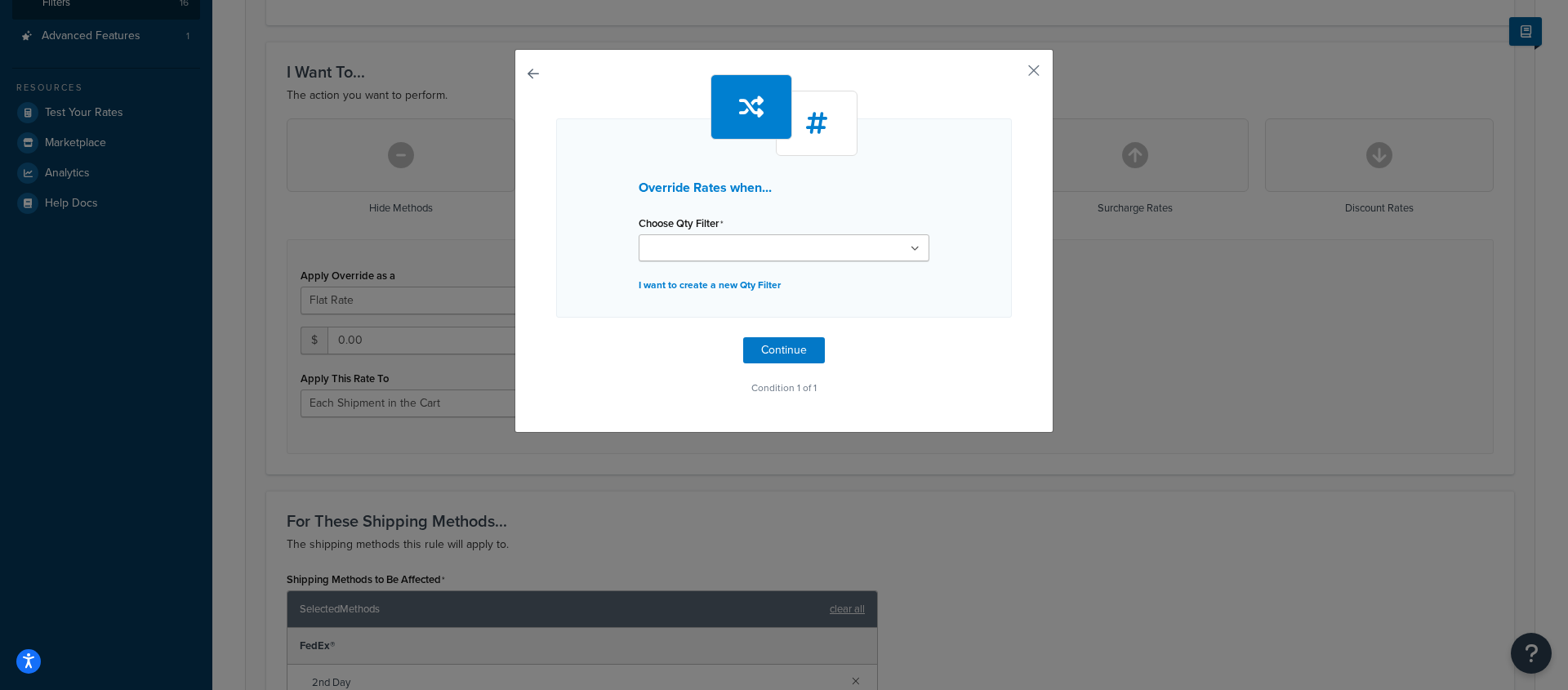
click at [556, 286] on div "Override Rates when... Choose Qty Filter Ground 6-10 Ground 11-12 ground 16-20 …" at bounding box center [784, 217] width 456 height 199
click at [693, 288] on p "I want to create a new Qty Filter" at bounding box center [783, 285] width 290 height 22
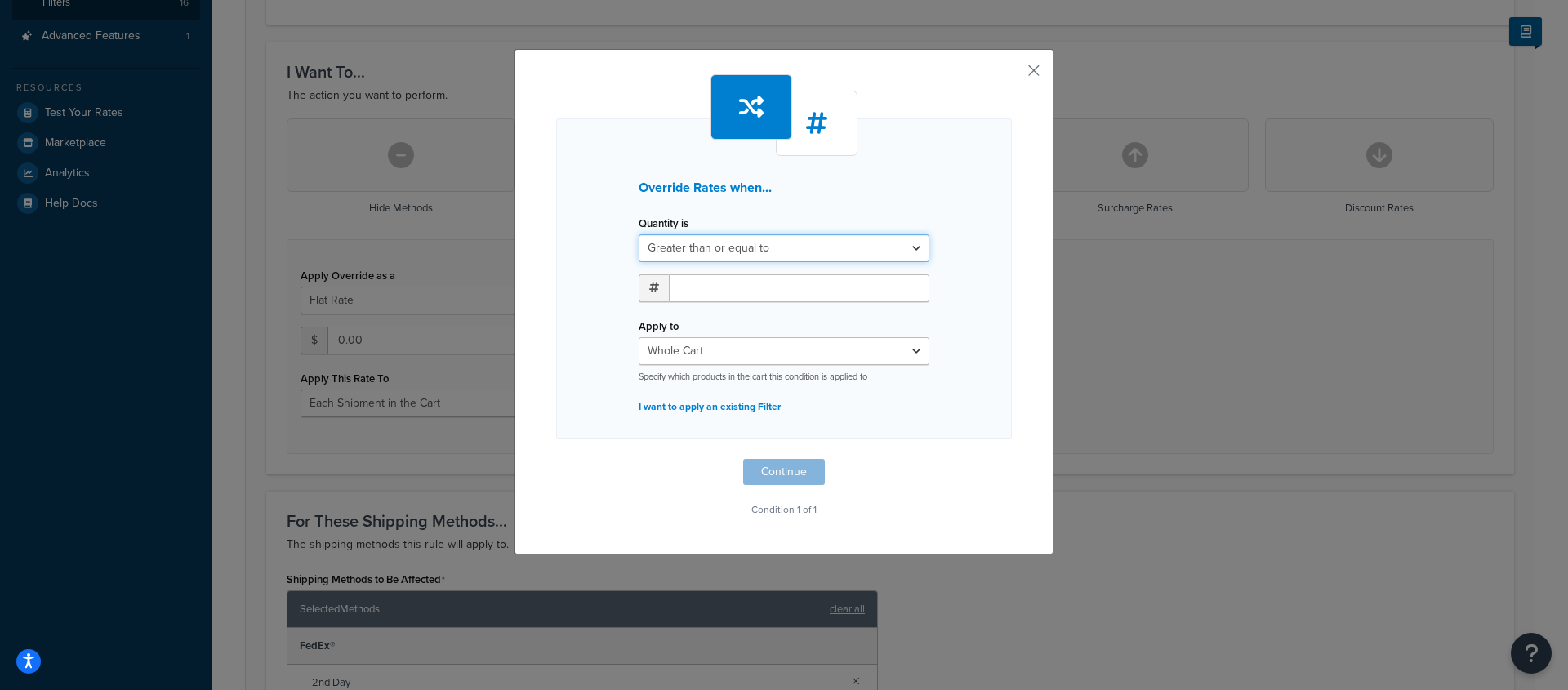
click at [777, 249] on select "Greater than or equal to Between or equal to Less than or equal to" at bounding box center [783, 248] width 290 height 27
click at [638, 235] on select "Greater than or equal to Between or equal to Less than or equal to" at bounding box center [783, 248] width 290 height 27
click at [737, 291] on input "number" at bounding box center [799, 288] width 261 height 27
type input "7"
click at [766, 471] on button "Continue" at bounding box center [784, 472] width 82 height 26
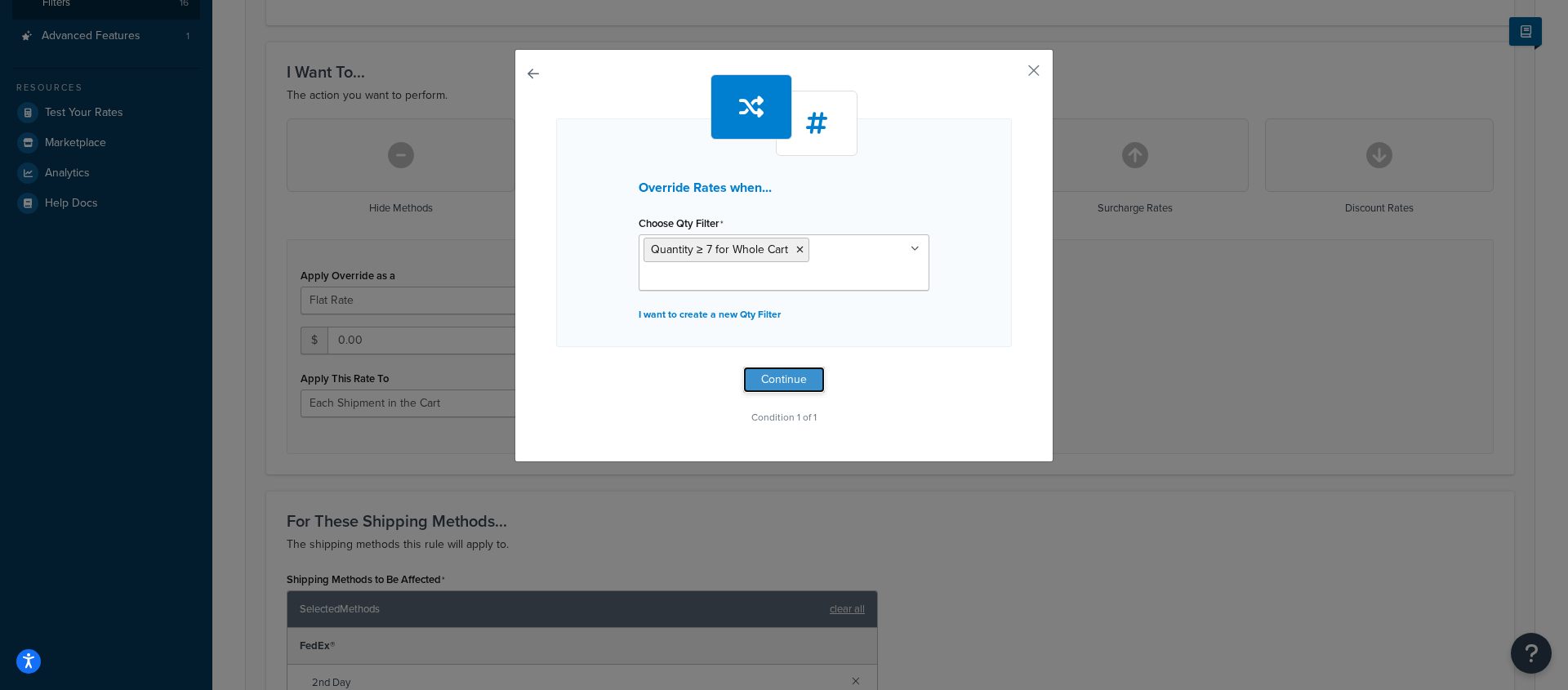
click at [771, 380] on button "Continue" at bounding box center [784, 380] width 82 height 26
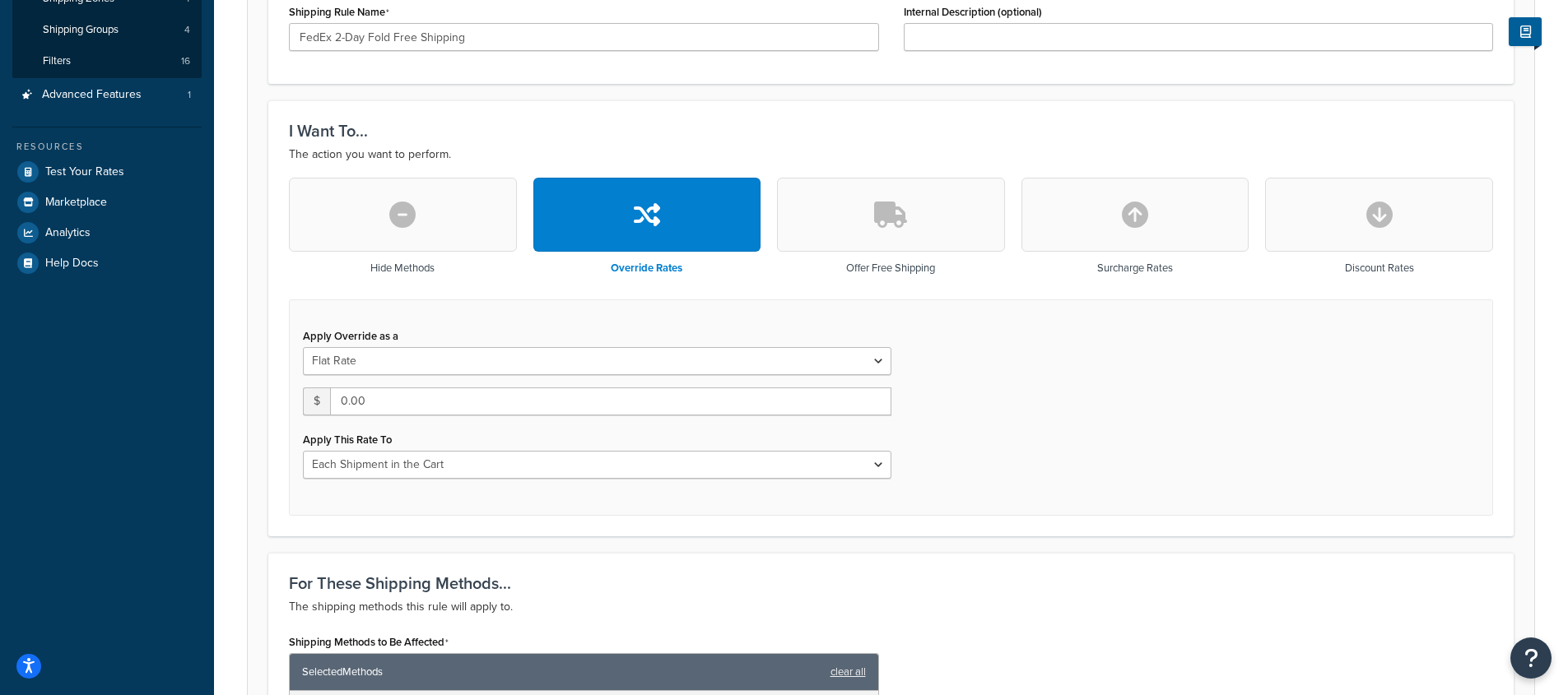
scroll to position [1130, 0]
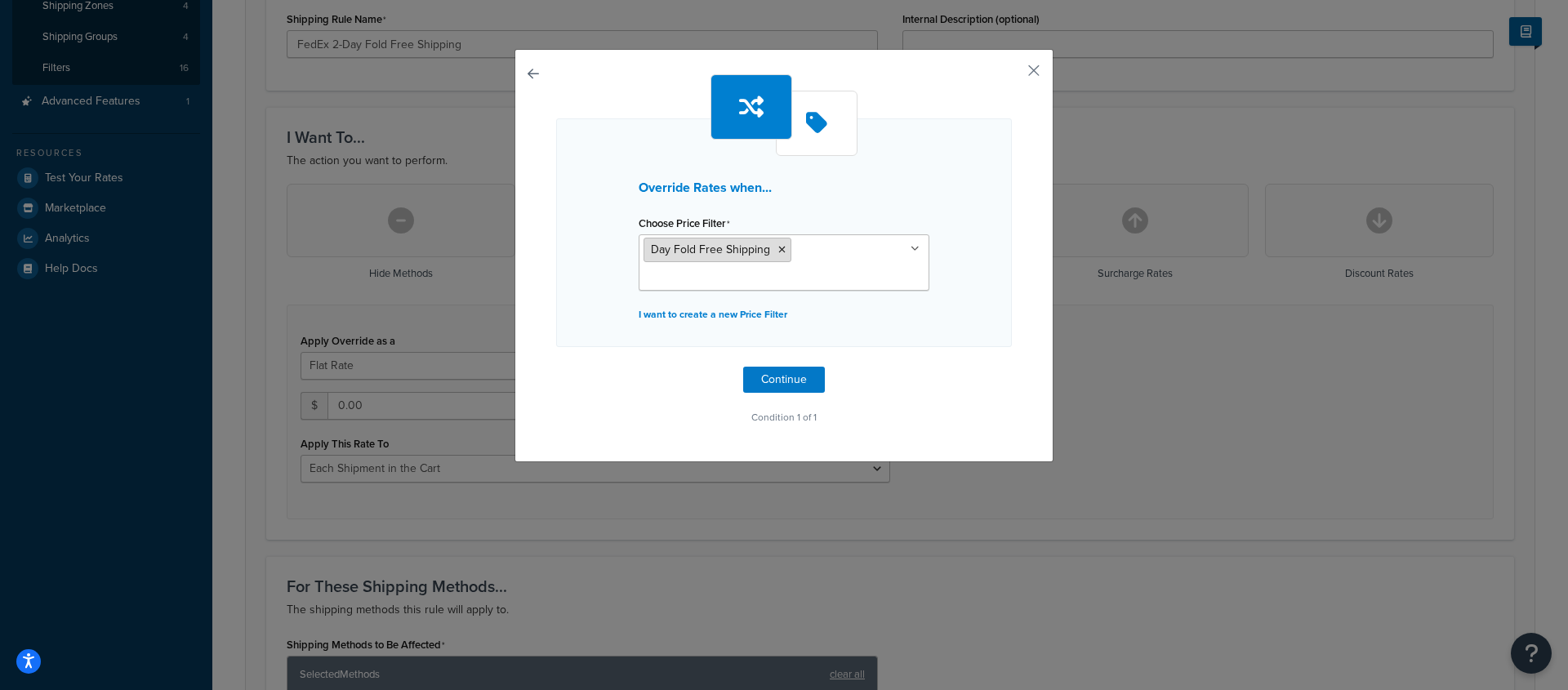
click at [778, 247] on icon at bounding box center [782, 250] width 7 height 10
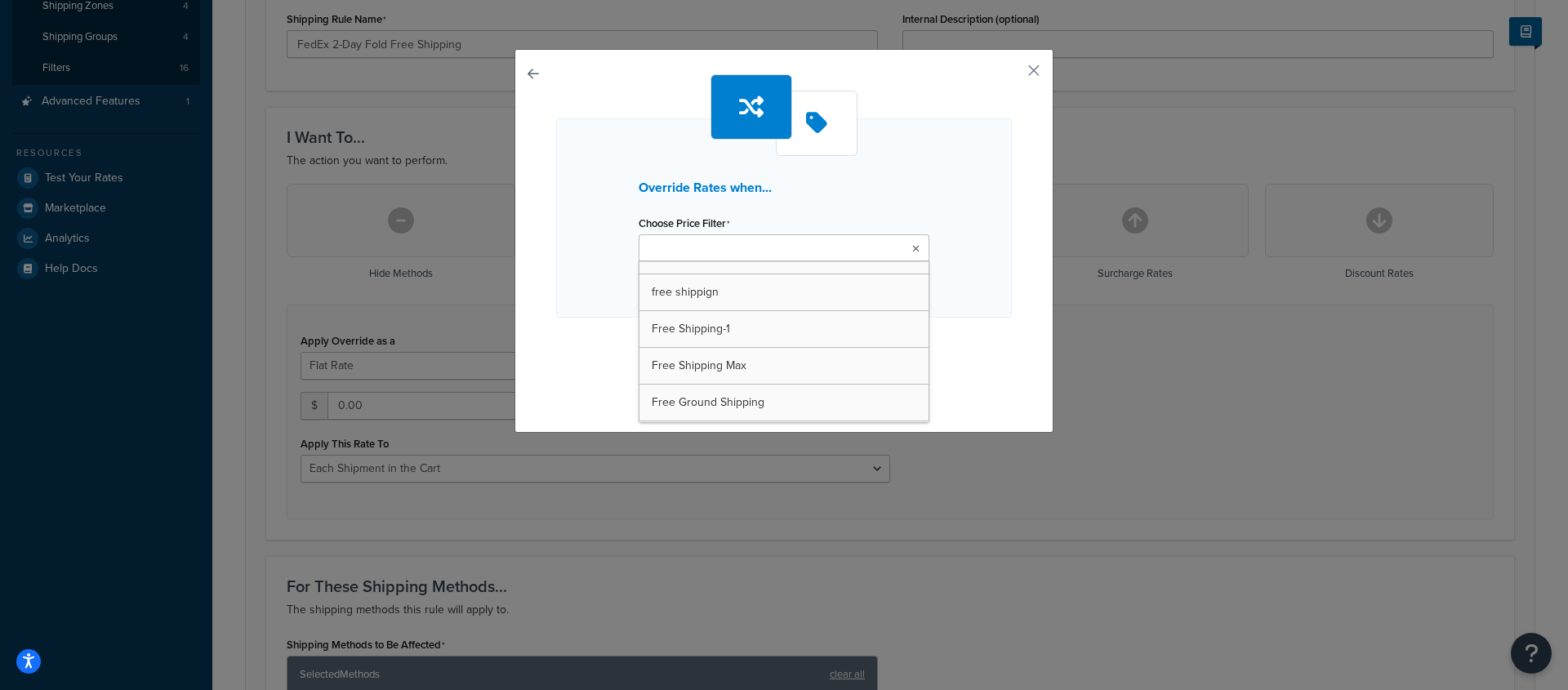
click at [560, 280] on div "Override Rates when... Choose Price Filter free shippign Free Shipping-1 Free S…" at bounding box center [784, 217] width 456 height 199
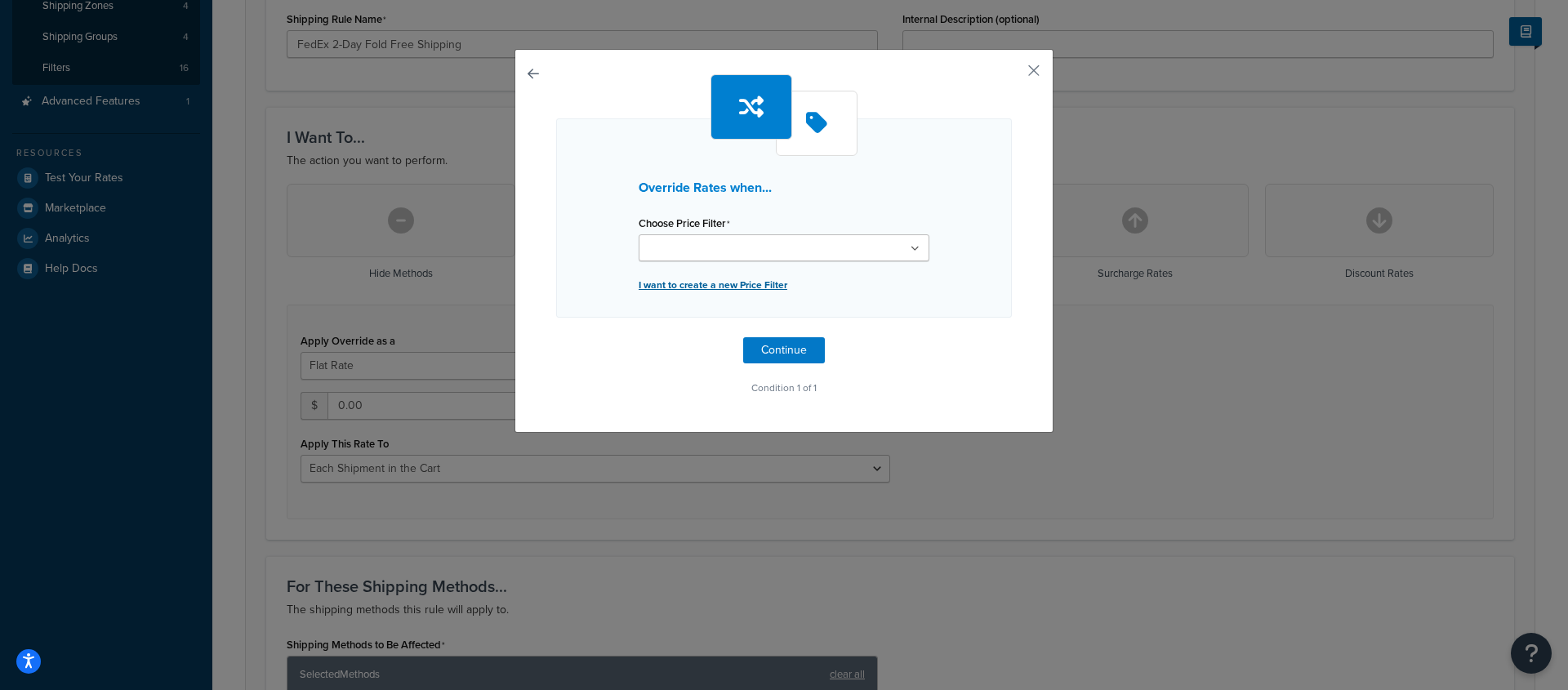
click at [666, 280] on p "I want to create a new Price Filter" at bounding box center [783, 285] width 290 height 22
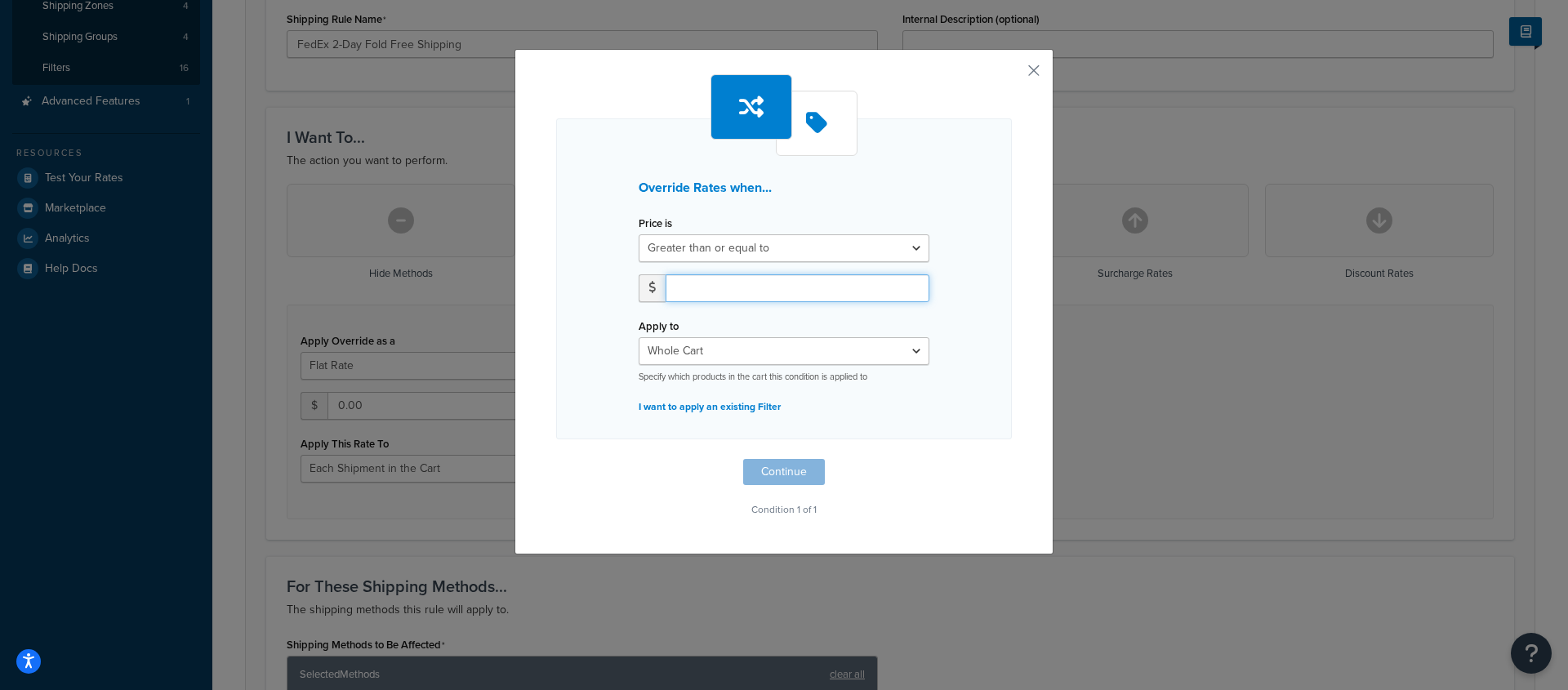
click at [732, 287] on input "number" at bounding box center [797, 288] width 264 height 27
type input "150"
click at [788, 475] on button "Continue" at bounding box center [784, 472] width 82 height 26
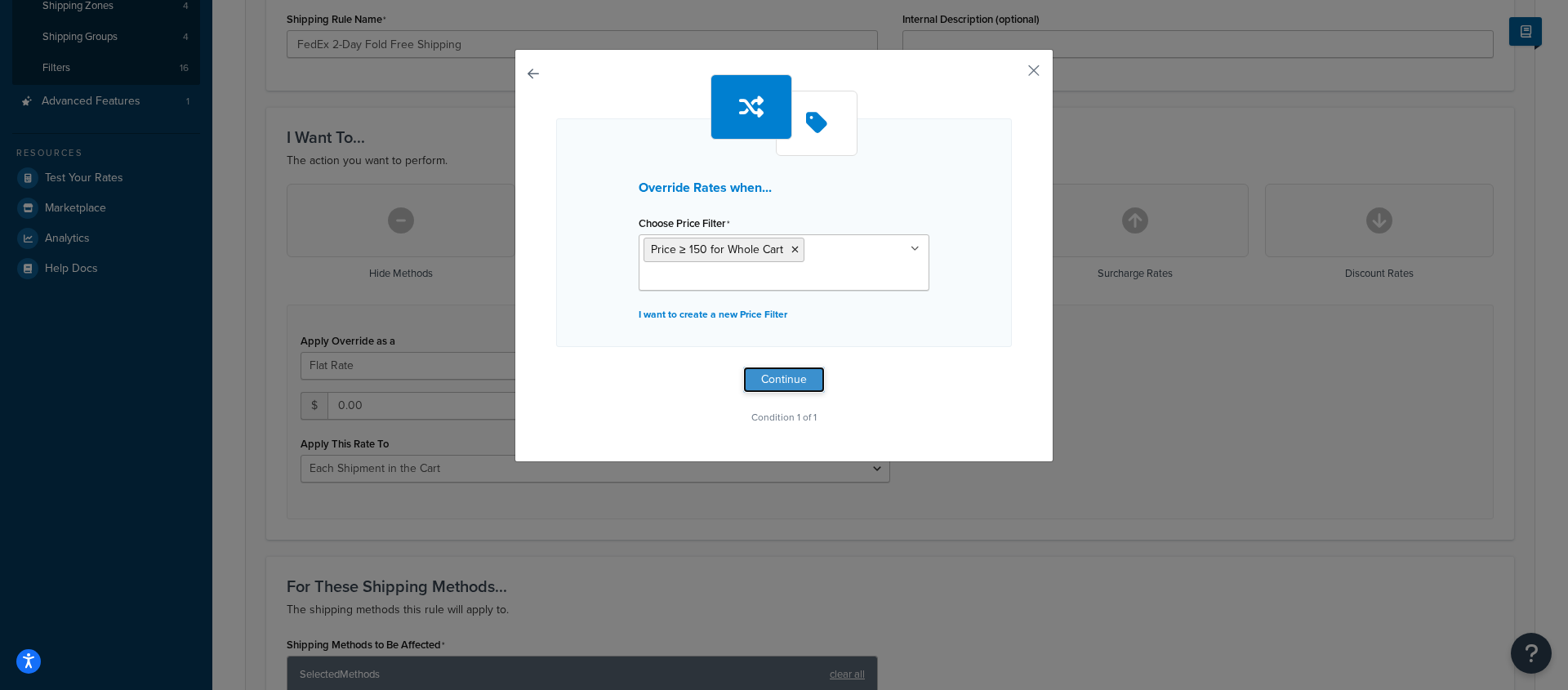
click at [780, 376] on button "Continue" at bounding box center [784, 380] width 82 height 26
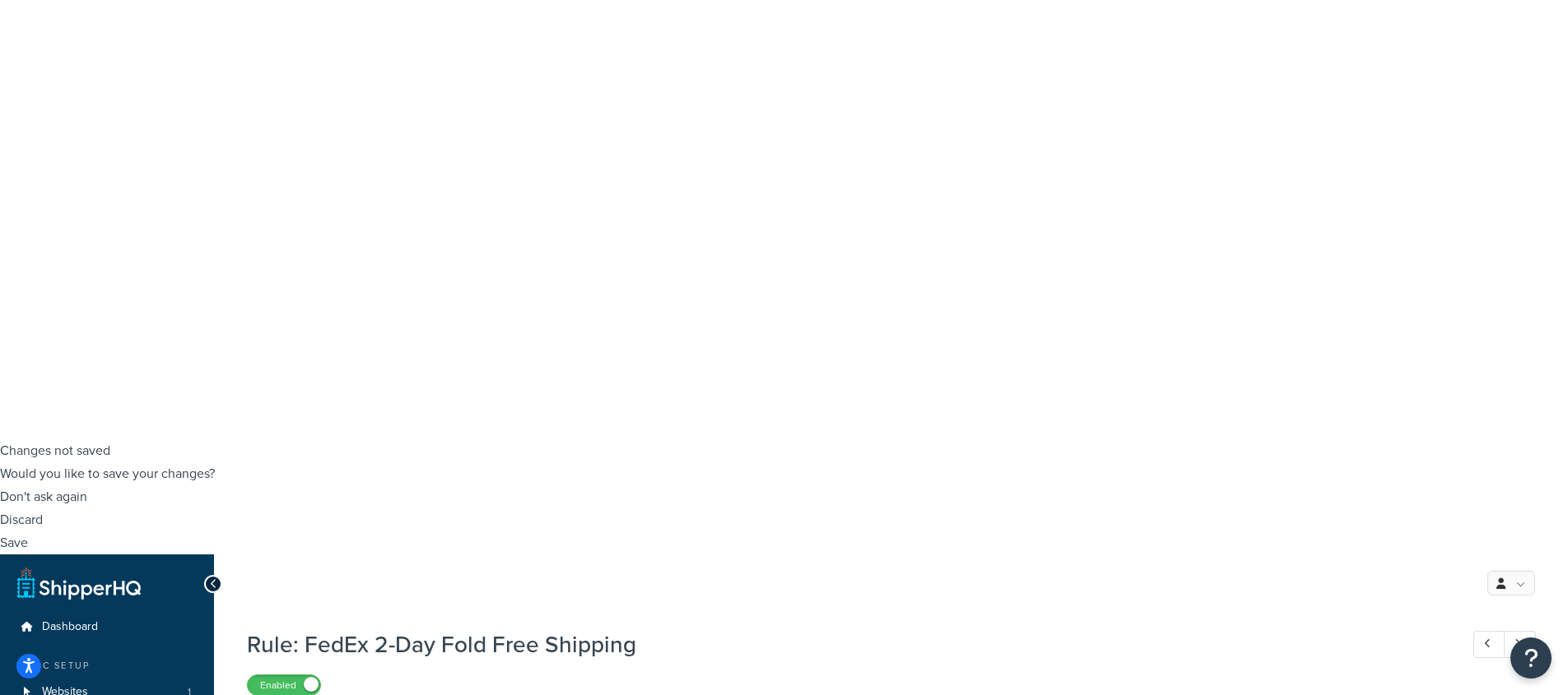
scroll to position [258, 0]
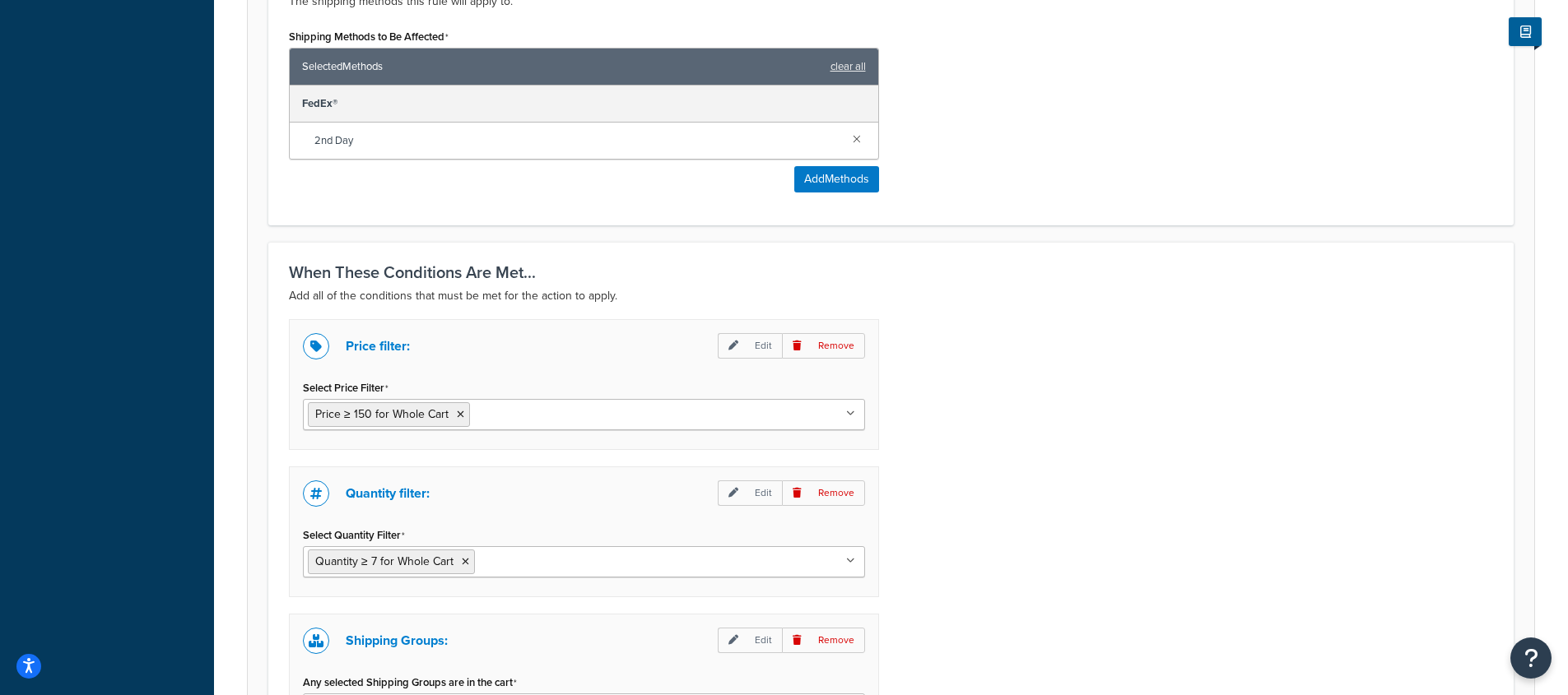
scroll to position [936, 0]
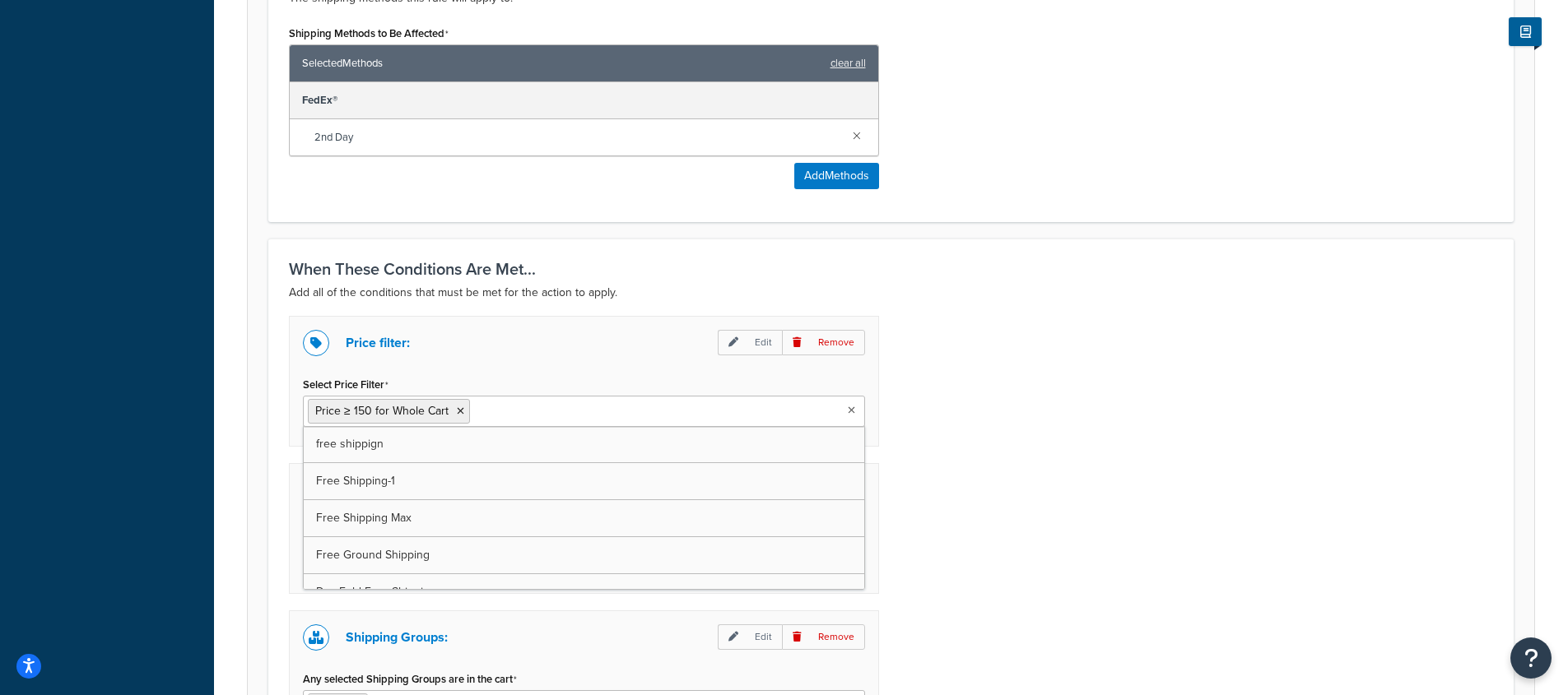
drag, startPoint x: 510, startPoint y: 402, endPoint x: 250, endPoint y: 407, distance: 260.0
click at [250, 407] on form "Specify the action you would like to perform and the shipping methods that will…" at bounding box center [890, 65] width 1286 height 1615
click at [1044, 425] on div "Price filter: Edit Remove Select Price Filter Price ≥ 150 for Whole Cart free s…" at bounding box center [890, 550] width 1228 height 468
click at [750, 346] on p "Edit" at bounding box center [750, 343] width 65 height 25
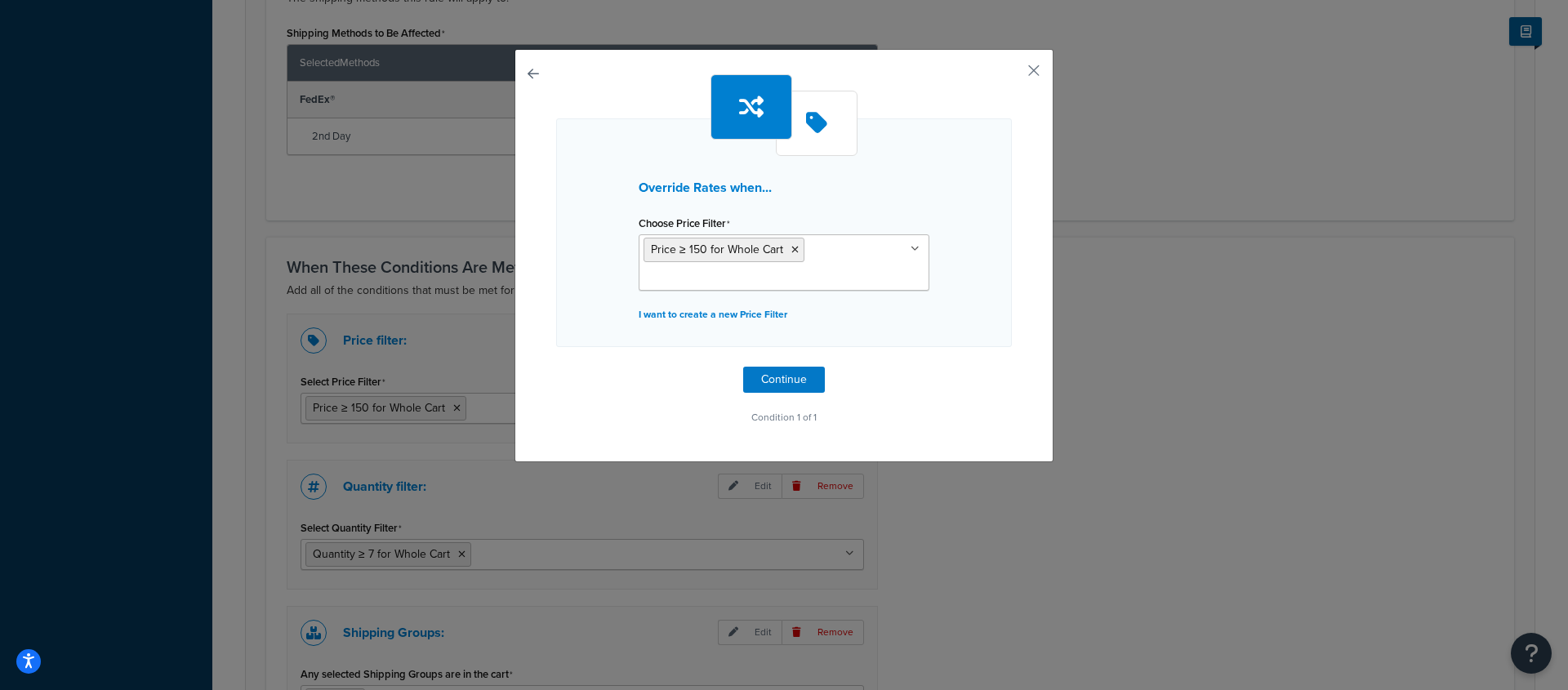
click at [519, 69] on div "Override Rates when... Choose Price Filter Price ≥ 150 for Whole Cart free ship…" at bounding box center [784, 256] width 539 height 414
click at [556, 367] on button "button" at bounding box center [556, 367] width 0 height 0
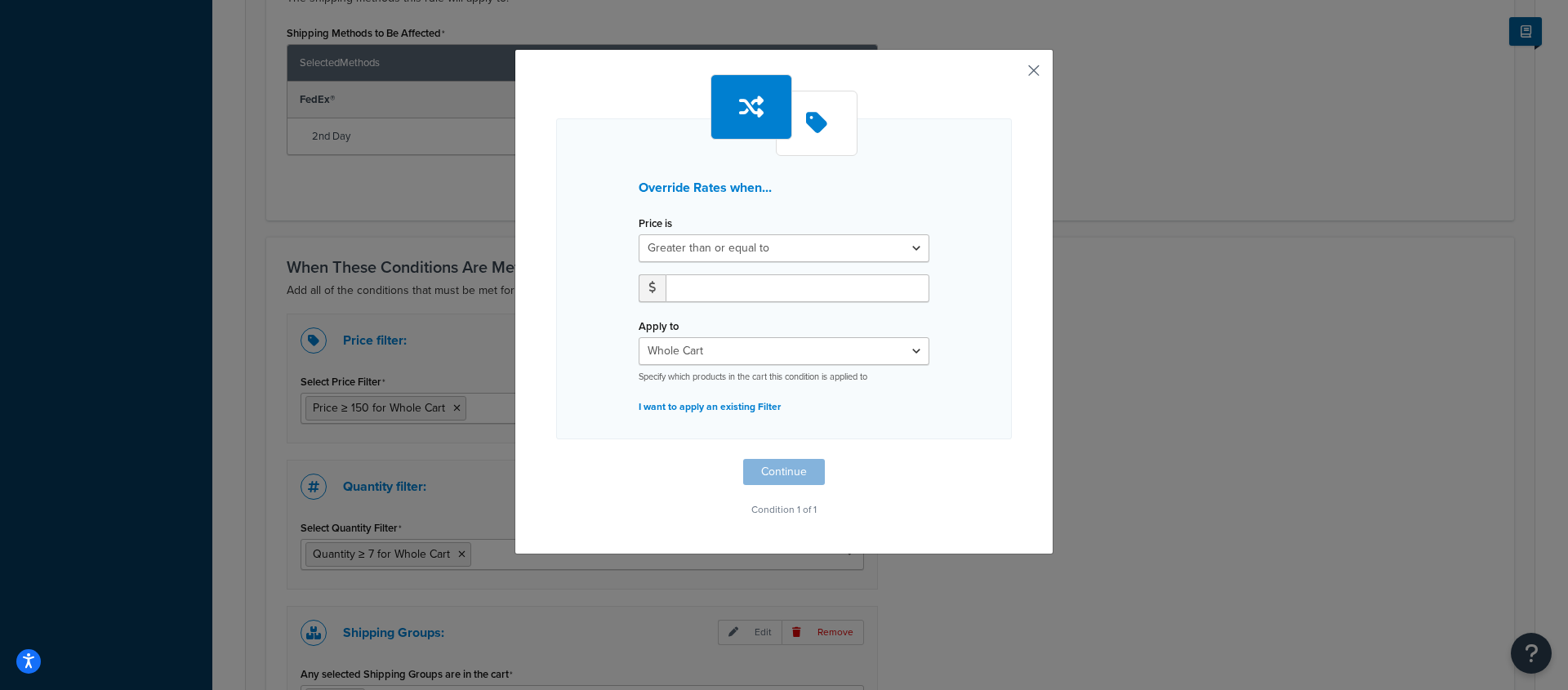
click at [1012, 74] on button "button" at bounding box center [1010, 76] width 4 height 4
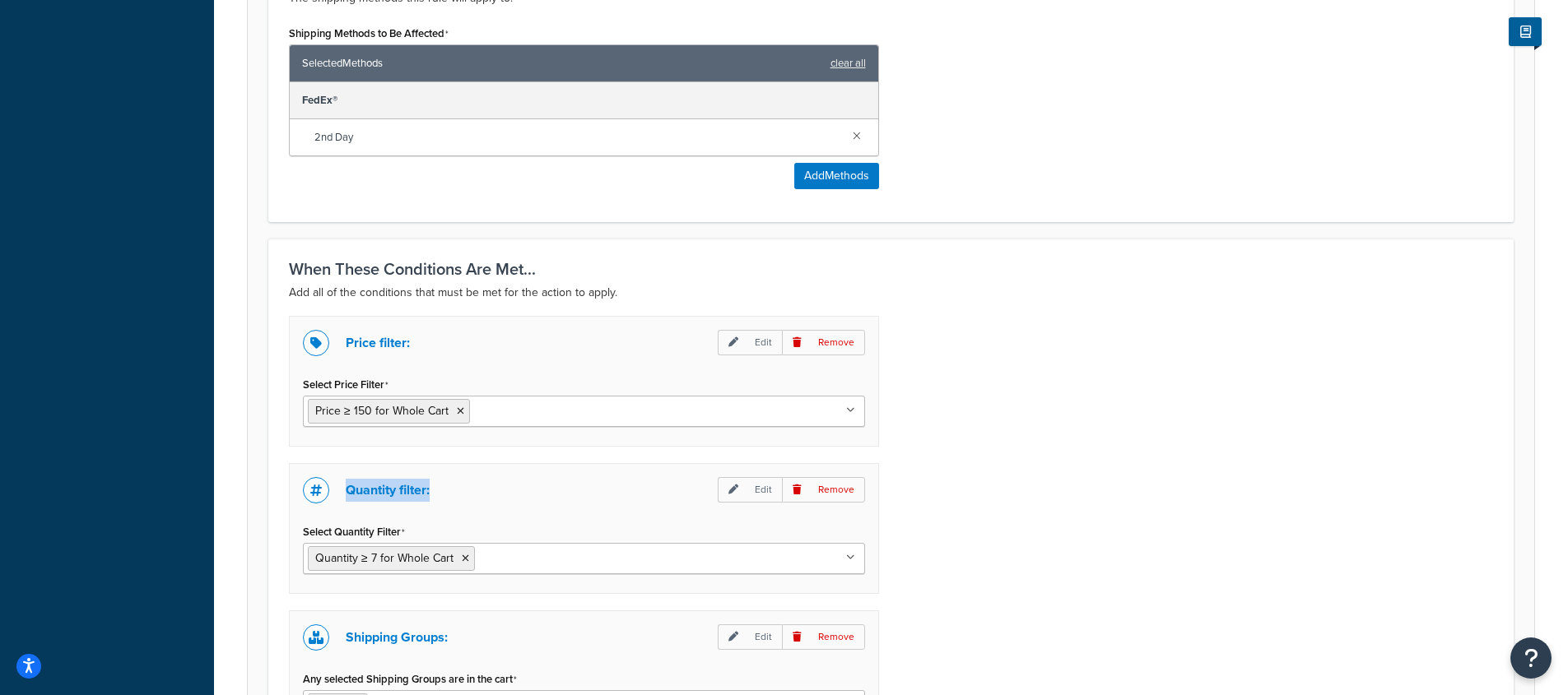
drag, startPoint x: 551, startPoint y: 494, endPoint x: 532, endPoint y: 450, distance: 47.9
click at [534, 450] on div "Price filter: Edit Remove Select Price Filter Price ≥ 150 for Whole Cart free s…" at bounding box center [584, 550] width 615 height 468
click at [444, 483] on div "Quantity filter: Edit Remove" at bounding box center [584, 490] width 562 height 26
drag, startPoint x: 311, startPoint y: 494, endPoint x: 594, endPoint y: 350, distance: 317.5
click at [583, 360] on div "Price filter: Edit Remove Select Price Filter Price ≥ 150 for Whole Cart free s…" at bounding box center [584, 550] width 615 height 468
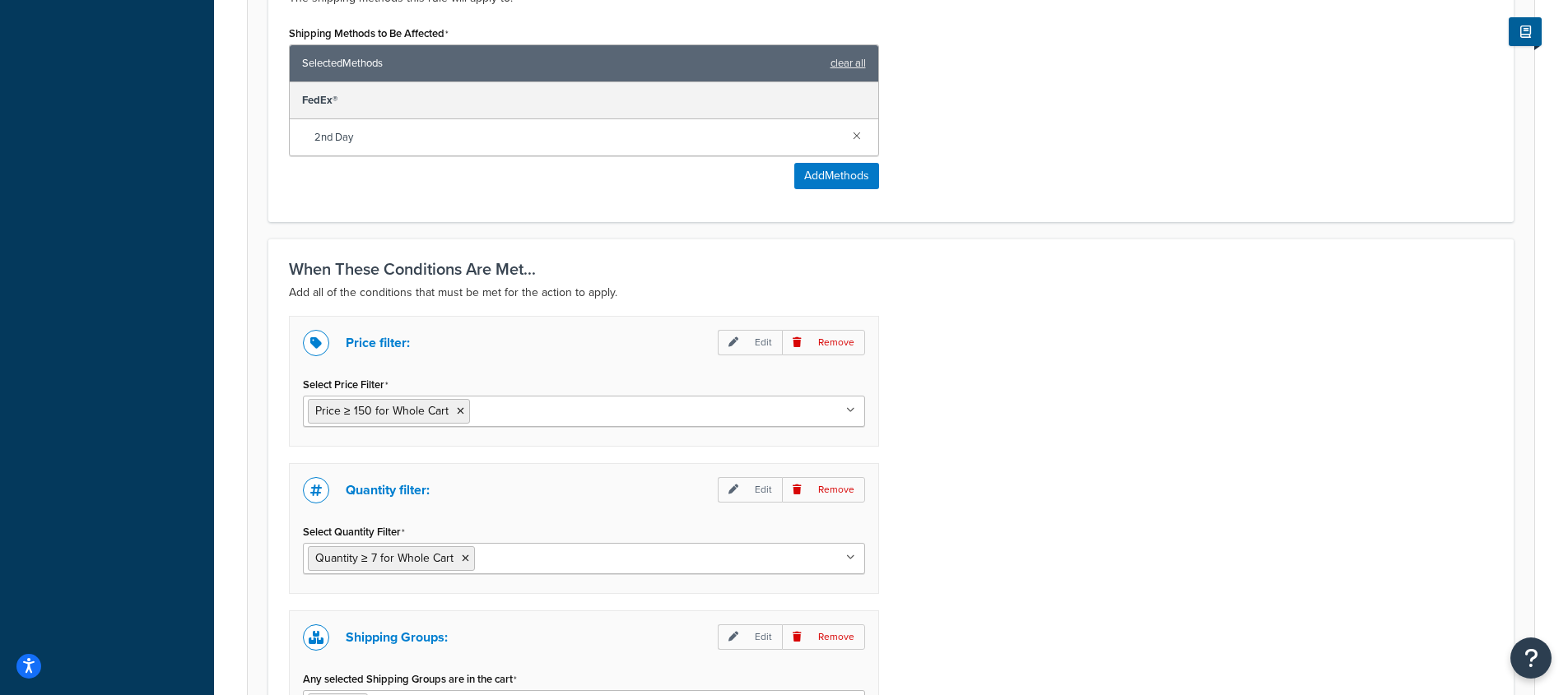
click at [597, 336] on div "Price filter: Edit Remove" at bounding box center [584, 343] width 562 height 26
drag, startPoint x: 540, startPoint y: 288, endPoint x: 713, endPoint y: 287, distance: 173.0
click at [698, 288] on p "Add all of the conditions that must be met for the action to apply." at bounding box center [890, 293] width 1204 height 20
click at [727, 287] on p "Add all of the conditions that must be met for the action to apply." at bounding box center [890, 293] width 1204 height 20
click at [414, 272] on h3 "When These Conditions Are Met..." at bounding box center [890, 269] width 1204 height 18
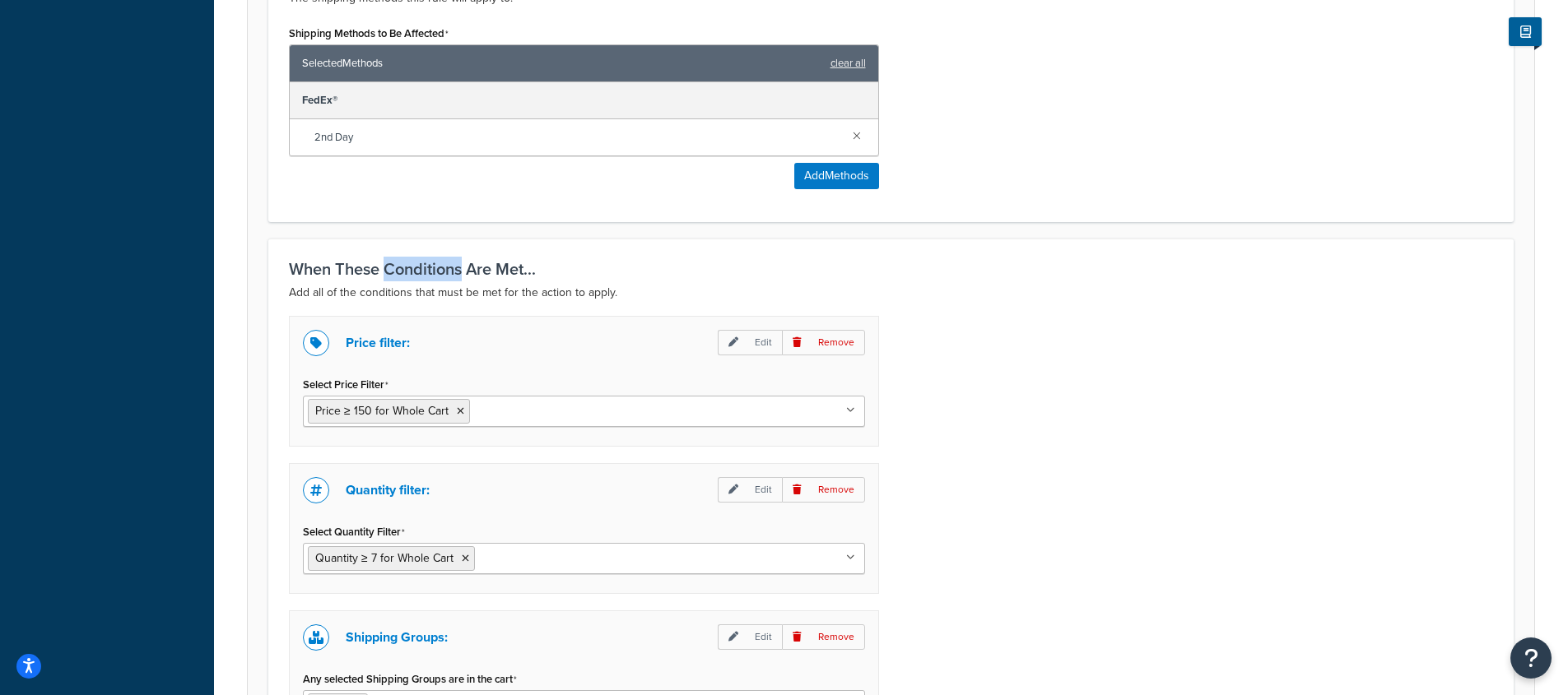
click at [414, 272] on h3 "When These Conditions Are Met..." at bounding box center [890, 269] width 1204 height 18
click at [585, 267] on h3 "When These Conditions Are Met..." at bounding box center [890, 269] width 1204 height 18
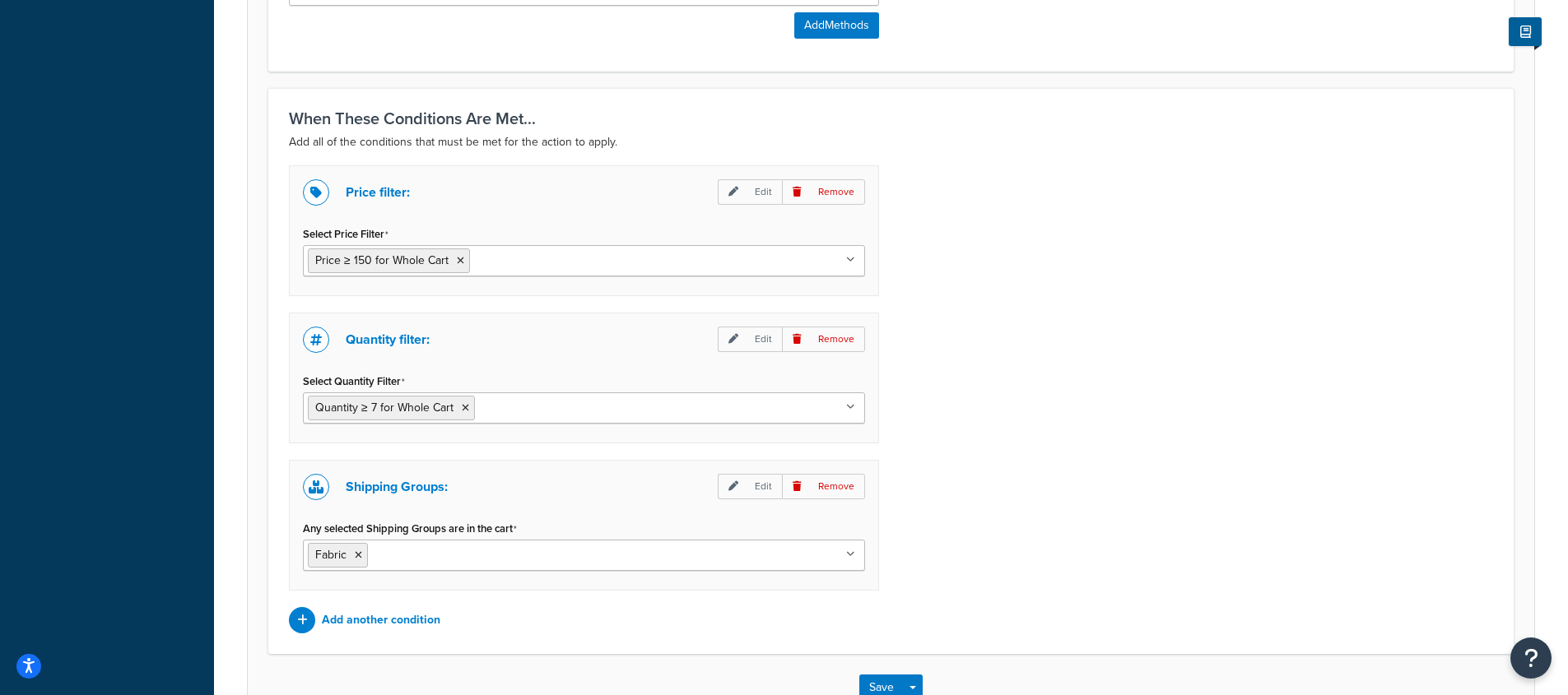
scroll to position [1092, 0]
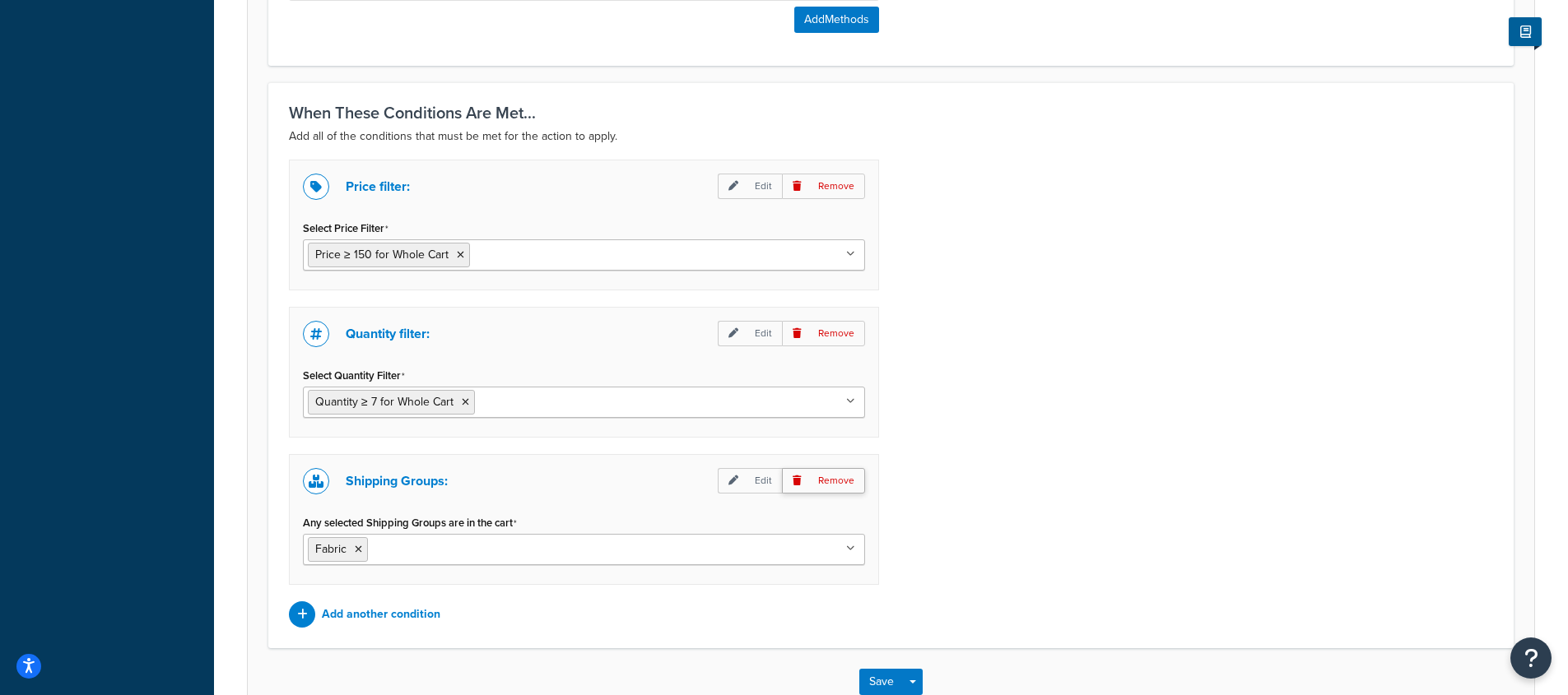
click at [830, 482] on p "Remove" at bounding box center [823, 480] width 83 height 25
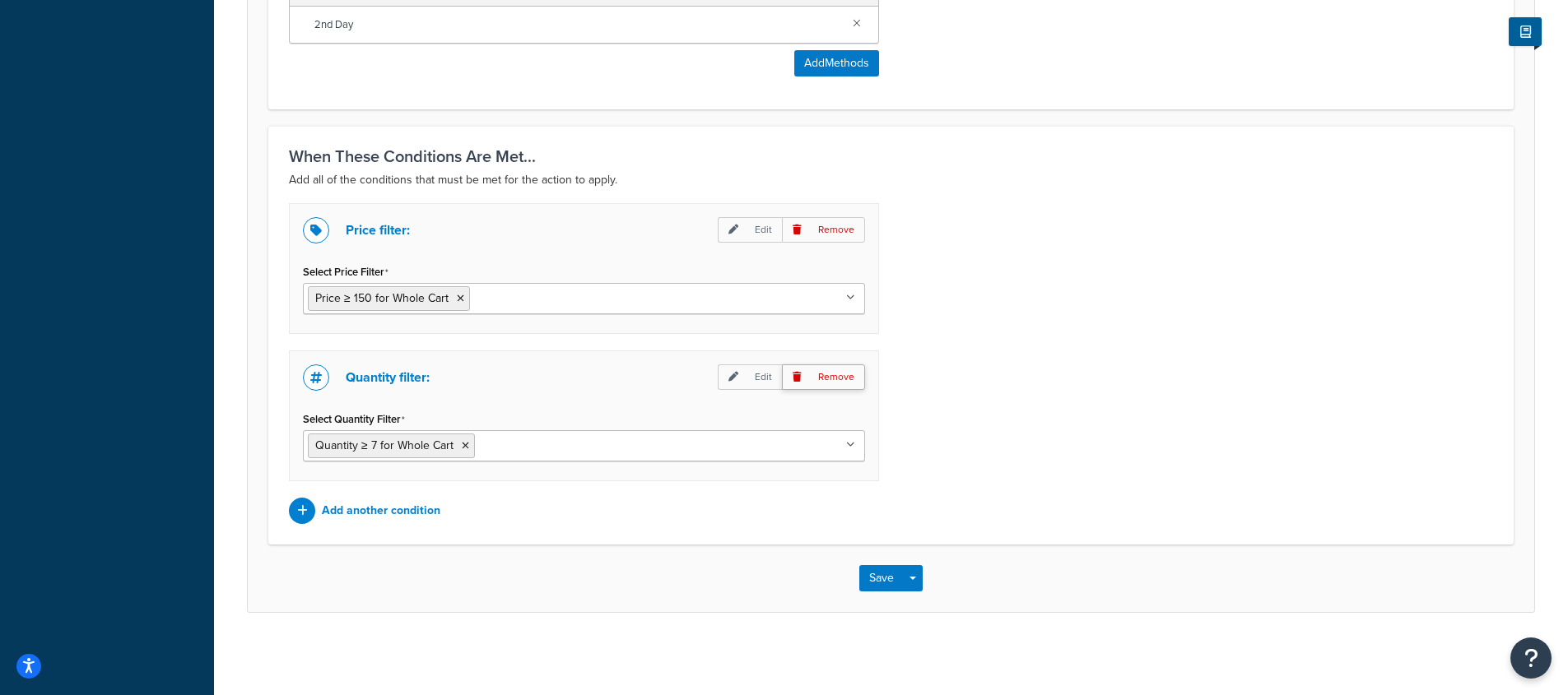
click at [847, 377] on p "Remove" at bounding box center [823, 377] width 83 height 25
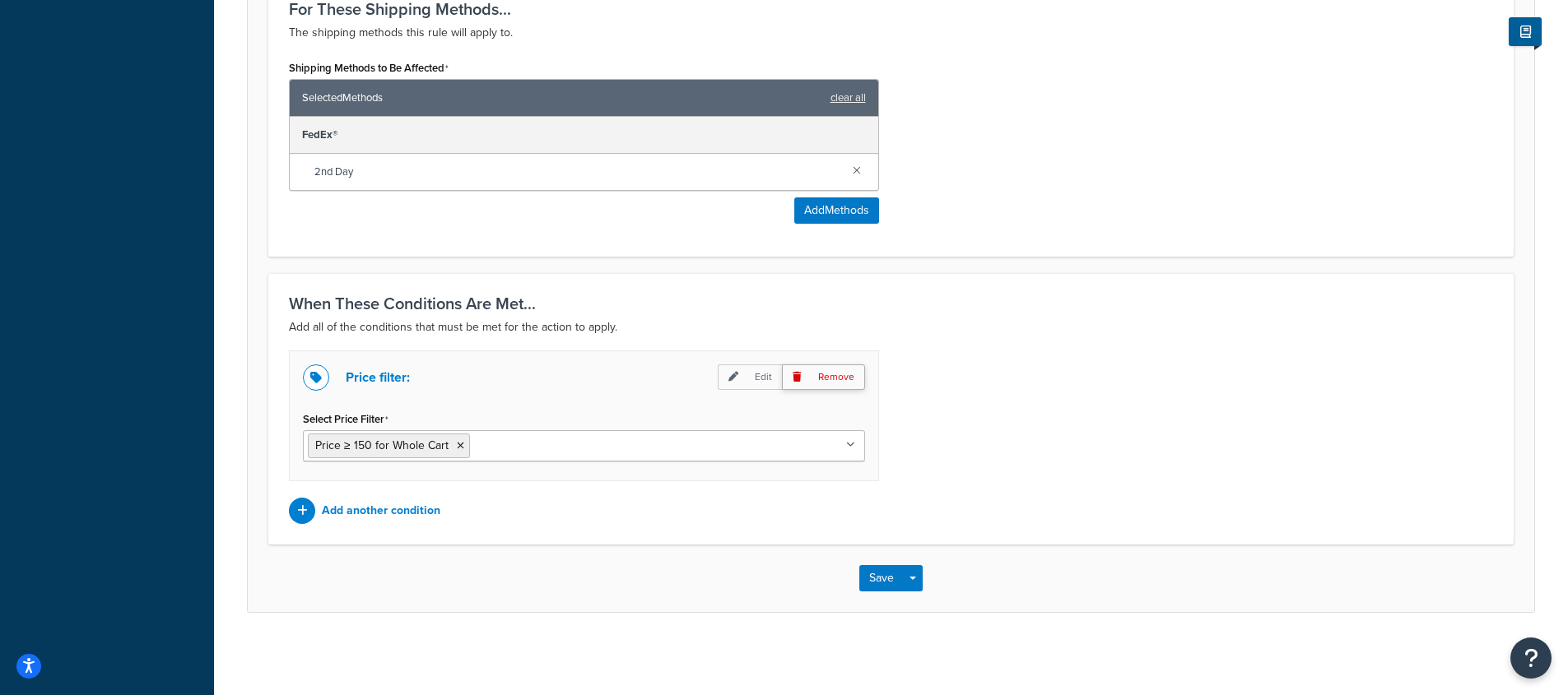
click at [851, 383] on p "Remove" at bounding box center [823, 377] width 83 height 25
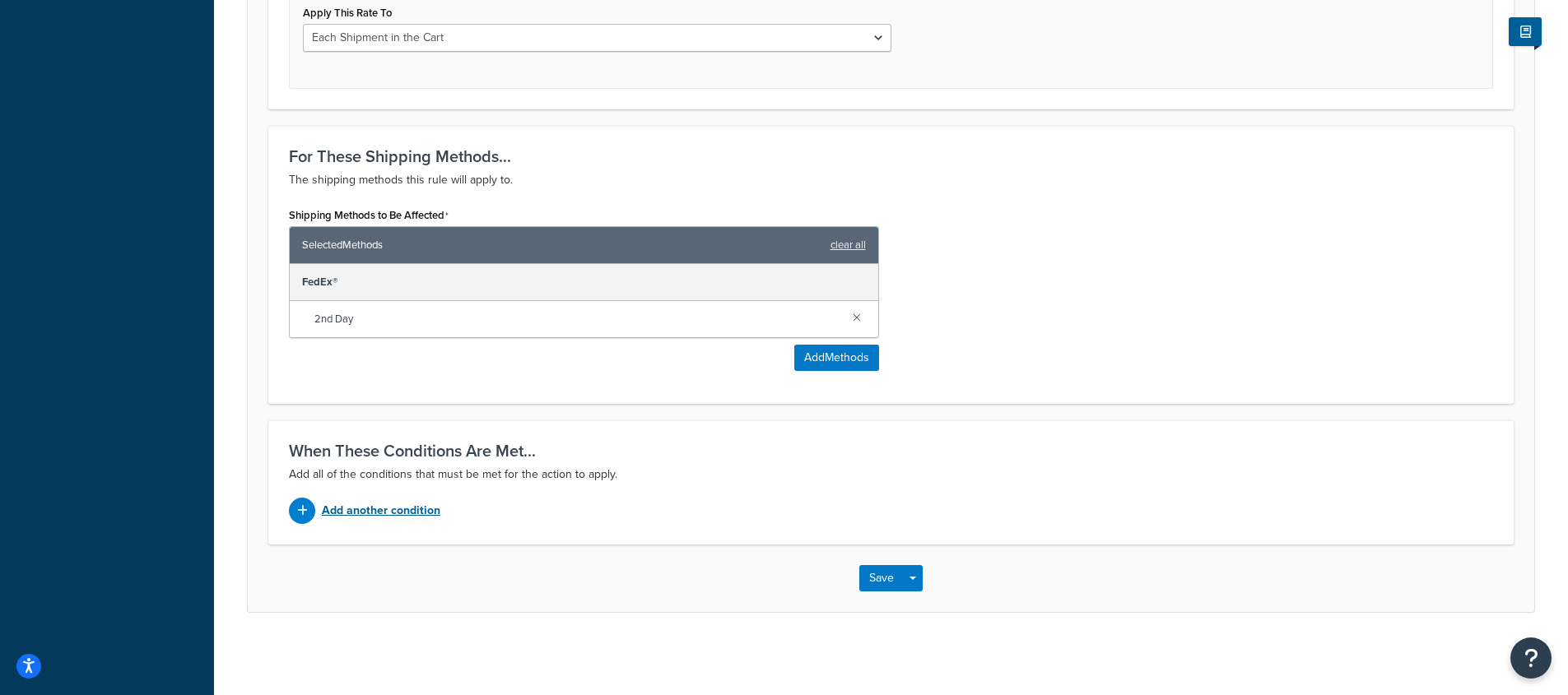
click at [339, 516] on p "Add another condition" at bounding box center [381, 511] width 118 height 23
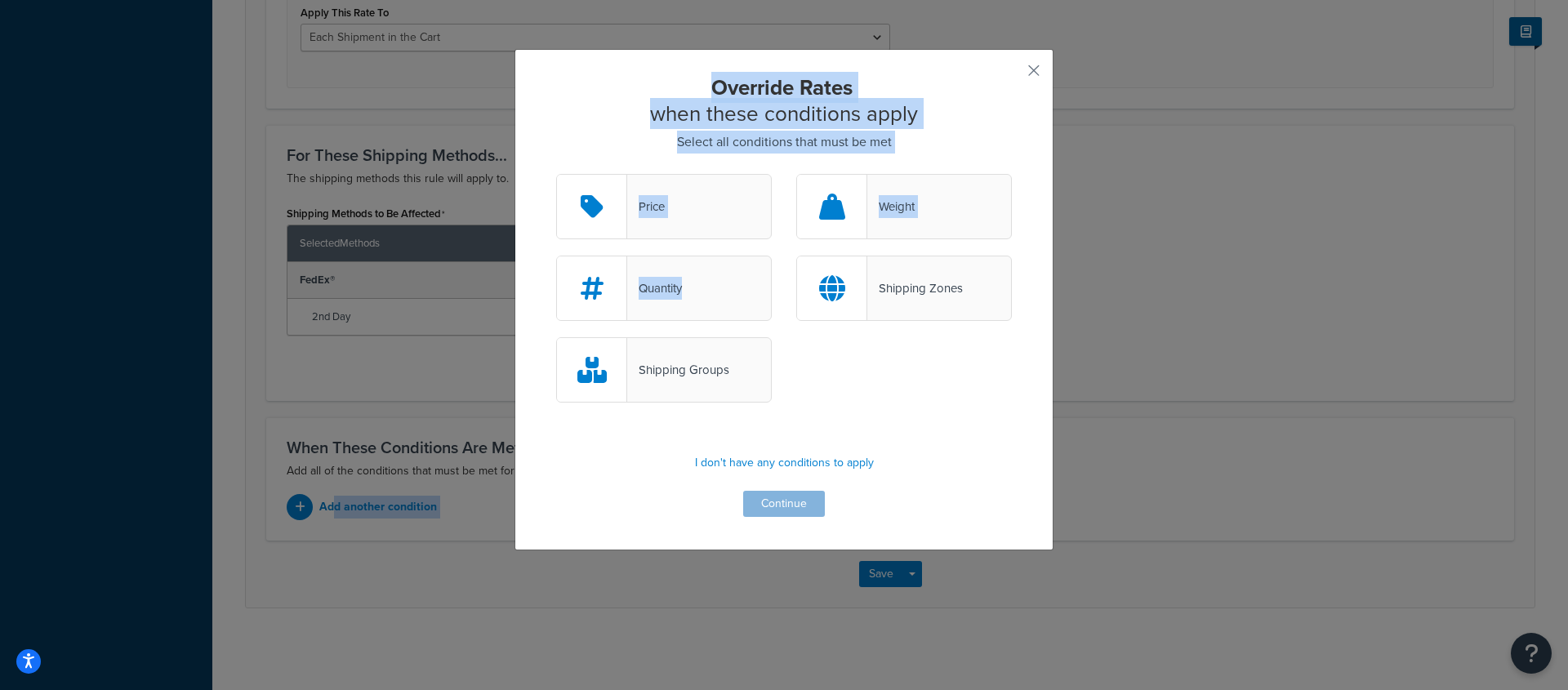
click at [704, 289] on div "Quantity" at bounding box center [663, 288] width 216 height 66
click at [692, 217] on div "Price" at bounding box center [663, 206] width 216 height 66
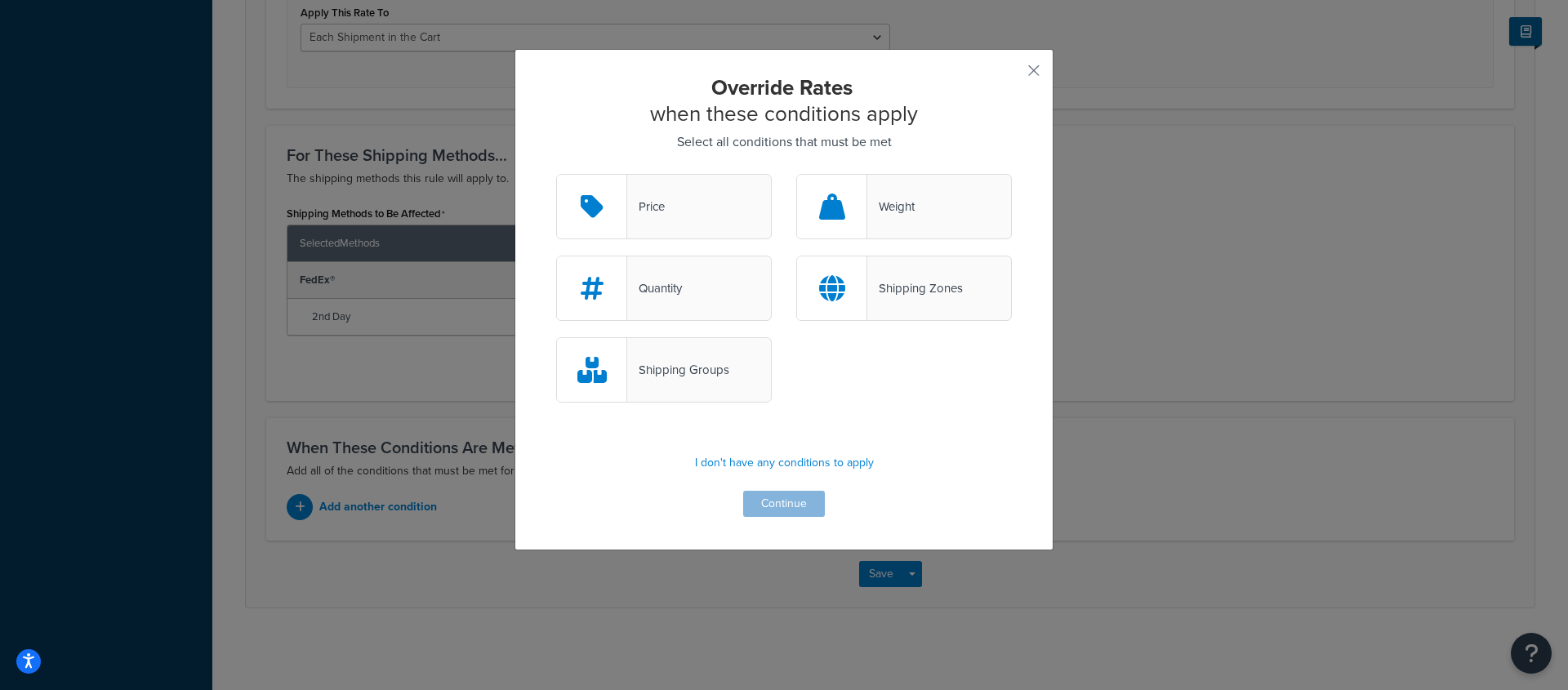
click at [822, 401] on div "Shipping Groups" at bounding box center [784, 378] width 480 height 82
click at [682, 228] on div "Price" at bounding box center [663, 206] width 216 height 66
click at [0, 0] on input "Price" at bounding box center [0, 0] width 0 height 0
click at [720, 294] on div "Quantity" at bounding box center [663, 288] width 216 height 66
click at [0, 0] on input "Quantity" at bounding box center [0, 0] width 0 height 0
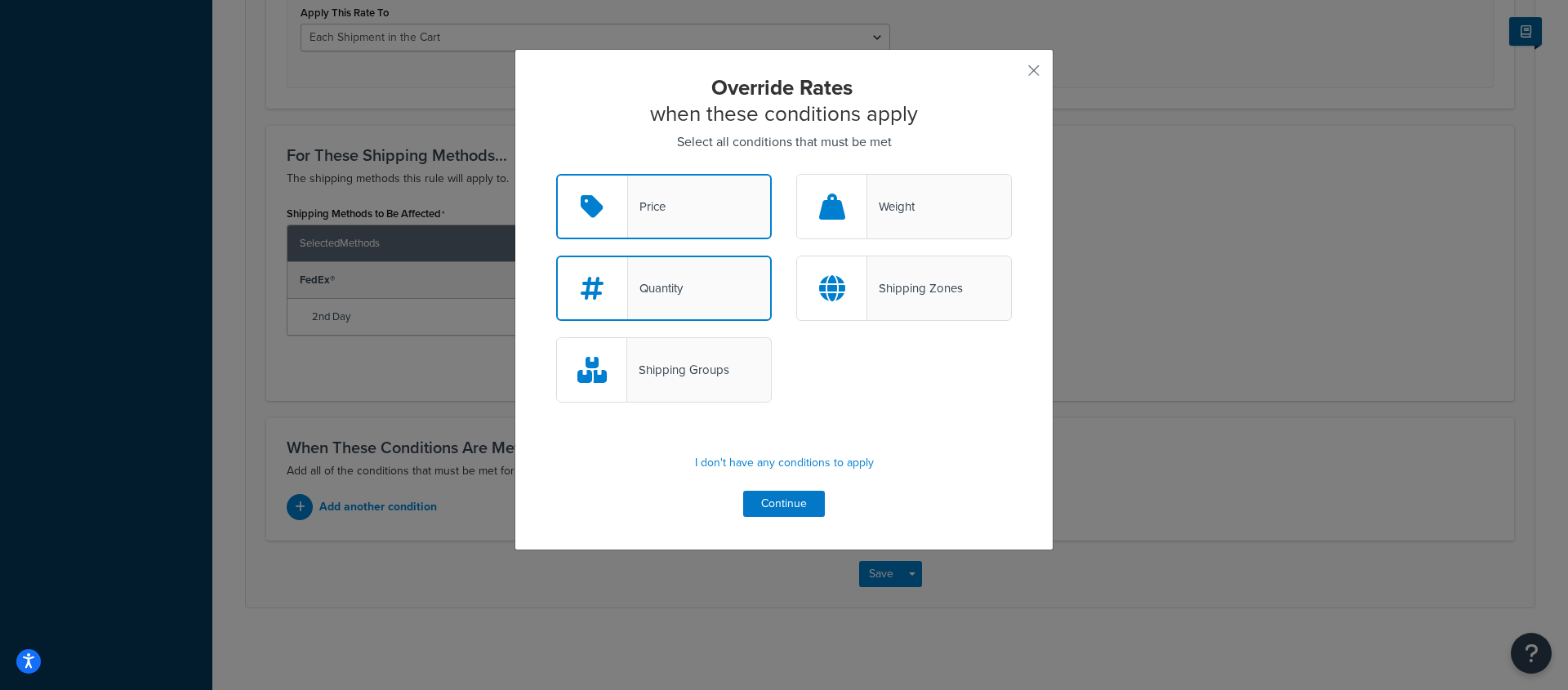
click at [685, 364] on div "Shipping Groups" at bounding box center [678, 370] width 102 height 22
click at [0, 0] on input "Shipping Groups" at bounding box center [0, 0] width 0 height 0
click at [767, 506] on button "Continue" at bounding box center [784, 504] width 82 height 26
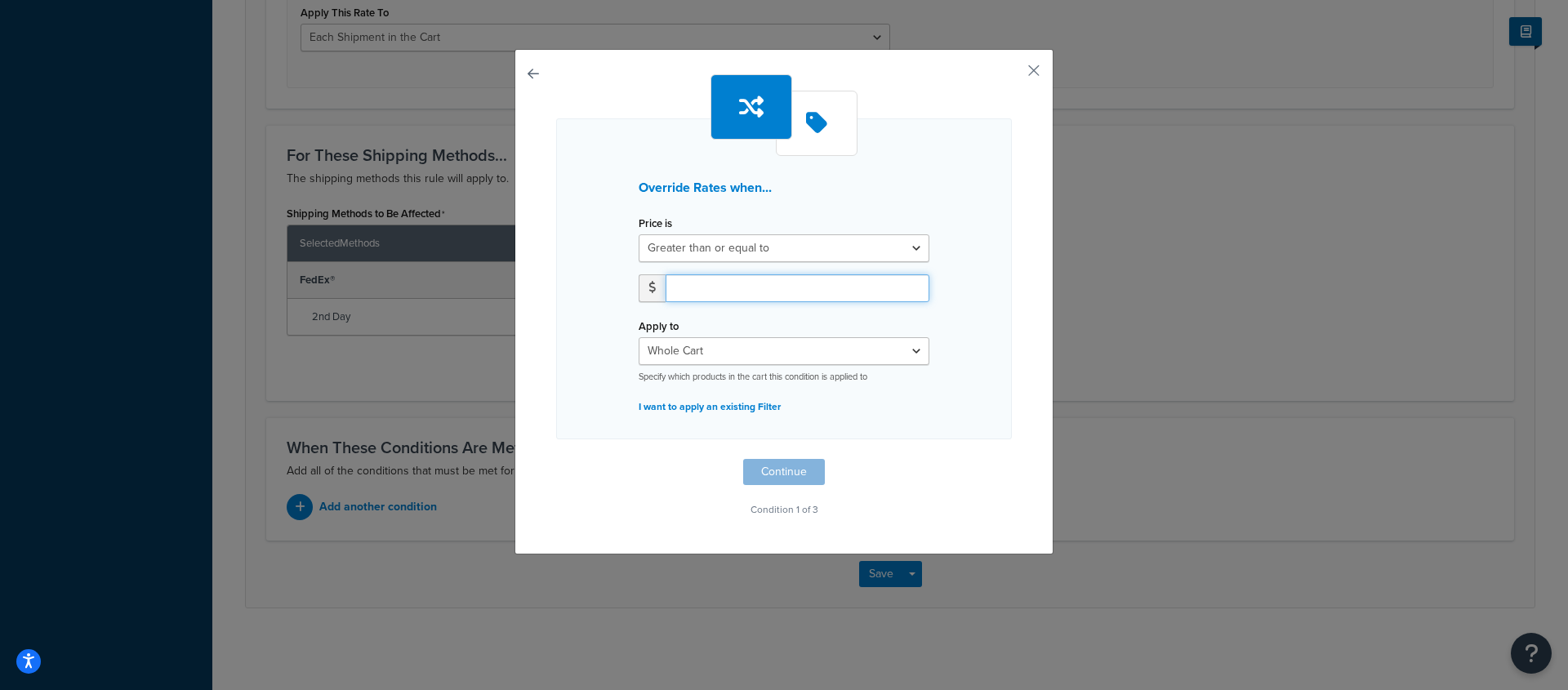
click at [738, 301] on input "number" at bounding box center [797, 288] width 264 height 27
type input "150"
click at [773, 479] on button "Continue" at bounding box center [784, 472] width 82 height 26
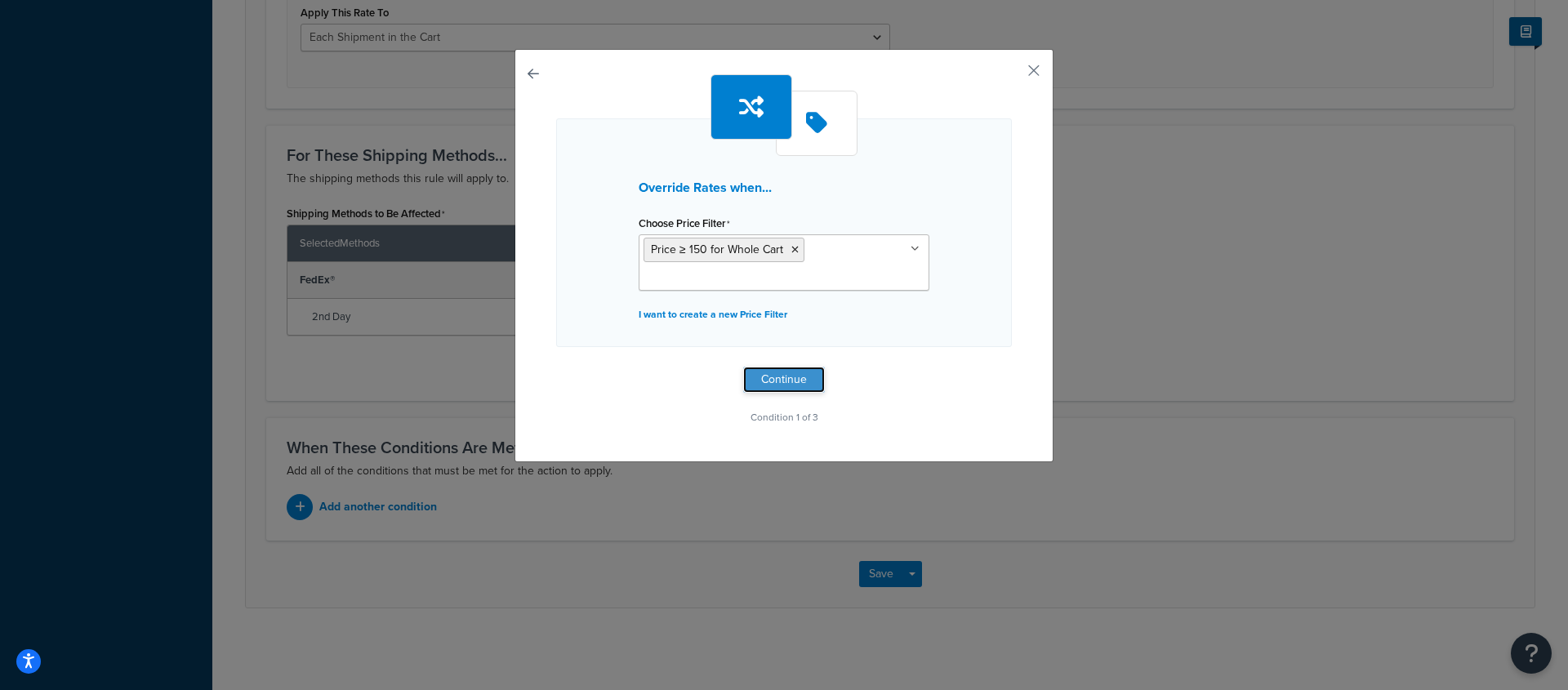
click at [777, 375] on button "Continue" at bounding box center [784, 380] width 82 height 26
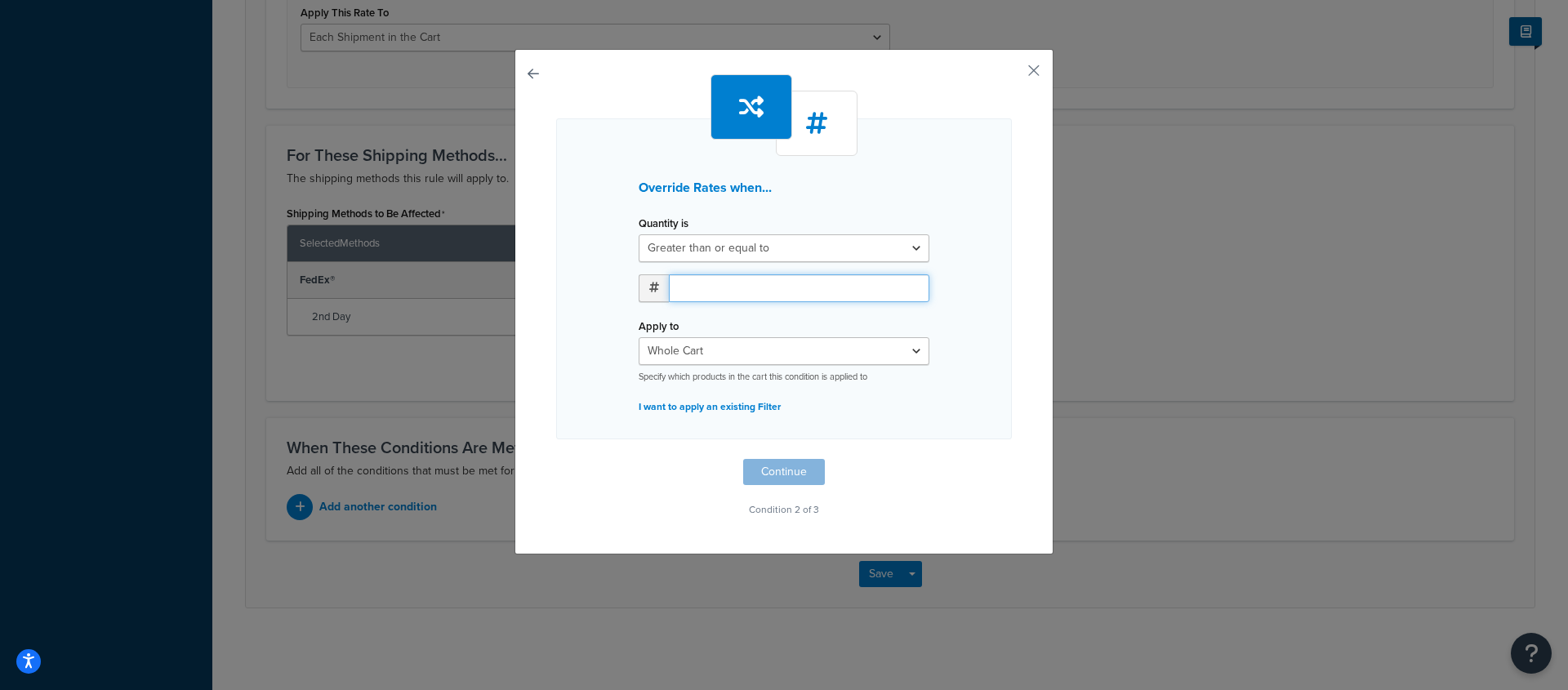
click at [769, 285] on input "number" at bounding box center [799, 288] width 261 height 27
type input "7"
click at [769, 469] on button "Continue" at bounding box center [784, 472] width 82 height 26
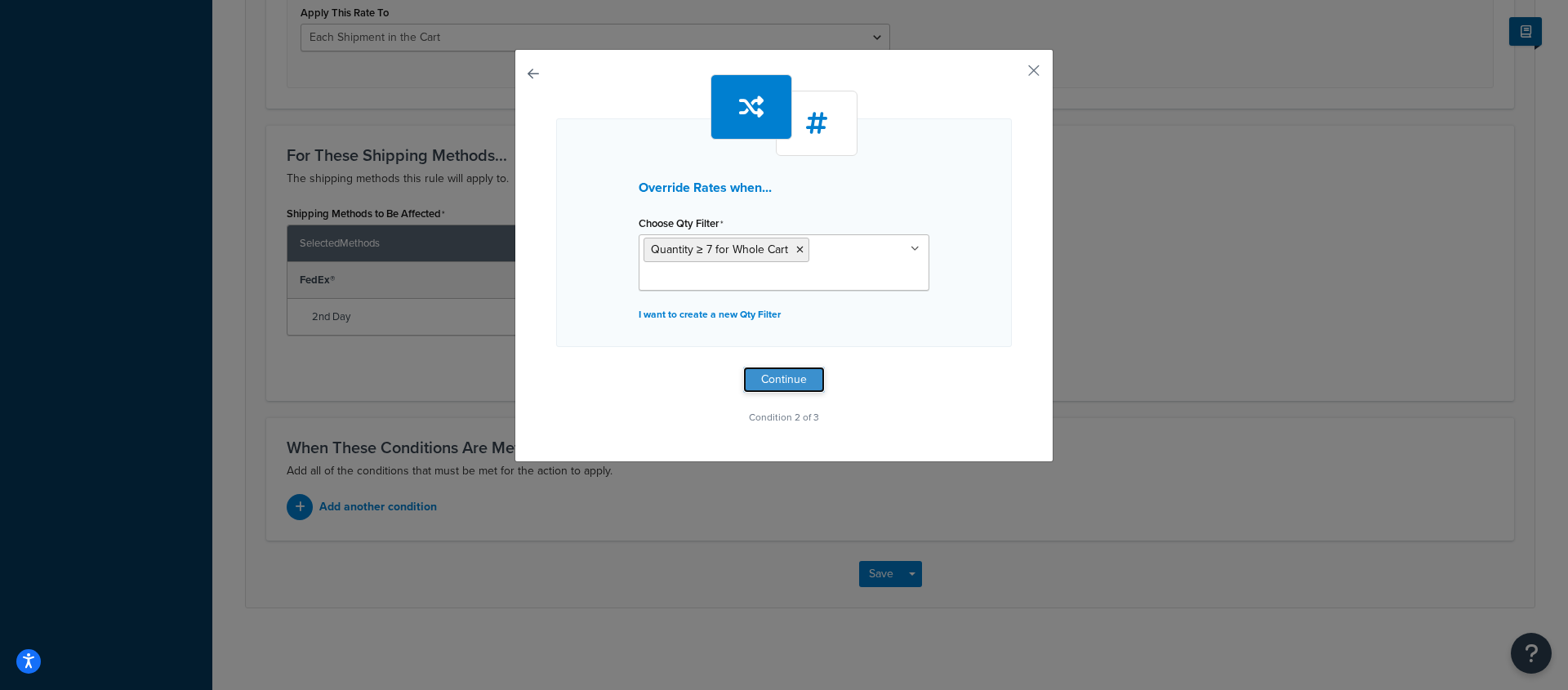
click at [790, 385] on button "Continue" at bounding box center [784, 380] width 82 height 26
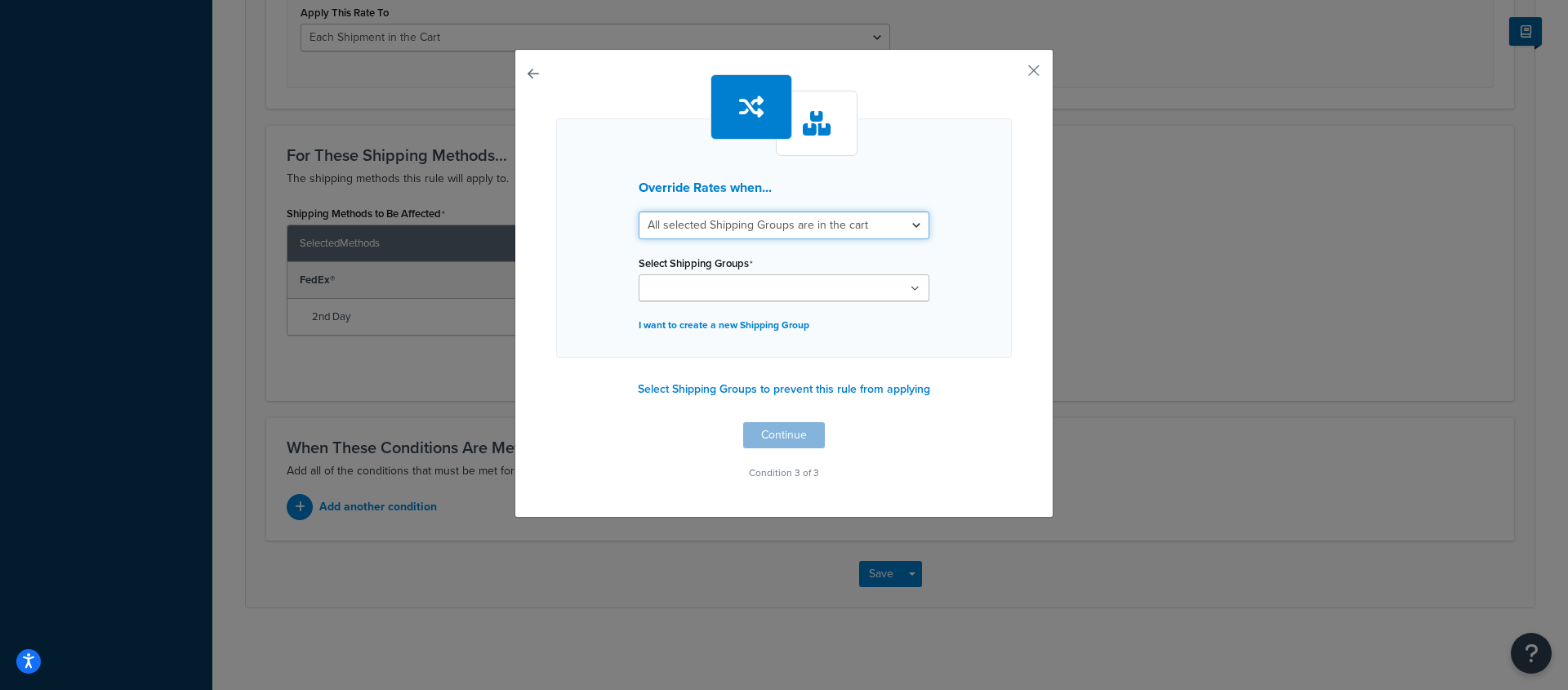
click at [809, 218] on select "All selected Shipping Groups are in the cart Any selected Shipping Groups are i…" at bounding box center [783, 225] width 290 height 27
select select "any"
click at [638, 211] on select "All selected Shipping Groups are in the cart Any selected Shipping Groups are i…" at bounding box center [783, 225] width 290 height 27
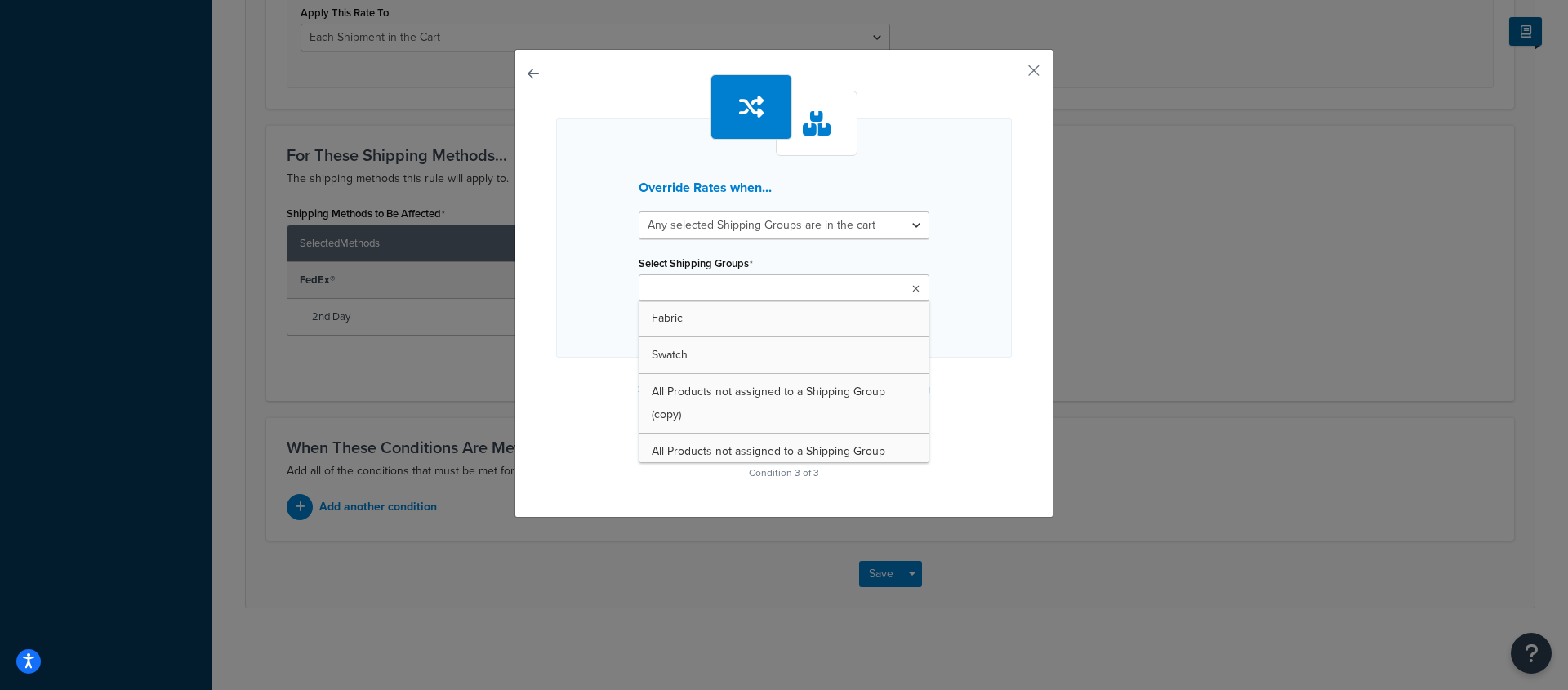
click at [768, 285] on ul at bounding box center [783, 288] width 290 height 27
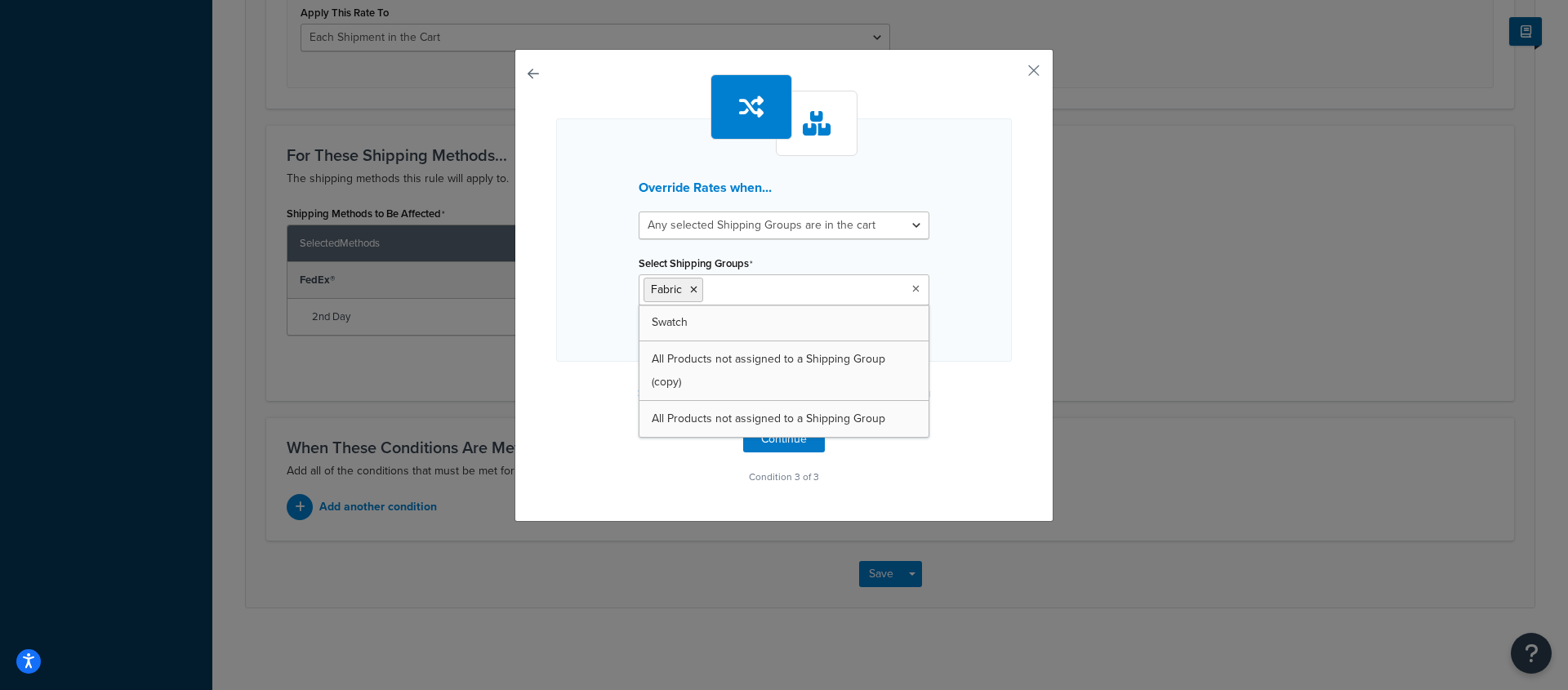
click at [989, 330] on div "Override Rates when... All selected Shipping Groups are in the cart Any selecte…" at bounding box center [784, 240] width 456 height 243
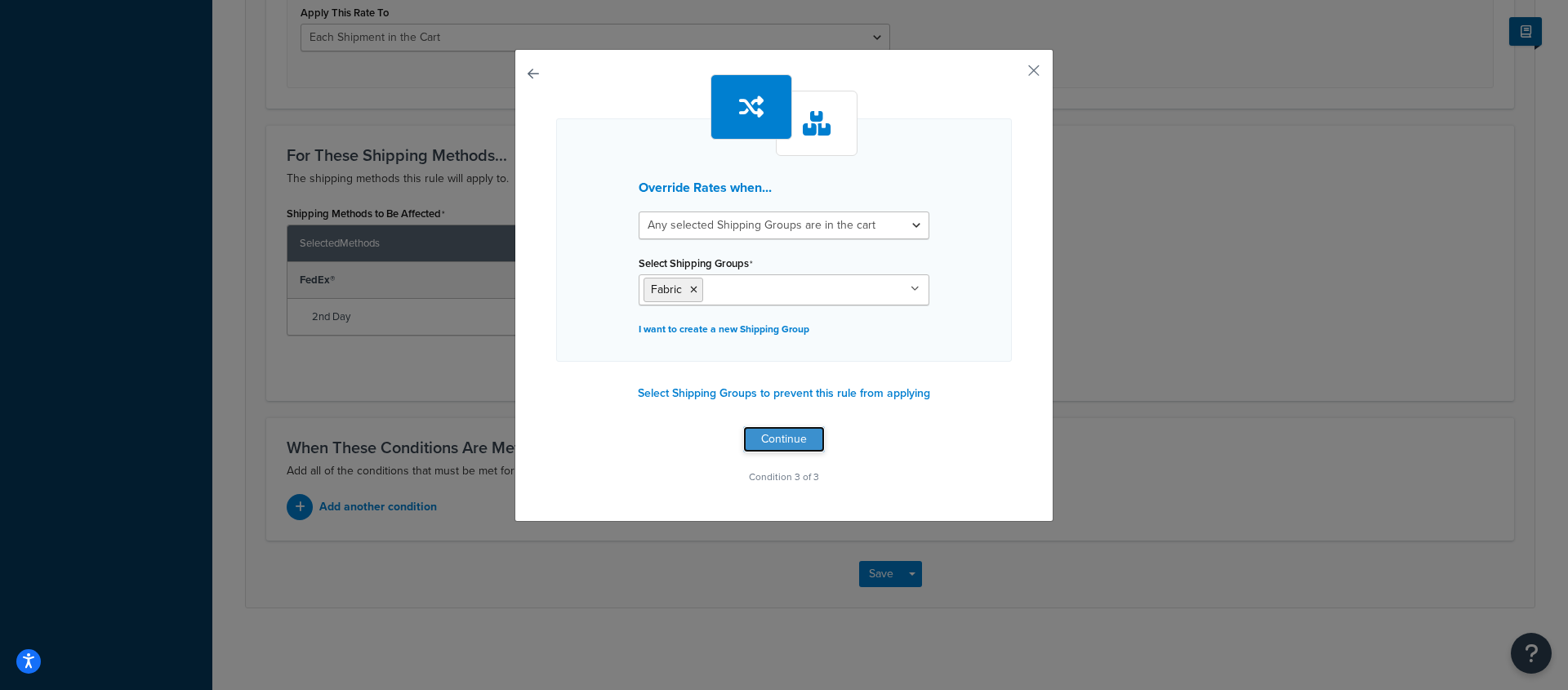
click at [786, 439] on button "Continue" at bounding box center [784, 439] width 82 height 26
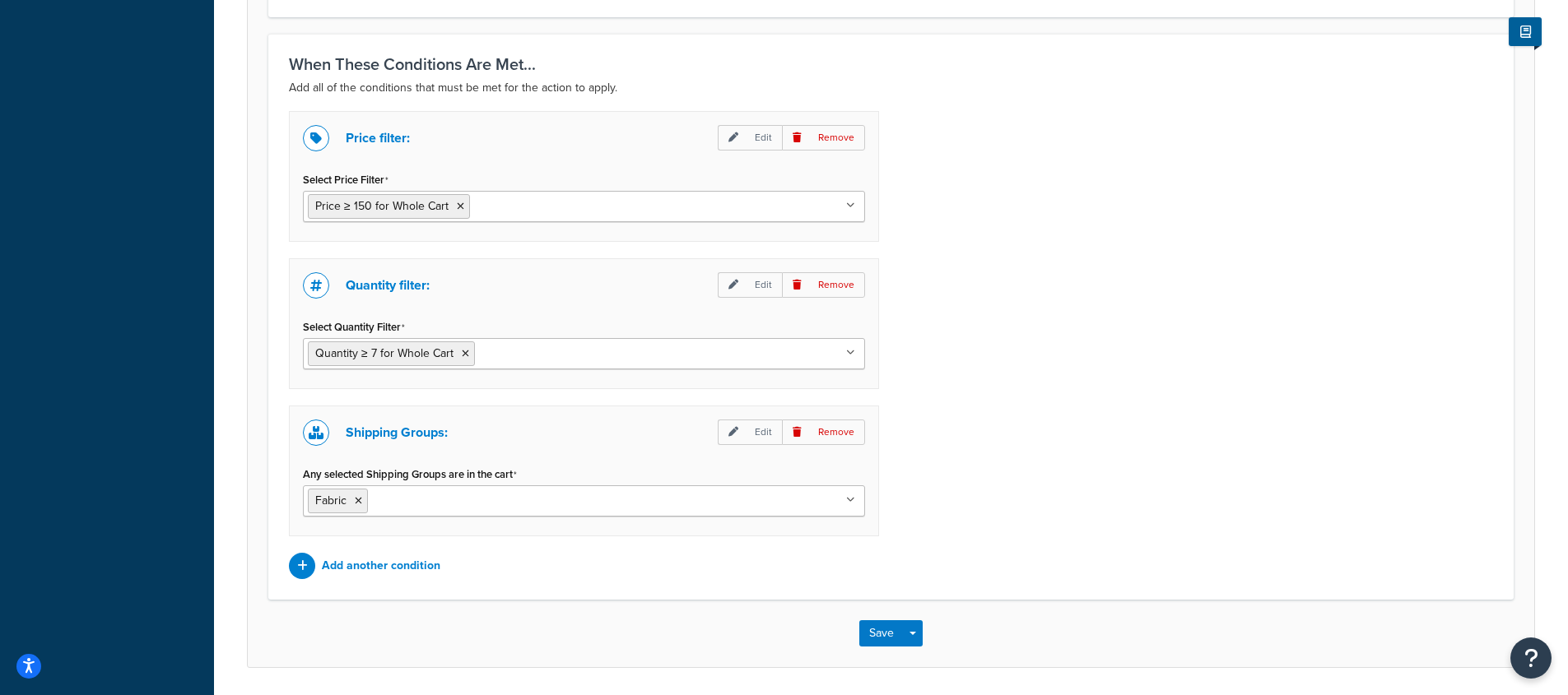
scroll to position [1196, 0]
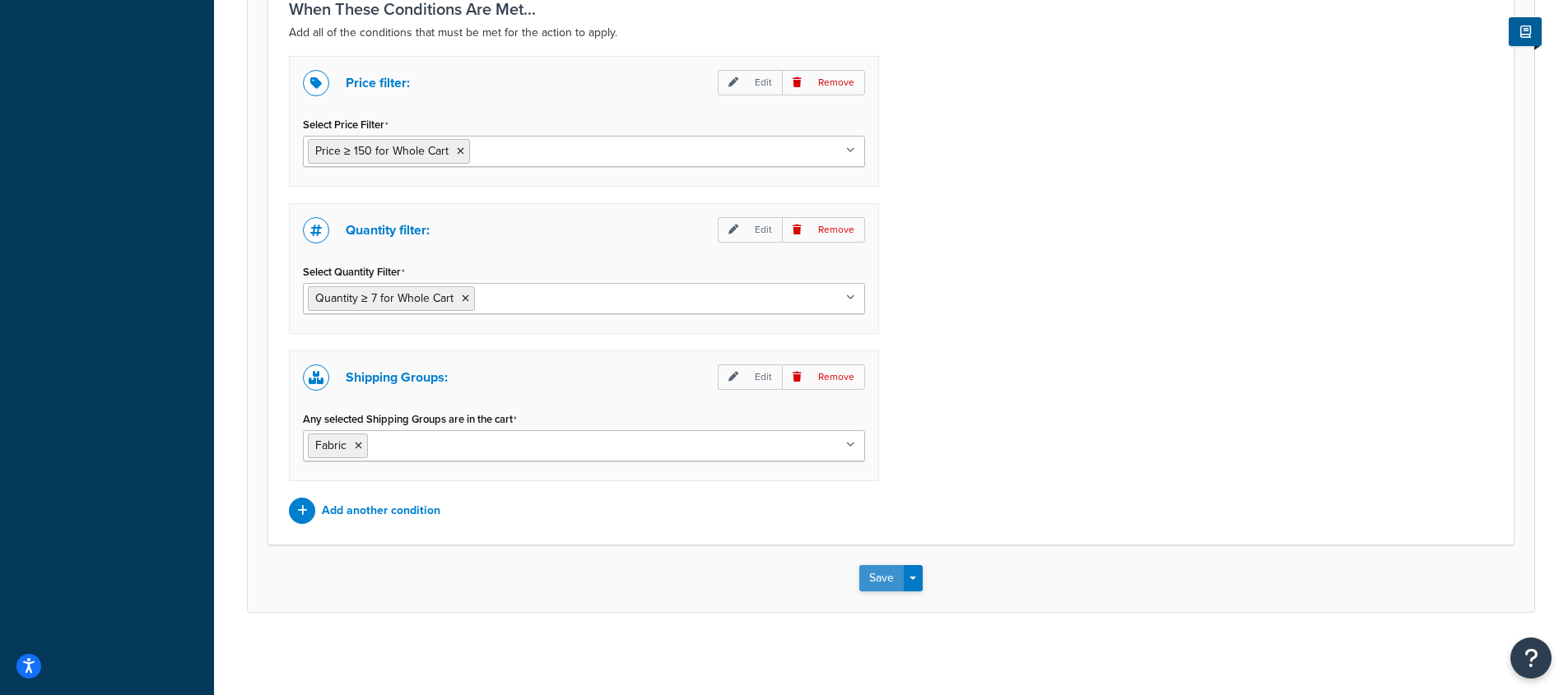
click at [896, 576] on button "Save" at bounding box center [881, 578] width 44 height 26
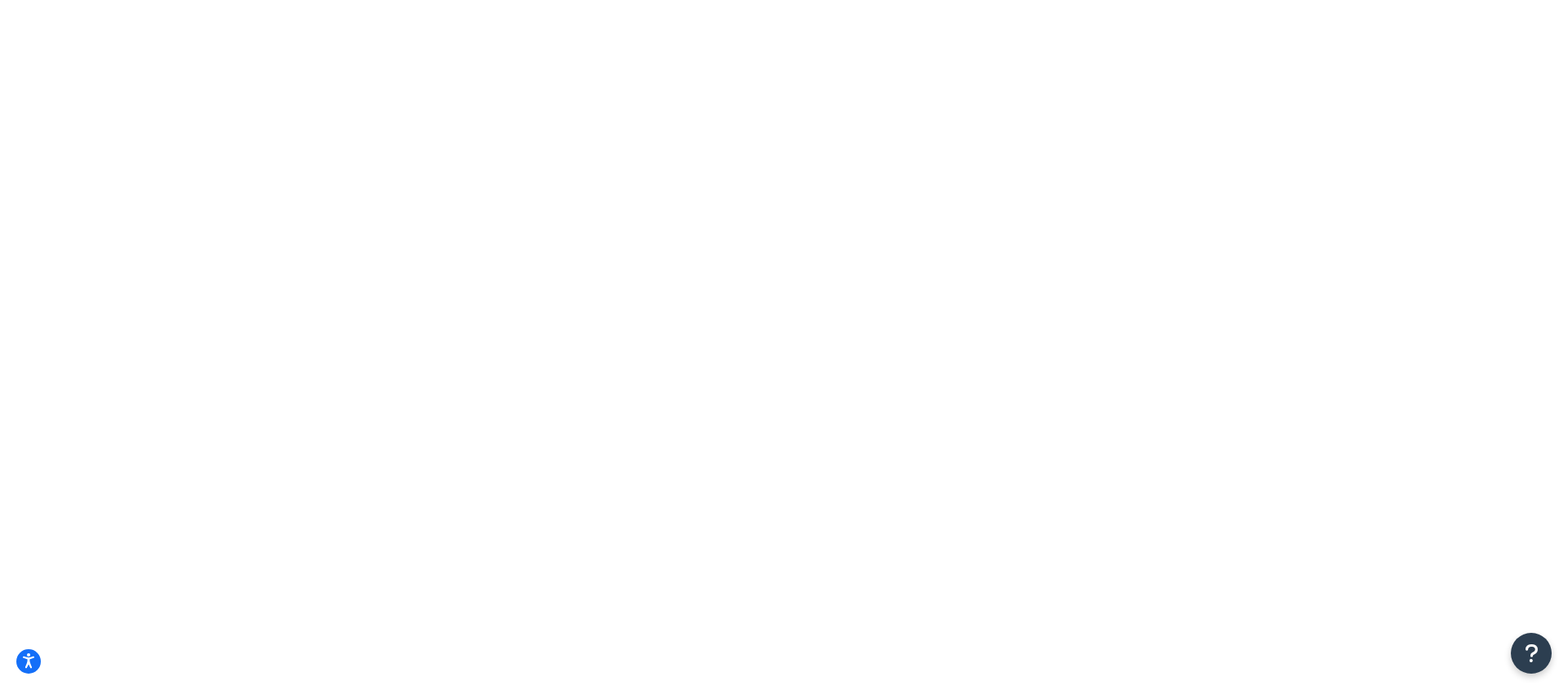
checkbox input "true"
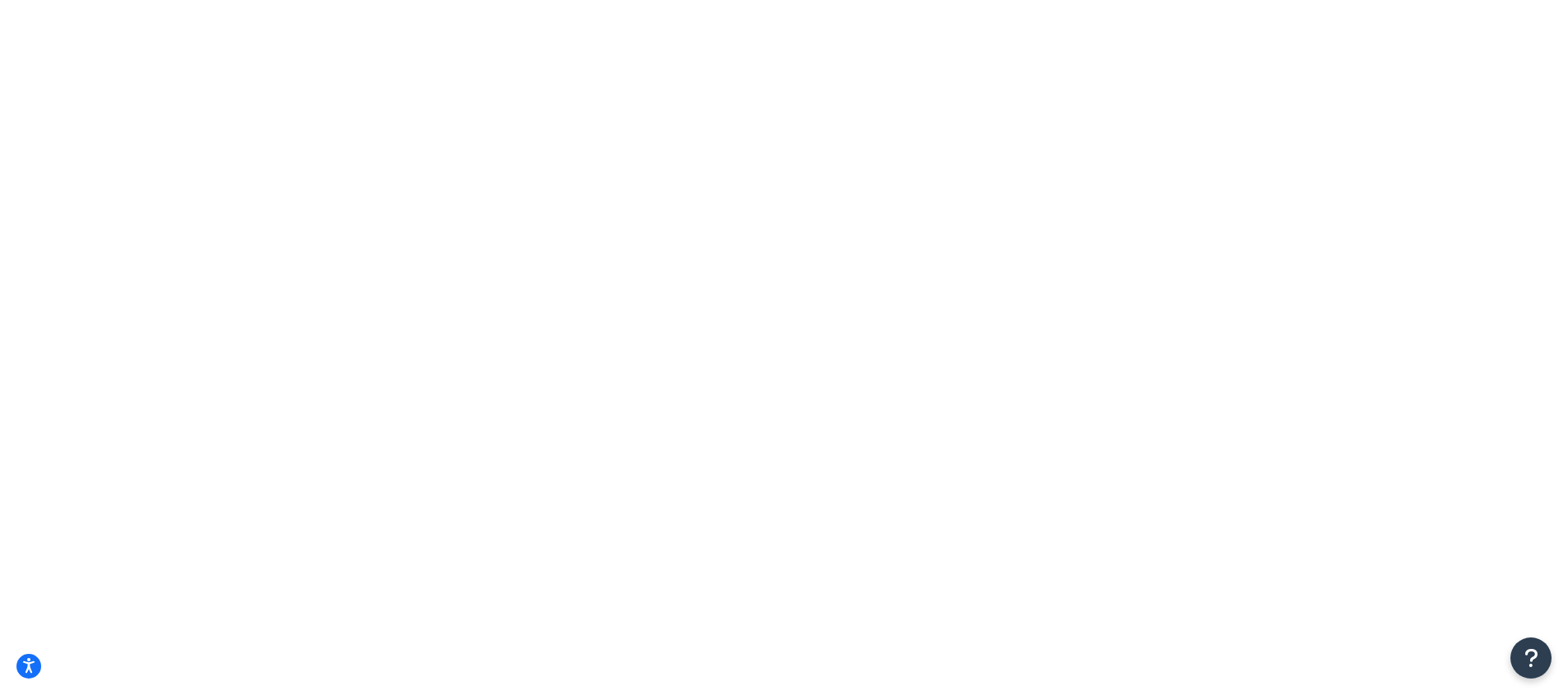
type input "10"
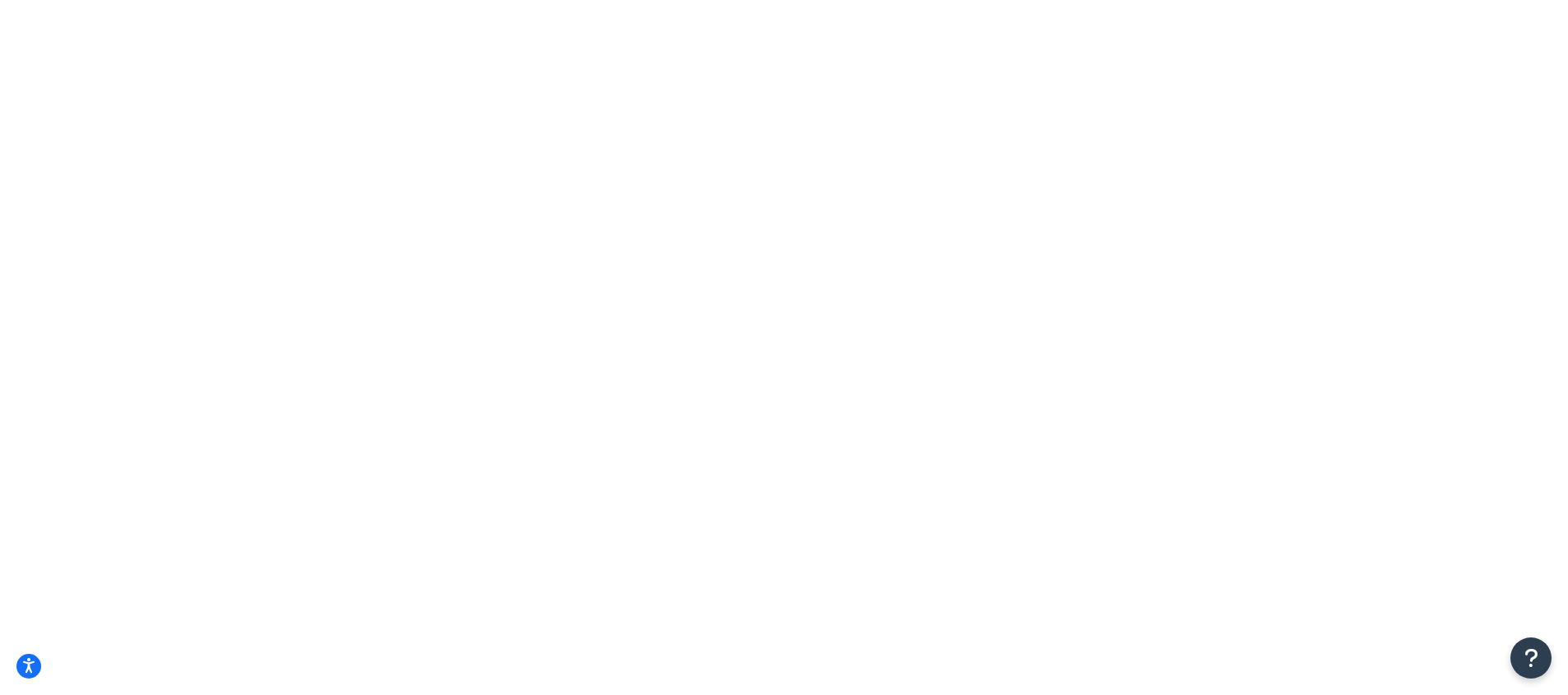
select select "IL"
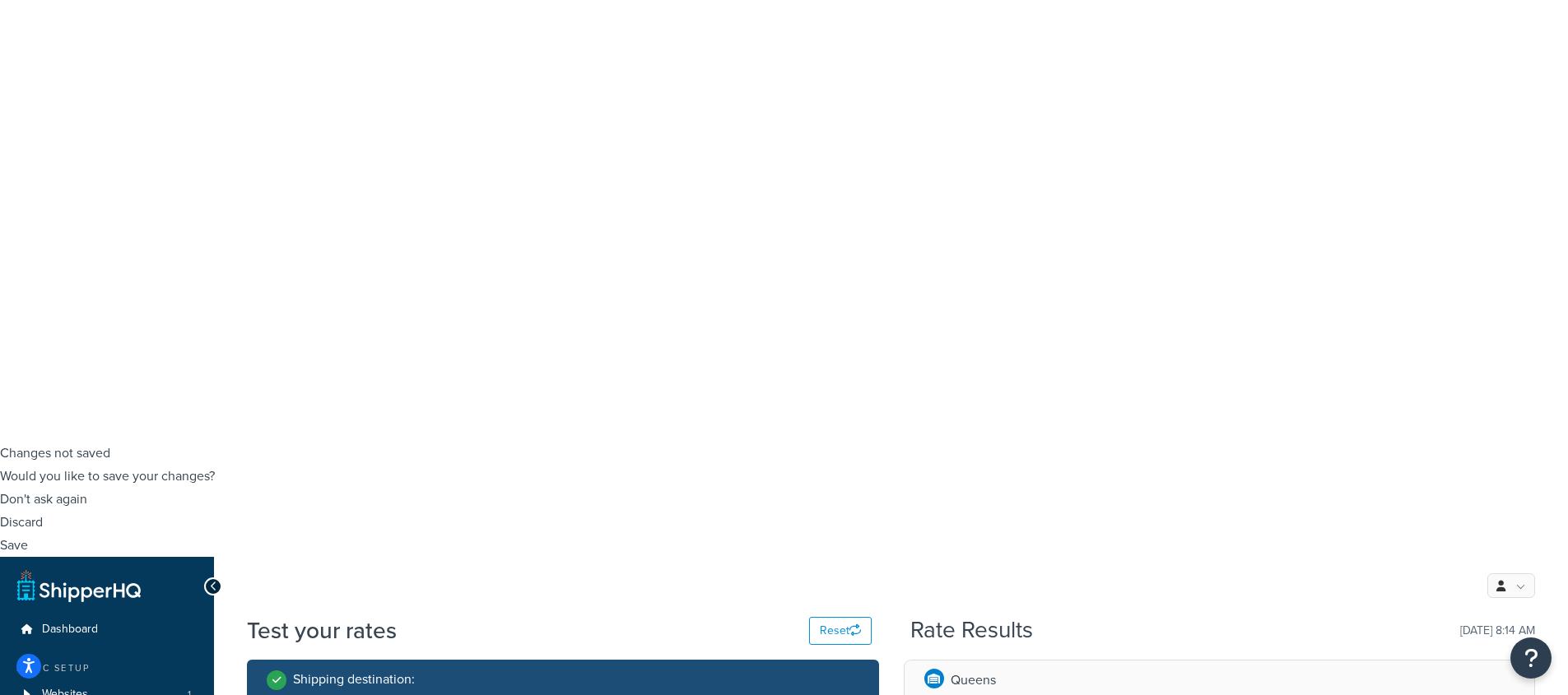
scroll to position [408, 0]
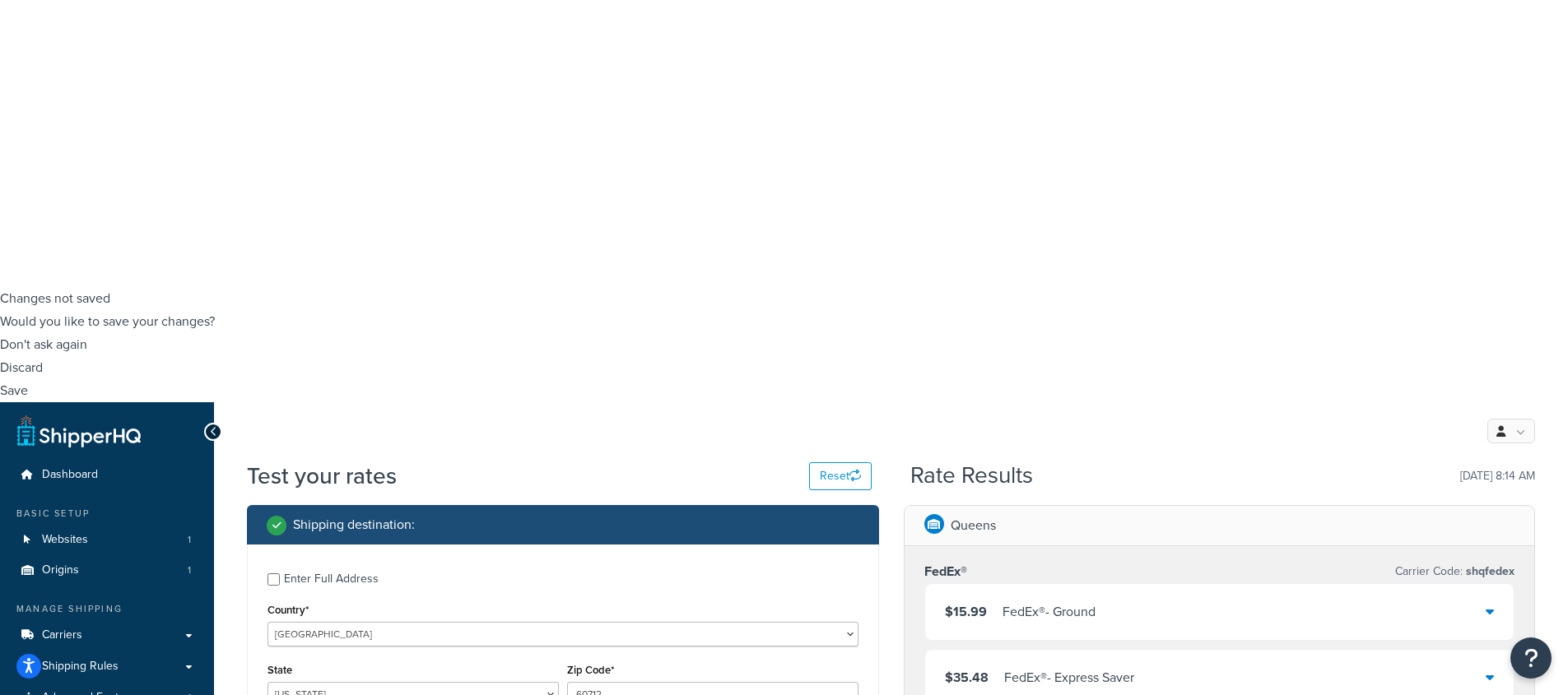
checkbox input "true"
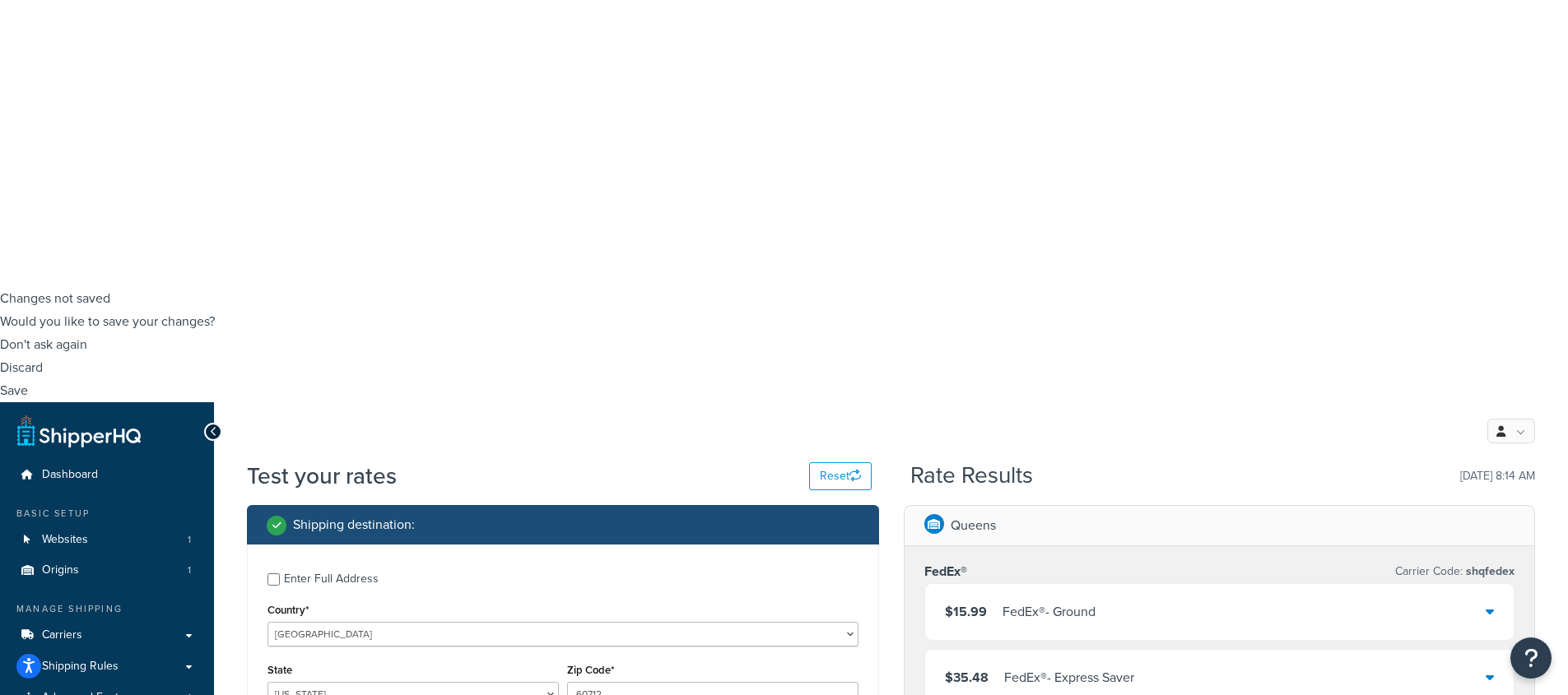
type input "18"
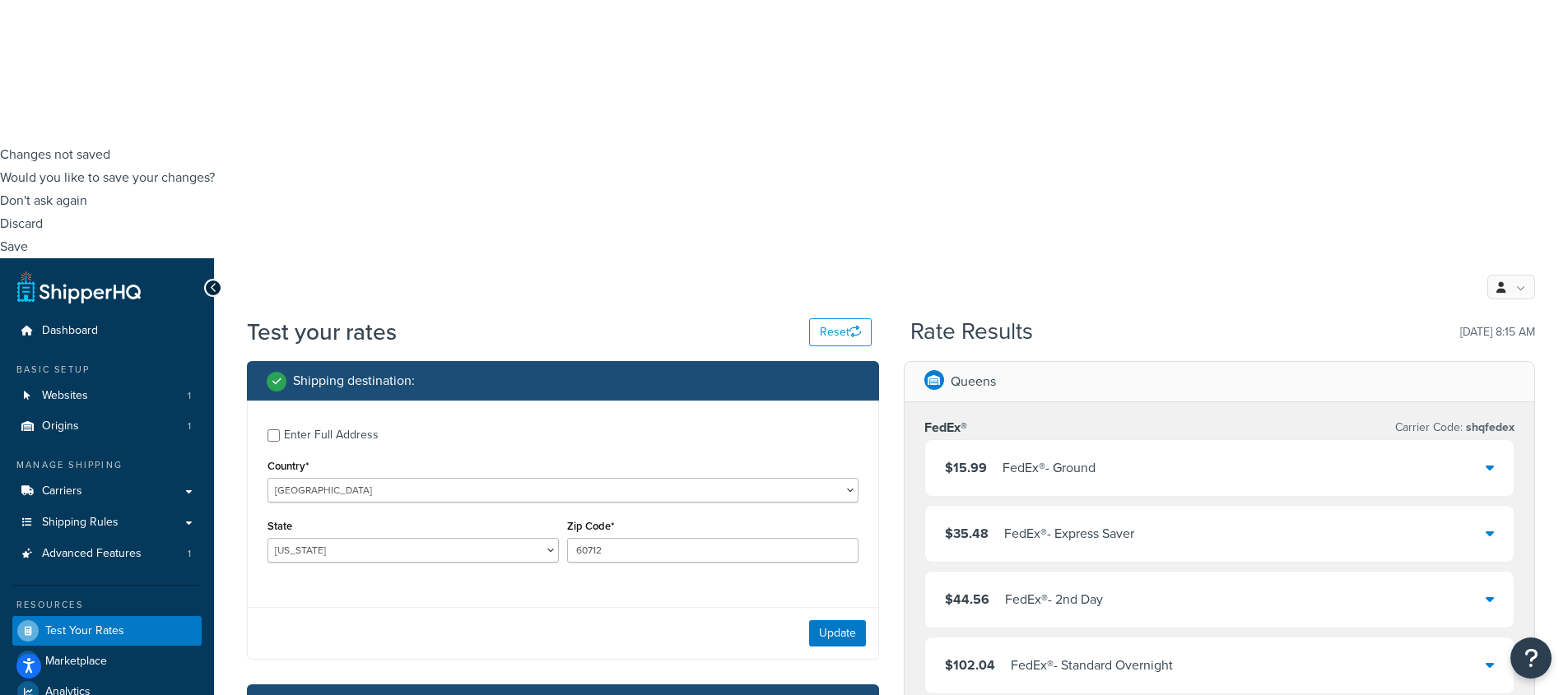
scroll to position [0, 0]
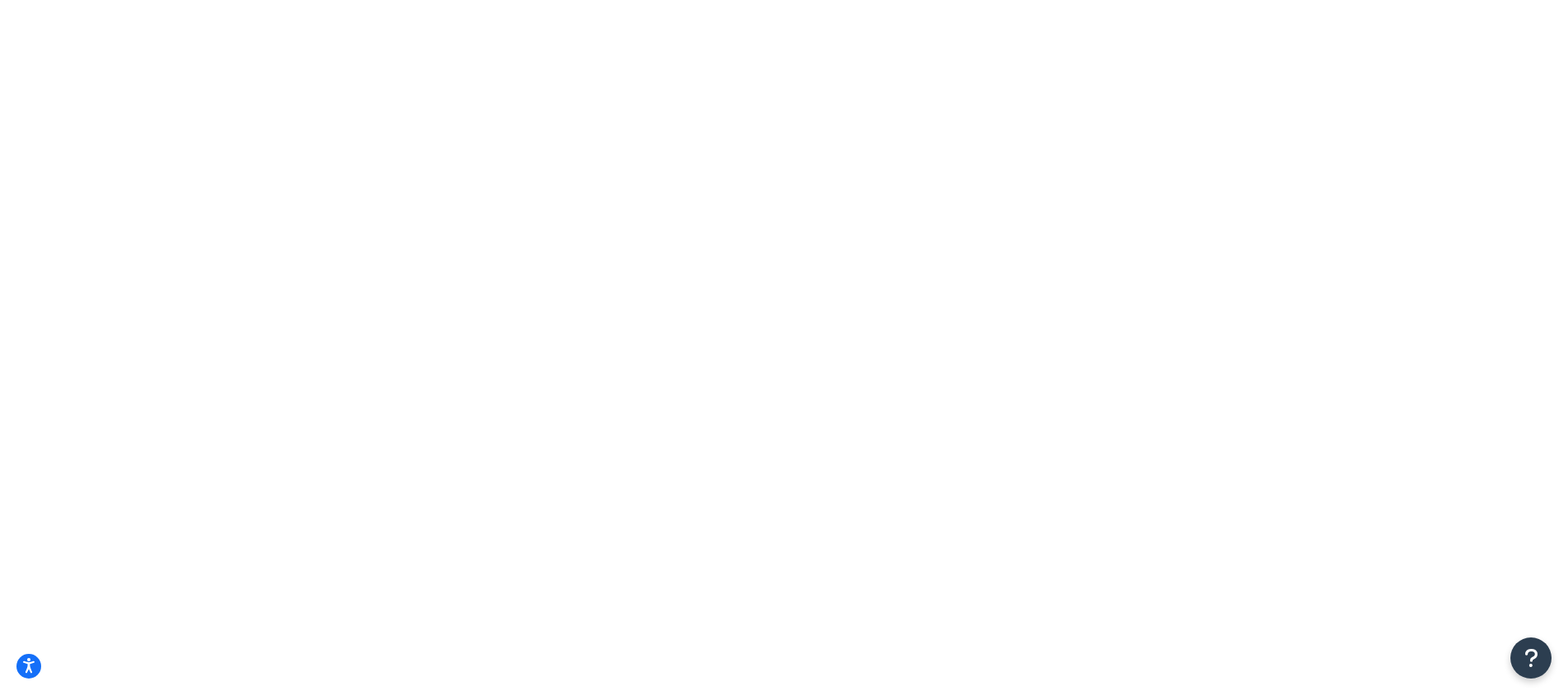
checkbox input "true"
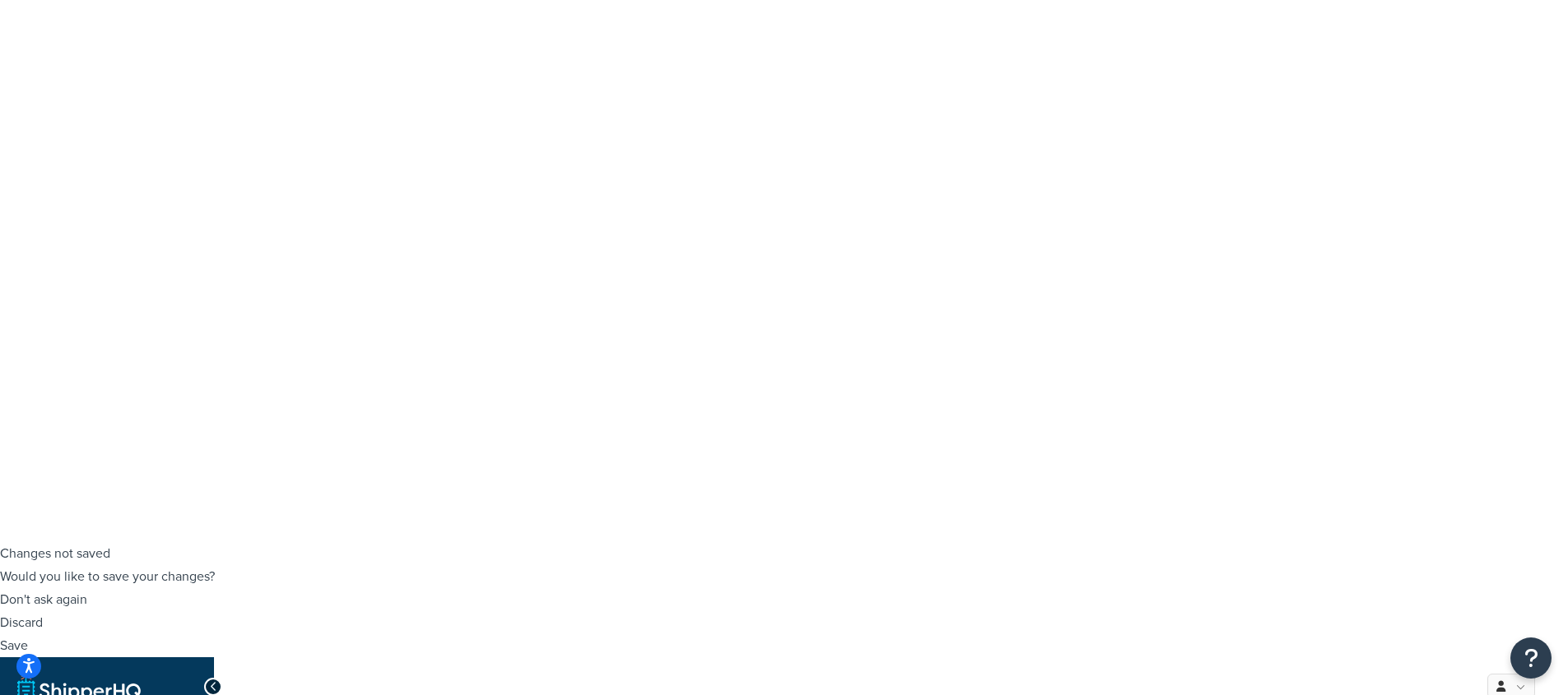
scroll to position [320, 0]
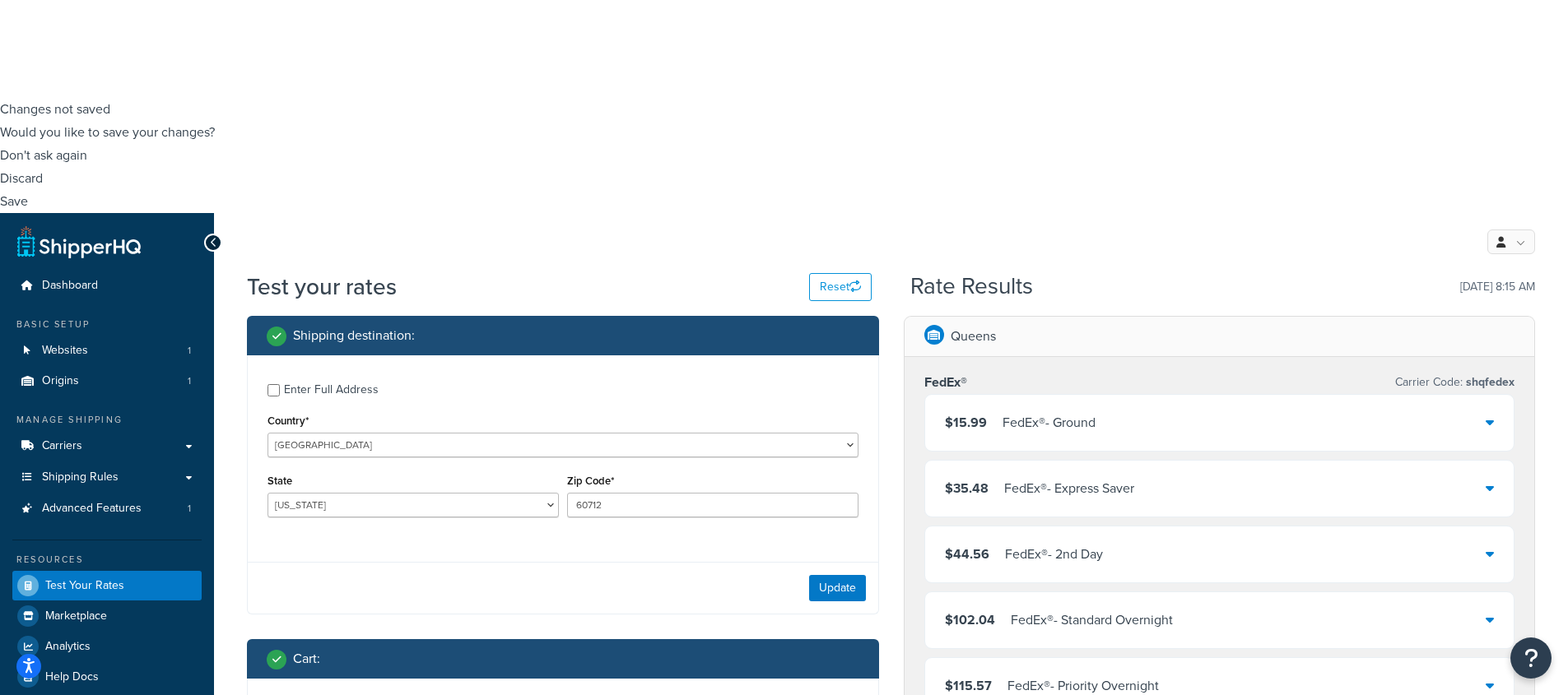
type input "19"
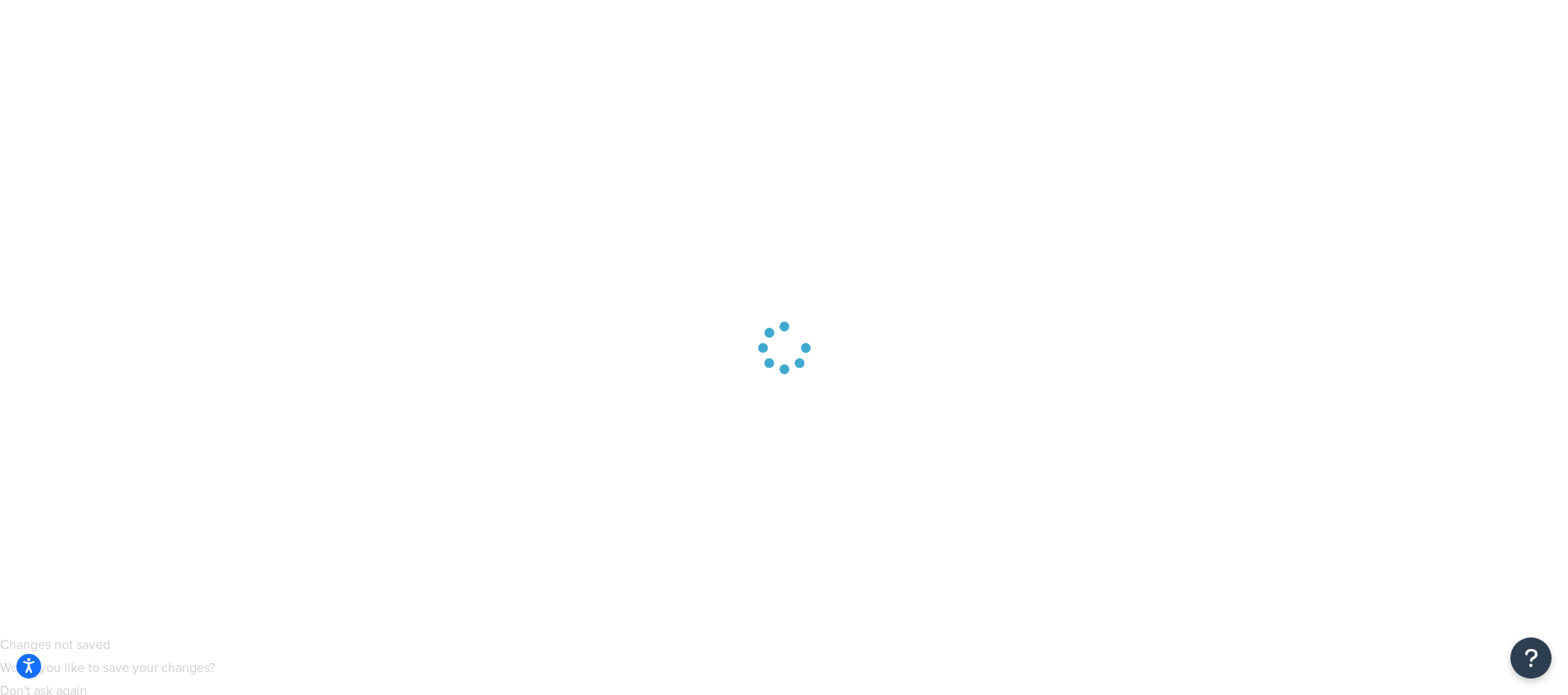
scroll to position [0, 0]
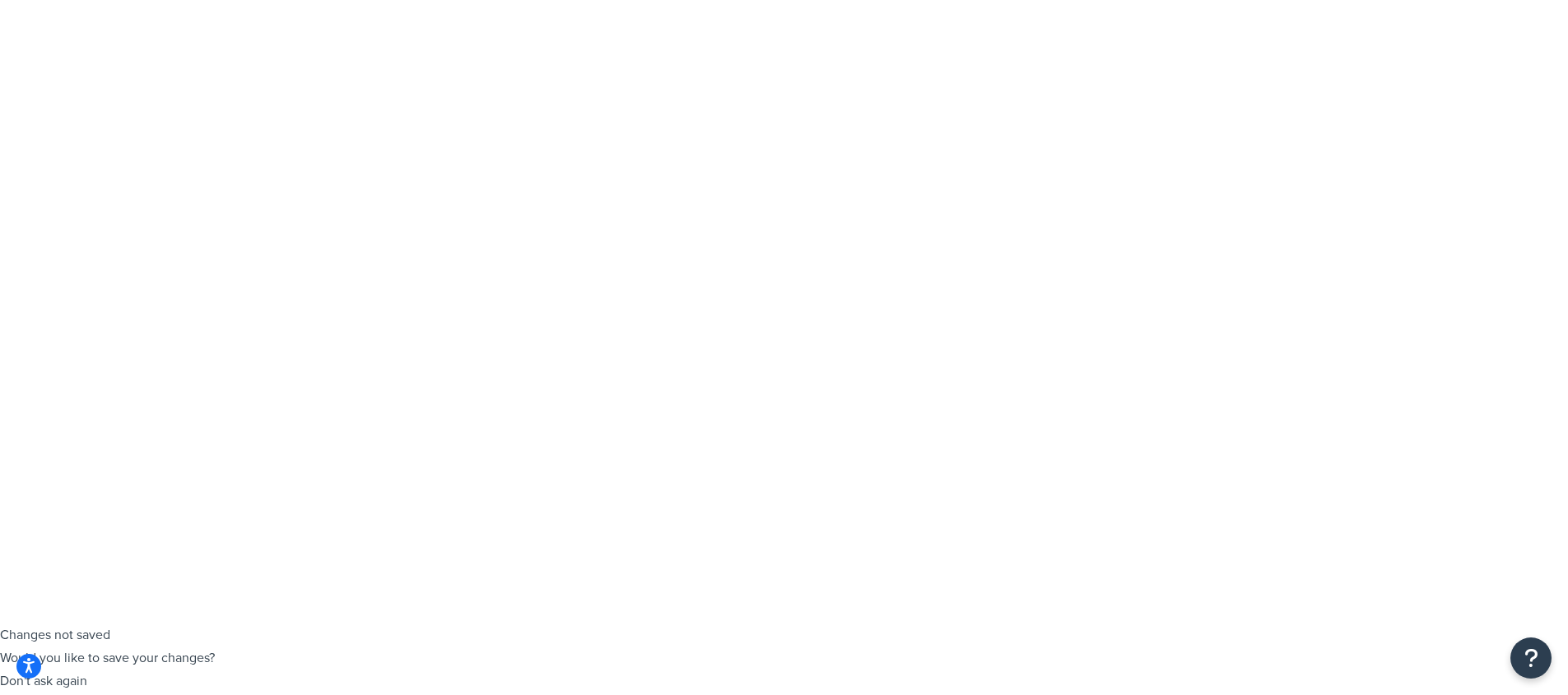
drag, startPoint x: 1477, startPoint y: 508, endPoint x: 1444, endPoint y: 501, distance: 33.7
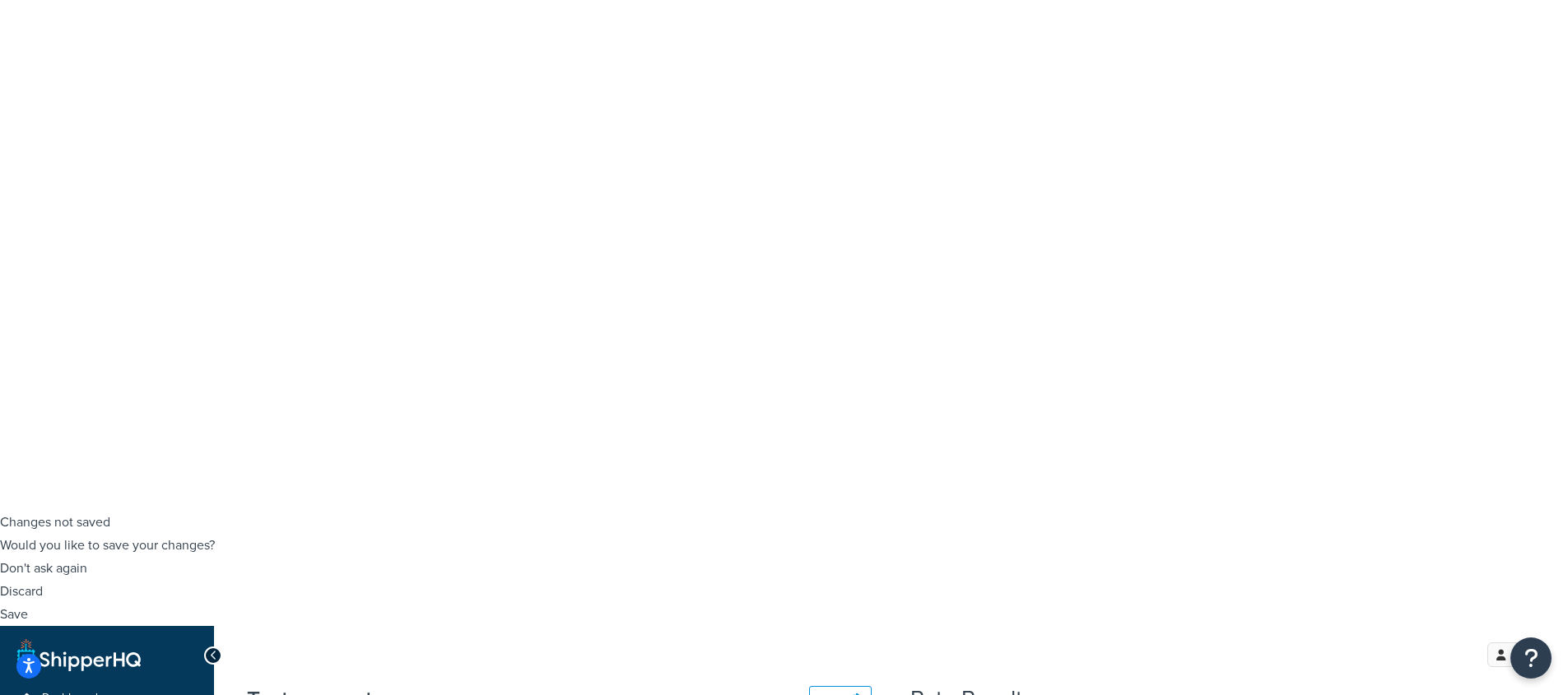
scroll to position [7, 0]
